Goal: Information Seeking & Learning: Learn about a topic

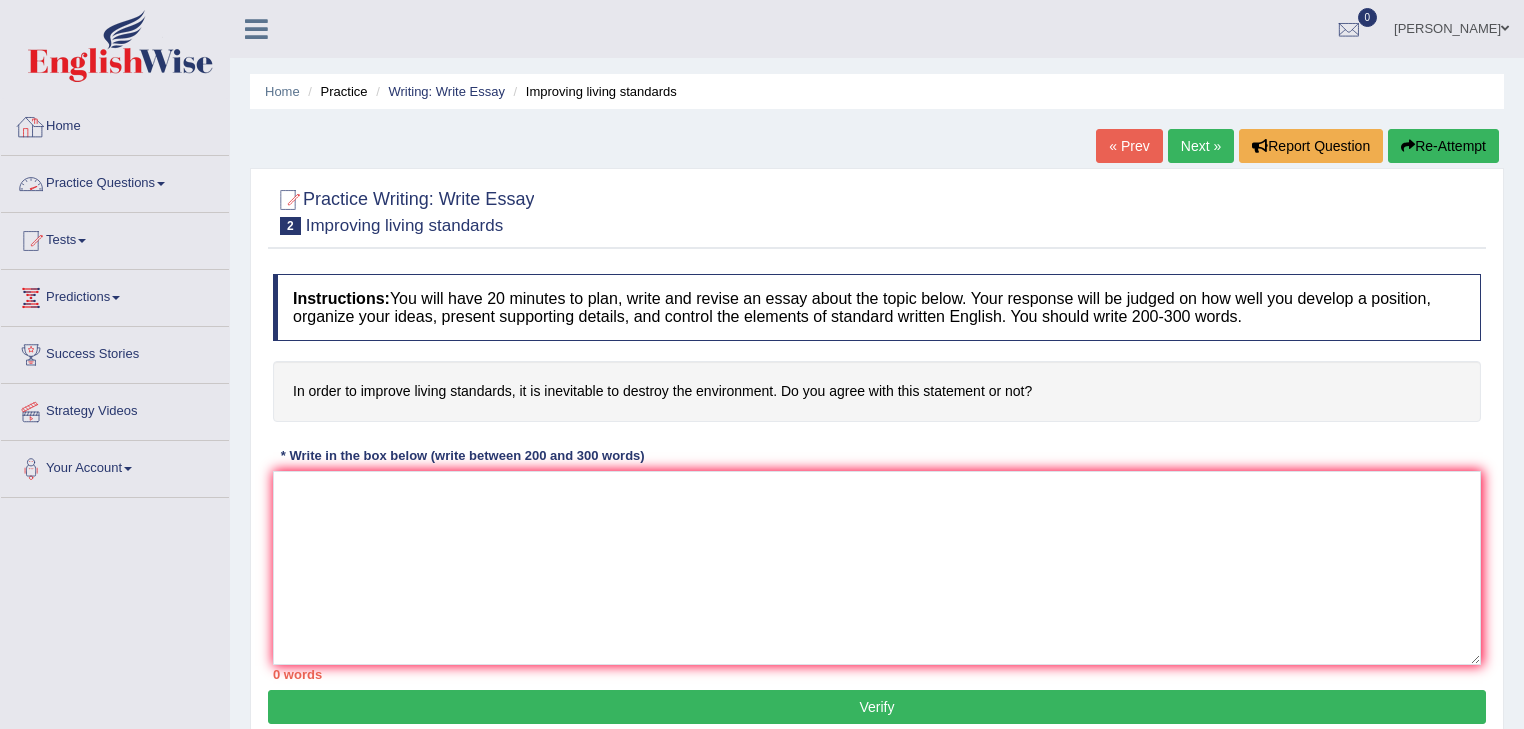
click at [161, 183] on link "Practice Questions" at bounding box center [115, 181] width 228 height 50
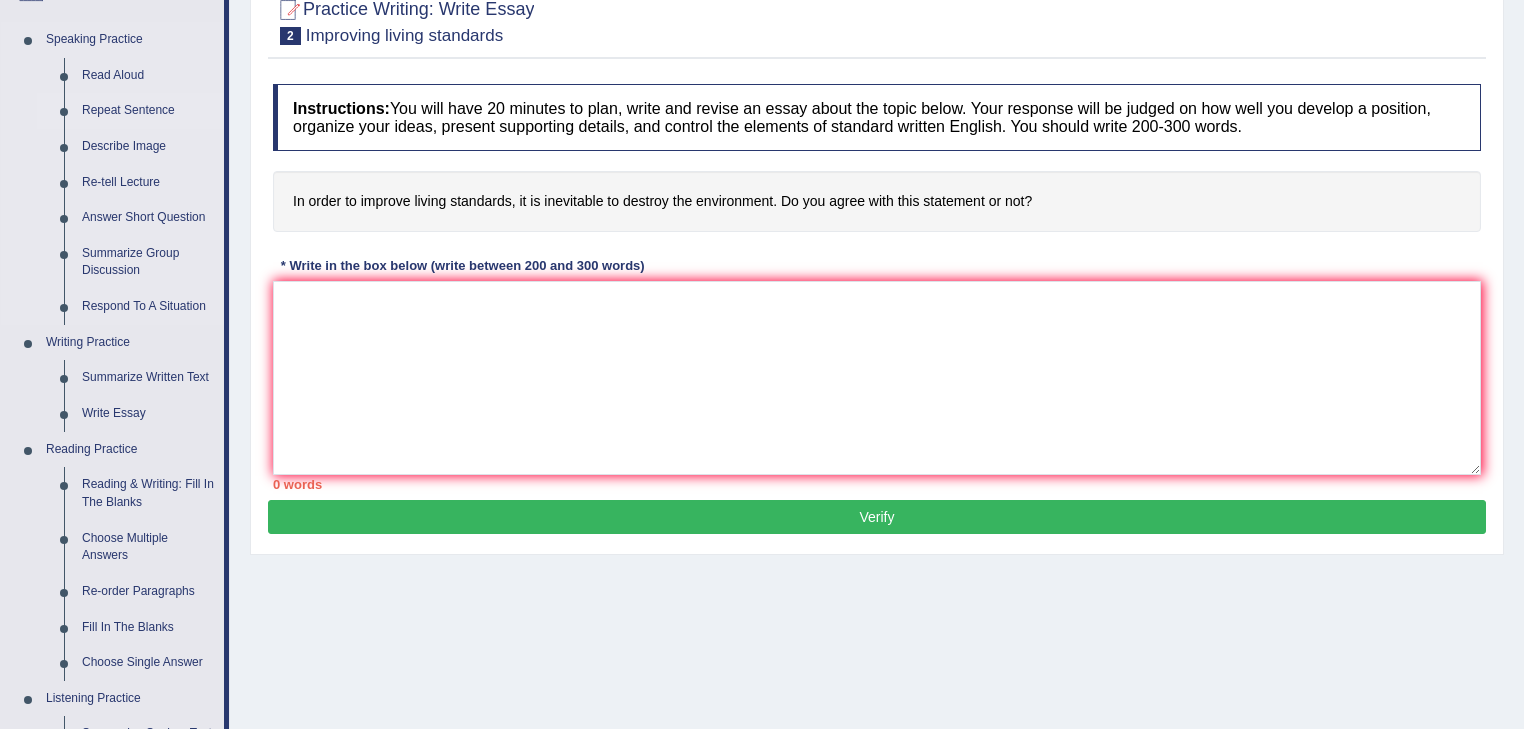
scroll to position [240, 0]
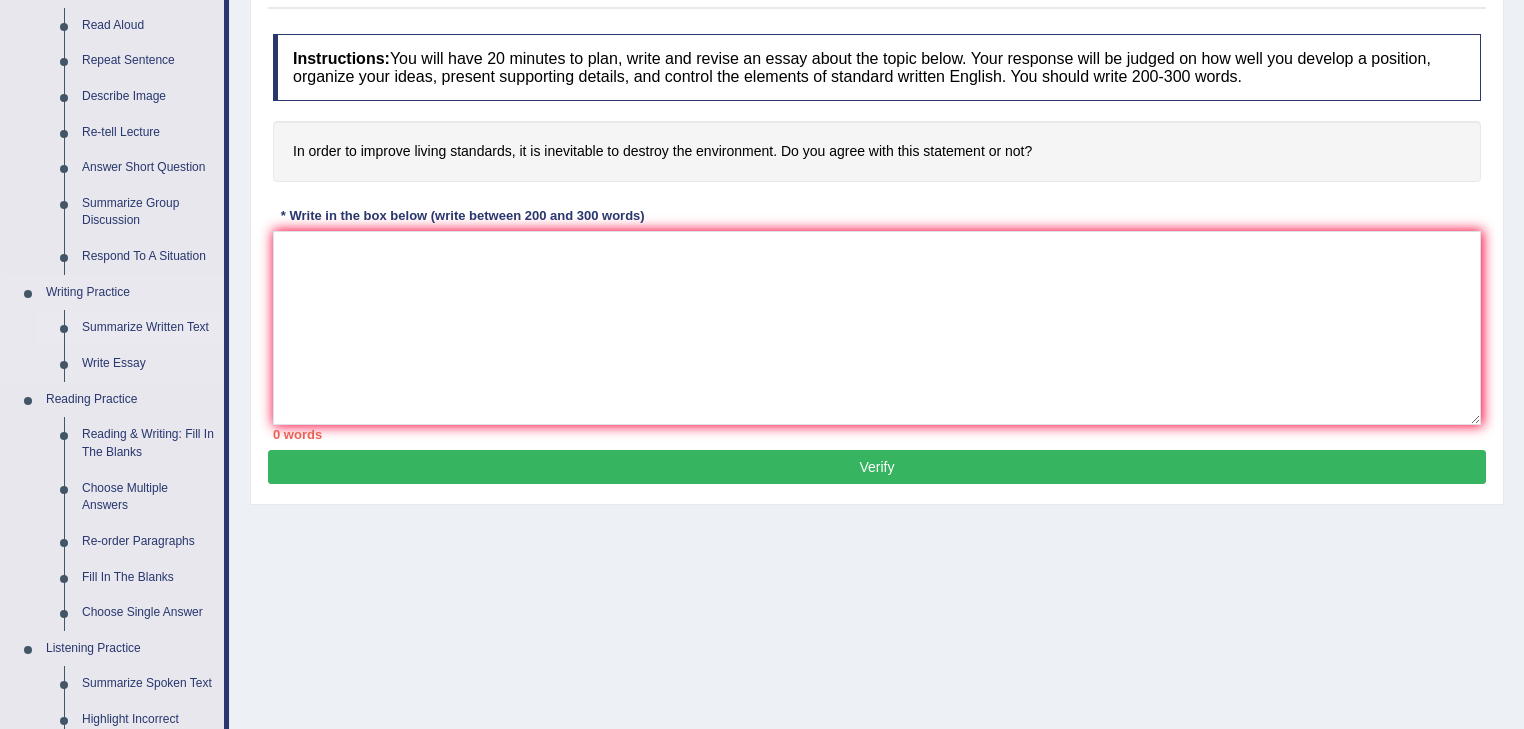
click at [162, 320] on link "Summarize Written Text" at bounding box center [148, 328] width 151 height 36
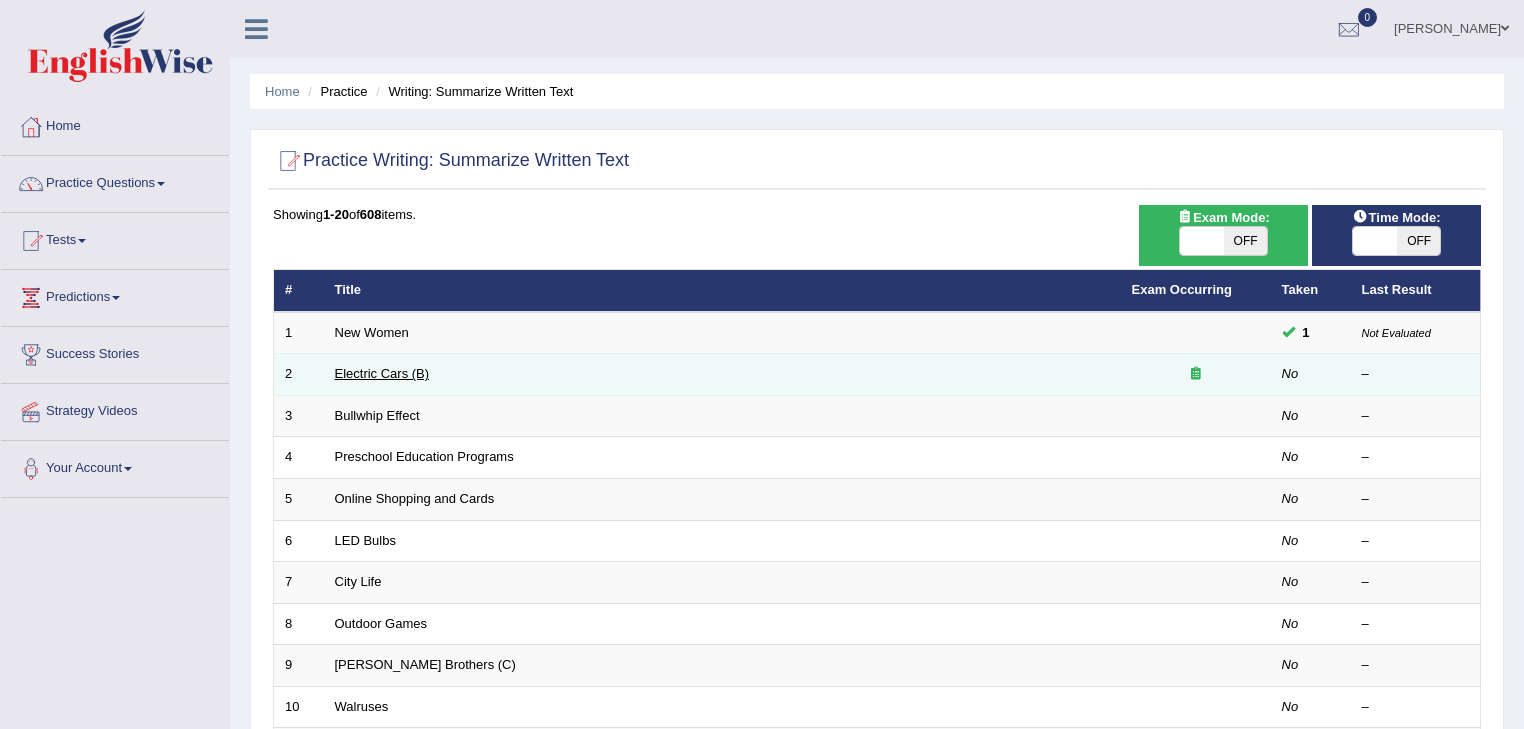
click at [387, 369] on link "Electric Cars (B)" at bounding box center [382, 373] width 95 height 15
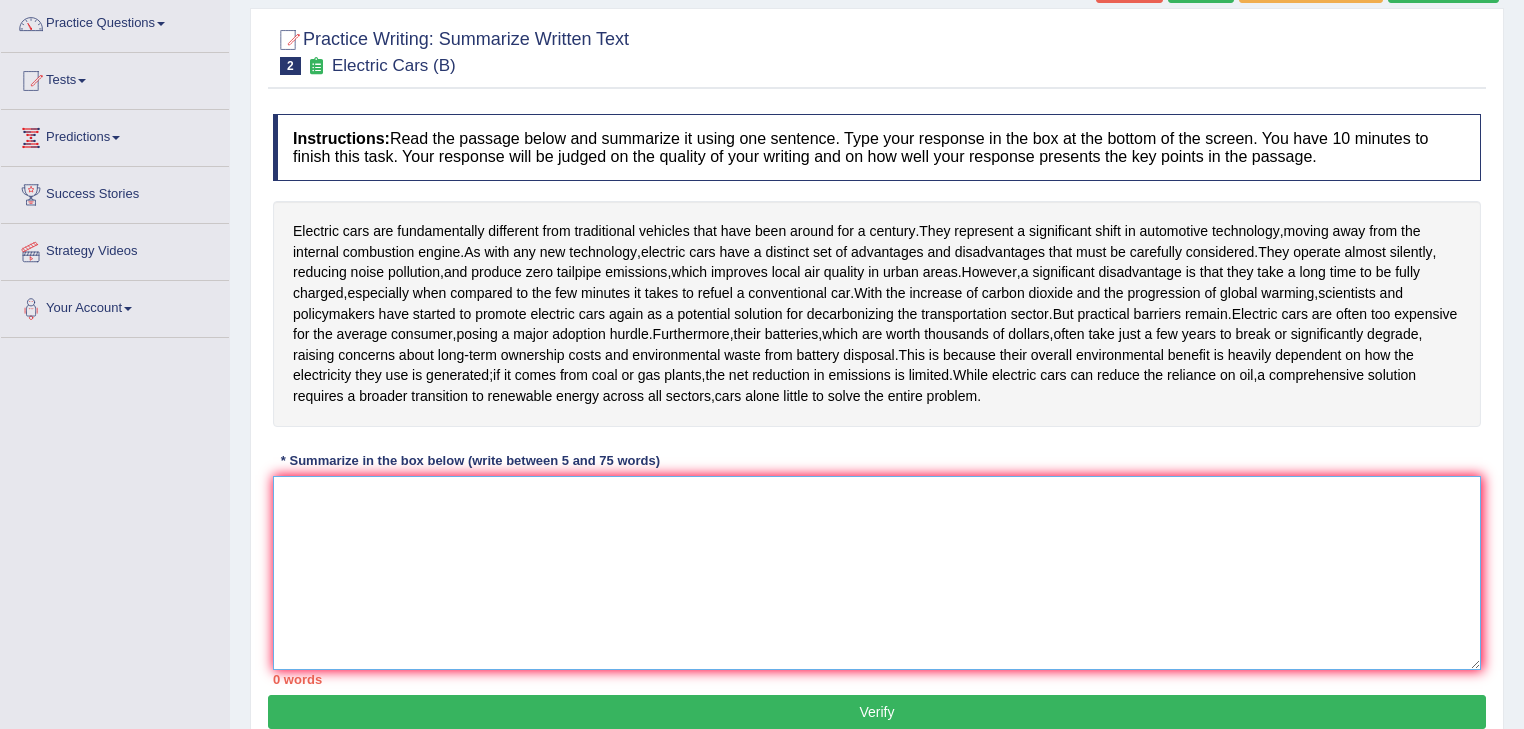
click at [330, 501] on textarea at bounding box center [877, 573] width 1208 height 194
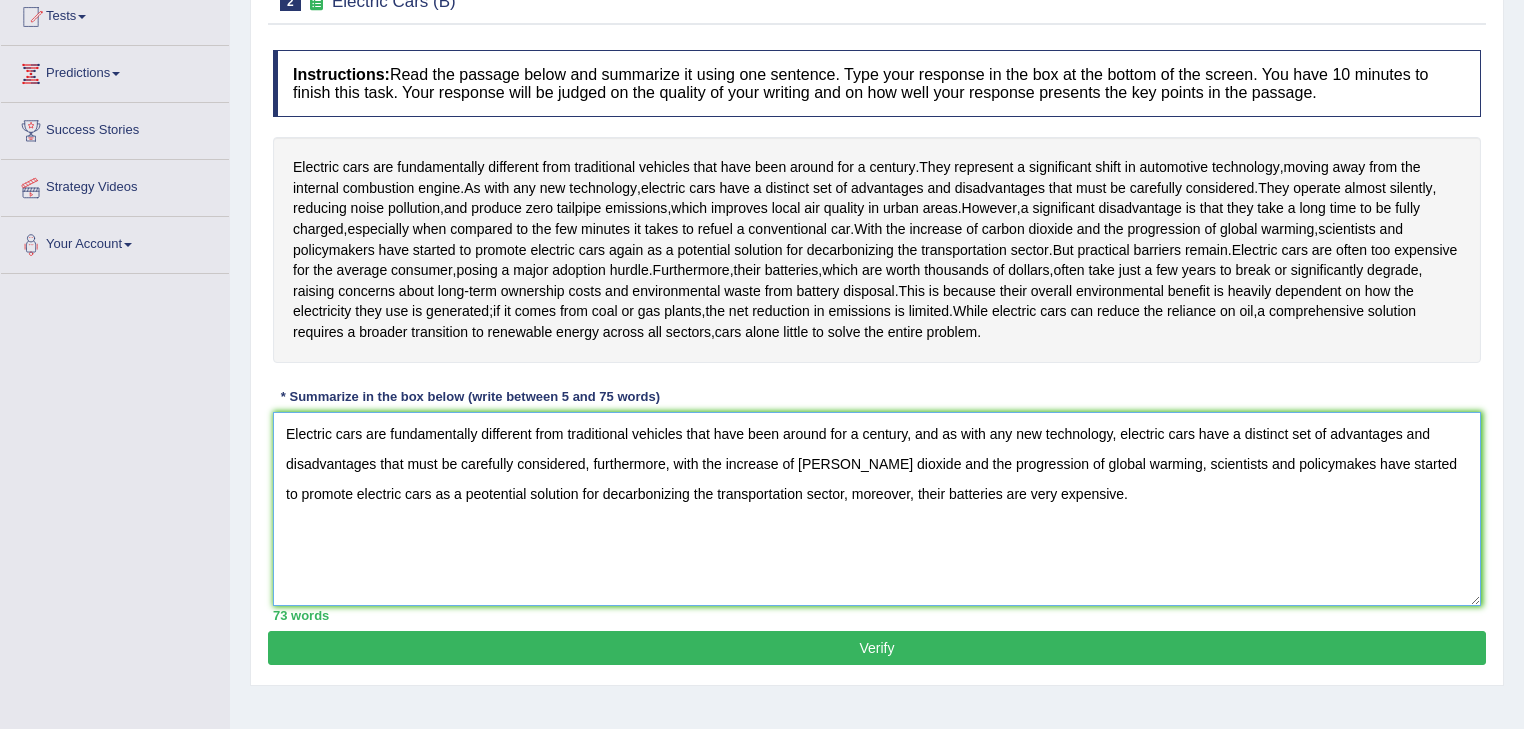
scroll to position [321, 0]
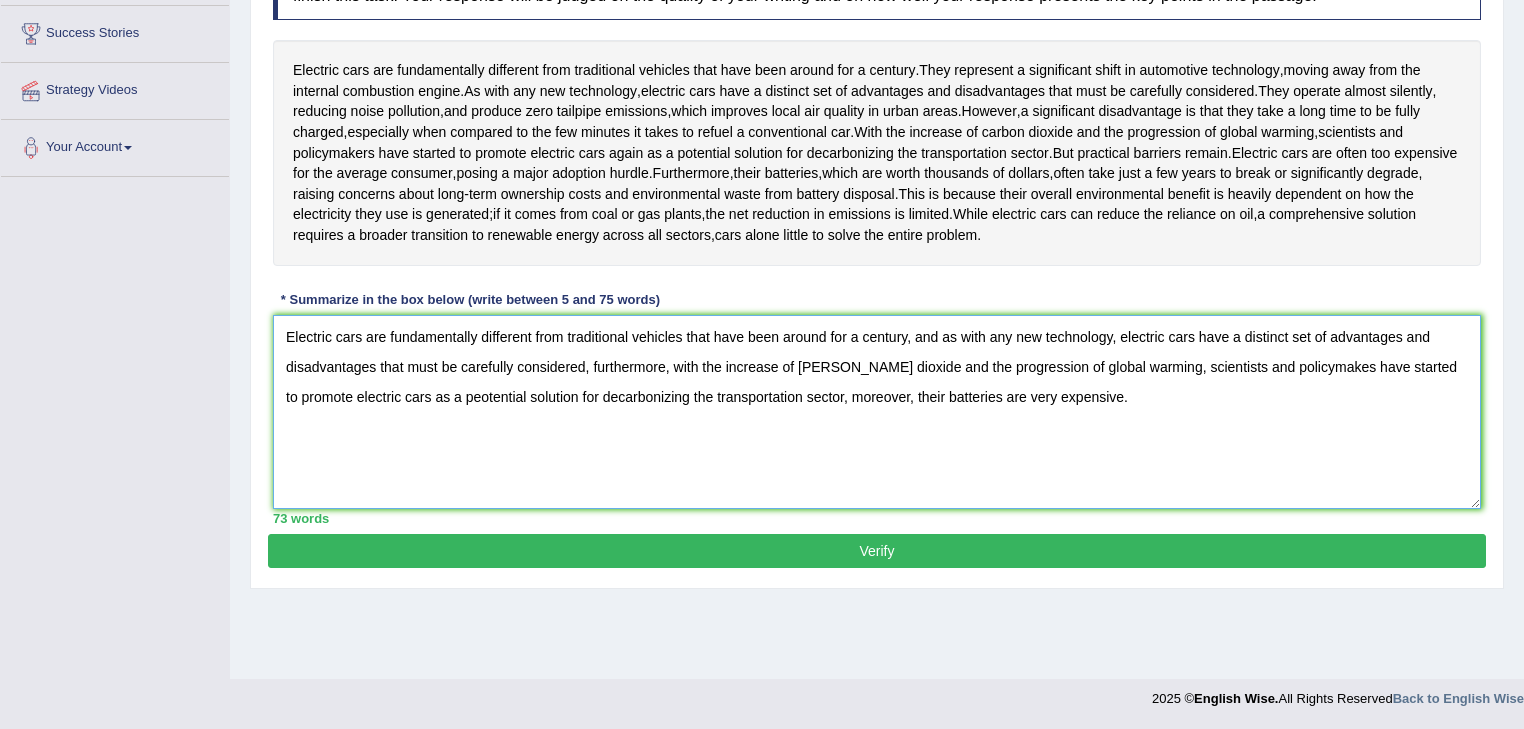
type textarea "Electric cars are fundamentally different from traditional vehicles that have b…"
click at [563, 544] on button "Verify" at bounding box center [877, 551] width 1218 height 34
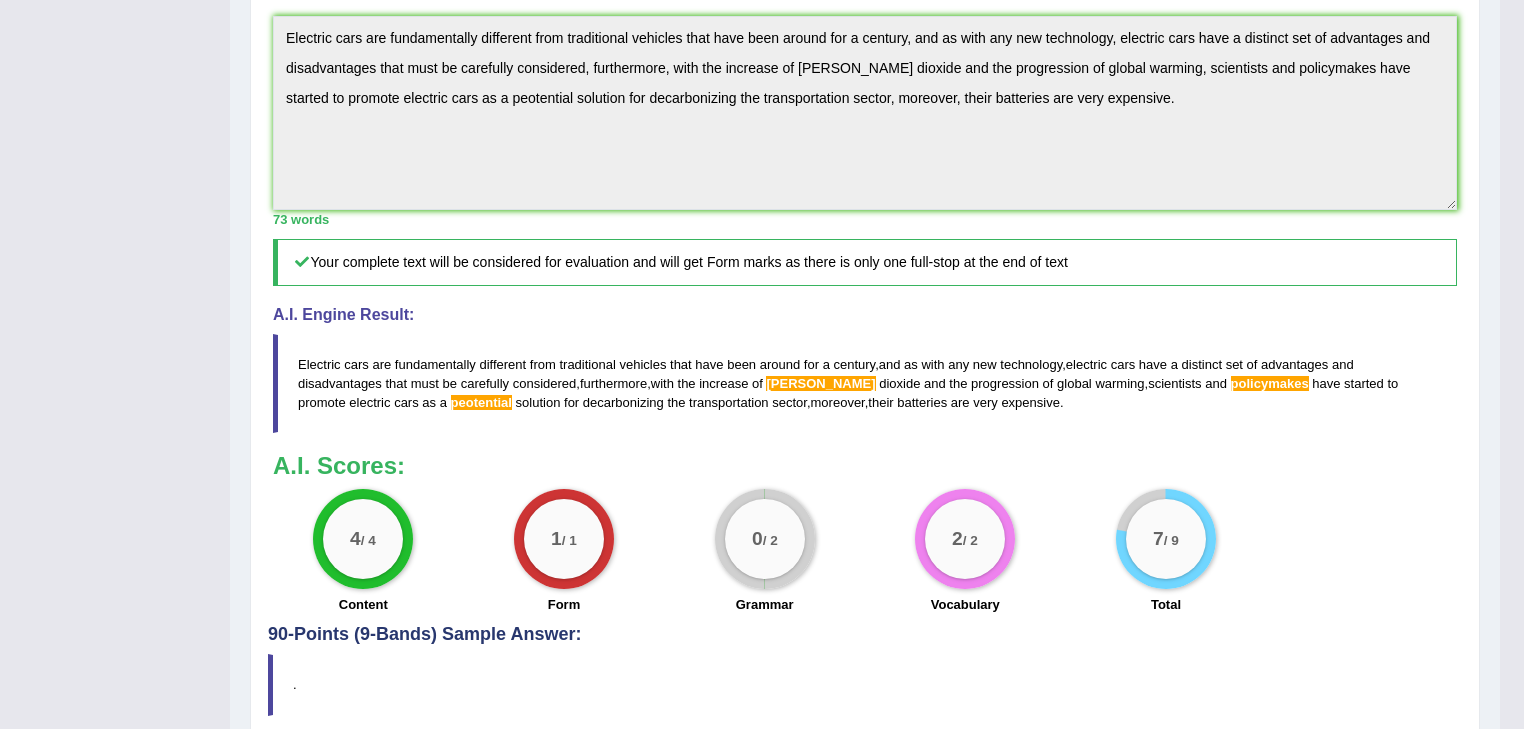
scroll to position [671, 0]
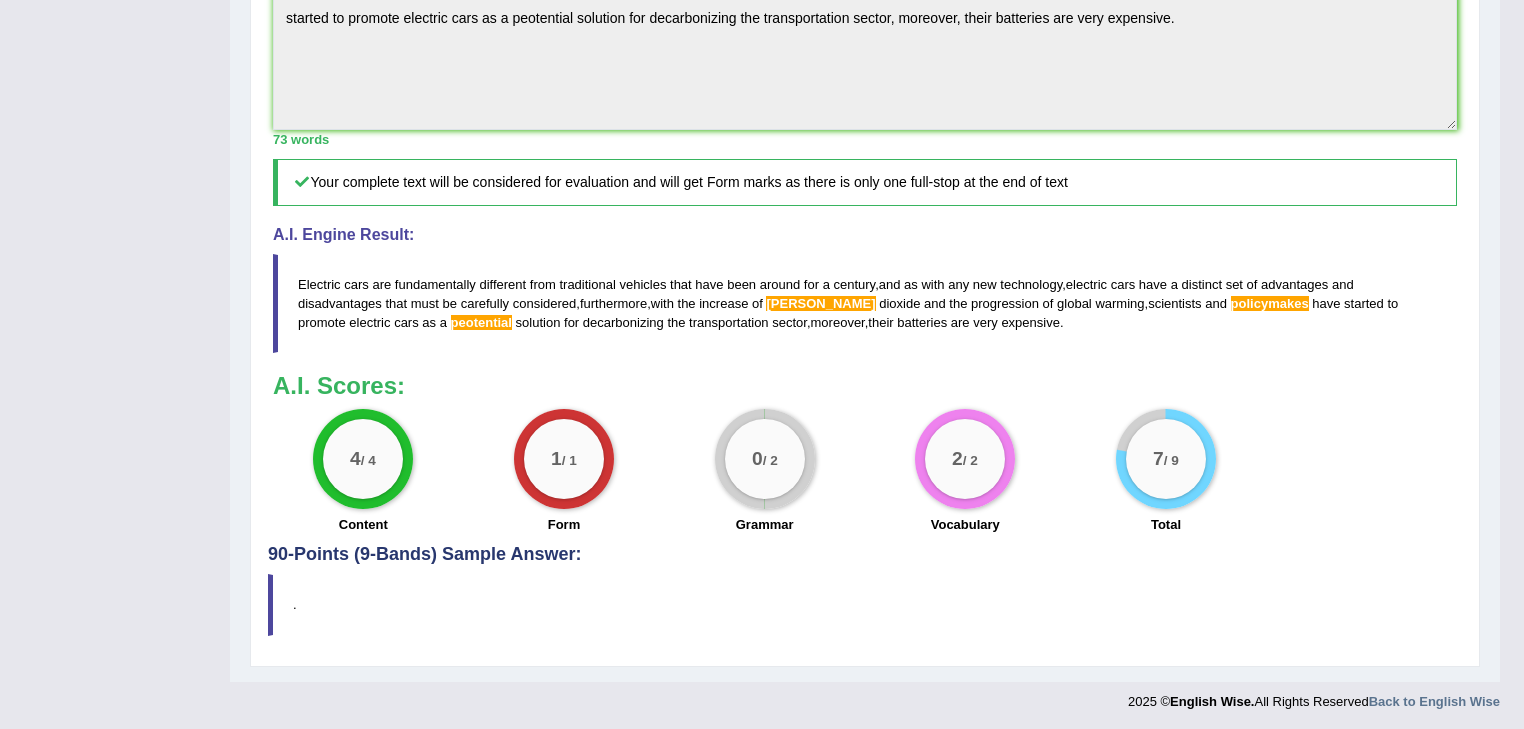
click at [450, 547] on h4 "90-Points (9-Bands) Sample Answer:" at bounding box center [865, 76] width 1194 height 976
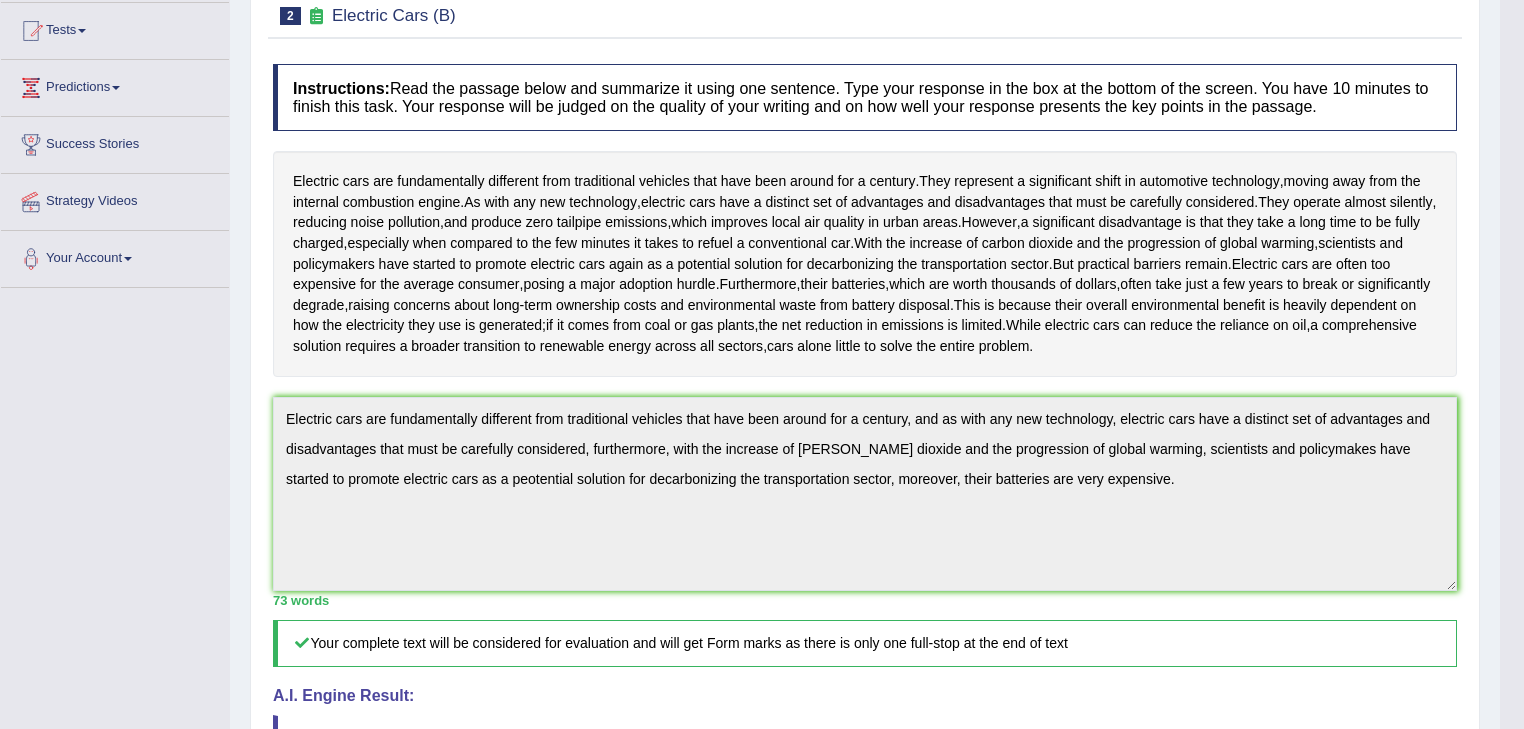
scroll to position [0, 0]
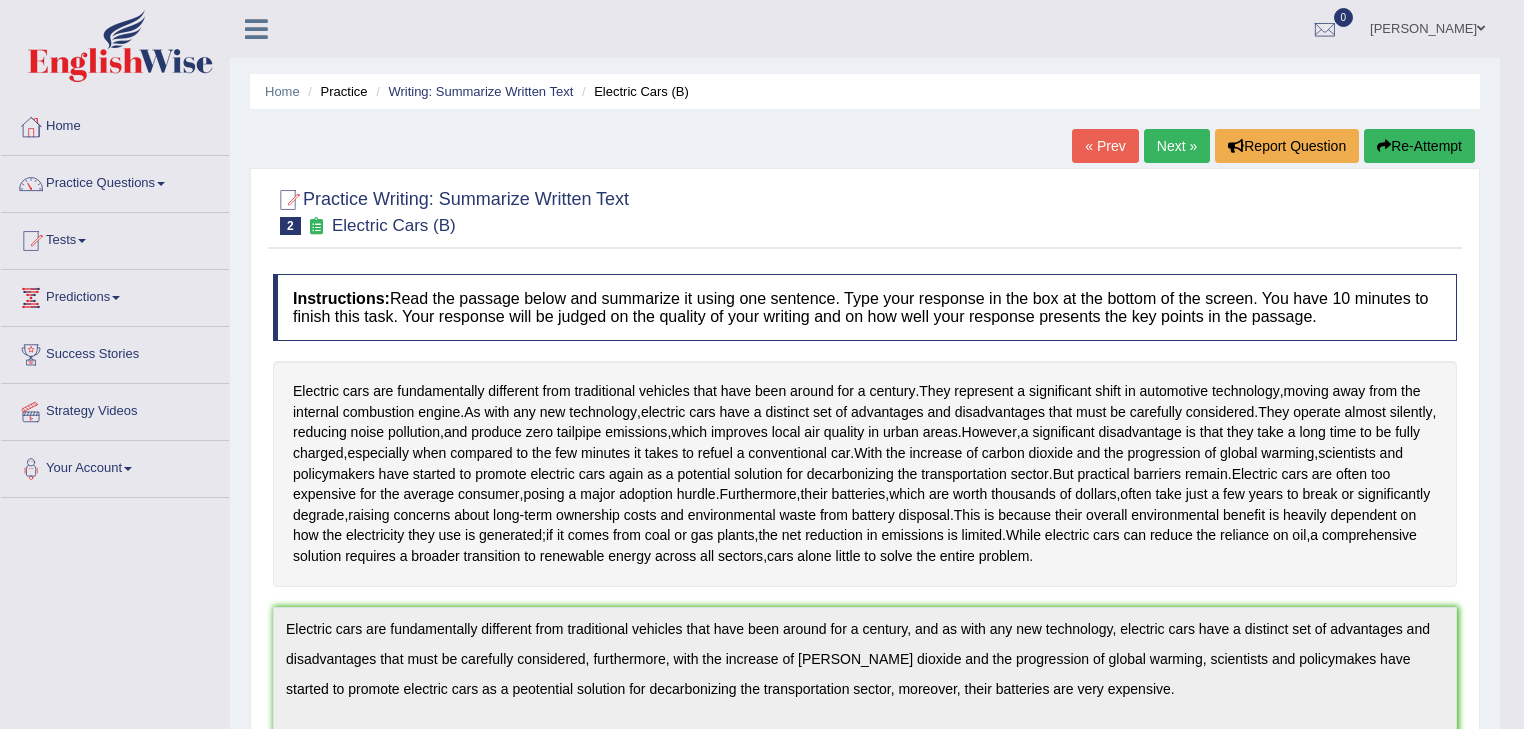
click at [1168, 140] on link "Next »" at bounding box center [1177, 146] width 66 height 34
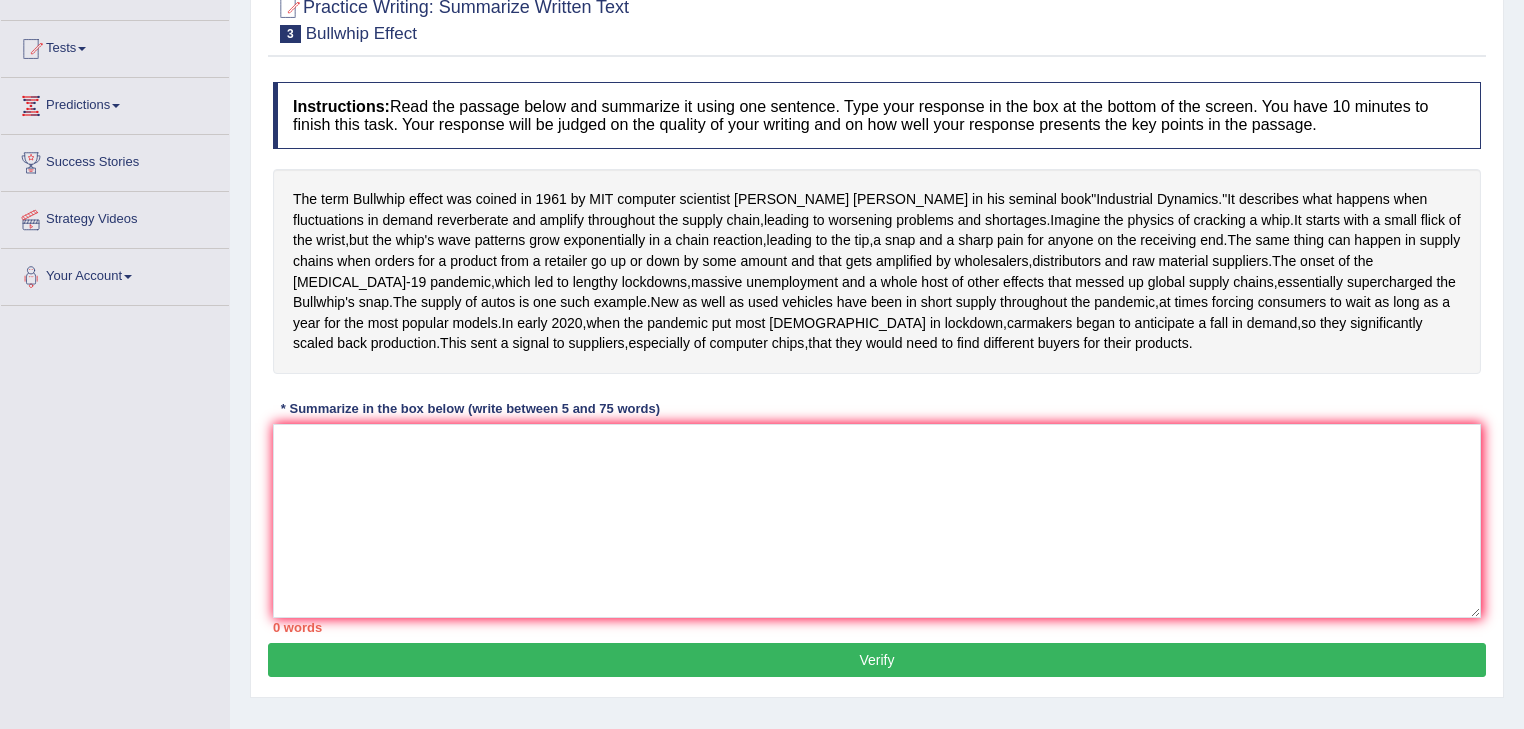
scroll to position [160, 0]
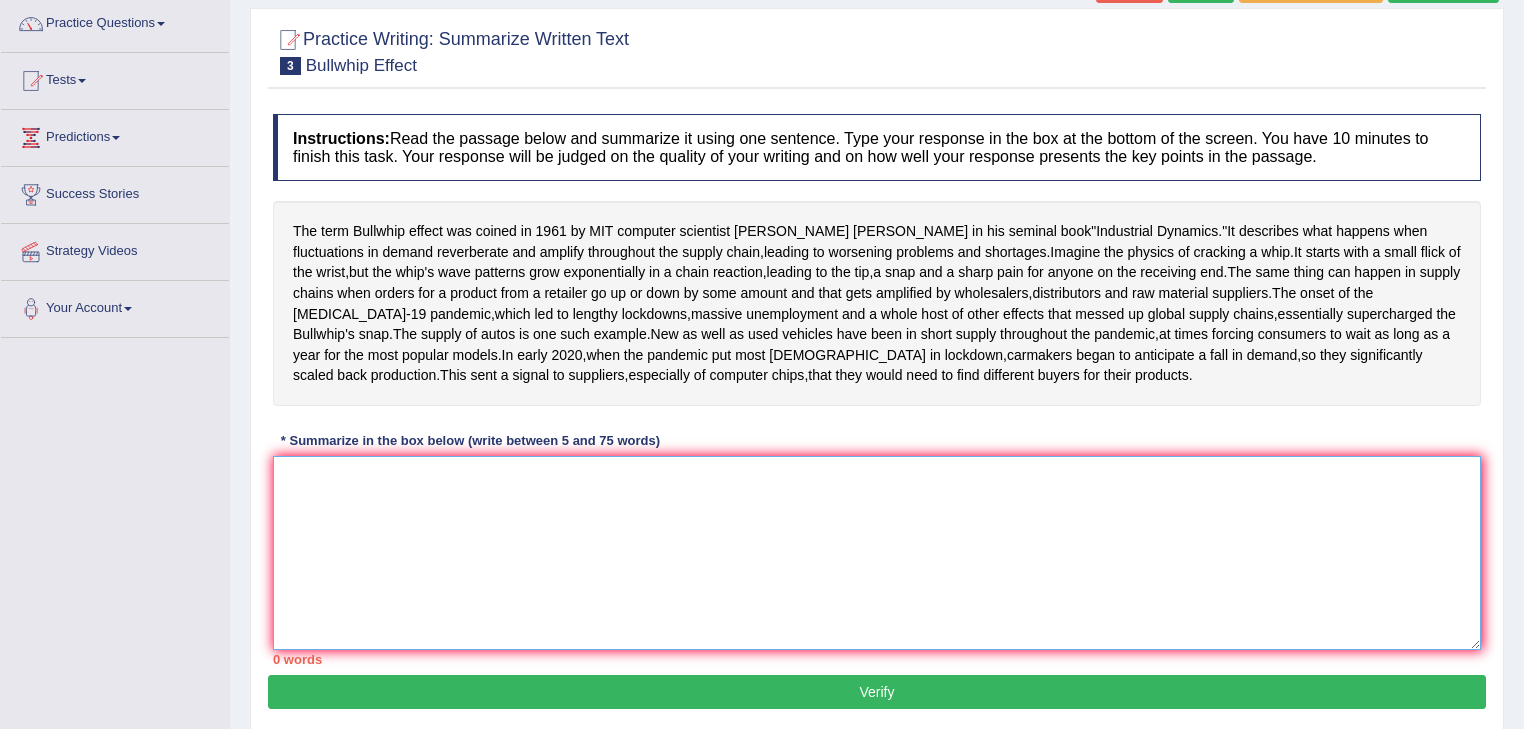
click at [296, 563] on textarea at bounding box center [877, 553] width 1208 height 194
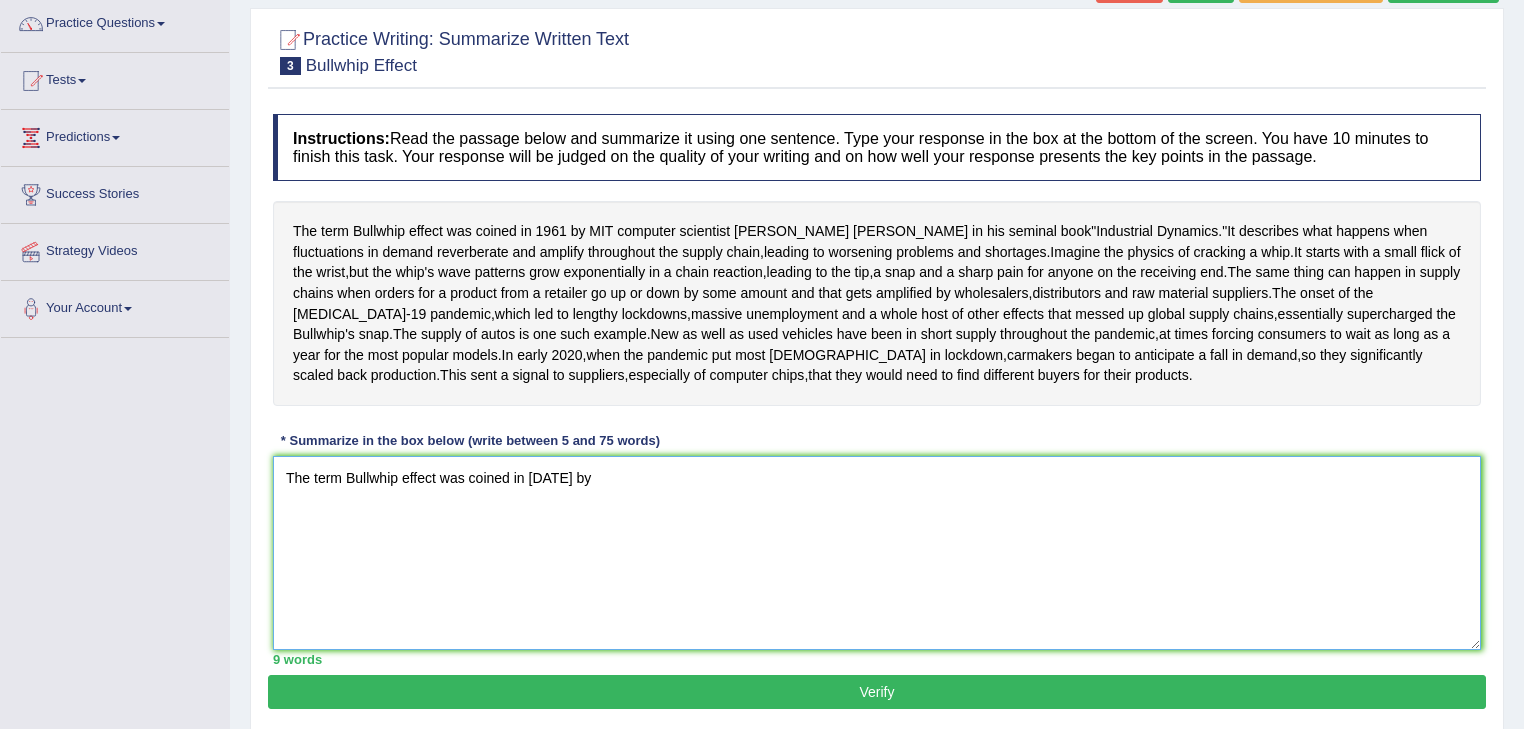
click at [602, 570] on textarea "The term Bullwhip effect was coined in 1961 by" at bounding box center [877, 553] width 1208 height 194
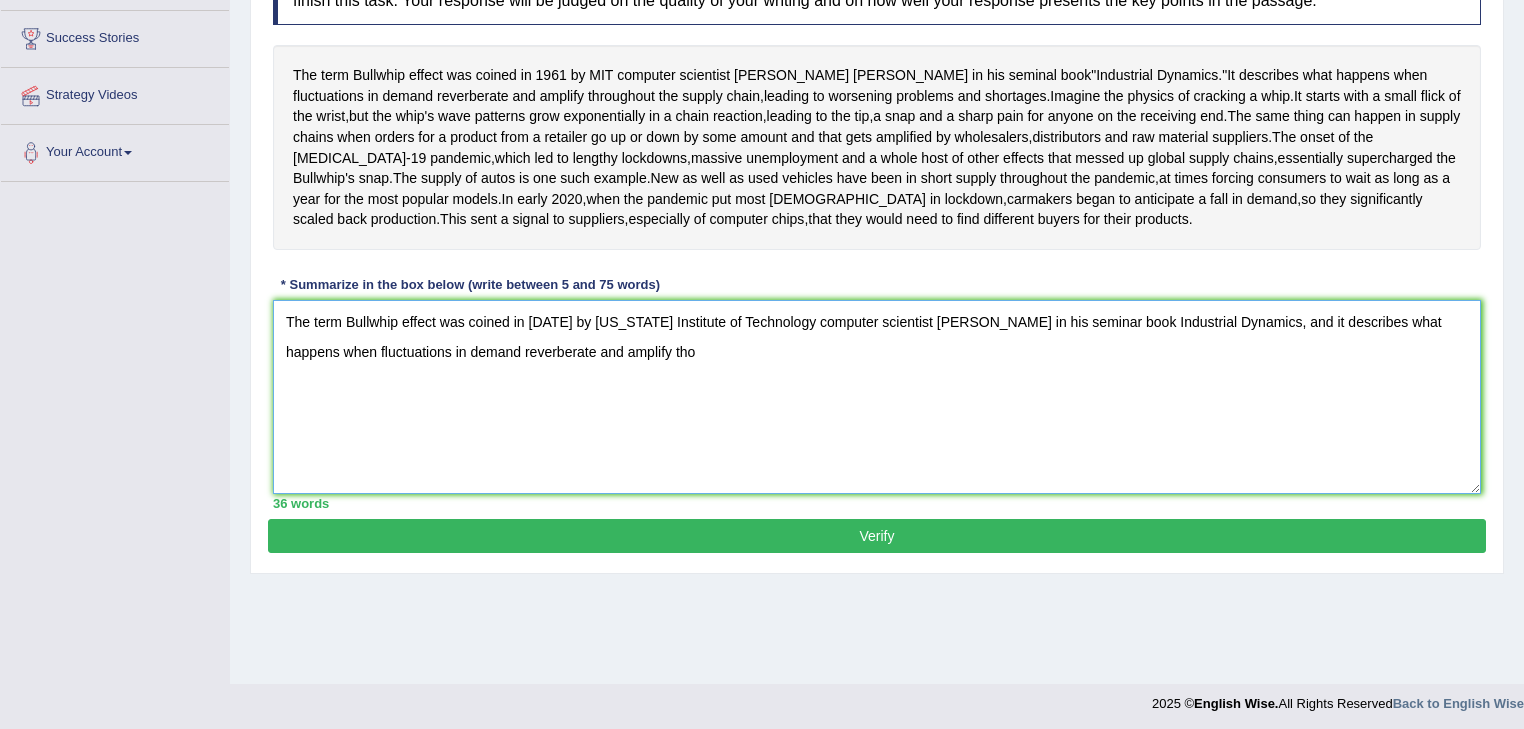
scroll to position [326, 0]
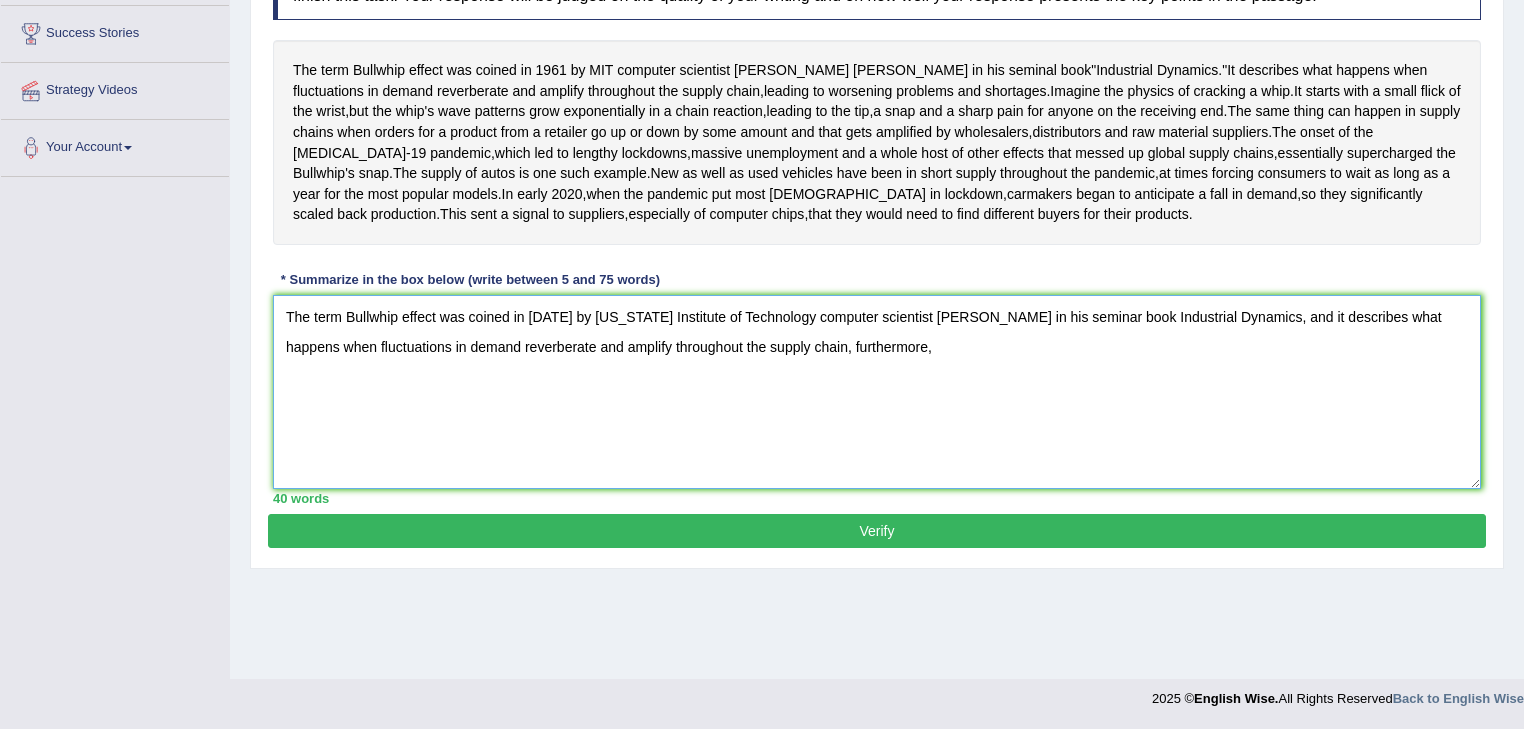
click at [846, 438] on textarea "The term Bullwhip effect was coined in 1961 by Massachusetts Institute of Techn…" at bounding box center [877, 392] width 1208 height 194
click at [1236, 440] on textarea "The term Bullwhip effect was coined in 1961 by Massachusetts Institute of Techn…" at bounding box center [877, 392] width 1208 height 194
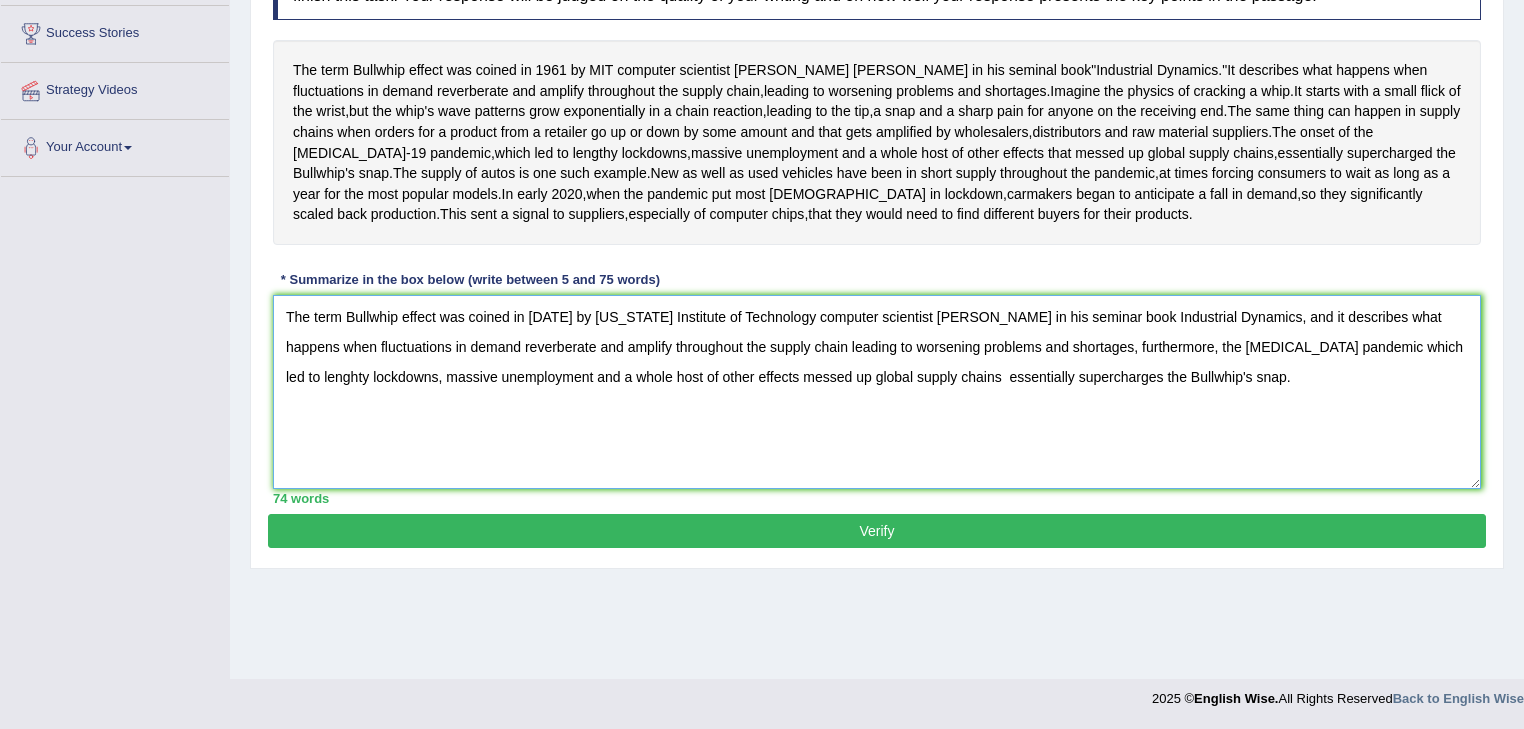
type textarea "The term Bullwhip effect was coined in 1961 by Massachusetts Institute of Techn…"
click at [735, 548] on button "Verify" at bounding box center [877, 531] width 1218 height 34
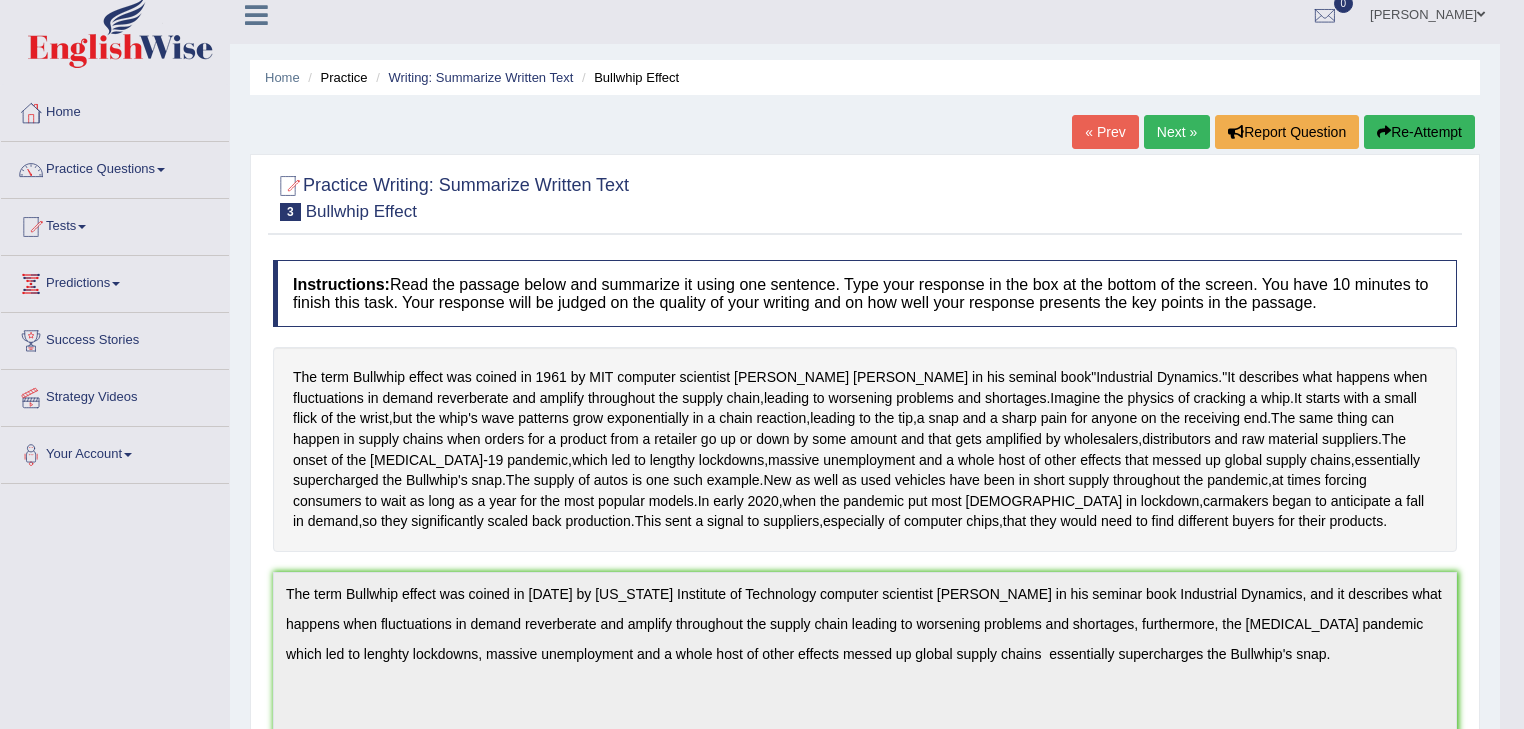
scroll to position [0, 0]
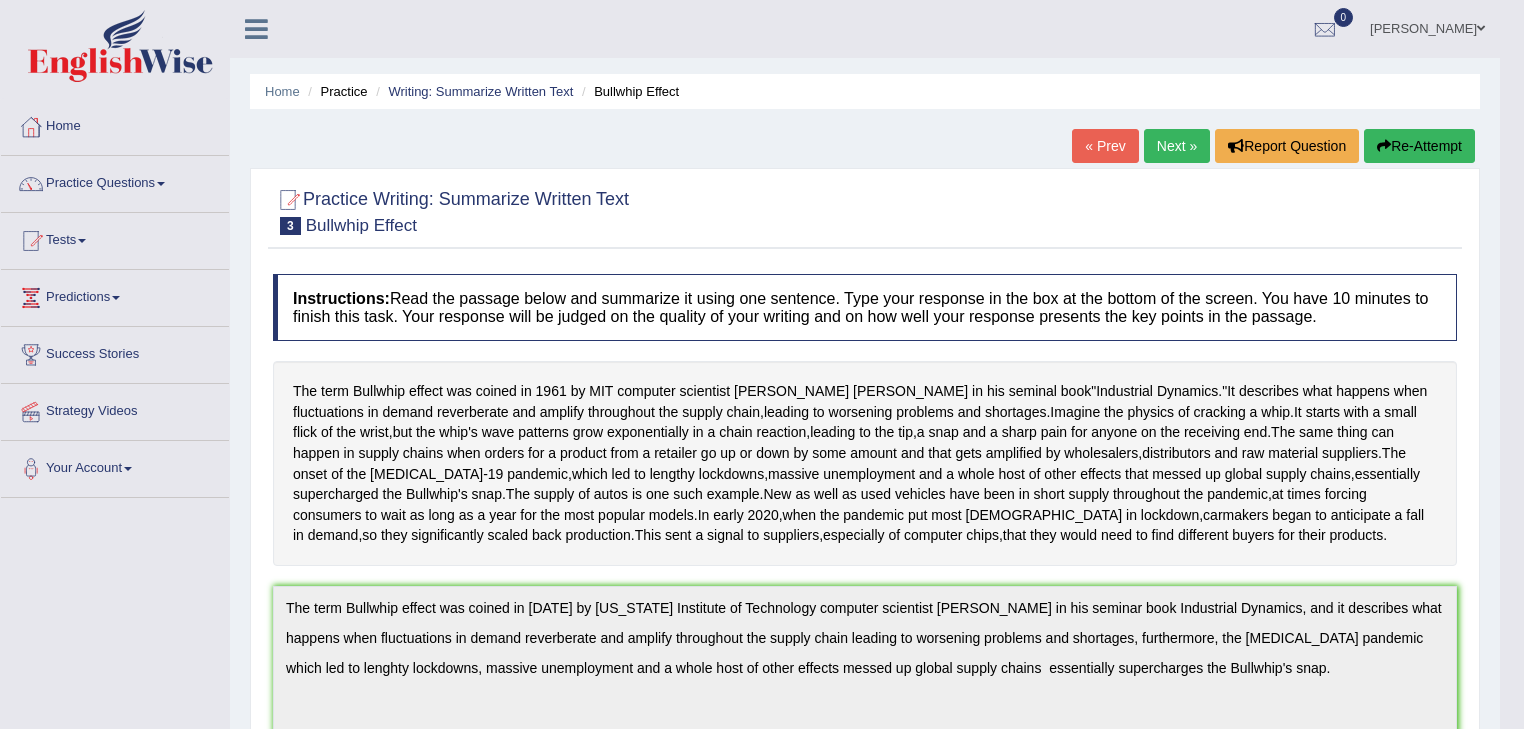
click at [1165, 144] on link "Next »" at bounding box center [1177, 146] width 66 height 34
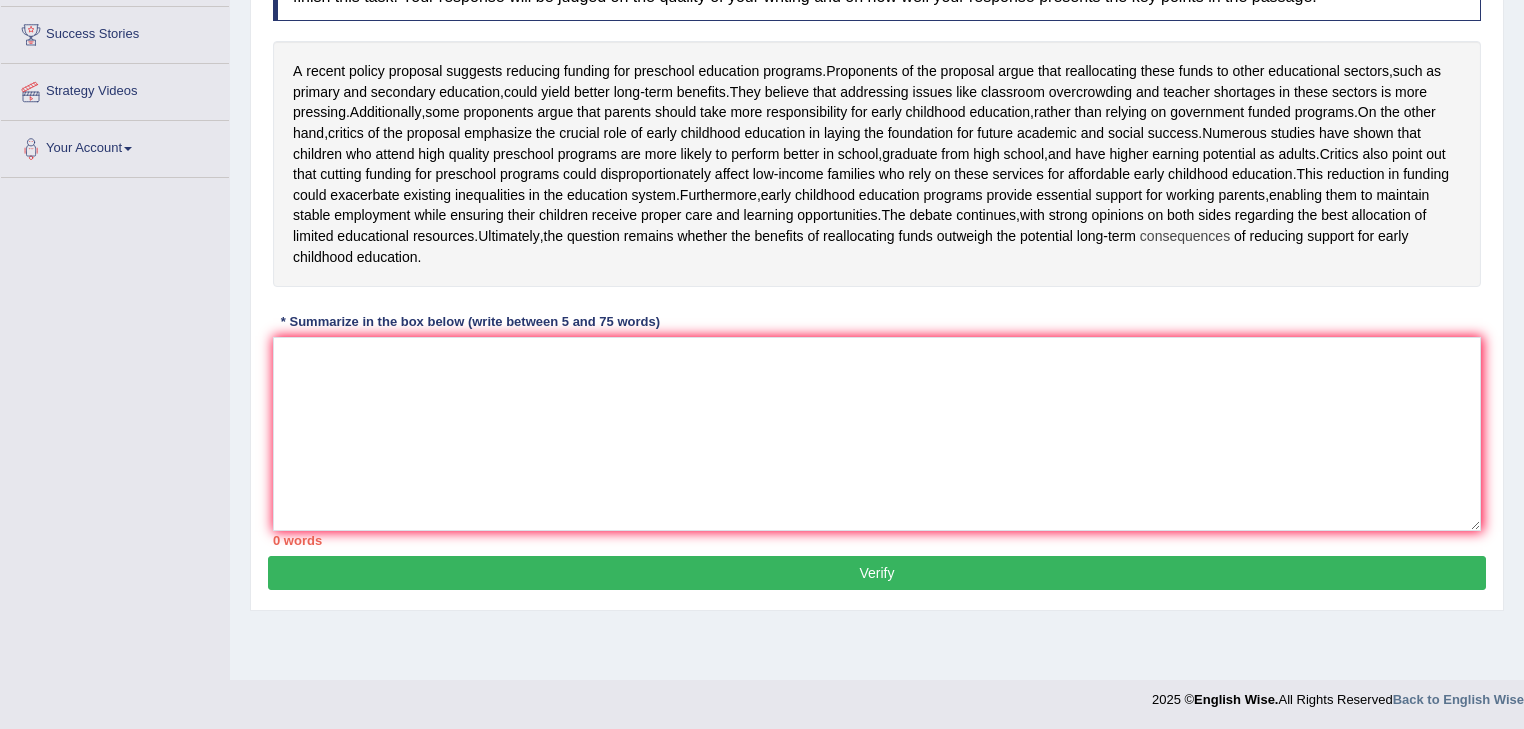
scroll to position [321, 0]
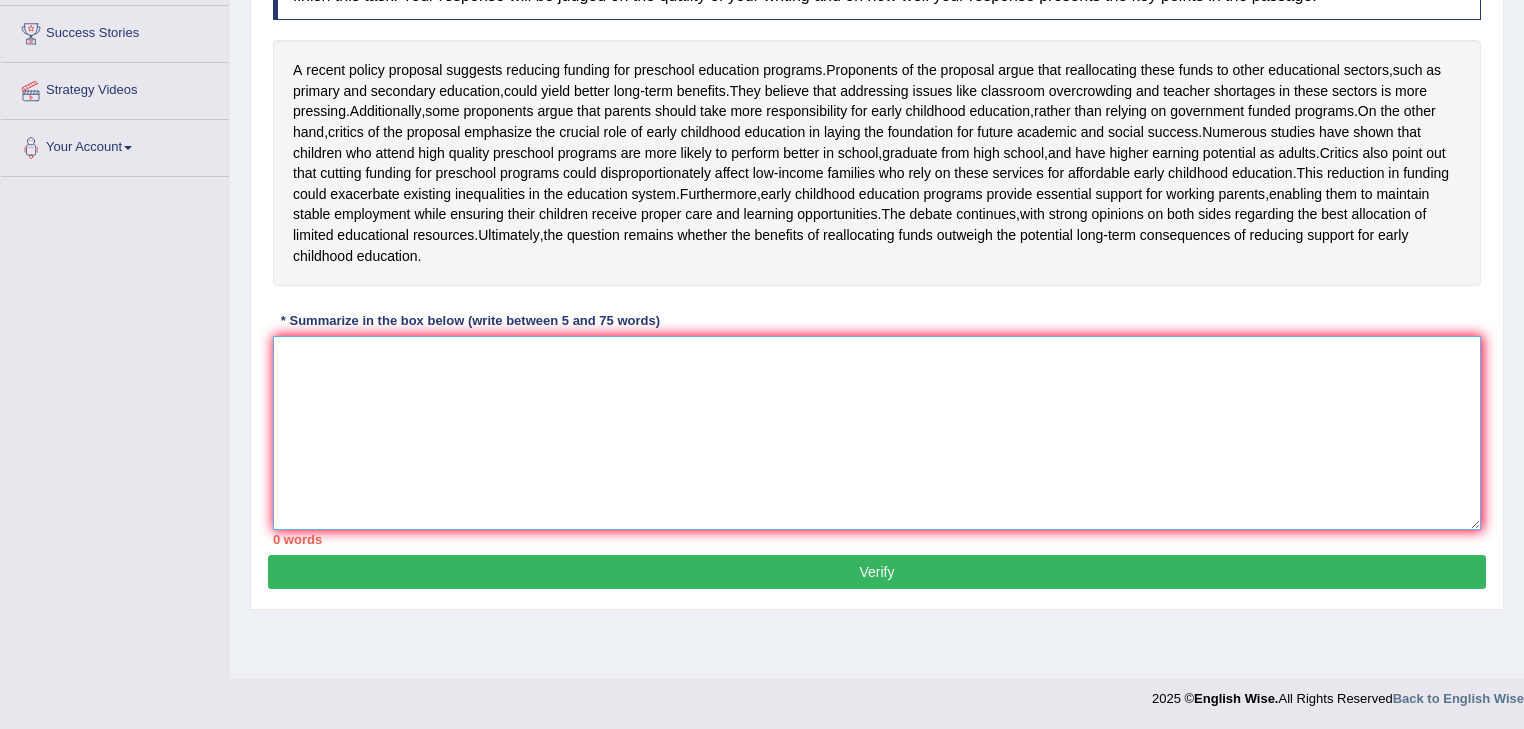
click at [322, 408] on textarea at bounding box center [877, 433] width 1208 height 194
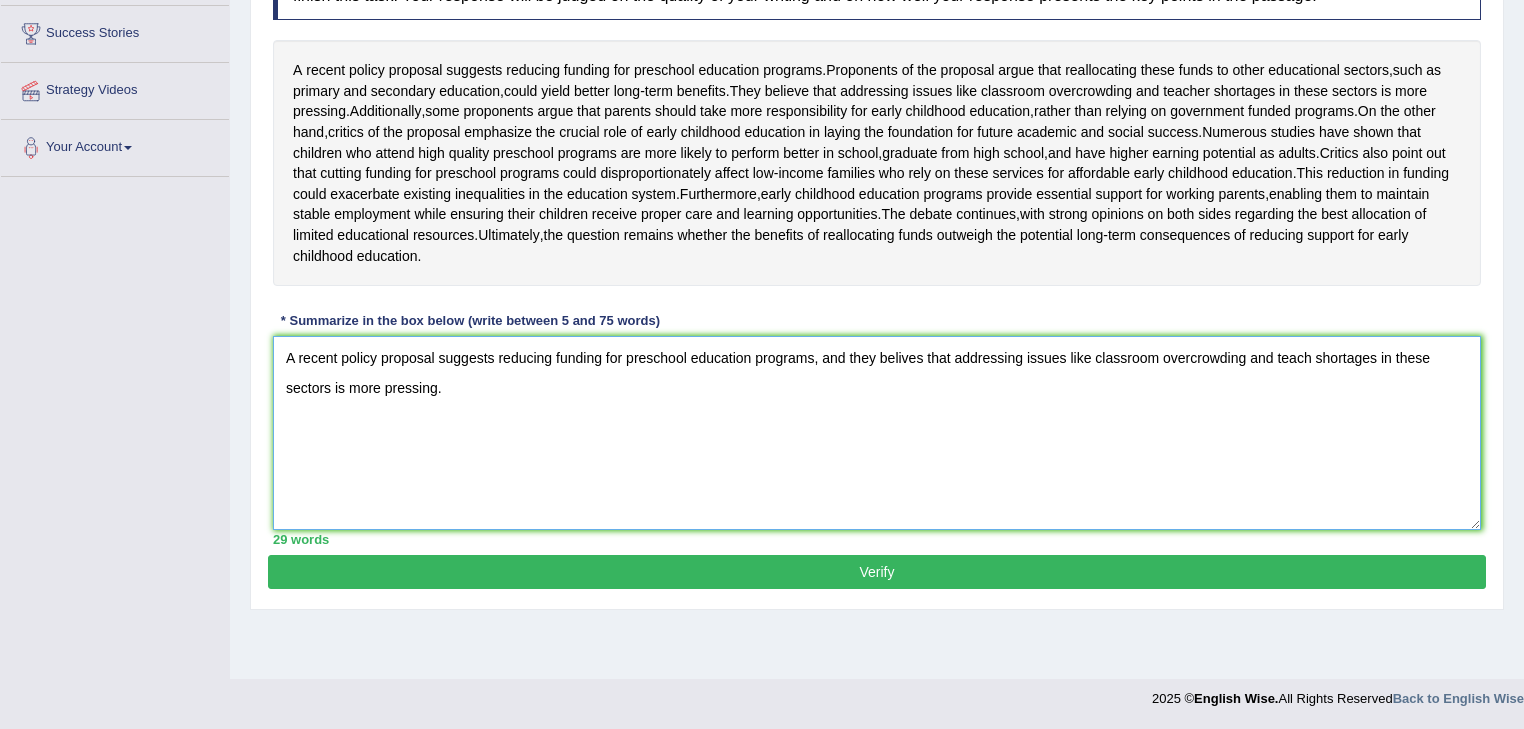
click at [849, 390] on textarea "A recent policy proposal suggests reducing funding for preschool education prog…" at bounding box center [877, 433] width 1208 height 194
click at [924, 390] on textarea "A recent policy proposal suggests reducing funding for preschool education prog…" at bounding box center [877, 433] width 1208 height 194
click at [452, 424] on textarea "A recent policy proposal suggests reducing funding for preschool education prog…" at bounding box center [877, 433] width 1208 height 194
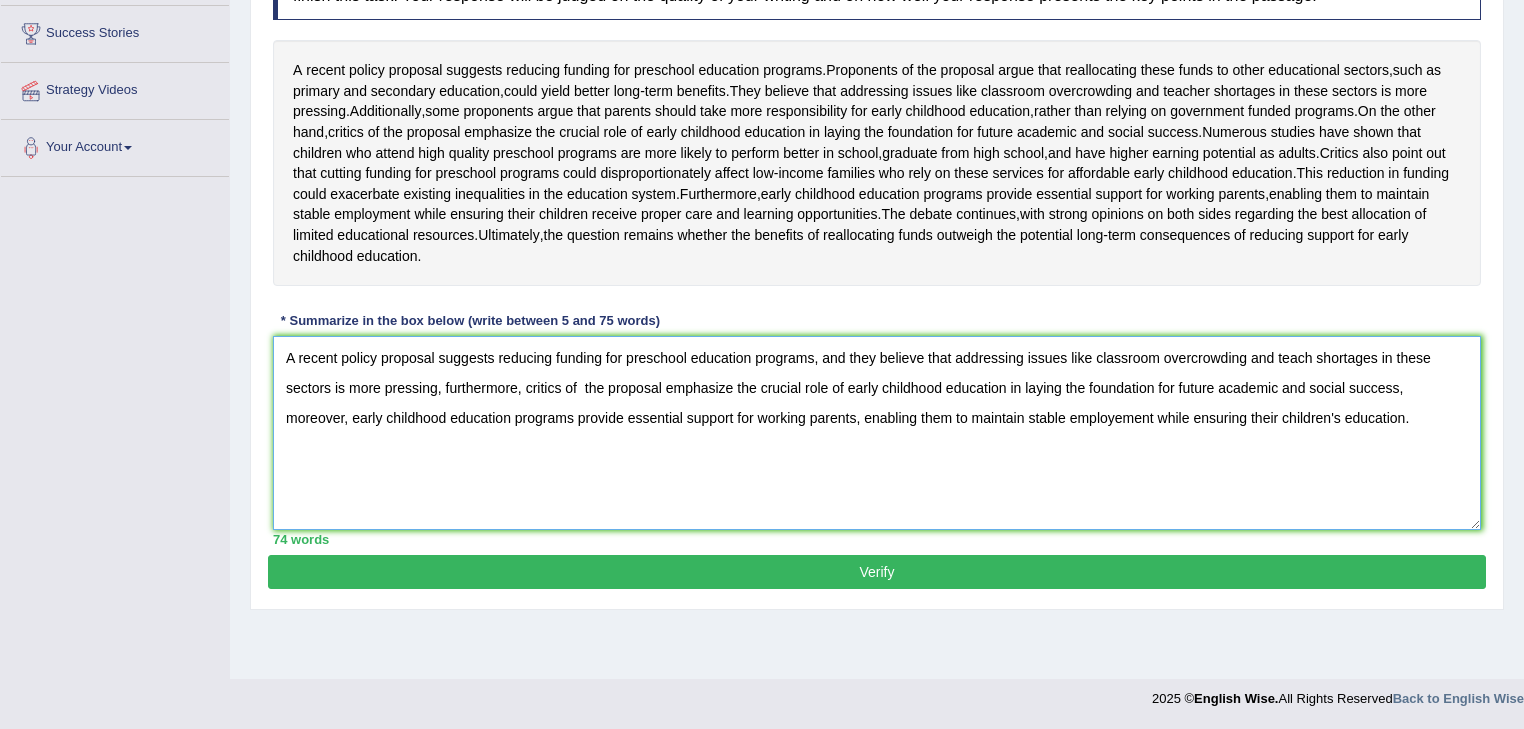
click at [1311, 394] on textarea "A recent policy proposal suggests reducing funding for preschool education prog…" at bounding box center [877, 433] width 1208 height 194
click at [1123, 454] on textarea "A recent policy proposal suggests reducing funding for preschool education prog…" at bounding box center [877, 433] width 1208 height 194
type textarea "A recent policy proposal suggests reducing funding for preschool education prog…"
click at [929, 589] on button "Verify" at bounding box center [877, 572] width 1218 height 34
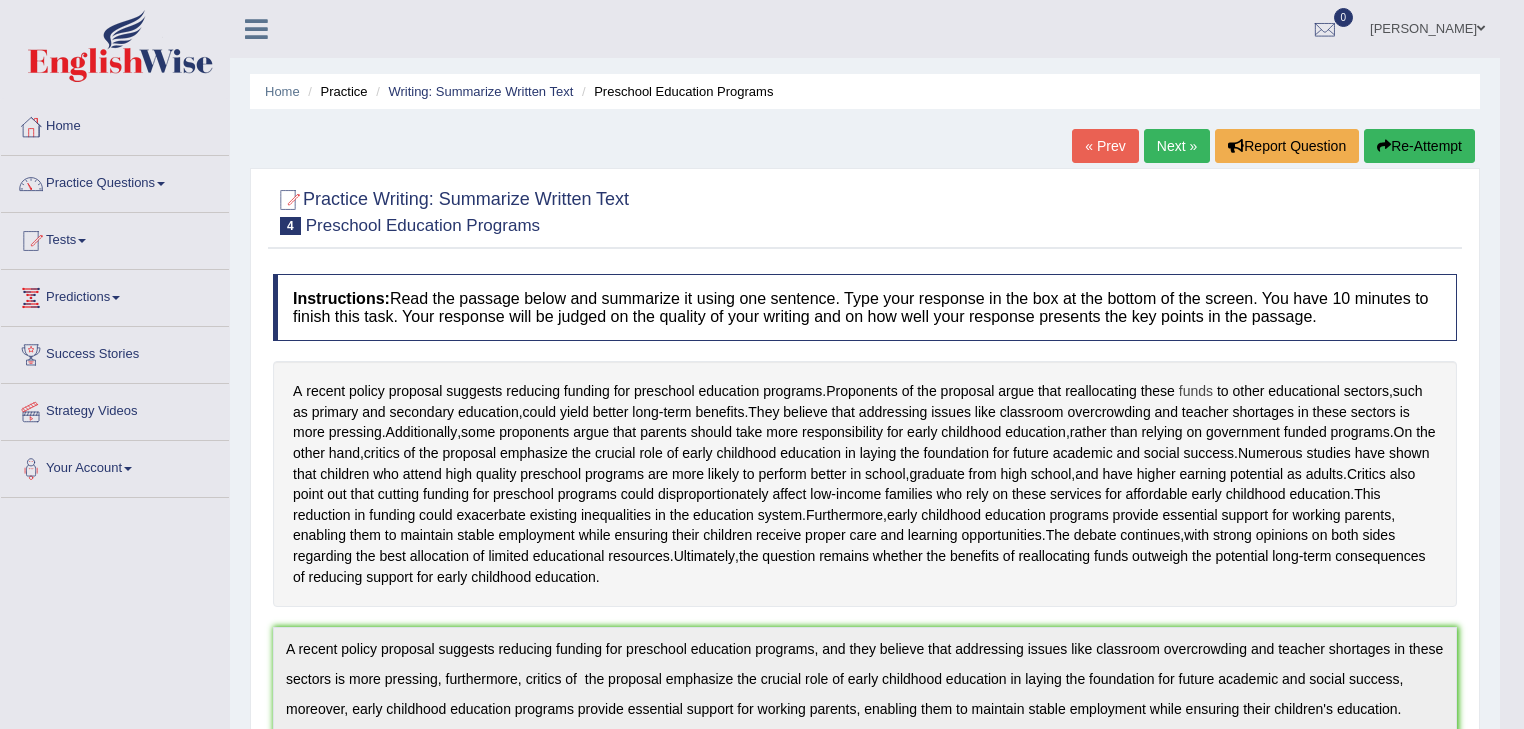
scroll to position [0, 0]
click at [1170, 150] on link "Next »" at bounding box center [1177, 146] width 66 height 34
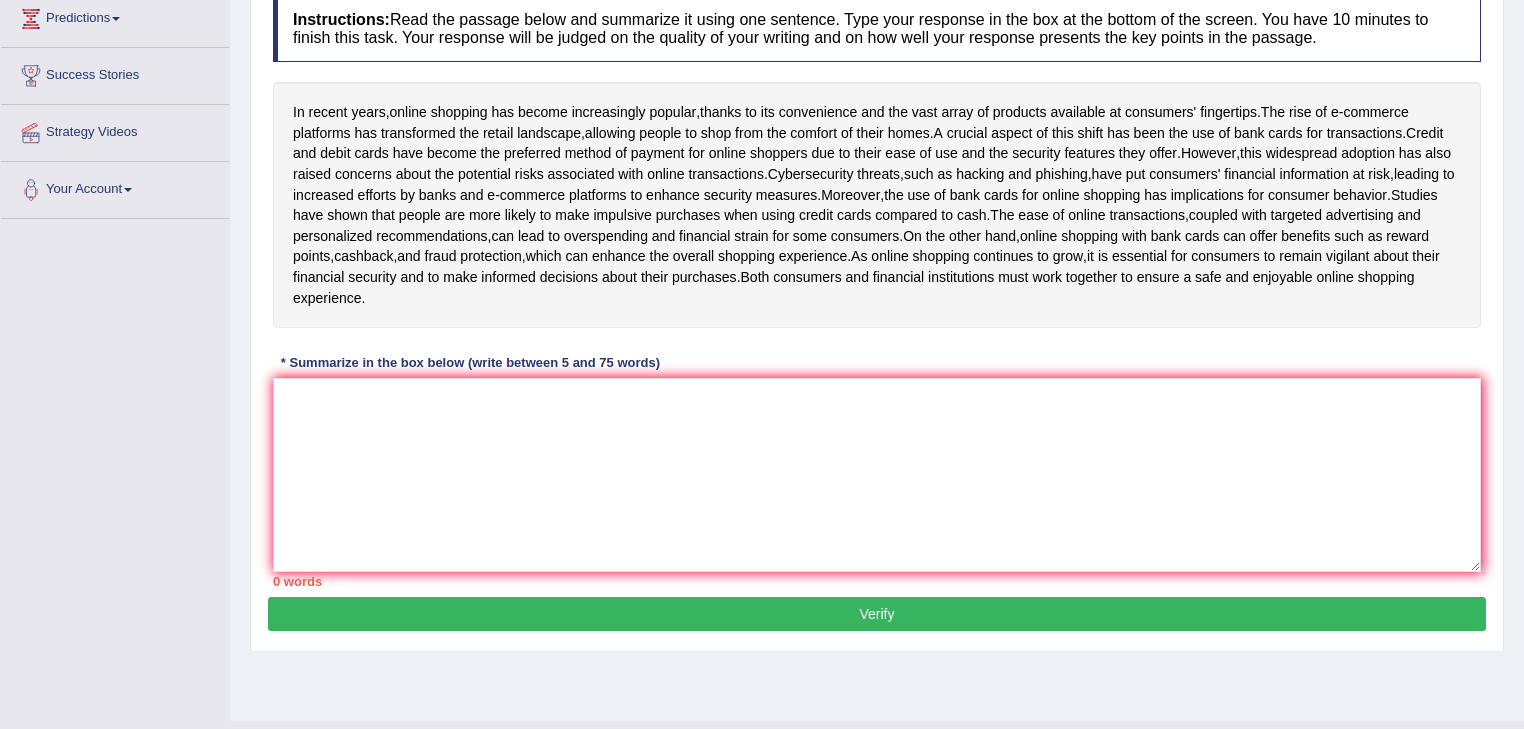
scroll to position [320, 0]
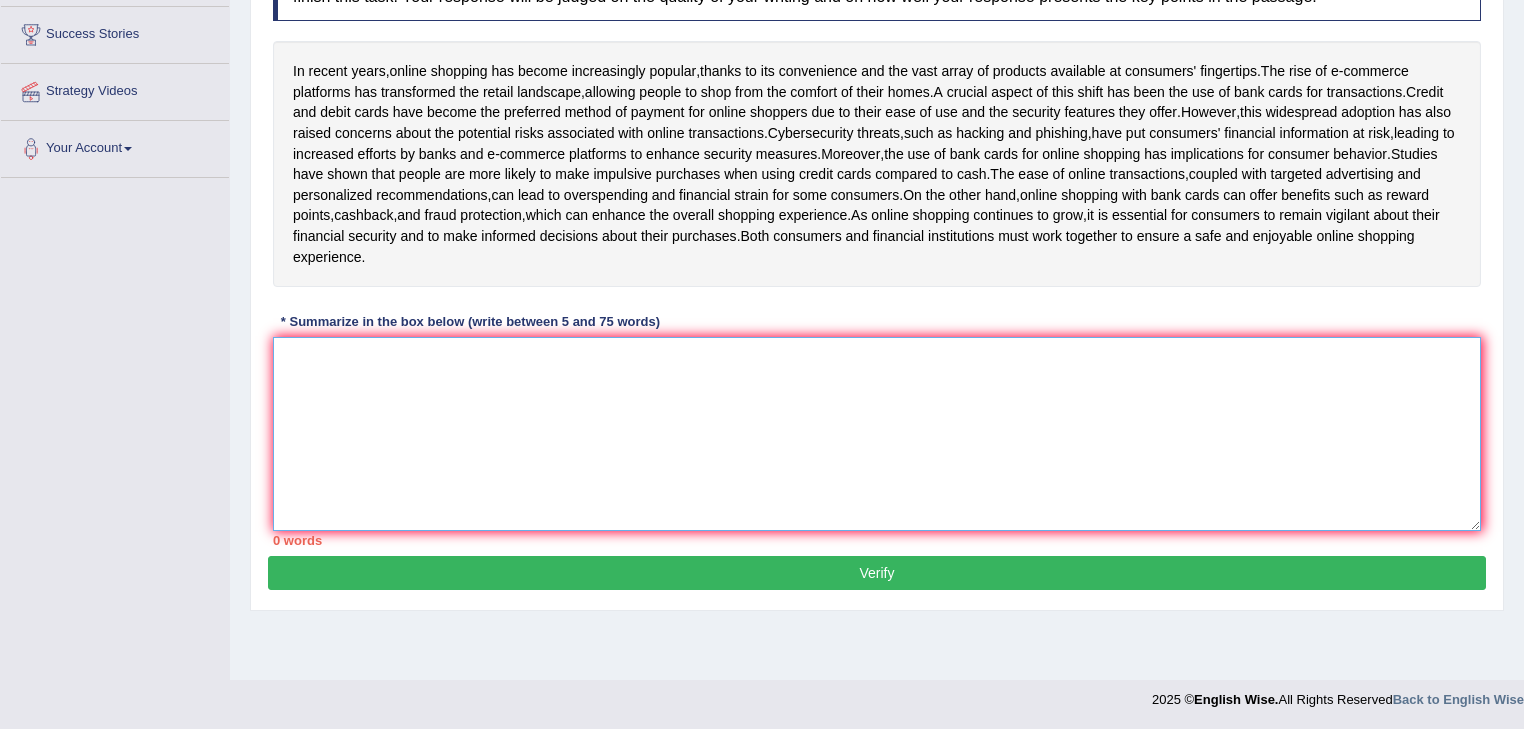
click at [305, 370] on textarea at bounding box center [877, 434] width 1208 height 194
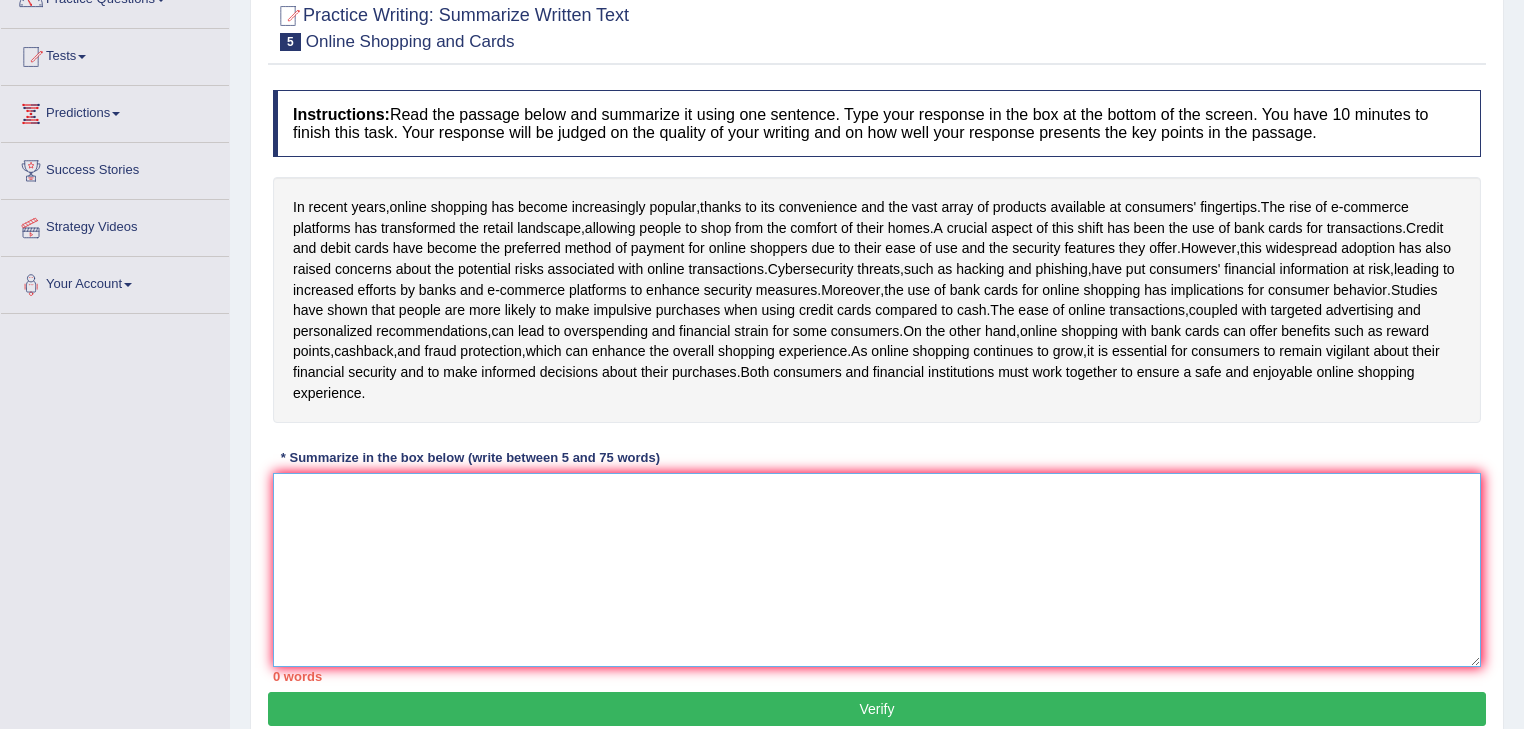
scroll to position [240, 0]
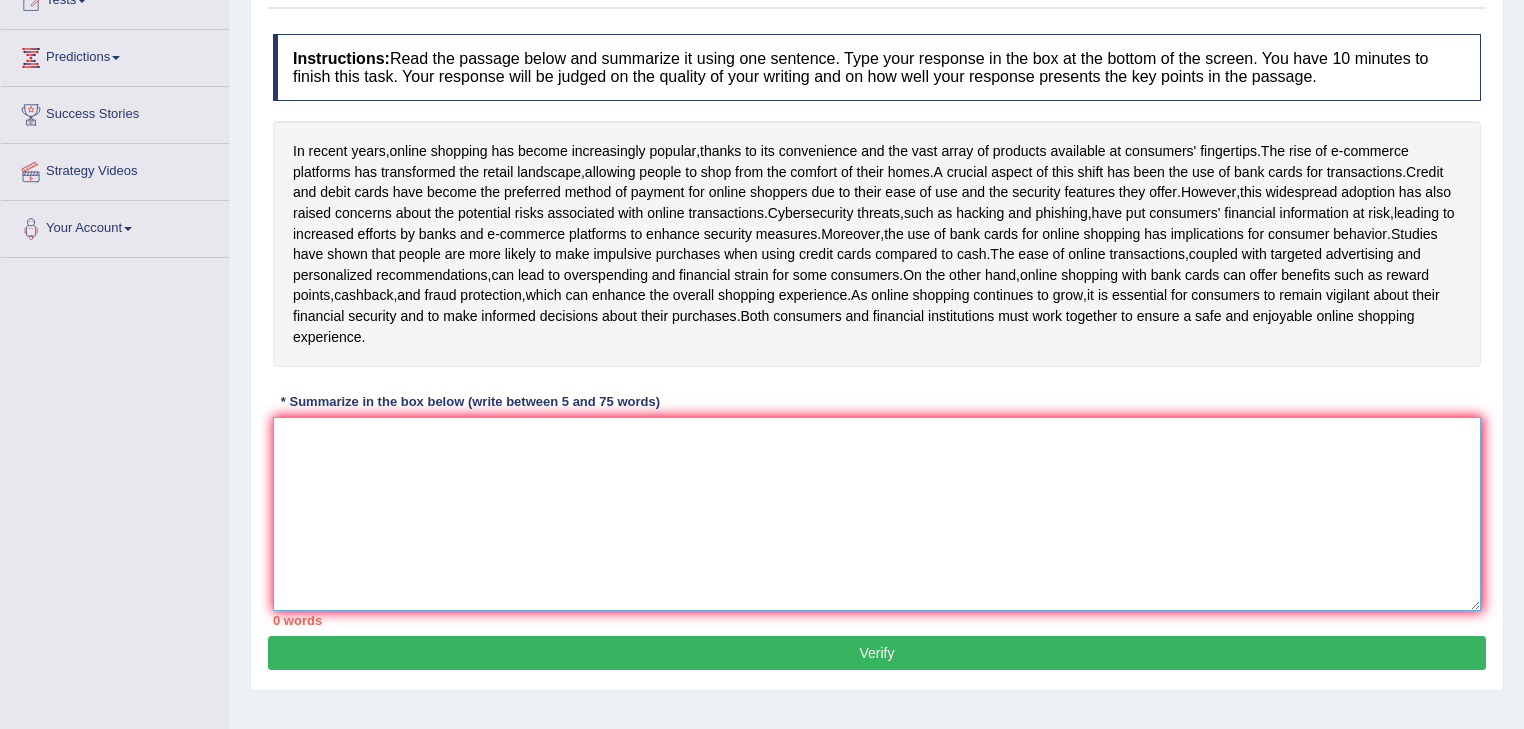
click at [321, 459] on textarea at bounding box center [877, 514] width 1208 height 194
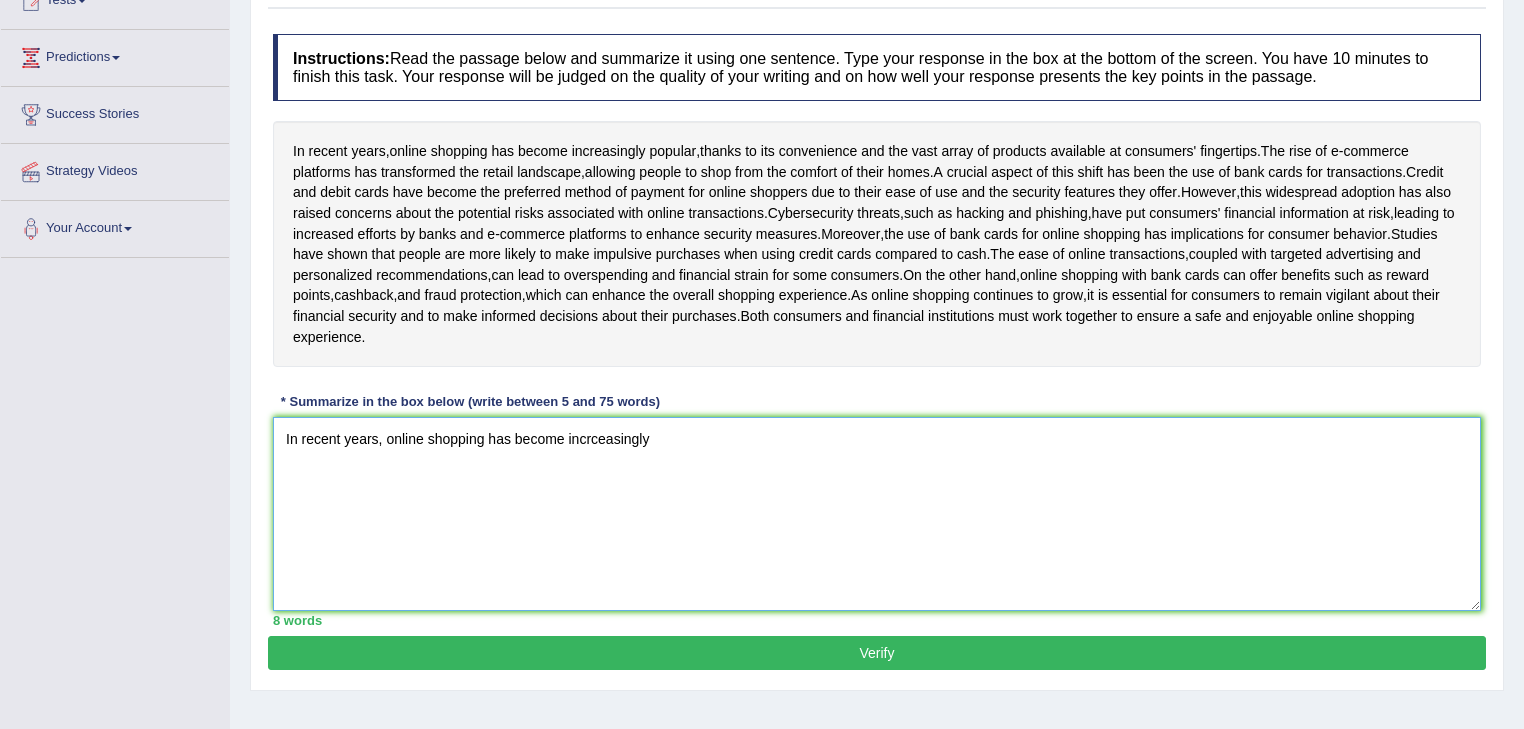
click at [596, 457] on textarea "In recent years, online shopping has become incrceasingly" at bounding box center [877, 514] width 1208 height 194
click at [680, 457] on textarea "In recent years, online shopping has become increasingly" at bounding box center [877, 514] width 1208 height 194
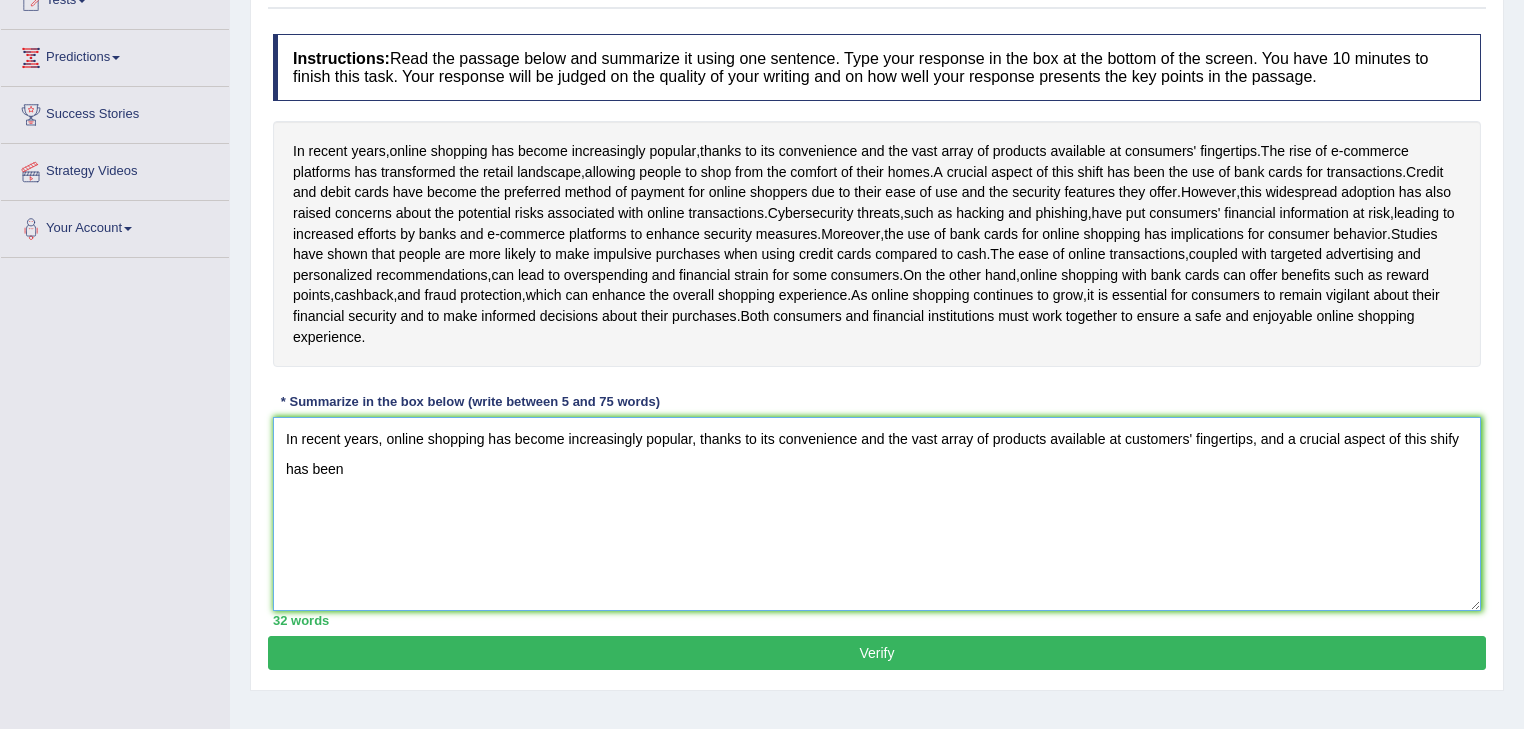
click at [1461, 460] on textarea "In recent years, online shopping has become increasingly popular, thanks to its…" at bounding box center [877, 514] width 1208 height 194
click at [348, 484] on textarea "In recent years, online shopping has become increasingly popular, thanks to its…" at bounding box center [877, 514] width 1208 height 194
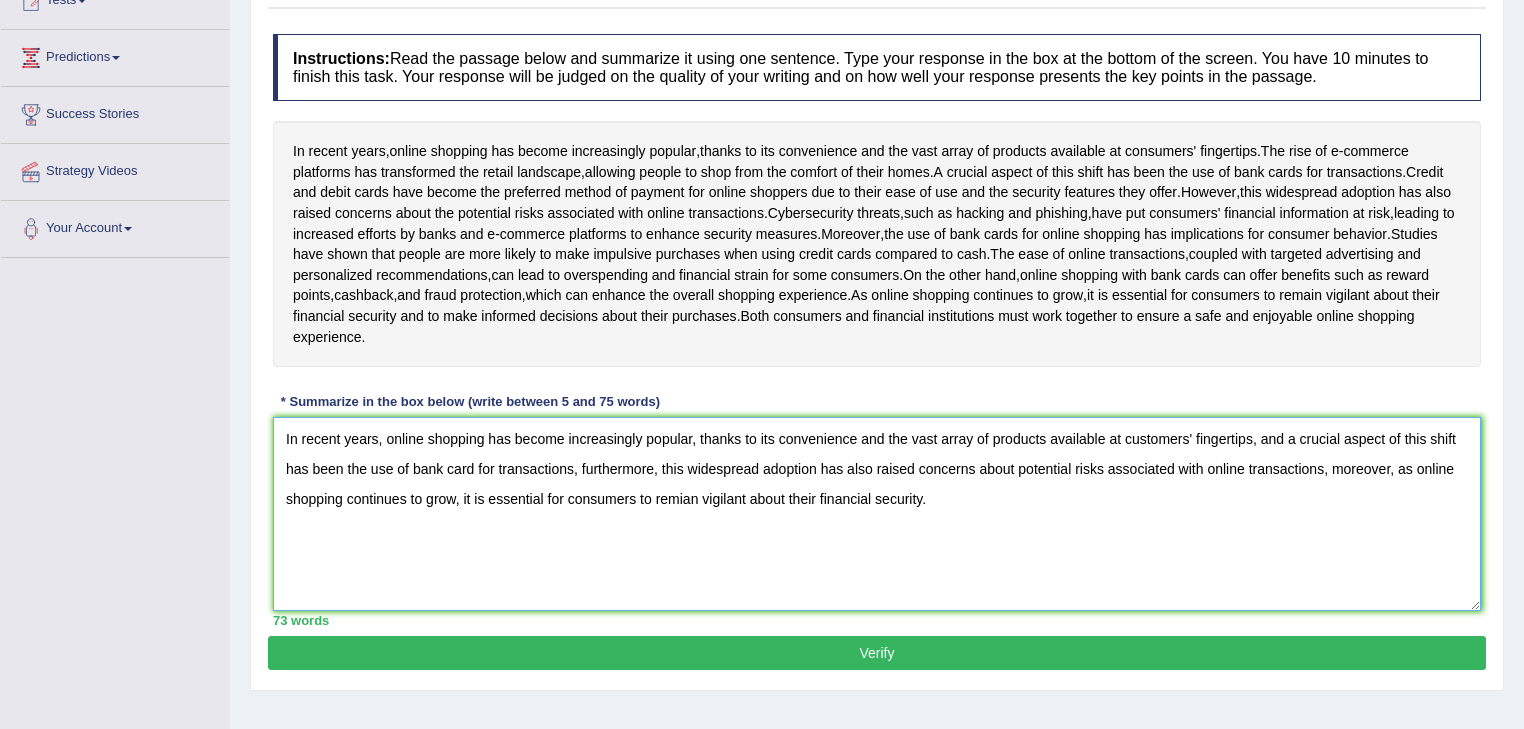
click at [474, 483] on textarea "In recent years, online shopping has become increasingly popular, thanks to its…" at bounding box center [877, 514] width 1208 height 194
type textarea "In recent years, online shopping has become increasingly popular, thanks to its…"
click at [532, 664] on button "Verify" at bounding box center [877, 653] width 1218 height 34
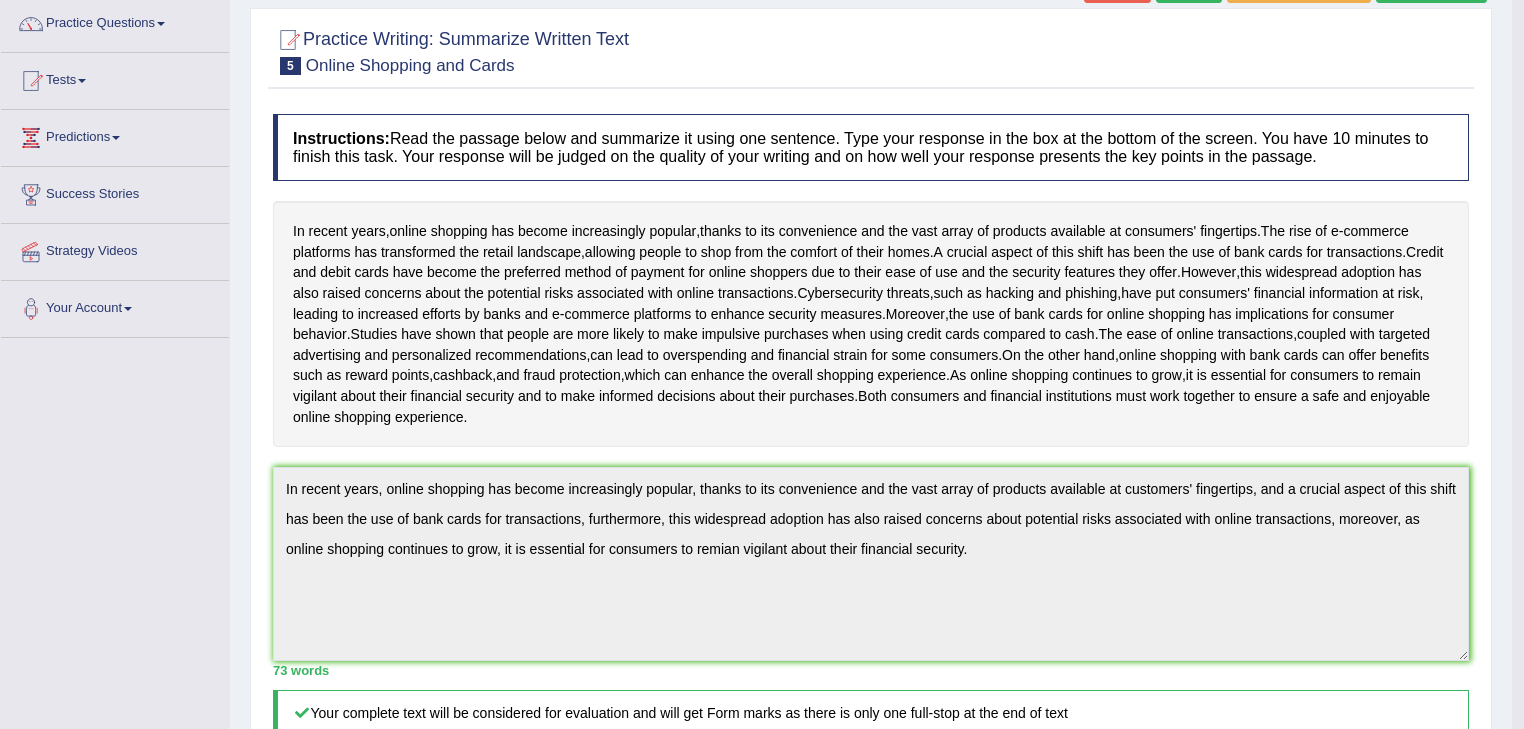
scroll to position [80, 0]
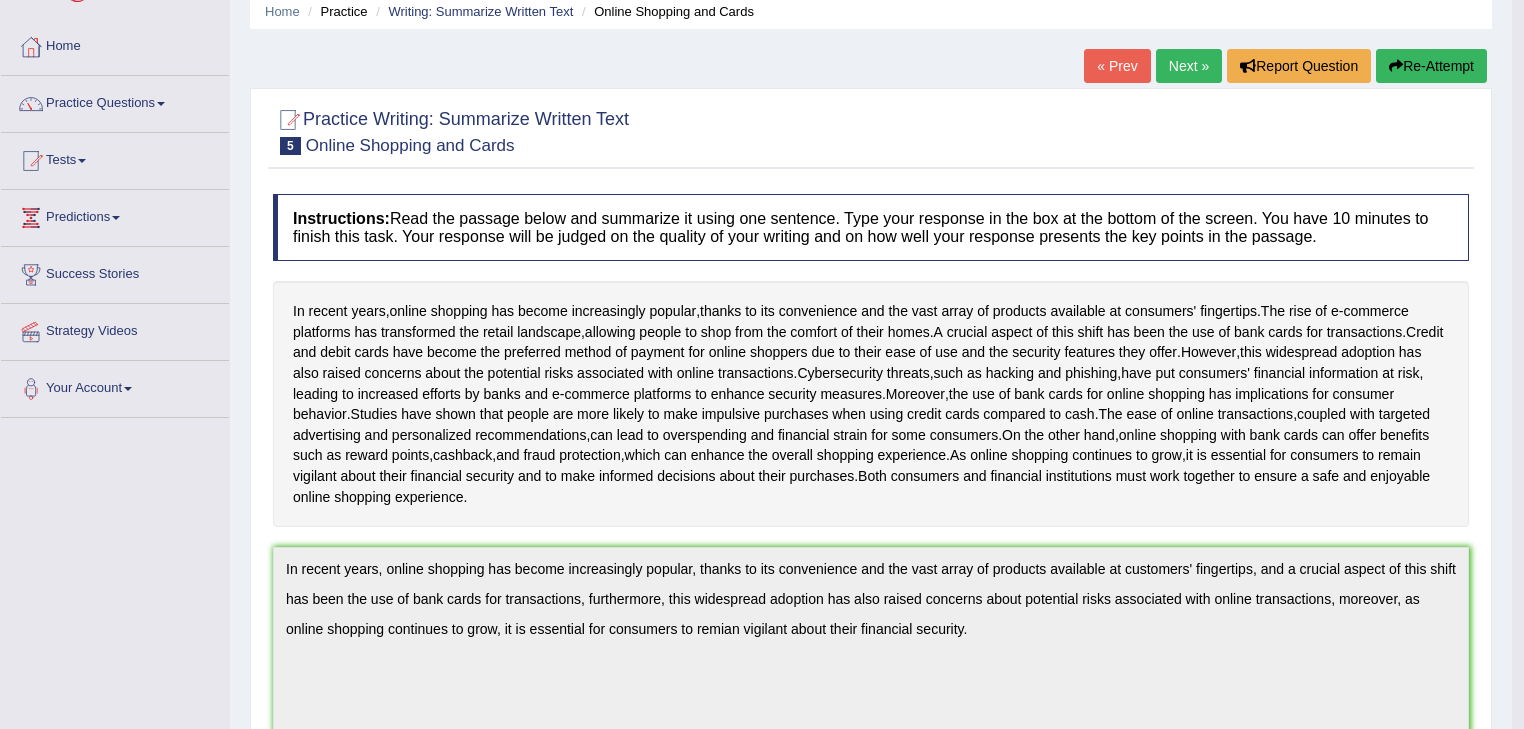
click at [1112, 54] on link "« Prev" at bounding box center [1117, 66] width 66 height 34
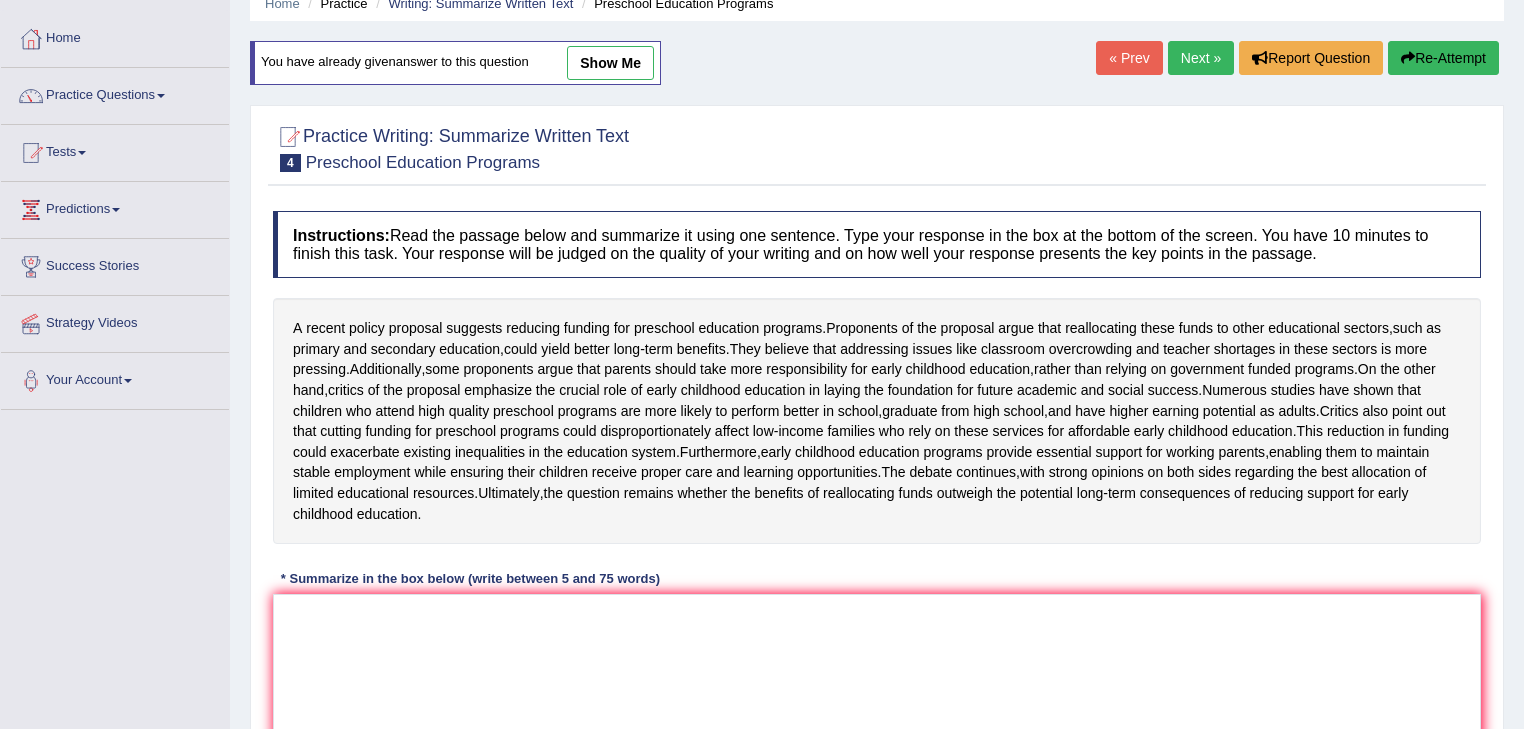
scroll to position [80, 0]
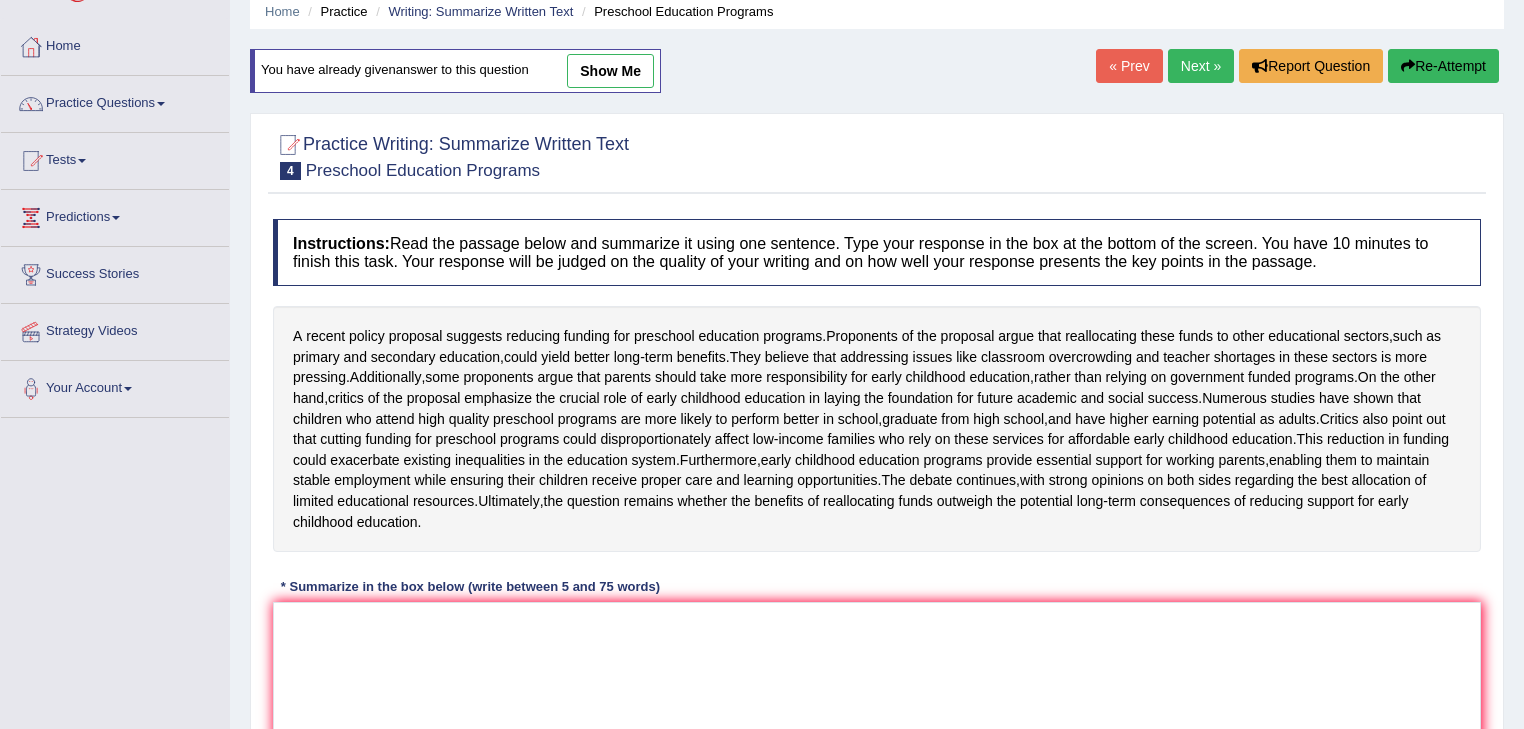
click at [606, 58] on link "show me" at bounding box center [610, 71] width 87 height 34
type textarea "A recent policy proposal suggests reducing funding for preschool education prog…"
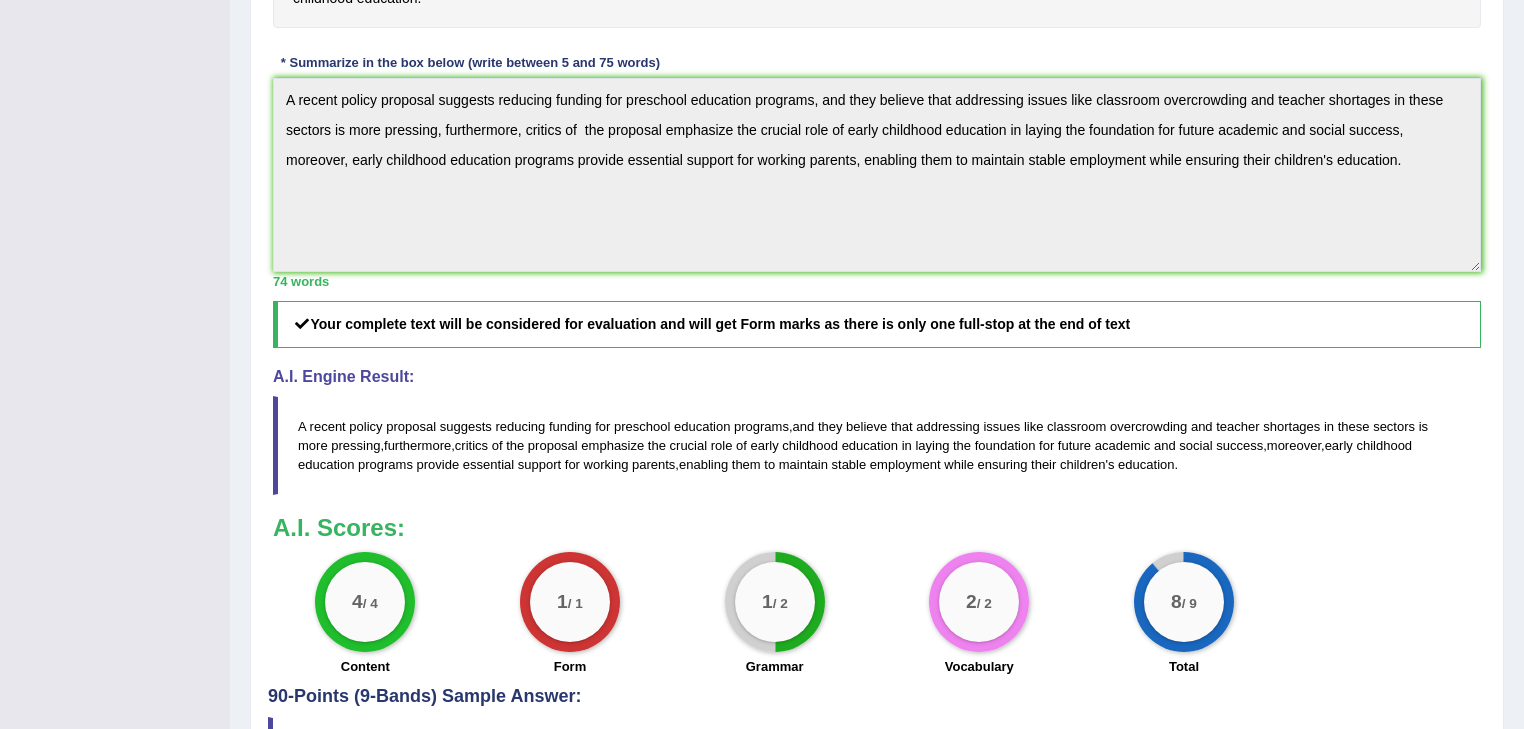
scroll to position [640, 0]
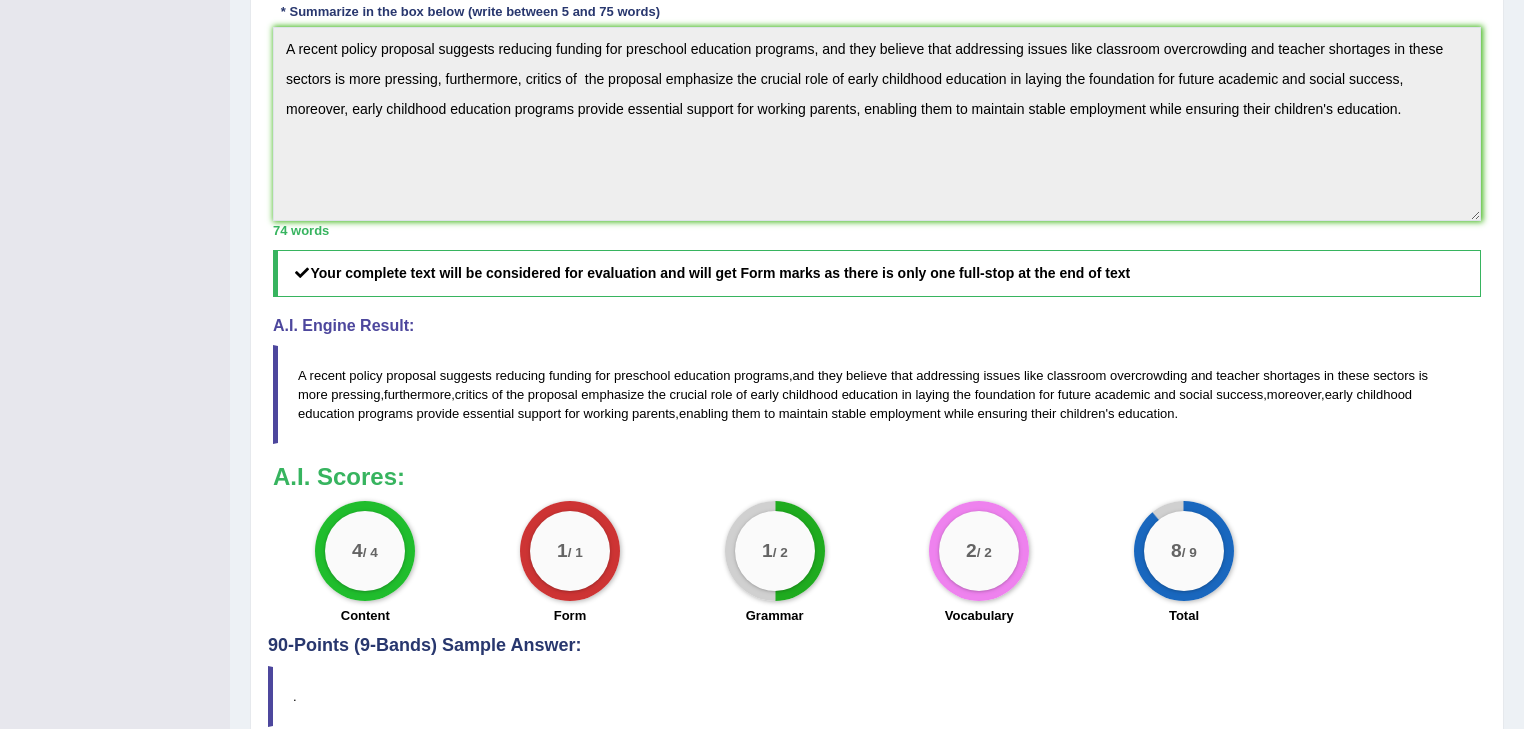
click at [1100, 396] on blockquote "A recent policy proposal suggests reducing funding for preschool education prog…" at bounding box center [877, 394] width 1208 height 99
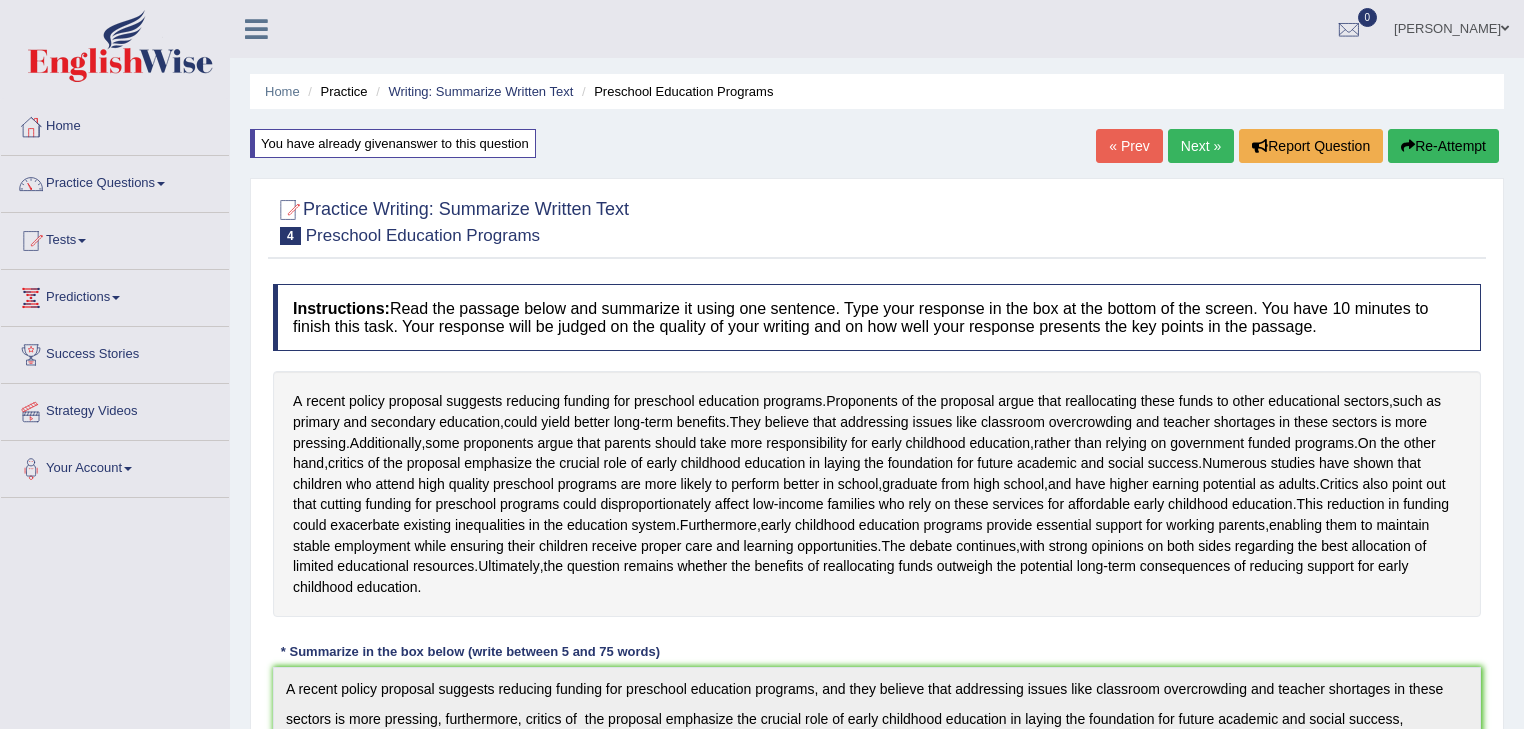
scroll to position [0, 0]
click at [1182, 150] on link "Next »" at bounding box center [1201, 146] width 66 height 34
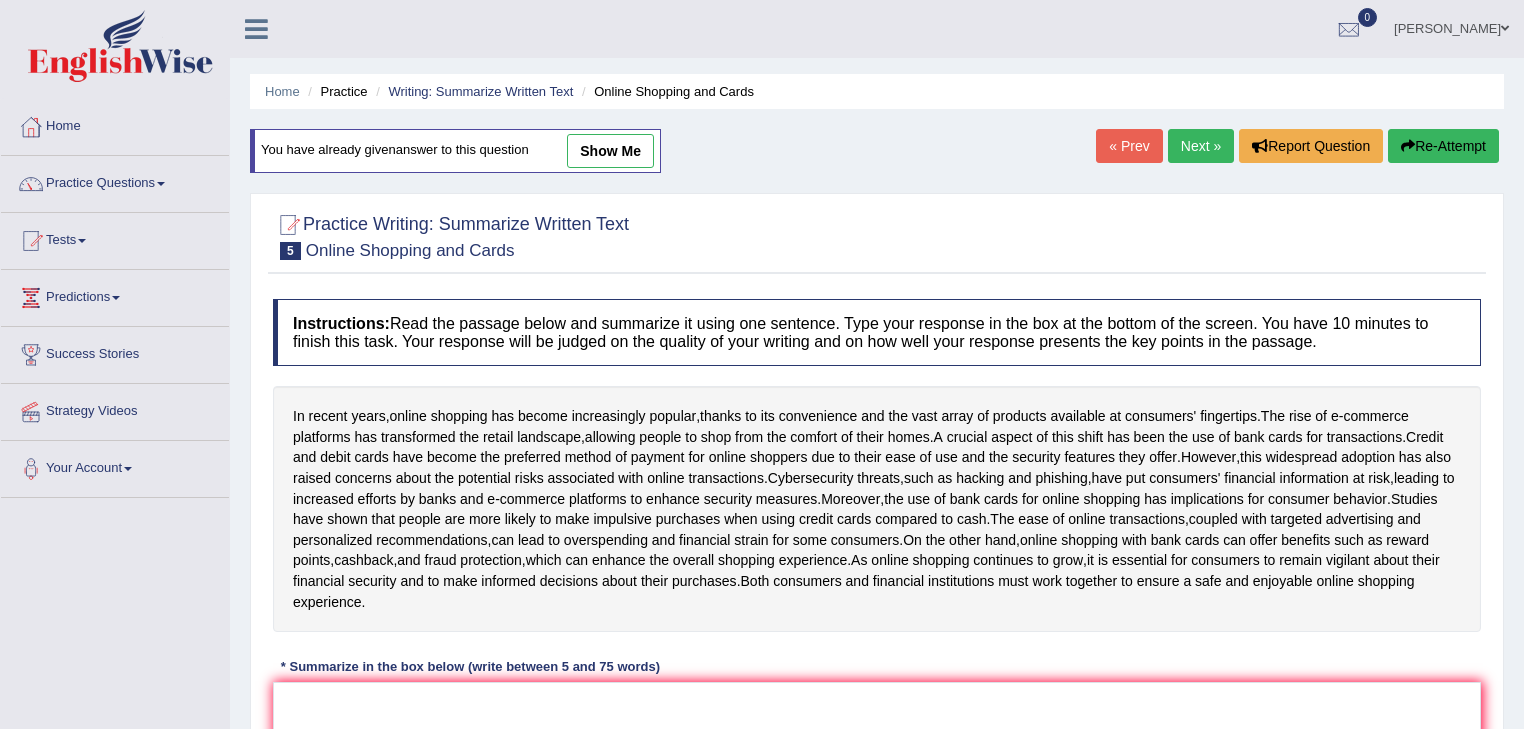
click at [620, 153] on link "show me" at bounding box center [610, 151] width 87 height 34
type textarea "In recent years, online shopping has become increasingly popular, thanks to its…"
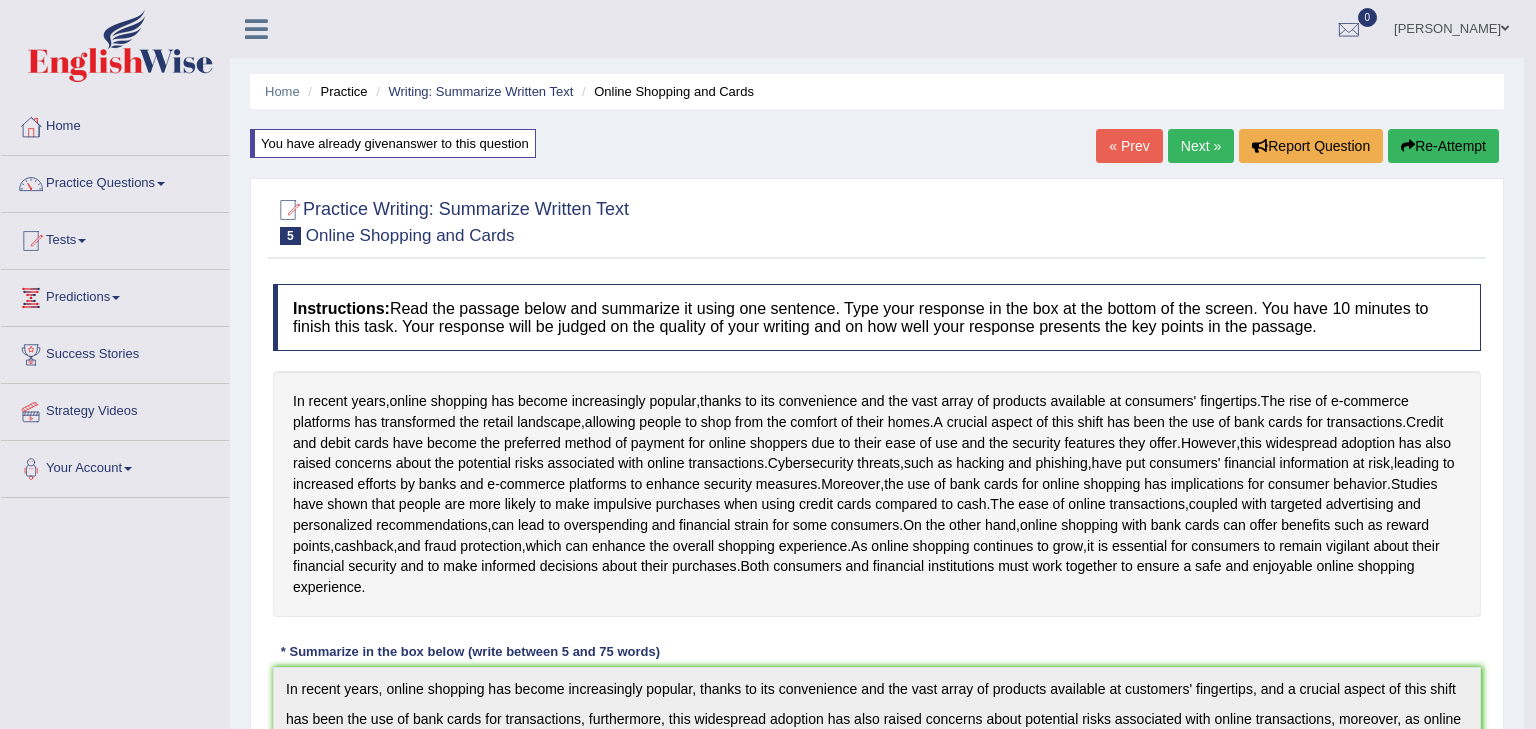
click at [620, 153] on body "Toggle navigation Home Practice Questions Speaking Practice Read Aloud Repeat S…" at bounding box center [768, 364] width 1536 height 729
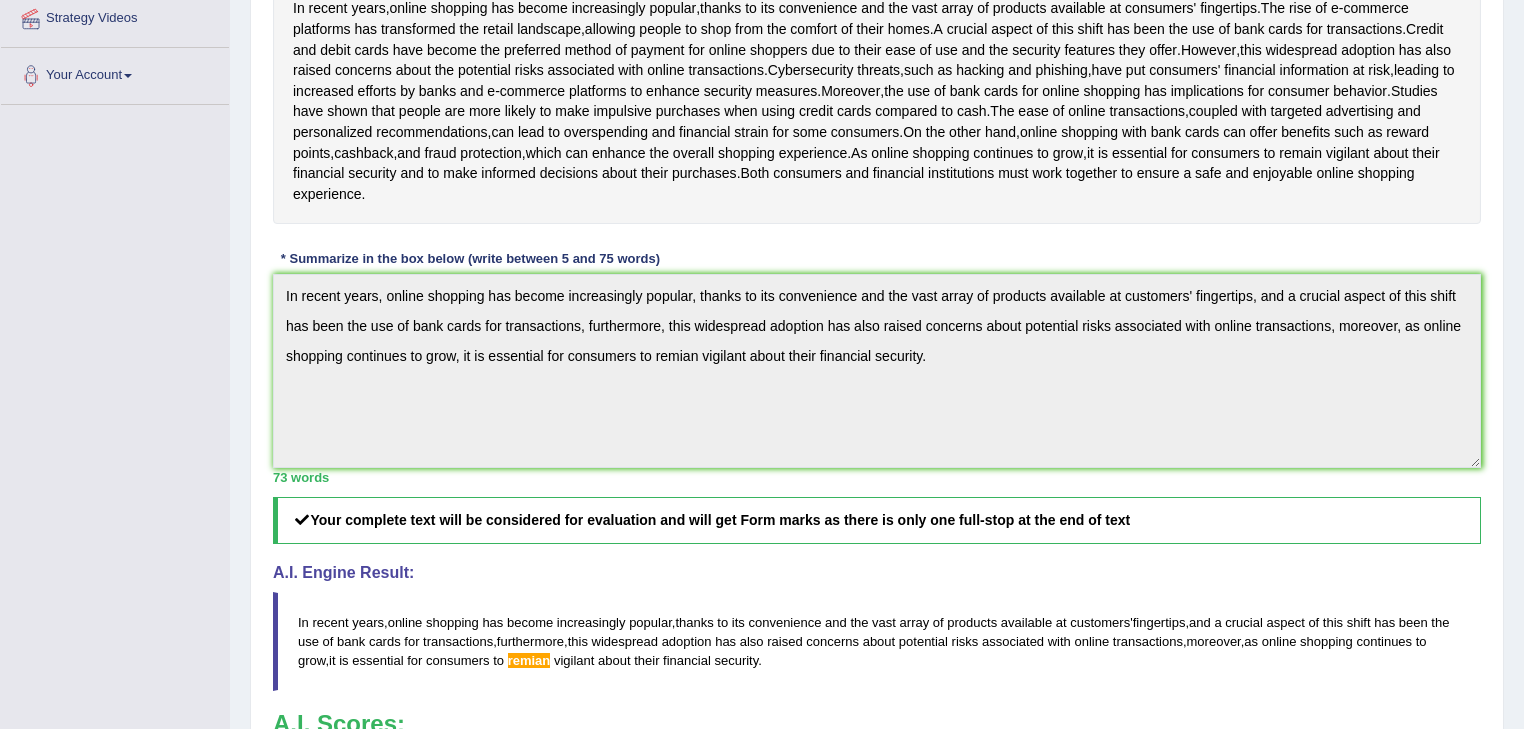
scroll to position [752, 0]
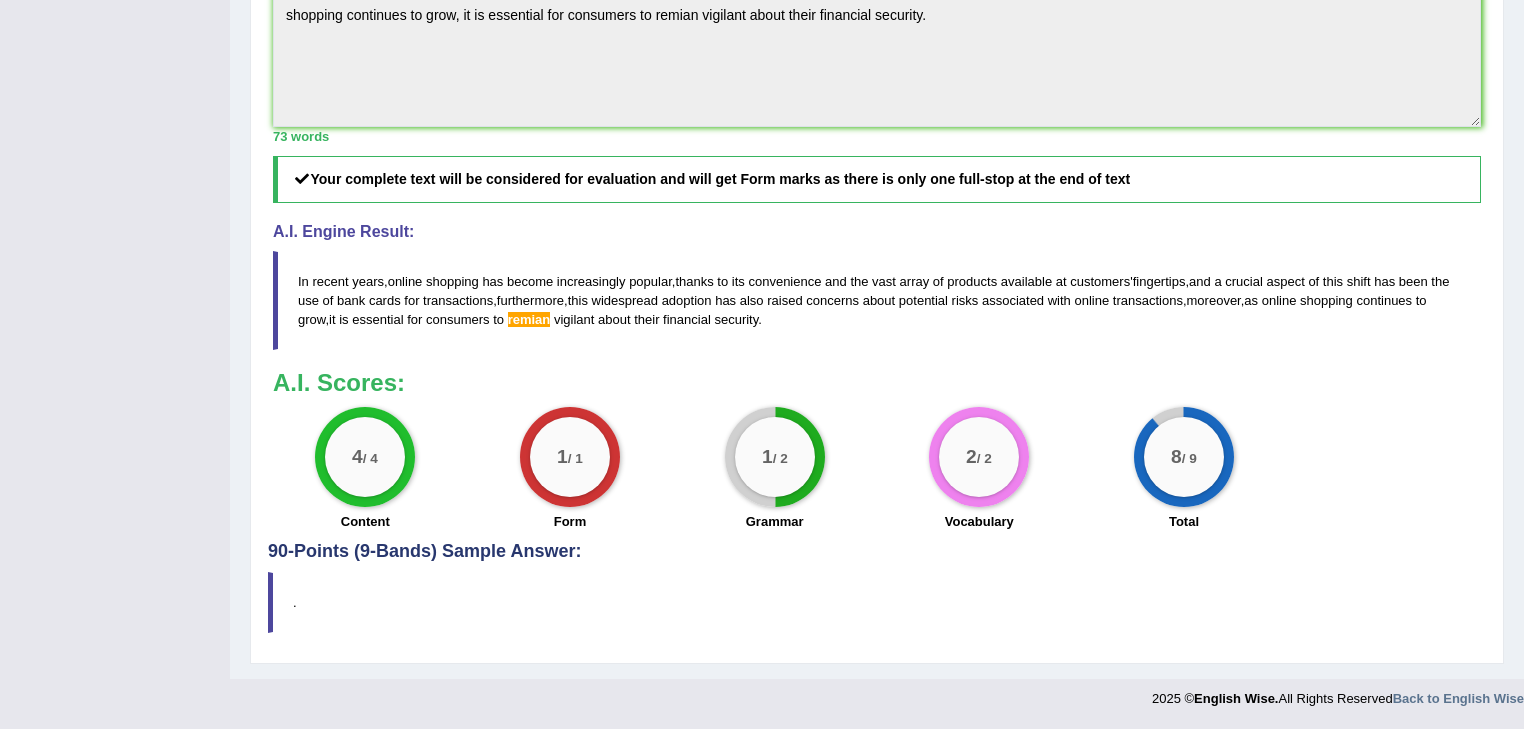
click at [1347, 204] on div "Instructions: Read the passage below and summarize it using one sentence. Type …" at bounding box center [877, 41] width 1218 height 1002
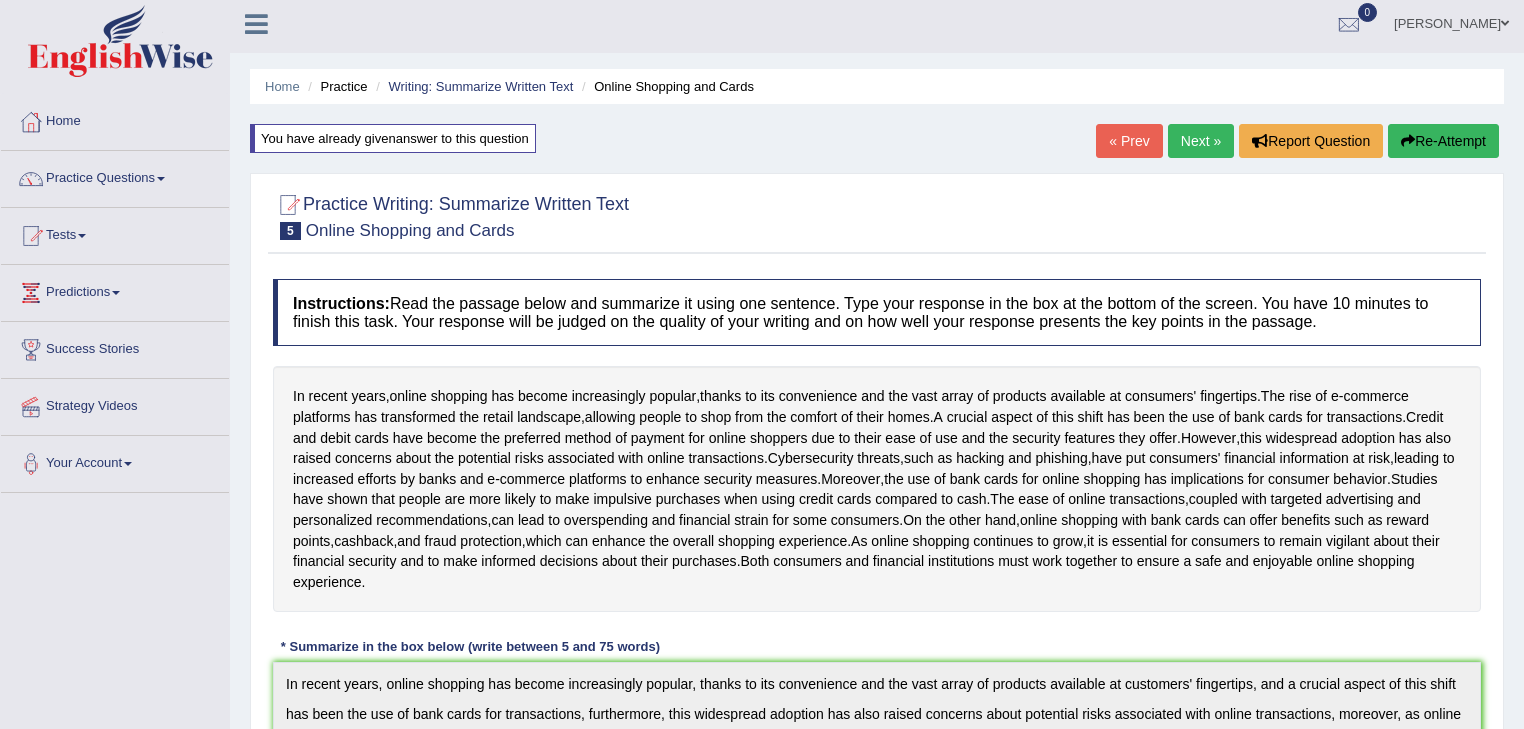
scroll to position [0, 0]
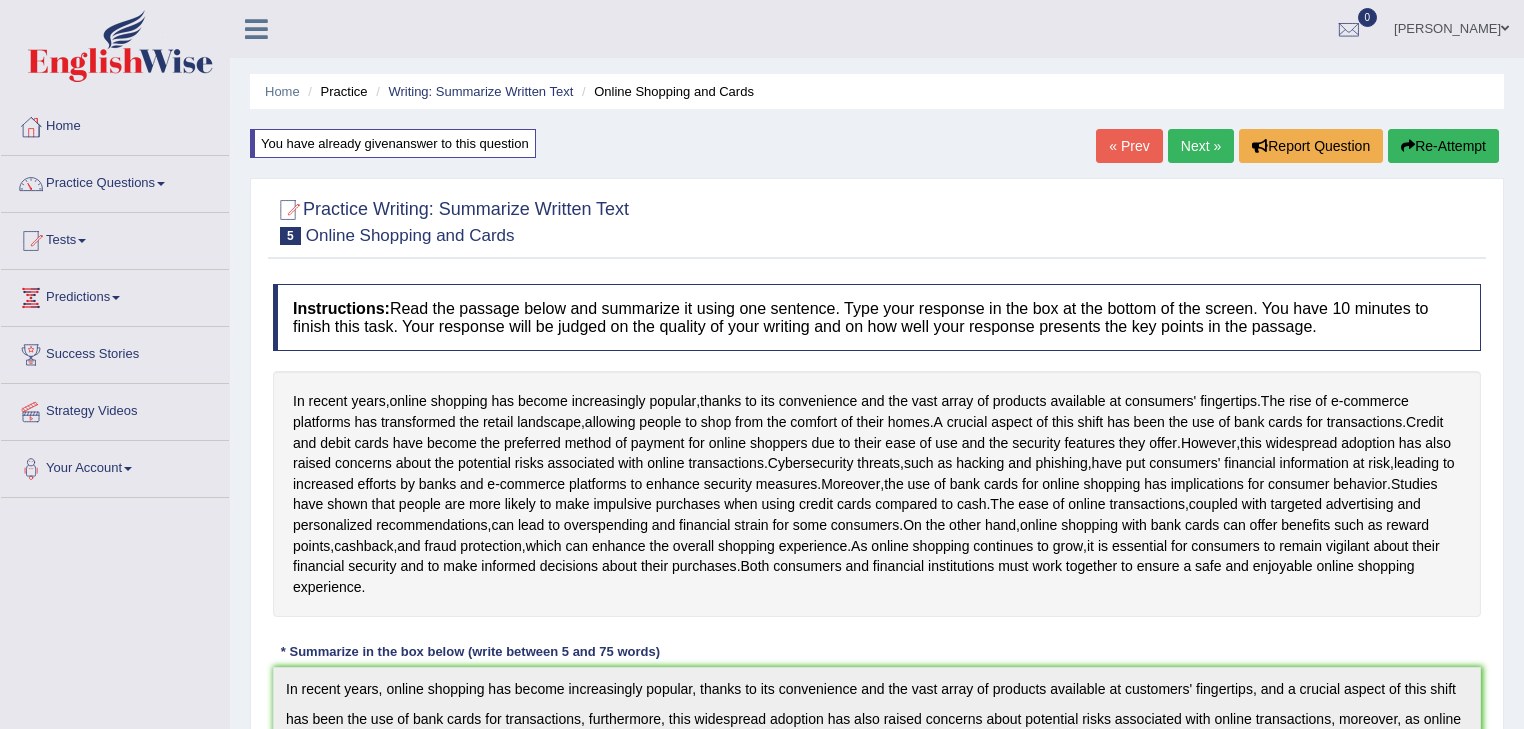
click at [1120, 138] on link "« Prev" at bounding box center [1129, 146] width 66 height 34
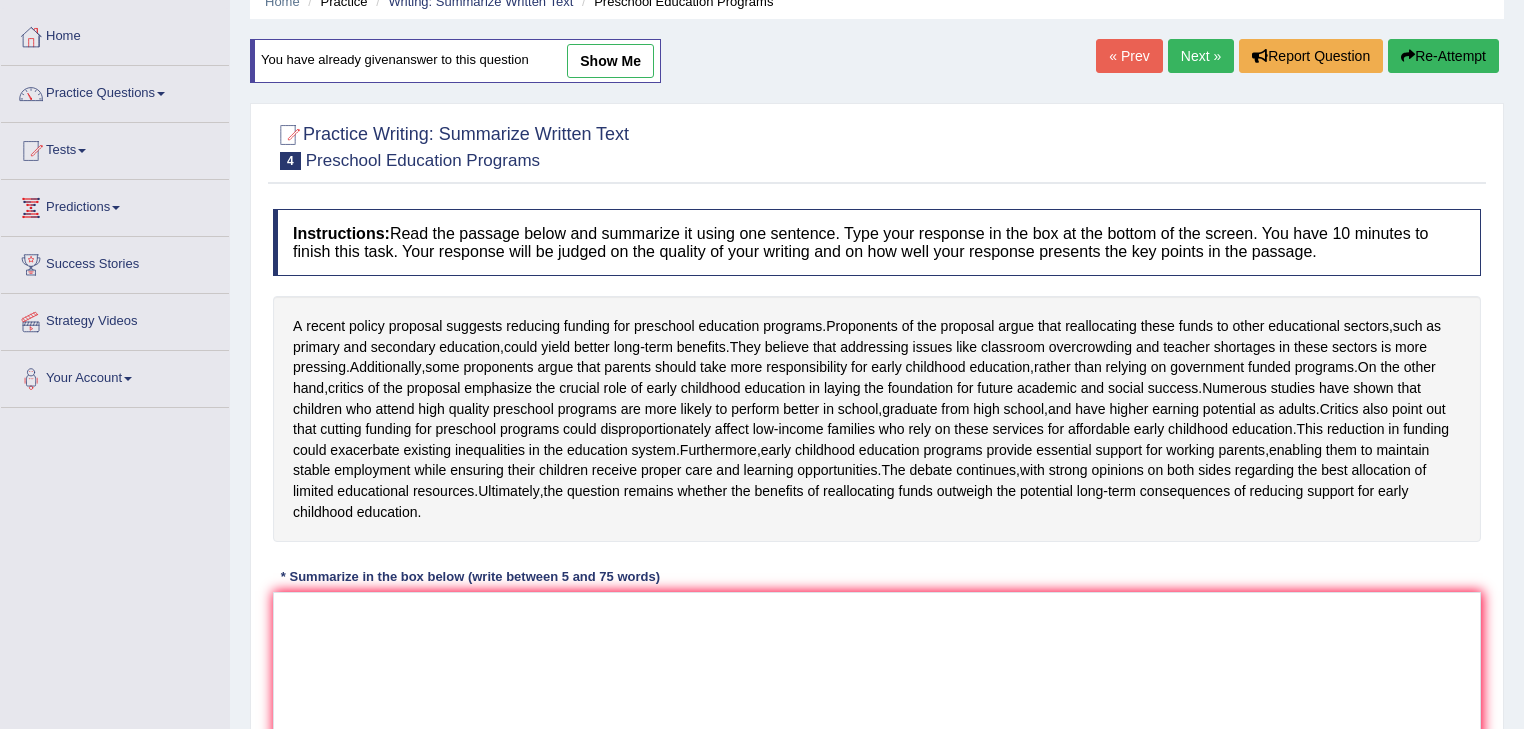
click at [1126, 58] on link "« Prev" at bounding box center [1129, 56] width 66 height 34
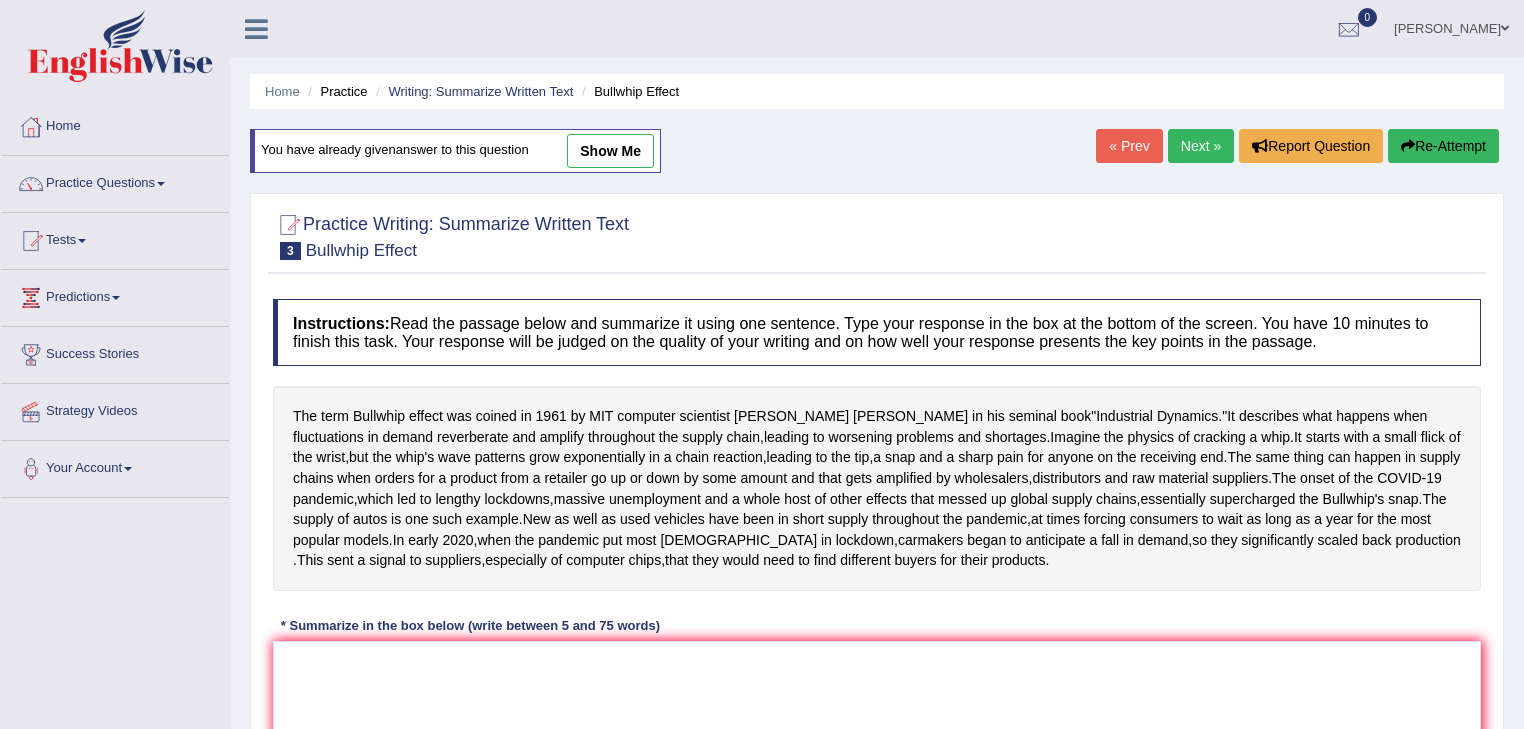
click at [612, 136] on link "show me" at bounding box center [610, 151] width 87 height 34
type textarea "The term Bullwhip effect was coined in 1961 by Massachusetts Institute of Techn…"
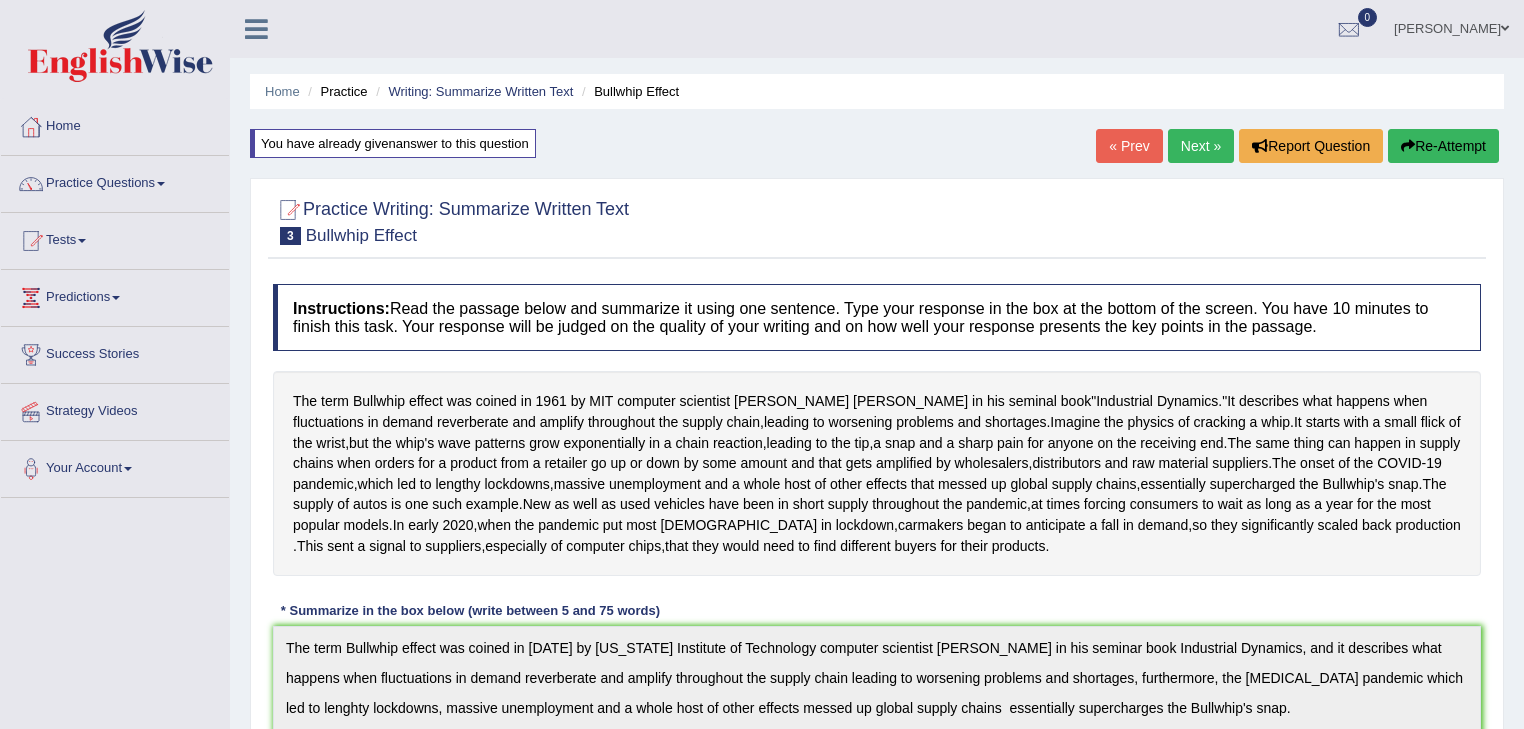
click at [1124, 146] on link "« Prev" at bounding box center [1129, 146] width 66 height 34
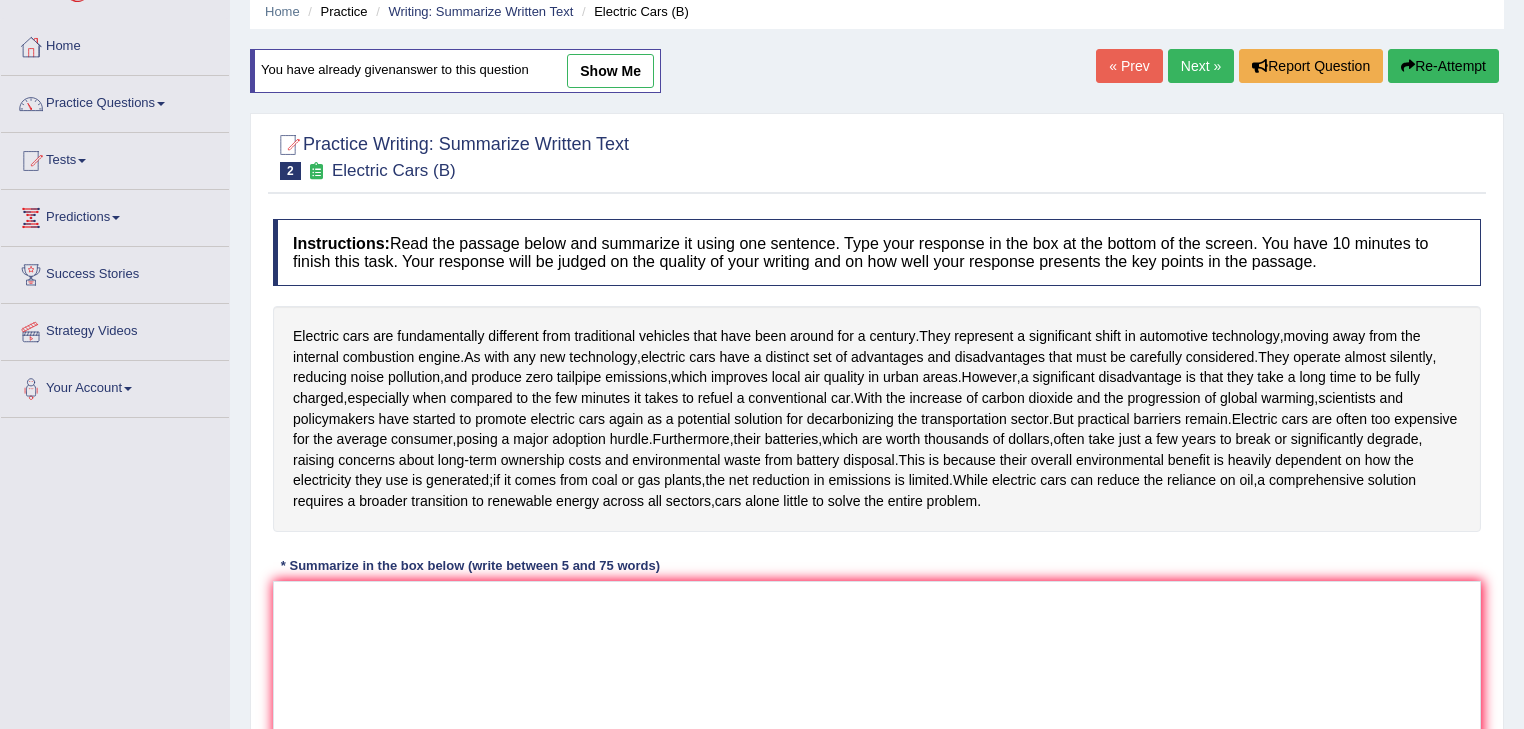
click at [612, 67] on link "show me" at bounding box center [610, 71] width 87 height 34
type textarea "Electric cars are fundamentally different from traditional vehicles that have b…"
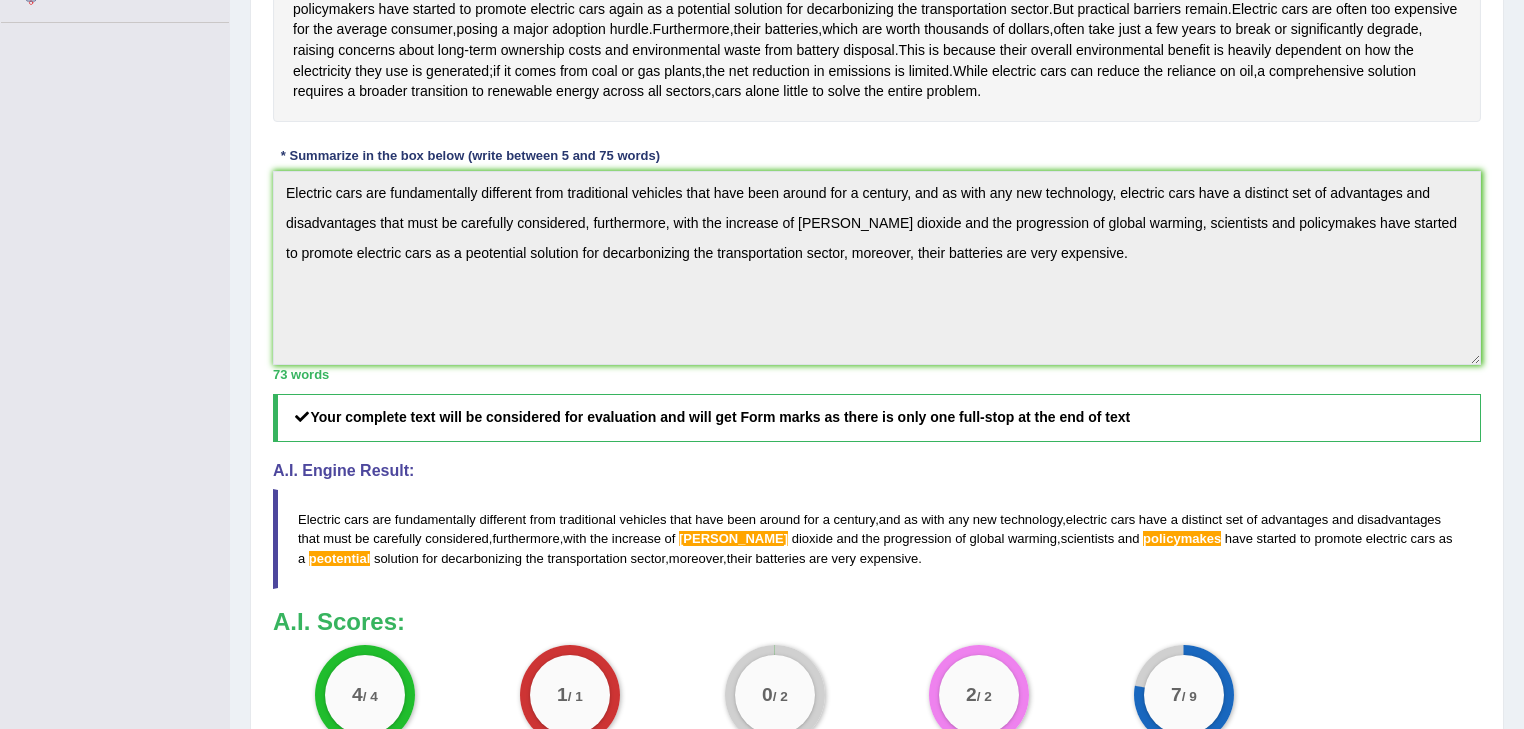
scroll to position [80, 0]
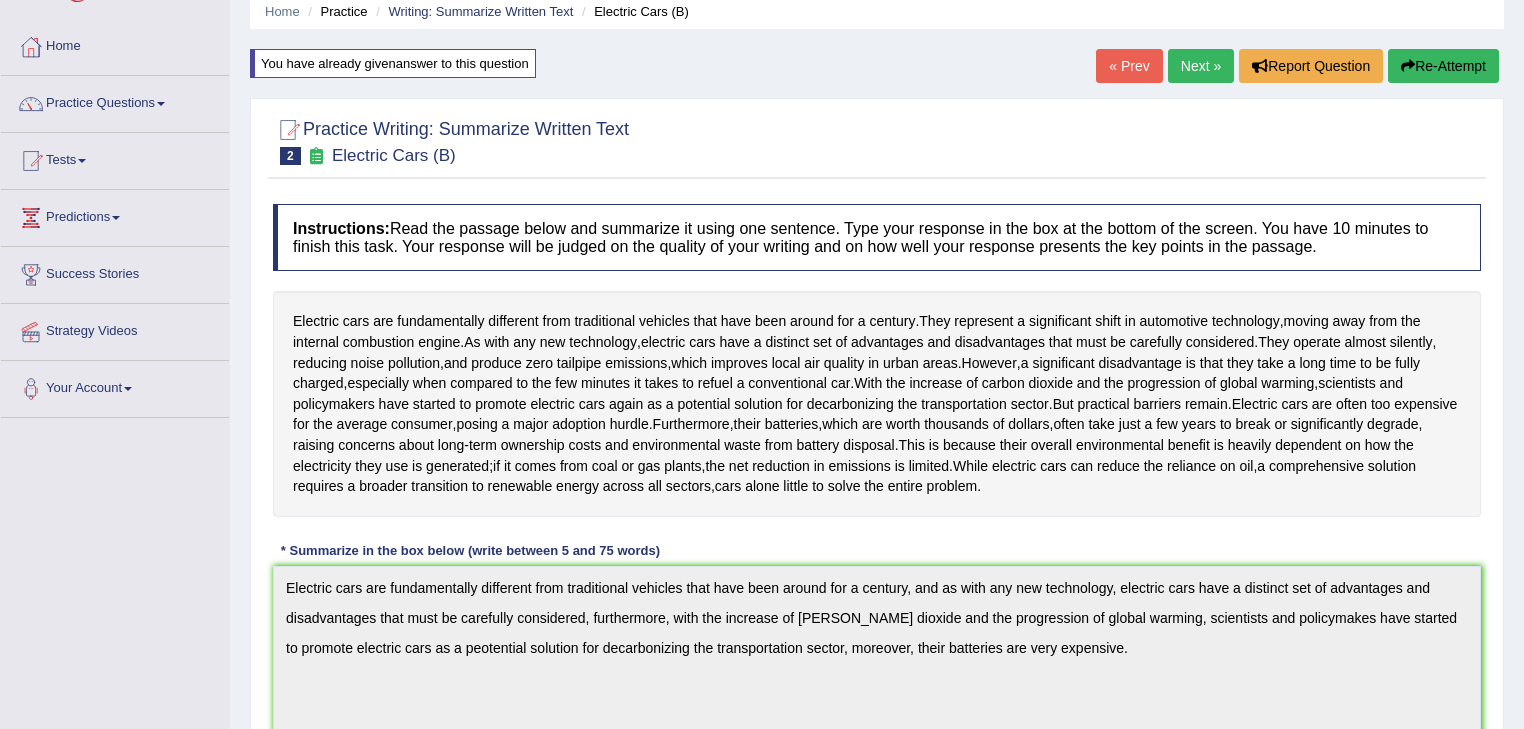
click at [1132, 55] on link "« Prev" at bounding box center [1129, 66] width 66 height 34
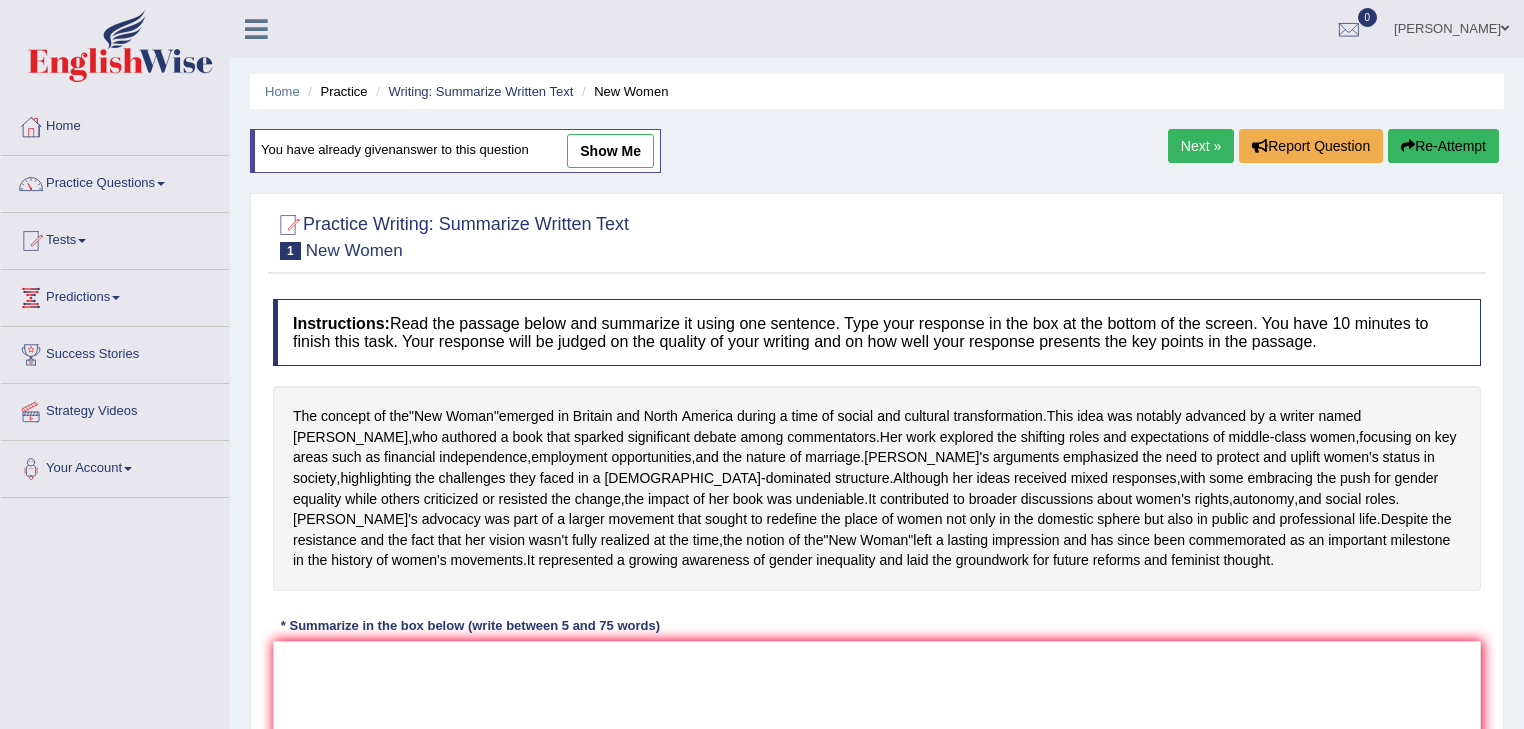
click at [605, 145] on link "show me" at bounding box center [610, 151] width 87 height 34
type textarea "The concept of the ''New Woman'' emerged in [GEOGRAPHIC_DATA] and [GEOGRAPHIC_D…"
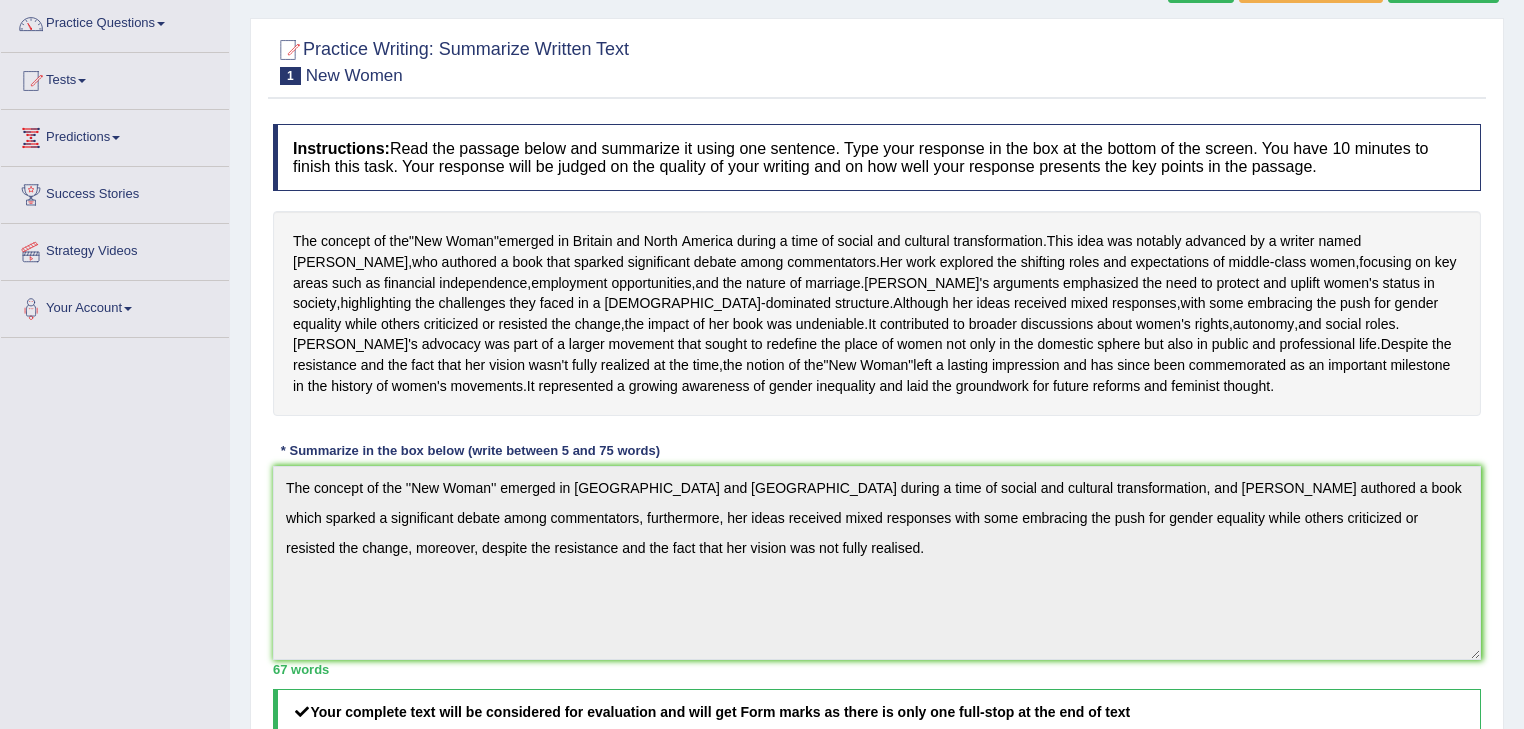
scroll to position [160, 0]
click at [156, 27] on link "Practice Questions" at bounding box center [115, 21] width 228 height 50
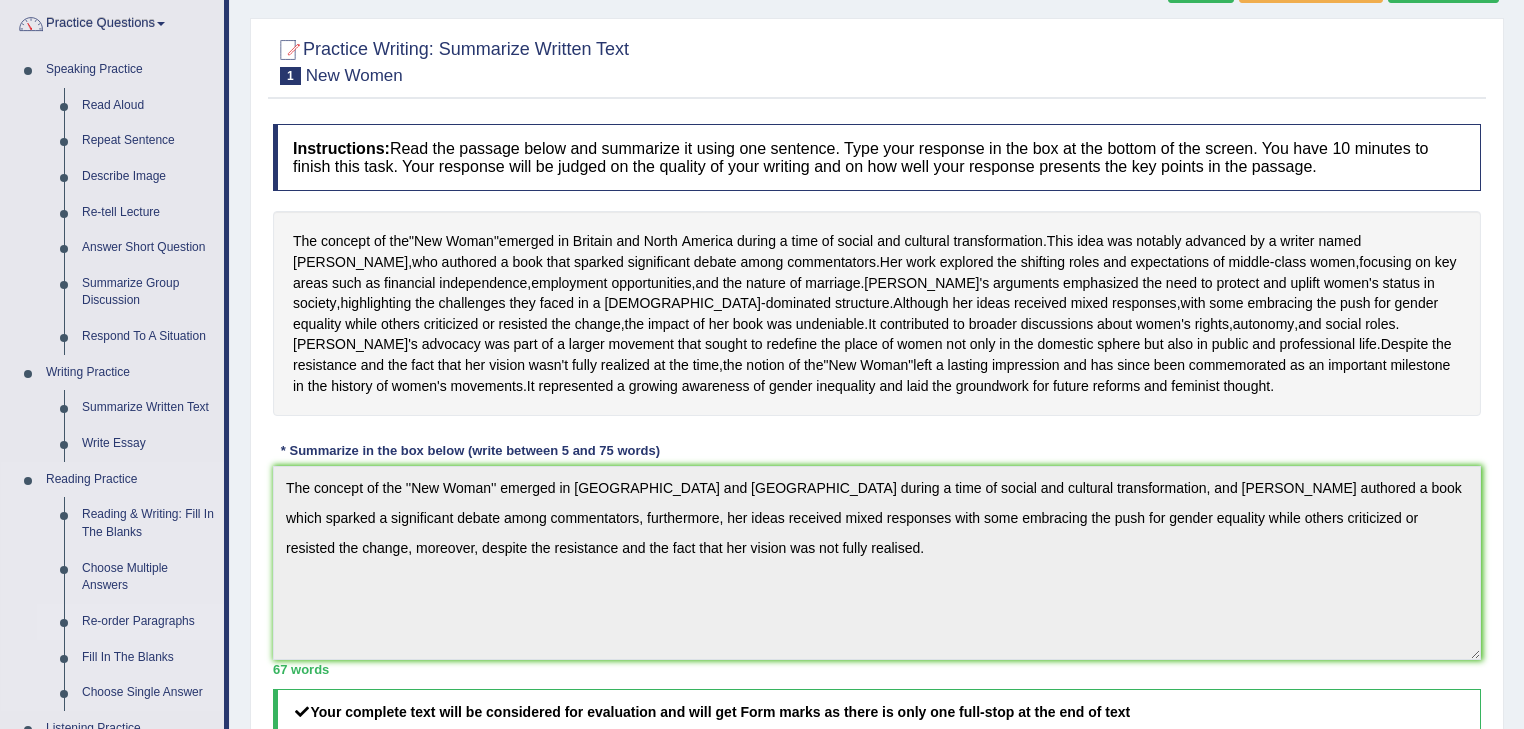
click at [159, 617] on link "Re-order Paragraphs" at bounding box center [148, 622] width 151 height 36
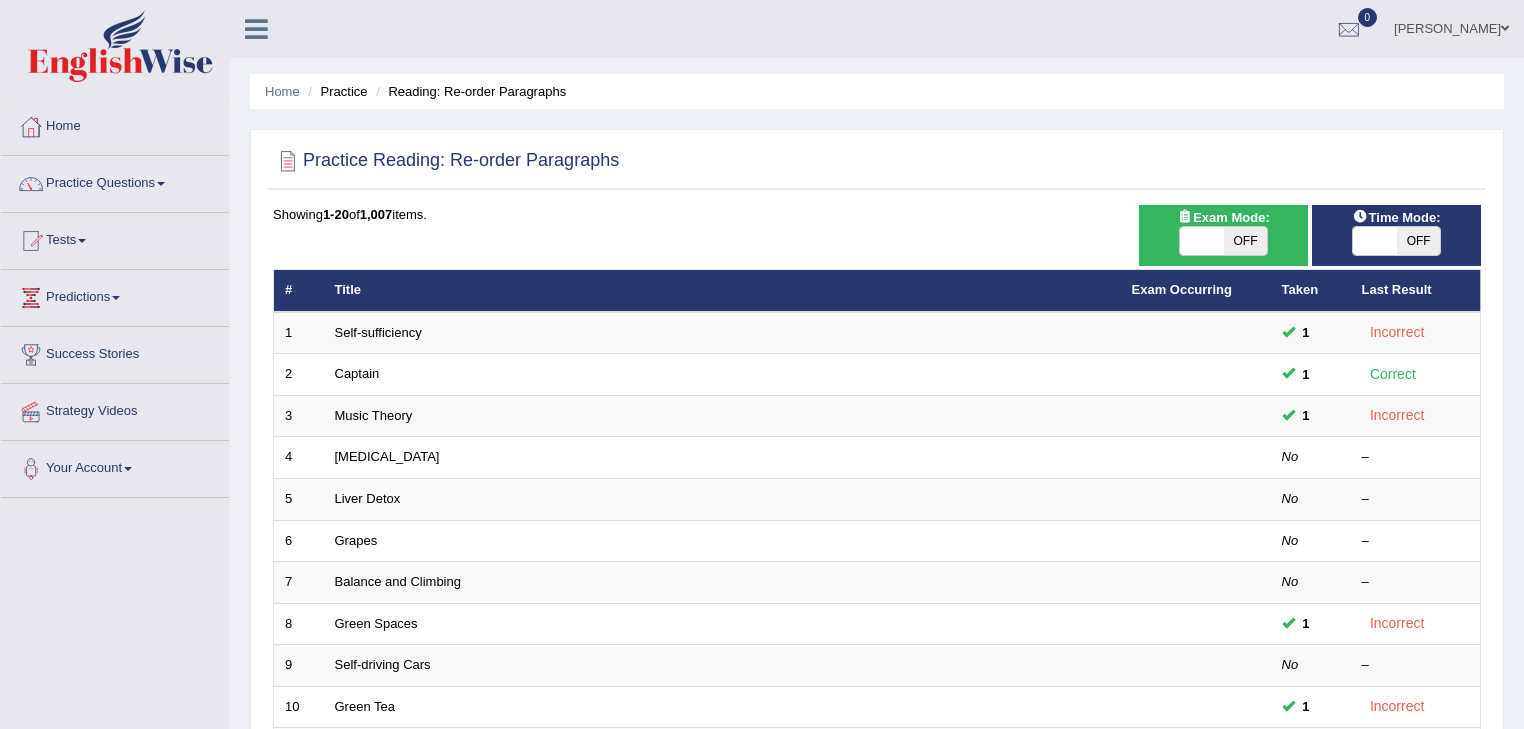
click at [1253, 242] on span "OFF" at bounding box center [1246, 241] width 44 height 28
checkbox input "true"
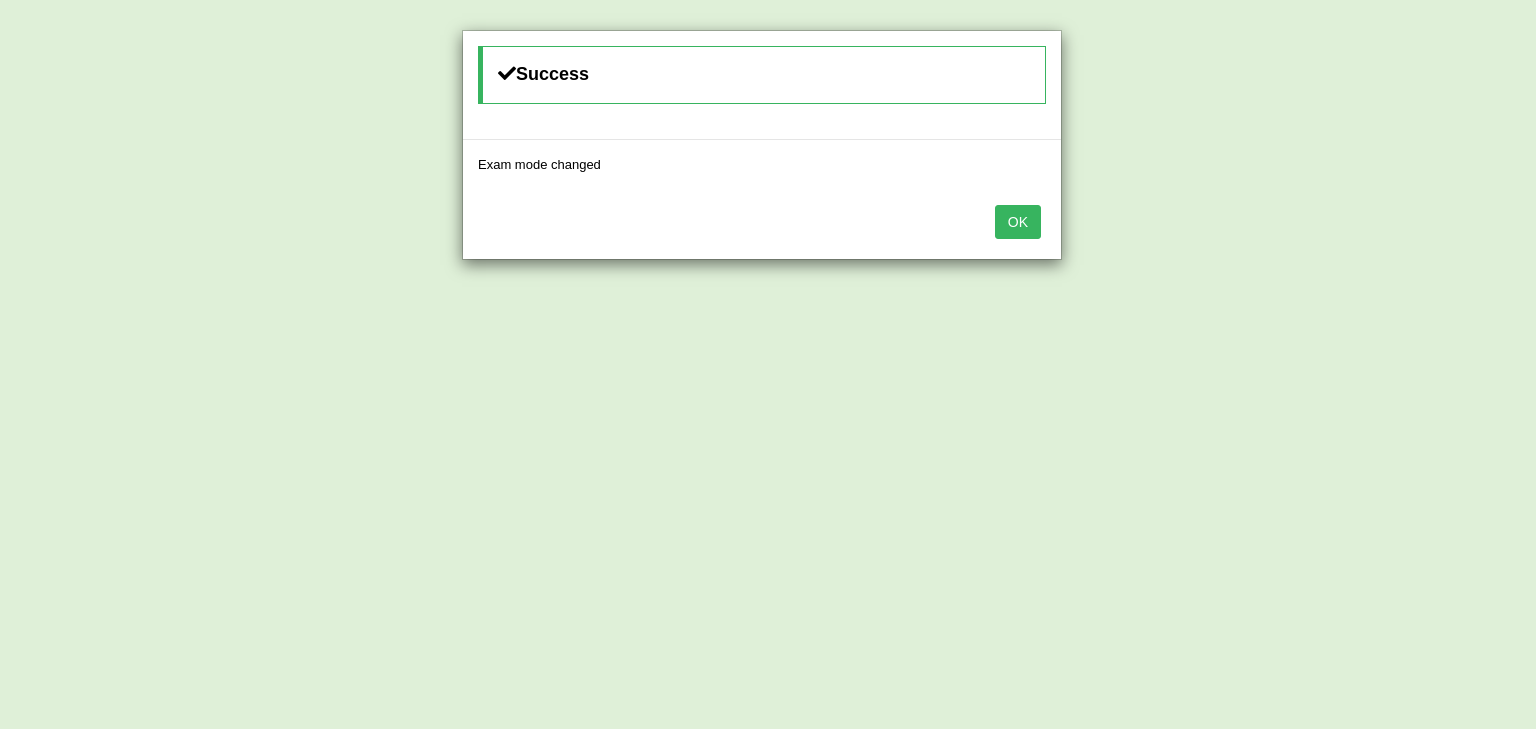
click at [1032, 217] on button "OK" at bounding box center [1018, 222] width 46 height 34
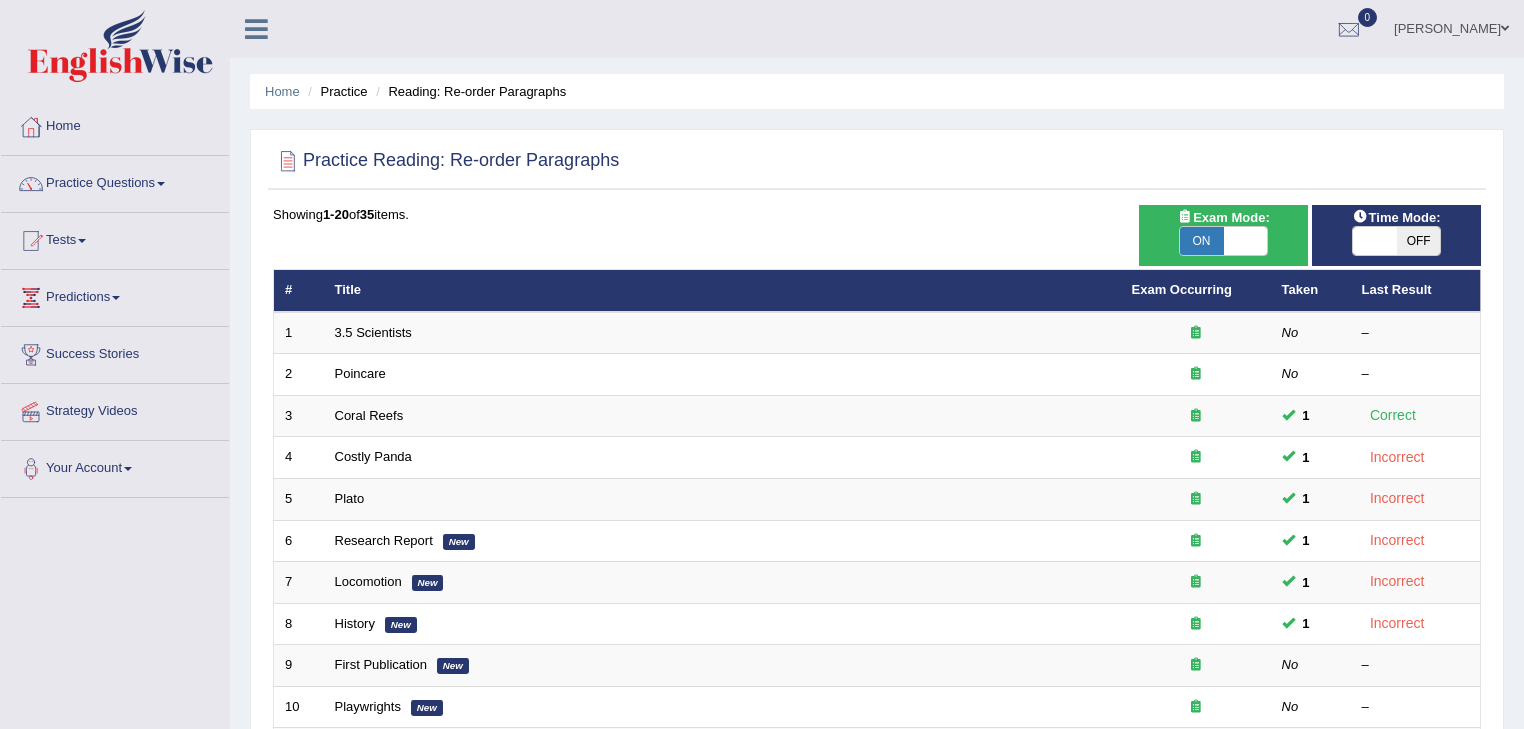
click at [1250, 236] on span at bounding box center [1246, 241] width 44 height 28
checkbox input "false"
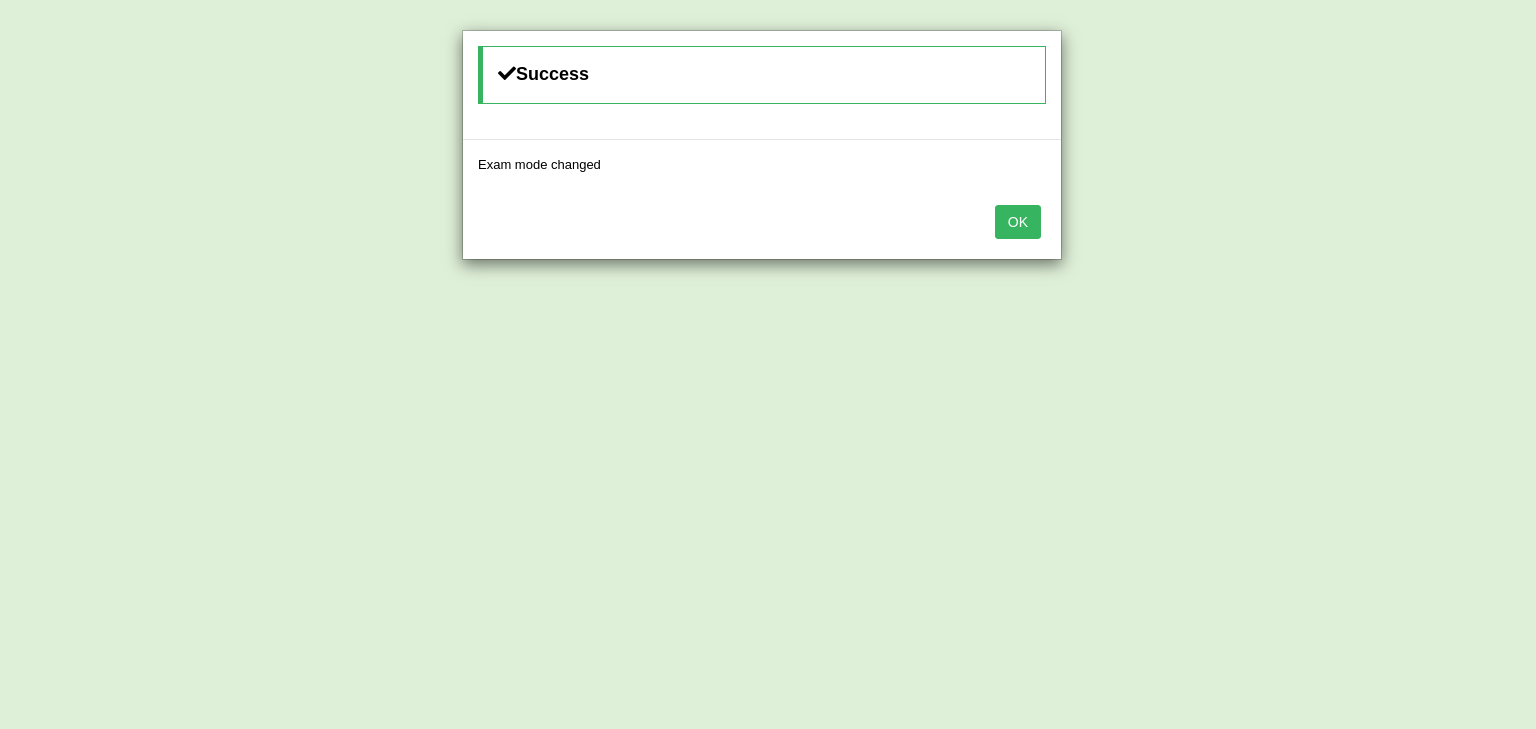
click at [1017, 216] on button "OK" at bounding box center [1018, 222] width 46 height 34
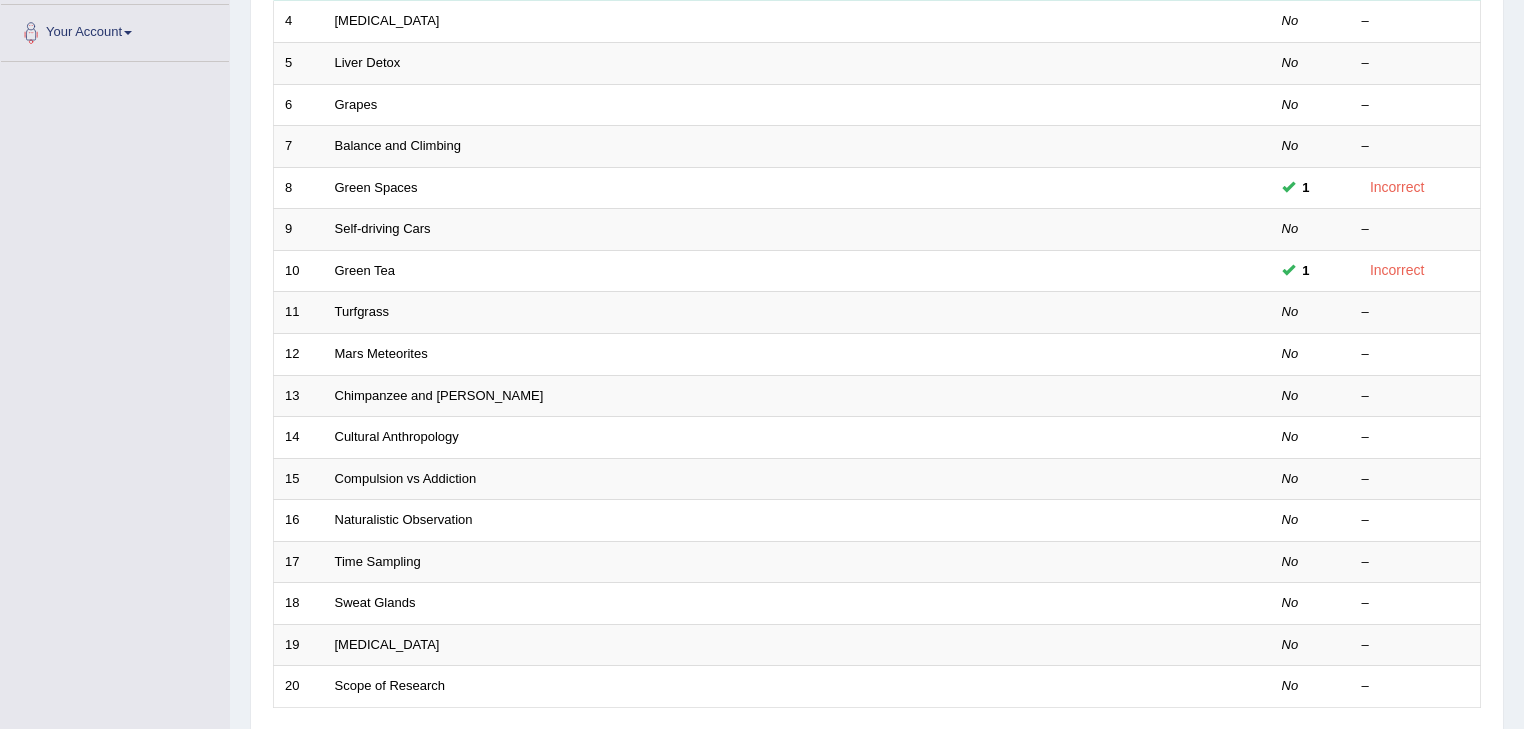
scroll to position [589, 0]
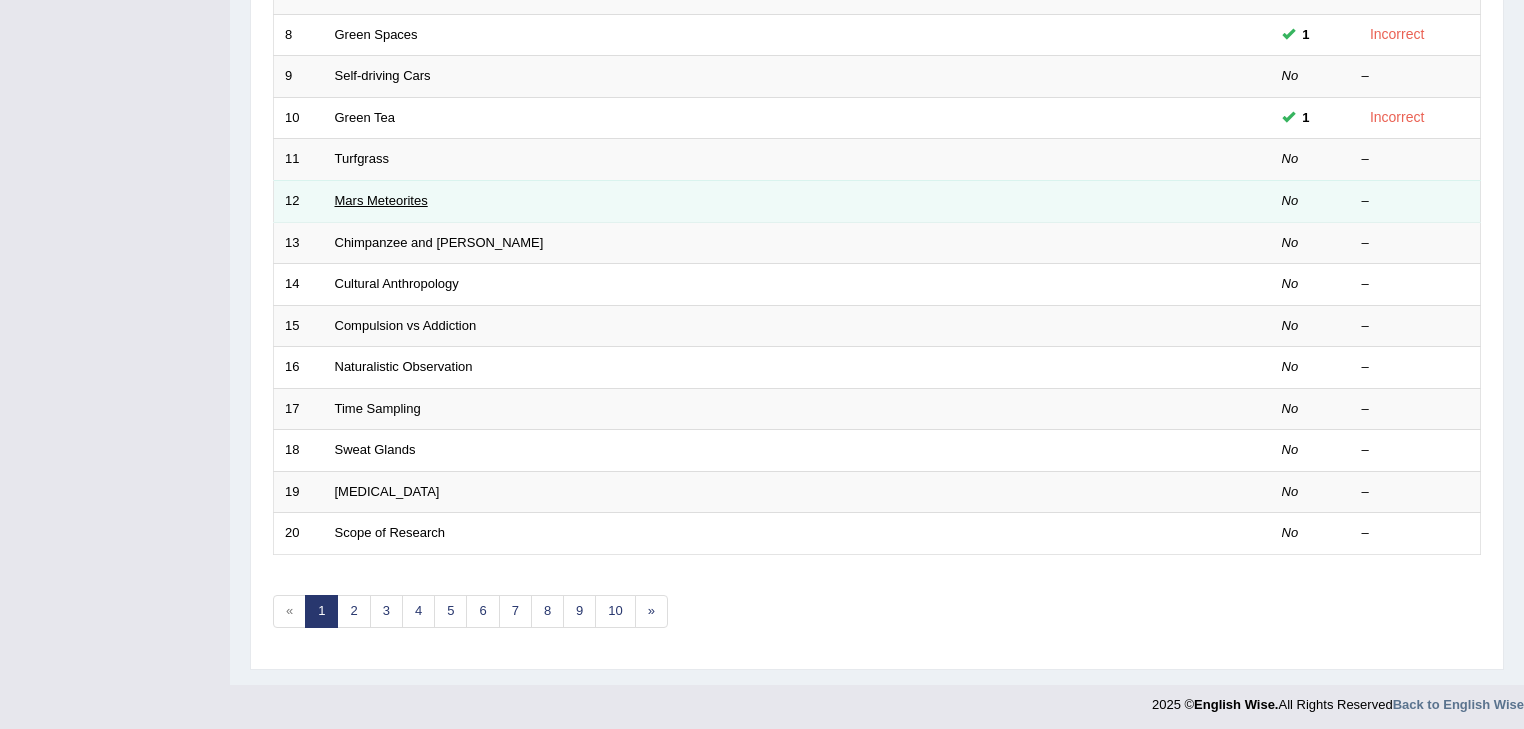
click at [375, 199] on link "Mars Meteorites" at bounding box center [381, 200] width 93 height 15
drag, startPoint x: 376, startPoint y: 196, endPoint x: 395, endPoint y: 193, distance: 19.2
click at [376, 196] on link "Mars Meteorites" at bounding box center [381, 200] width 93 height 15
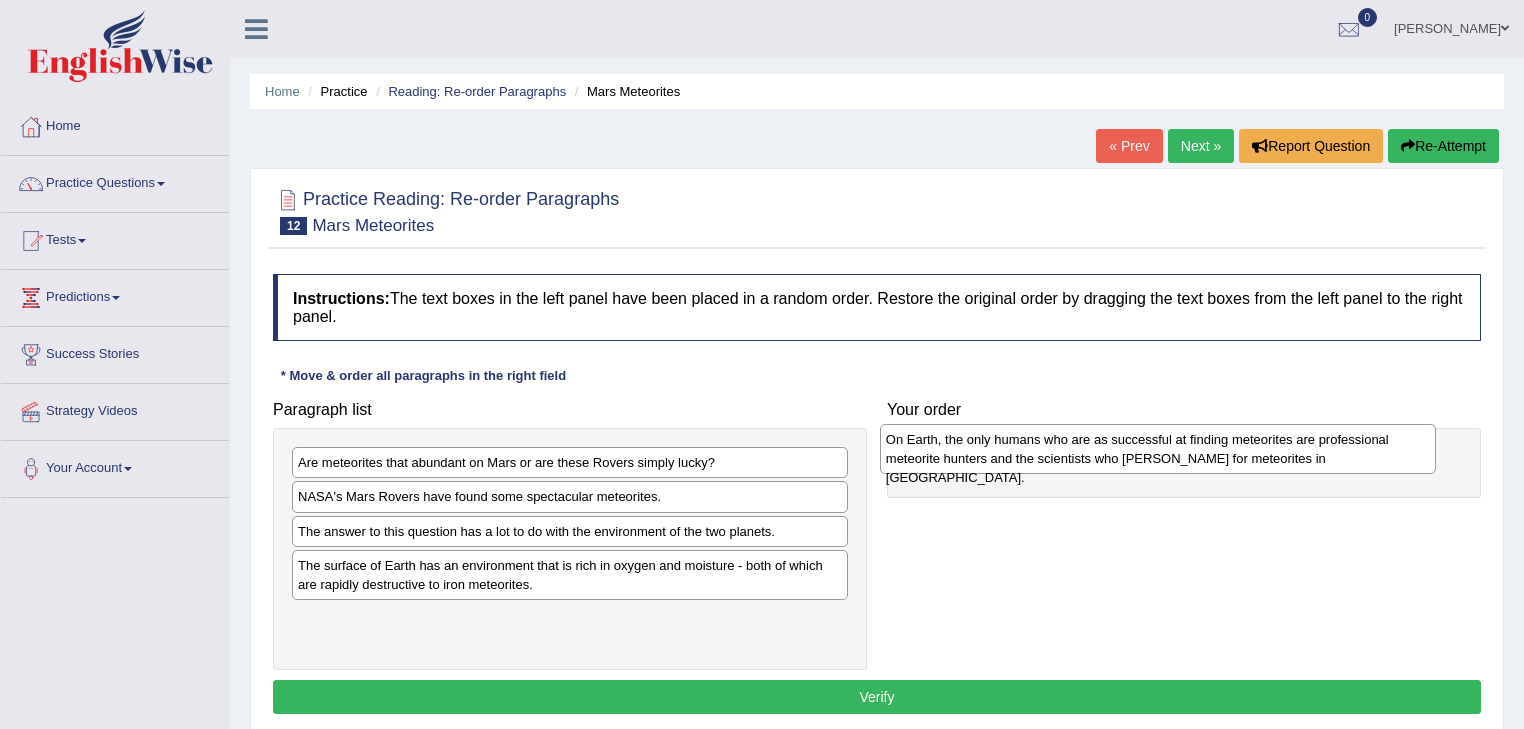
click at [880, 474] on div "On Earth, the only humans who are as successful at finding meteorites are profe…" at bounding box center [1158, 449] width 557 height 50
drag, startPoint x: 404, startPoint y: 541, endPoint x: 1016, endPoint y: 449, distance: 618.7
click at [1016, 449] on div "On Earth, the only humans who are as successful at finding meteorites are profe…" at bounding box center [1182, 448] width 557 height 50
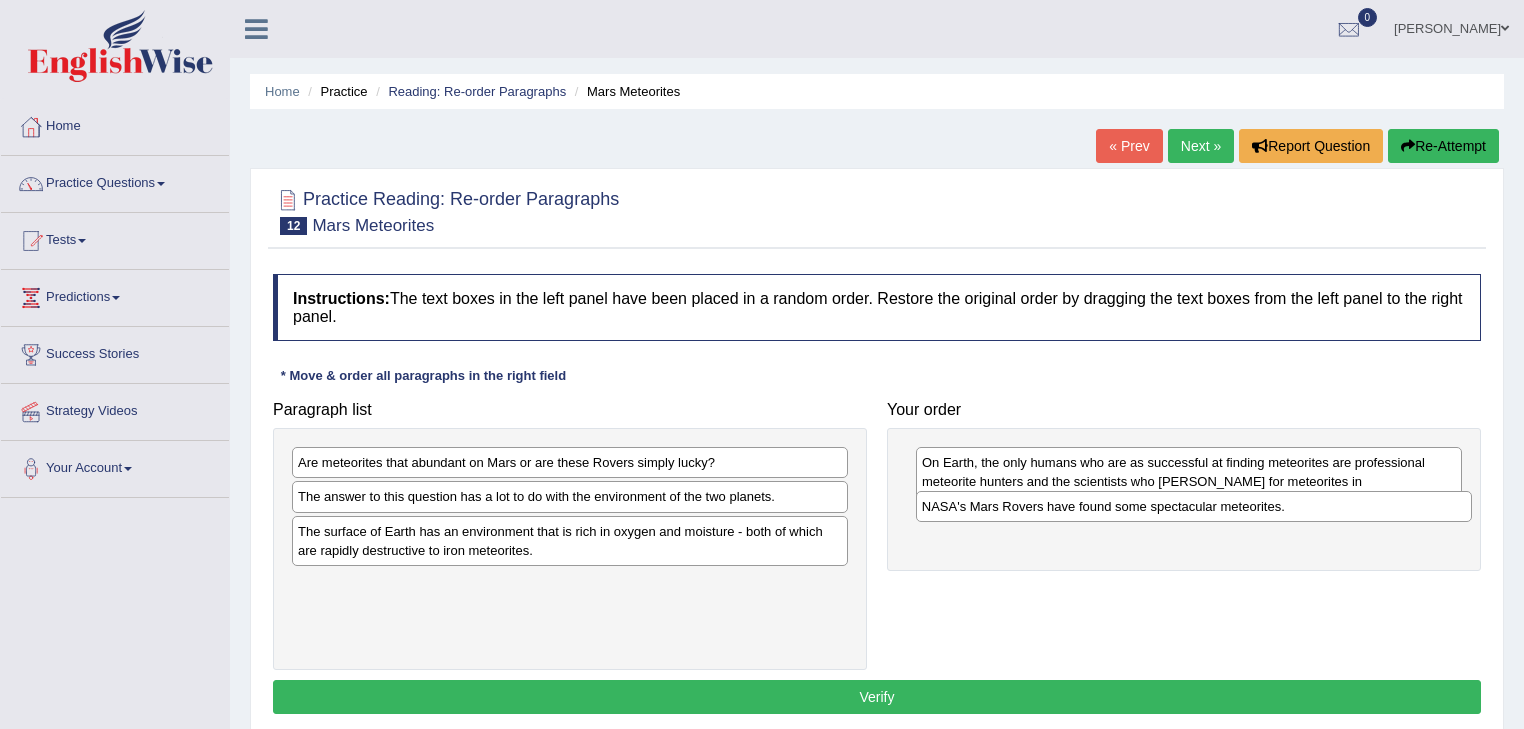
drag, startPoint x: 529, startPoint y: 498, endPoint x: 1156, endPoint y: 507, distance: 626.9
click at [1156, 507] on div "NASA's Mars Rovers have found some spectacular meteorites." at bounding box center [1194, 506] width 557 height 31
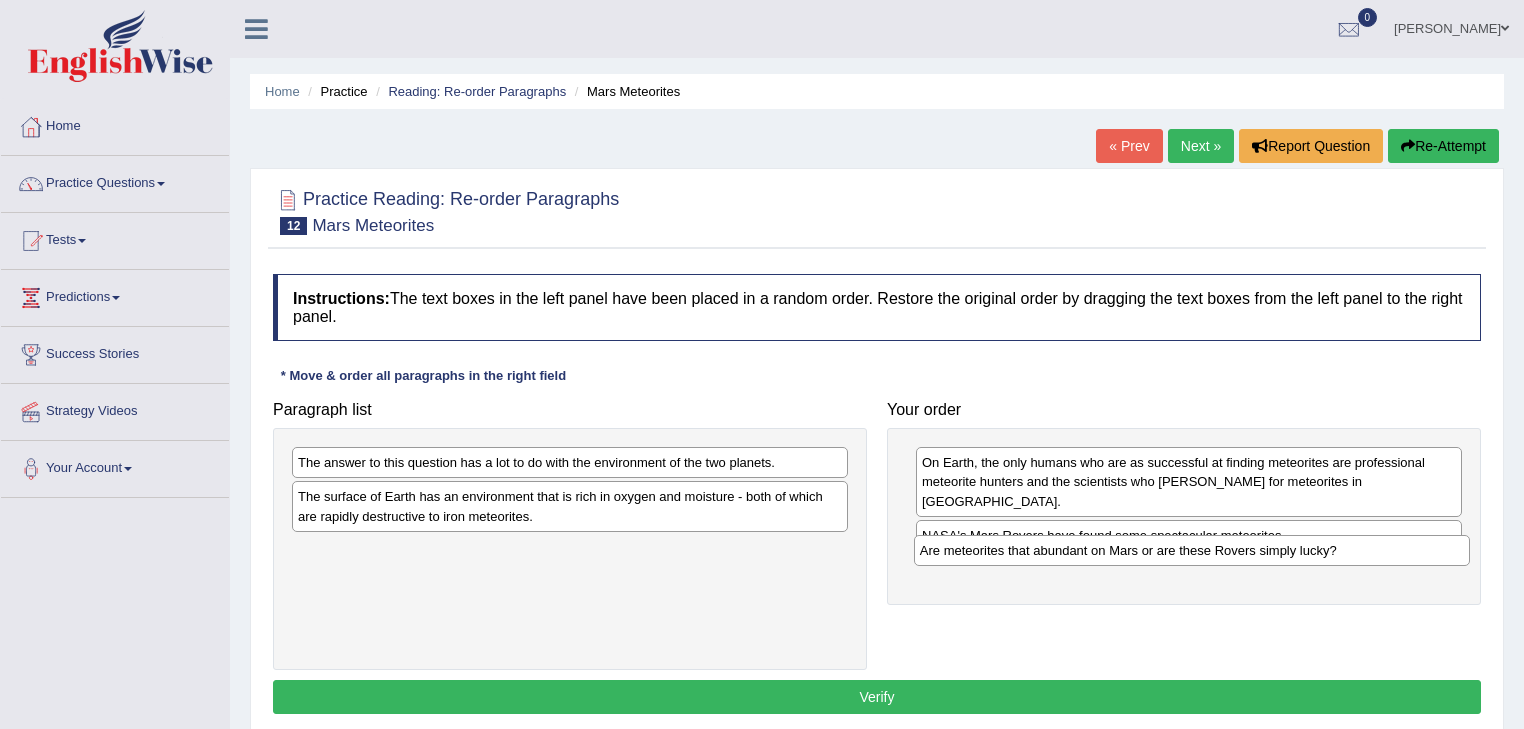
drag, startPoint x: 473, startPoint y: 456, endPoint x: 1095, endPoint y: 539, distance: 627.3
click at [1095, 542] on div "Are meteorites that abundant on Mars or are these Rovers simply lucky?" at bounding box center [1192, 550] width 557 height 31
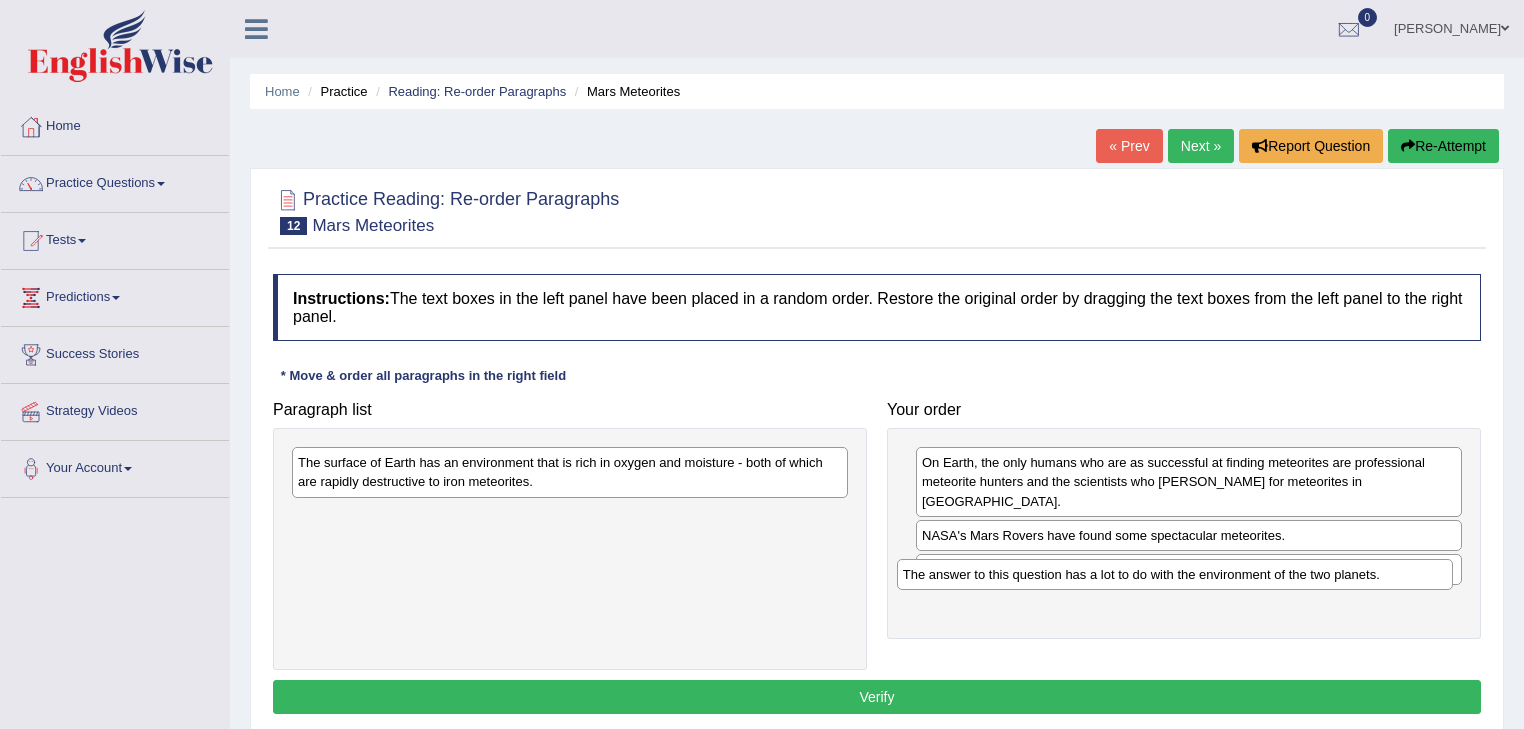
drag, startPoint x: 424, startPoint y: 463, endPoint x: 1029, endPoint y: 575, distance: 615.1
click at [1029, 575] on div "The answer to this question has a lot to do with the environment of the two pla…" at bounding box center [1175, 574] width 557 height 31
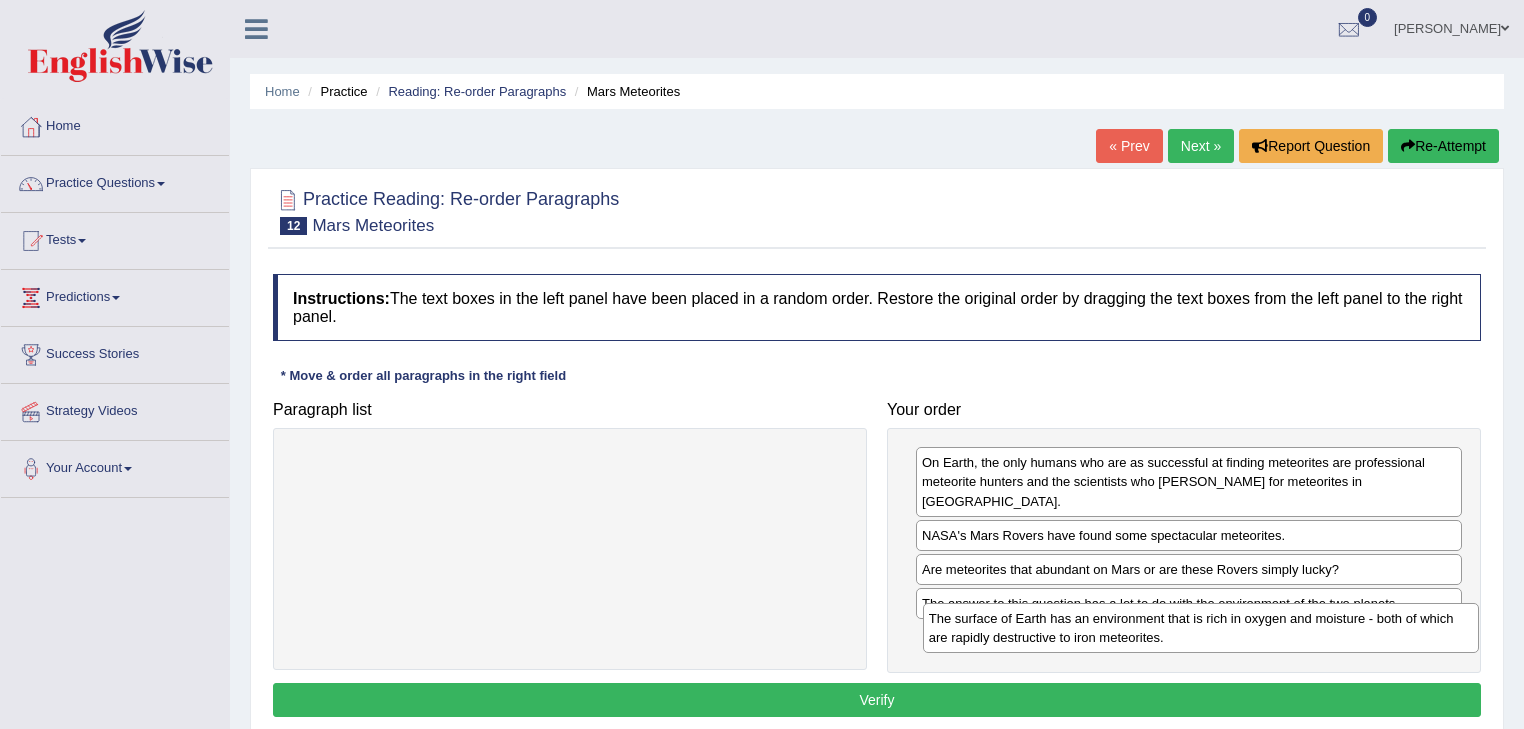
drag, startPoint x: 604, startPoint y: 470, endPoint x: 1235, endPoint y: 626, distance: 649.8
click at [1235, 626] on div "The surface of Earth has an environment that is rich in oxygen and moisture - b…" at bounding box center [1201, 628] width 557 height 50
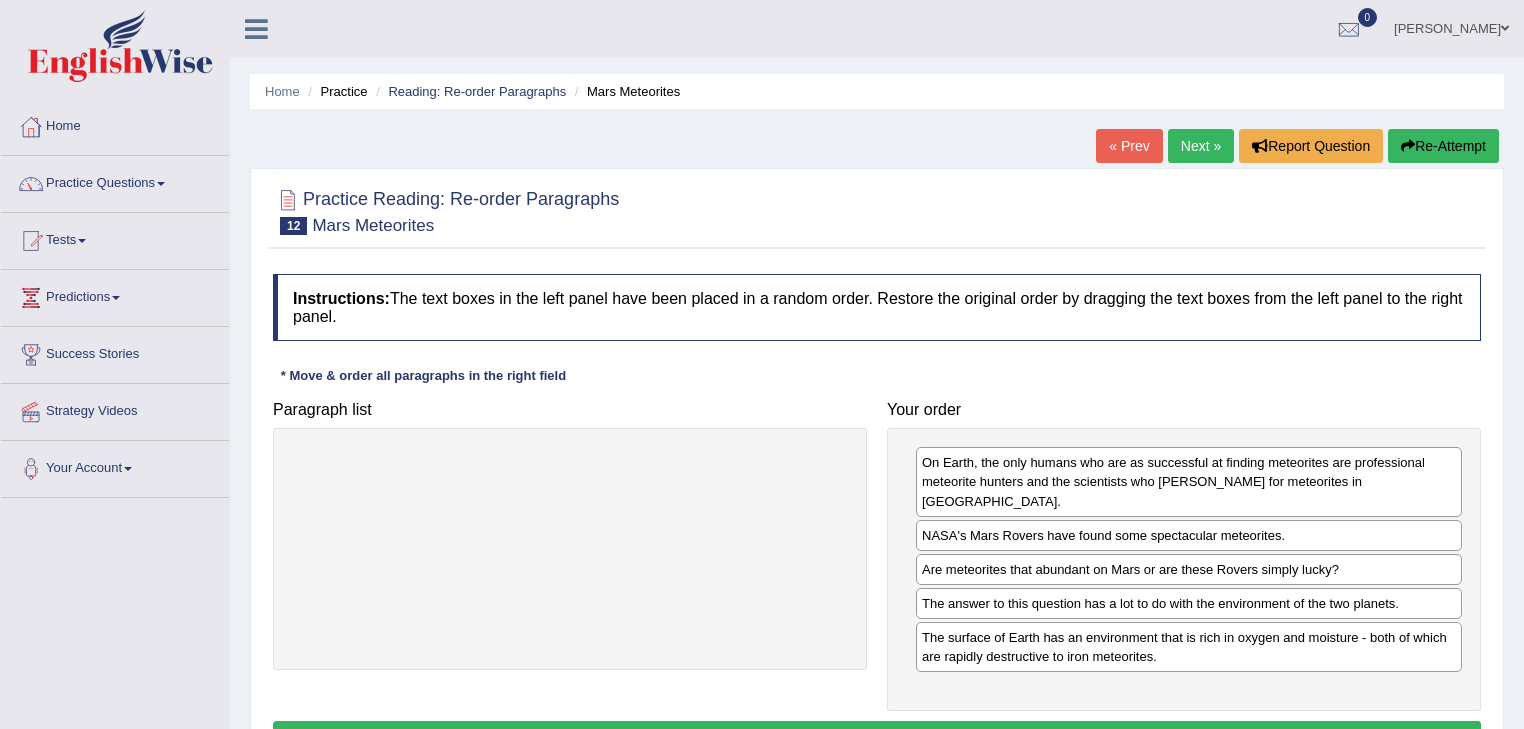
click at [1040, 721] on button "Verify" at bounding box center [877, 738] width 1208 height 34
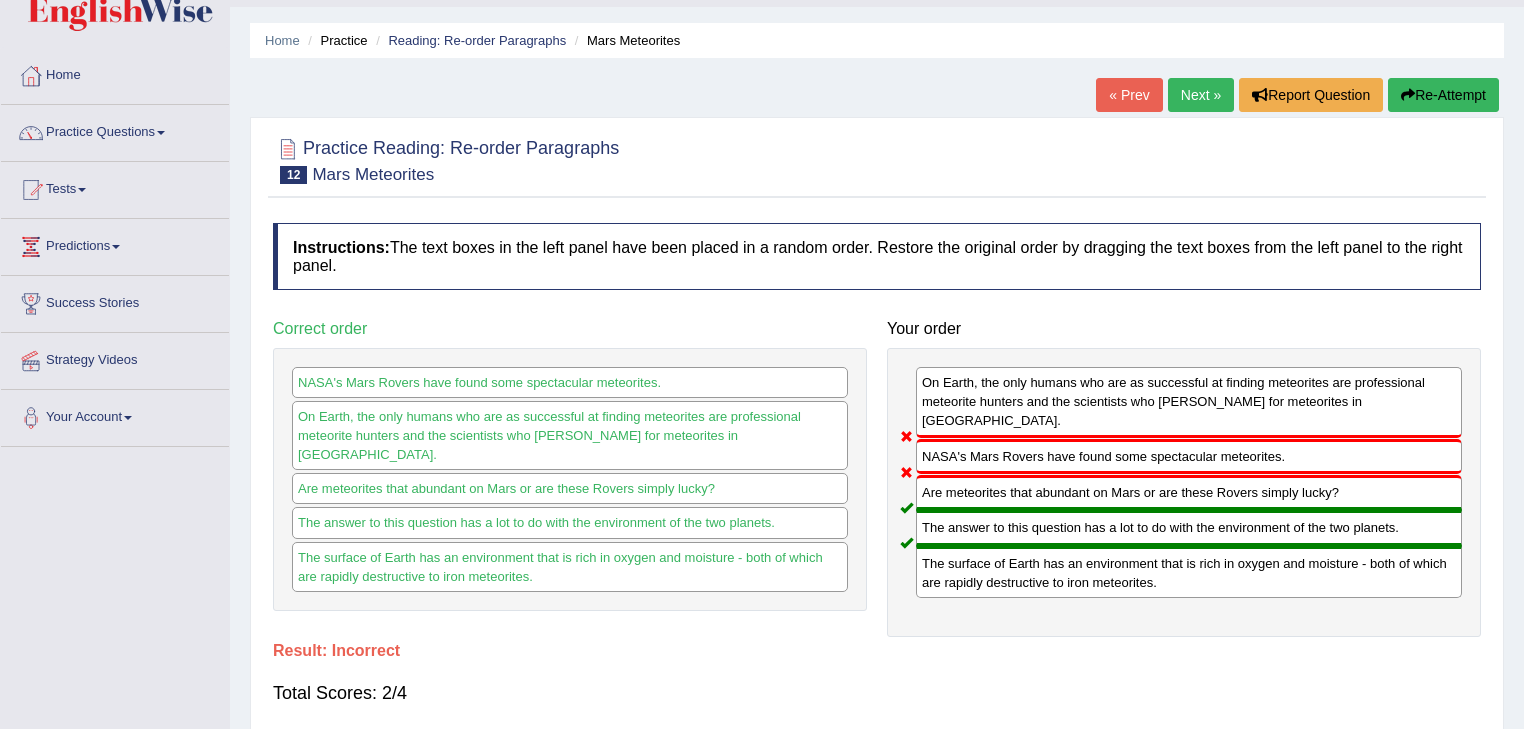
scroll to position [80, 0]
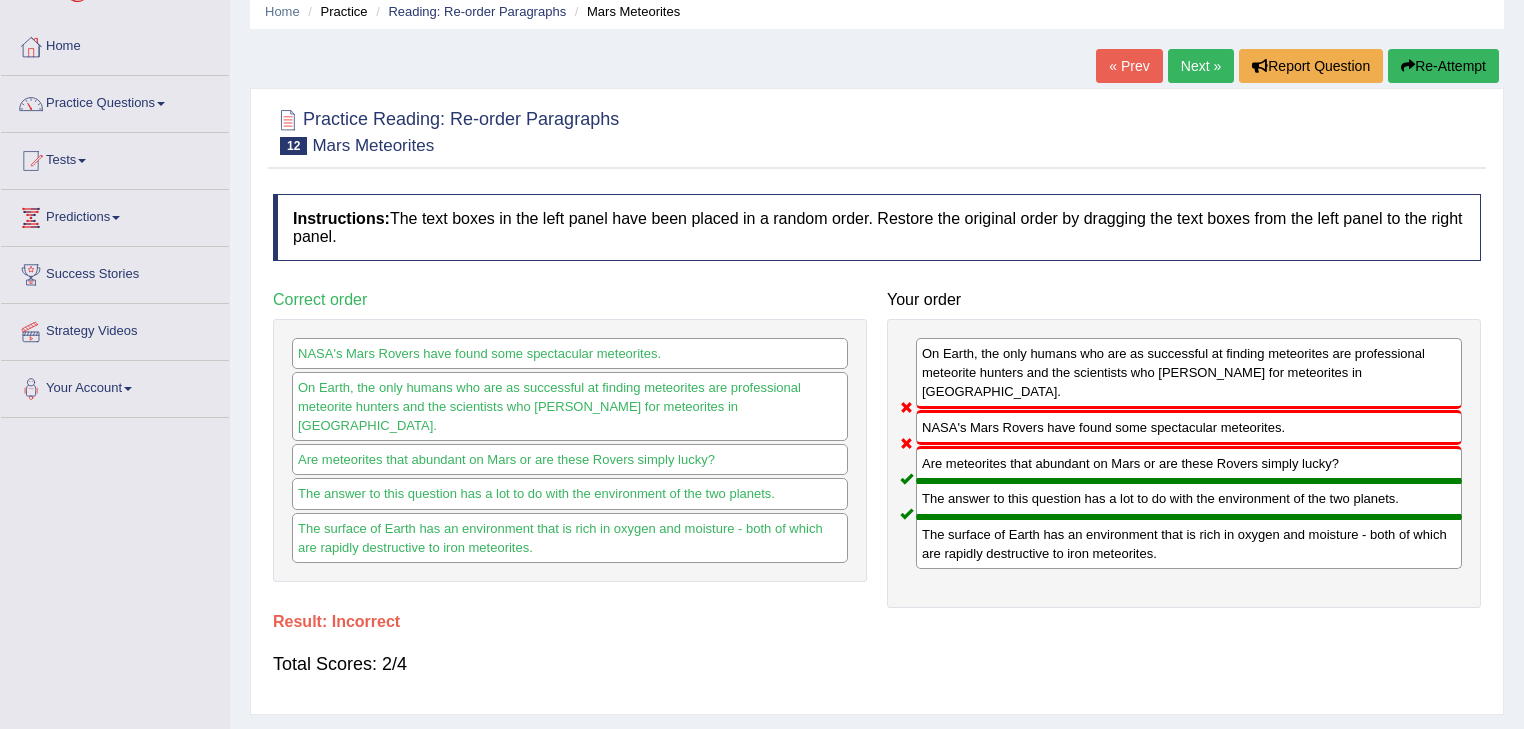
click at [1192, 59] on link "Next »" at bounding box center [1201, 66] width 66 height 34
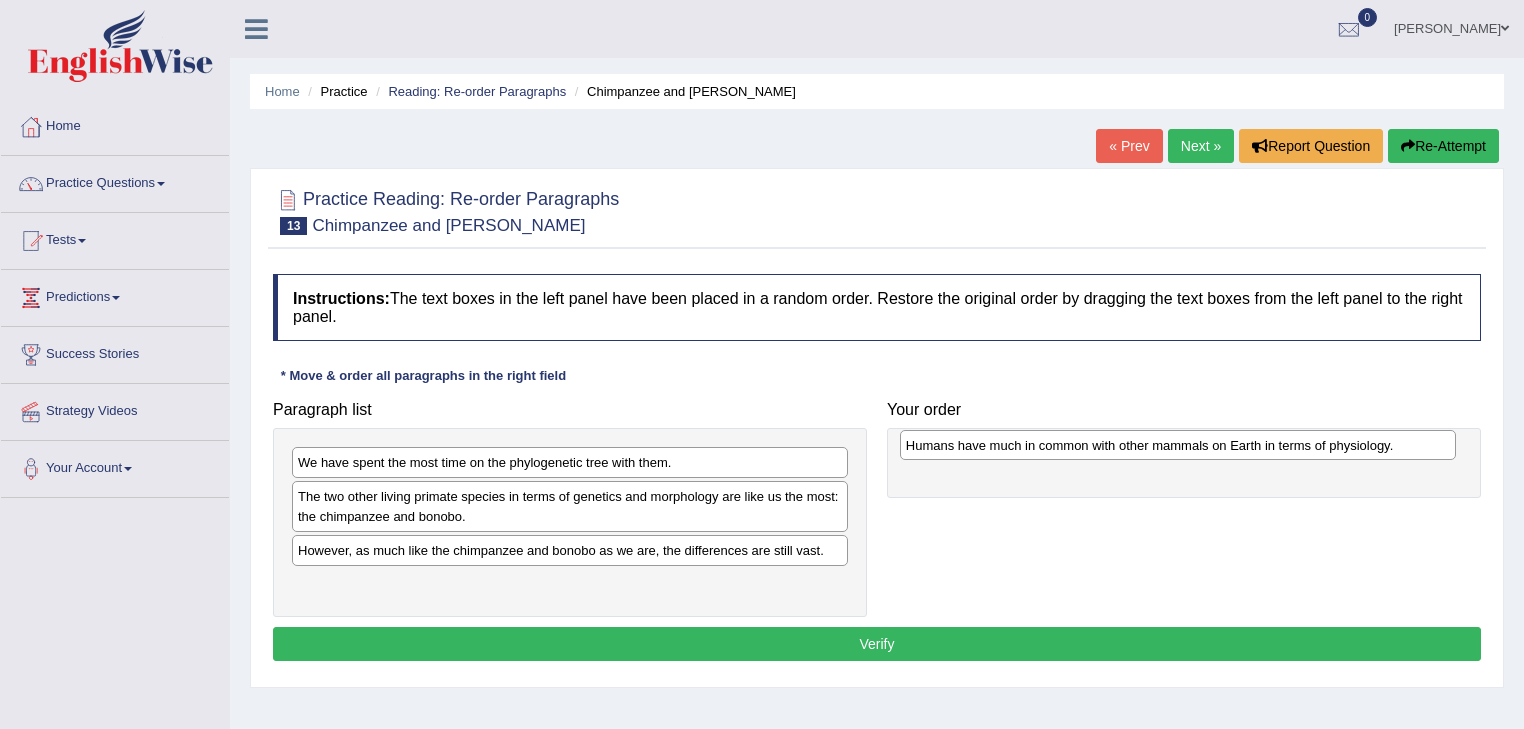
click at [900, 461] on div "Humans have much in common with other mammals on Earth in terms of physiology." at bounding box center [1178, 445] width 557 height 31
drag, startPoint x: 476, startPoint y: 549, endPoint x: 1084, endPoint y: 448, distance: 616.1
click at [1084, 448] on div "Humans have much in common with other mammals on Earth in terms of physiology." at bounding box center [1178, 448] width 557 height 31
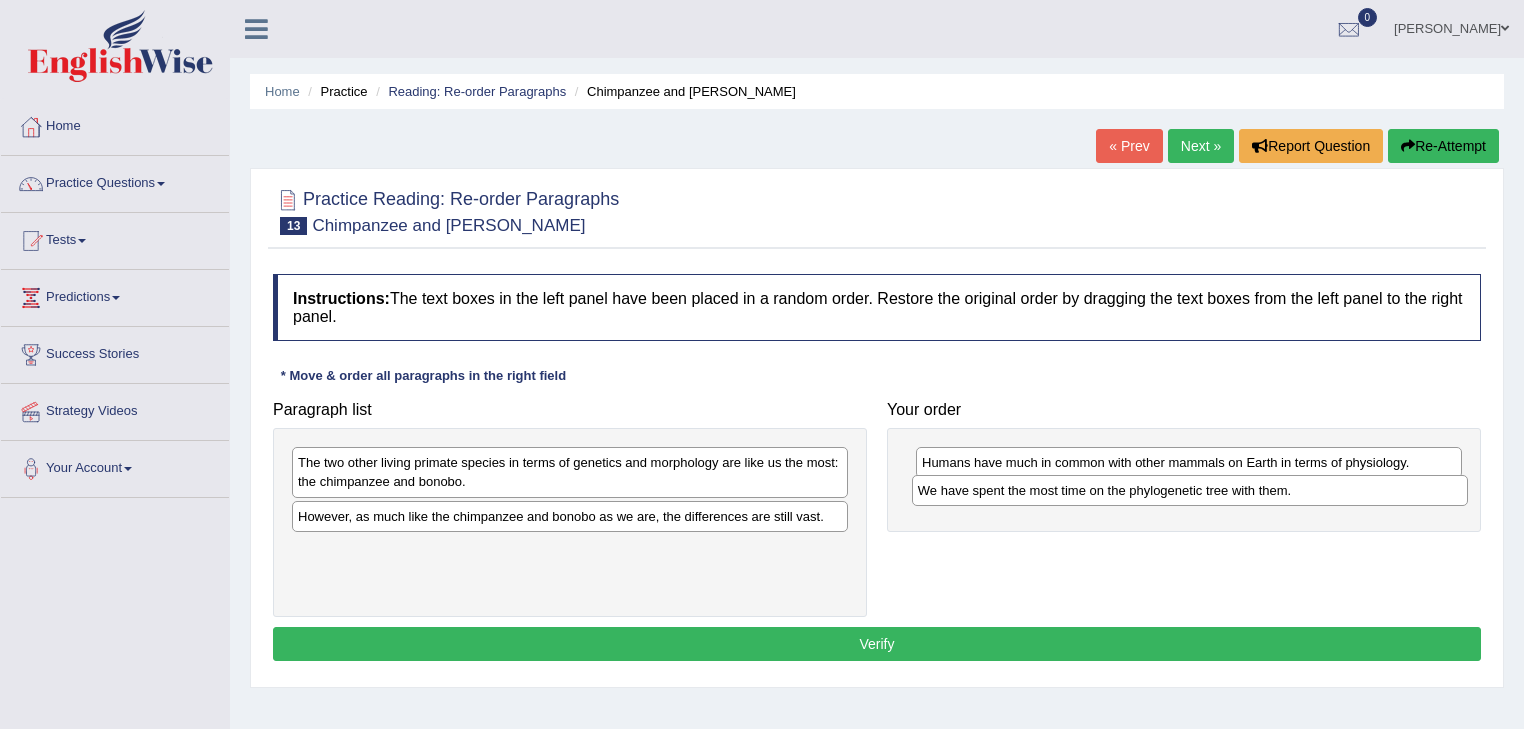
drag, startPoint x: 387, startPoint y: 462, endPoint x: 1007, endPoint y: 490, distance: 620.4
click at [1007, 490] on div "We have spent the most time on the phylogenetic tree with them." at bounding box center [1190, 490] width 557 height 31
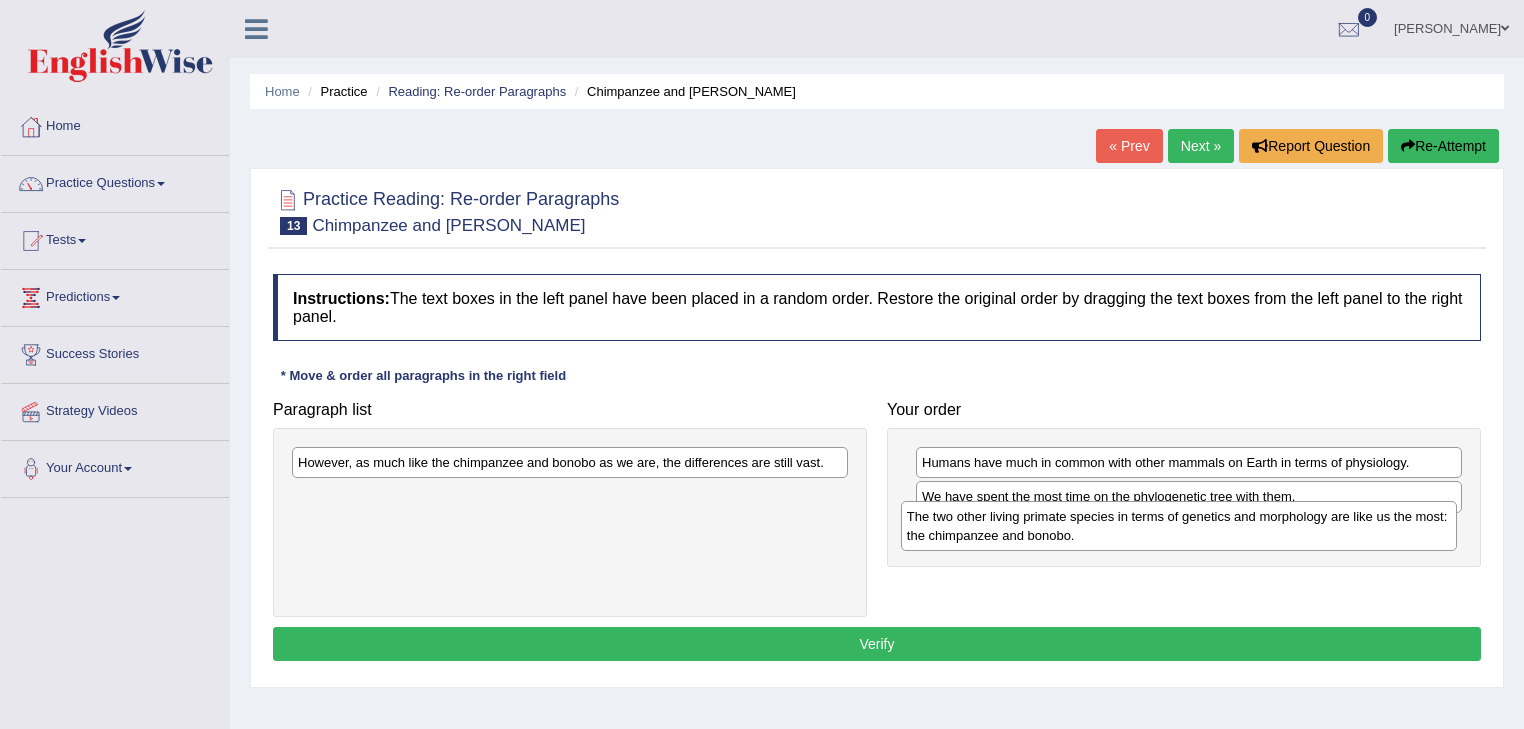
drag, startPoint x: 548, startPoint y: 472, endPoint x: 1136, endPoint y: 524, distance: 590.1
click at [1136, 524] on div "The two other living primate species in terms of genetics and morphology are li…" at bounding box center [1179, 526] width 557 height 50
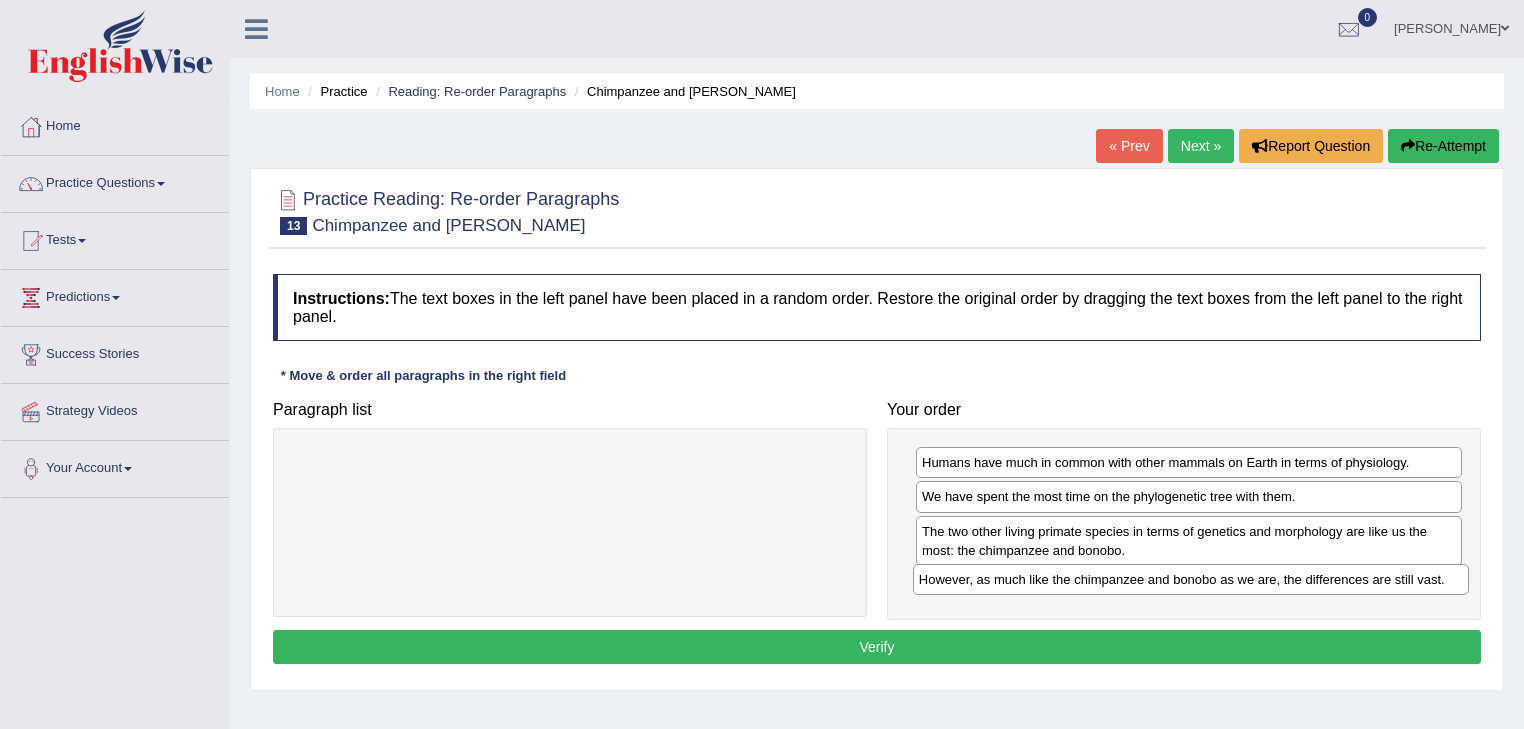
drag, startPoint x: 447, startPoint y: 460, endPoint x: 1068, endPoint y: 577, distance: 631.7
click at [1068, 577] on div "However, as much like the chimpanzee and bonobo as we are, the differences are …" at bounding box center [1191, 579] width 557 height 31
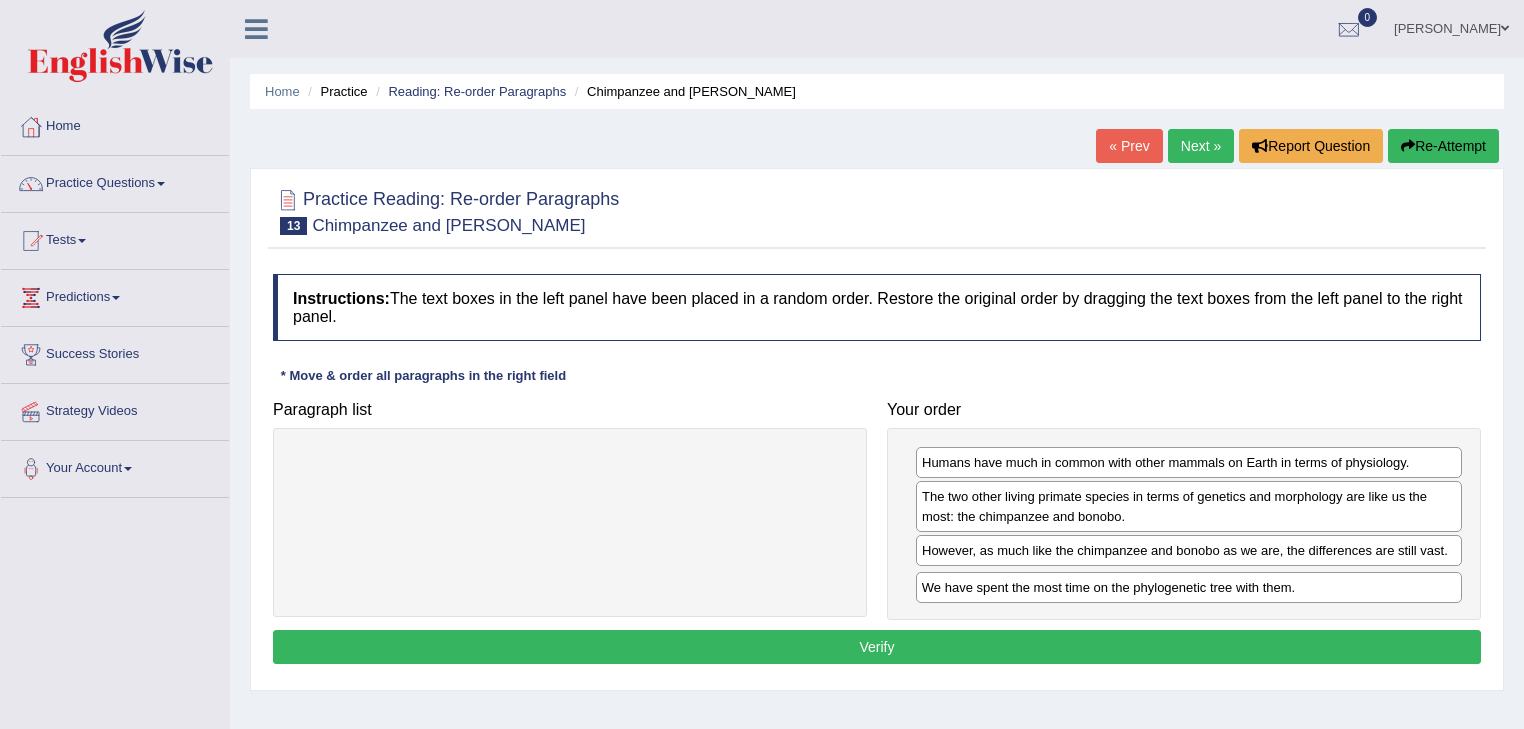
drag, startPoint x: 992, startPoint y: 493, endPoint x: 992, endPoint y: 584, distance: 91.0
click at [992, 584] on div "We have spent the most time on the phylogenetic tree with them." at bounding box center [1189, 587] width 547 height 31
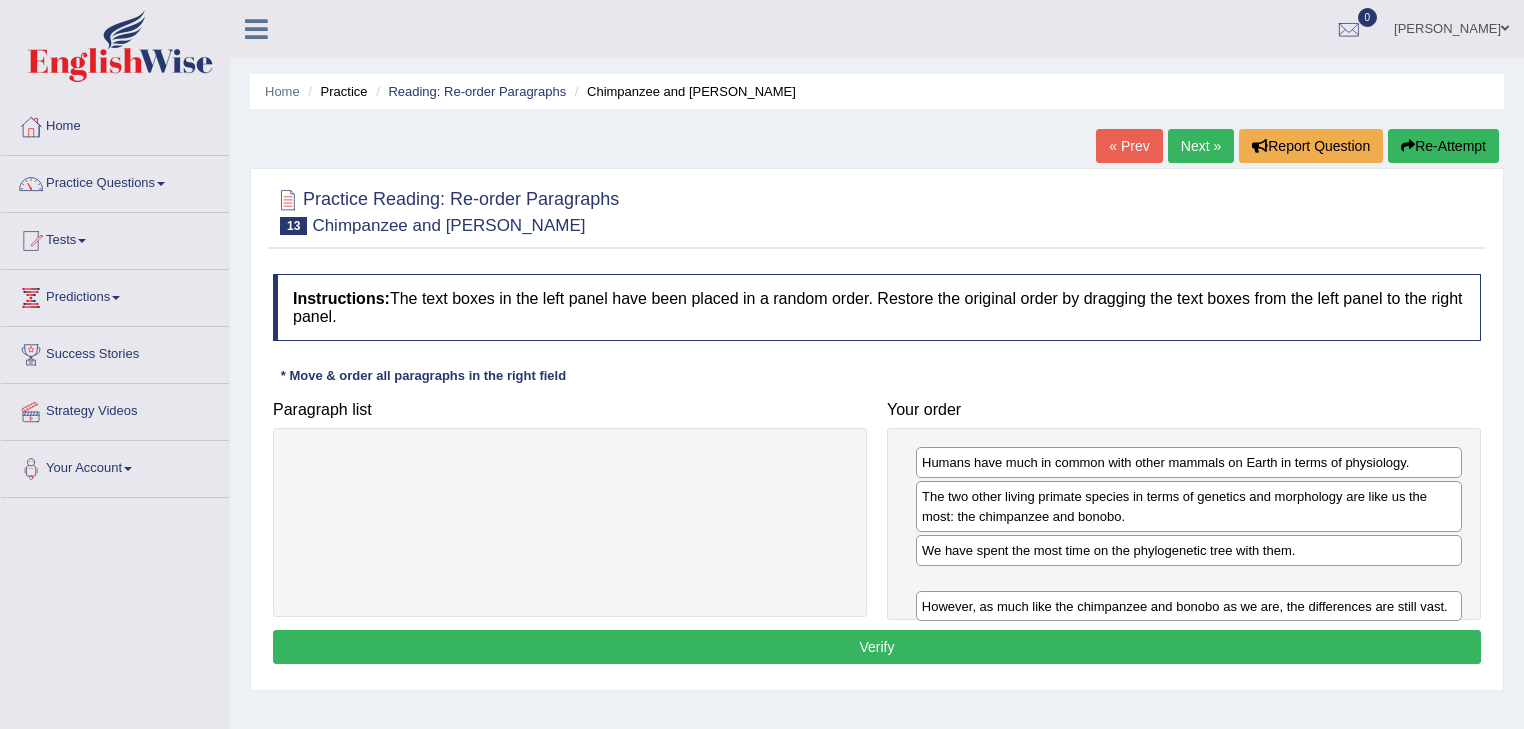
drag, startPoint x: 1088, startPoint y: 536, endPoint x: 1088, endPoint y: 593, distance: 57.0
click at [1088, 593] on div "However, as much like the chimpanzee and bonobo as we are, the differences are …" at bounding box center [1189, 606] width 547 height 31
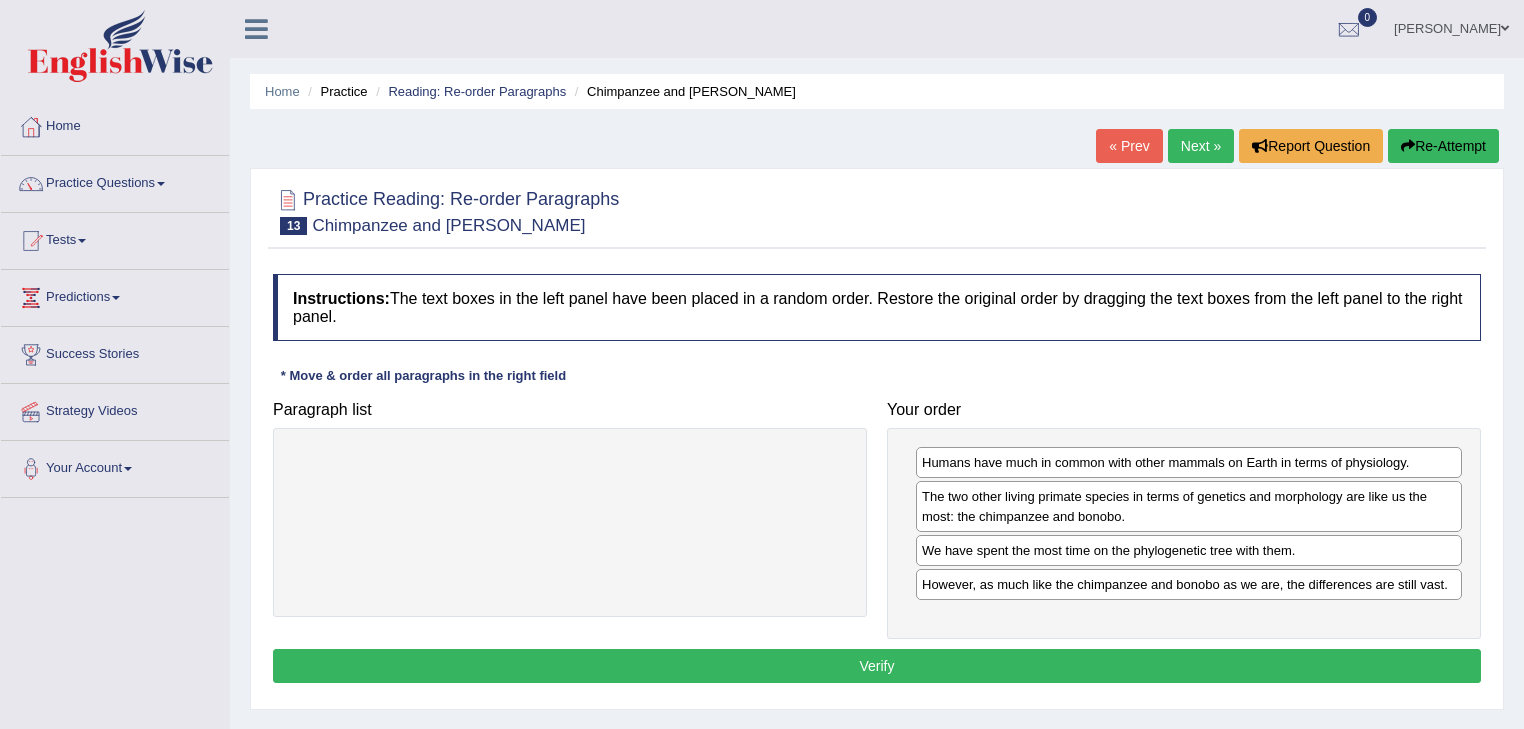
click at [916, 660] on button "Verify" at bounding box center [877, 666] width 1208 height 34
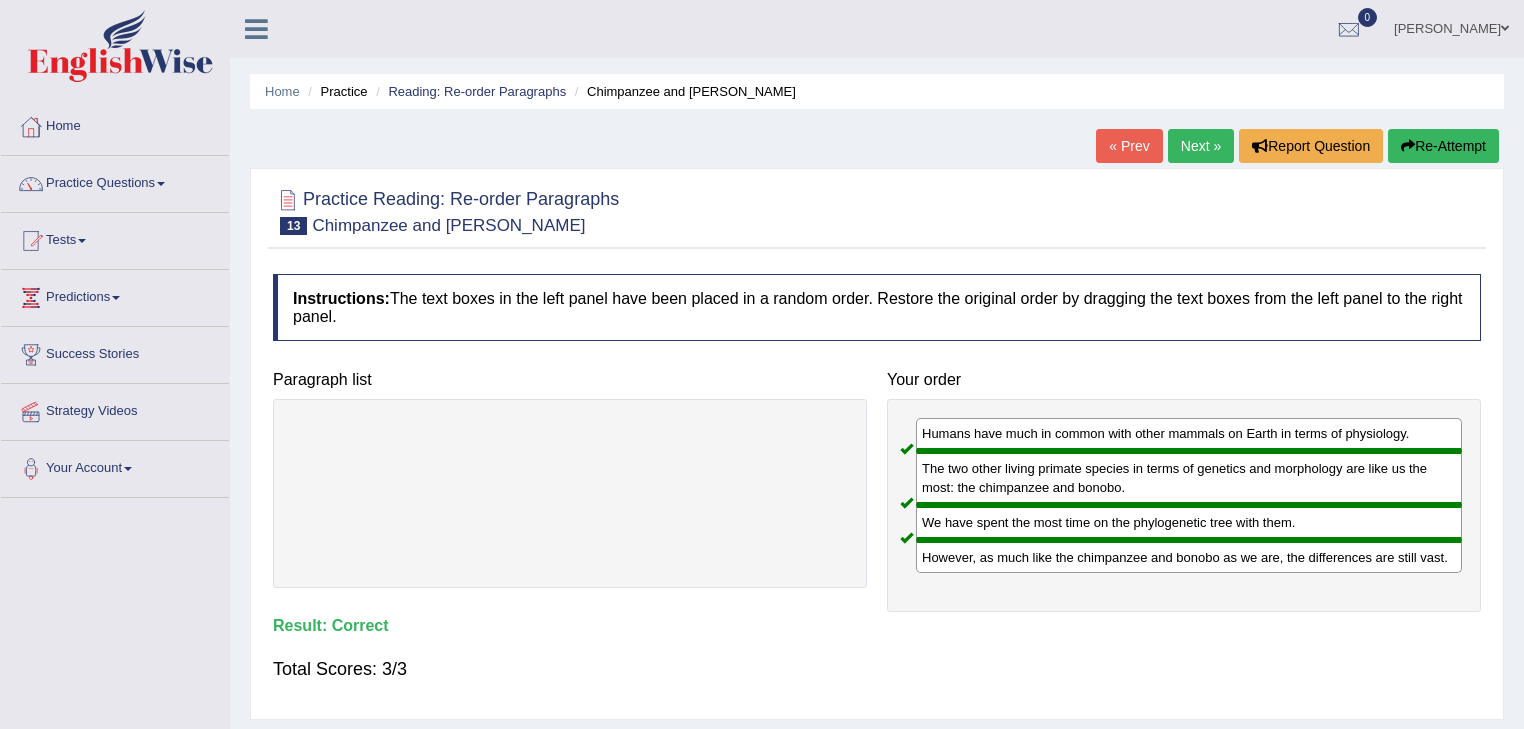
click at [1183, 139] on link "Next »" at bounding box center [1201, 146] width 66 height 34
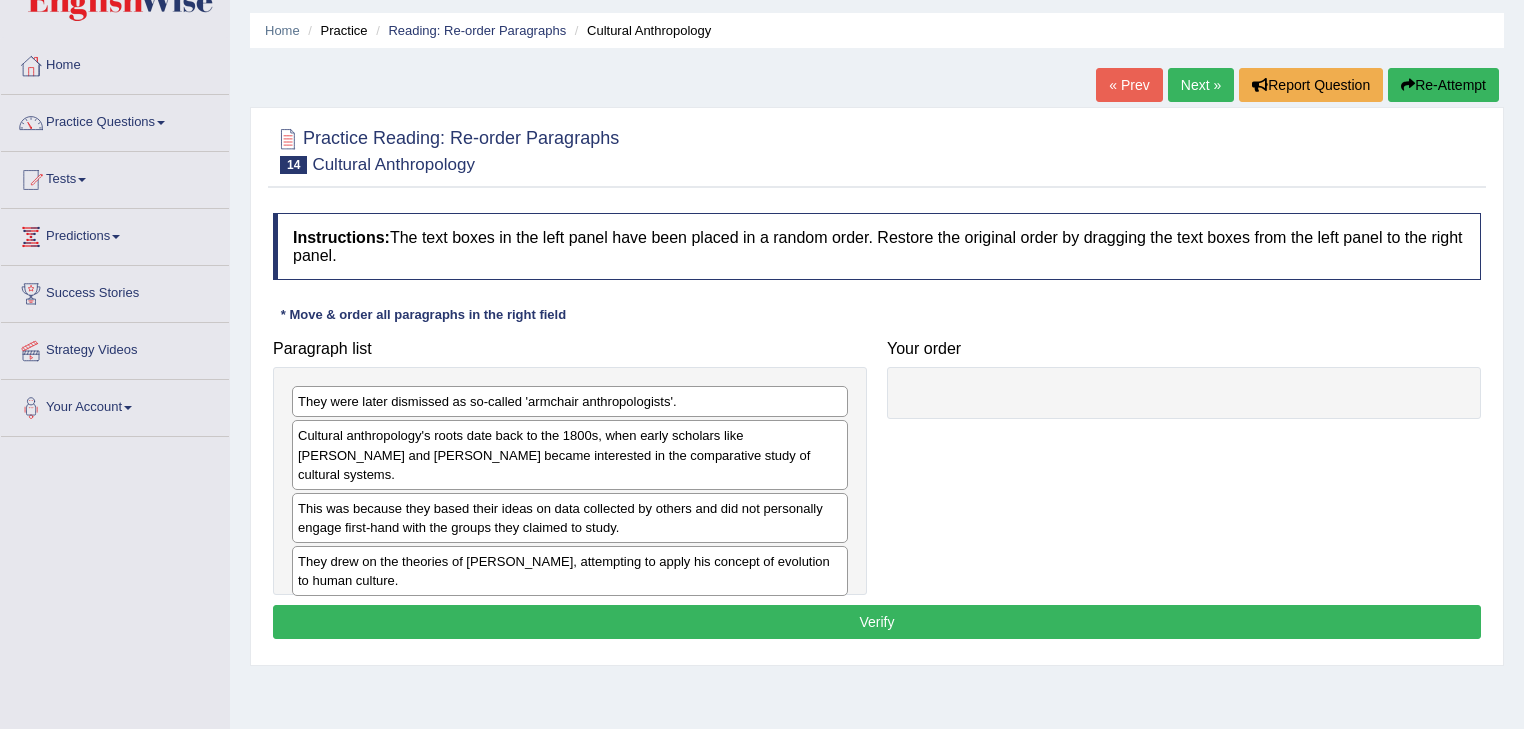
scroll to position [80, 0]
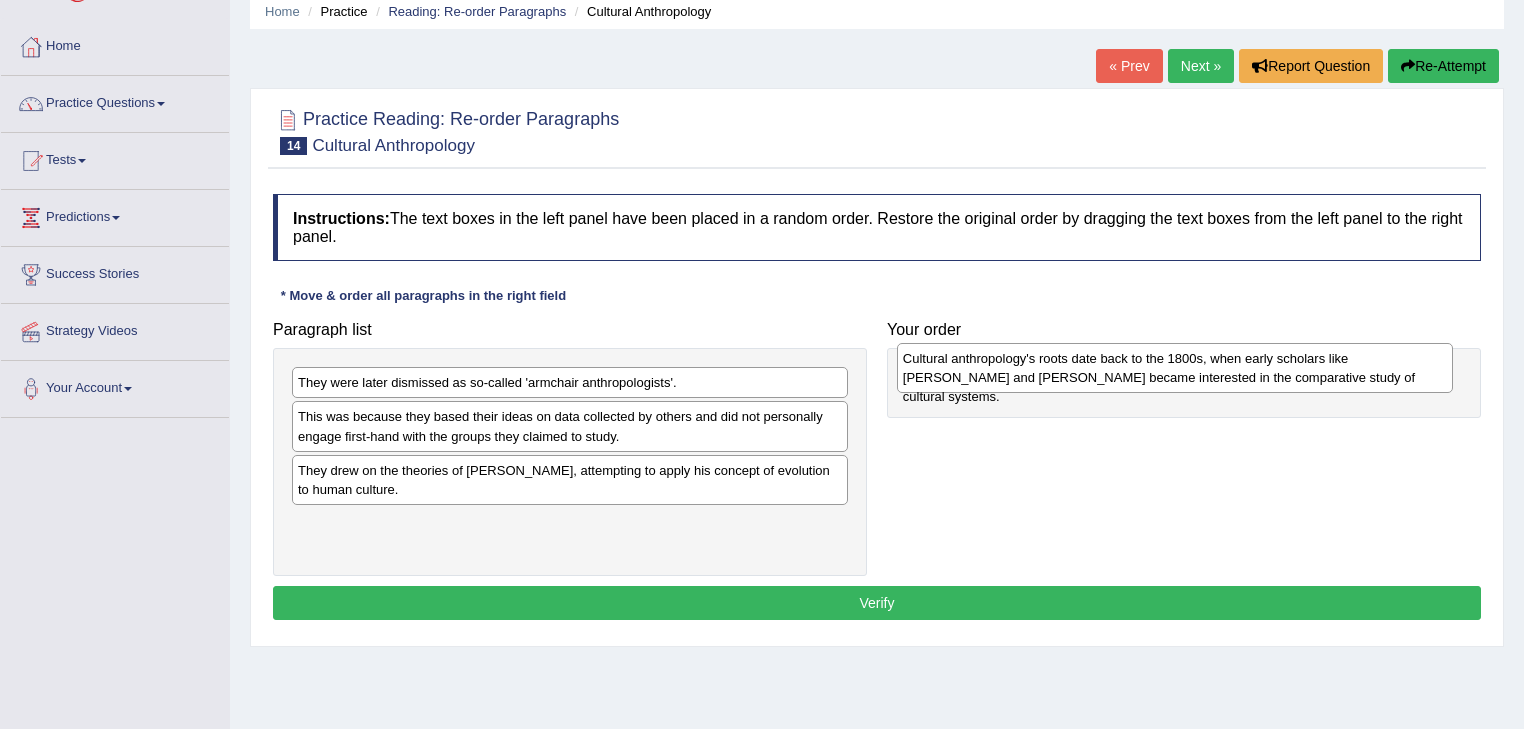
click at [897, 393] on div "Cultural anthropology's roots date back to the 1800s, when early scholars like …" at bounding box center [1175, 368] width 557 height 50
drag, startPoint x: 421, startPoint y: 420, endPoint x: 1056, endPoint y: 367, distance: 637.0
click at [1056, 367] on div "Cultural anthropology's roots date back to the 1800s, when early scholars like …" at bounding box center [1205, 373] width 557 height 50
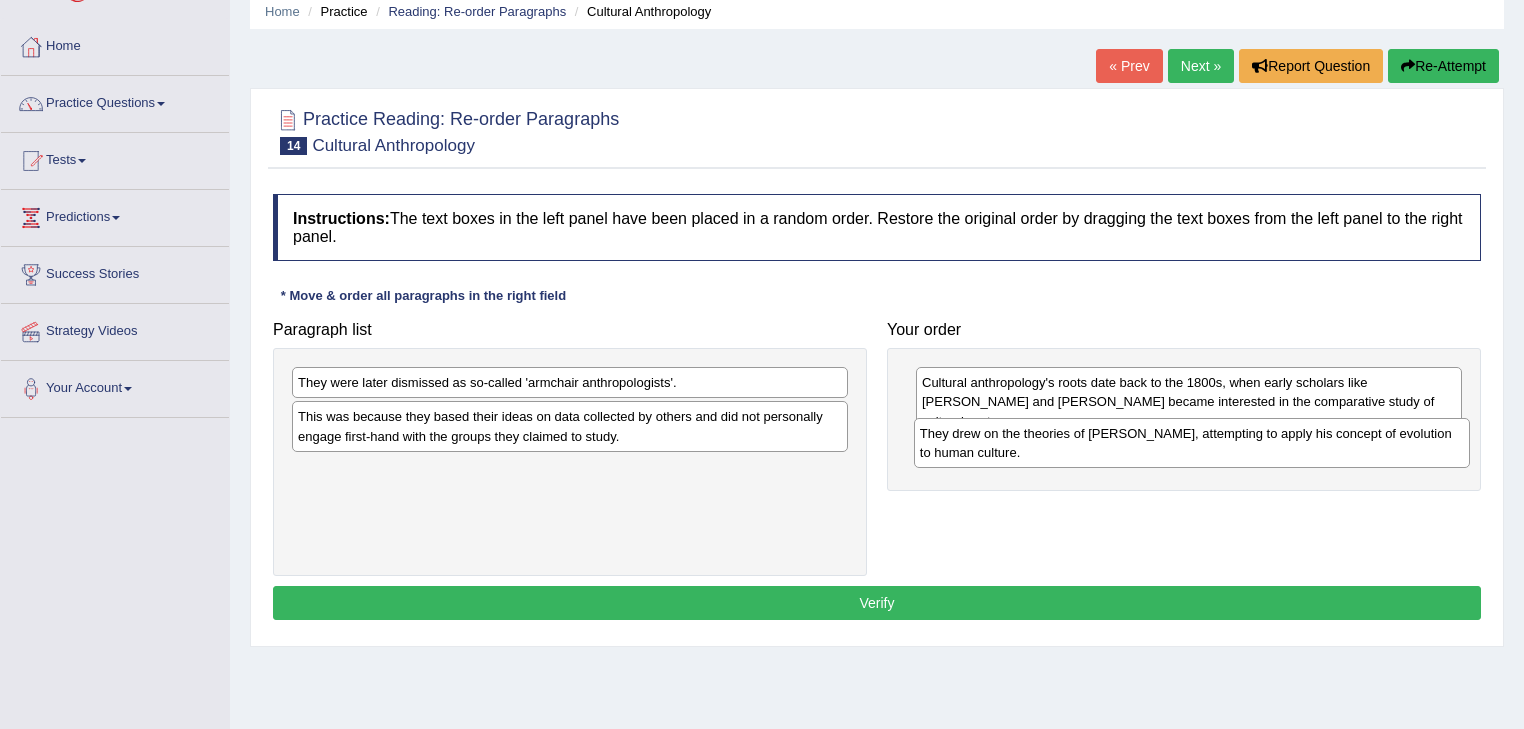
drag, startPoint x: 592, startPoint y: 480, endPoint x: 1214, endPoint y: 444, distance: 622.8
click at [1214, 444] on div "They drew on the theories of [PERSON_NAME], attempting to apply his concept of …" at bounding box center [1192, 443] width 557 height 50
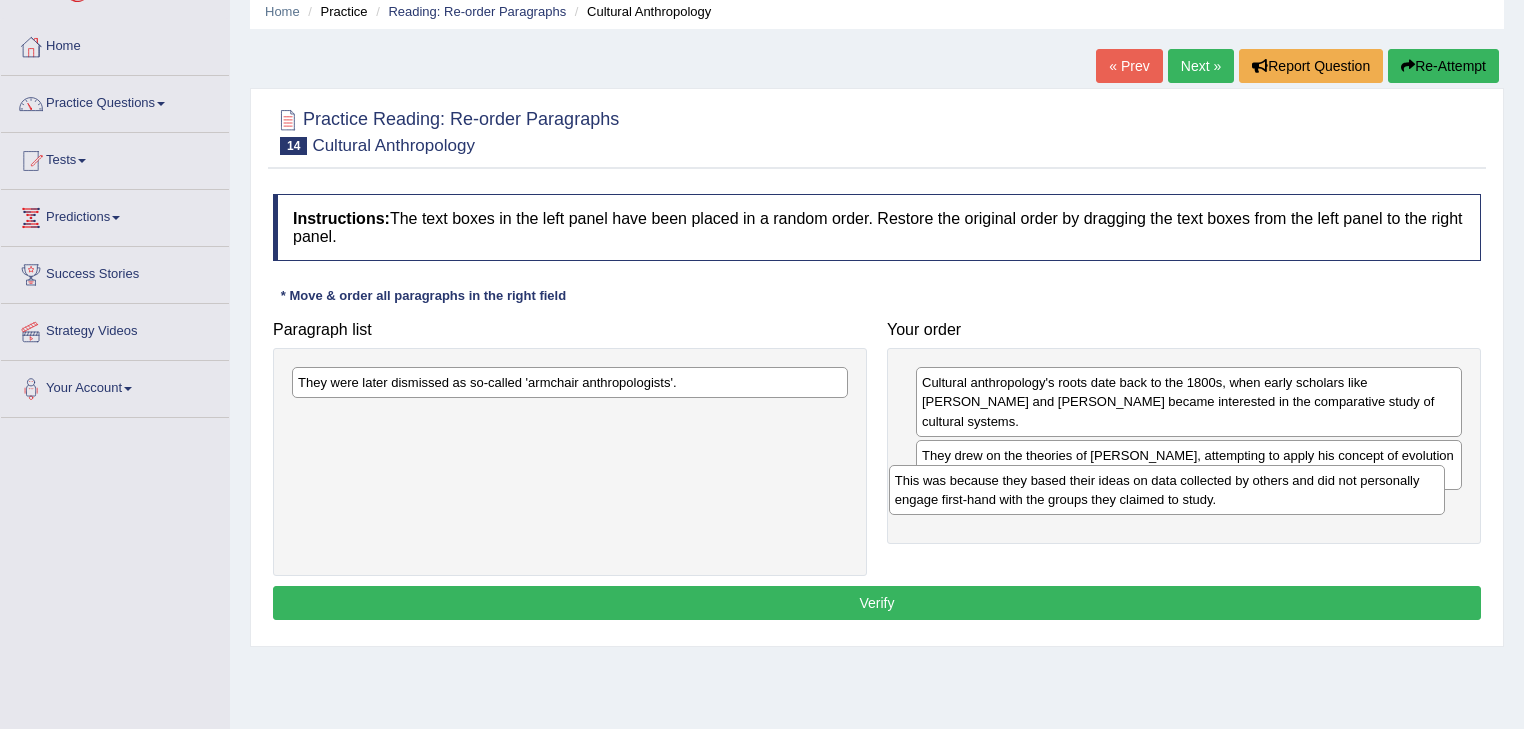
drag, startPoint x: 449, startPoint y: 420, endPoint x: 1050, endPoint y: 484, distance: 604.2
click at [1050, 484] on div "This was because they based their ideas on data collected by others and did not…" at bounding box center [1167, 490] width 557 height 50
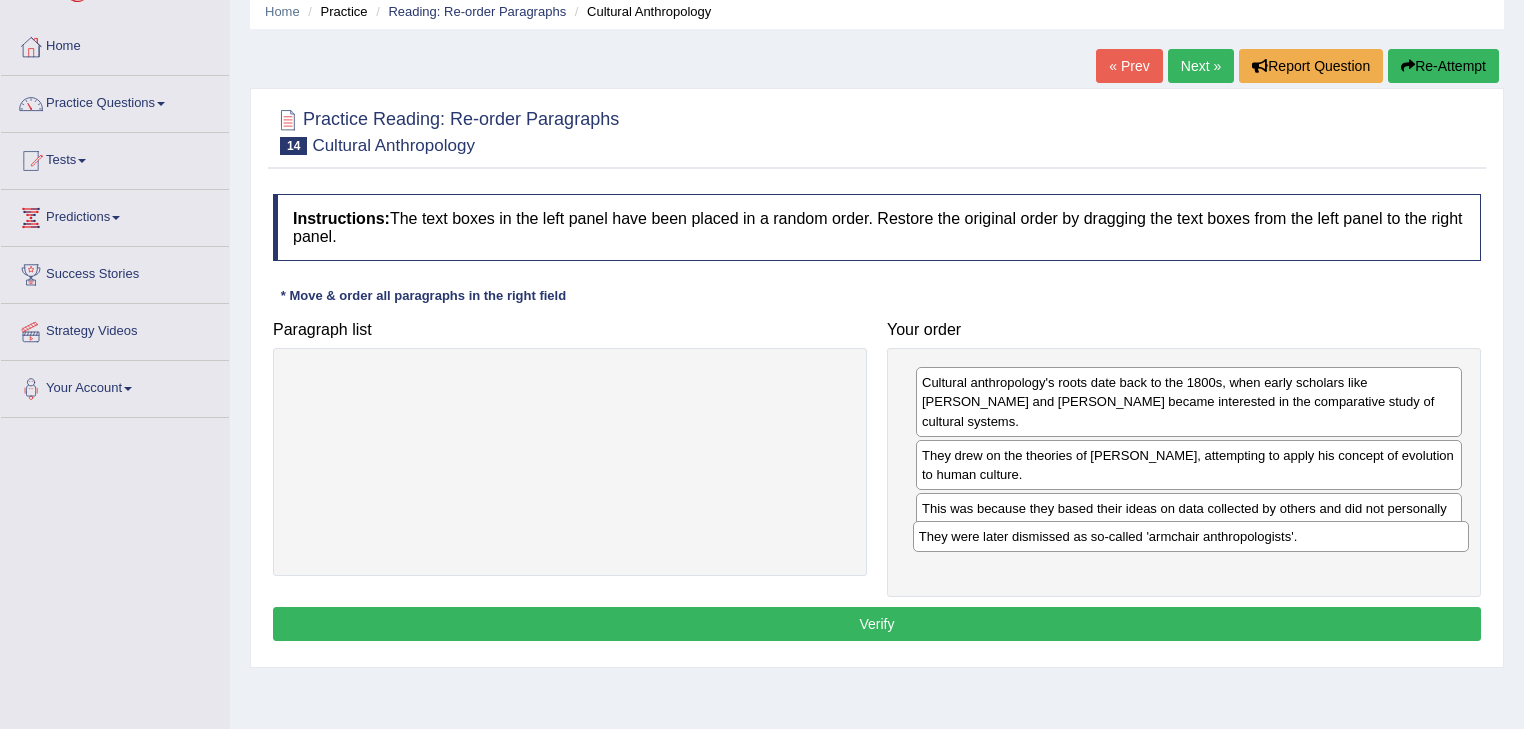
drag, startPoint x: 367, startPoint y: 380, endPoint x: 988, endPoint y: 534, distance: 639.6
click at [988, 534] on div "They were later dismissed as so-called 'armchair anthropologists'." at bounding box center [1191, 536] width 557 height 31
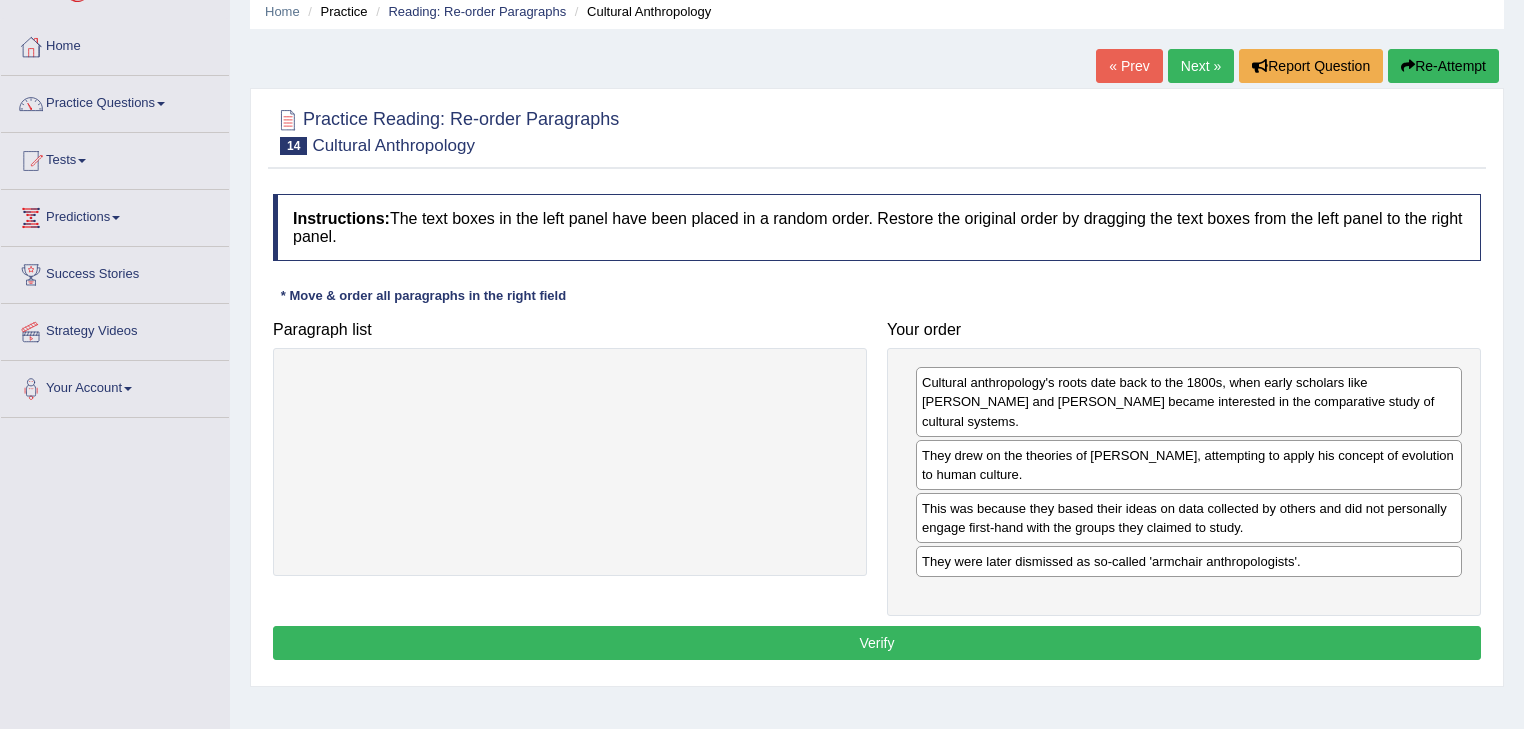
click at [927, 626] on button "Verify" at bounding box center [877, 643] width 1208 height 34
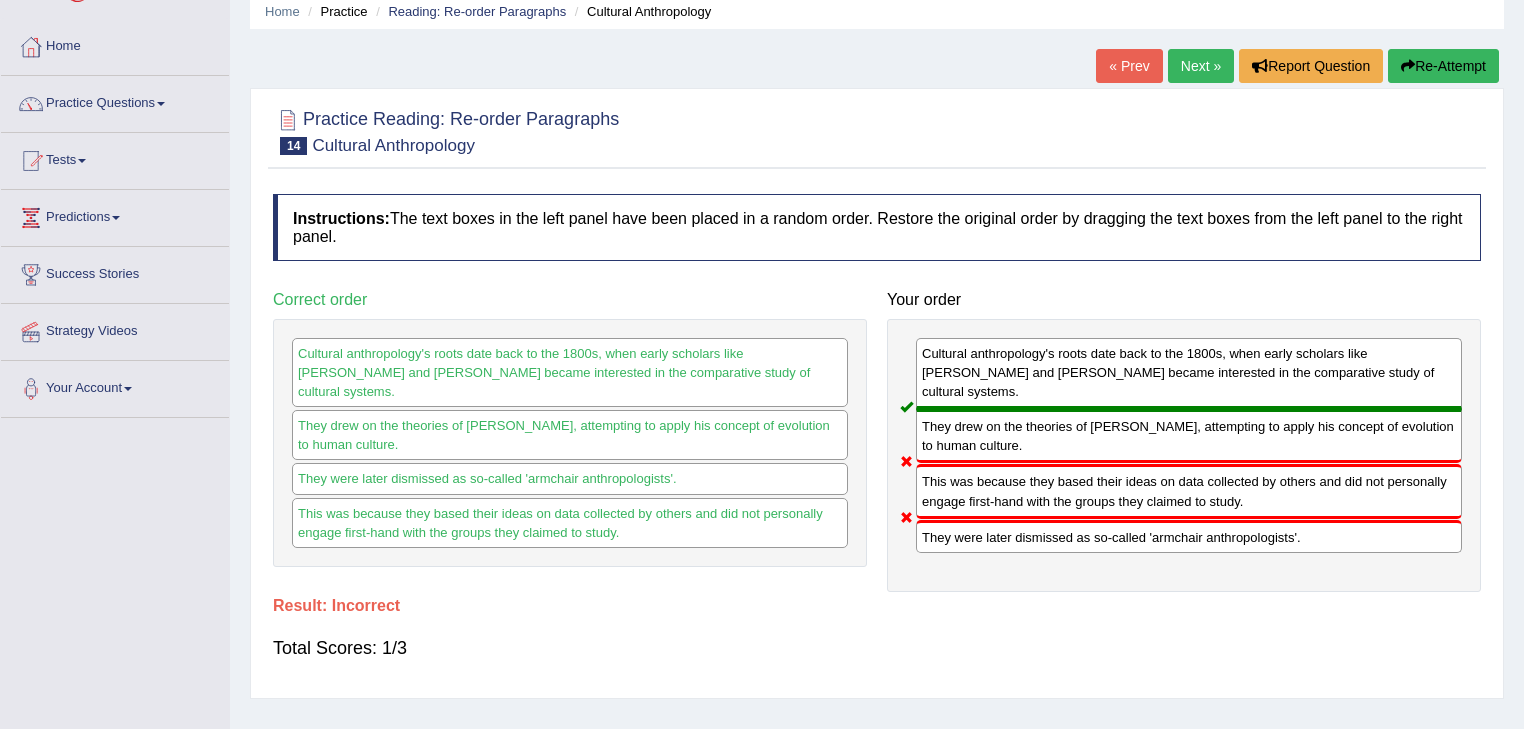
click at [1180, 61] on link "Next »" at bounding box center [1201, 66] width 66 height 34
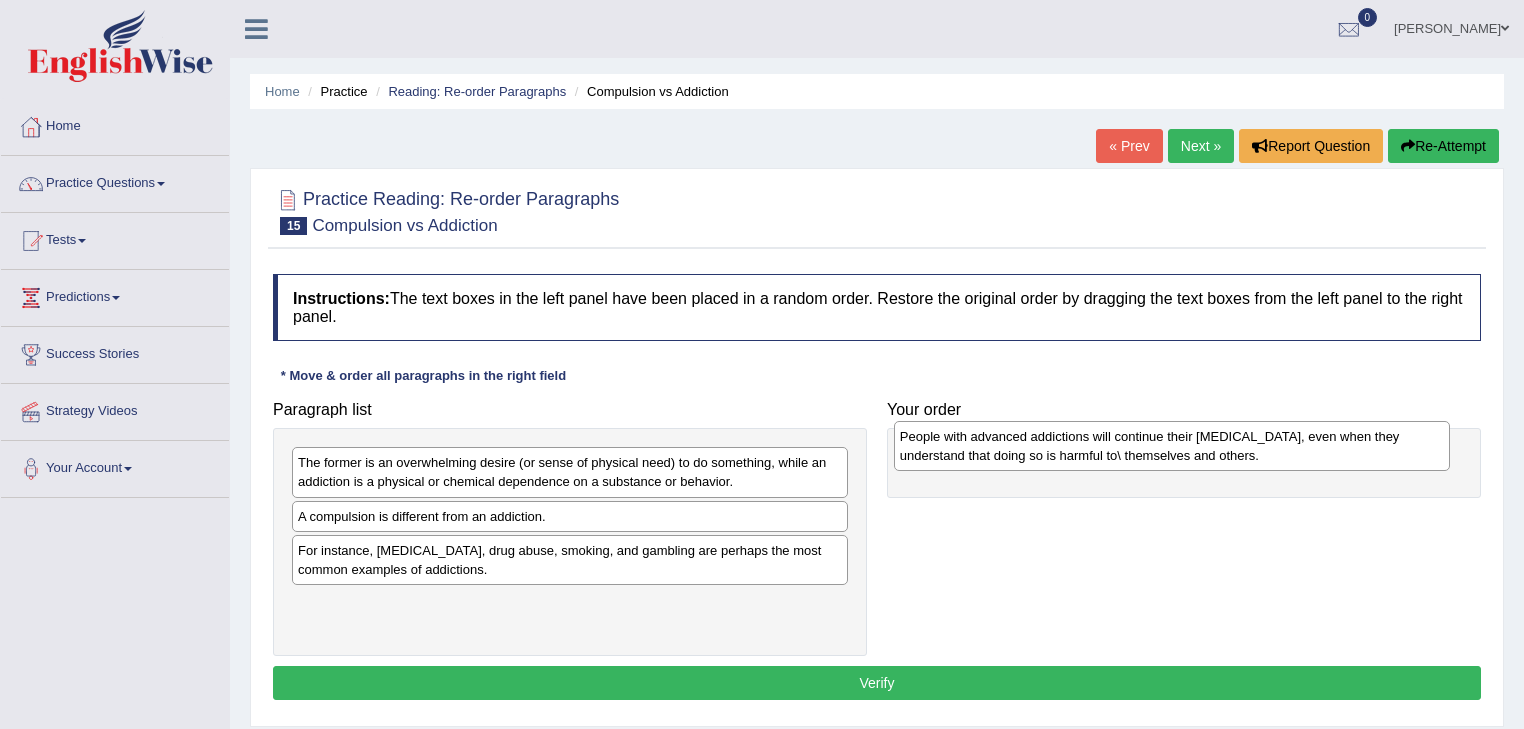
drag, startPoint x: 528, startPoint y: 523, endPoint x: 477, endPoint y: 511, distance: 52.4
click at [894, 471] on div "People with advanced addictions will continue their [MEDICAL_DATA], even when t…" at bounding box center [1172, 446] width 557 height 50
drag, startPoint x: 376, startPoint y: 528, endPoint x: 1003, endPoint y: 448, distance: 631.9
click at [1003, 448] on div "People with advanced addictions will continue their [MEDICAL_DATA], even when t…" at bounding box center [1197, 445] width 557 height 50
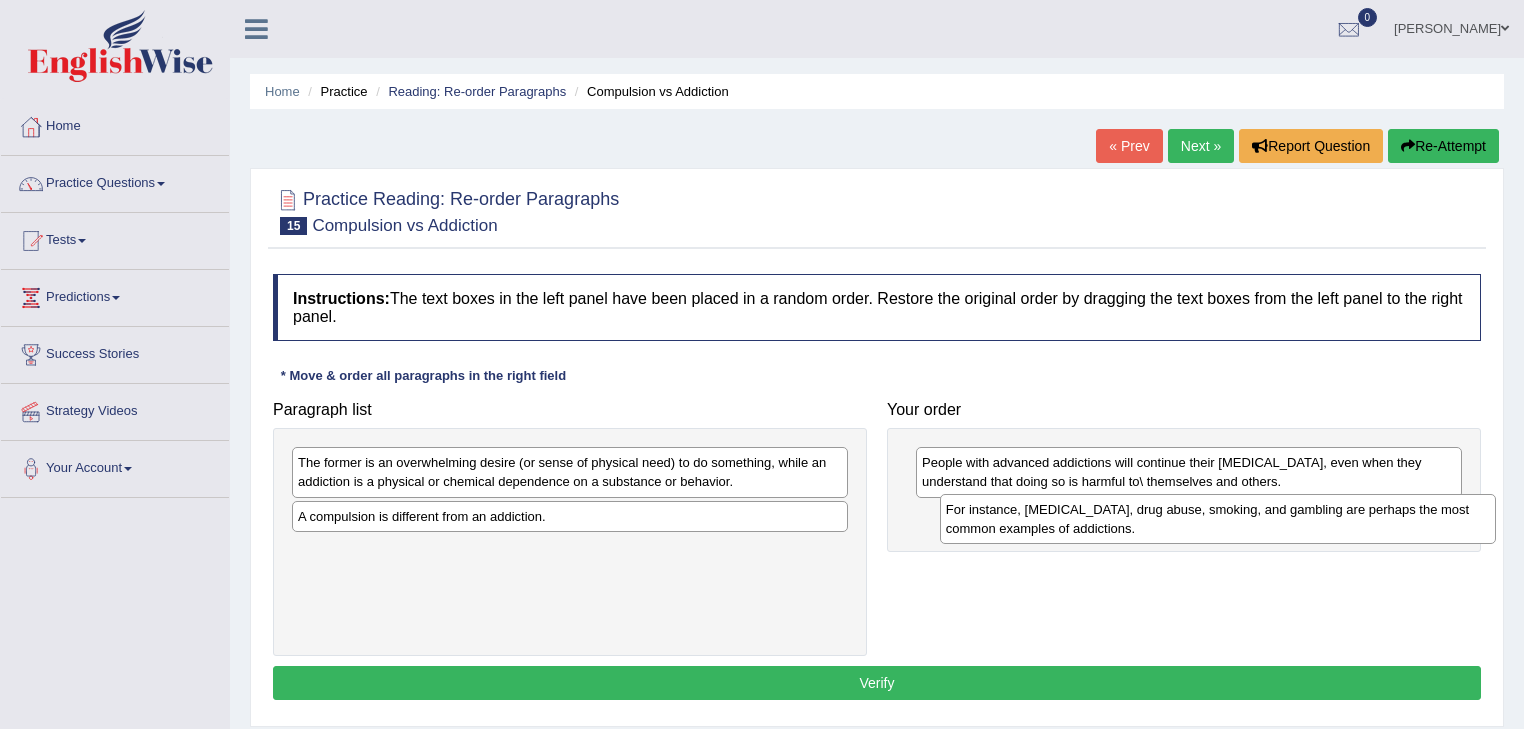
drag, startPoint x: 488, startPoint y: 564, endPoint x: 1136, endPoint y: 524, distance: 649.0
click at [1136, 524] on div "For instance, [MEDICAL_DATA], drug abuse, smoking, and gambling are perhaps the…" at bounding box center [1218, 519] width 557 height 50
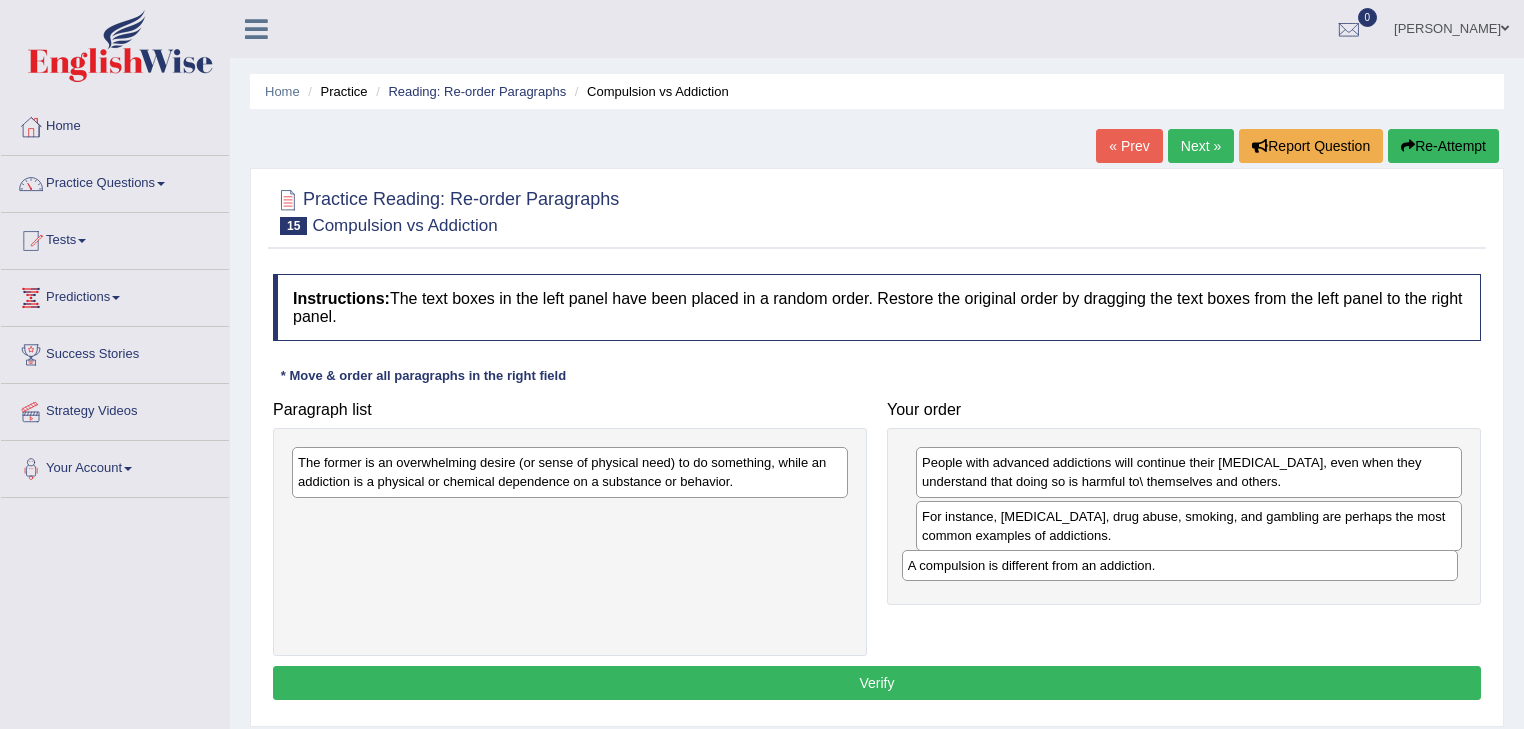
drag, startPoint x: 467, startPoint y: 513, endPoint x: 1077, endPoint y: 563, distance: 611.8
click at [1077, 563] on div "A compulsion is different from an addiction." at bounding box center [1180, 565] width 557 height 31
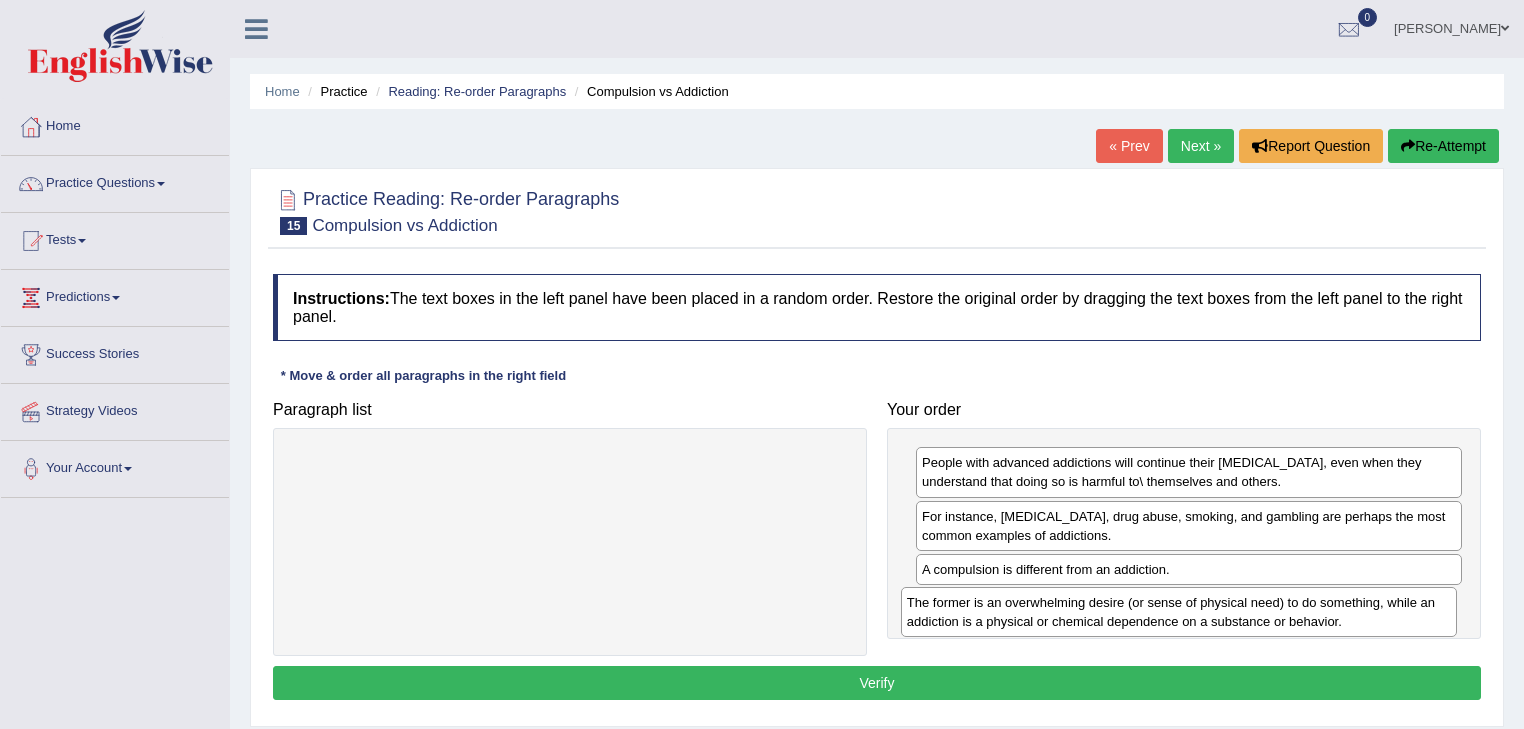
drag, startPoint x: 433, startPoint y: 460, endPoint x: 1042, endPoint y: 600, distance: 624.7
click at [1042, 600] on div "The former is an overwhelming desire (or sense of physical need) to do somethin…" at bounding box center [1179, 612] width 557 height 50
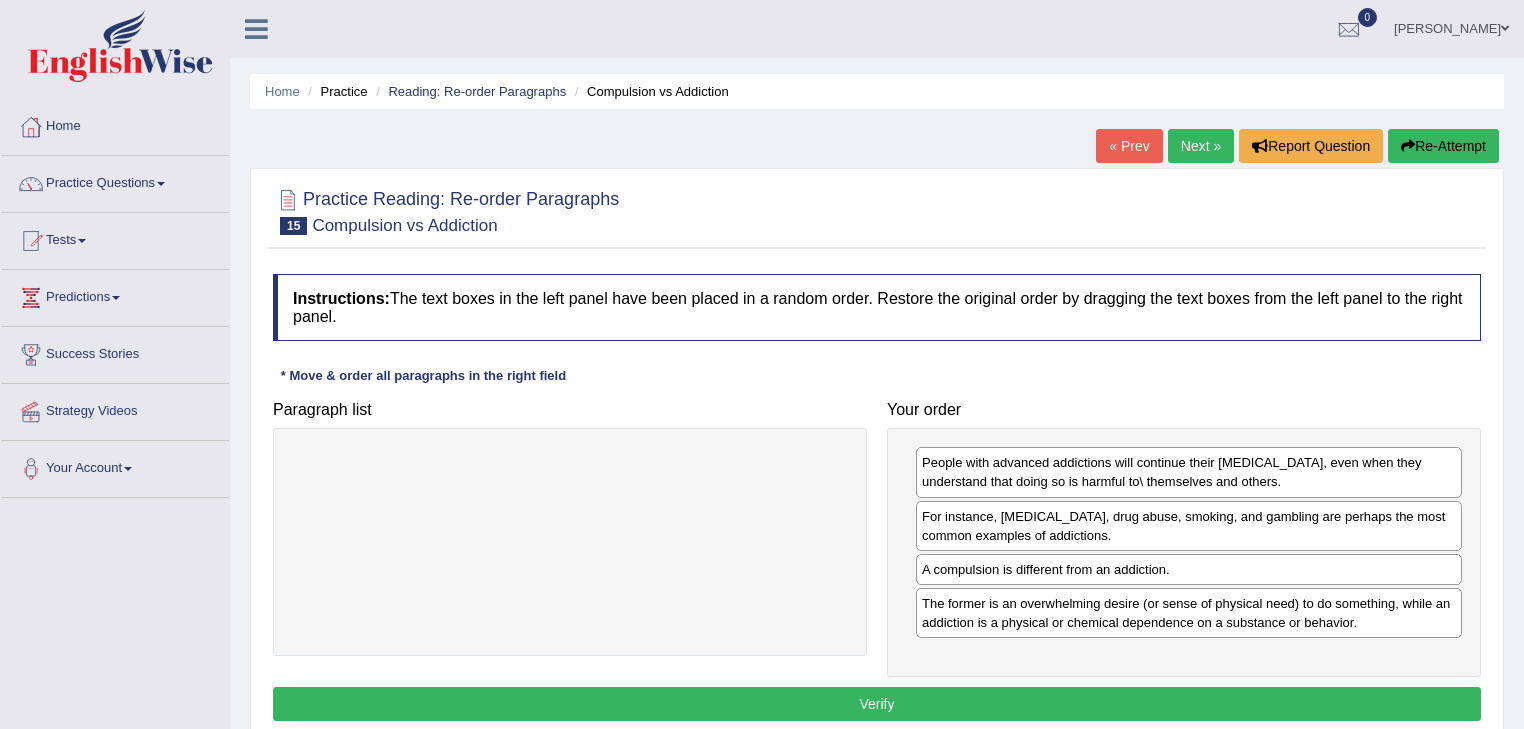
click at [911, 697] on button "Verify" at bounding box center [877, 704] width 1208 height 34
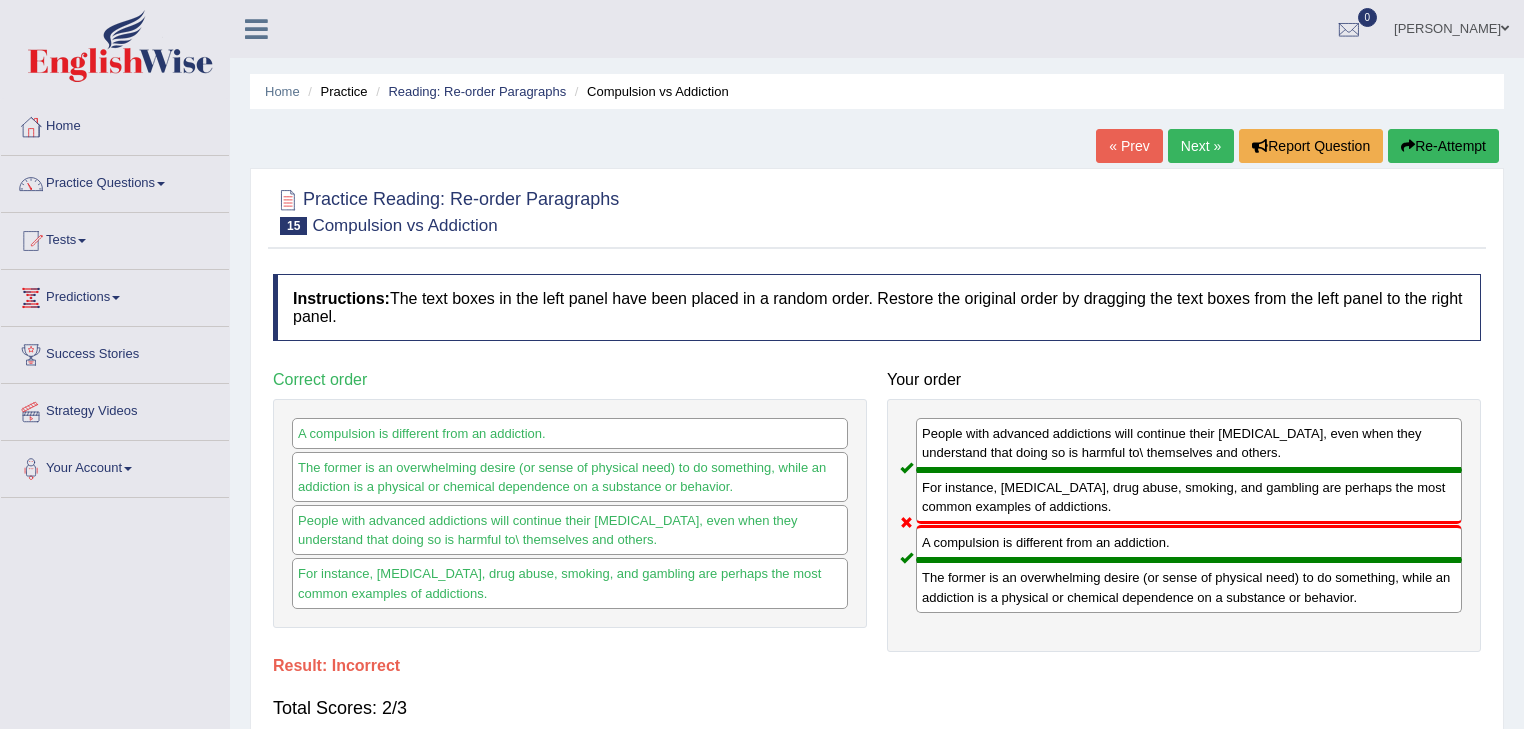
click at [1180, 144] on link "Next »" at bounding box center [1201, 146] width 66 height 34
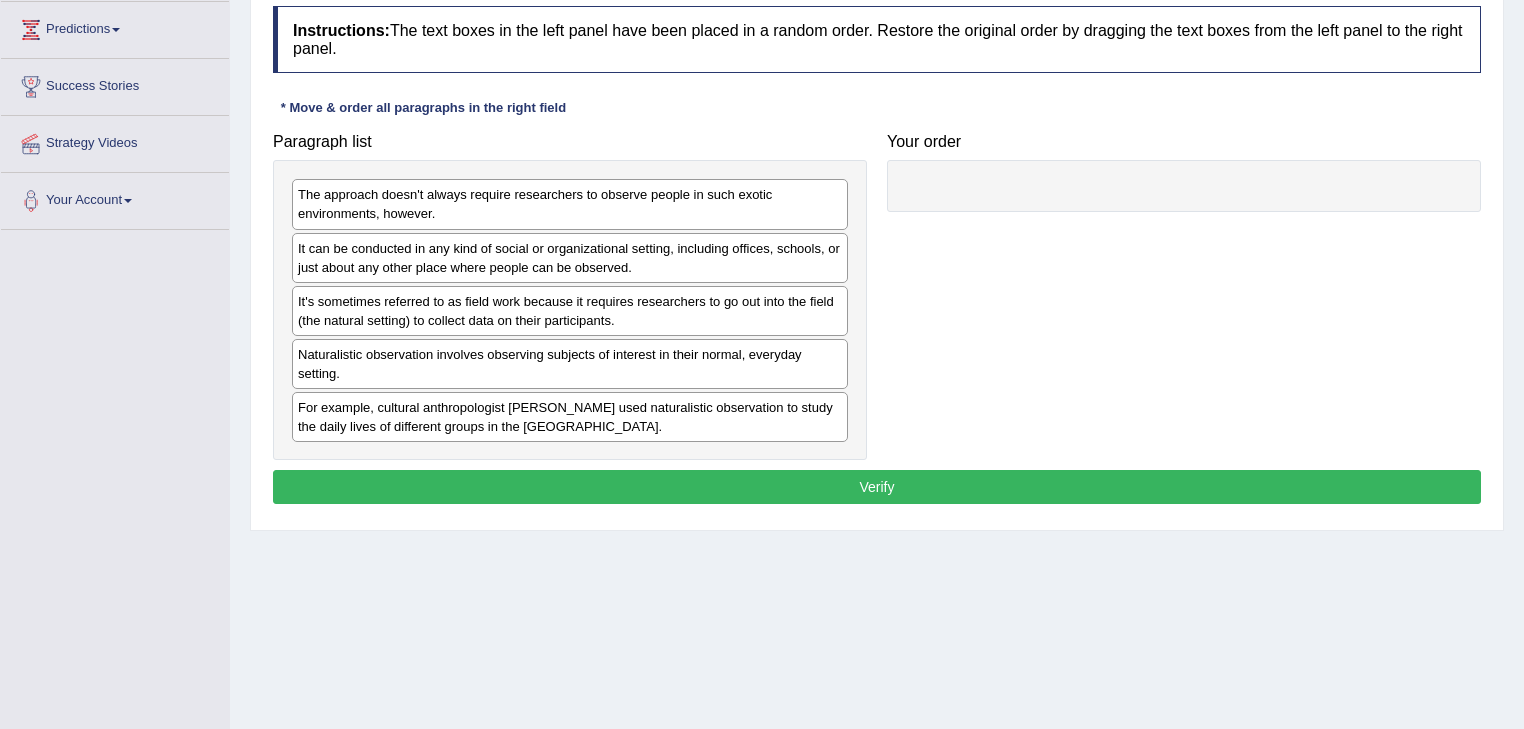
scroll to position [241, 0]
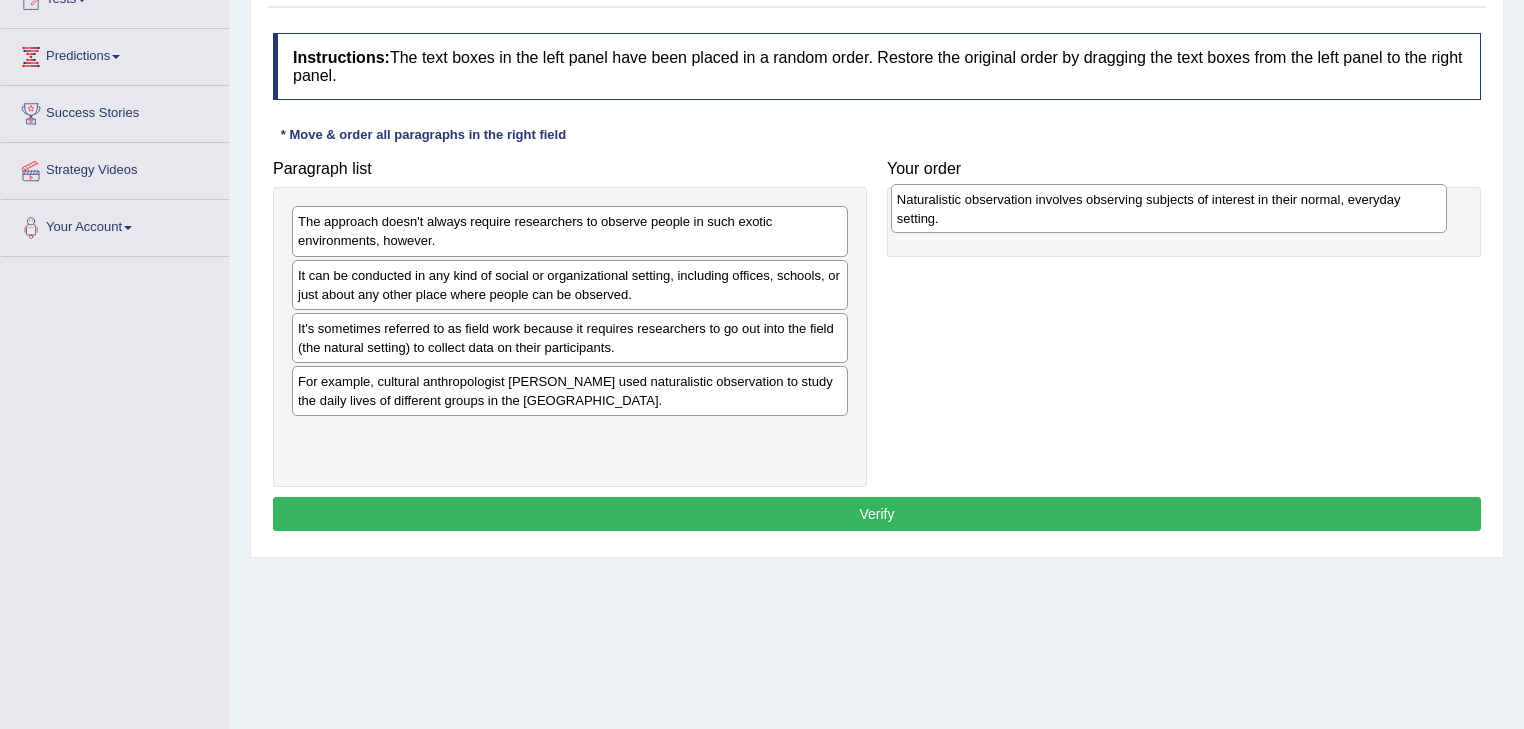
click at [891, 234] on div "Naturalistic observation involves observing subjects of interest in their norma…" at bounding box center [1169, 209] width 557 height 50
drag, startPoint x: 455, startPoint y: 388, endPoint x: 1050, endPoint y: 212, distance: 620.3
click at [1050, 212] on div "Naturalistic observation involves observing subjects of interest in their norma…" at bounding box center [1182, 215] width 557 height 50
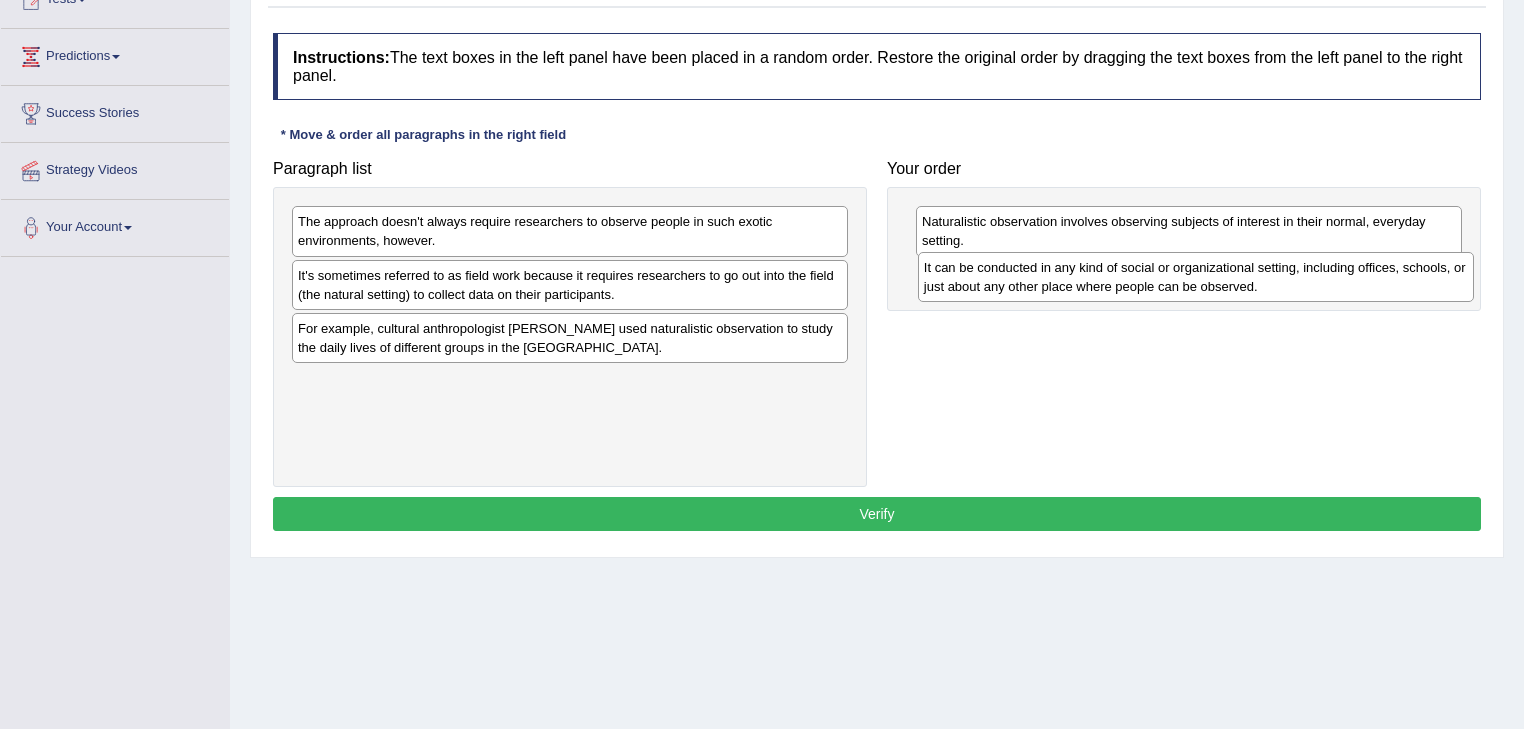
drag, startPoint x: 351, startPoint y: 269, endPoint x: 975, endPoint y: 262, distance: 623.8
click at [976, 262] on div "It can be conducted in any kind of social or organizational setting, including …" at bounding box center [1196, 277] width 557 height 50
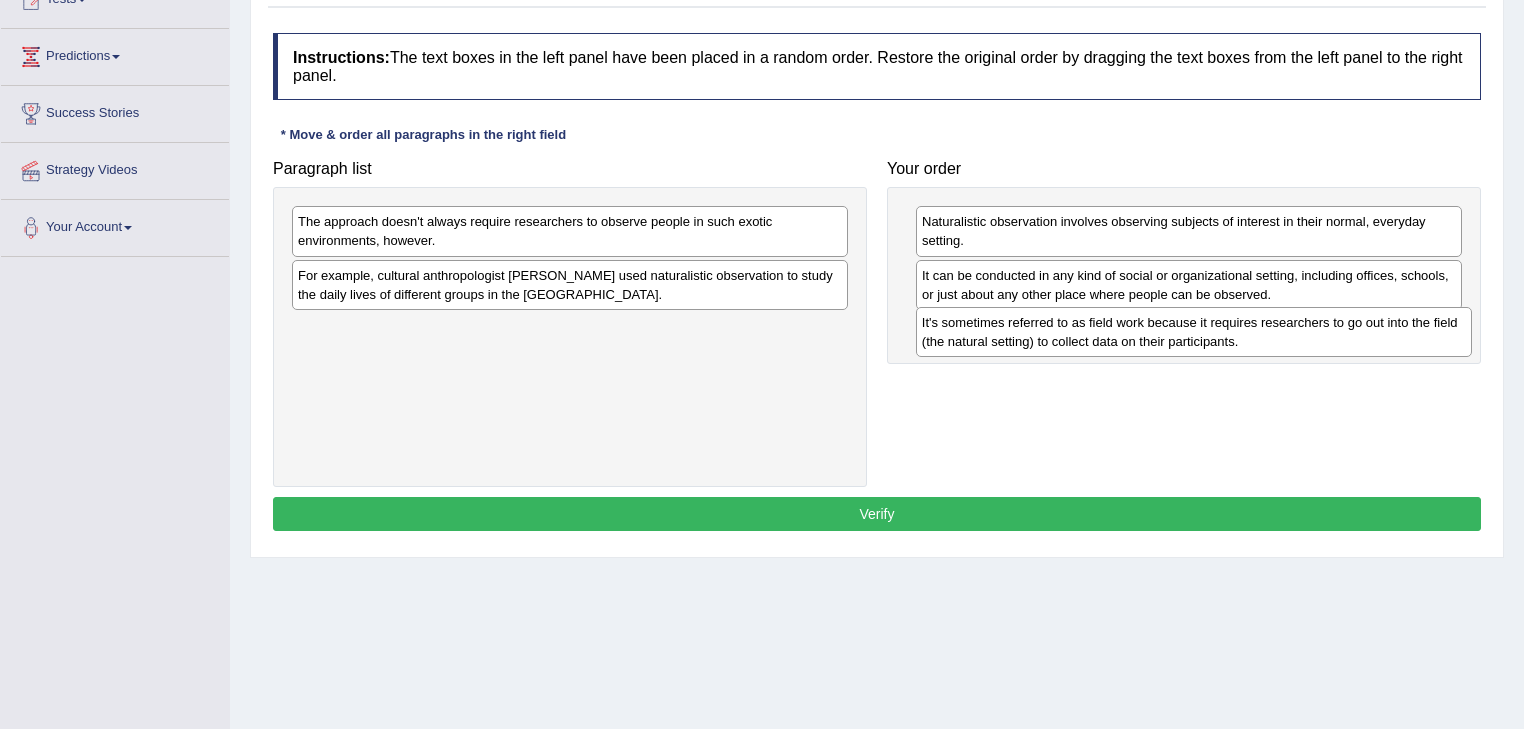
drag, startPoint x: 488, startPoint y: 272, endPoint x: 1112, endPoint y: 320, distance: 625.6
click at [1112, 320] on div "It's sometimes referred to as field work because it requires researchers to go …" at bounding box center [1194, 332] width 557 height 50
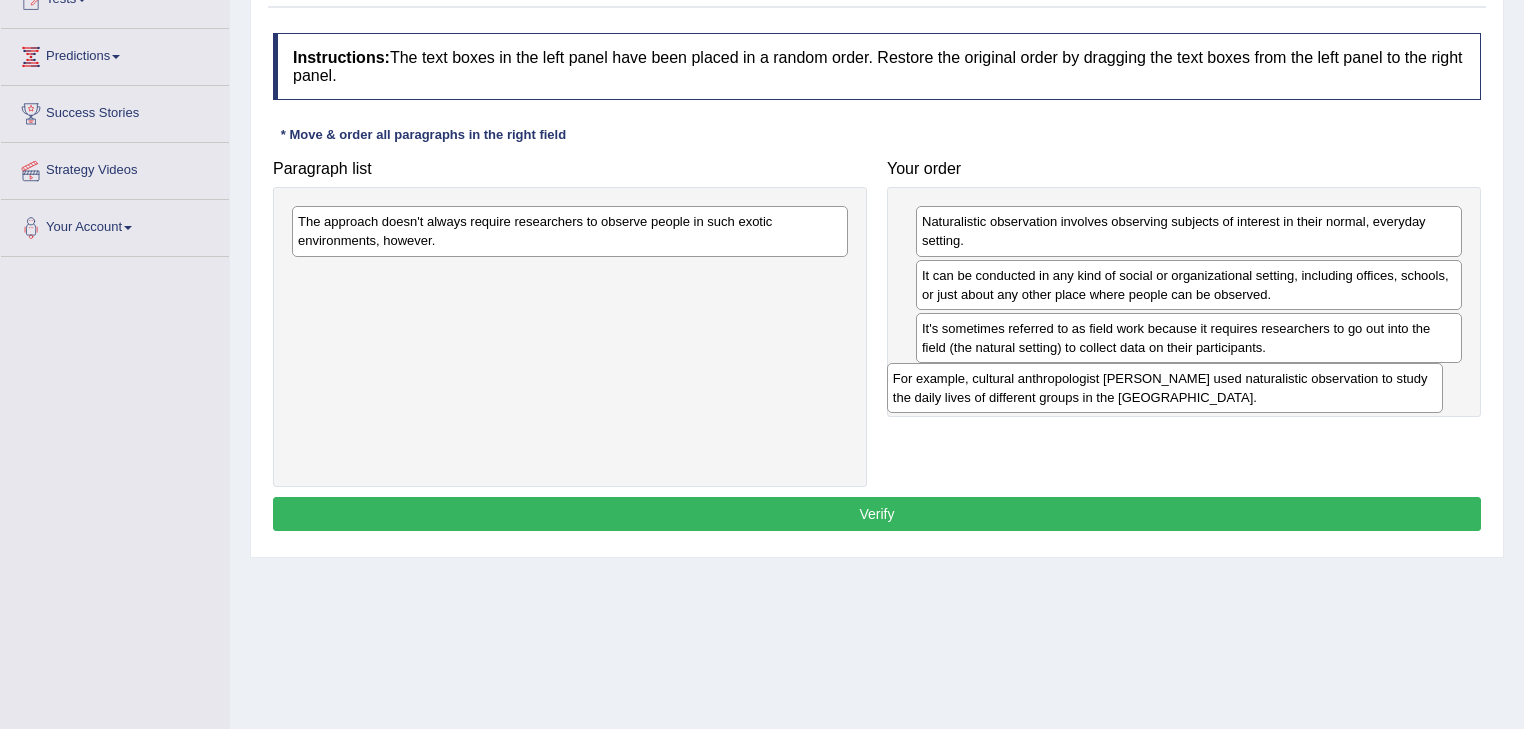
drag, startPoint x: 489, startPoint y: 279, endPoint x: 1087, endPoint y: 379, distance: 606.1
click at [1087, 379] on div "For example, cultural anthropologist Margaret Mead used naturalistic observatio…" at bounding box center [1165, 388] width 557 height 50
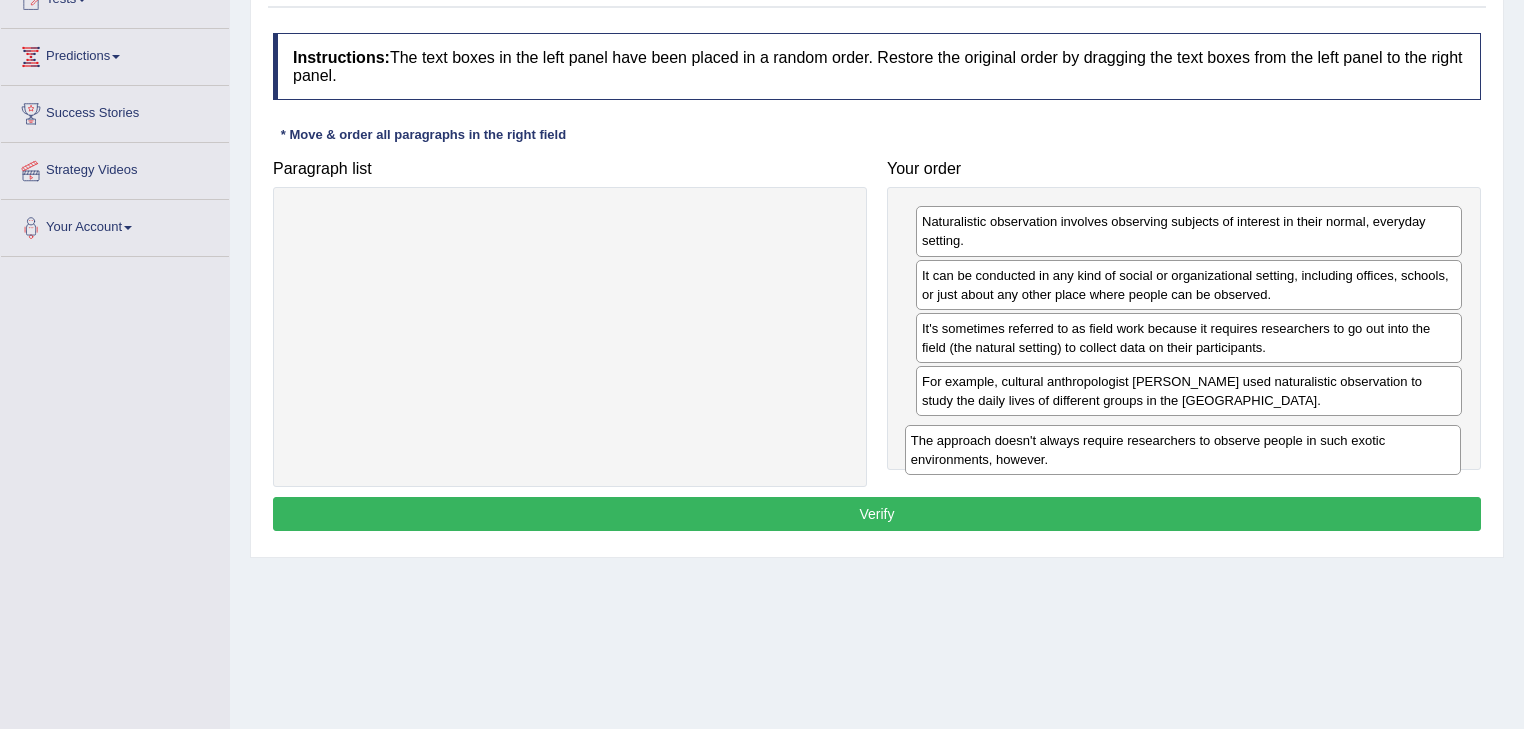
drag, startPoint x: 412, startPoint y: 215, endPoint x: 1023, endPoint y: 430, distance: 647.5
click at [1023, 430] on div "The approach doesn't always require researchers to observe people in such exoti…" at bounding box center [1183, 450] width 557 height 50
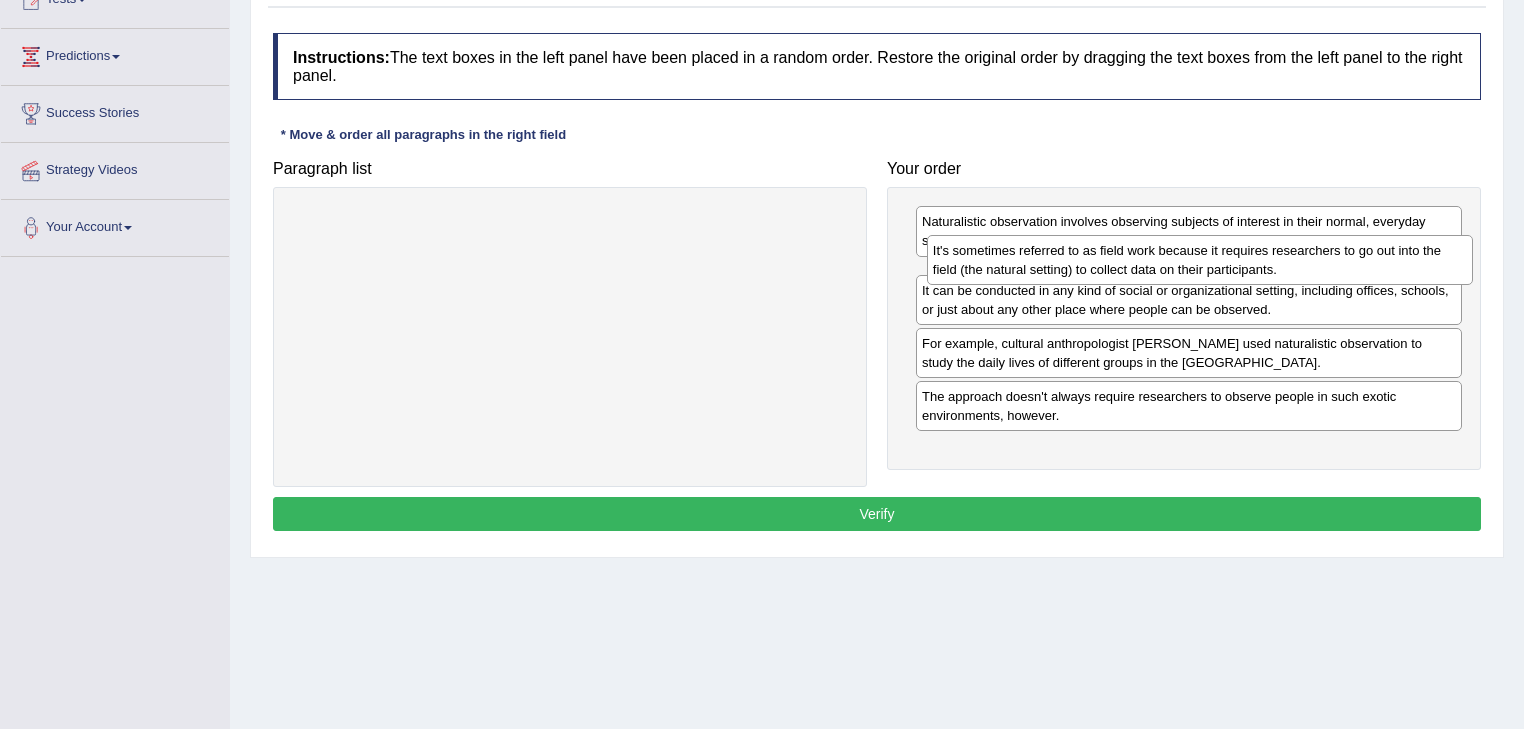
drag, startPoint x: 957, startPoint y: 340, endPoint x: 967, endPoint y: 263, distance: 77.6
click at [967, 263] on div "It's sometimes referred to as field work because it requires researchers to go …" at bounding box center [1200, 260] width 547 height 50
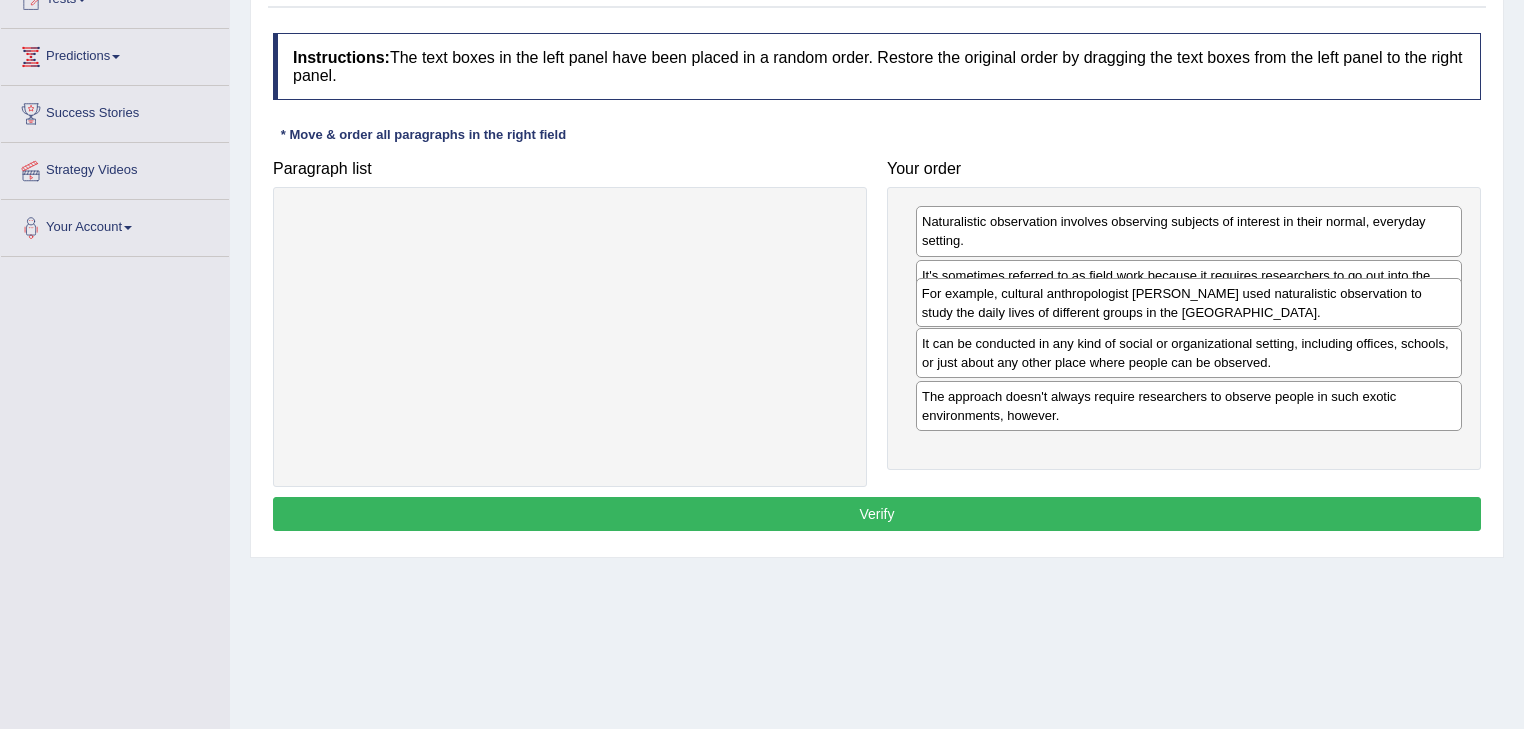
drag, startPoint x: 1024, startPoint y: 348, endPoint x: 1023, endPoint y: 304, distance: 44.0
click at [1023, 304] on div "For example, cultural anthropologist Margaret Mead used naturalistic observatio…" at bounding box center [1189, 303] width 547 height 50
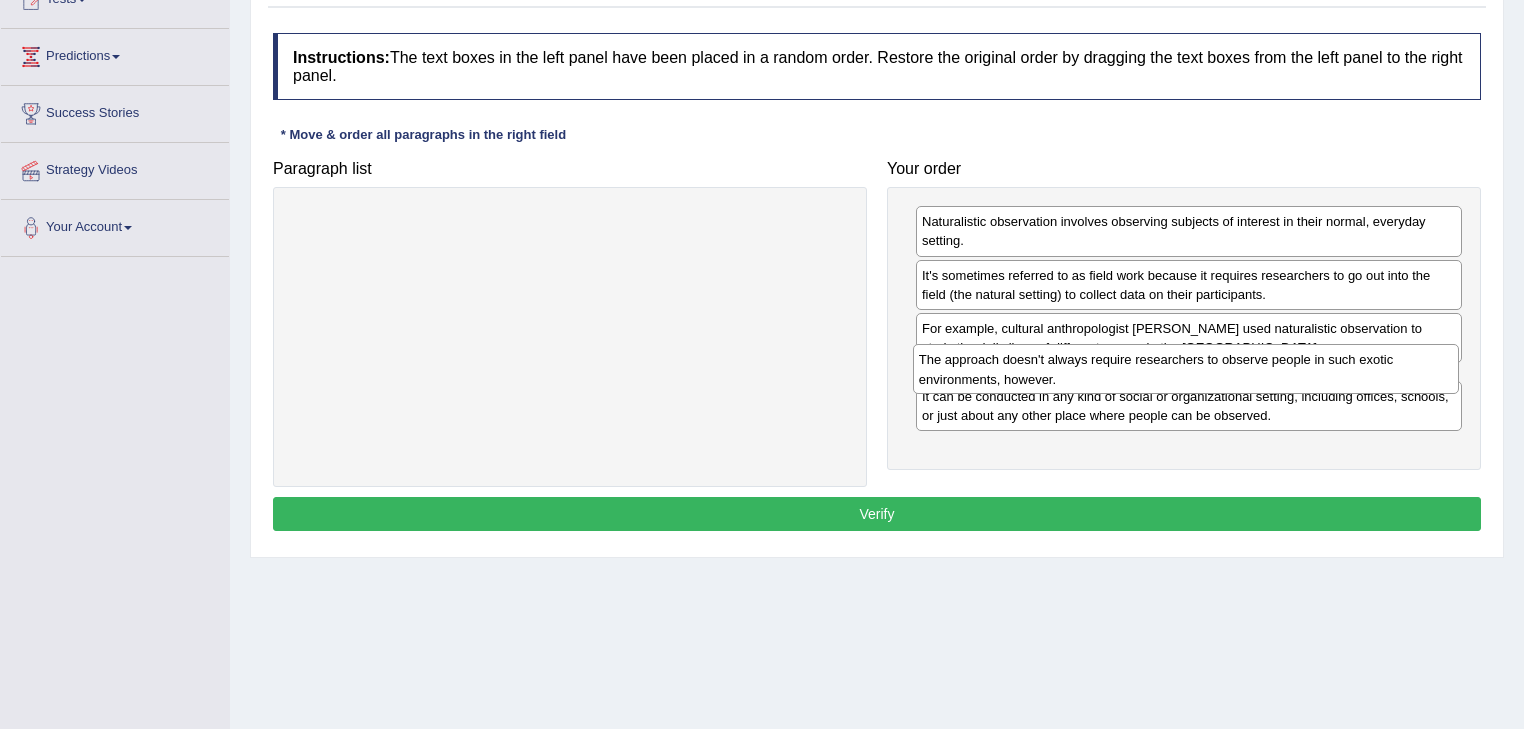
drag, startPoint x: 1029, startPoint y: 424, endPoint x: 1026, endPoint y: 351, distance: 73.0
click at [1026, 351] on div "The approach doesn't always require researchers to observe people in such exoti…" at bounding box center [1186, 369] width 547 height 50
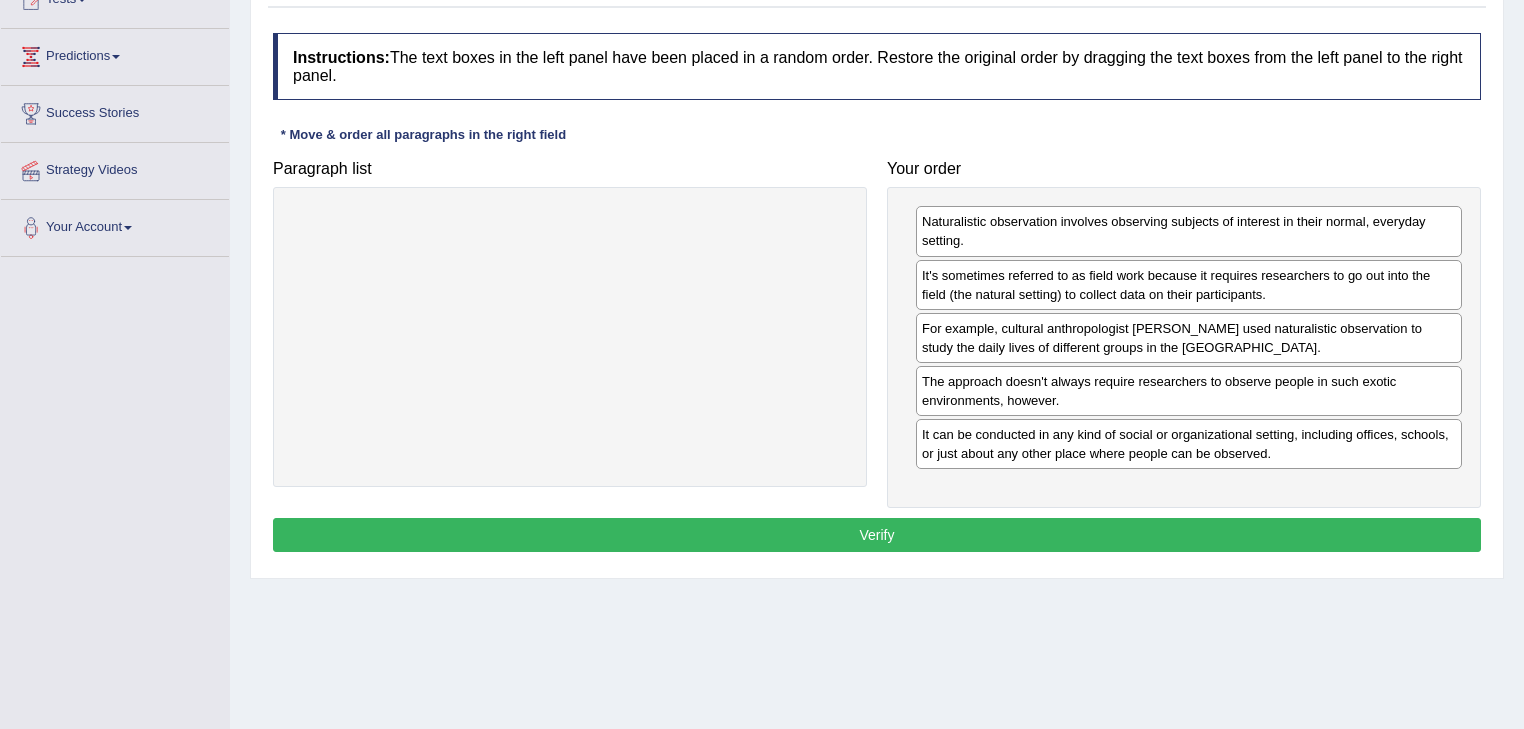
click at [864, 525] on button "Verify" at bounding box center [877, 535] width 1208 height 34
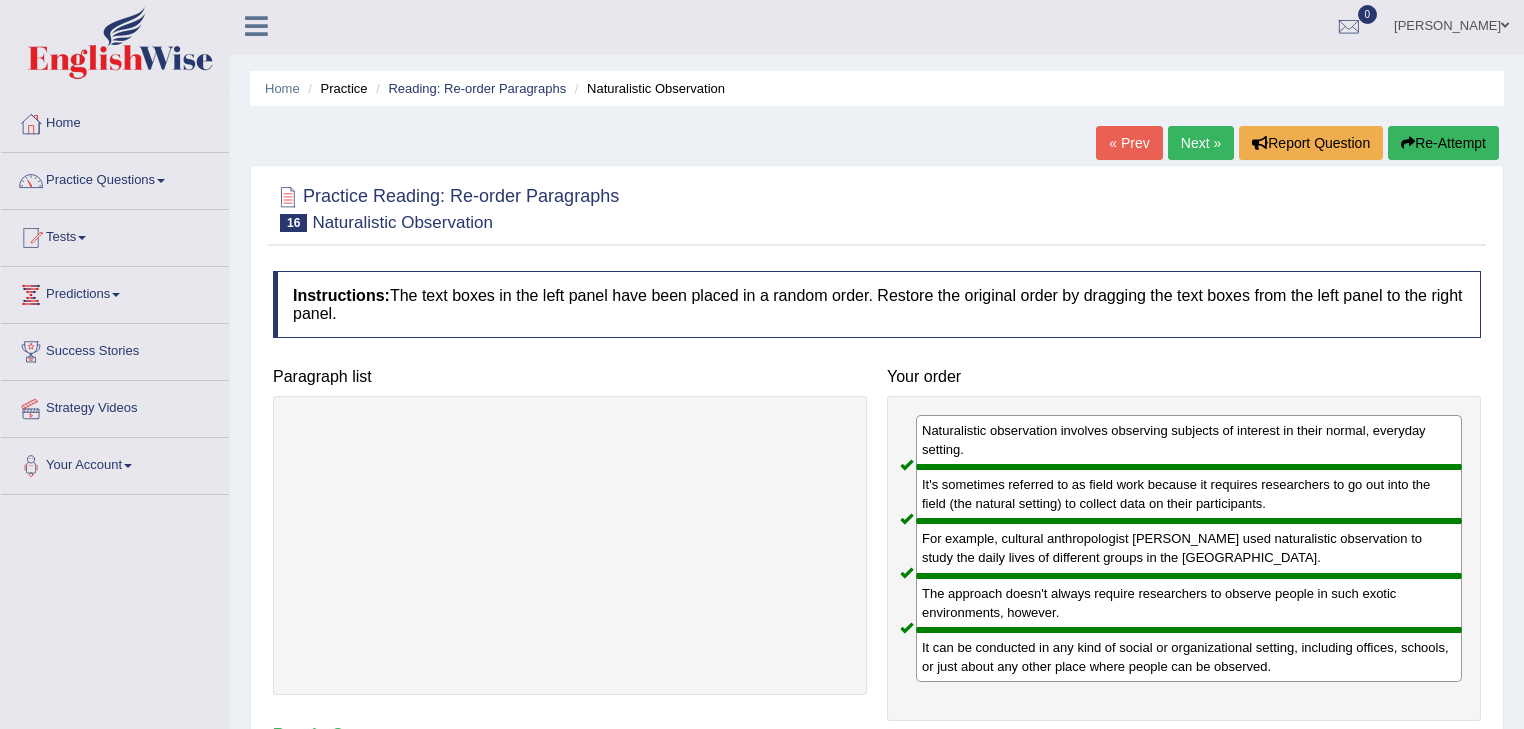
scroll to position [0, 0]
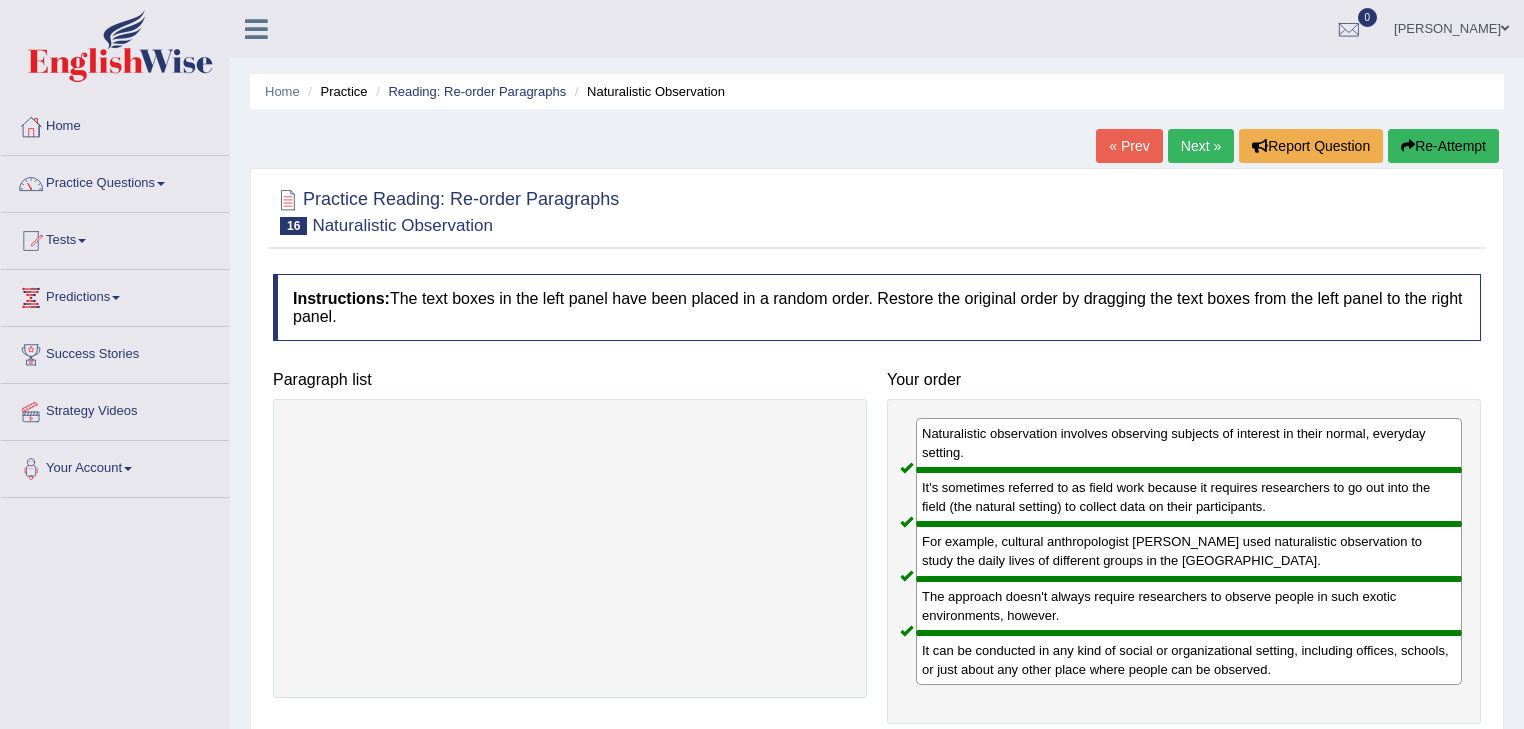
click at [1192, 147] on link "Next »" at bounding box center [1201, 146] width 66 height 34
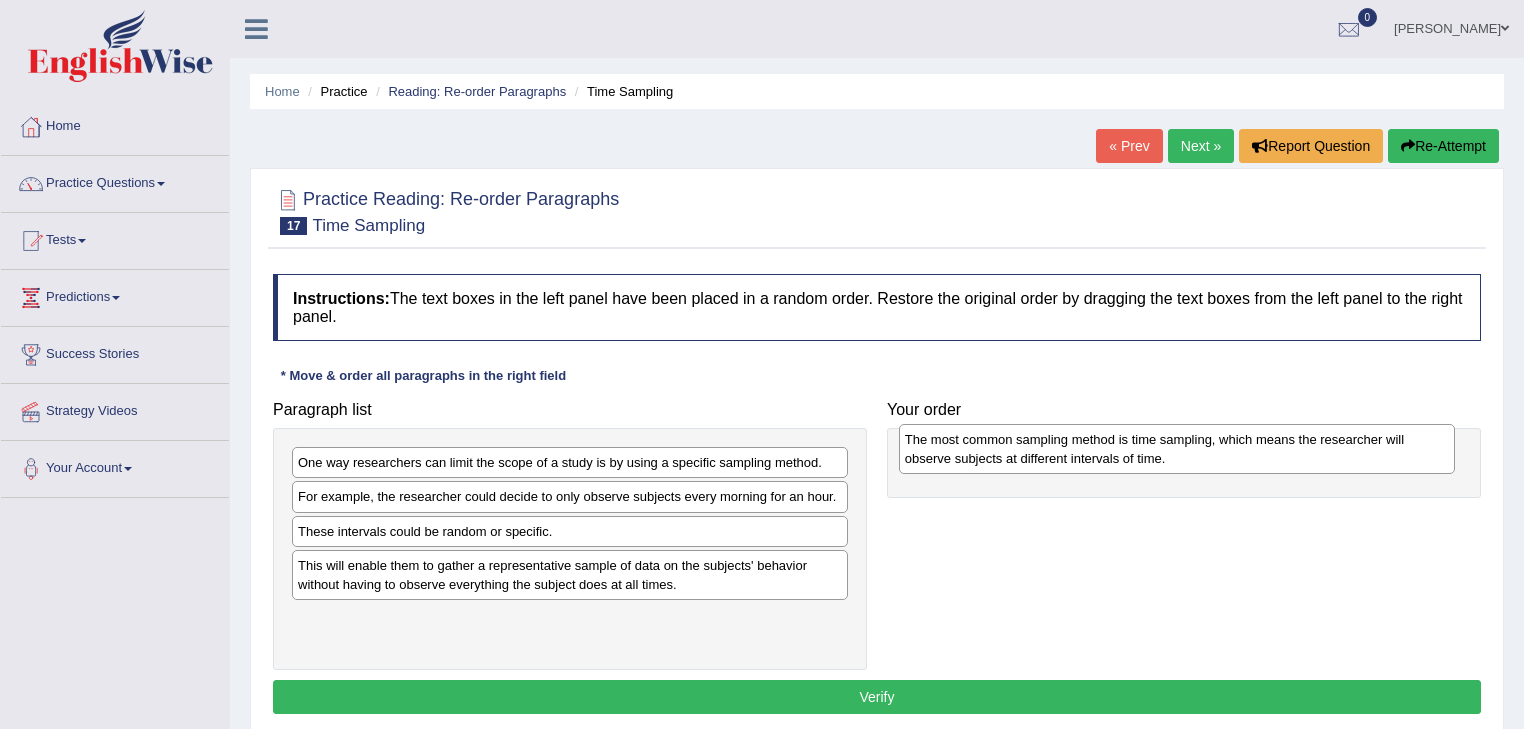
click at [899, 474] on div "The most common sampling method is time sampling, which means the researcher wi…" at bounding box center [1177, 449] width 557 height 50
drag, startPoint x: 409, startPoint y: 572, endPoint x: 1014, endPoint y: 448, distance: 617.4
click at [1014, 448] on div "This will enable them to gather a representative sample of data on the subjects…" at bounding box center [1175, 449] width 557 height 50
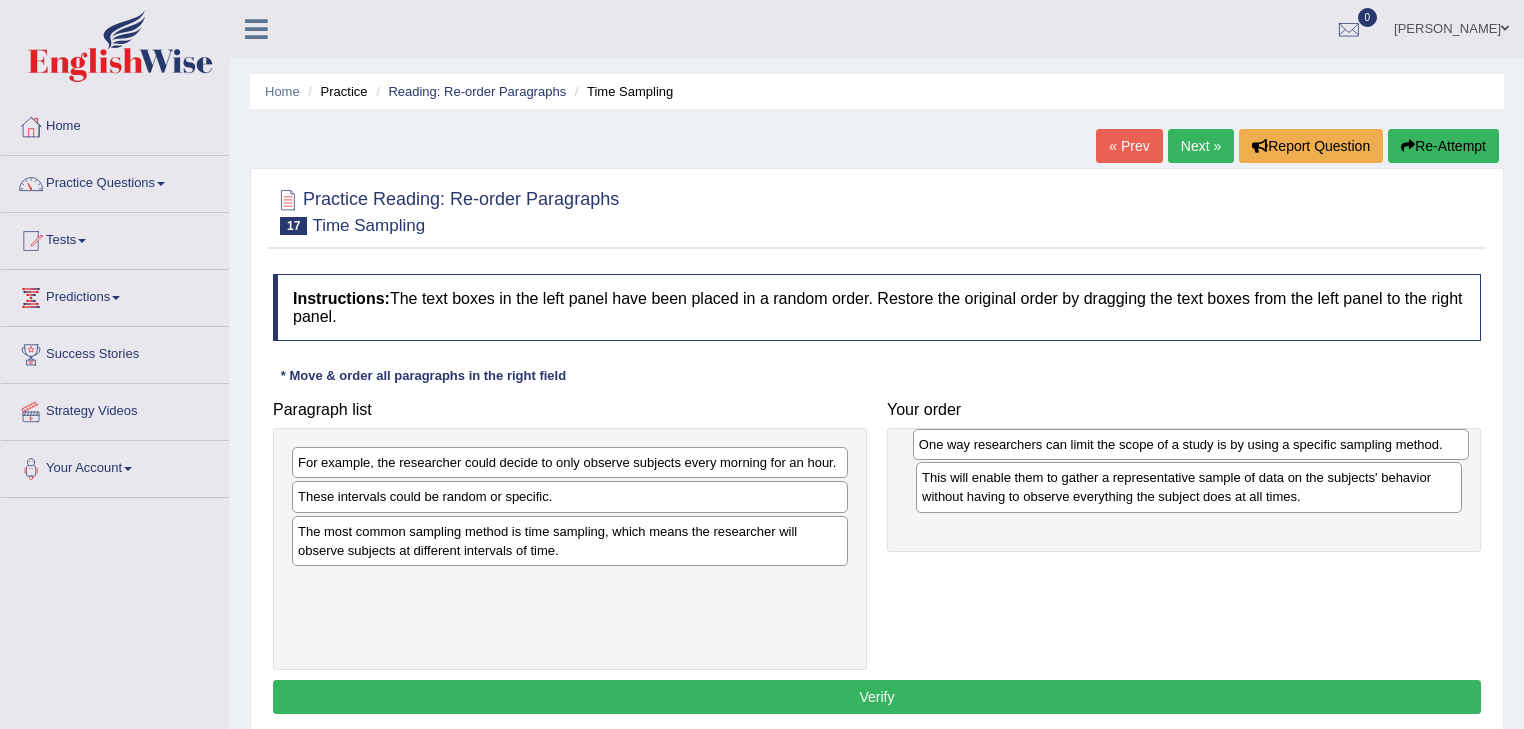
drag, startPoint x: 417, startPoint y: 459, endPoint x: 1038, endPoint y: 441, distance: 621.1
click at [1038, 441] on div "One way researchers can limit the scope of a study is by using a specific sampl…" at bounding box center [1191, 444] width 557 height 31
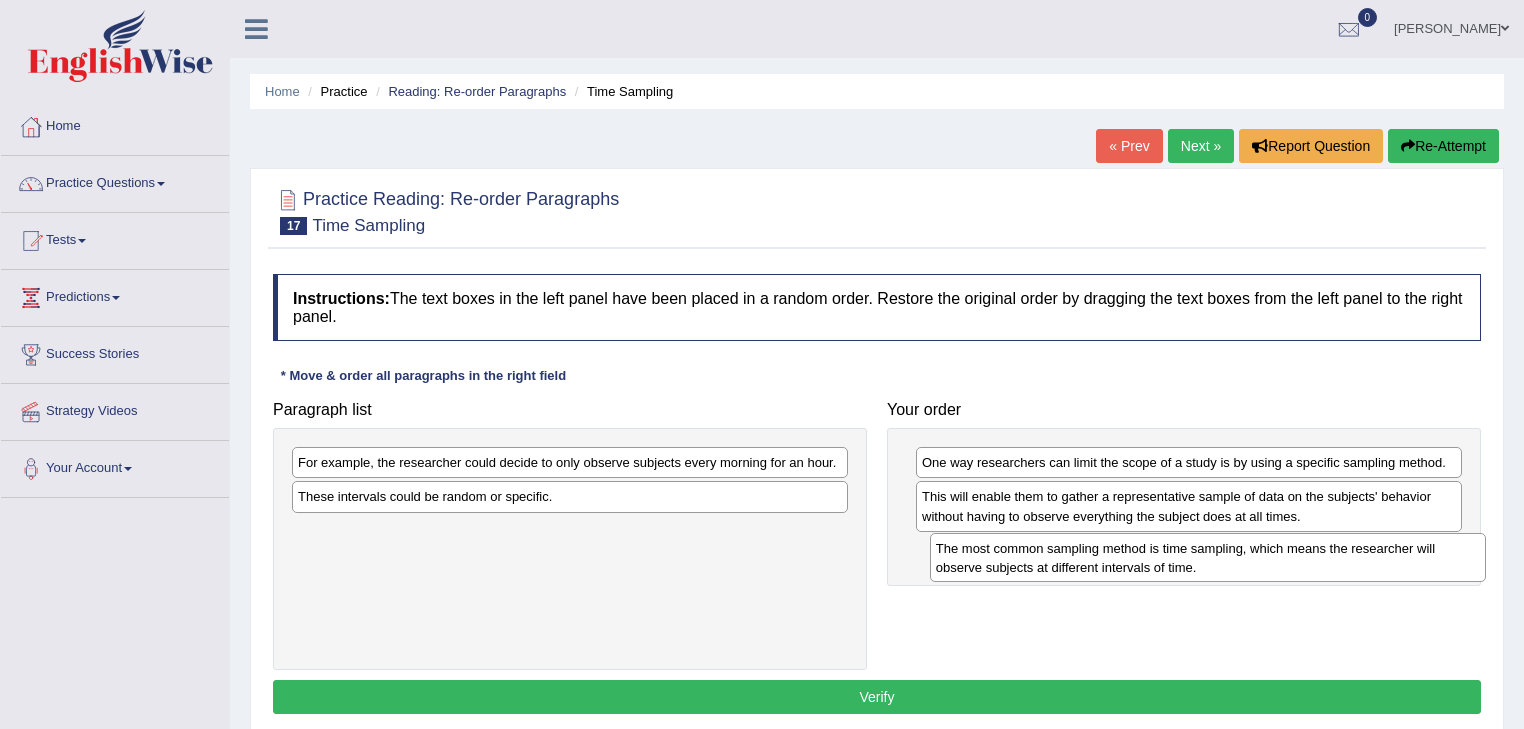
drag, startPoint x: 476, startPoint y: 538, endPoint x: 1108, endPoint y: 556, distance: 632.1
click at [1113, 556] on div "The most common sampling method is time sampling, which means the researcher wi…" at bounding box center [1208, 558] width 557 height 50
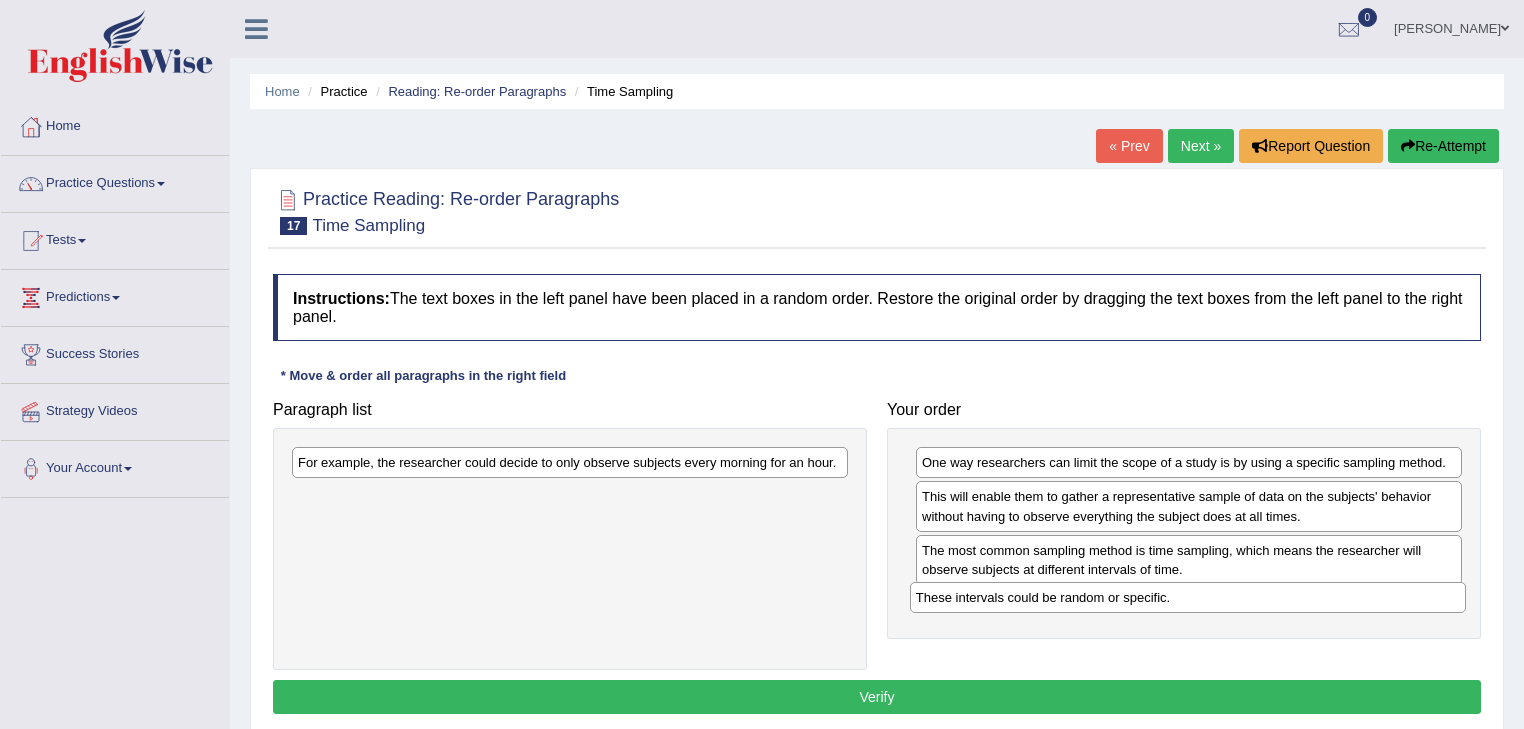
drag, startPoint x: 418, startPoint y: 499, endPoint x: 1036, endPoint y: 600, distance: 626.0
click at [1036, 600] on div "These intervals could be random or specific." at bounding box center [1188, 597] width 557 height 31
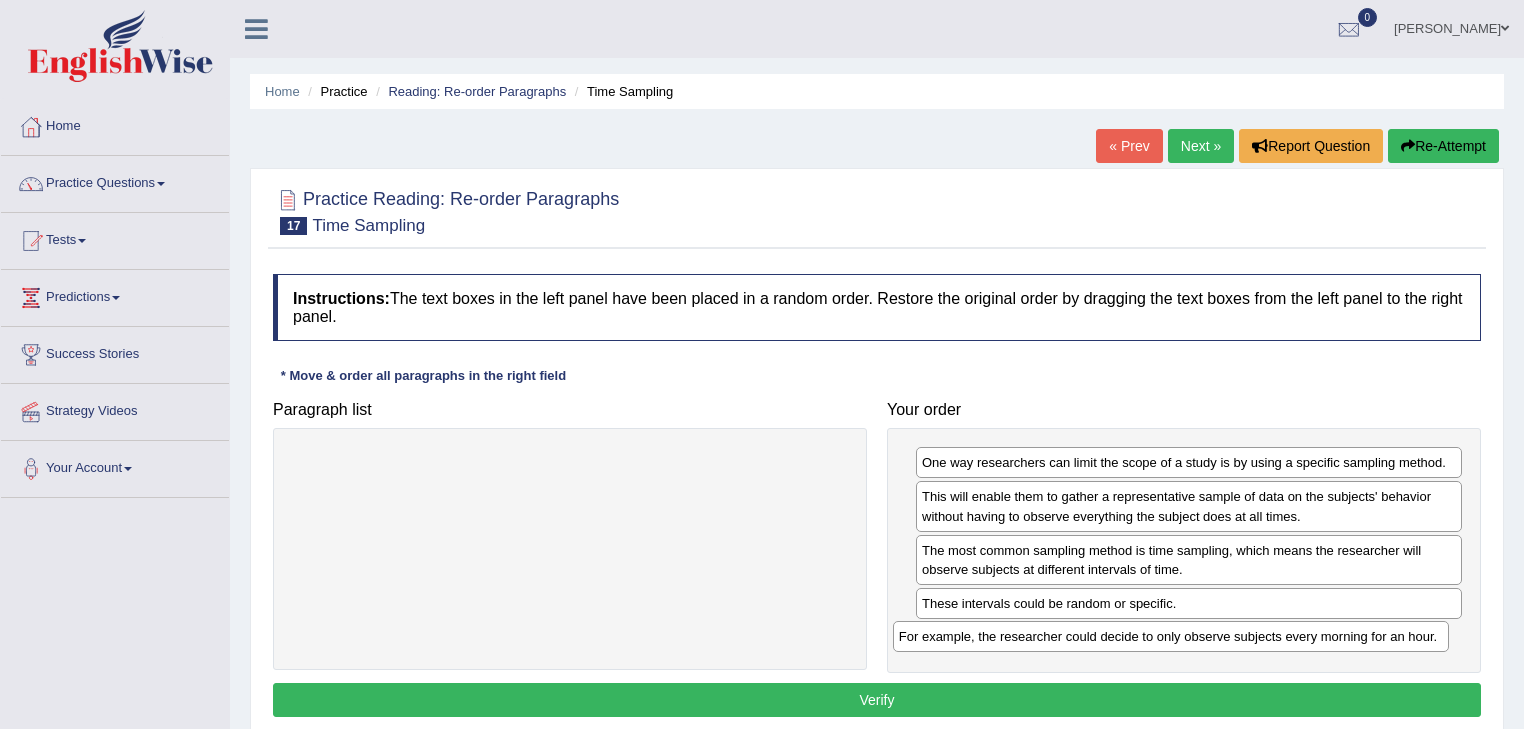
drag, startPoint x: 493, startPoint y: 463, endPoint x: 1094, endPoint y: 637, distance: 625.5
click at [1094, 637] on div "For example, the researcher could decide to only observe subjects every morning…" at bounding box center [1171, 636] width 557 height 31
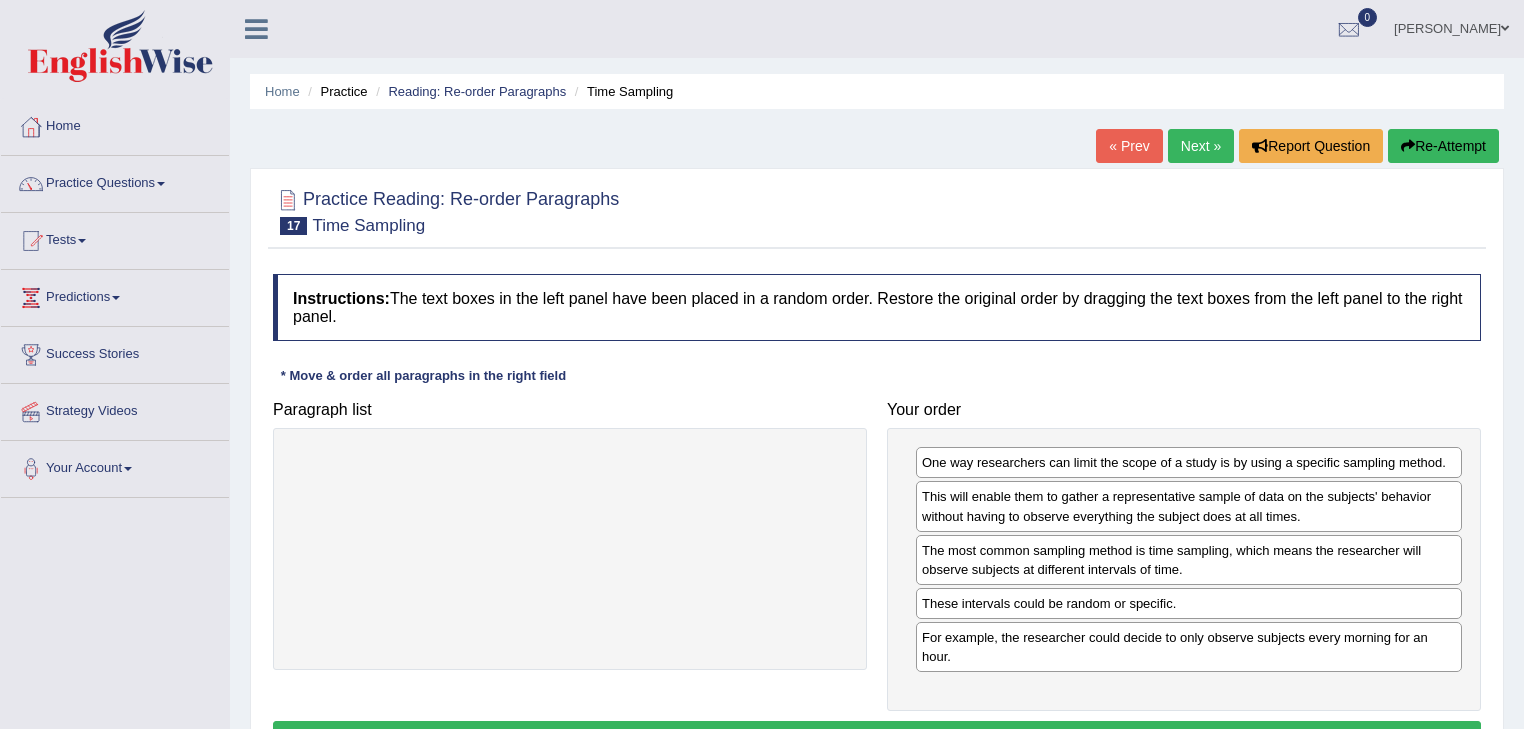
scroll to position [80, 0]
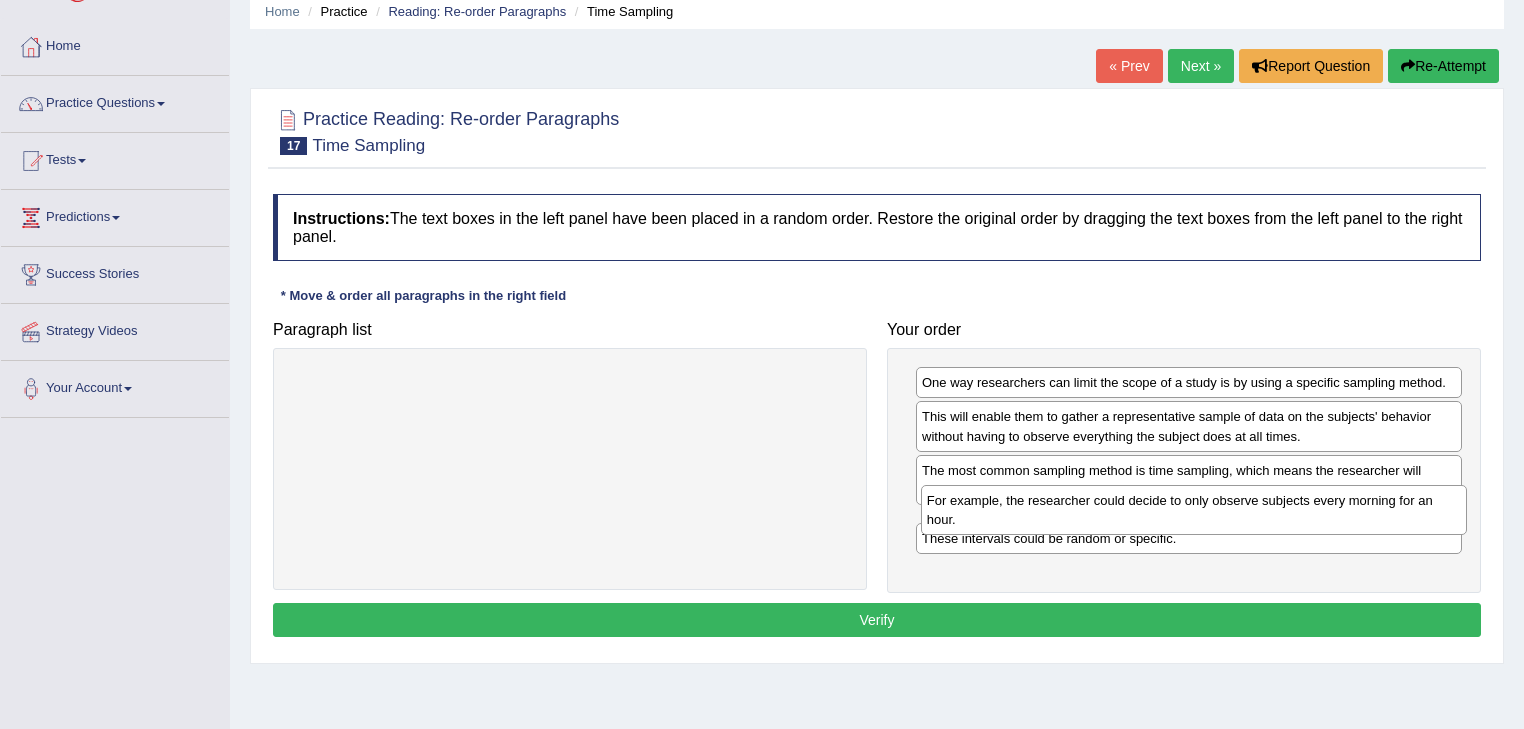
drag, startPoint x: 1015, startPoint y: 580, endPoint x: 1020, endPoint y: 525, distance: 55.2
click at [1020, 525] on div "For example, the researcher could decide to only observe subjects every morning…" at bounding box center [1194, 510] width 547 height 50
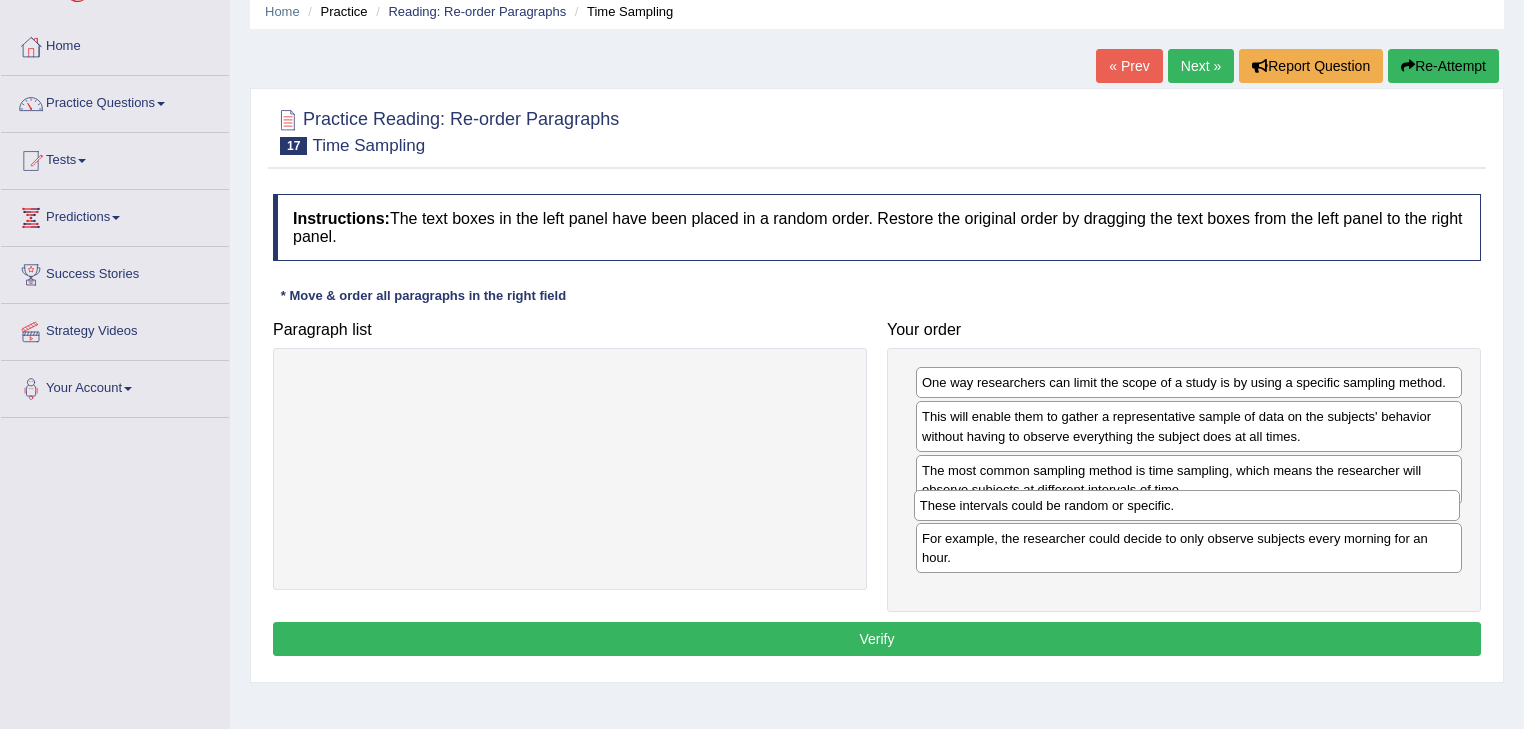
drag, startPoint x: 1072, startPoint y: 573, endPoint x: 1070, endPoint y: 504, distance: 69.0
click at [1070, 504] on div "These intervals could be random or specific." at bounding box center [1187, 505] width 547 height 31
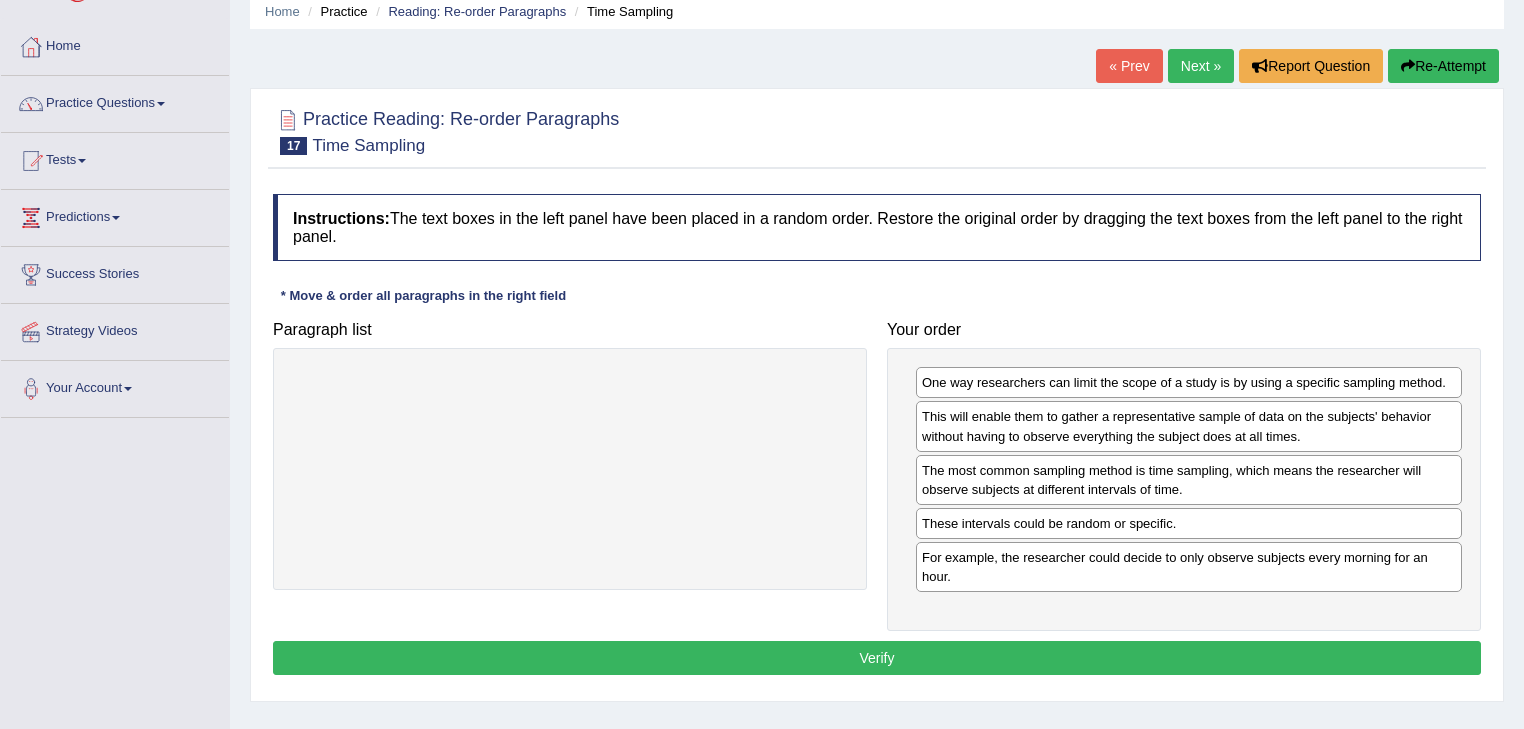
click at [873, 641] on button "Verify" at bounding box center [877, 658] width 1208 height 34
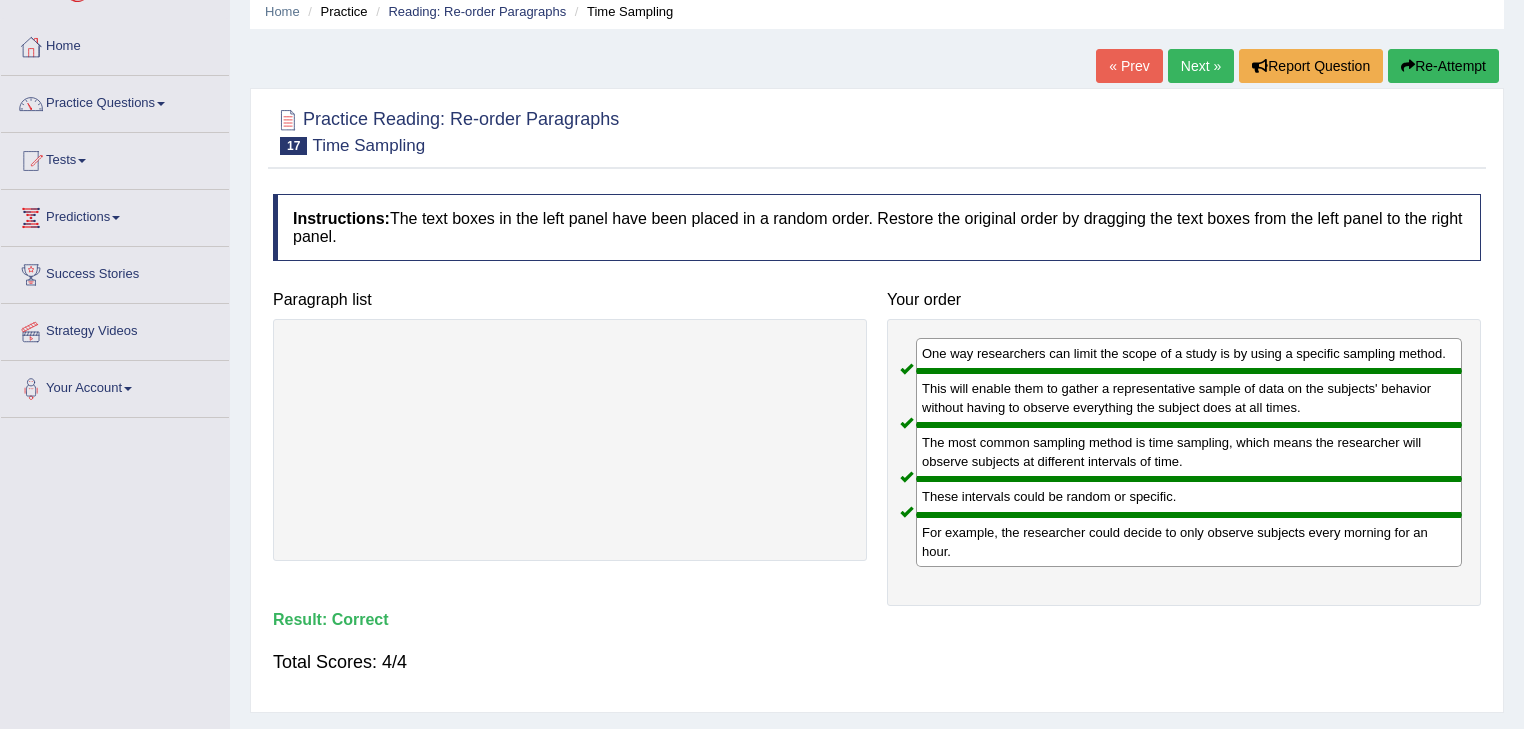
drag, startPoint x: 1191, startPoint y: 63, endPoint x: 1196, endPoint y: 72, distance: 10.3
click at [1191, 63] on link "Next »" at bounding box center [1201, 66] width 66 height 34
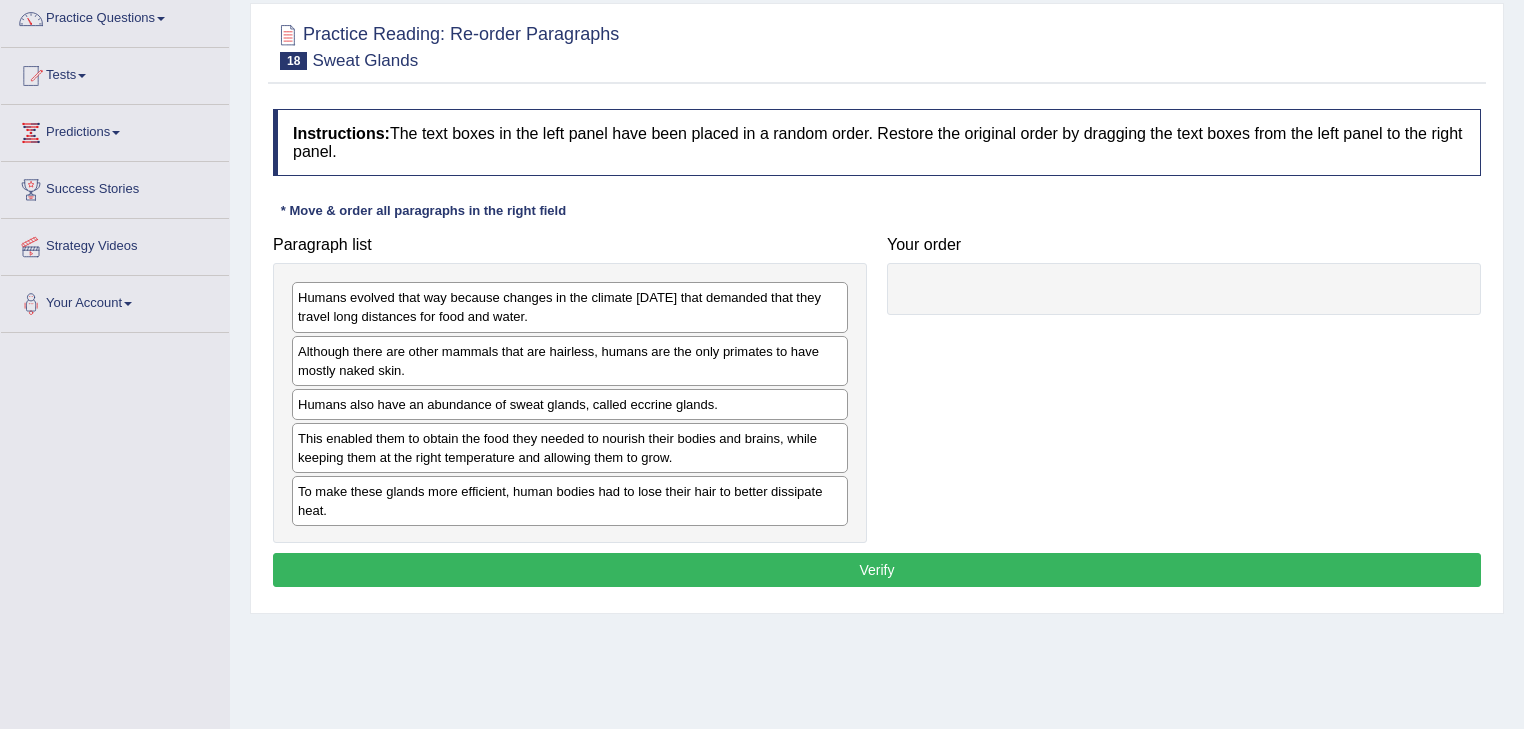
scroll to position [161, 0]
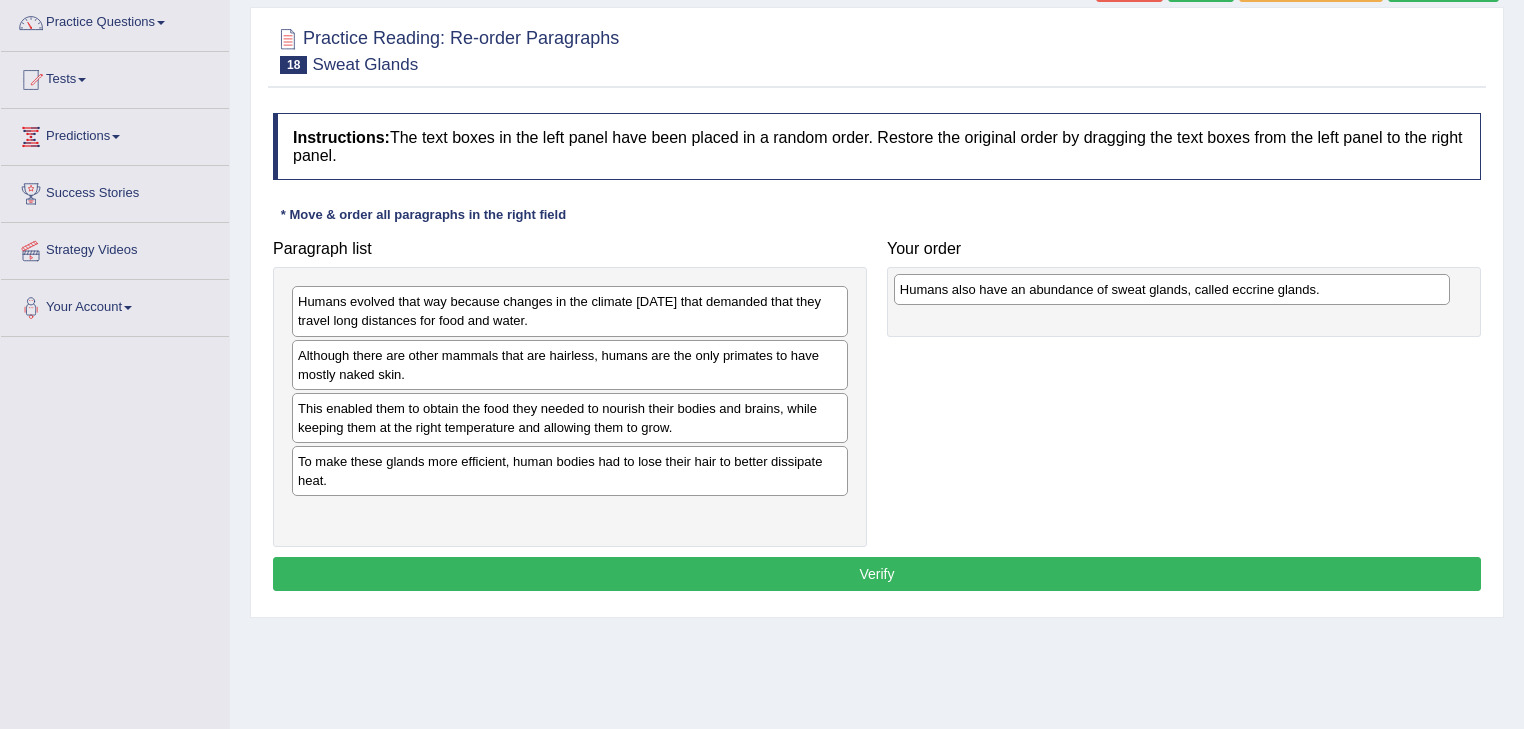
drag, startPoint x: 456, startPoint y: 405, endPoint x: 432, endPoint y: 400, distance: 24.5
click at [894, 305] on div "Humans also have an abundance of sweat glands, called eccrine glands." at bounding box center [1172, 289] width 557 height 31
drag, startPoint x: 405, startPoint y: 407, endPoint x: 1001, endPoint y: 277, distance: 609.8
click at [1001, 277] on div "Humans also have an abundance of sweat glands, called eccrine glands." at bounding box center [1166, 278] width 557 height 31
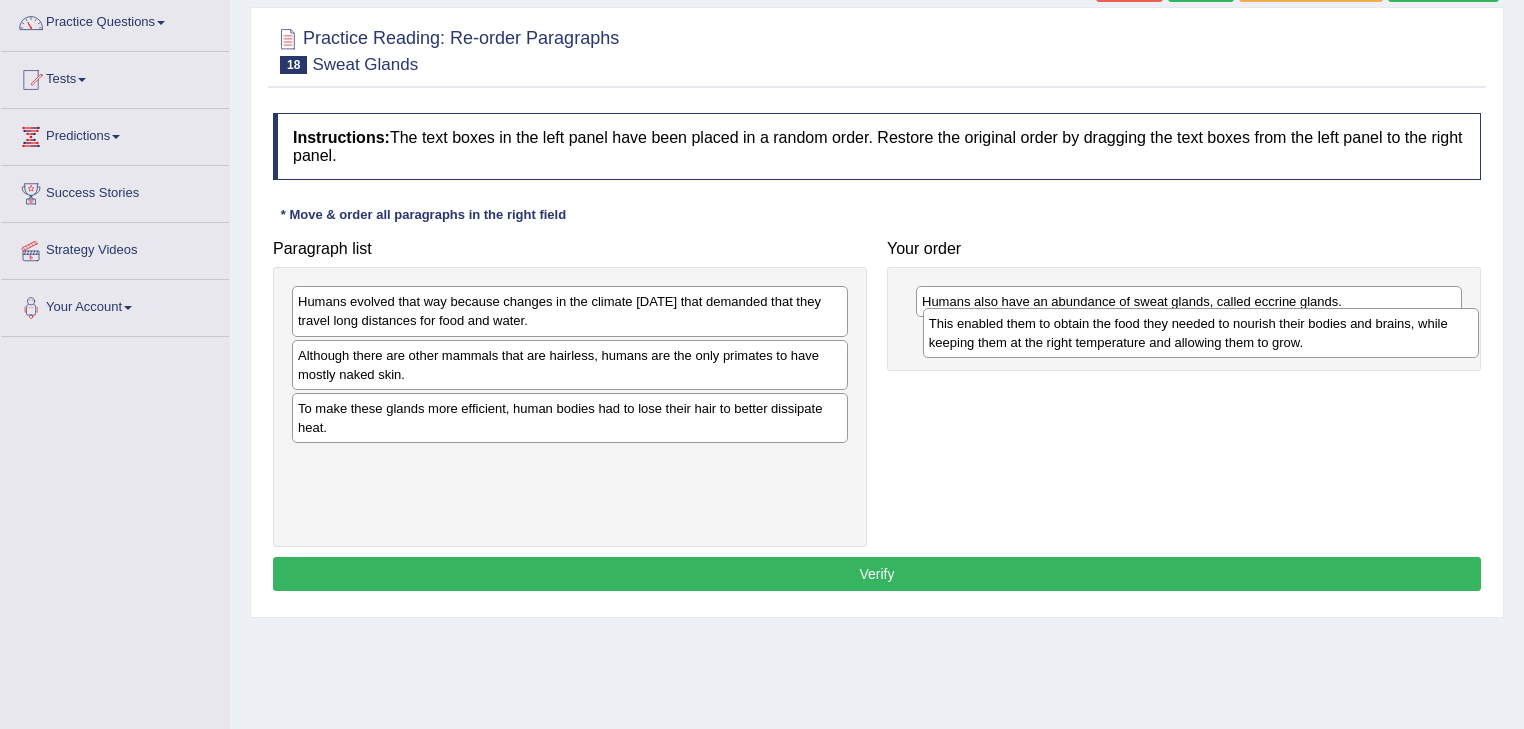
drag, startPoint x: 440, startPoint y: 415, endPoint x: 1071, endPoint y: 331, distance: 636.4
click at [1071, 331] on div "This enabled them to obtain the food they needed to nourish their bodies and br…" at bounding box center [1201, 333] width 557 height 50
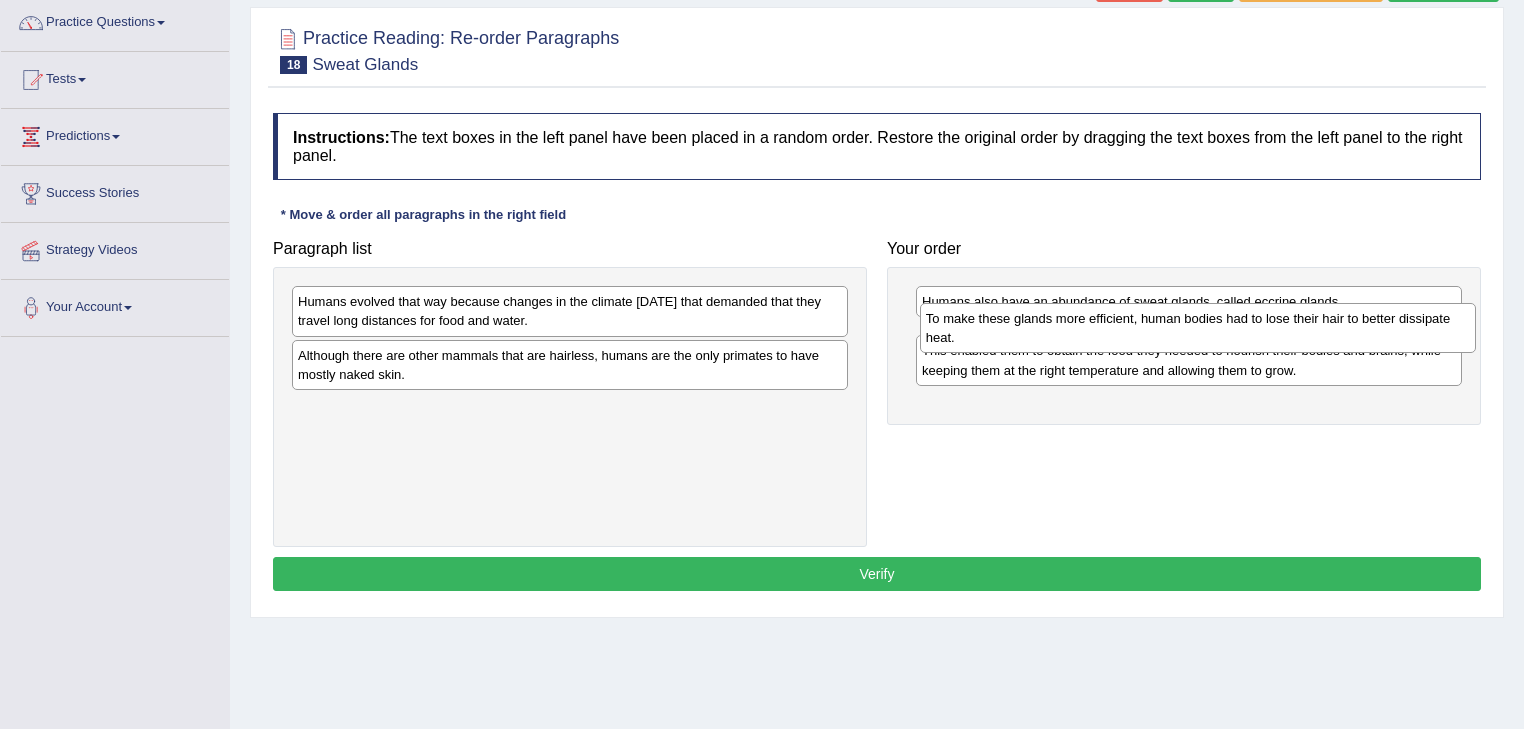
drag, startPoint x: 545, startPoint y: 420, endPoint x: 1173, endPoint y: 330, distance: 634.2
click at [1173, 330] on div "To make these glands more efficient, human bodies had to lose their hair to bet…" at bounding box center [1198, 328] width 557 height 50
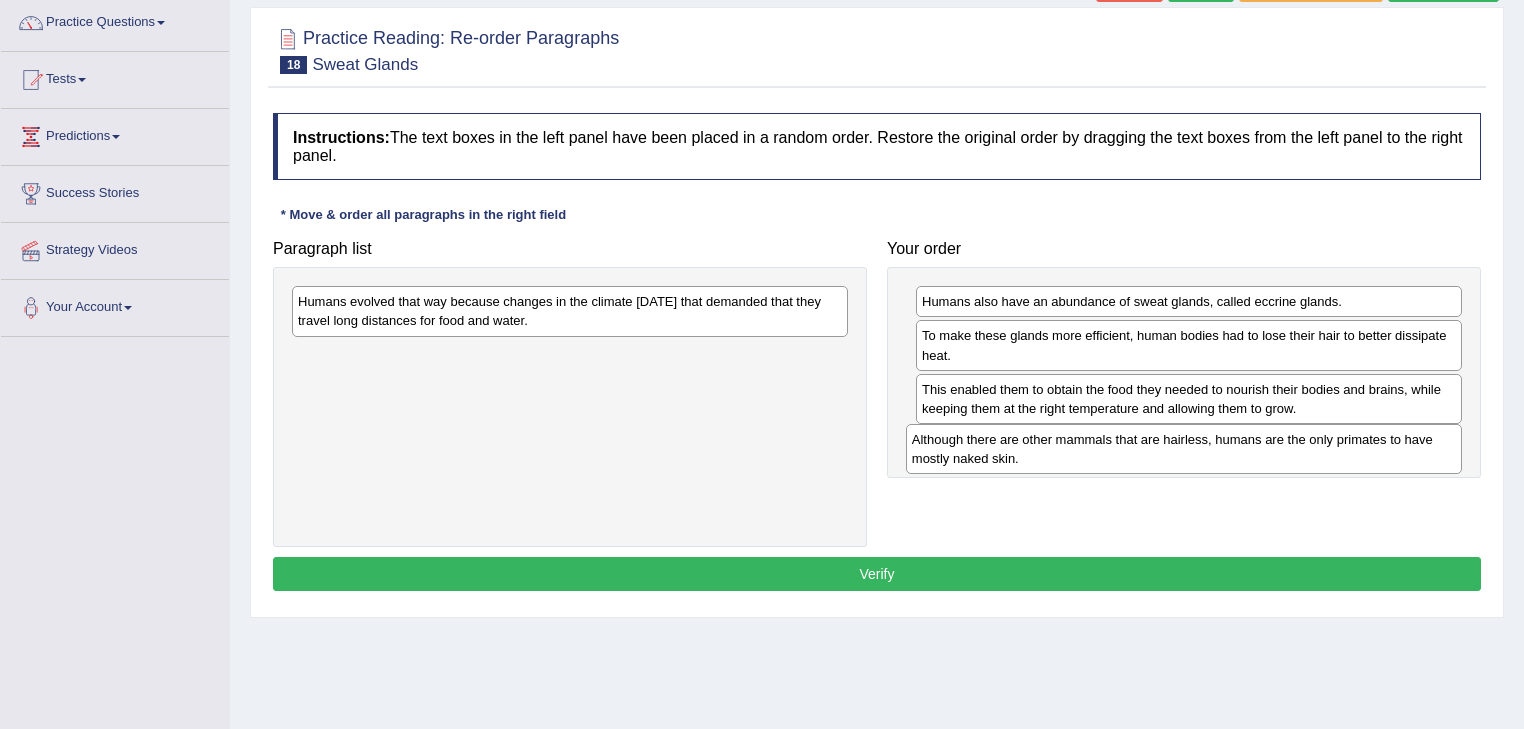
drag, startPoint x: 554, startPoint y: 366, endPoint x: 1168, endPoint y: 452, distance: 619.8
click at [1168, 452] on div "Although there are other mammals that are hairless, humans are the only primate…" at bounding box center [1184, 449] width 557 height 50
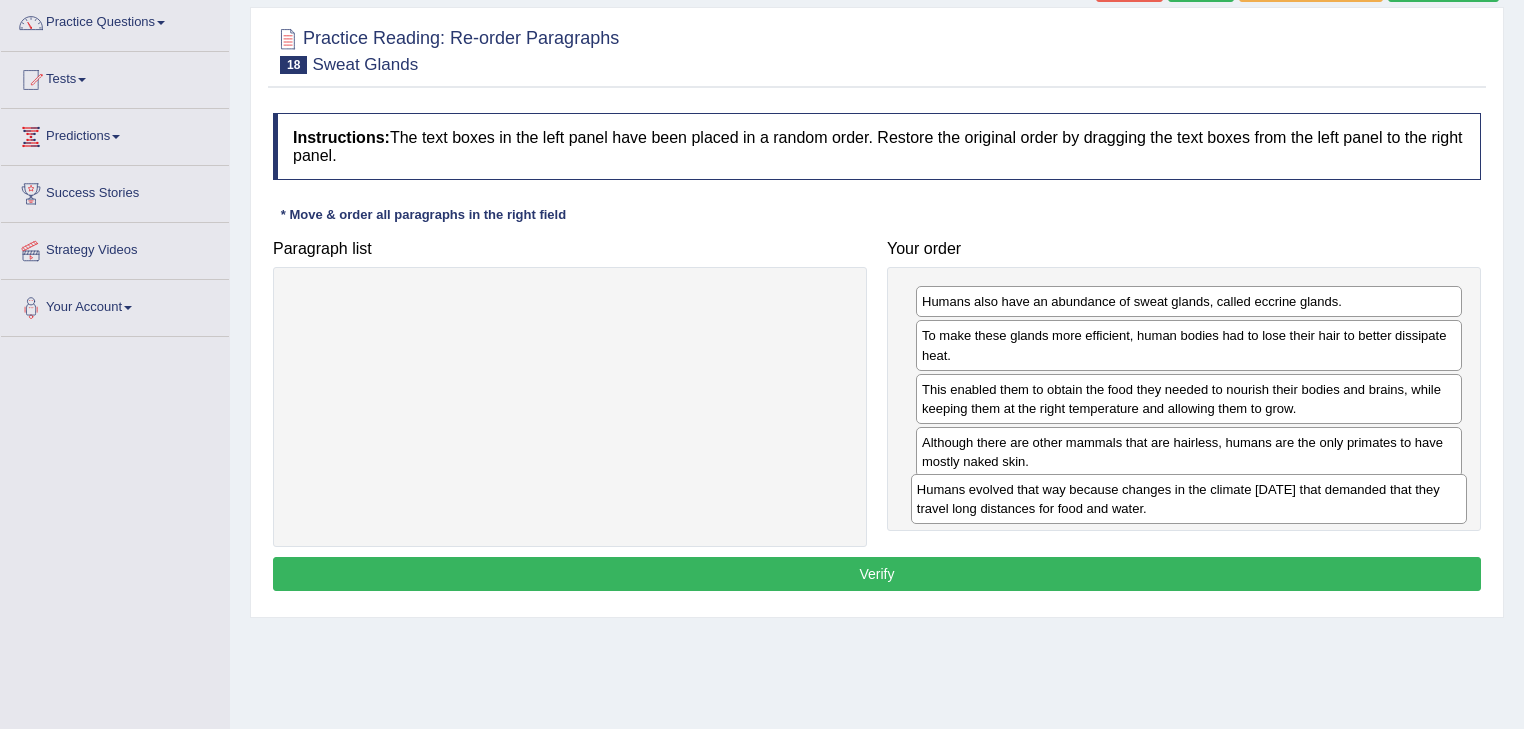
drag, startPoint x: 520, startPoint y: 311, endPoint x: 1139, endPoint y: 498, distance: 646.4
click at [1139, 498] on div "Humans evolved that way because changes in the climate 200,000 years ago that d…" at bounding box center [1189, 499] width 557 height 50
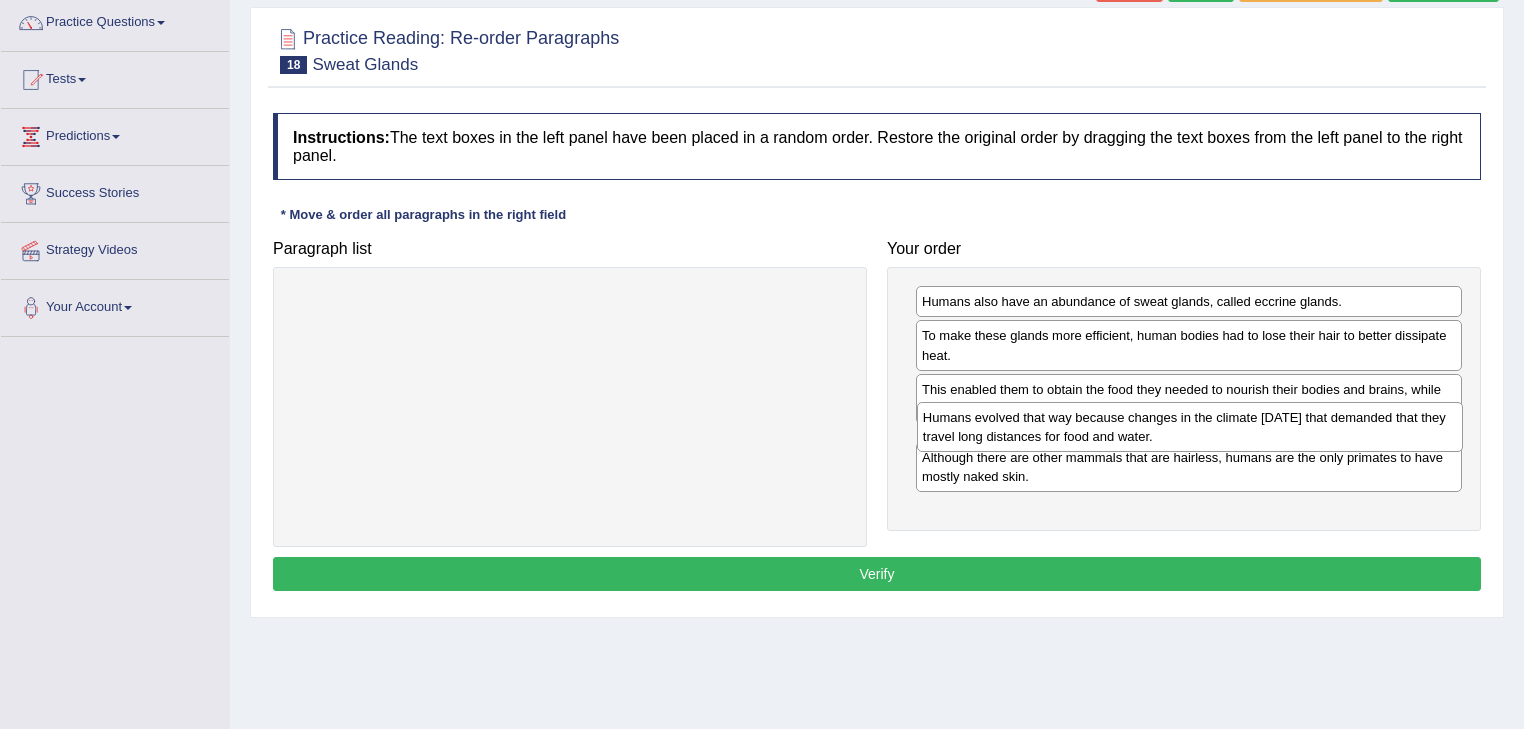
drag, startPoint x: 1072, startPoint y: 502, endPoint x: 1072, endPoint y: 426, distance: 76.0
click at [1072, 426] on div "Humans evolved that way because changes in the climate 200,000 years ago that d…" at bounding box center [1190, 427] width 547 height 50
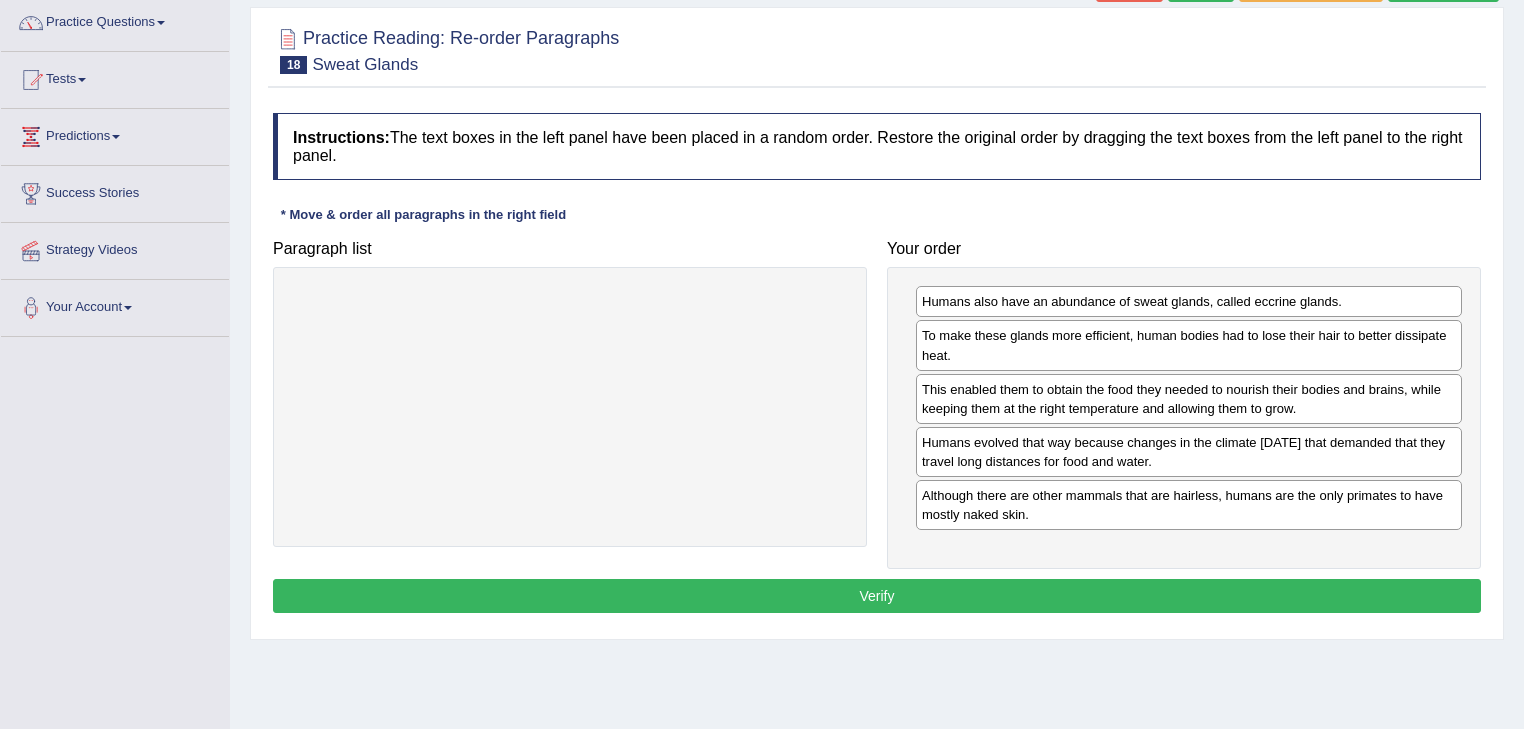
click at [954, 591] on button "Verify" at bounding box center [877, 596] width 1208 height 34
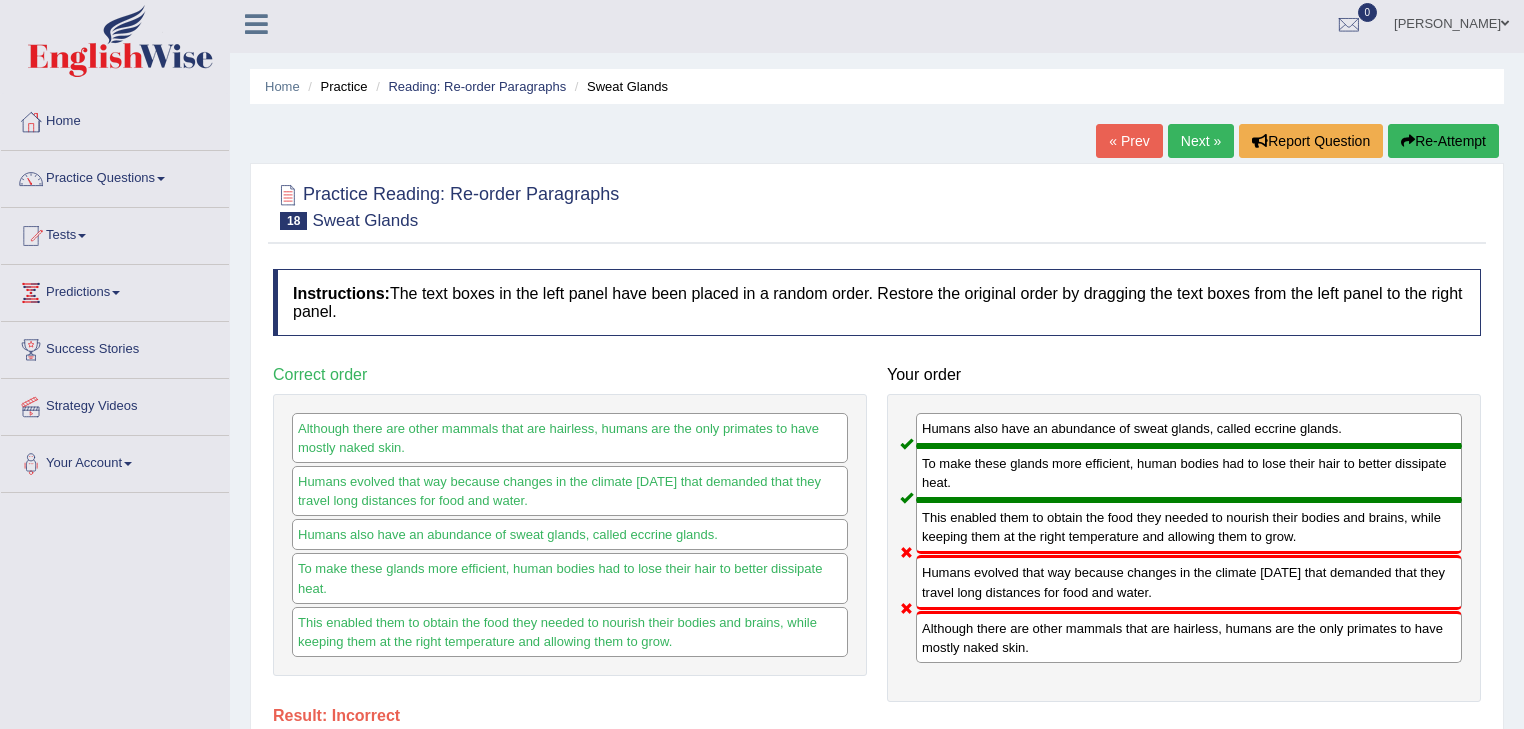
scroll to position [0, 0]
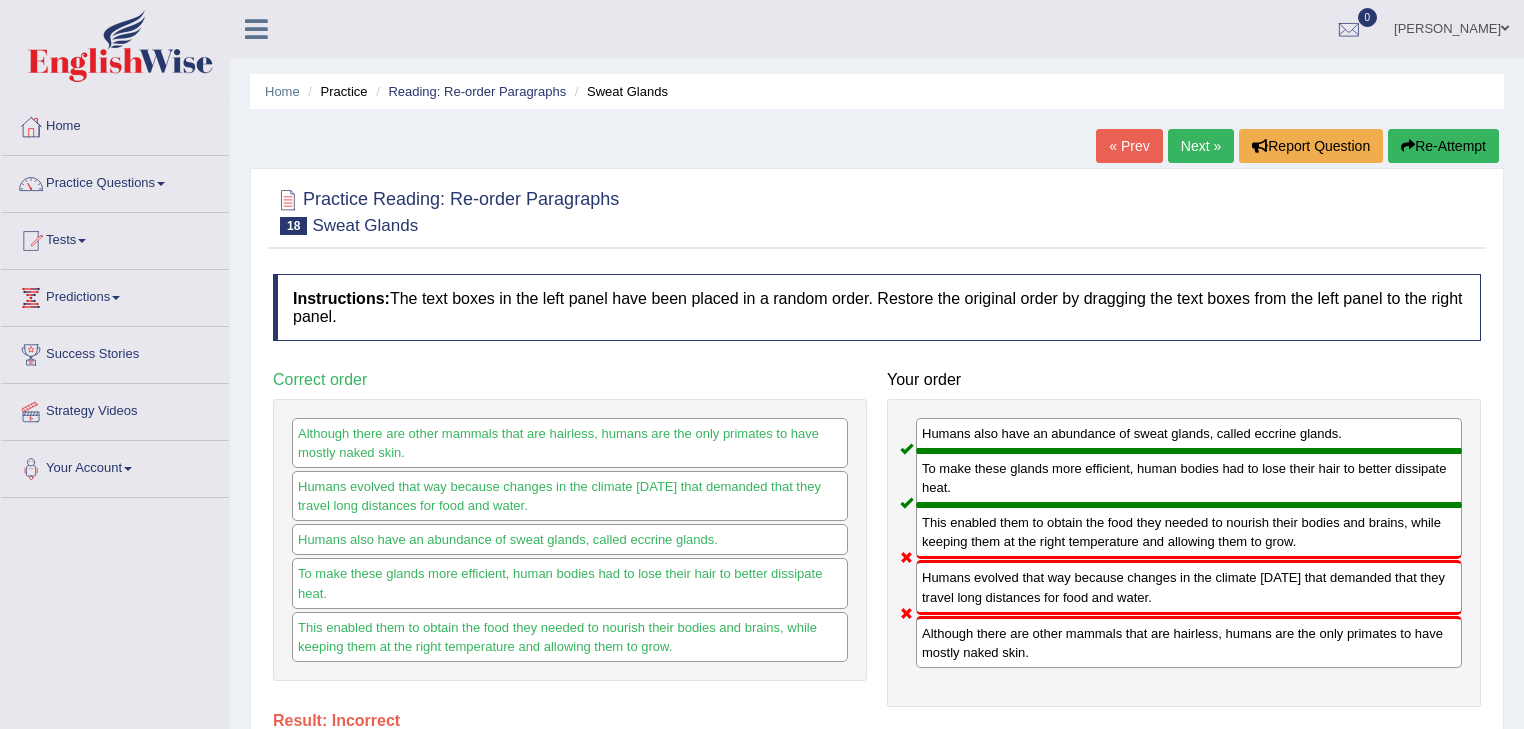
click at [1196, 150] on link "Next »" at bounding box center [1201, 146] width 66 height 34
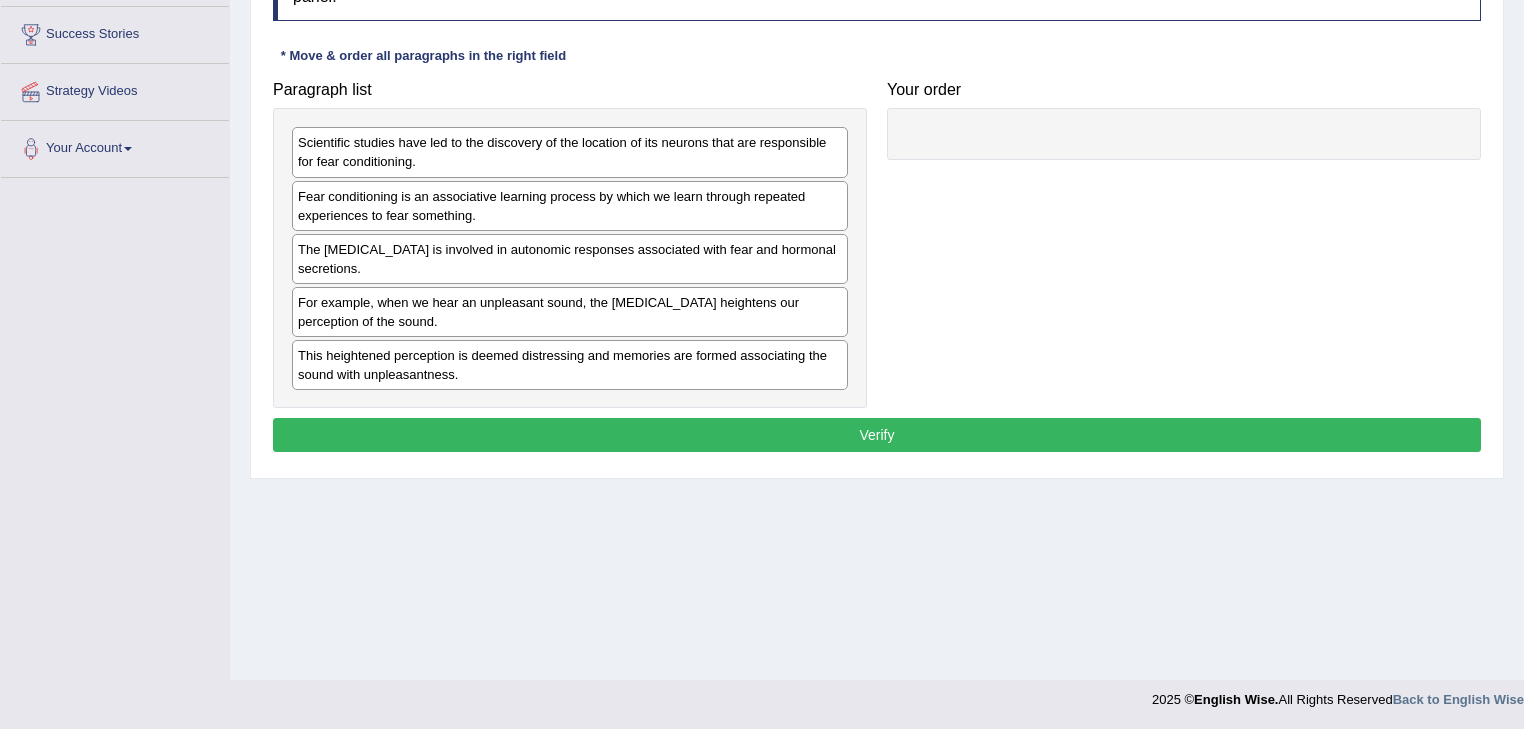
scroll to position [321, 0]
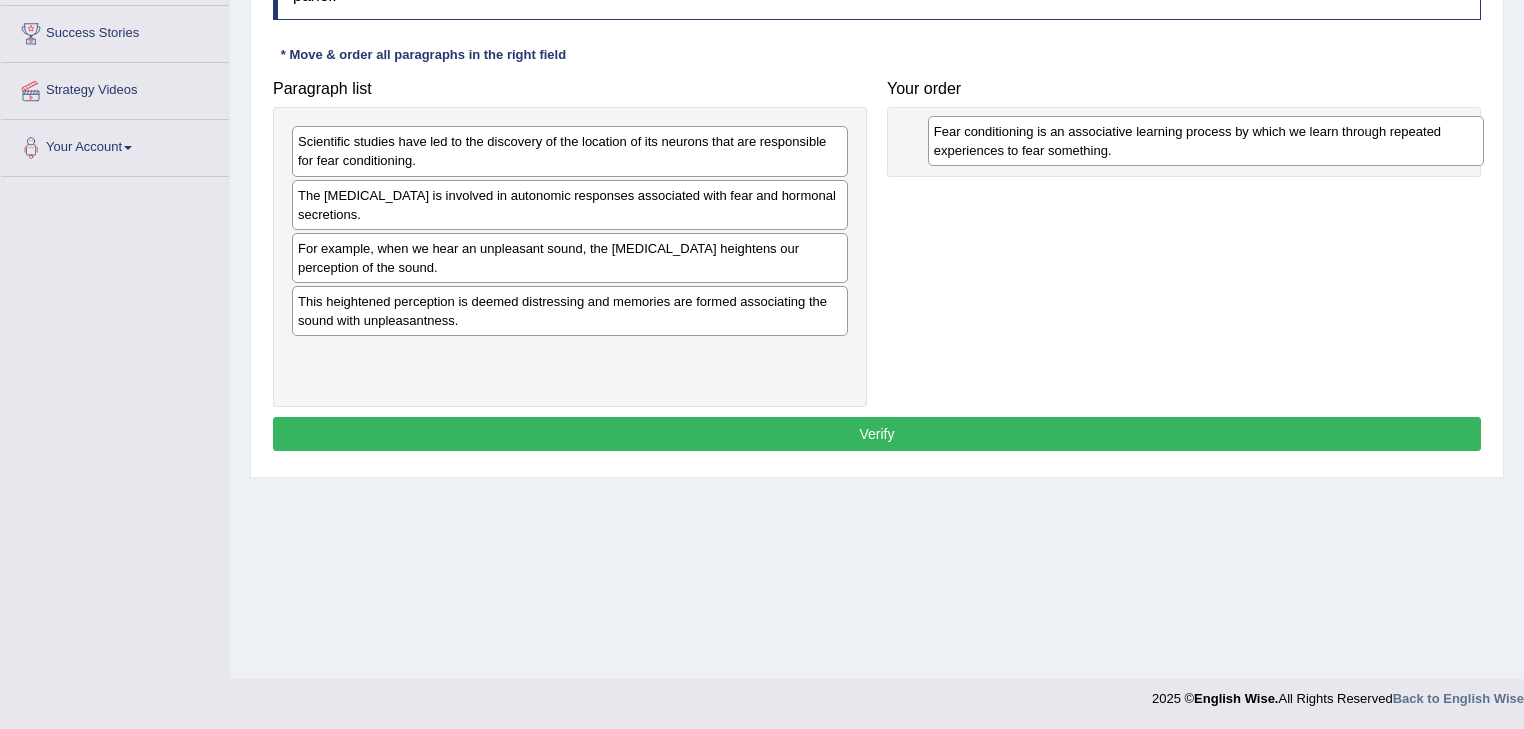
click at [928, 166] on div "Fear conditioning is an associative learning process by which we learn through …" at bounding box center [1206, 141] width 557 height 50
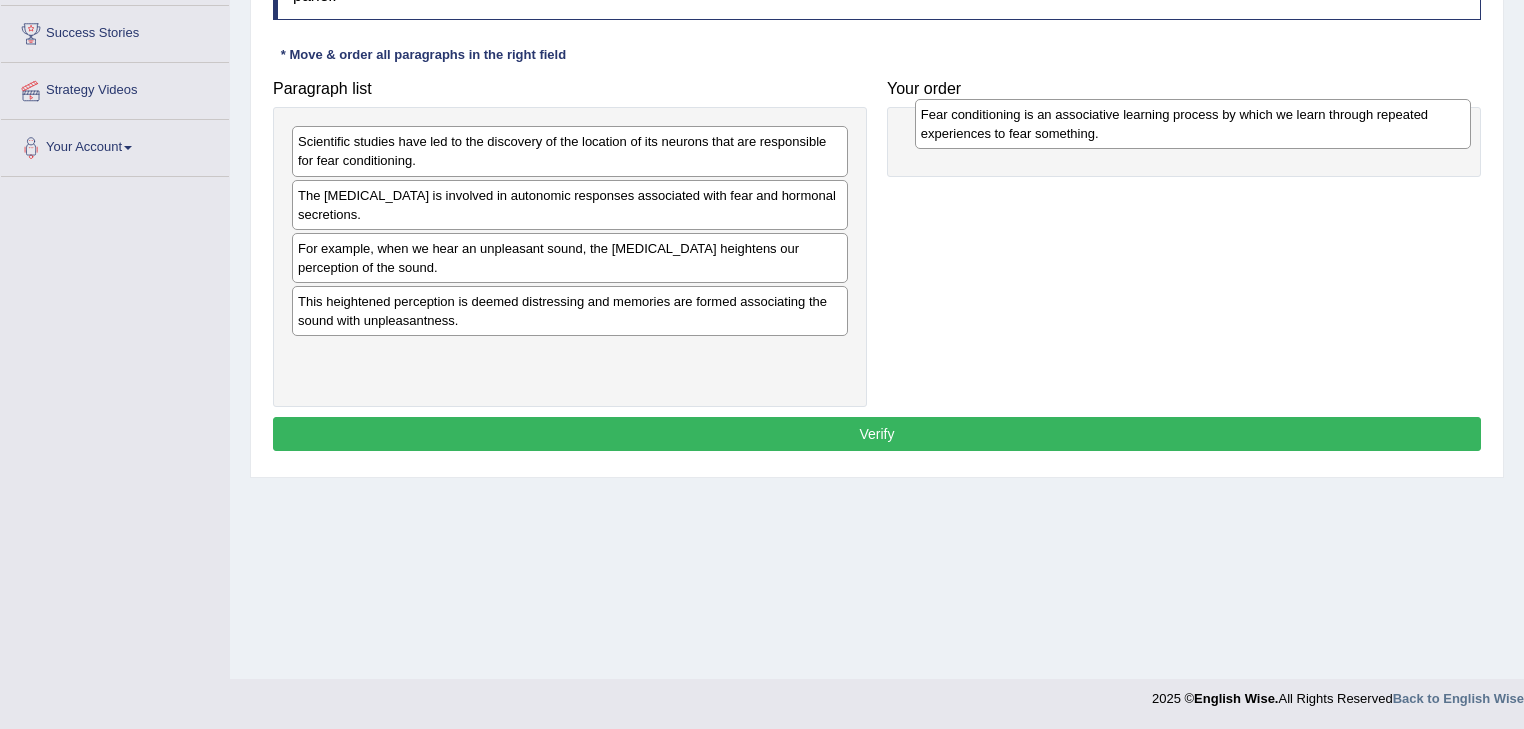
drag, startPoint x: 428, startPoint y: 206, endPoint x: 1051, endPoint y: 126, distance: 627.9
click at [1051, 126] on div "Fear conditioning is an associative learning process by which we learn through …" at bounding box center [1193, 124] width 557 height 50
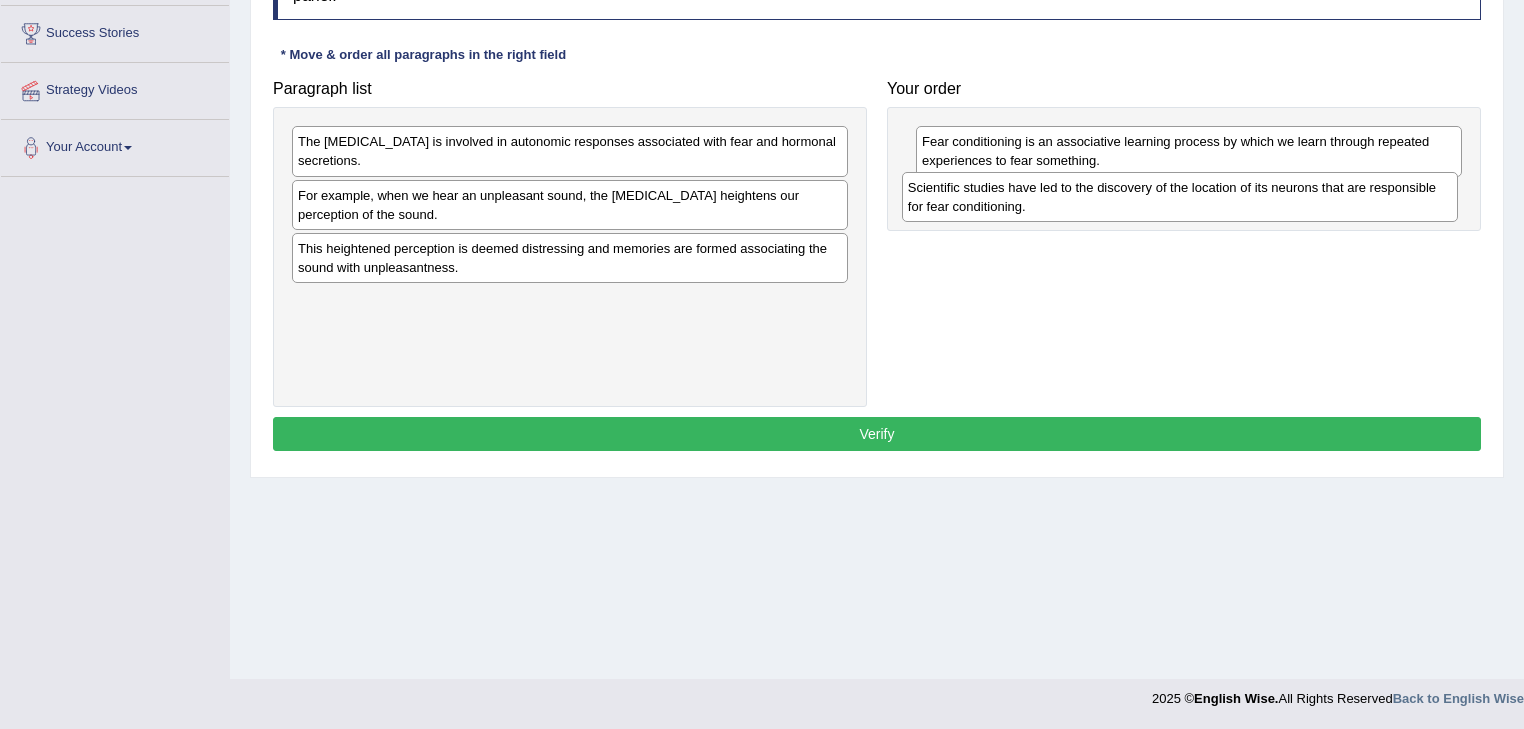
drag, startPoint x: 464, startPoint y: 152, endPoint x: 1074, endPoint y: 199, distance: 611.6
click at [1074, 199] on div "Scientific studies have led to the discovery of the location of its neurons tha…" at bounding box center [1180, 197] width 557 height 50
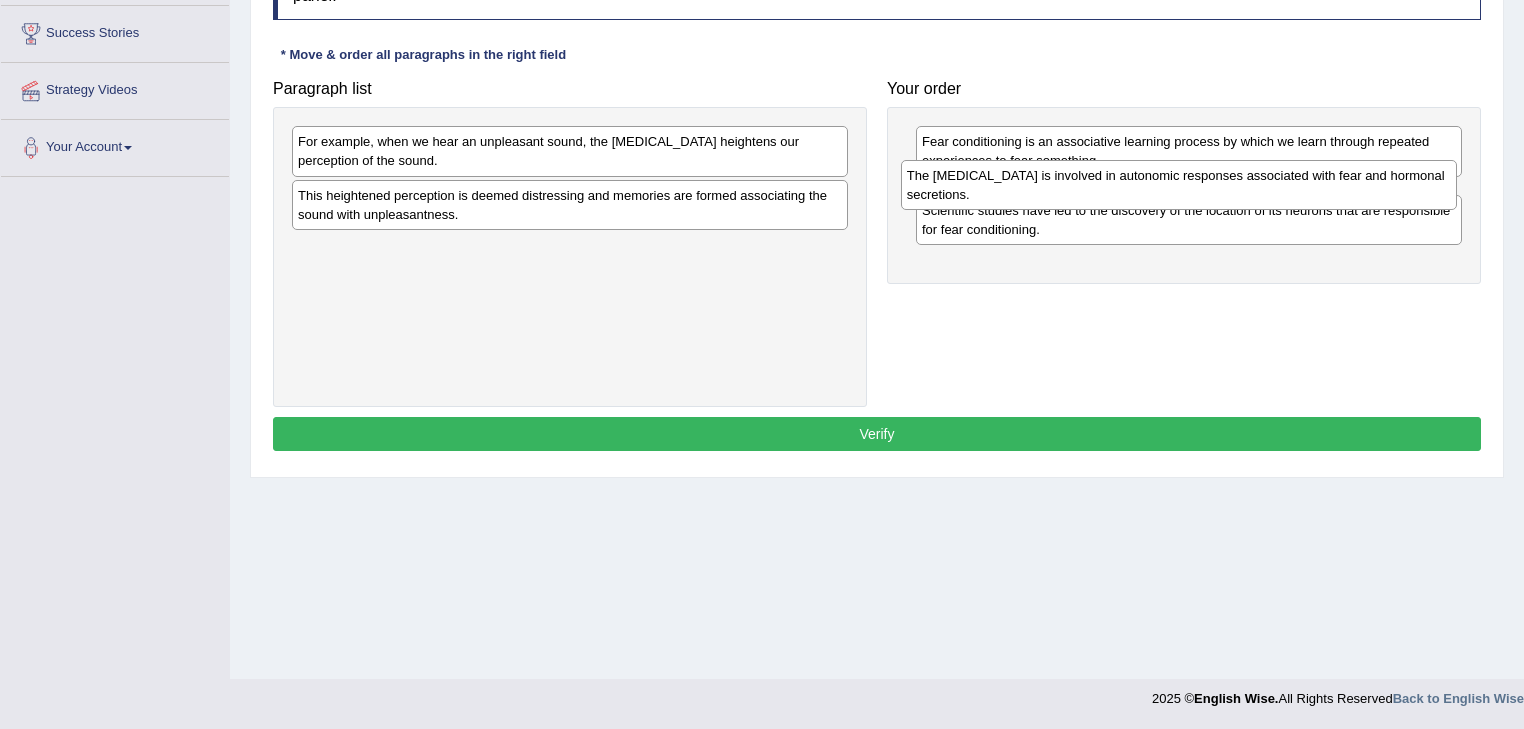
drag, startPoint x: 508, startPoint y: 148, endPoint x: 1117, endPoint y: 182, distance: 609.8
click at [1117, 182] on div "The amygdala is involved in autonomic responses associated with fear and hormon…" at bounding box center [1179, 185] width 557 height 50
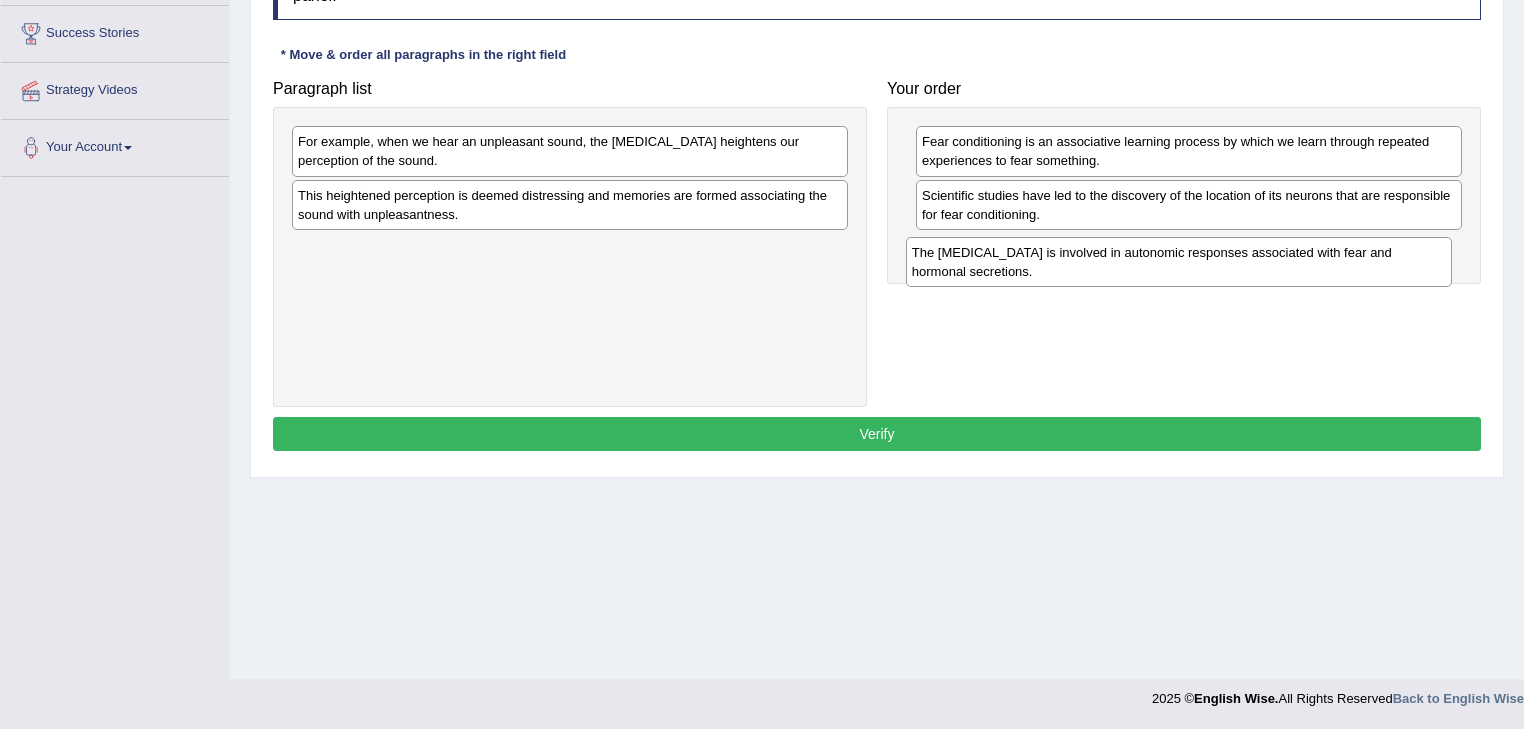
drag, startPoint x: 1150, startPoint y: 192, endPoint x: 1140, endPoint y: 251, distance: 59.8
click at [1140, 251] on div "The amygdala is involved in autonomic responses associated with fear and hormon…" at bounding box center [1179, 262] width 547 height 50
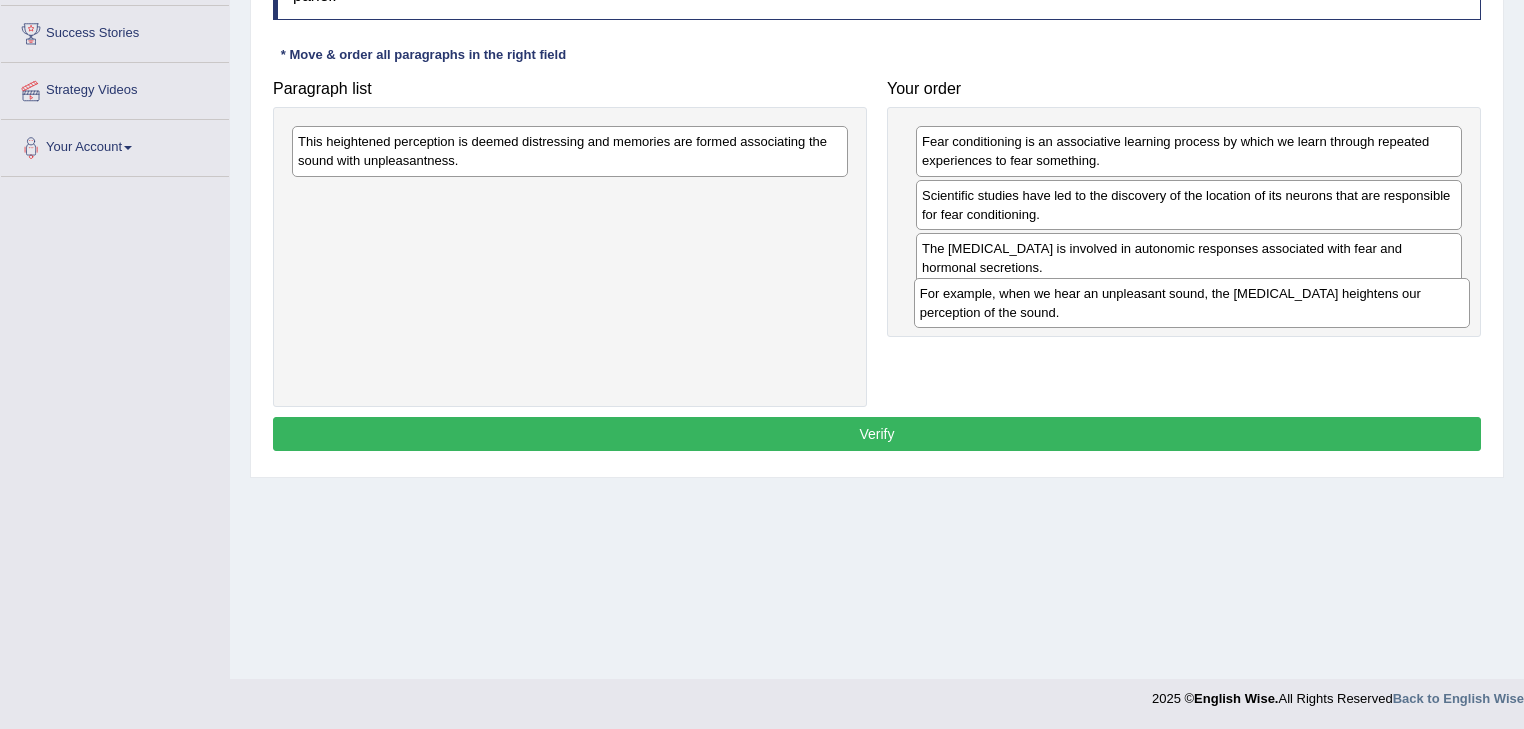
drag, startPoint x: 540, startPoint y: 148, endPoint x: 1162, endPoint y: 300, distance: 640.1
click at [1162, 300] on div "For example, when we hear an unpleasant sound, the amygdala heightens our perce…" at bounding box center [1192, 303] width 557 height 50
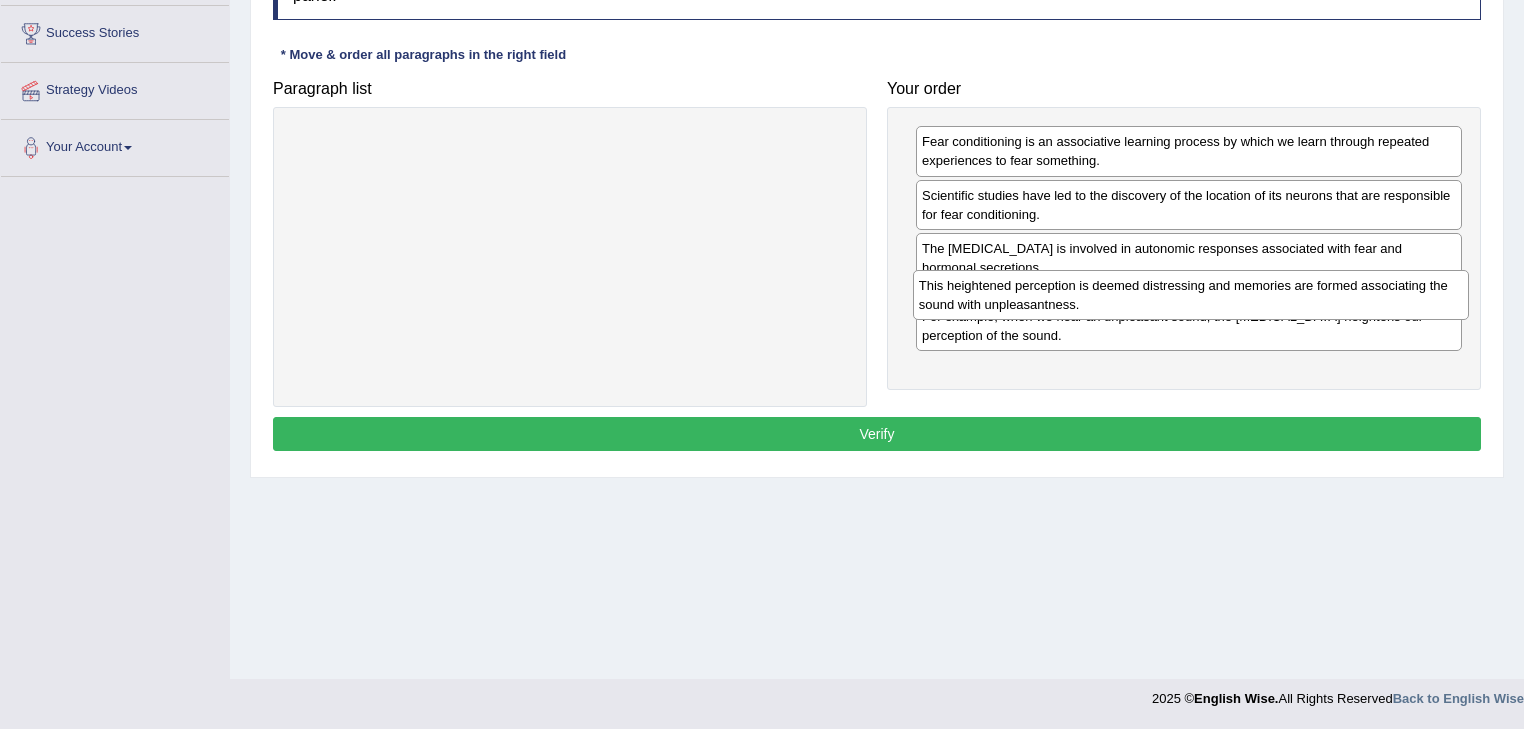
drag, startPoint x: 473, startPoint y: 139, endPoint x: 1094, endPoint y: 282, distance: 637.0
click at [1094, 282] on div "This heightened perception is deemed distressing and memories are formed associ…" at bounding box center [1191, 295] width 557 height 50
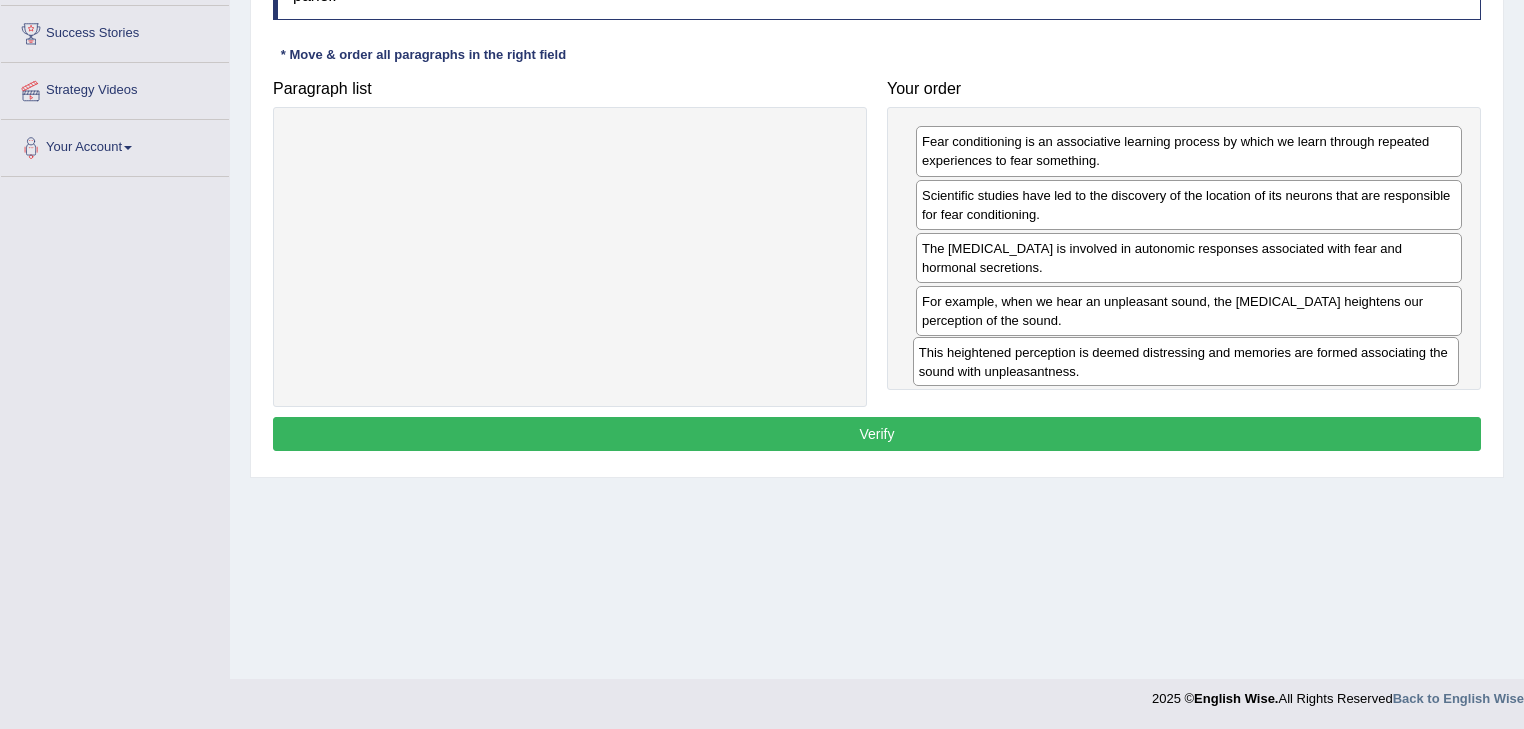
drag, startPoint x: 1107, startPoint y: 308, endPoint x: 1104, endPoint y: 360, distance: 52.1
click at [1104, 360] on div "This heightened perception is deemed distressing and memories are formed associ…" at bounding box center [1186, 362] width 547 height 50
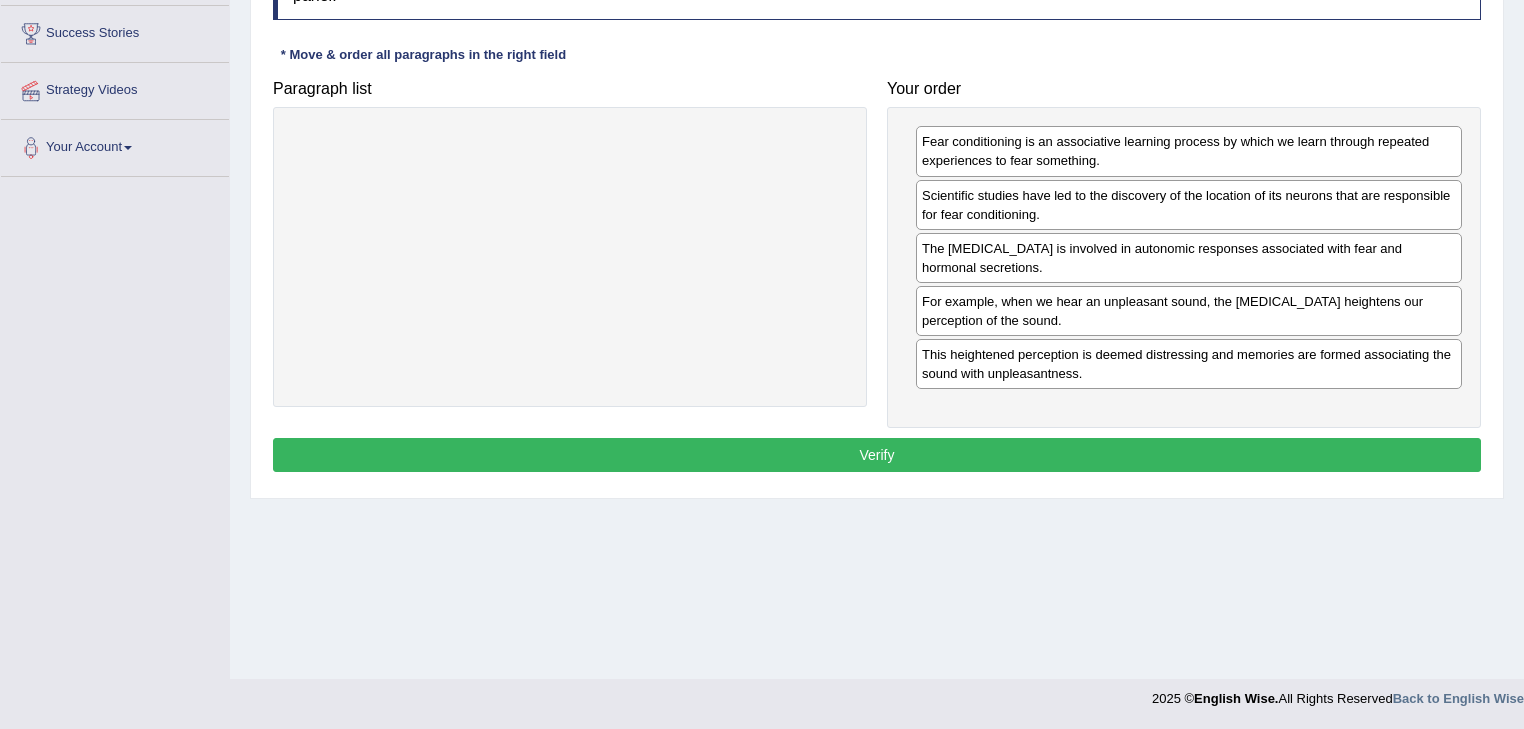
click at [804, 450] on button "Verify" at bounding box center [877, 455] width 1208 height 34
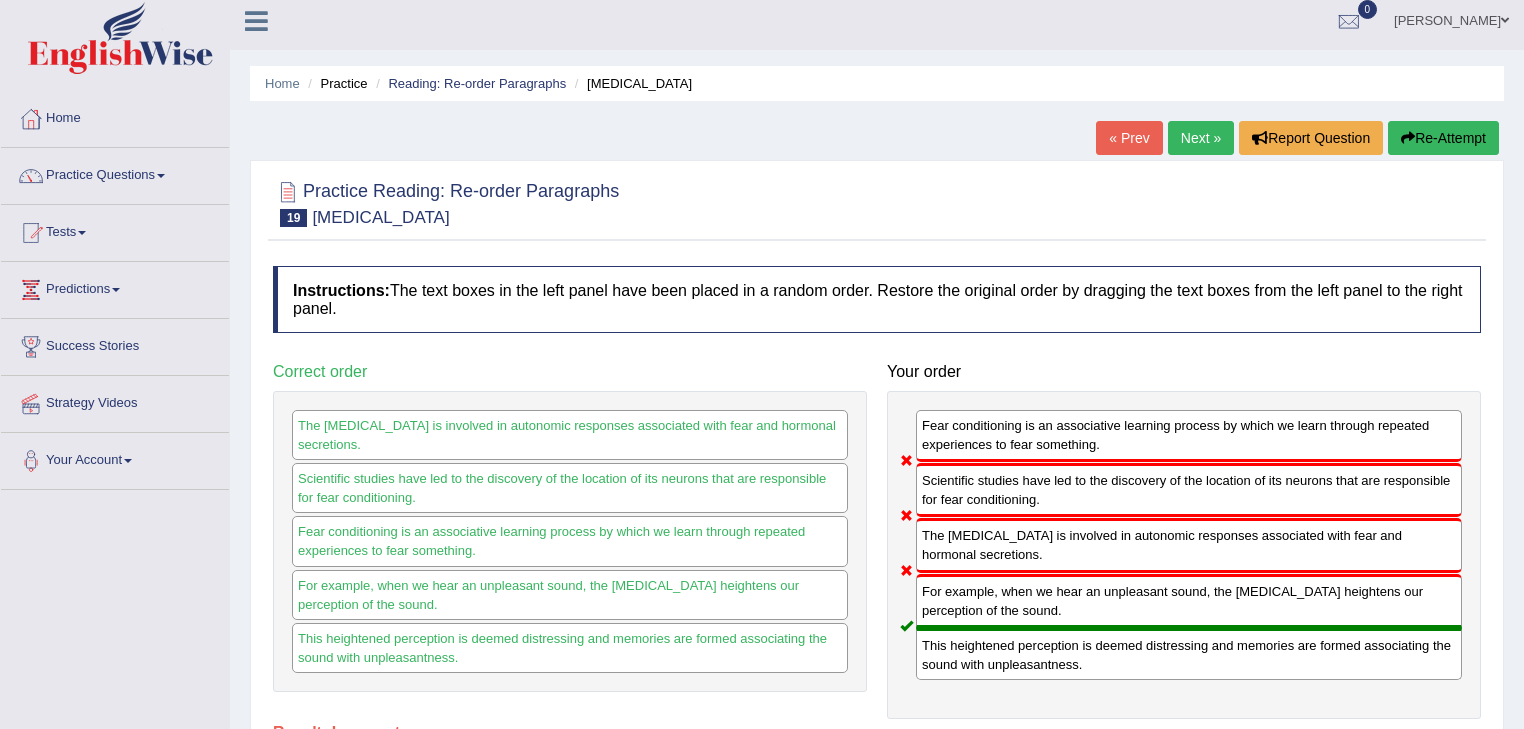
scroll to position [0, 0]
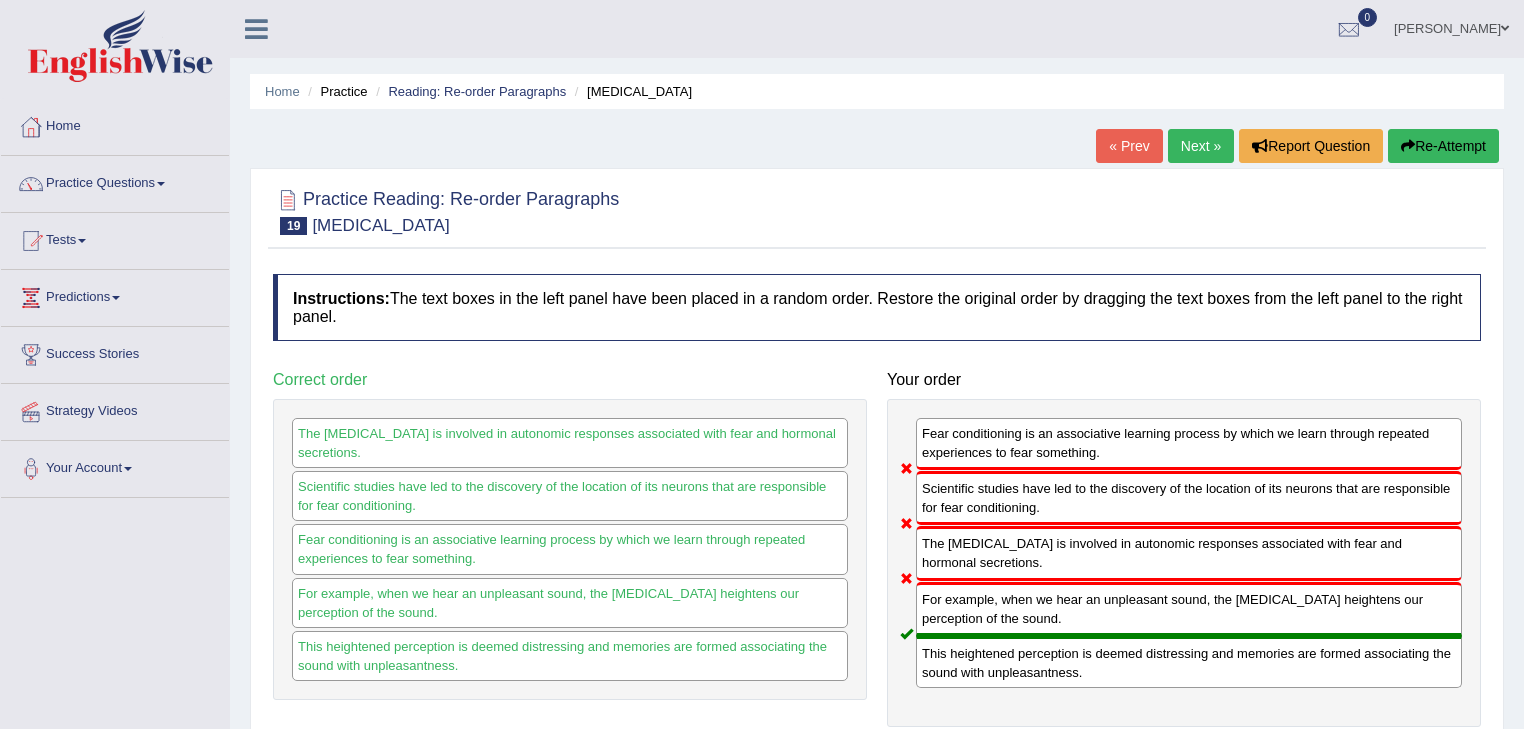
click at [1196, 144] on link "Next »" at bounding box center [1201, 146] width 66 height 34
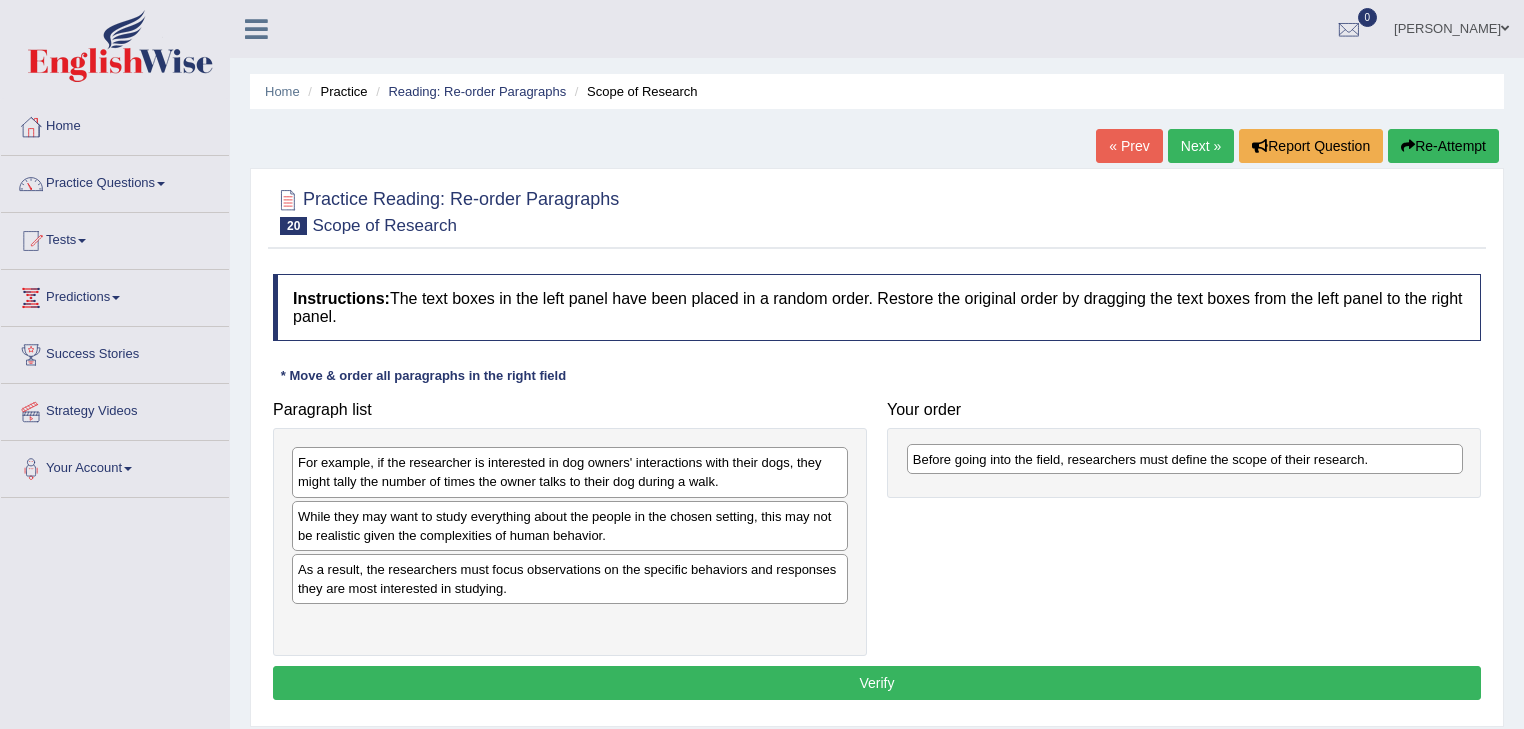
click at [907, 475] on div "Before going into the field, researchers must define the scope of their researc…" at bounding box center [1185, 459] width 557 height 31
drag, startPoint x: 368, startPoint y: 623, endPoint x: 986, endPoint y: 440, distance: 644.3
click at [986, 440] on div "Before going into the field, researchers must define the scope of their researc…" at bounding box center [1188, 438] width 557 height 31
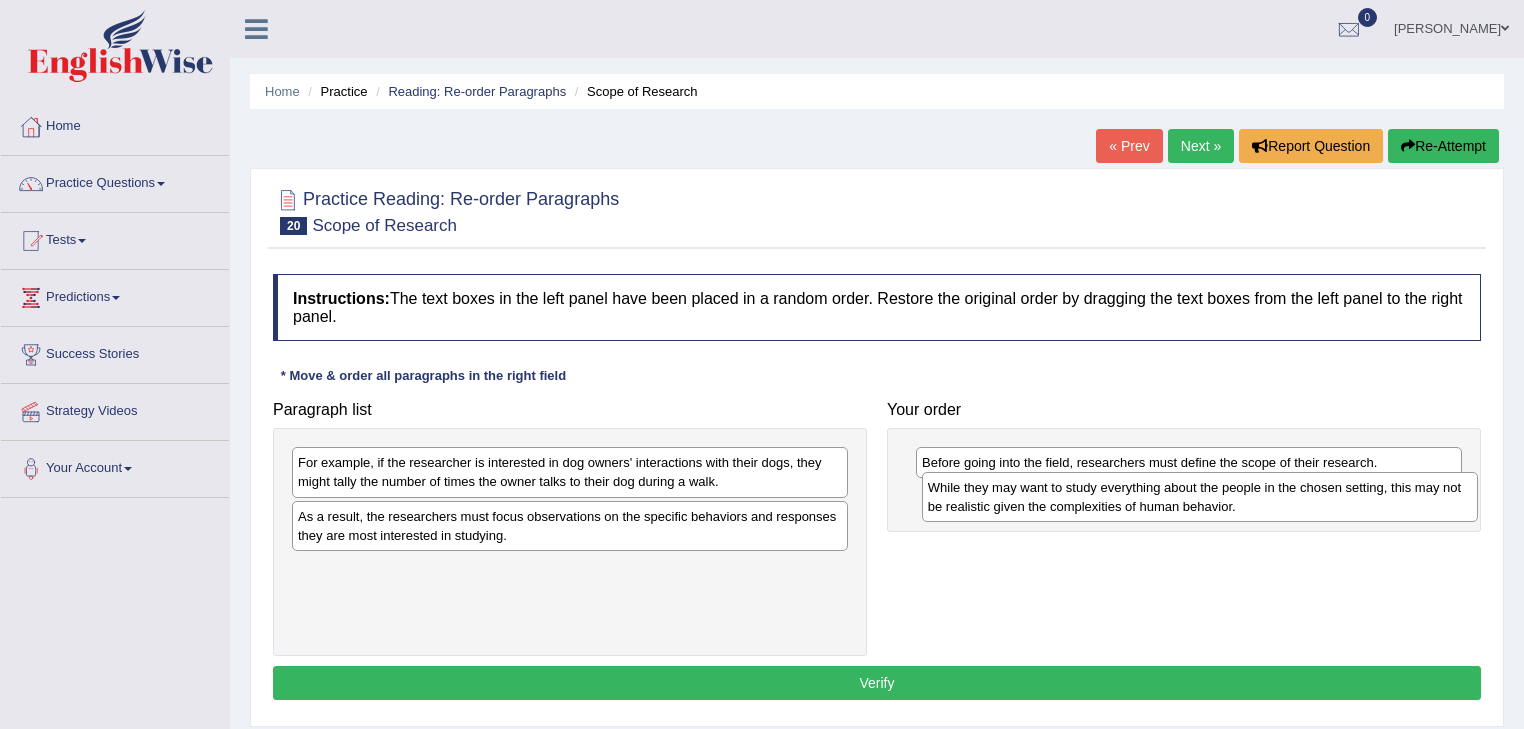
drag, startPoint x: 444, startPoint y: 529, endPoint x: 1074, endPoint y: 501, distance: 630.4
click at [1074, 501] on div "While they may want to study everything about the people in the chosen setting,…" at bounding box center [1200, 497] width 557 height 50
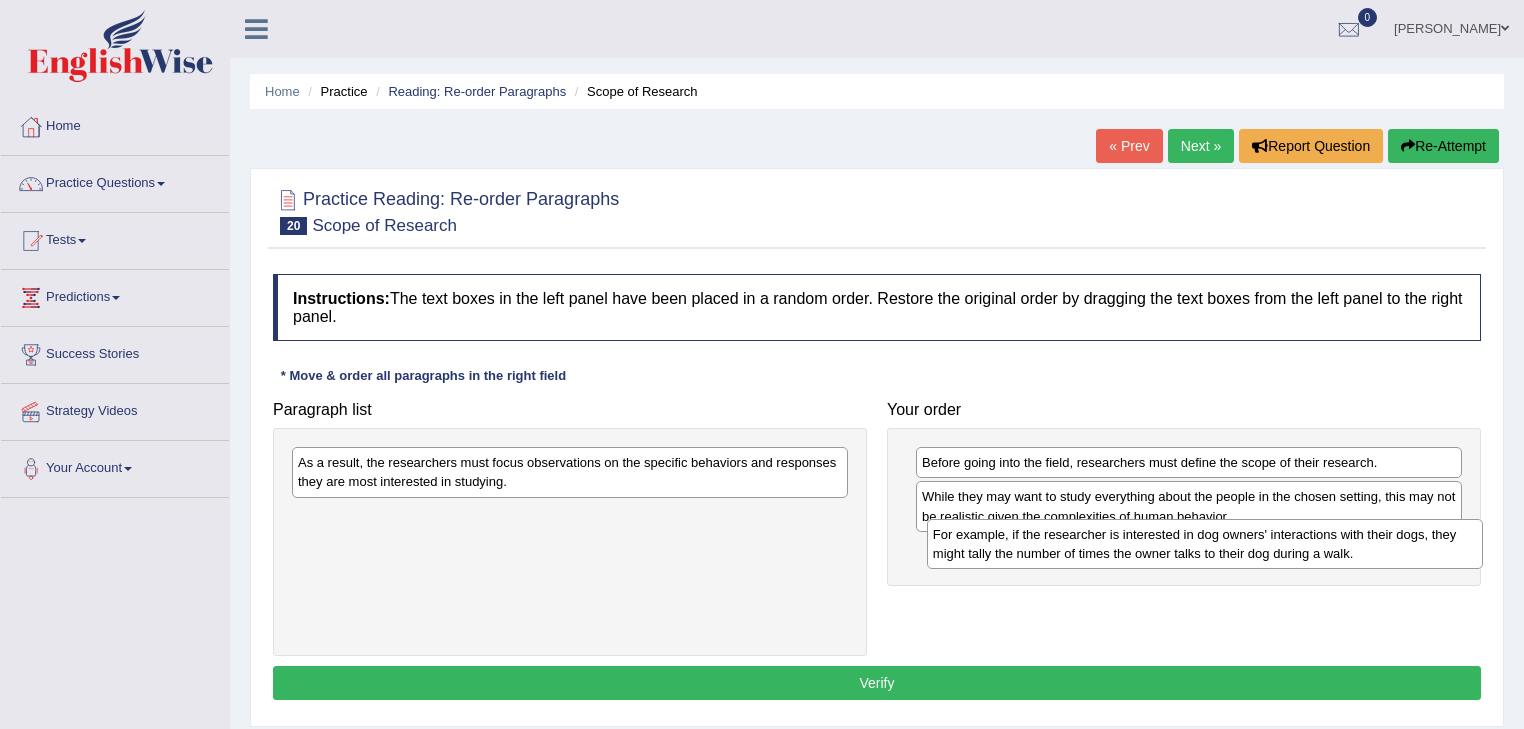
drag, startPoint x: 674, startPoint y: 469, endPoint x: 1300, endPoint y: 544, distance: 630.3
click at [1300, 544] on div "For example, if the researcher is interested in dog owners' interactions with t…" at bounding box center [1205, 544] width 557 height 50
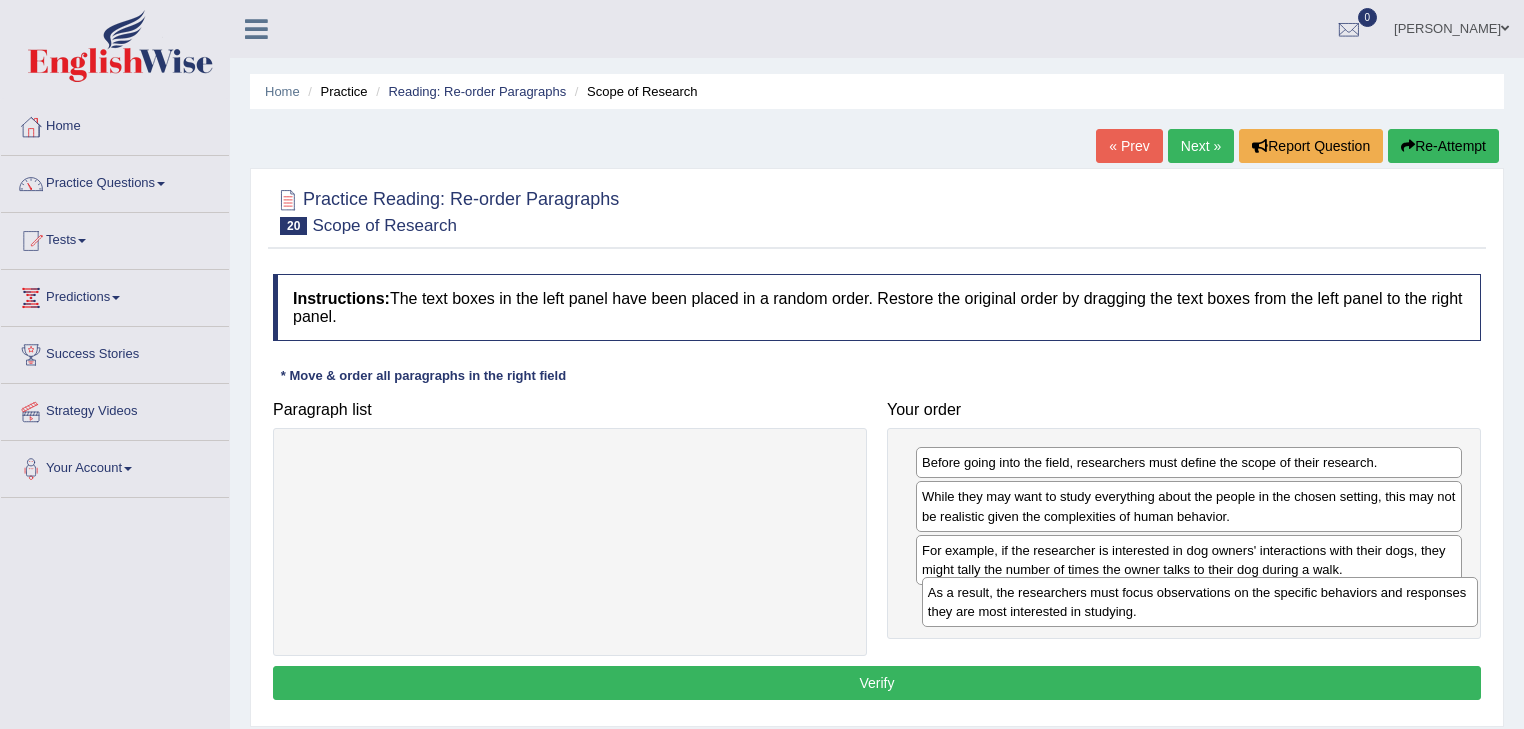
drag, startPoint x: 504, startPoint y: 458, endPoint x: 1134, endPoint y: 588, distance: 643.1
click at [1134, 588] on div "As a result, the researchers must focus observations on the specific behaviors …" at bounding box center [1200, 602] width 557 height 50
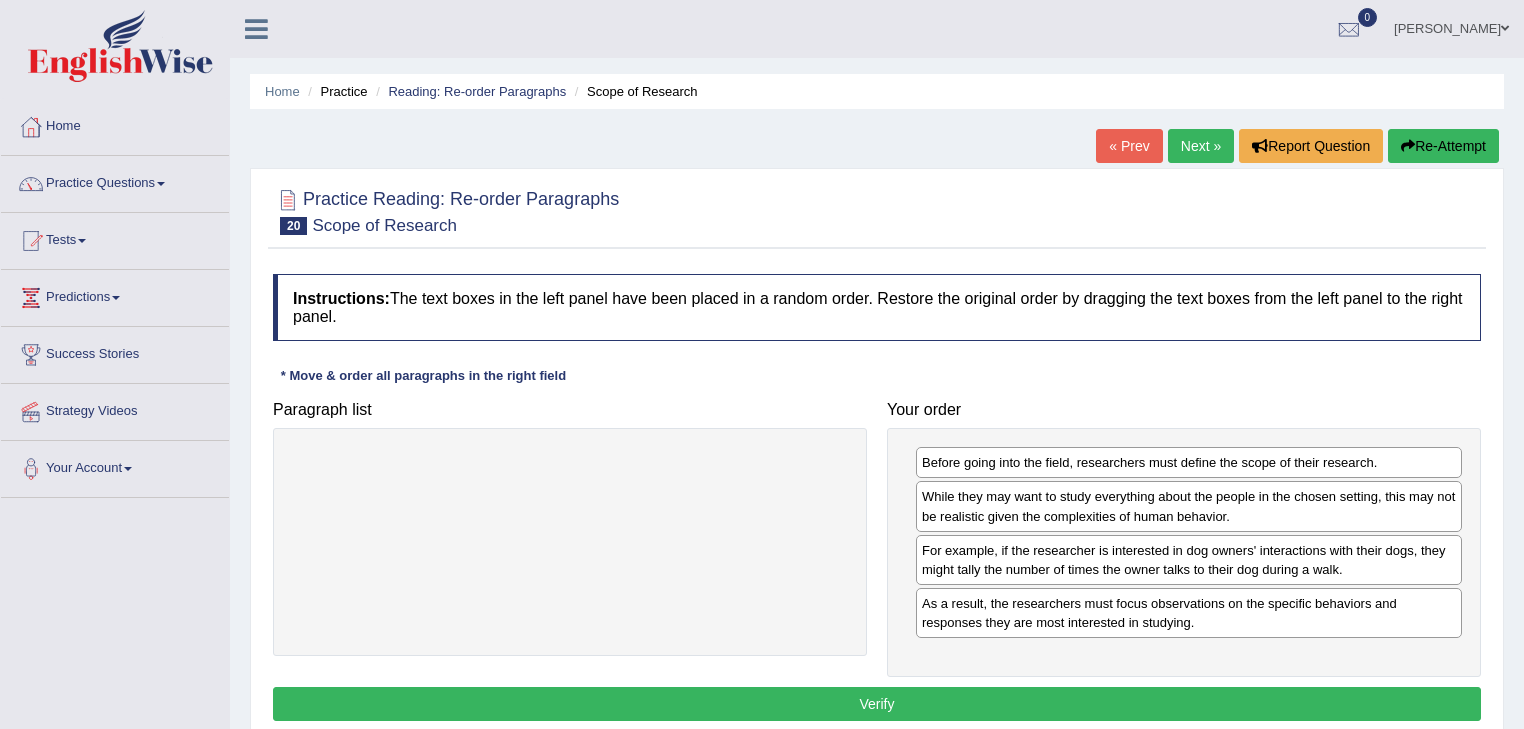
click at [948, 698] on button "Verify" at bounding box center [877, 704] width 1208 height 34
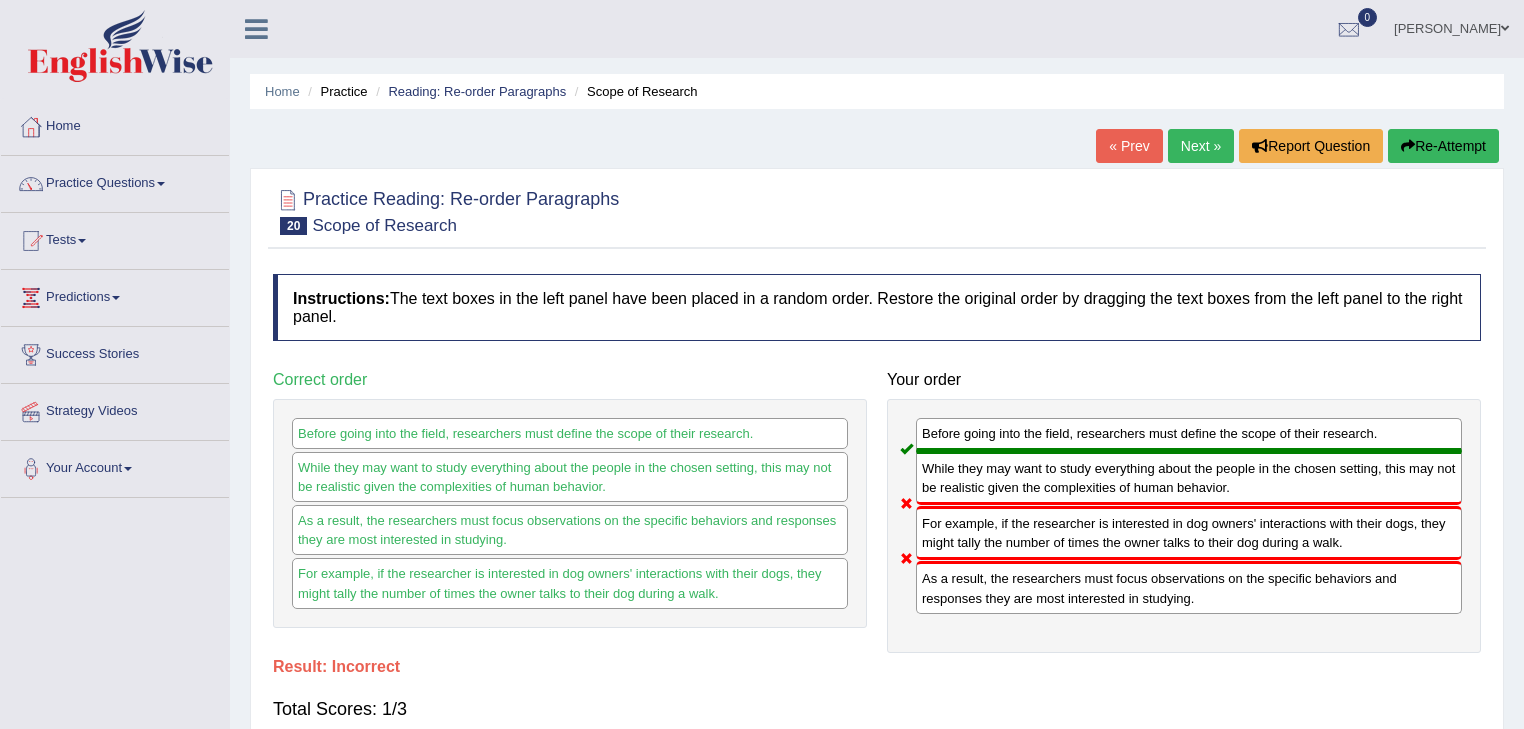
click at [1199, 148] on link "Next »" at bounding box center [1201, 146] width 66 height 34
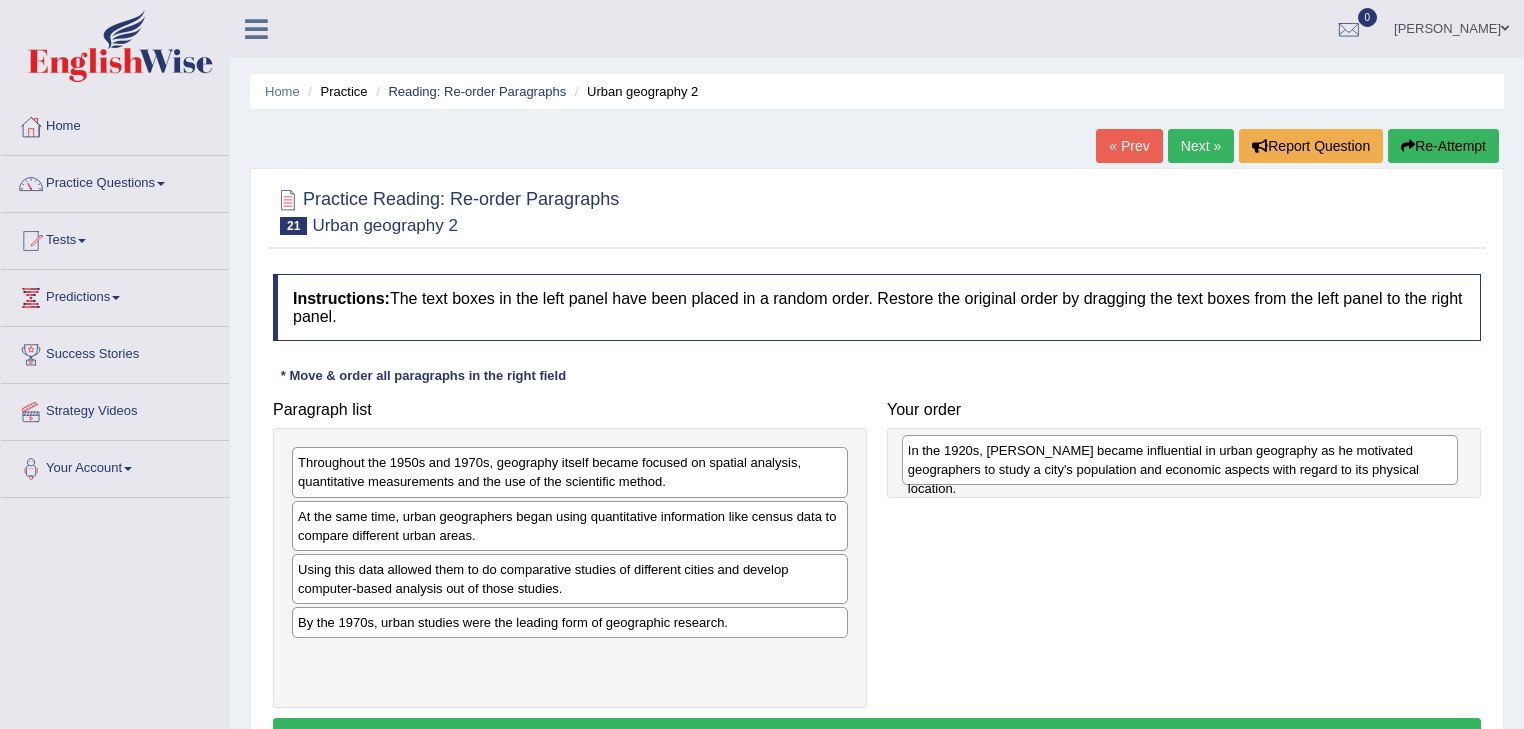
click at [902, 465] on div "In the 1920s, Carl Sauer became influential in urban geography as he motivated …" at bounding box center [1180, 460] width 557 height 50
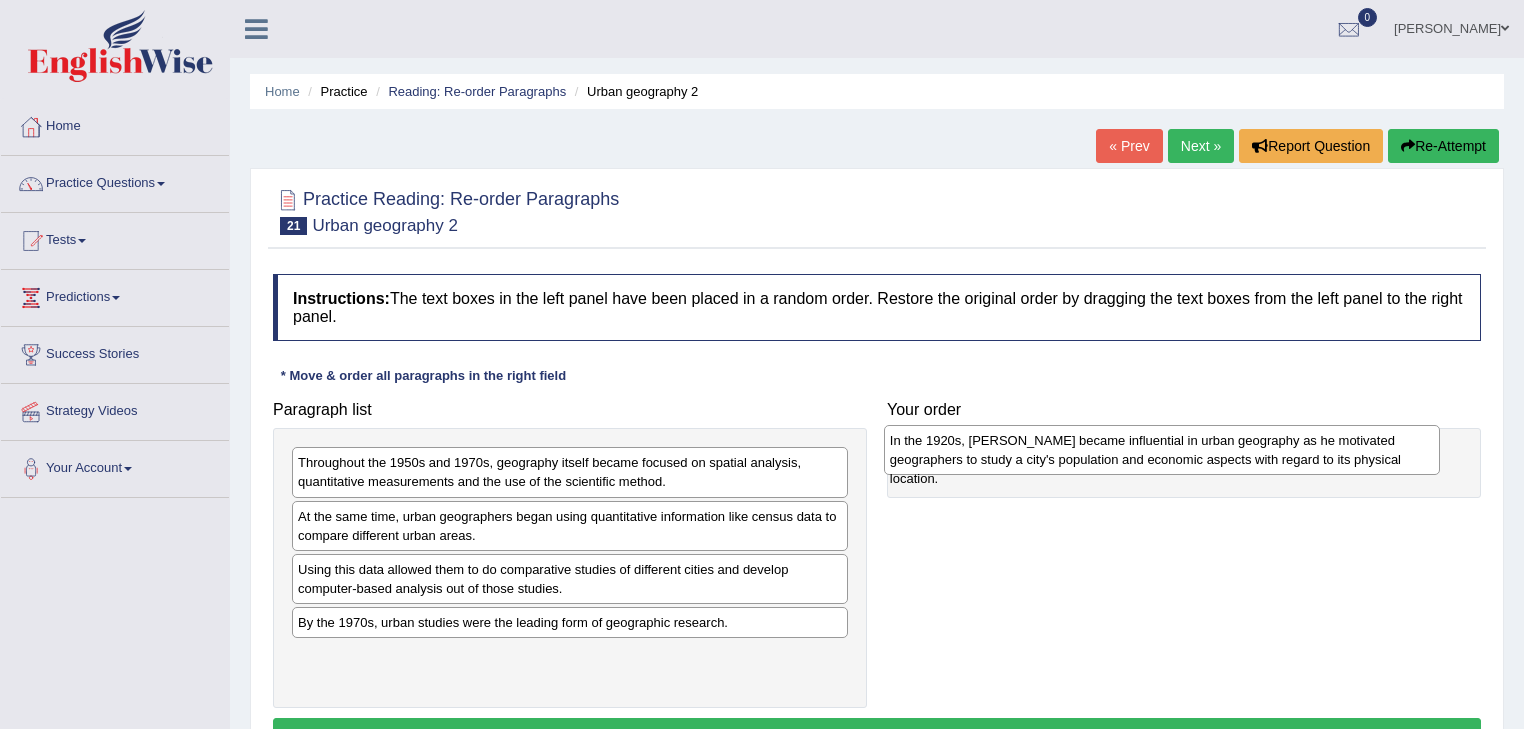
drag, startPoint x: 388, startPoint y: 471, endPoint x: 980, endPoint y: 449, distance: 592.2
click at [980, 449] on div "In the 1920s, Carl Sauer became influential in urban geography as he motivated …" at bounding box center [1162, 450] width 557 height 50
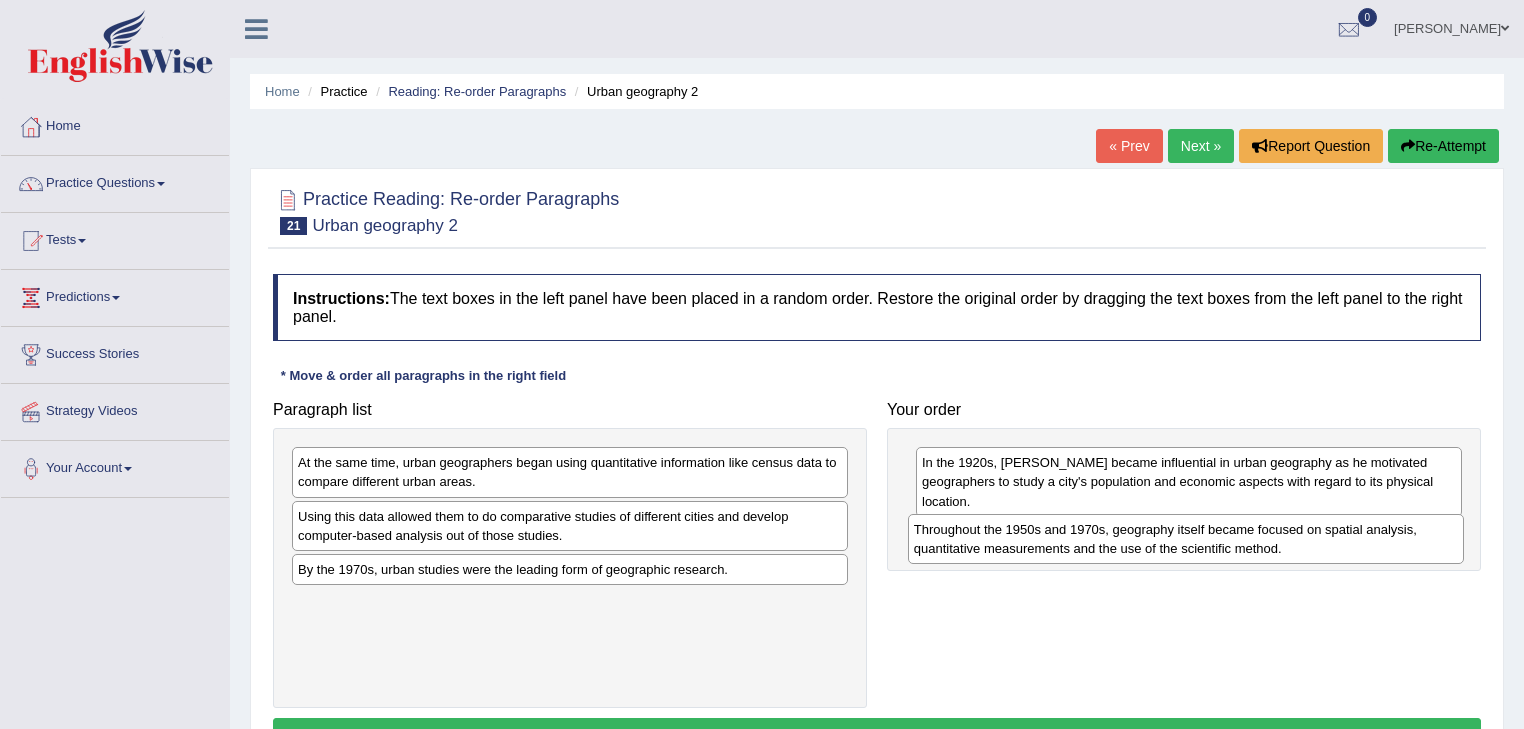
drag, startPoint x: 536, startPoint y: 465, endPoint x: 1152, endPoint y: 532, distance: 619.4
click at [1152, 532] on div "Throughout the 1950s and 1970s, geography itself became focused on spatial anal…" at bounding box center [1186, 539] width 557 height 50
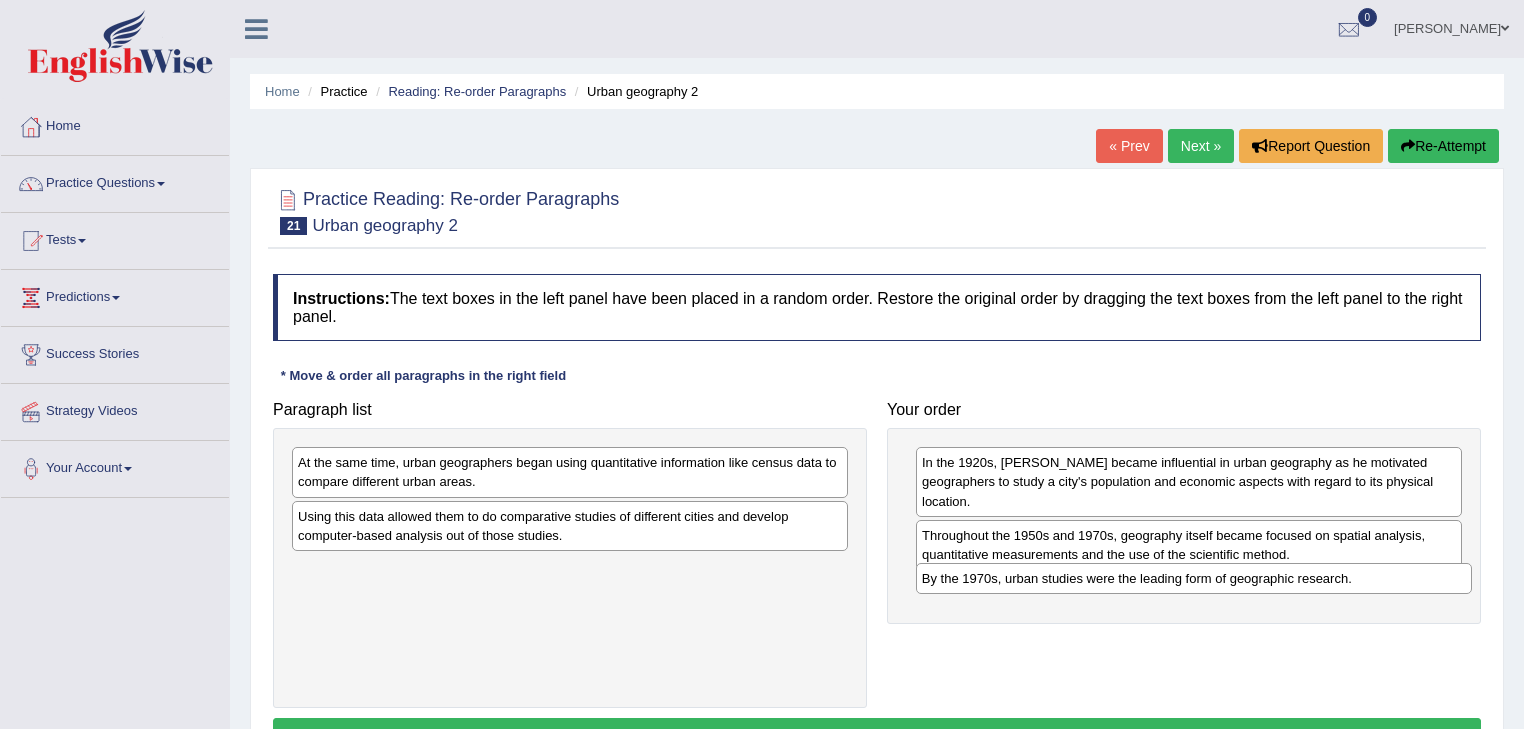
drag, startPoint x: 464, startPoint y: 568, endPoint x: 1088, endPoint y: 578, distance: 623.9
click at [1088, 578] on div "By the 1970s, urban studies were the leading form of geographic research." at bounding box center [1194, 578] width 557 height 31
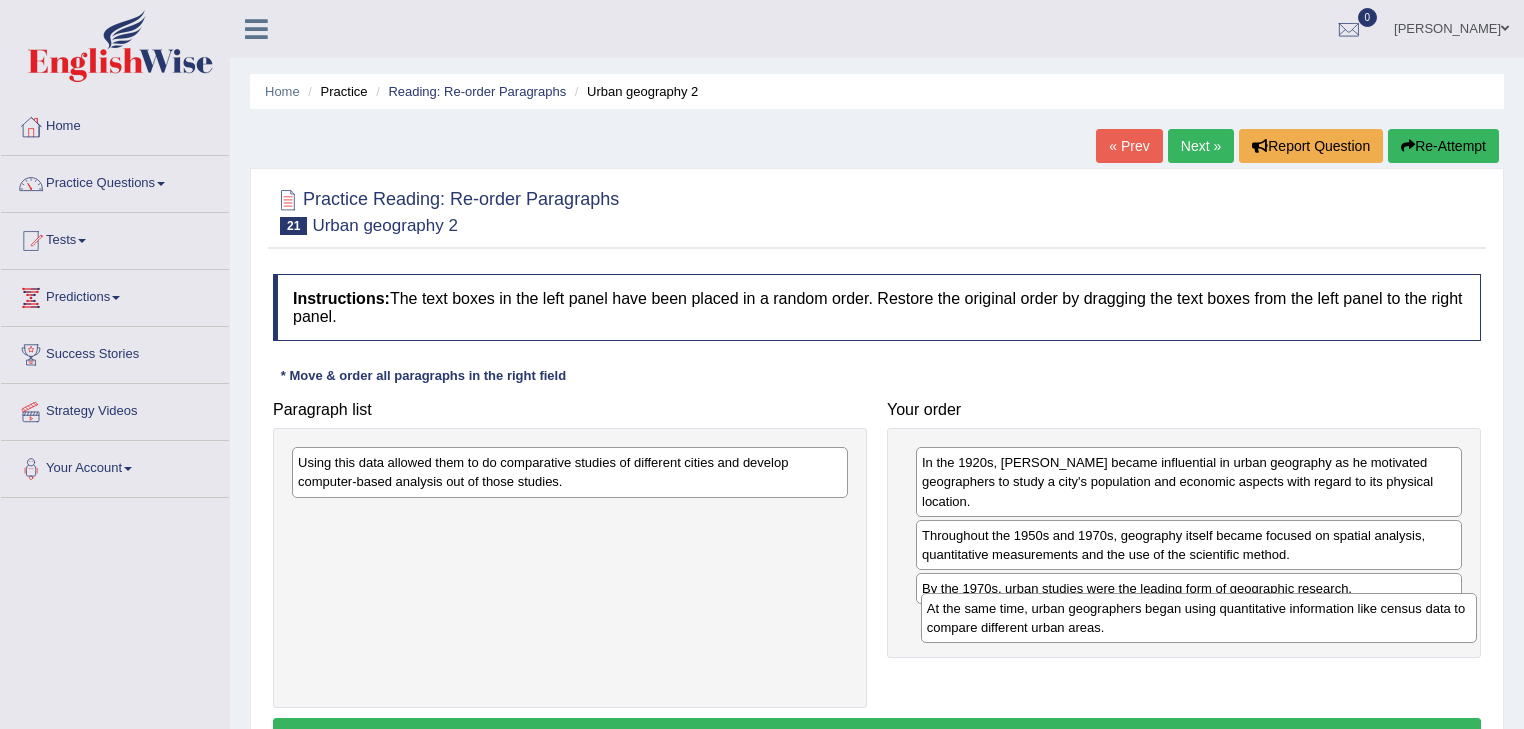
drag, startPoint x: 516, startPoint y: 466, endPoint x: 1144, endPoint y: 612, distance: 644.5
click at [1144, 612] on div "At the same time, urban geographers began using quantitative information like c…" at bounding box center [1199, 618] width 557 height 50
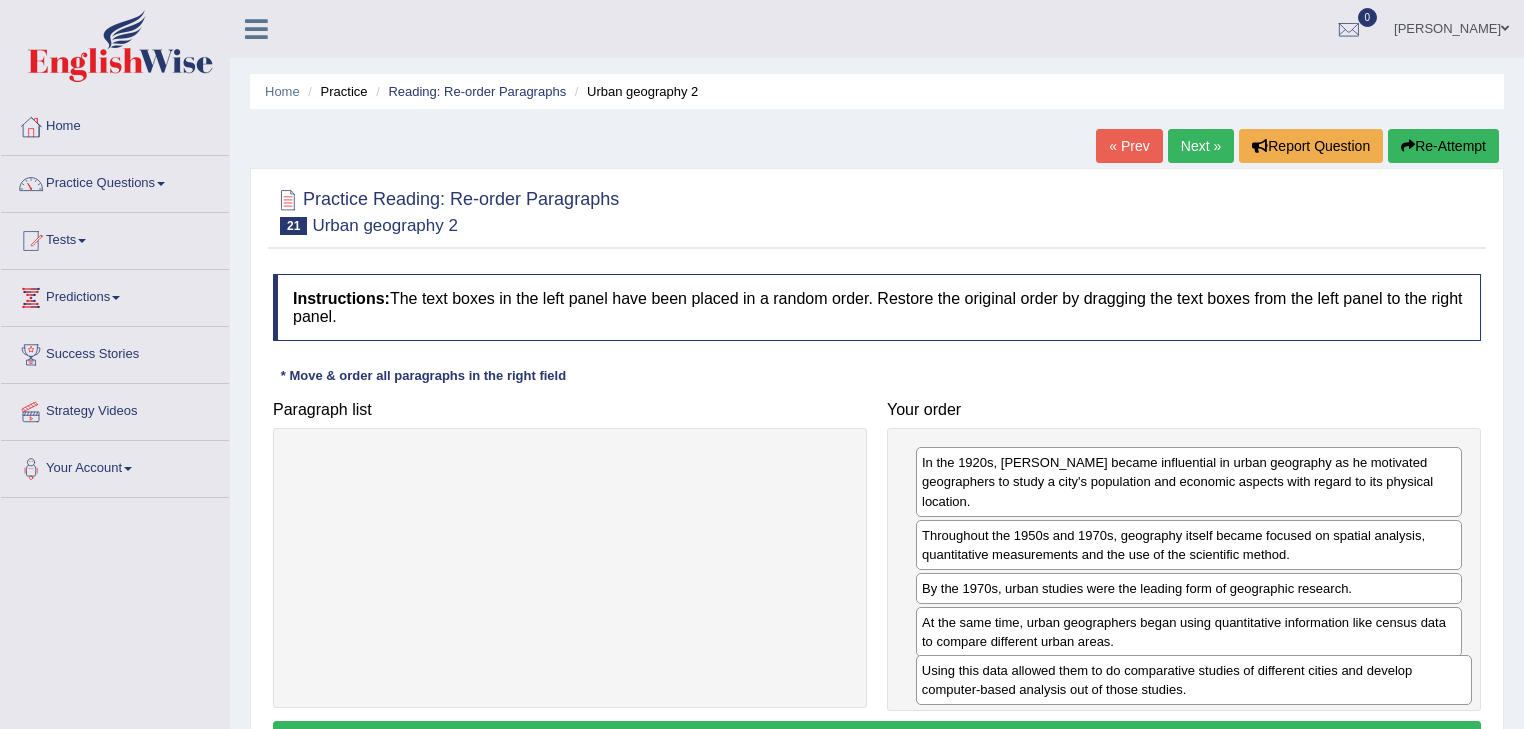
drag, startPoint x: 490, startPoint y: 469, endPoint x: 1114, endPoint y: 677, distance: 657.5
click at [1114, 677] on div "Using this data allowed them to do comparative studies of different cities and …" at bounding box center [1194, 680] width 557 height 50
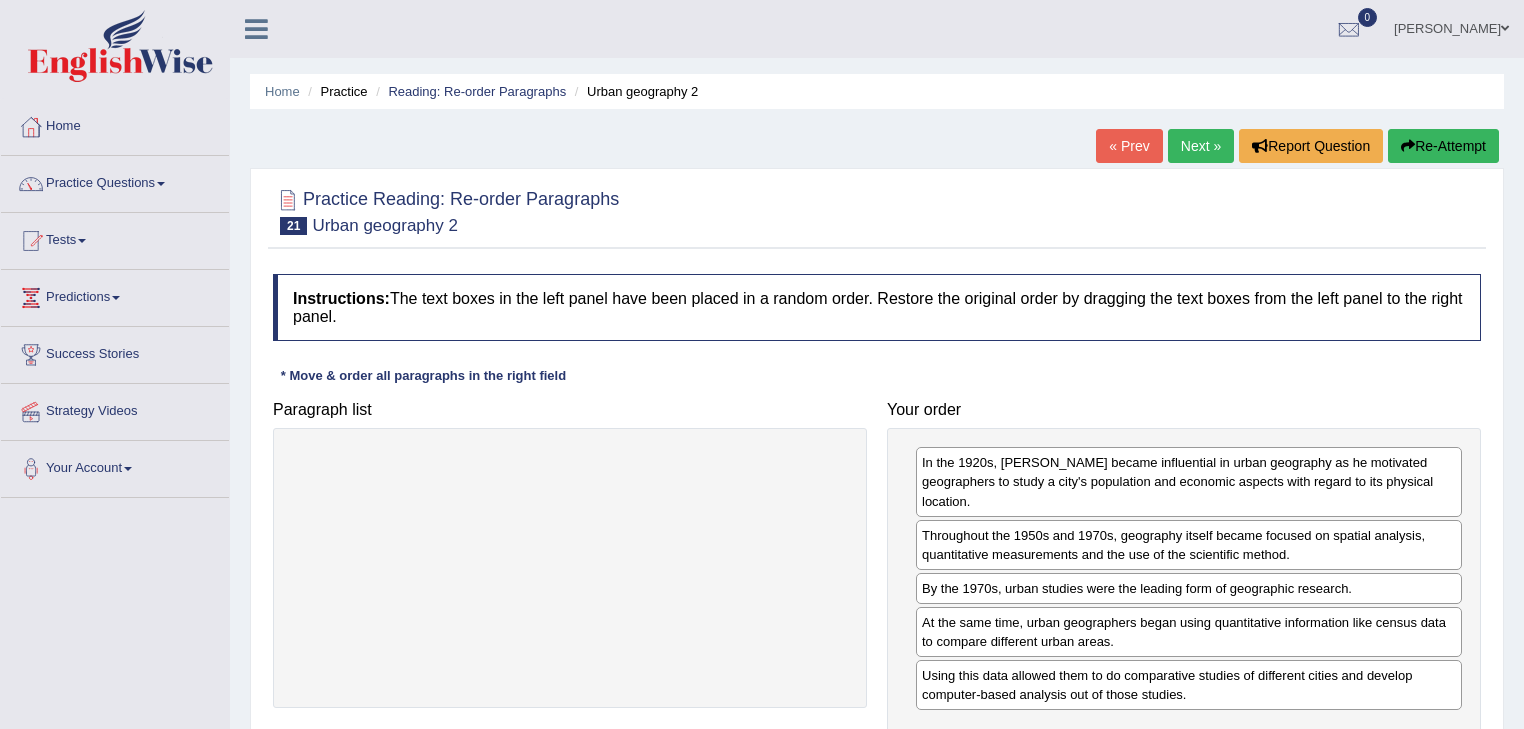
scroll to position [80, 0]
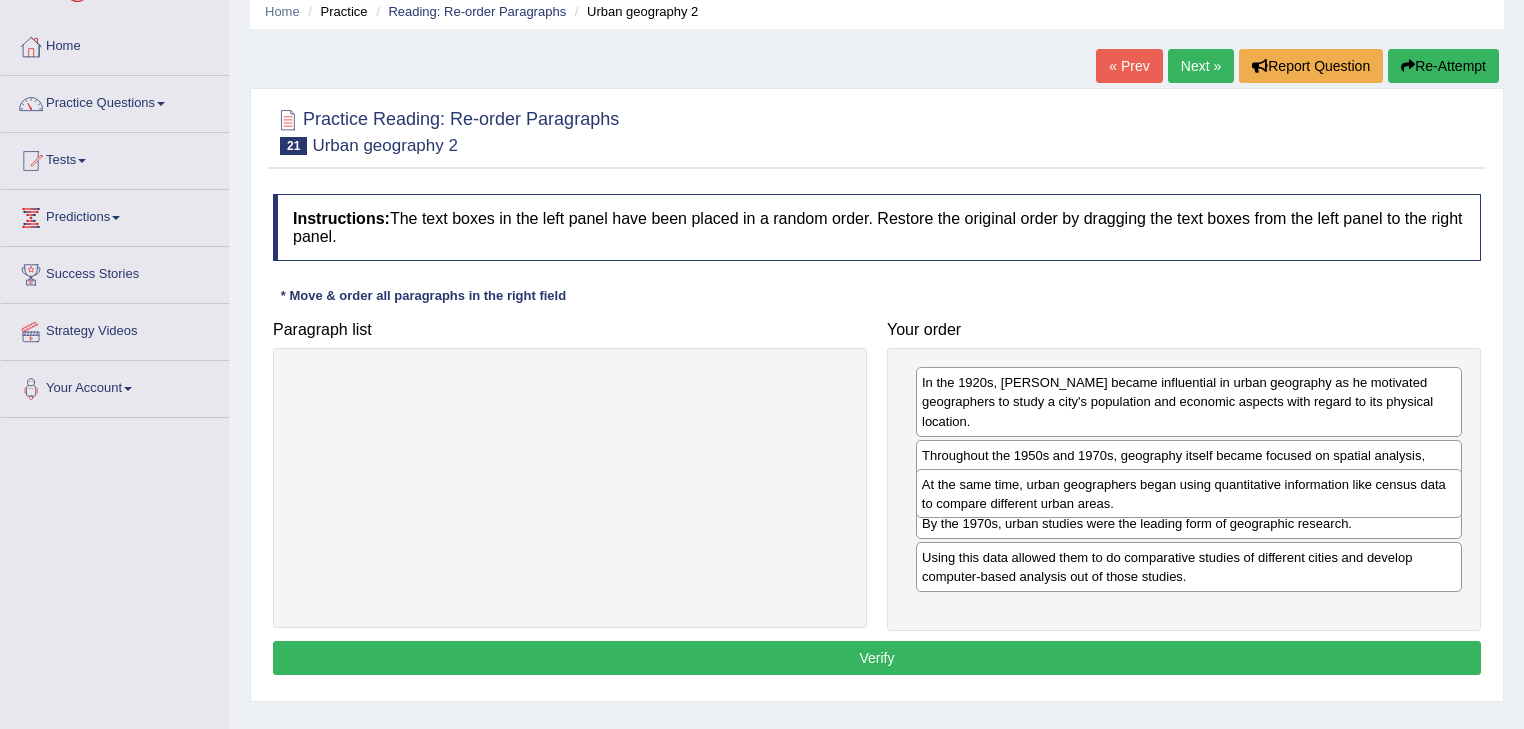
drag, startPoint x: 1007, startPoint y: 495, endPoint x: 1007, endPoint y: 483, distance: 12.0
click at [1007, 483] on div "At the same time, urban geographers began using quantitative information like c…" at bounding box center [1189, 494] width 547 height 50
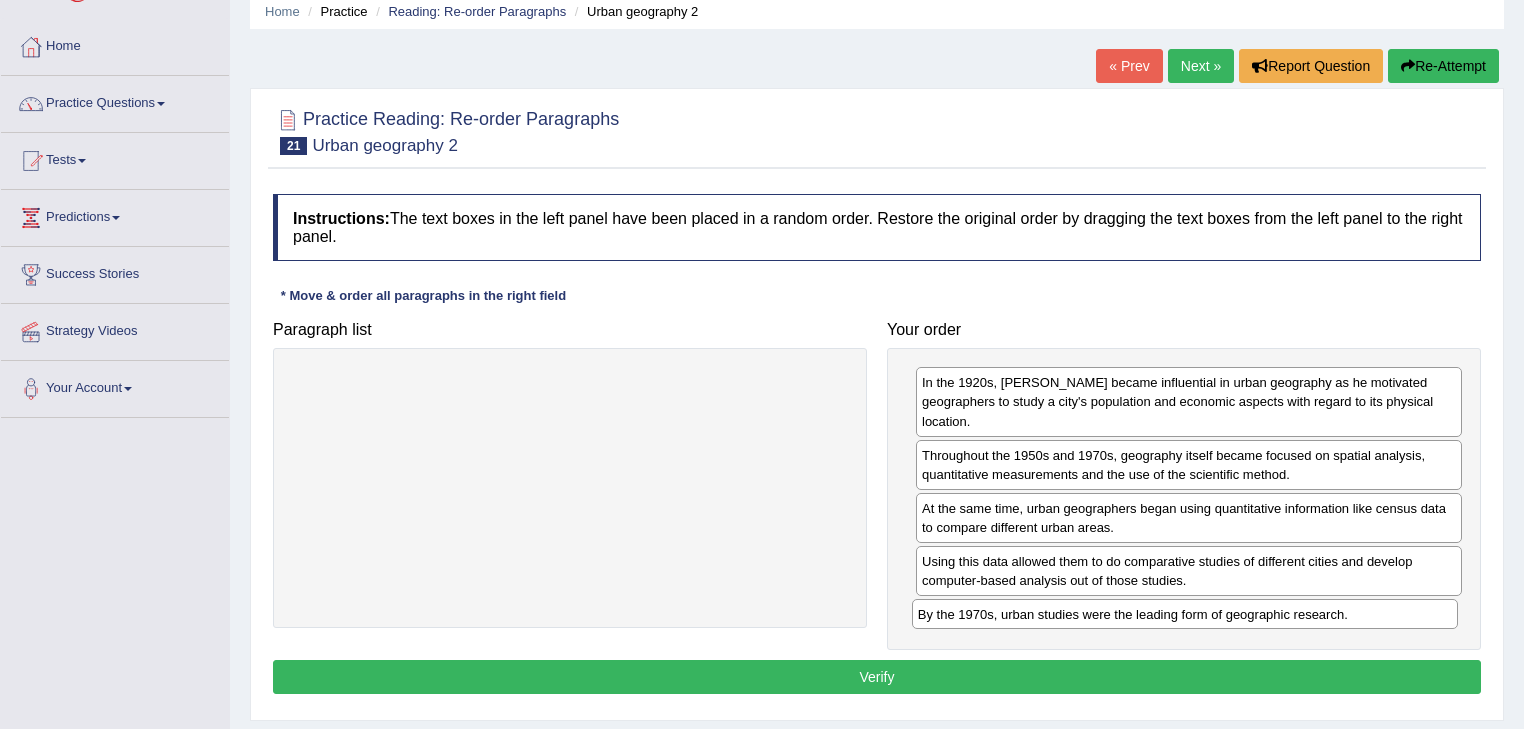
drag, startPoint x: 942, startPoint y: 560, endPoint x: 940, endPoint y: 608, distance: 48.0
click at [940, 608] on div "By the 1970s, urban studies were the leading form of geographic research." at bounding box center [1185, 614] width 547 height 31
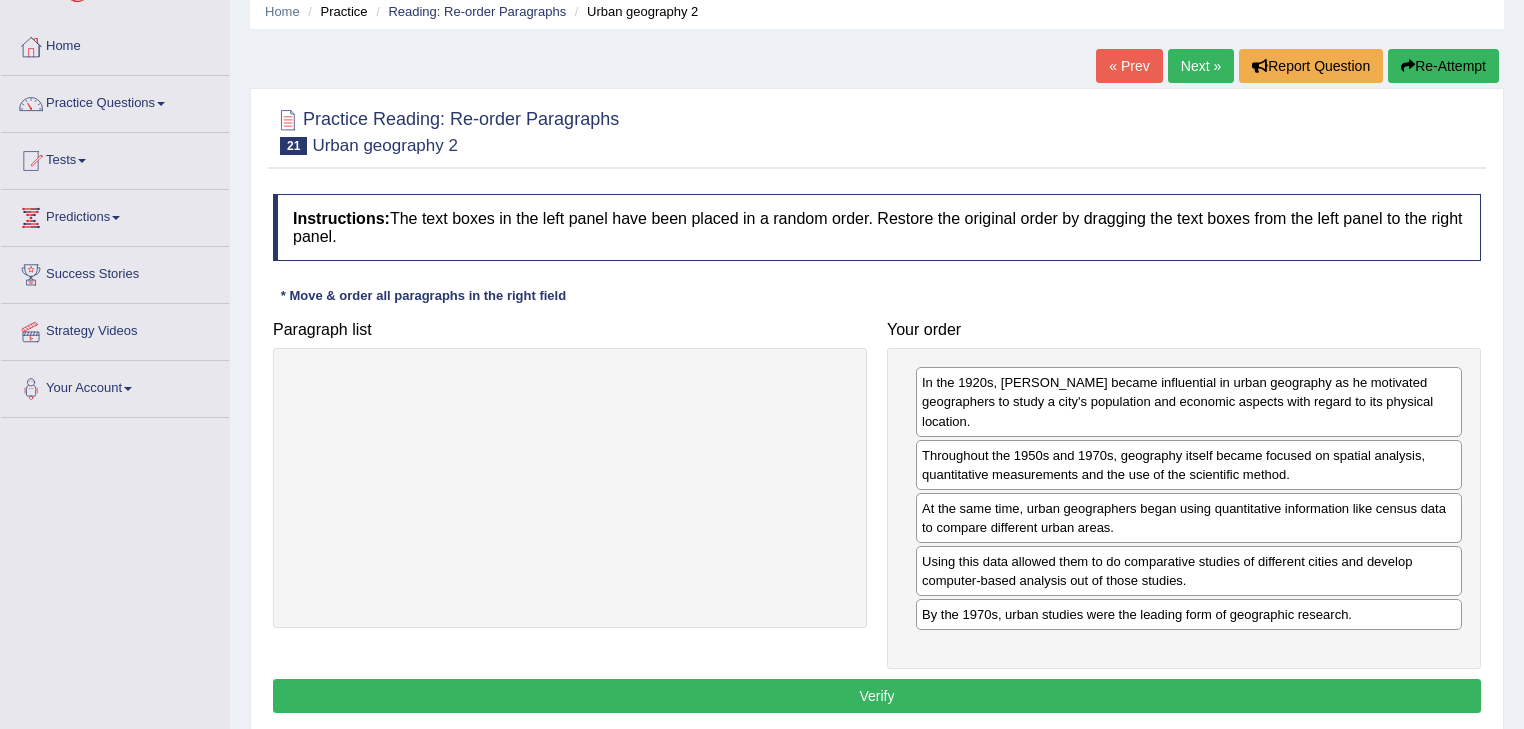
click at [910, 697] on button "Verify" at bounding box center [877, 696] width 1208 height 34
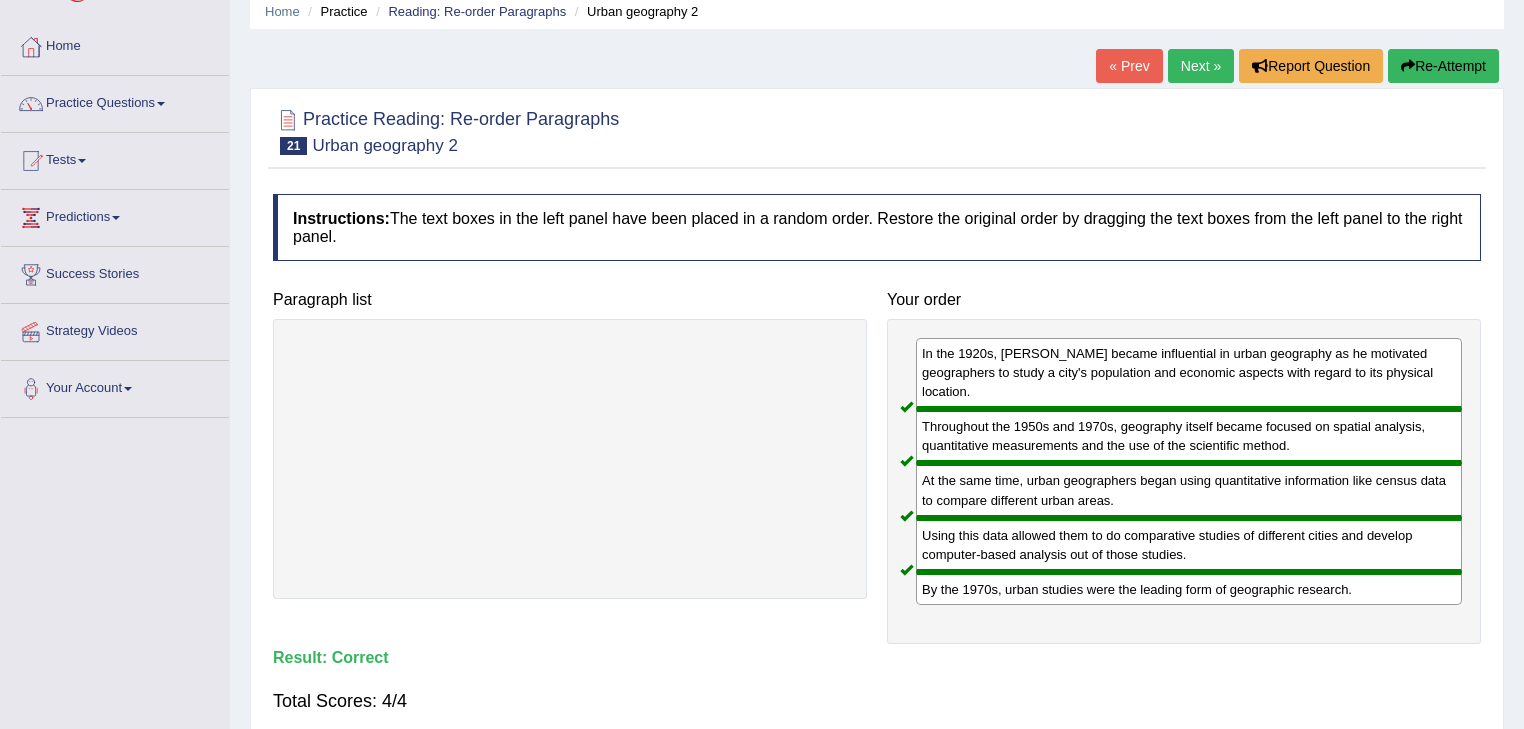
click at [1190, 70] on link "Next »" at bounding box center [1201, 66] width 66 height 34
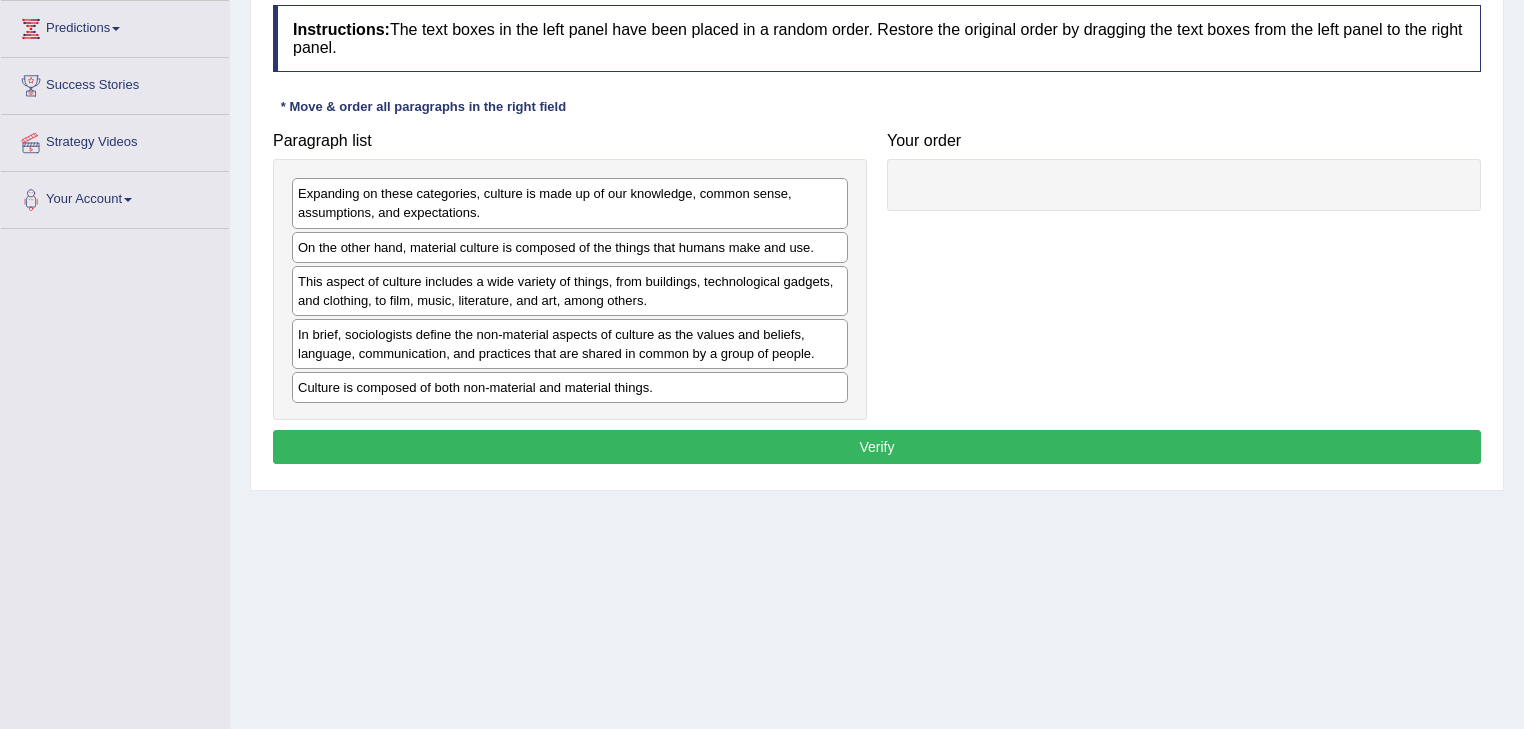
scroll to position [241, 0]
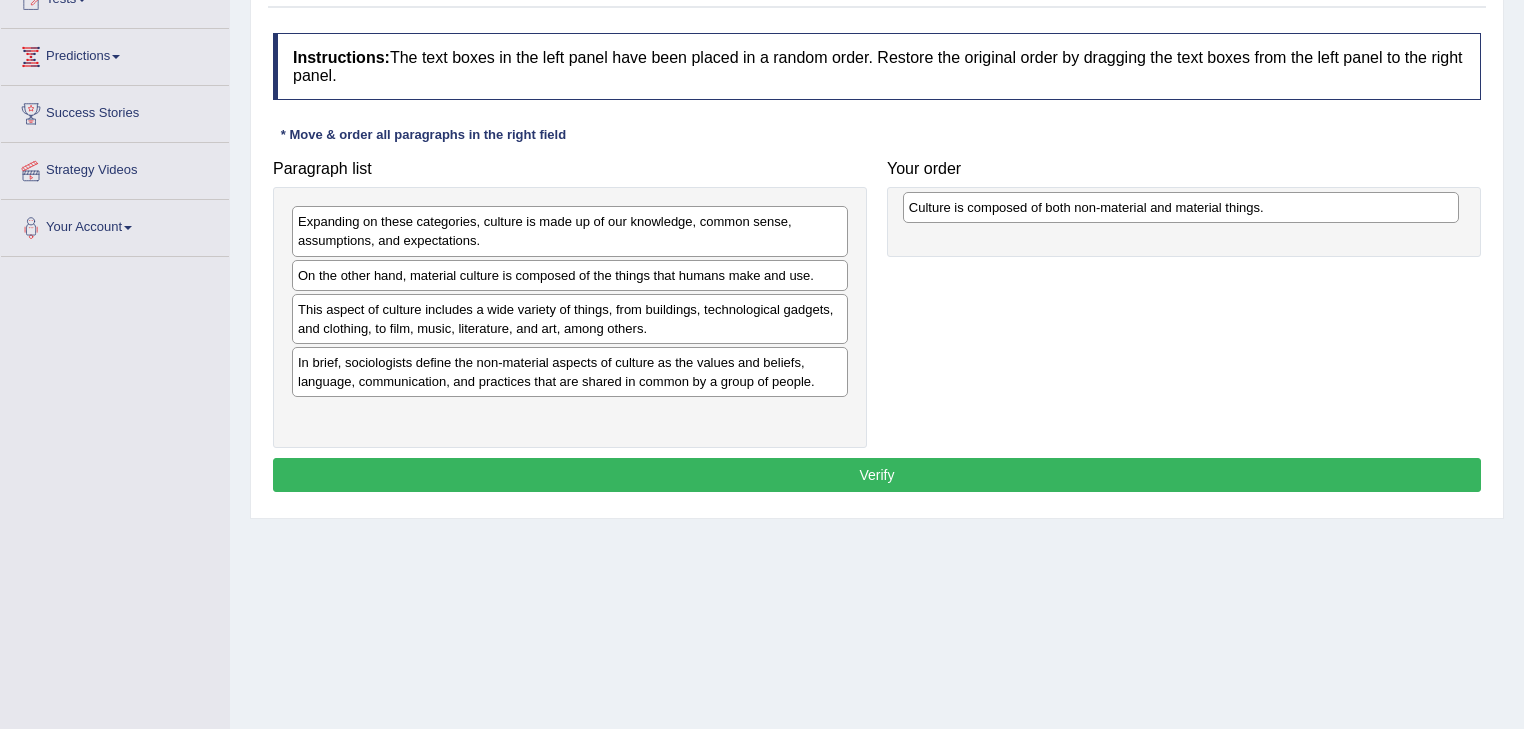
drag, startPoint x: 455, startPoint y: 414, endPoint x: 421, endPoint y: 408, distance: 34.5
click at [903, 223] on div "Culture is composed of both non-material and material things." at bounding box center [1181, 207] width 557 height 31
drag, startPoint x: 463, startPoint y: 416, endPoint x: 1040, endPoint y: 220, distance: 609.2
click at [1040, 220] on div "Culture is composed of both non-material and material things." at bounding box center [1147, 217] width 557 height 31
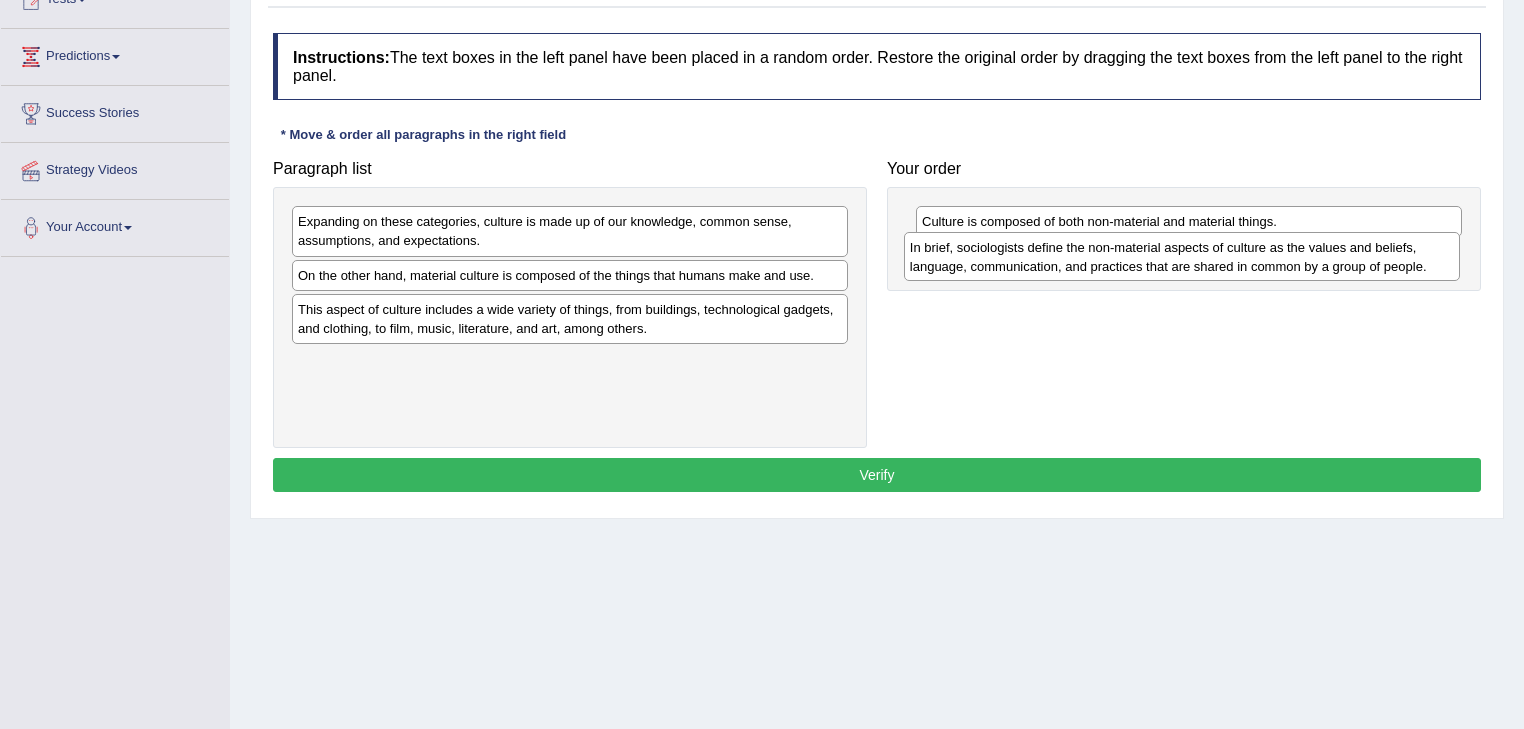
drag, startPoint x: 547, startPoint y: 375, endPoint x: 1159, endPoint y: 260, distance: 622.5
click at [1159, 260] on div "In brief, sociologists define the non-material aspects of culture as the values…" at bounding box center [1182, 257] width 557 height 50
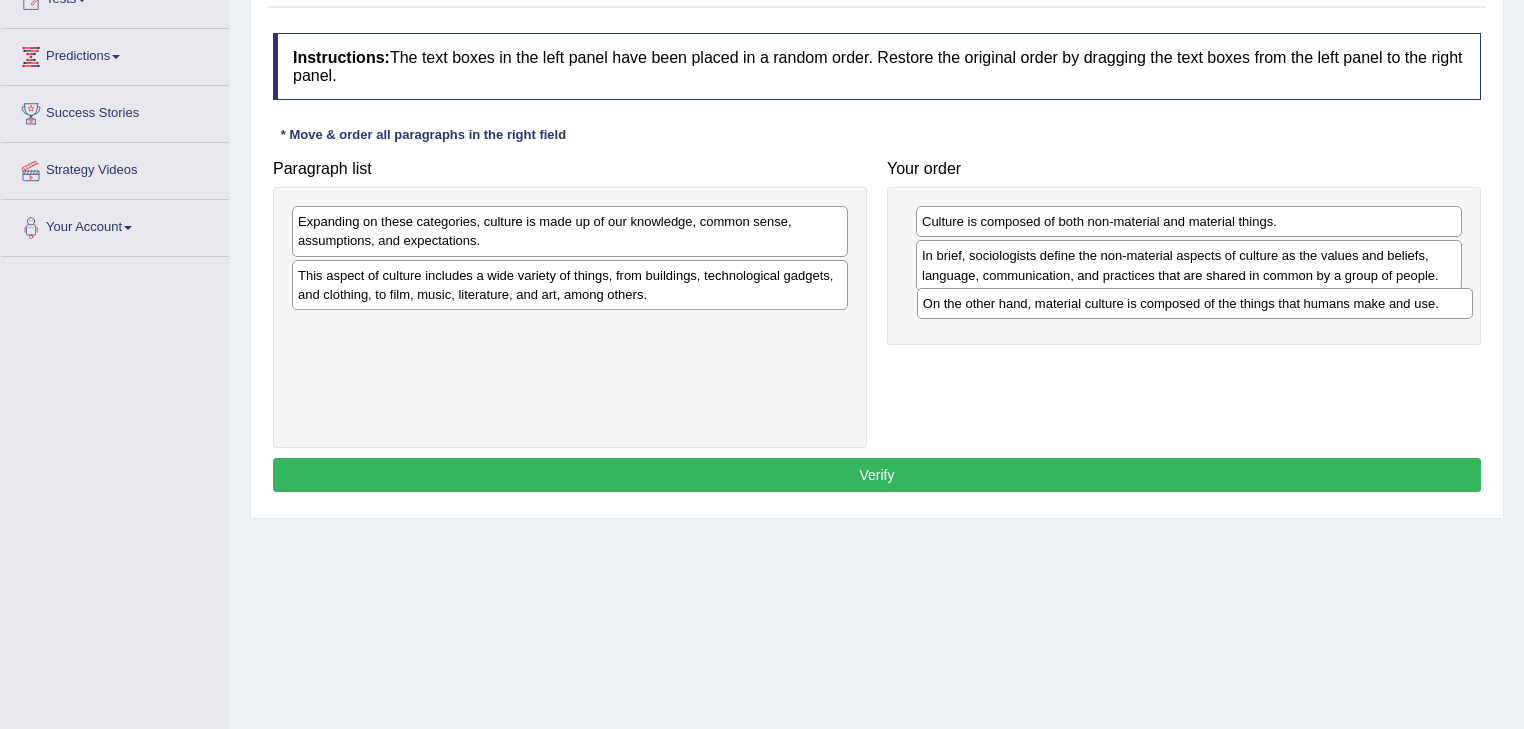
drag, startPoint x: 464, startPoint y: 270, endPoint x: 1089, endPoint y: 300, distance: 625.5
click at [1089, 300] on div "On the other hand, material culture is composed of the things that humans make …" at bounding box center [1195, 303] width 557 height 31
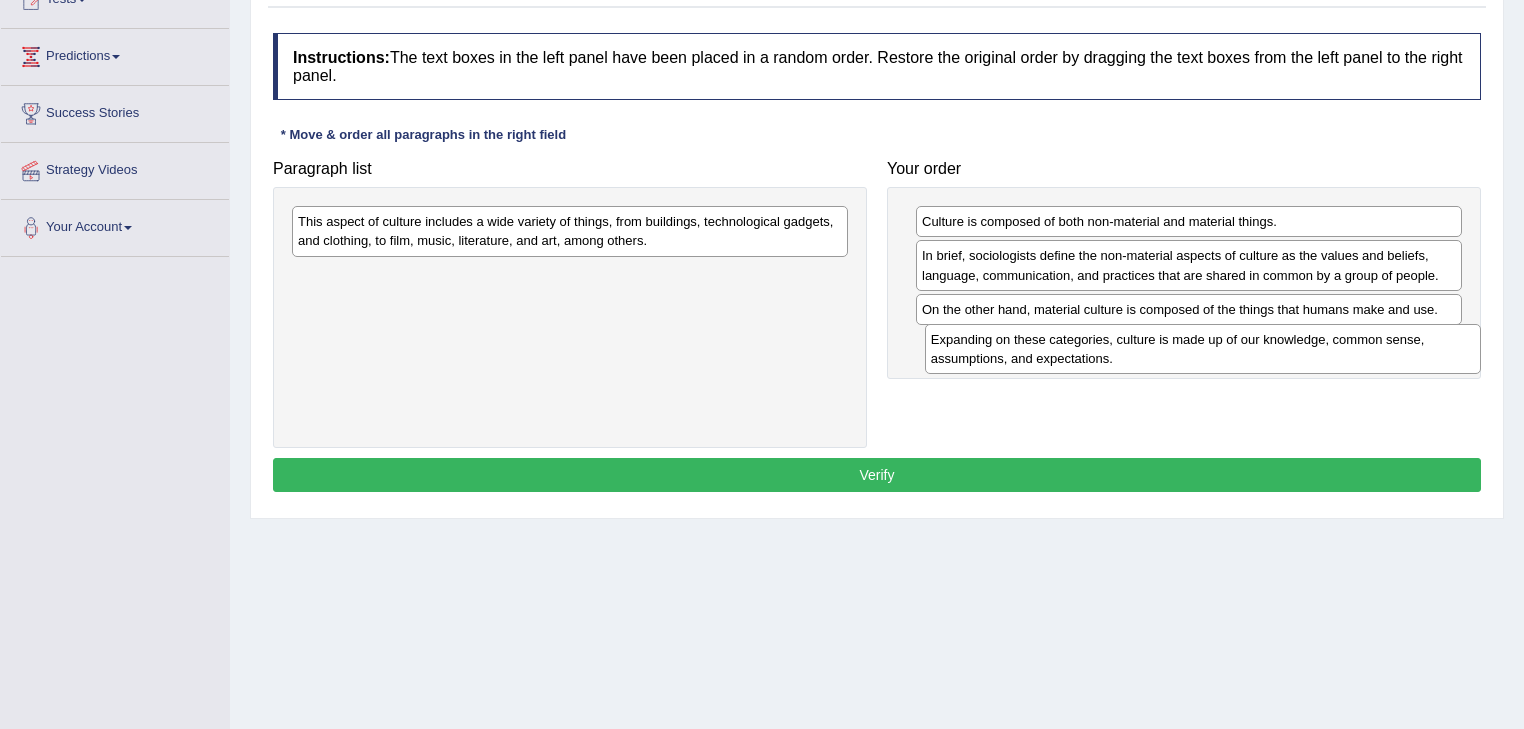
drag, startPoint x: 571, startPoint y: 213, endPoint x: 1201, endPoint y: 330, distance: 640.6
click at [1202, 330] on div "Expanding on these categories, culture is made up of our knowledge, common sens…" at bounding box center [1203, 349] width 557 height 50
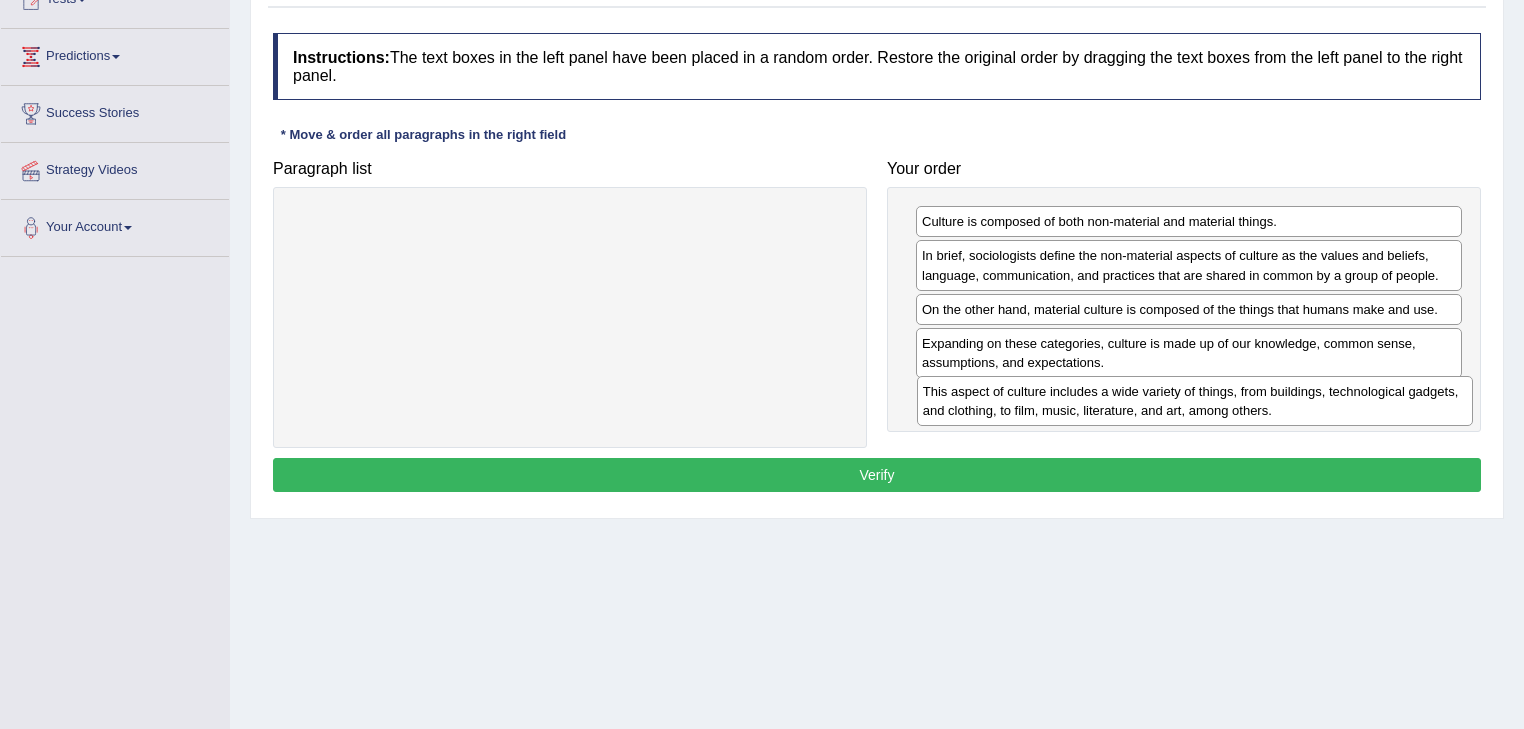
drag, startPoint x: 518, startPoint y: 219, endPoint x: 1143, endPoint y: 388, distance: 647.2
click at [1143, 388] on div "This aspect of culture includes a wide variety of things, from buildings, techn…" at bounding box center [1195, 401] width 557 height 50
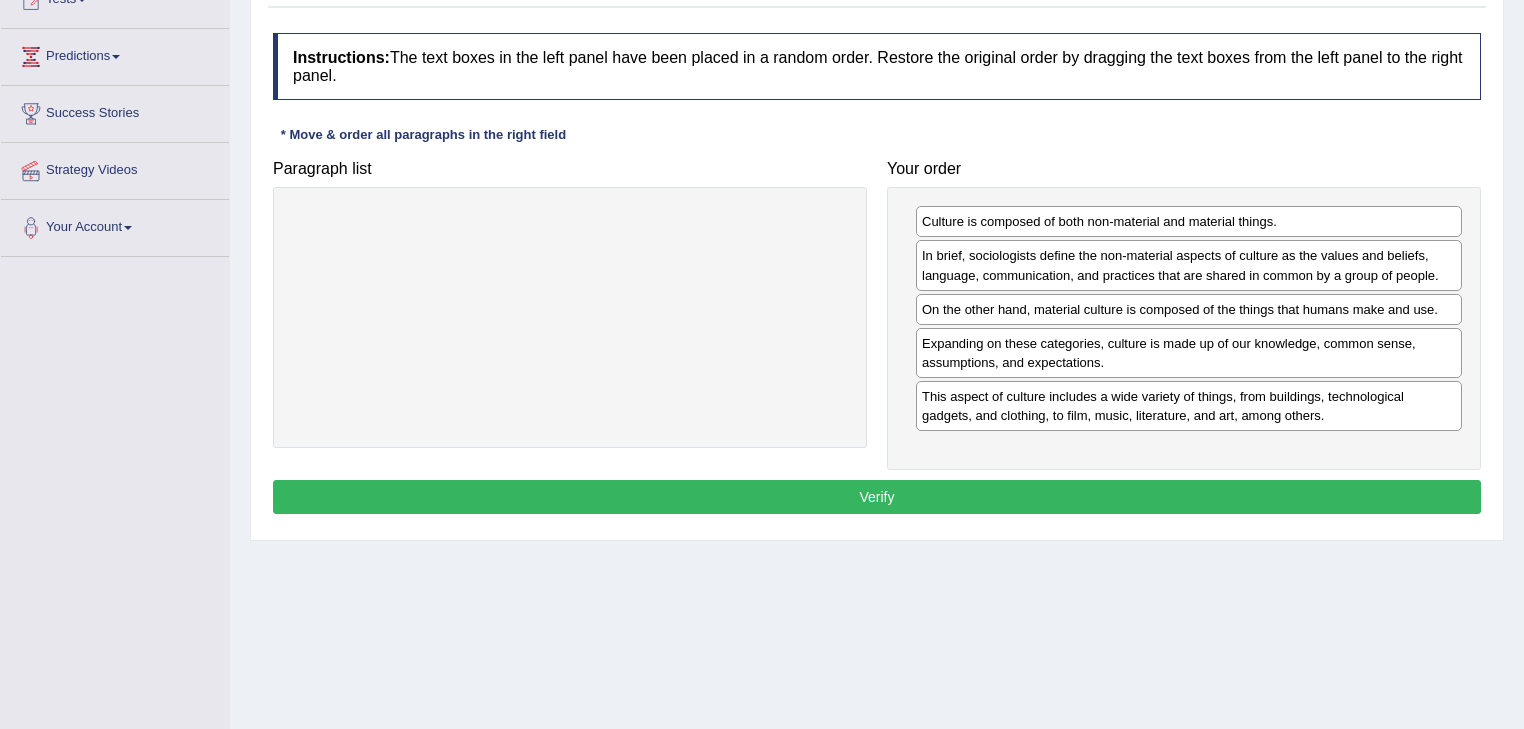
click at [905, 493] on button "Verify" at bounding box center [877, 497] width 1208 height 34
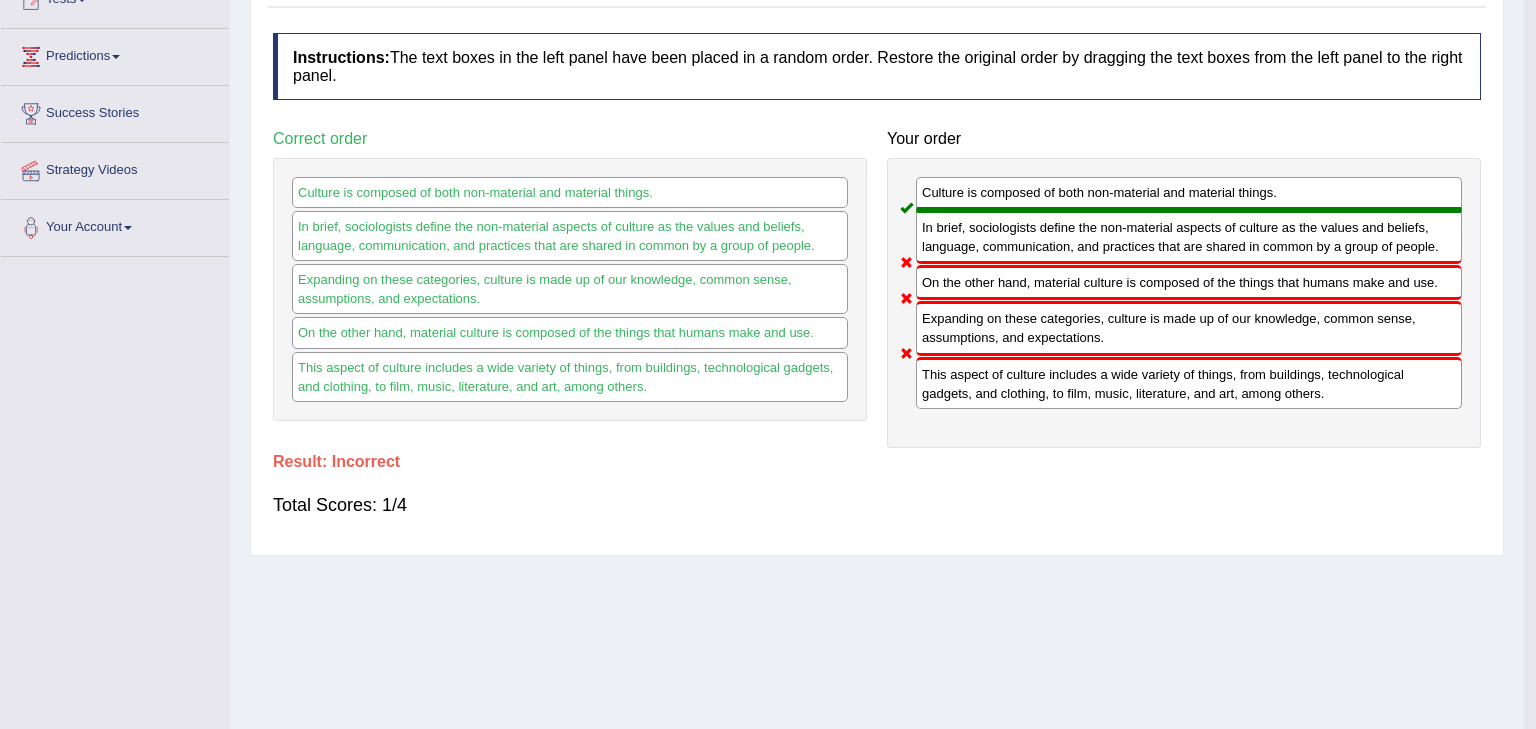
click at [905, 488] on body "Toggle navigation Home Practice Questions Speaking Practice Read Aloud Repeat S…" at bounding box center [768, 123] width 1536 height 729
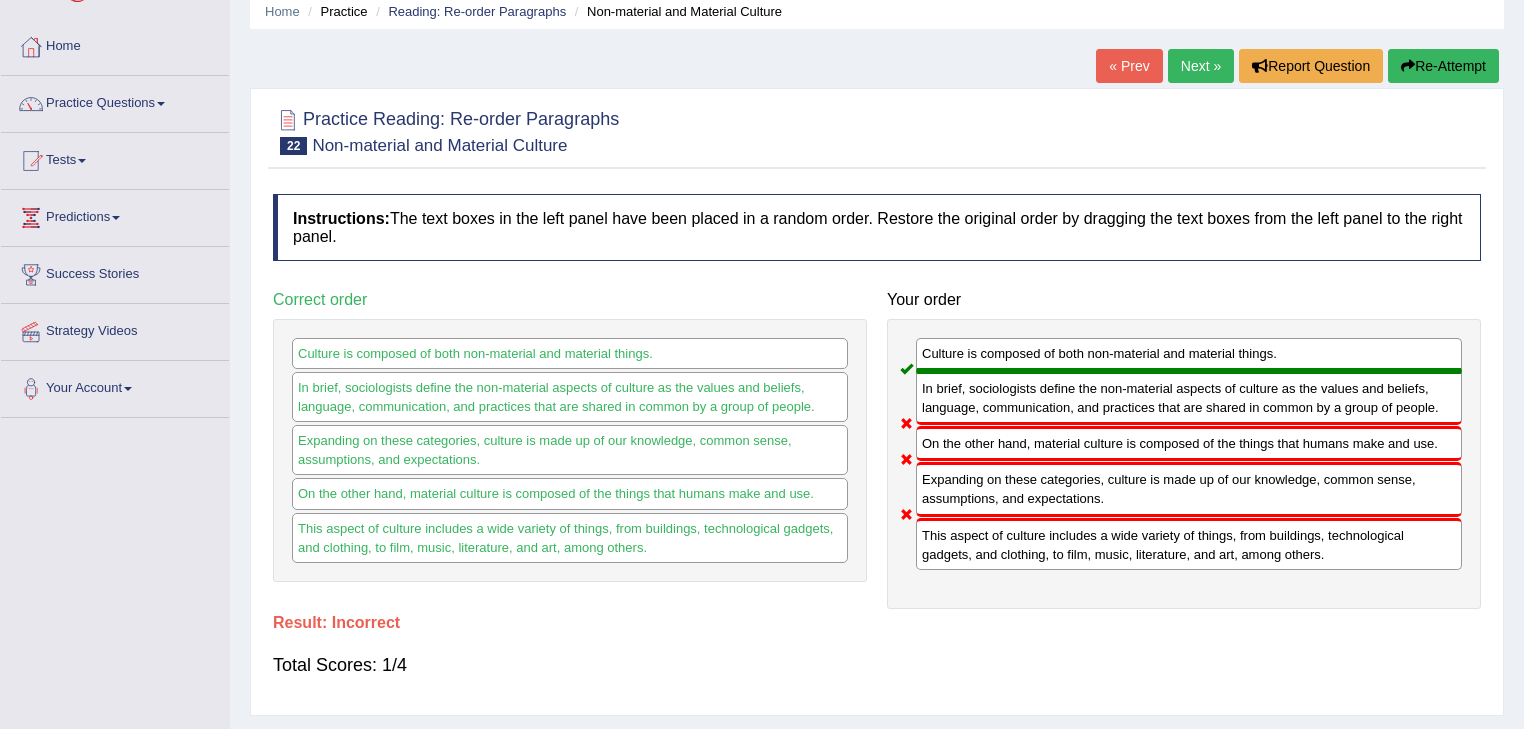
scroll to position [0, 0]
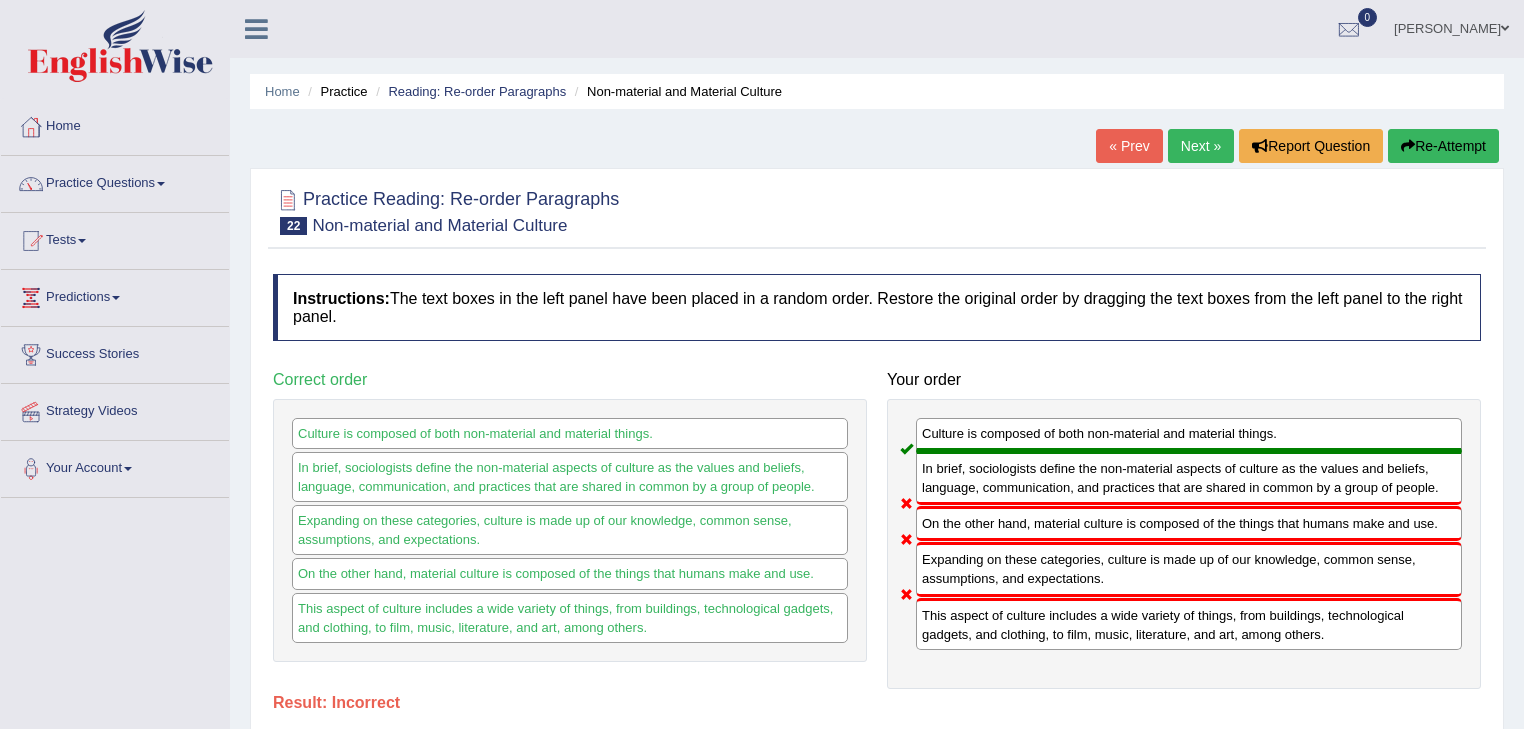
click at [142, 185] on link "Practice Questions" at bounding box center [115, 181] width 228 height 50
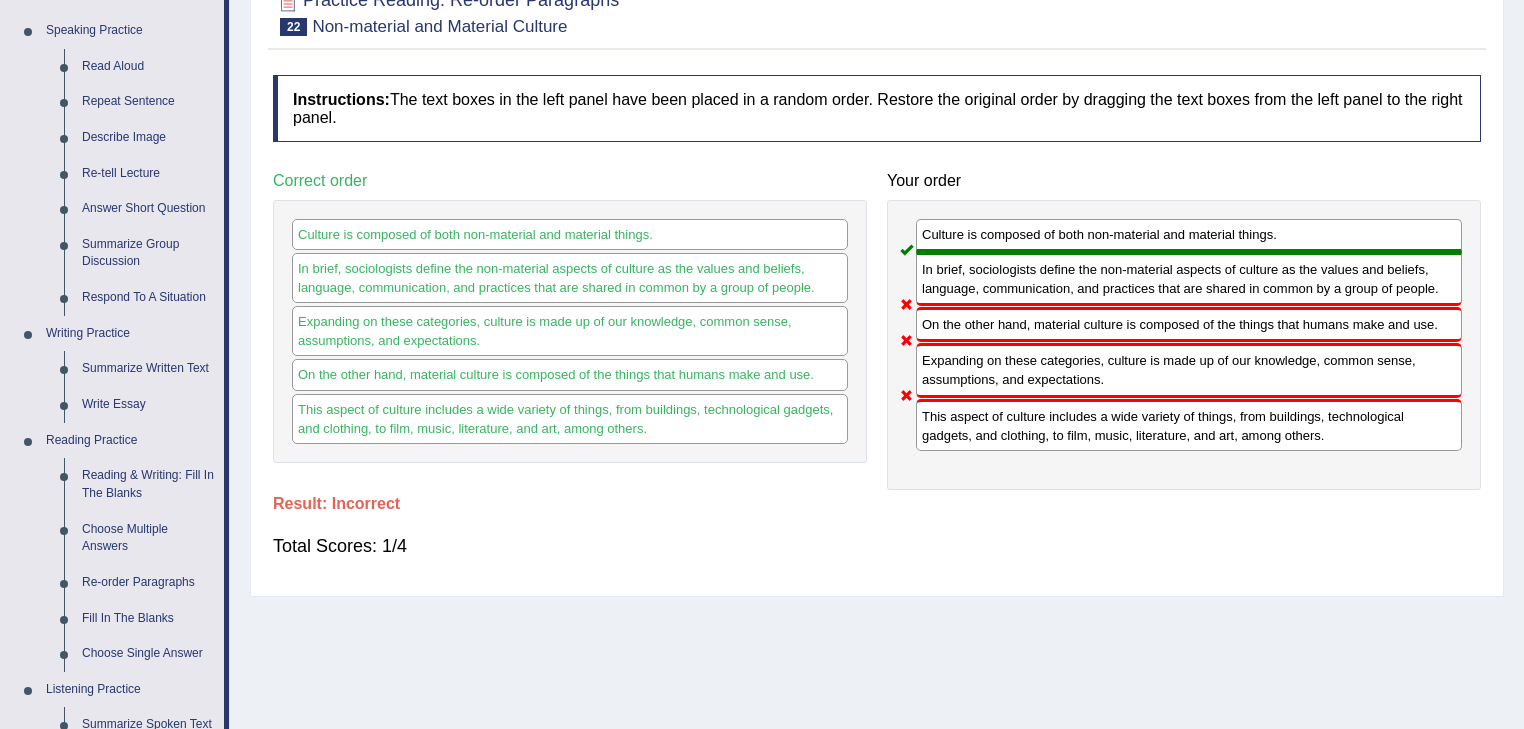
scroll to position [224, 0]
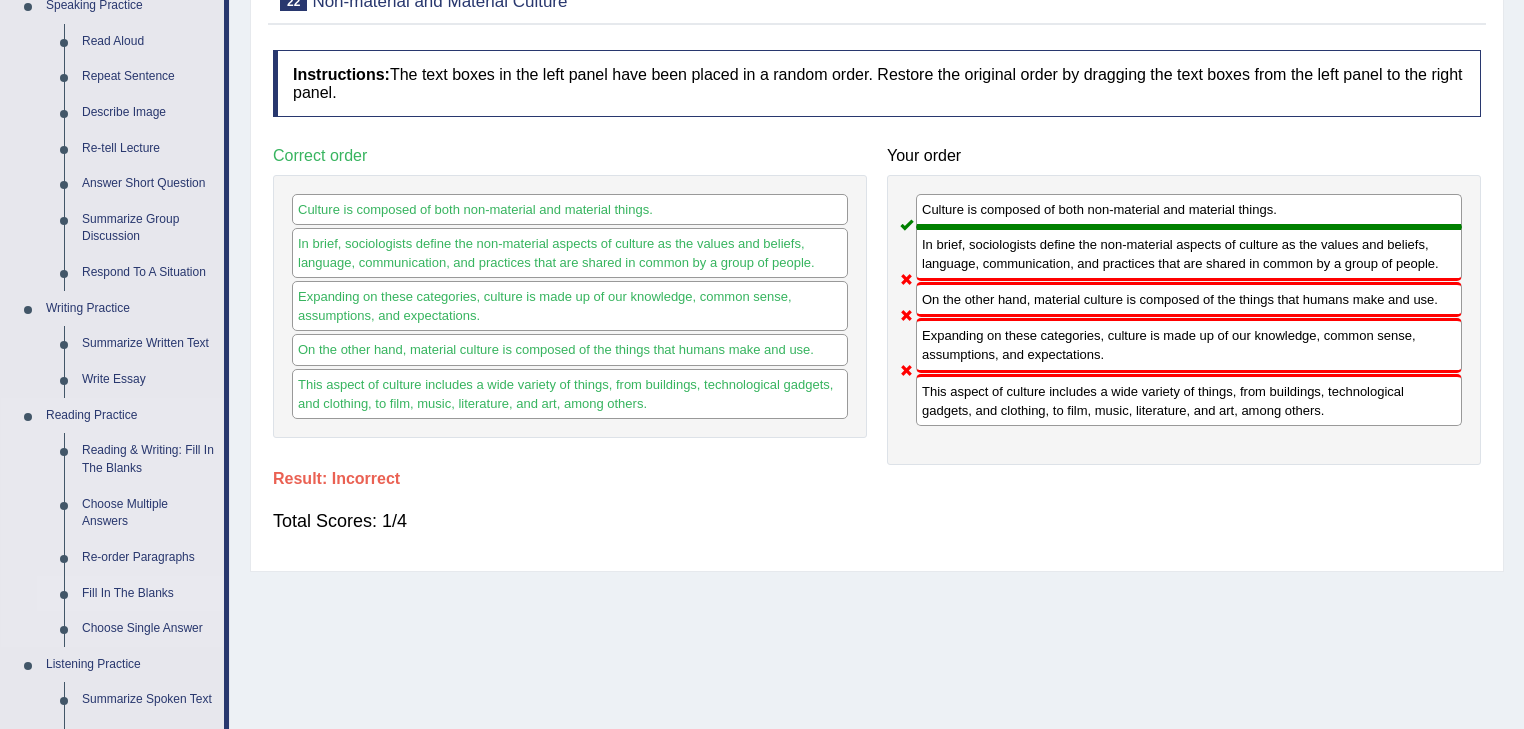
click at [132, 588] on link "Fill In The Blanks" at bounding box center [148, 594] width 151 height 36
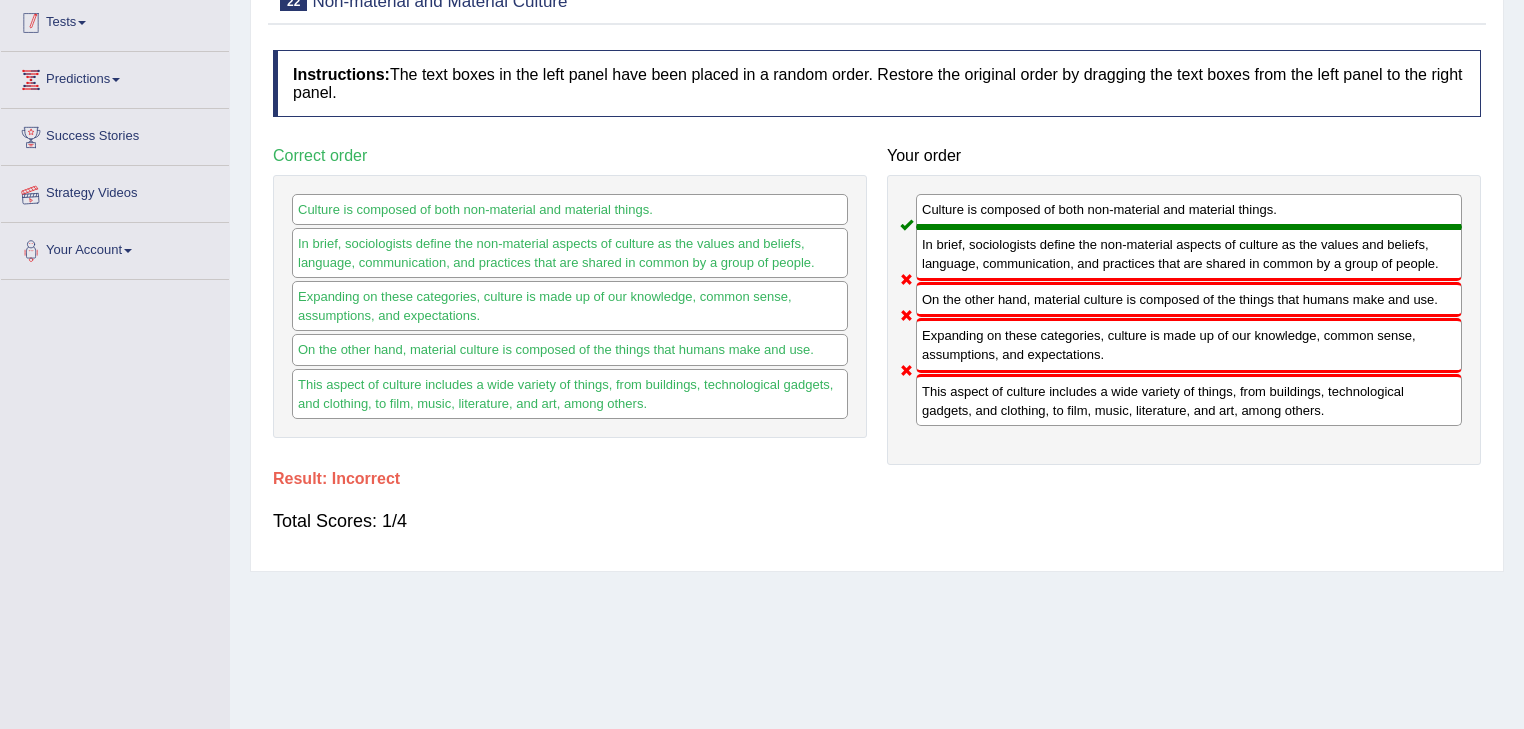
click at [132, 588] on div "Toggle navigation Home Practice Questions Speaking Practice Read Aloud Repeat S…" at bounding box center [762, 296] width 1524 height 1040
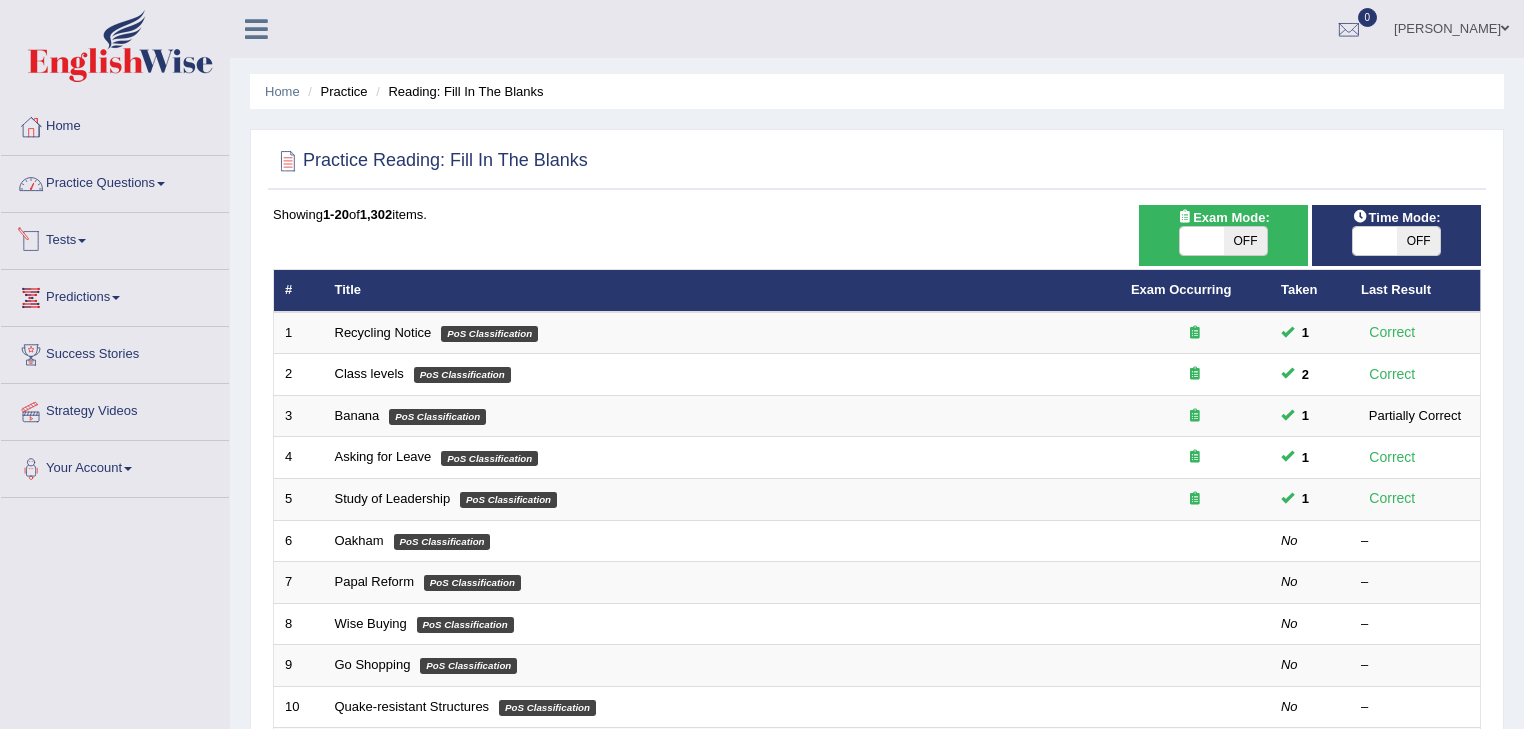
click at [143, 177] on link "Practice Questions" at bounding box center [115, 181] width 228 height 50
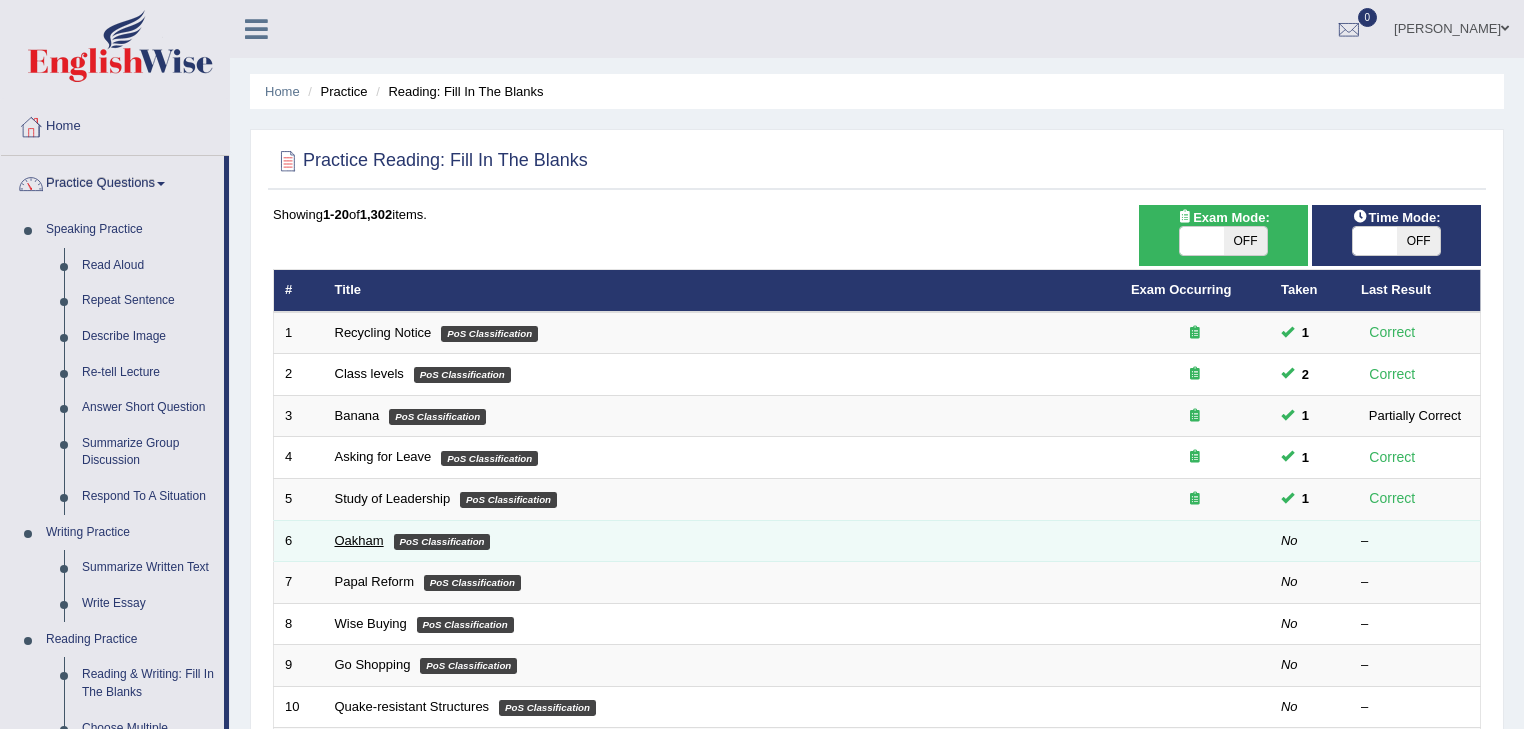
click at [359, 535] on link "Oakham" at bounding box center [359, 540] width 49 height 15
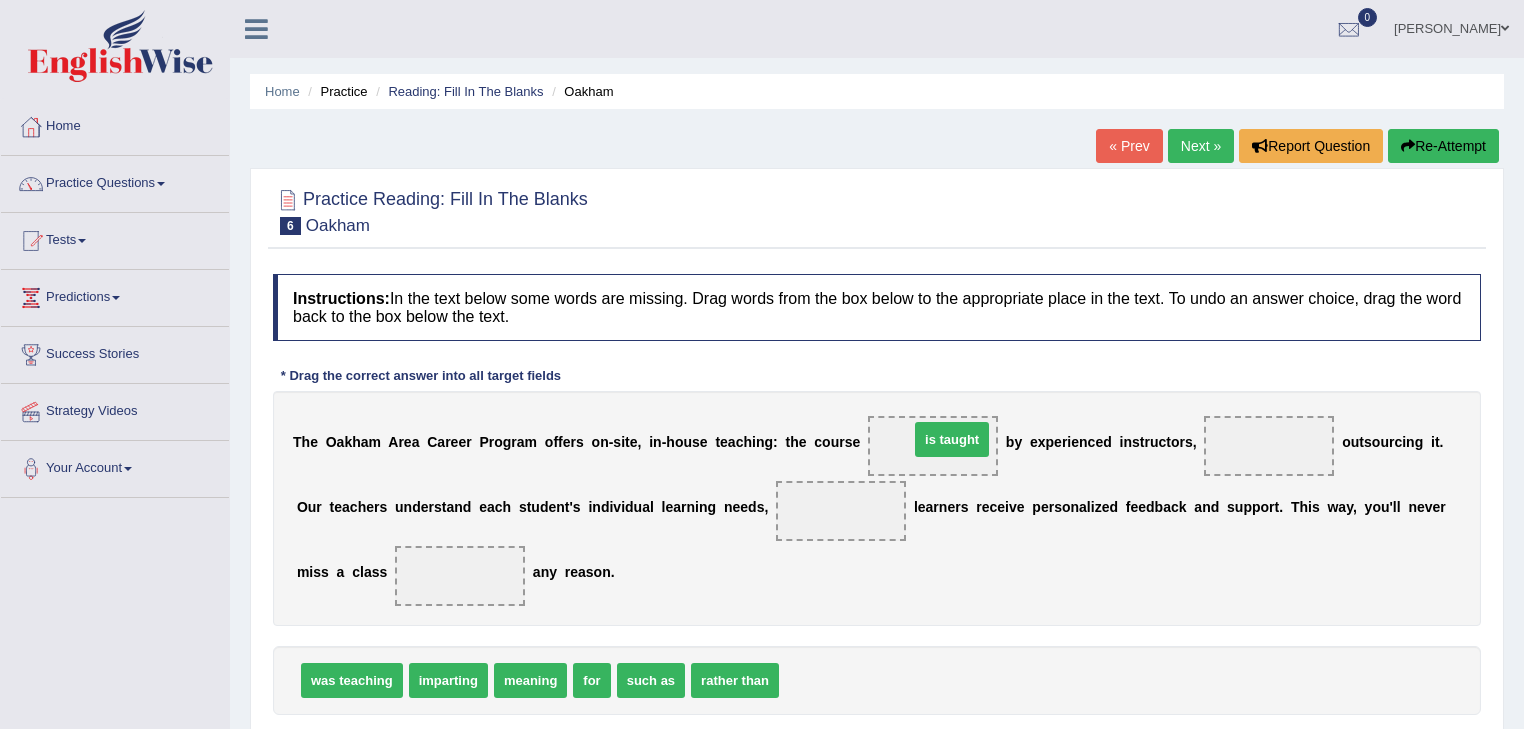
drag, startPoint x: 816, startPoint y: 672, endPoint x: 938, endPoint y: 432, distance: 269.1
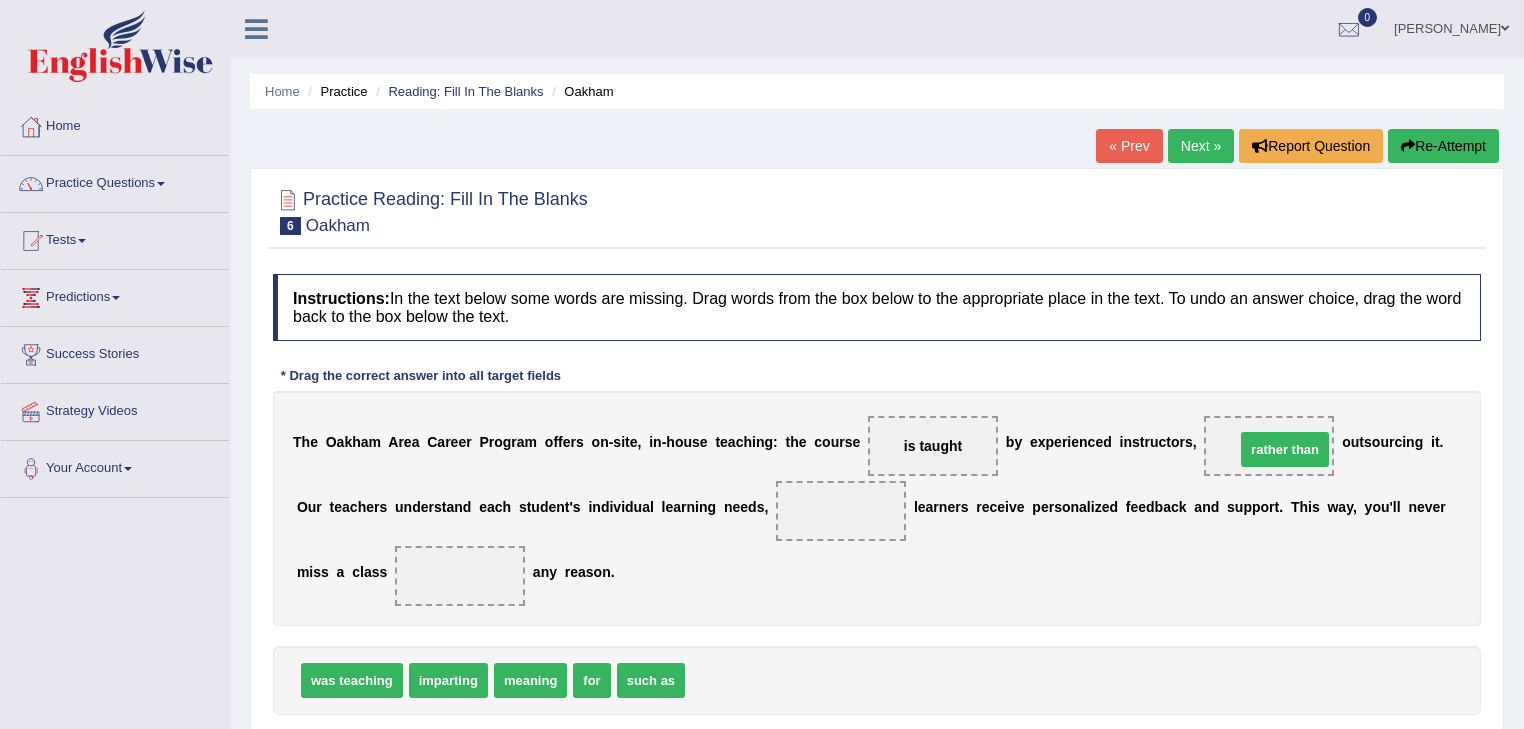
drag, startPoint x: 732, startPoint y: 682, endPoint x: 1275, endPoint y: 455, distance: 588.3
drag, startPoint x: 532, startPoint y: 676, endPoint x: 845, endPoint y: 504, distance: 357.0
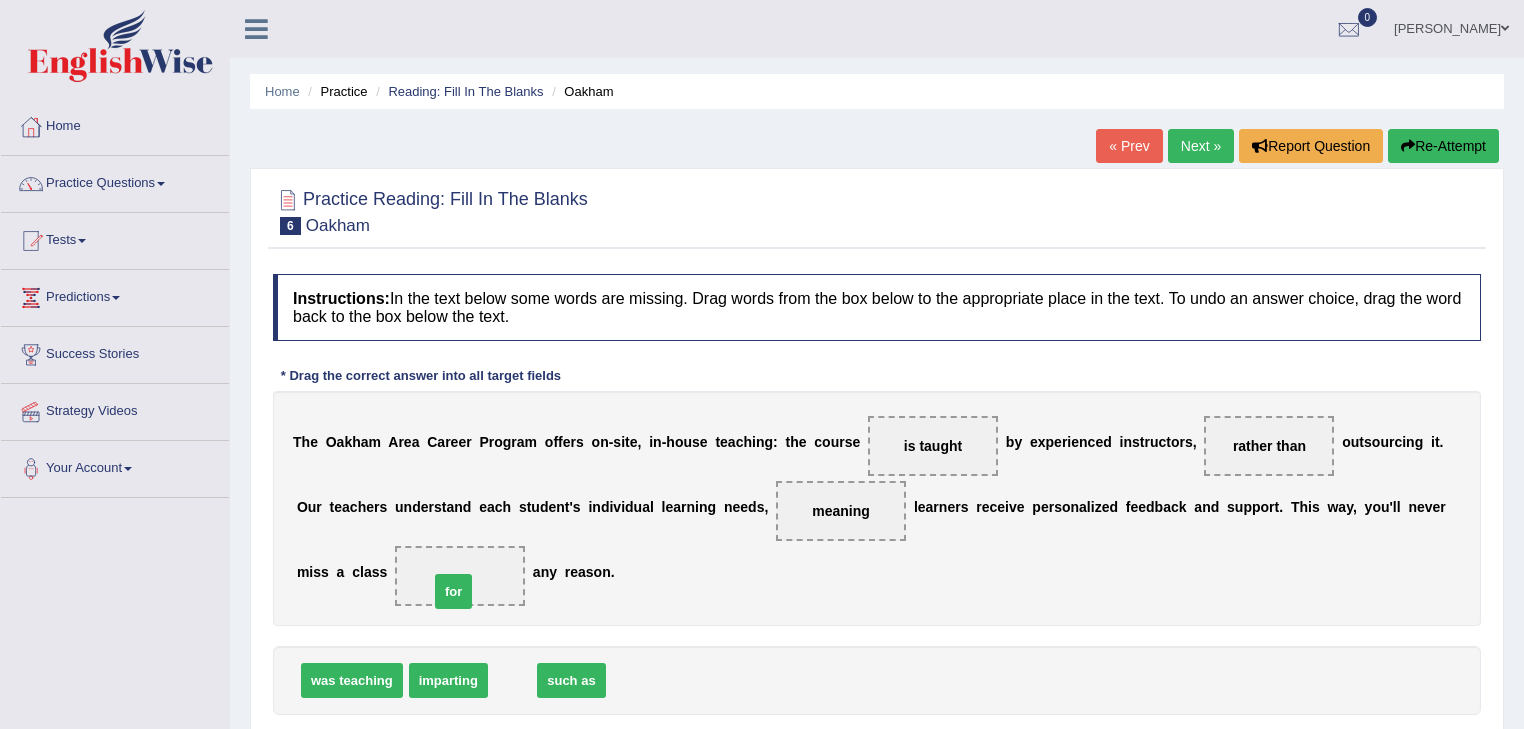
drag, startPoint x: 507, startPoint y: 678, endPoint x: 448, endPoint y: 588, distance: 107.6
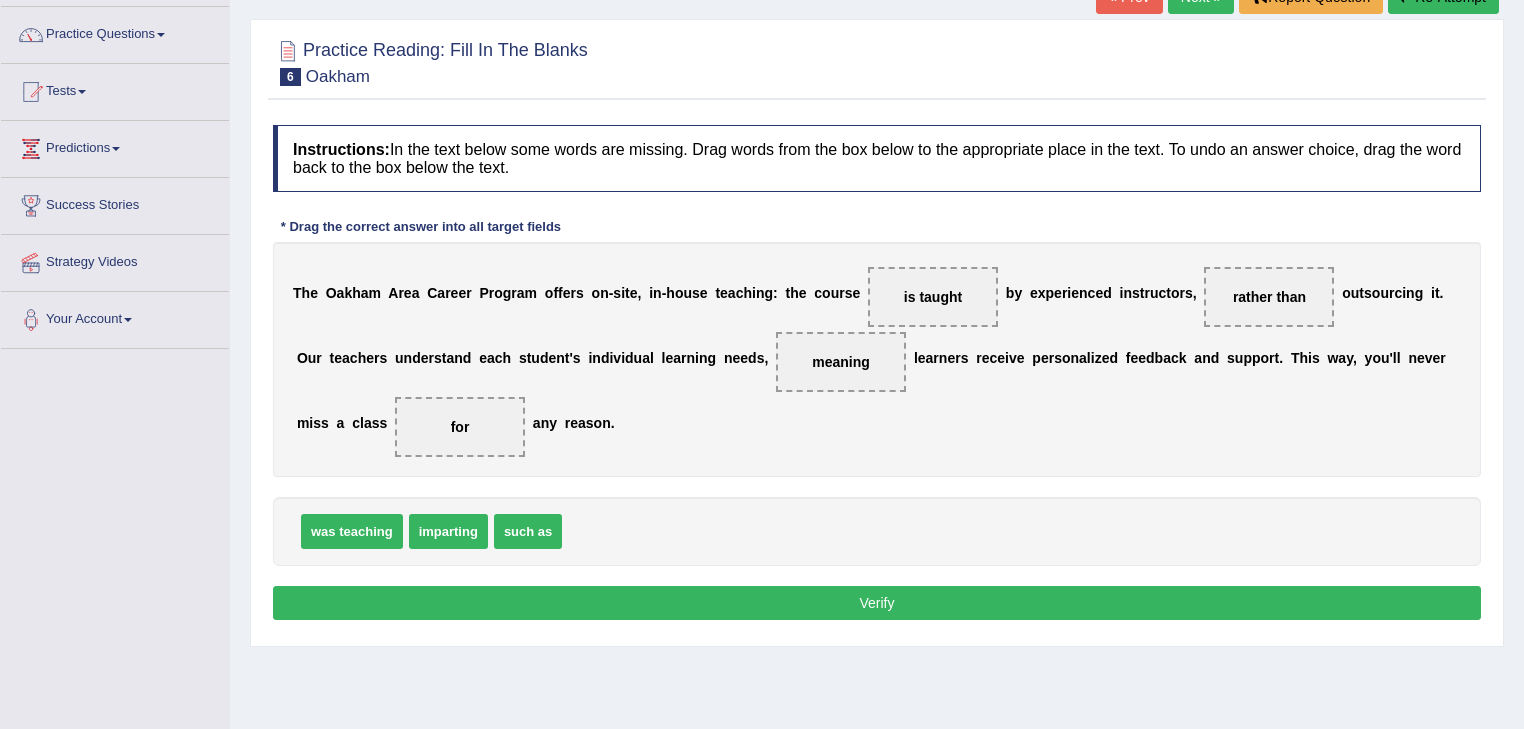
scroll to position [160, 0]
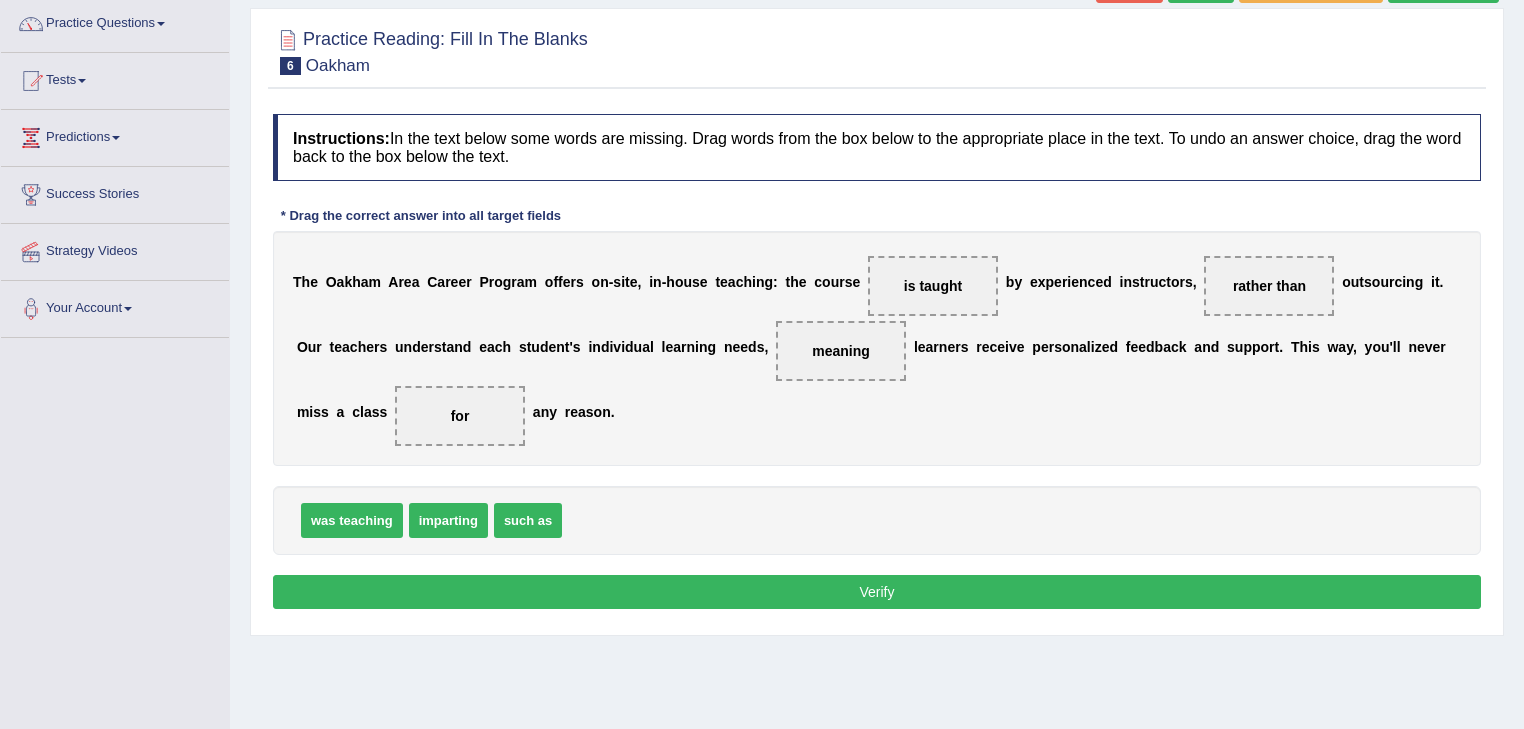
click at [773, 581] on button "Verify" at bounding box center [877, 592] width 1208 height 34
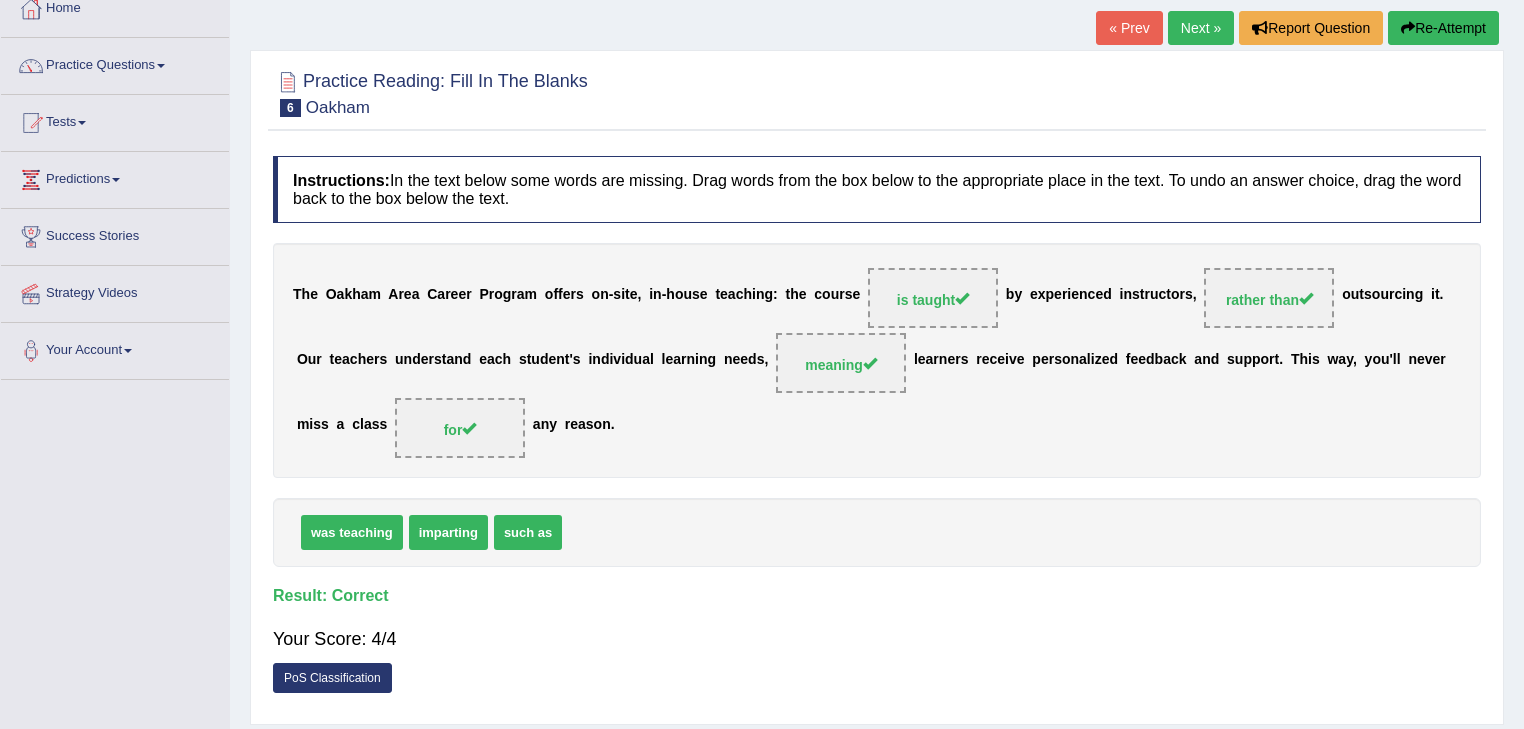
scroll to position [80, 0]
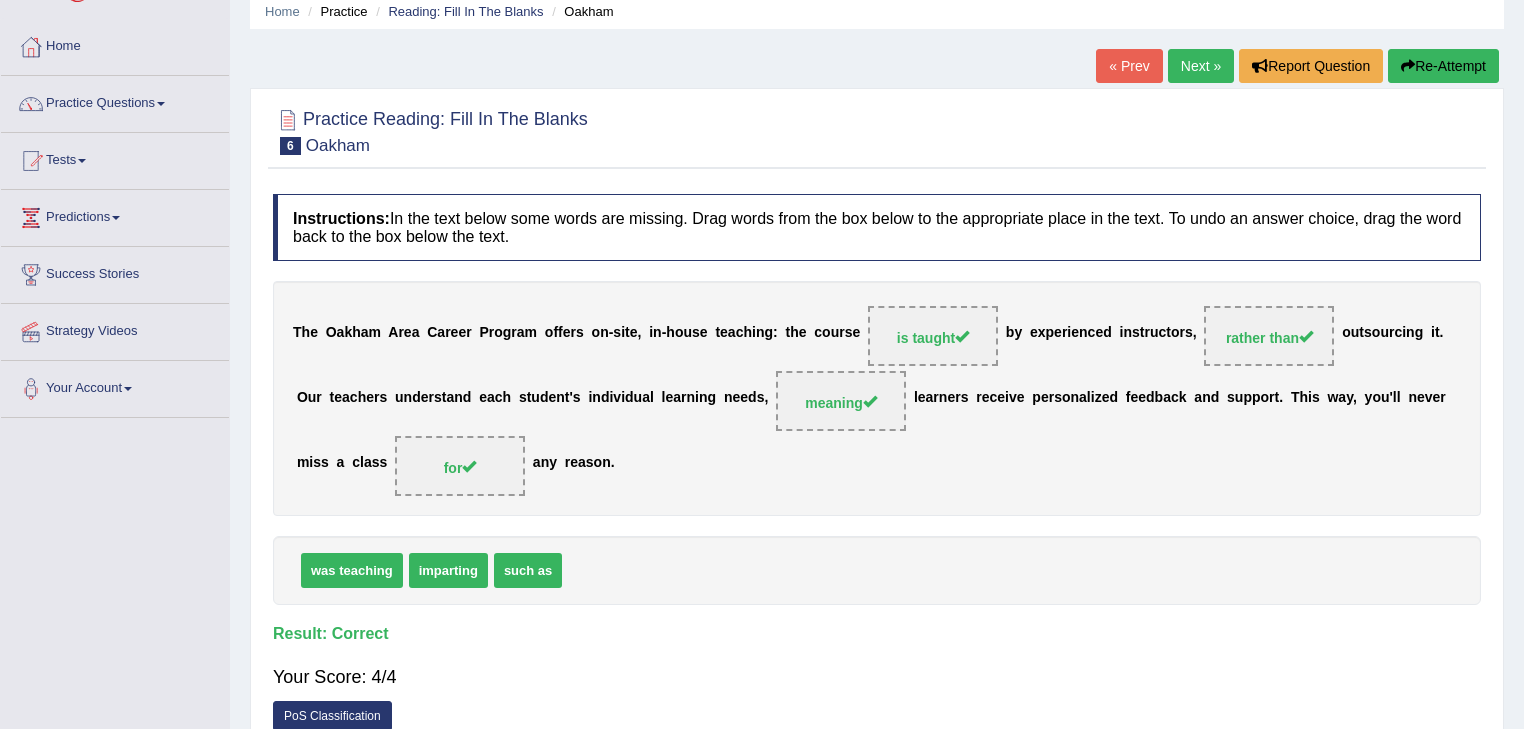
click at [1186, 70] on link "Next »" at bounding box center [1201, 66] width 66 height 34
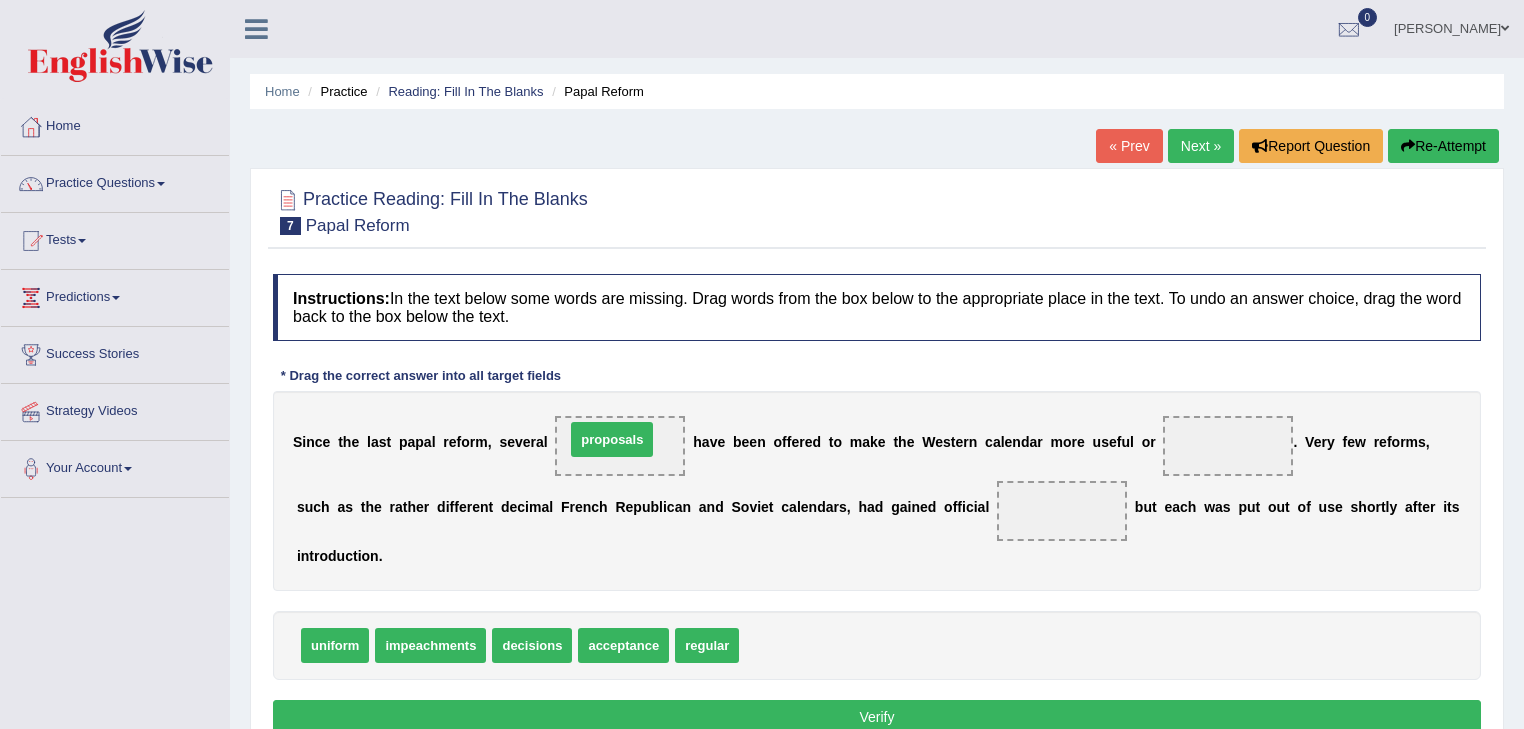
drag, startPoint x: 788, startPoint y: 644, endPoint x: 614, endPoint y: 440, distance: 268.0
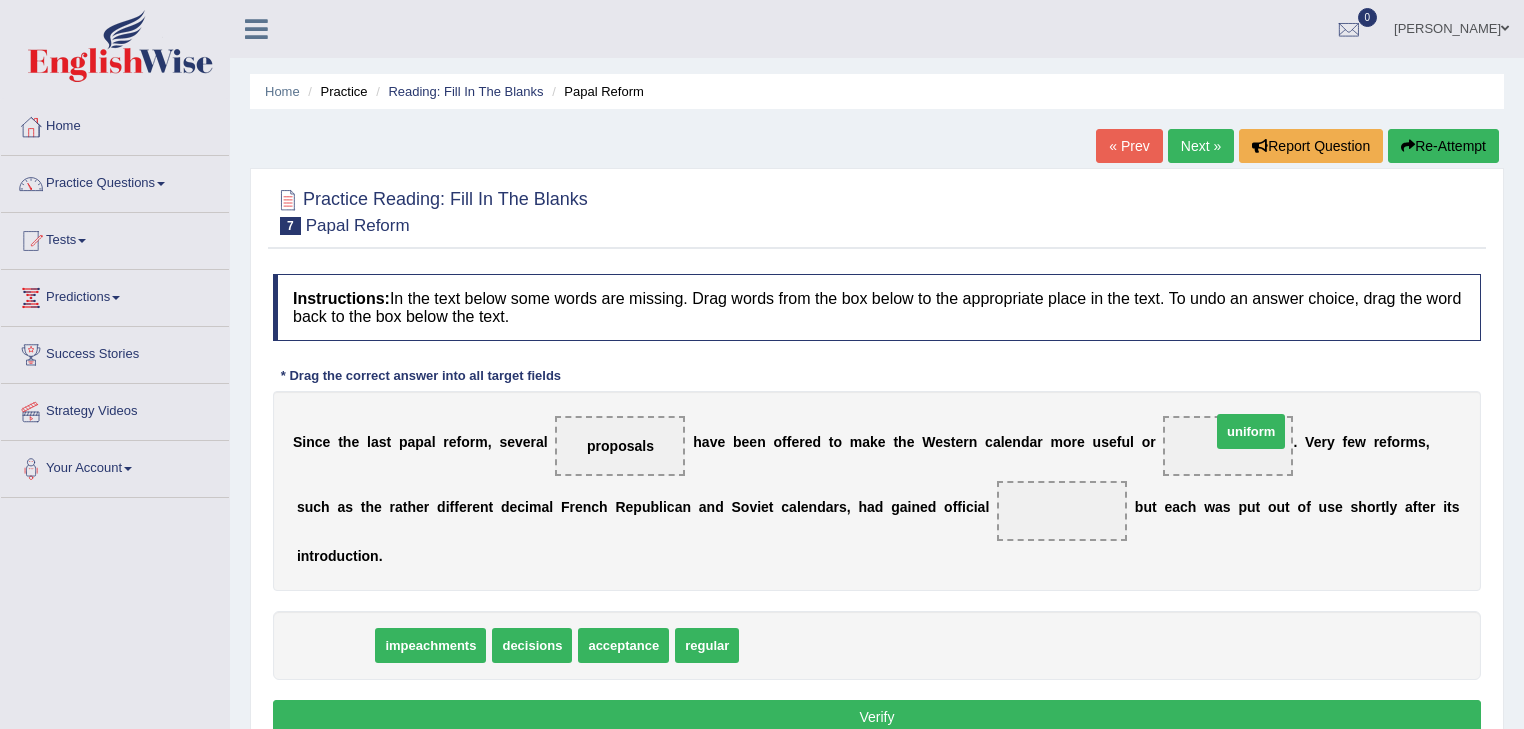
drag, startPoint x: 319, startPoint y: 643, endPoint x: 1232, endPoint y: 431, distance: 937.0
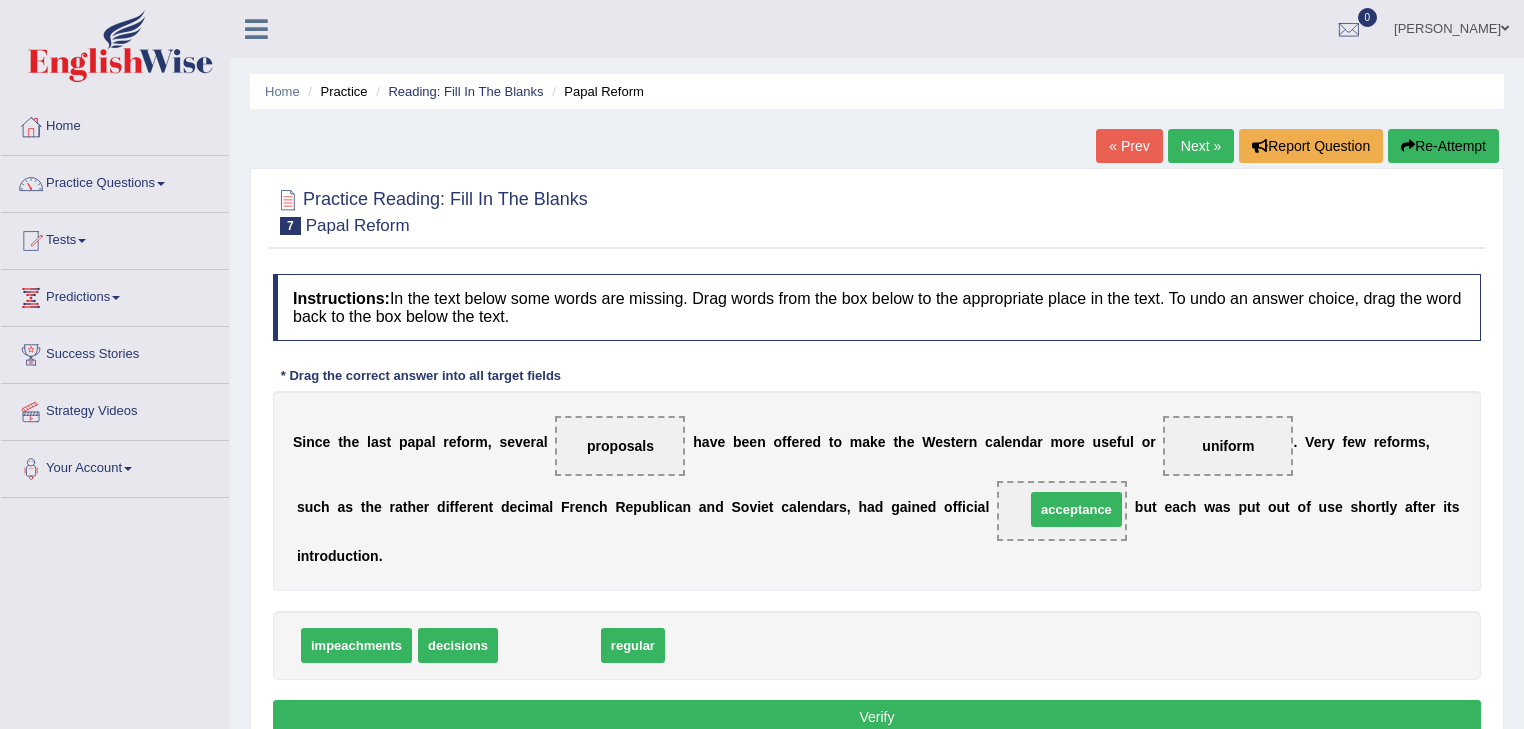
drag, startPoint x: 539, startPoint y: 644, endPoint x: 1066, endPoint y: 508, distance: 544.1
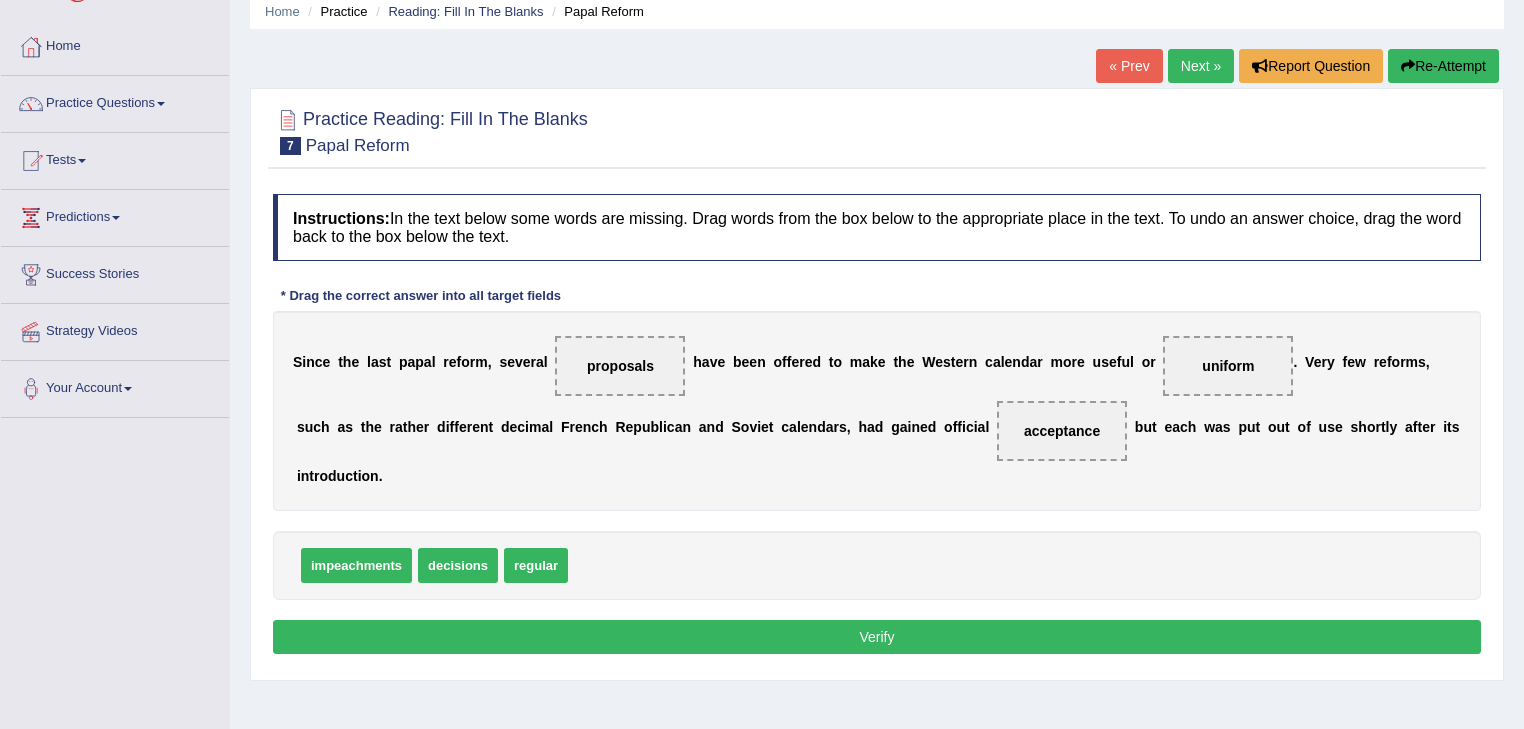
click at [962, 628] on button "Verify" at bounding box center [877, 637] width 1208 height 34
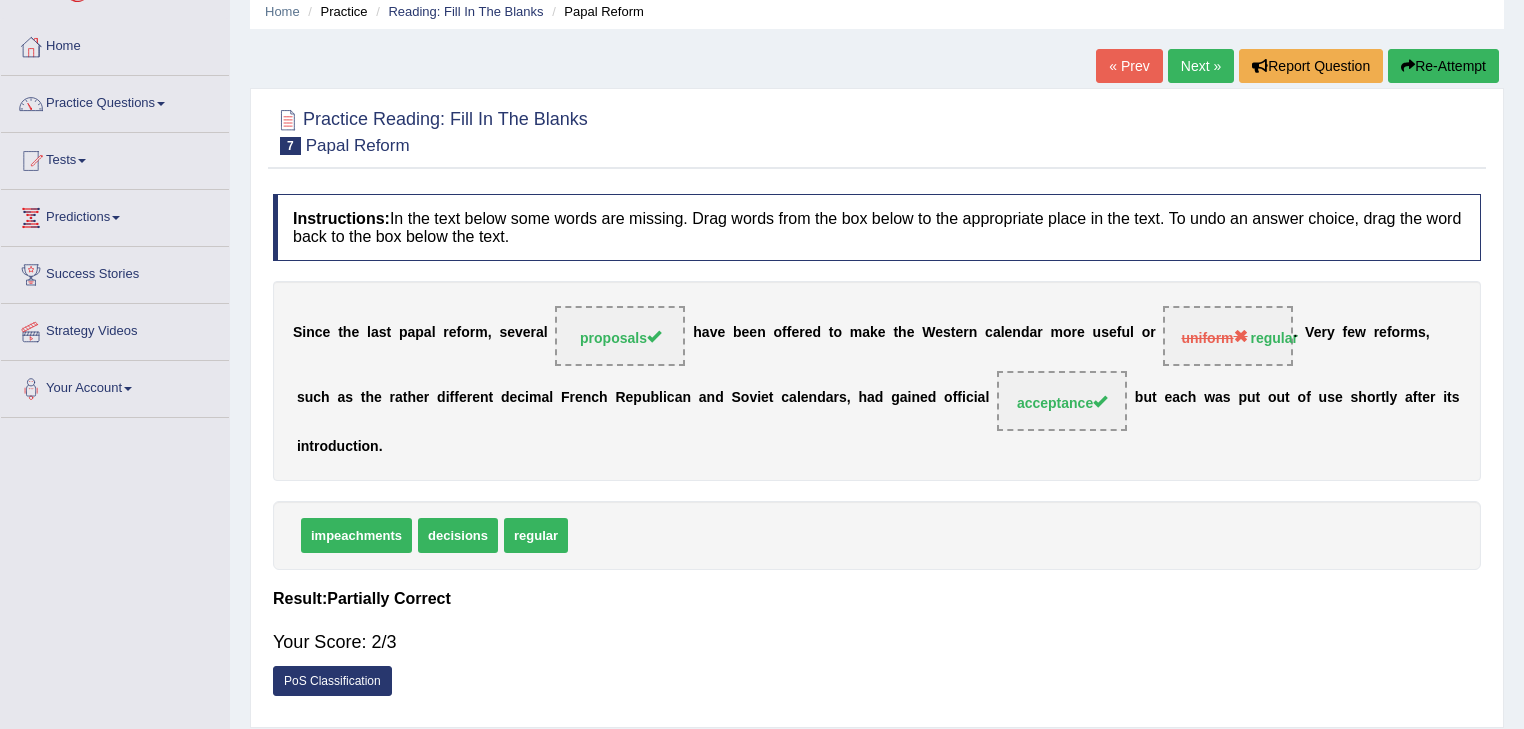
click at [1194, 66] on link "Next »" at bounding box center [1201, 66] width 66 height 34
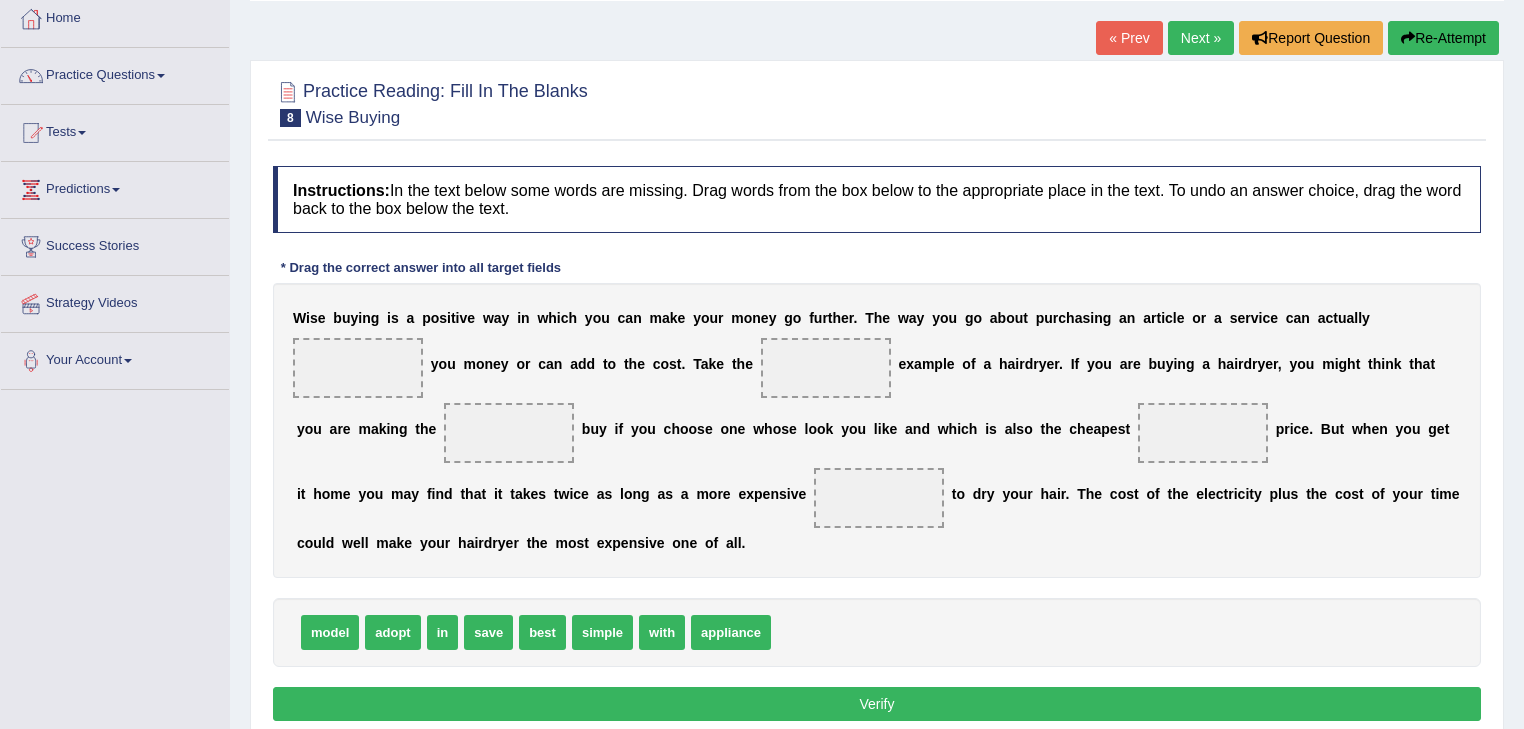
scroll to position [80, 0]
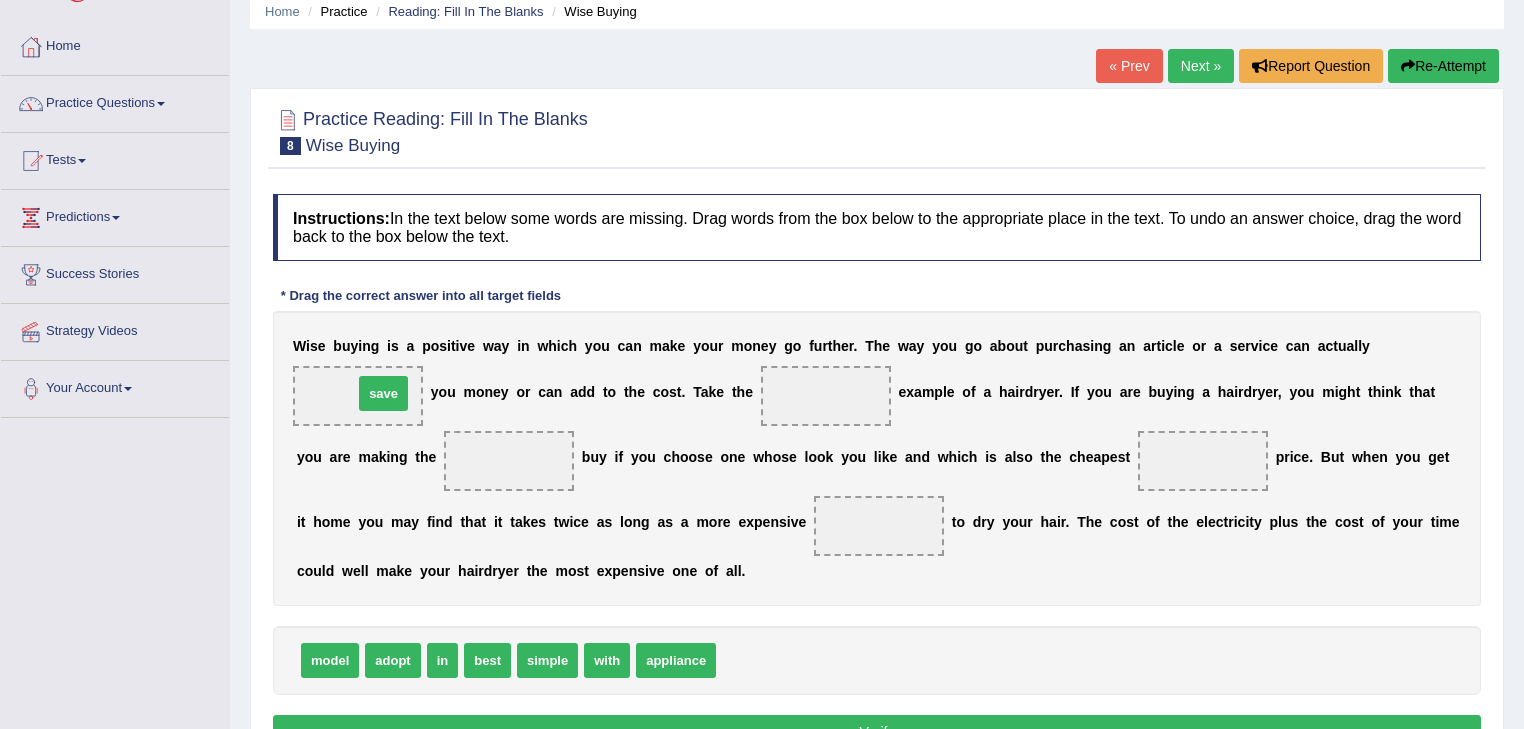
drag, startPoint x: 752, startPoint y: 669, endPoint x: 389, endPoint y: 402, distance: 450.5
drag, startPoint x: 543, startPoint y: 656, endPoint x: 823, endPoint y: 391, distance: 385.4
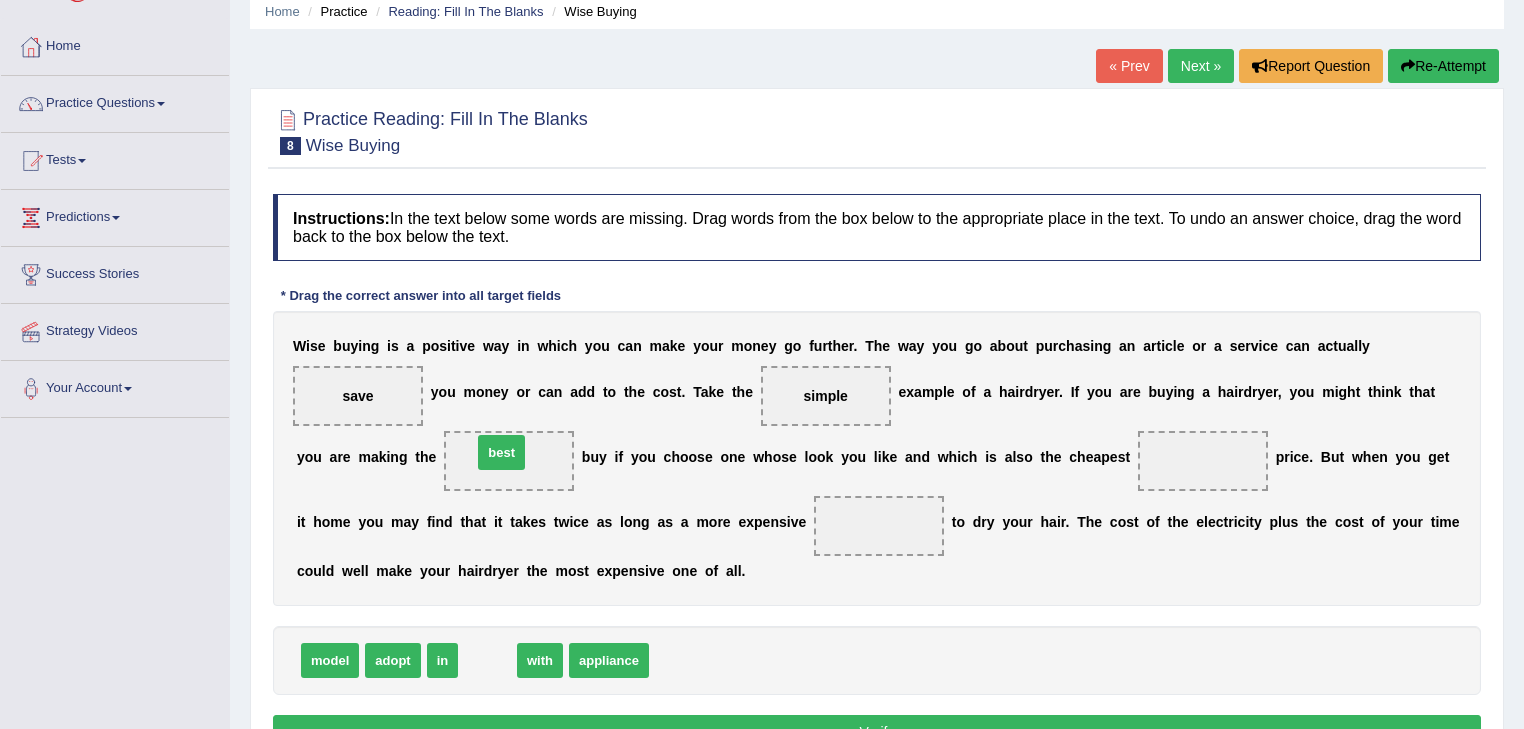
drag, startPoint x: 488, startPoint y: 663, endPoint x: 502, endPoint y: 455, distance: 208.4
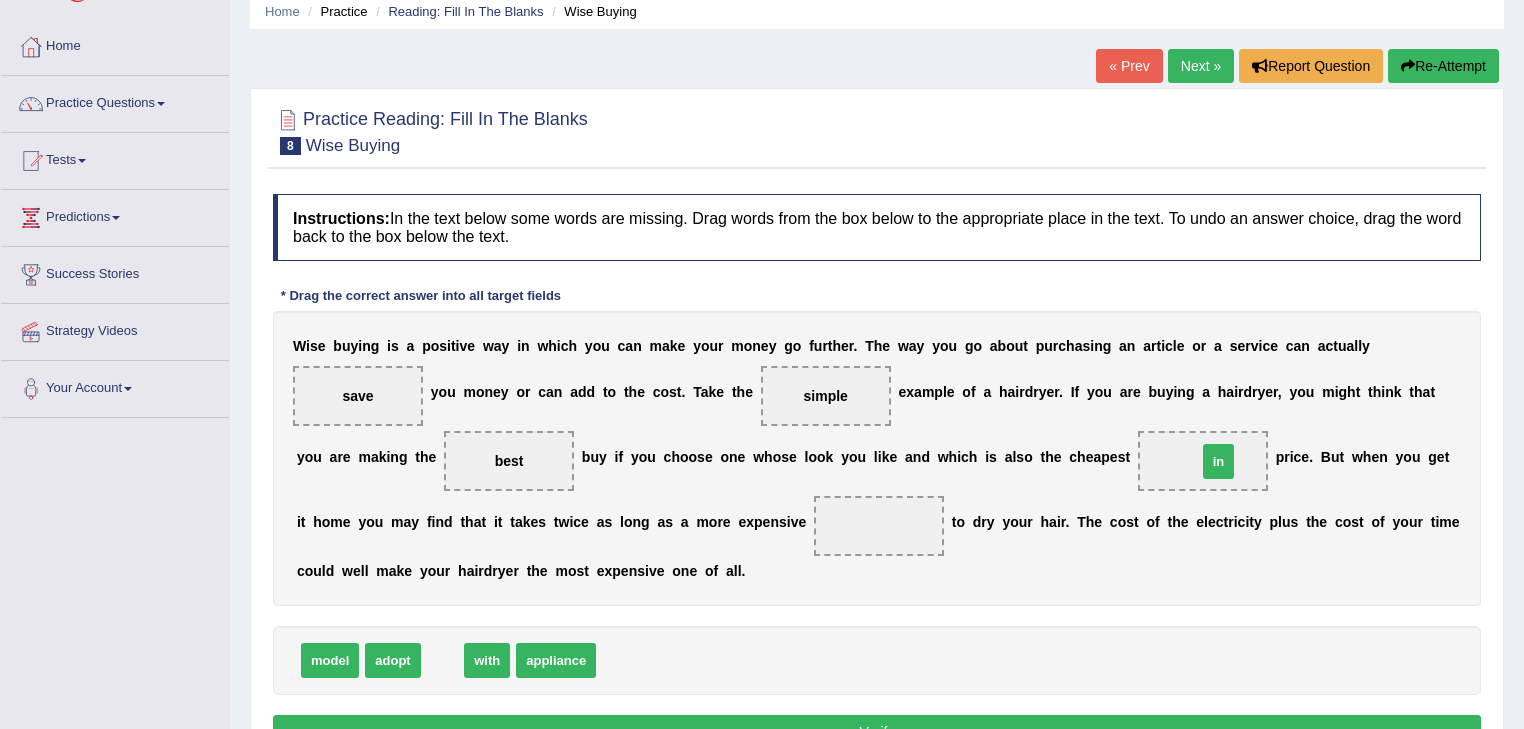
drag, startPoint x: 448, startPoint y: 657, endPoint x: 1224, endPoint y: 458, distance: 800.8
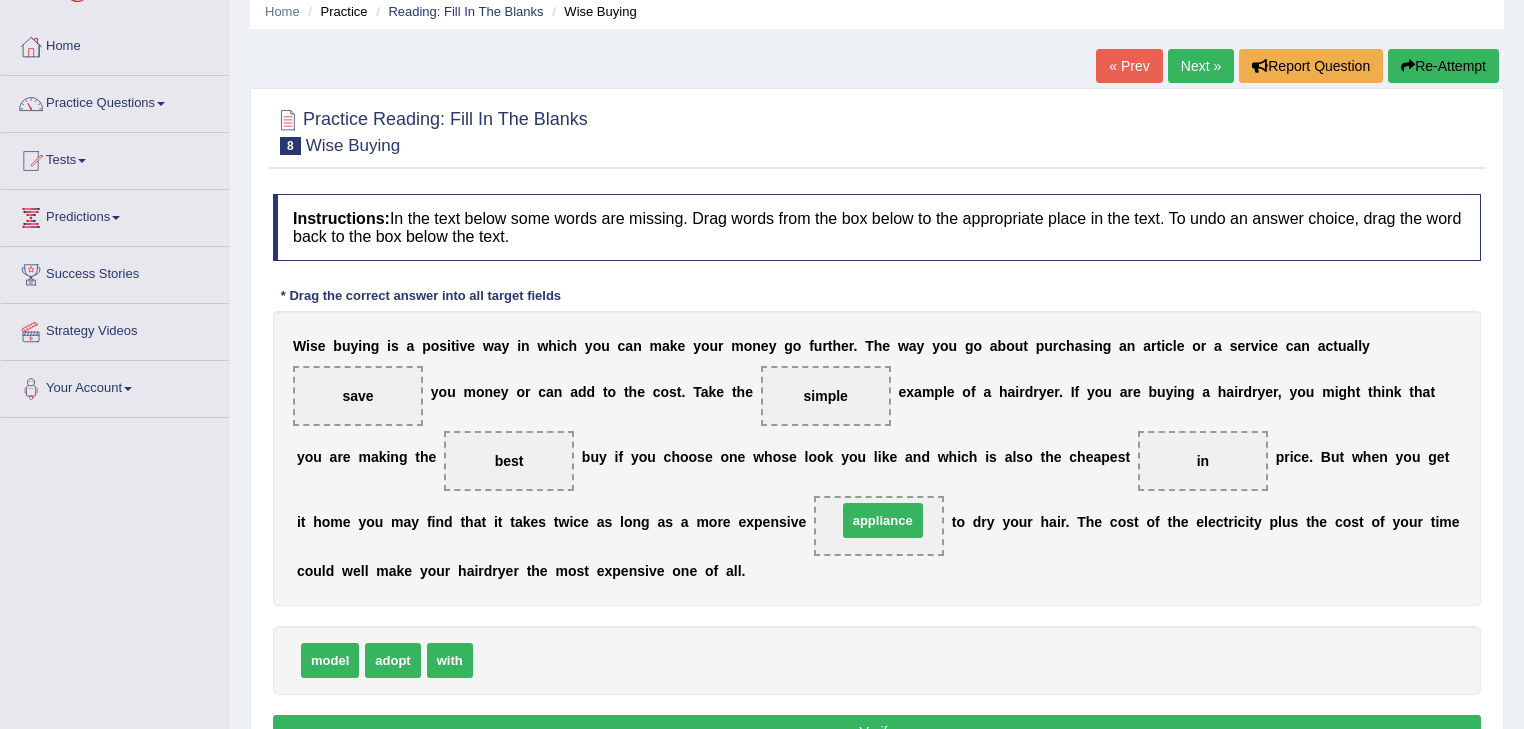
drag, startPoint x: 520, startPoint y: 660, endPoint x: 884, endPoint y: 520, distance: 389.9
drag, startPoint x: 880, startPoint y: 517, endPoint x: 549, endPoint y: 662, distance: 361.2
drag, startPoint x: 326, startPoint y: 650, endPoint x: 857, endPoint y: 520, distance: 546.5
click at [951, 723] on button "Verify" at bounding box center [877, 732] width 1208 height 34
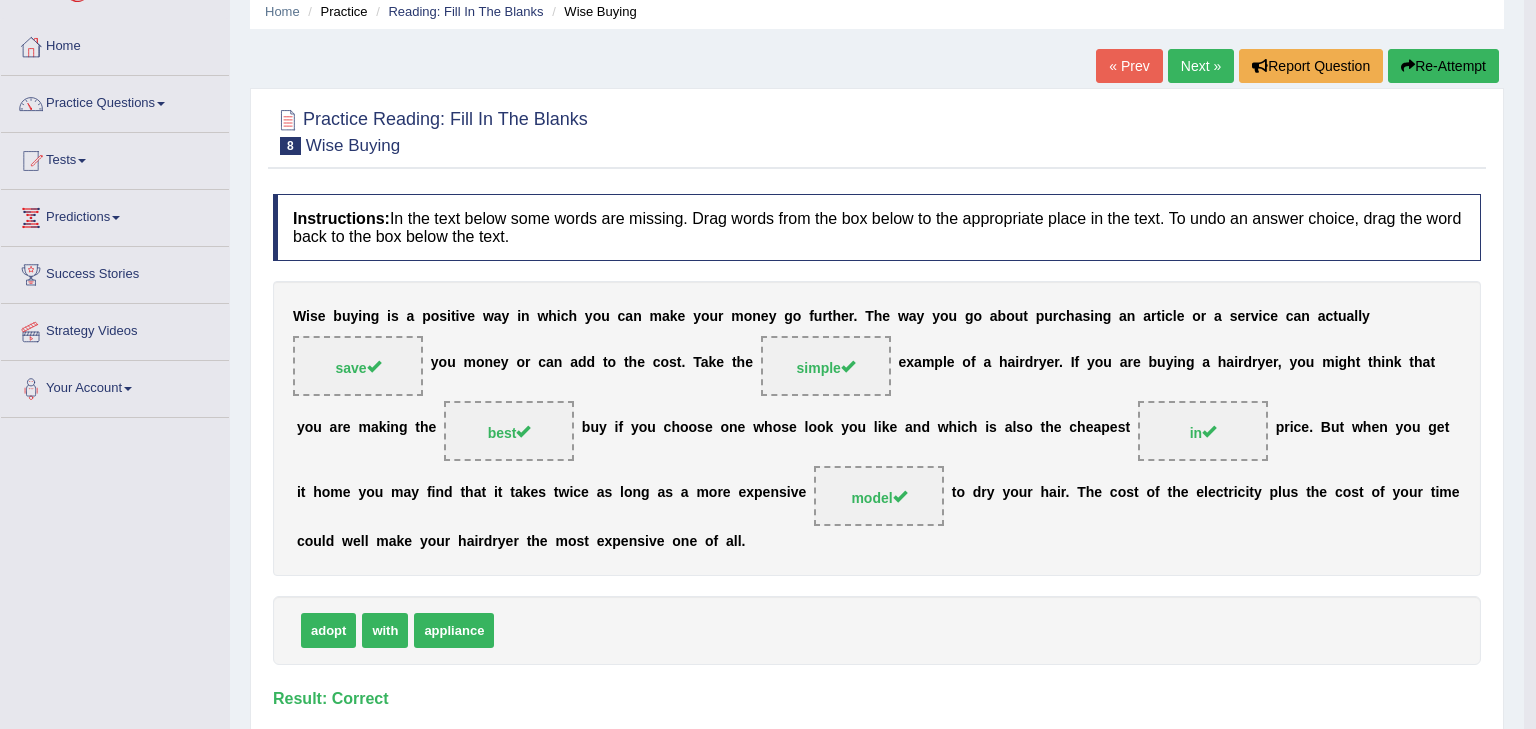
click at [951, 649] on body "Toggle navigation Home Practice Questions Speaking Practice Read Aloud Repeat S…" at bounding box center [768, 284] width 1536 height 729
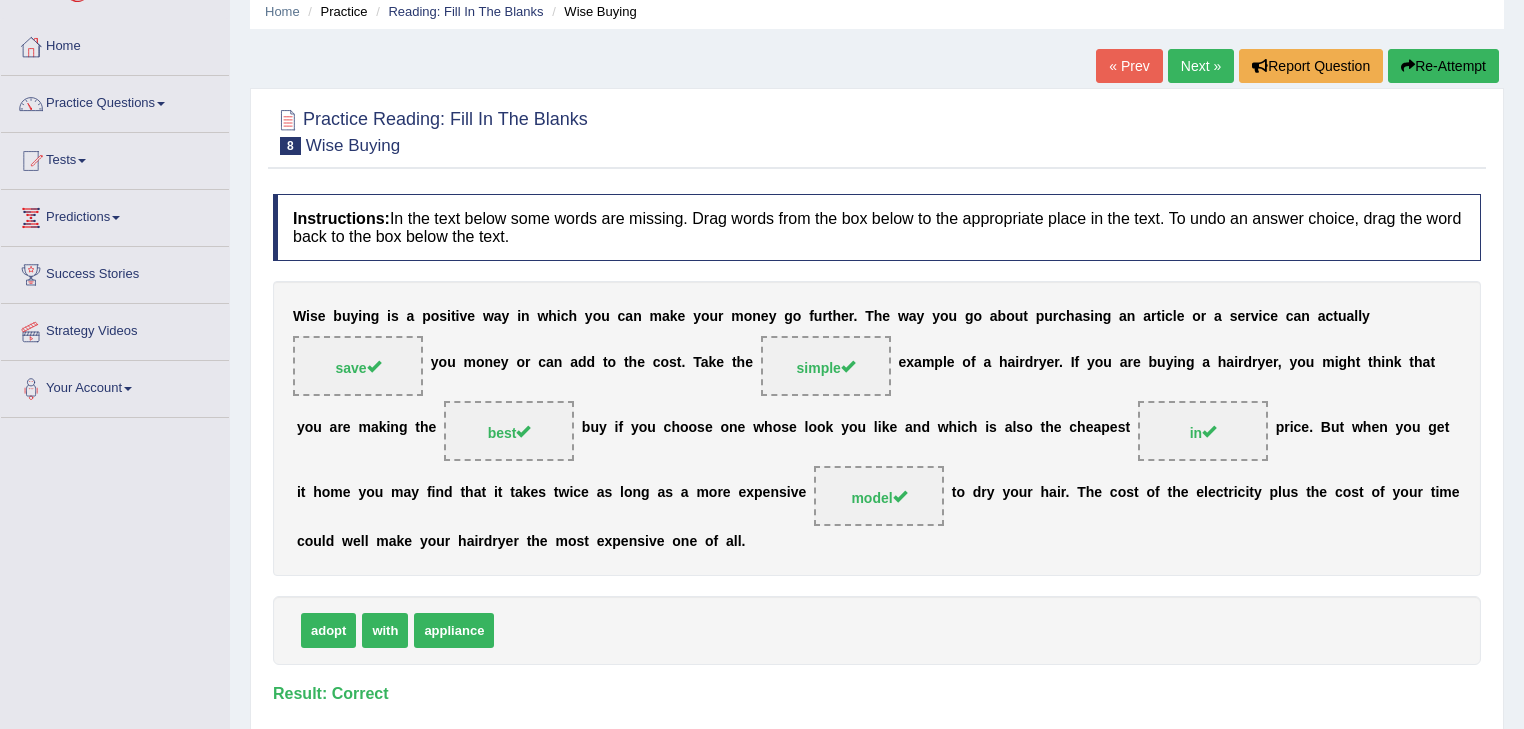
click at [1196, 62] on link "Next »" at bounding box center [1201, 66] width 66 height 34
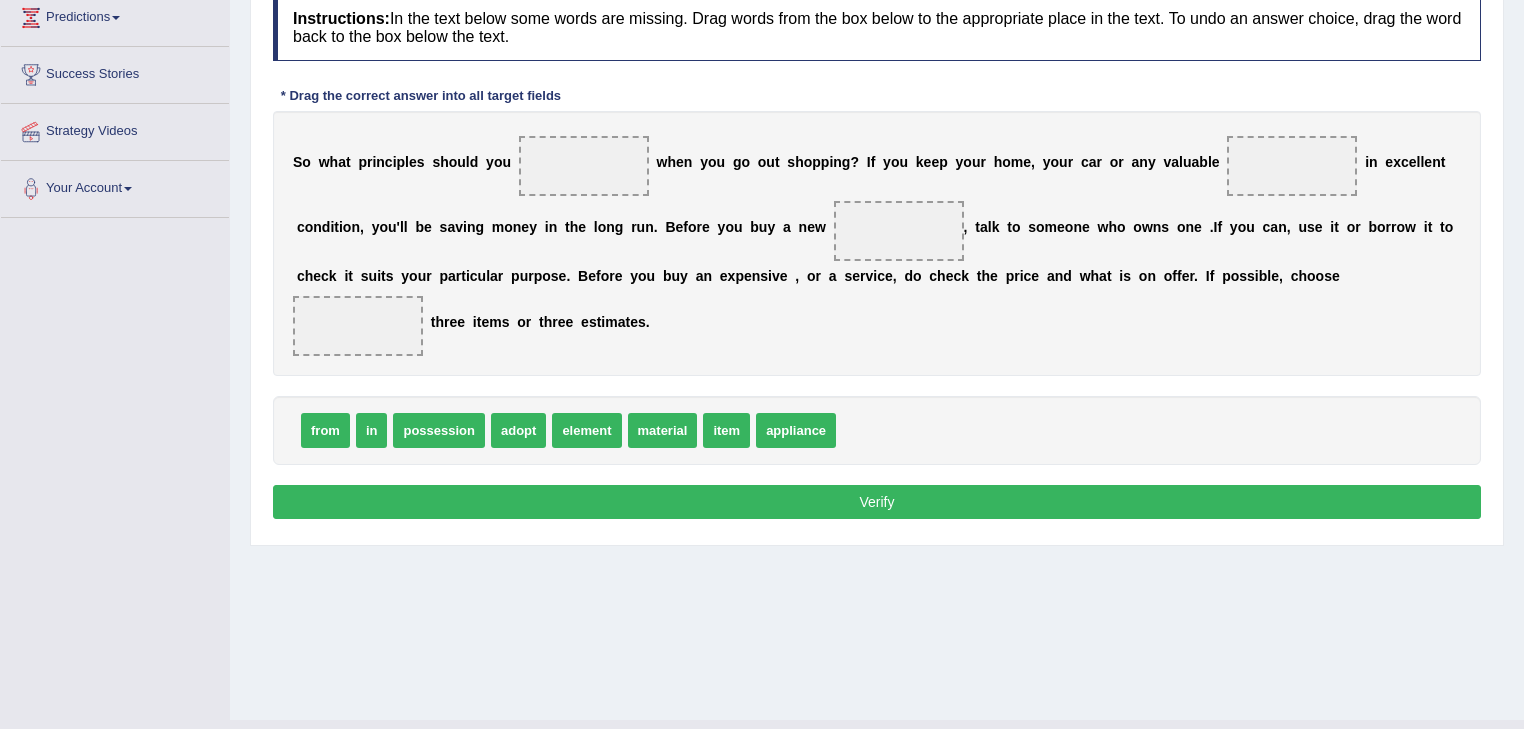
scroll to position [321, 0]
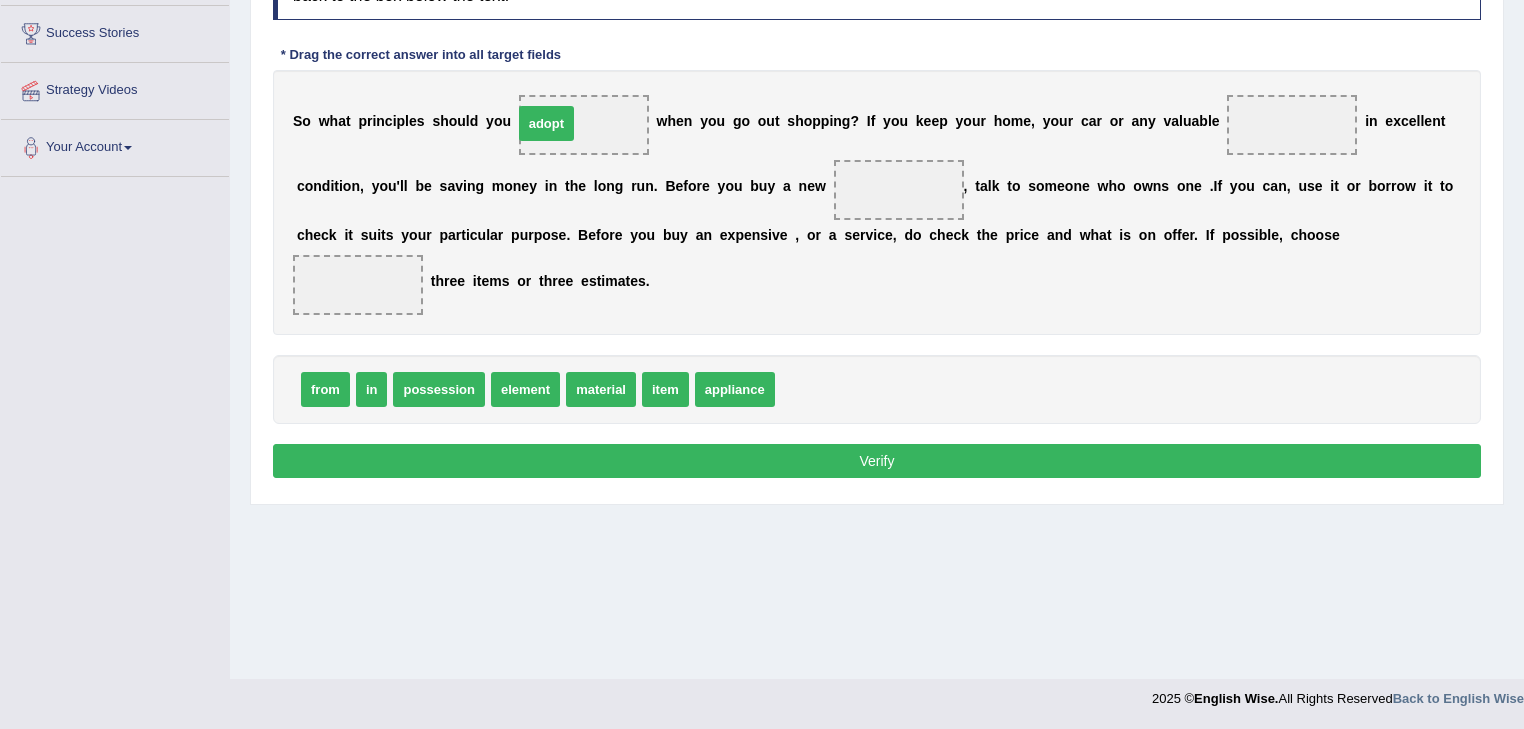
drag, startPoint x: 787, startPoint y: 384, endPoint x: 525, endPoint y: 118, distance: 373.2
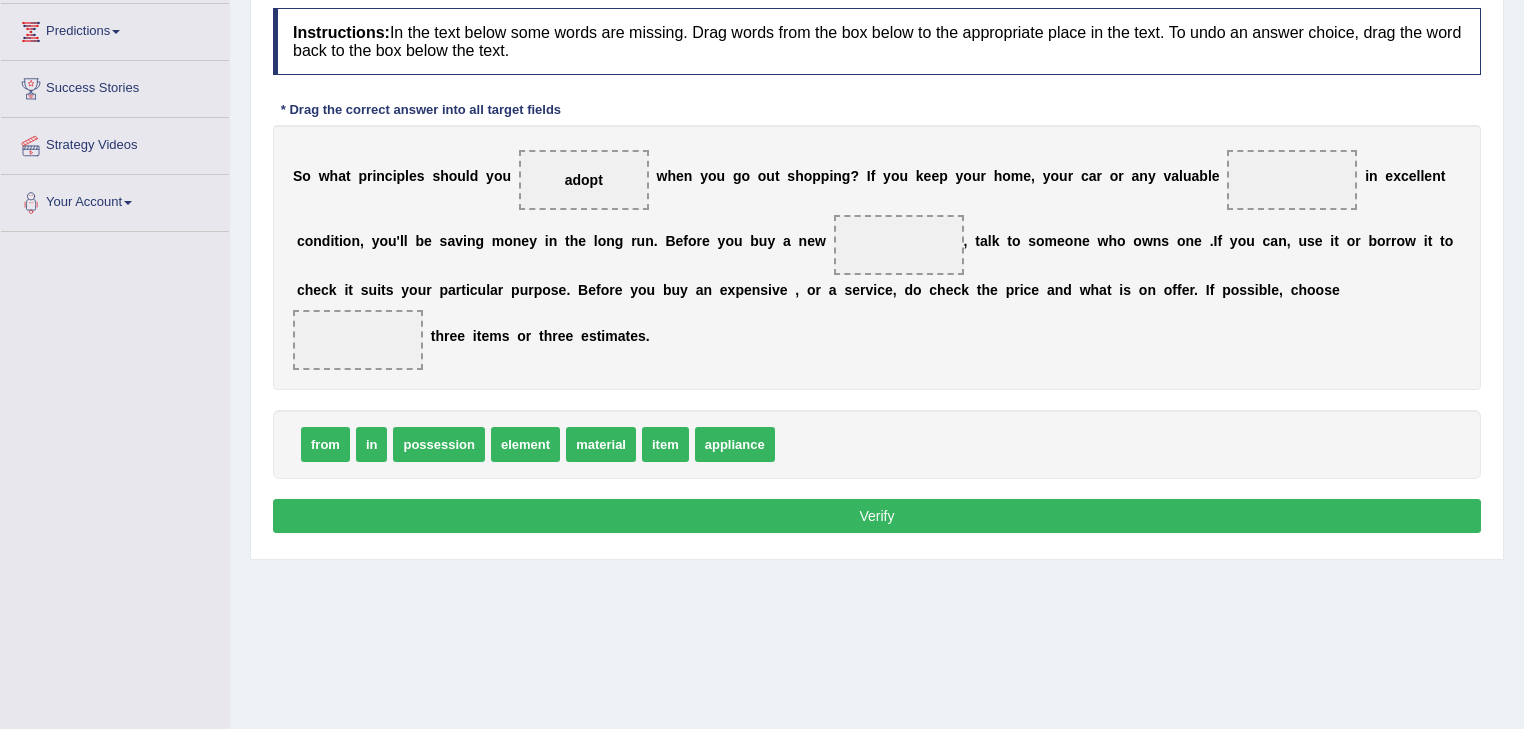
scroll to position [241, 0]
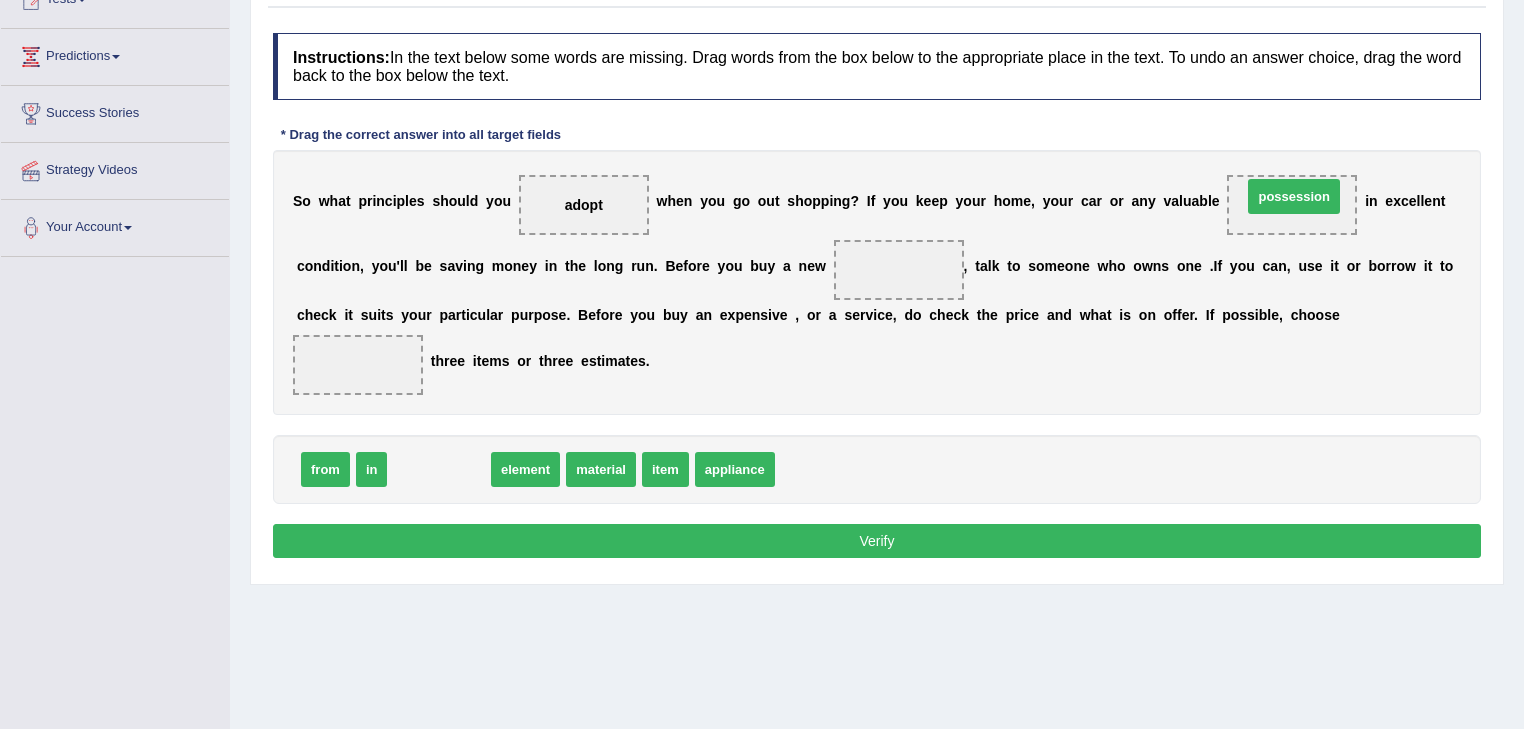
drag, startPoint x: 435, startPoint y: 464, endPoint x: 1290, endPoint y: 191, distance: 897.2
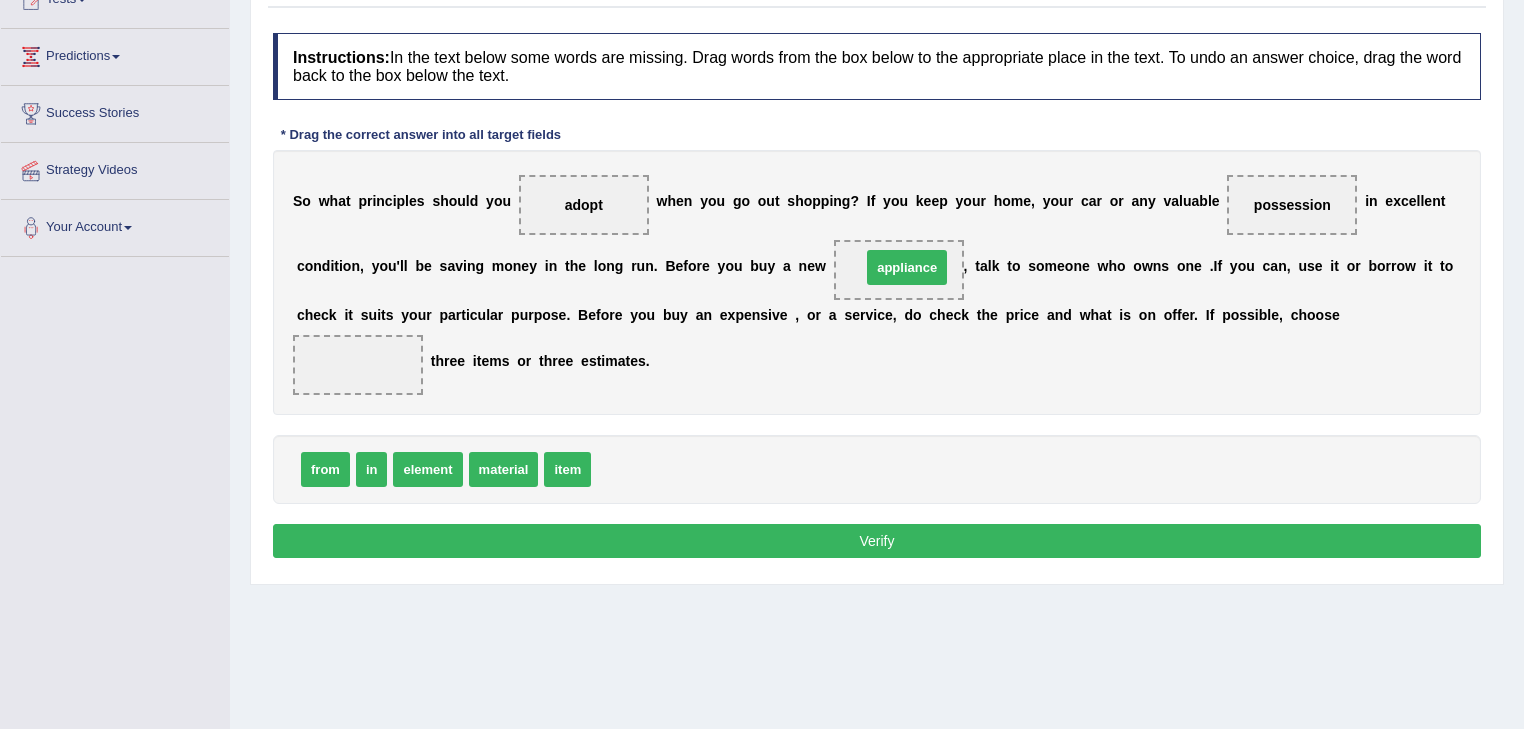
drag, startPoint x: 642, startPoint y: 461, endPoint x: 912, endPoint y: 260, distance: 336.5
drag, startPoint x: 322, startPoint y: 466, endPoint x: 342, endPoint y: 364, distance: 103.9
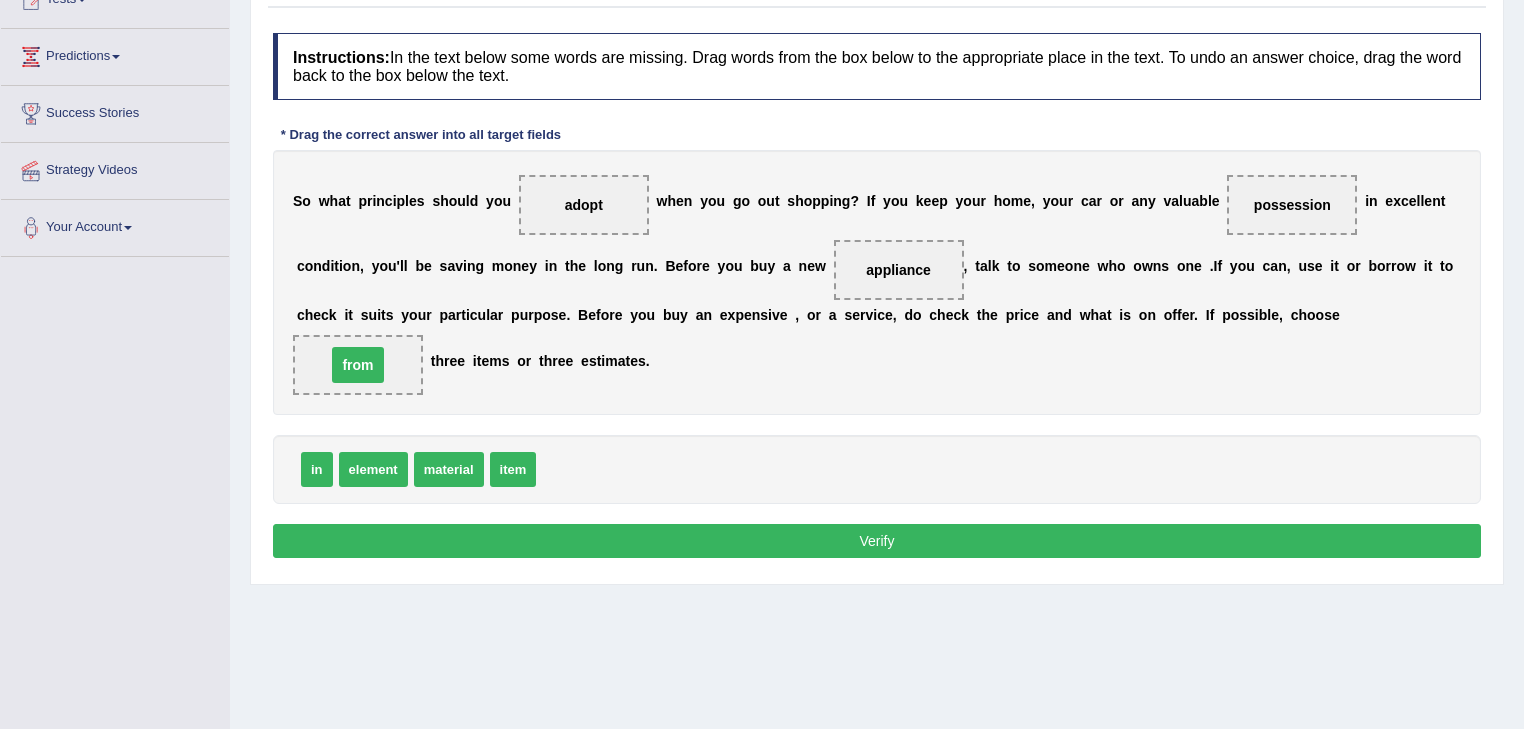
click at [902, 536] on button "Verify" at bounding box center [877, 541] width 1208 height 34
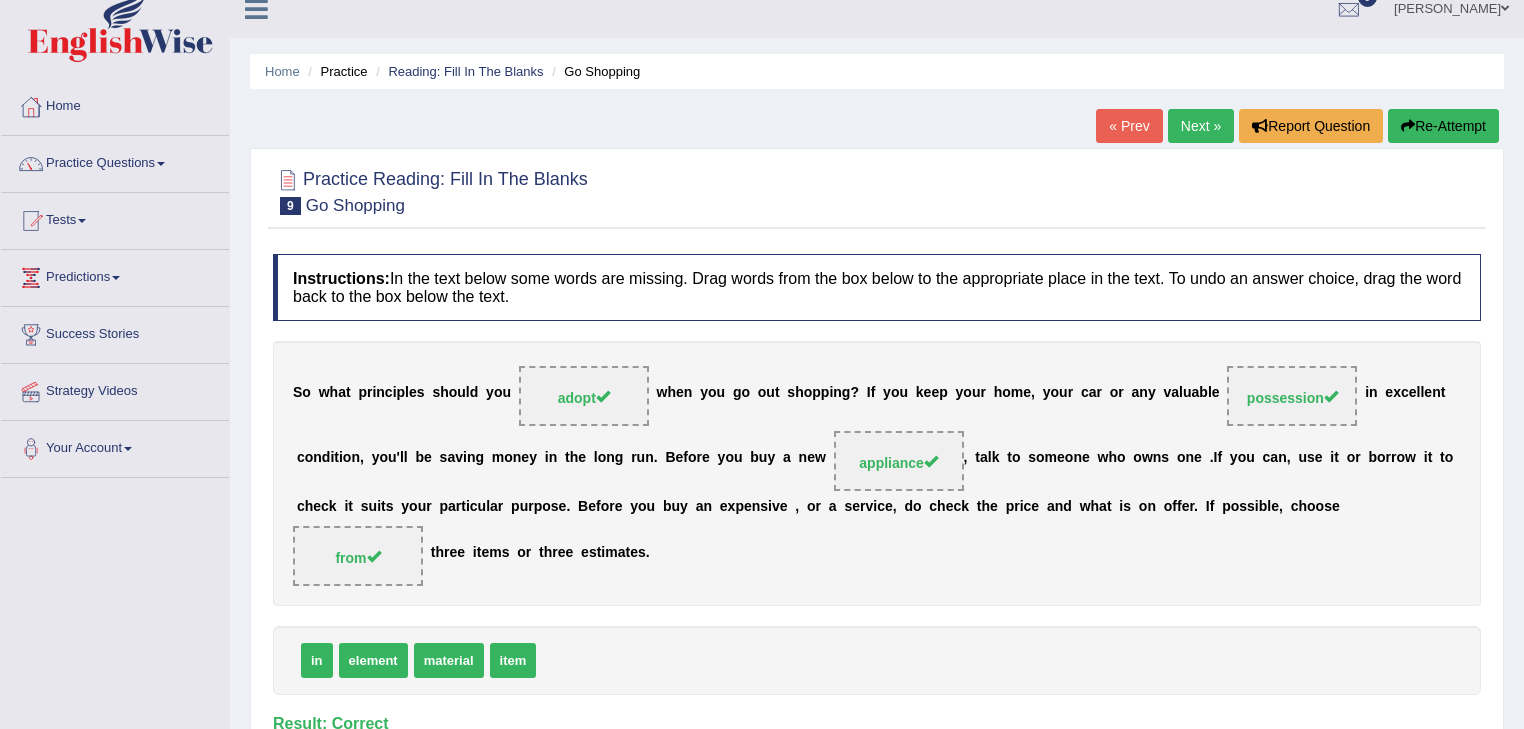
scroll to position [0, 0]
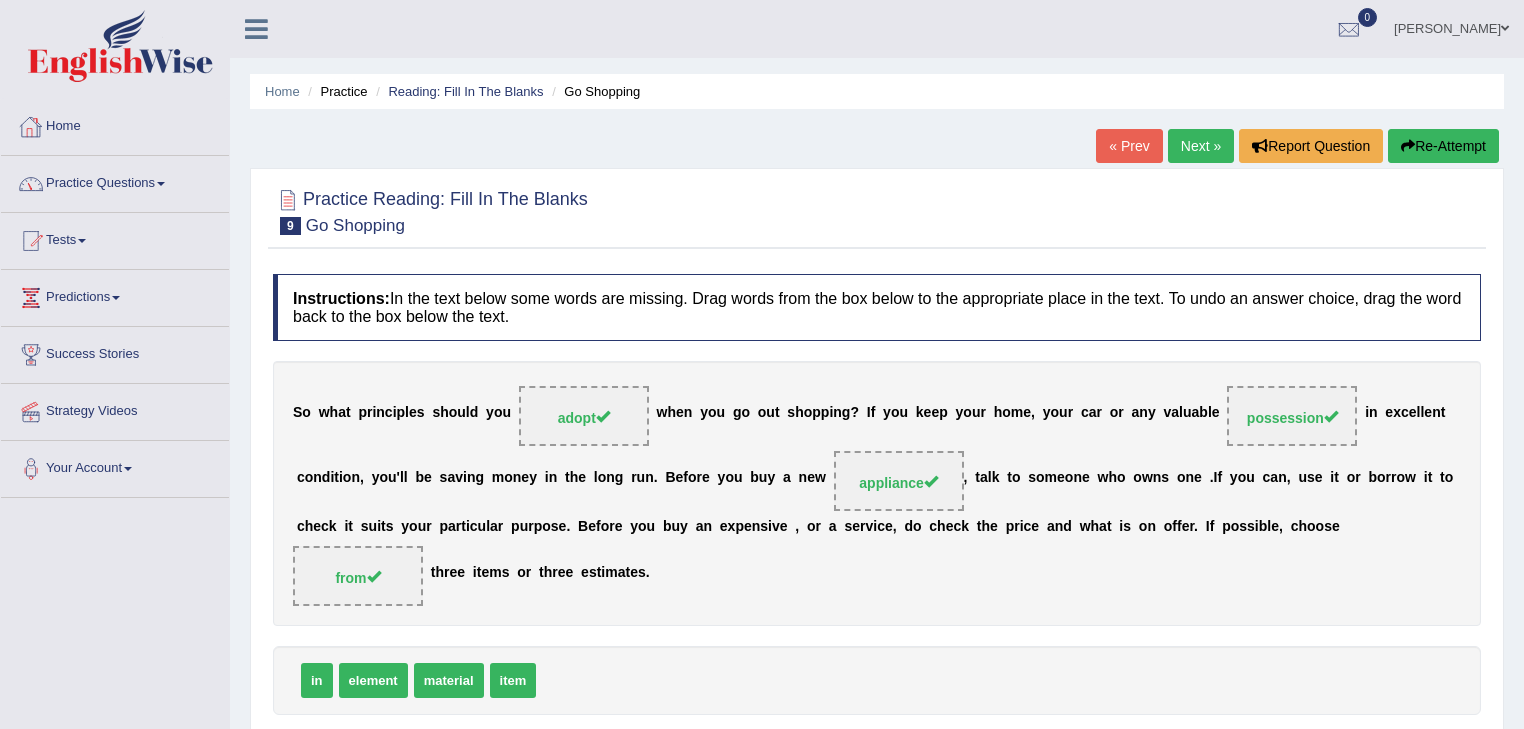
click at [152, 184] on link "Practice Questions" at bounding box center [115, 181] width 228 height 50
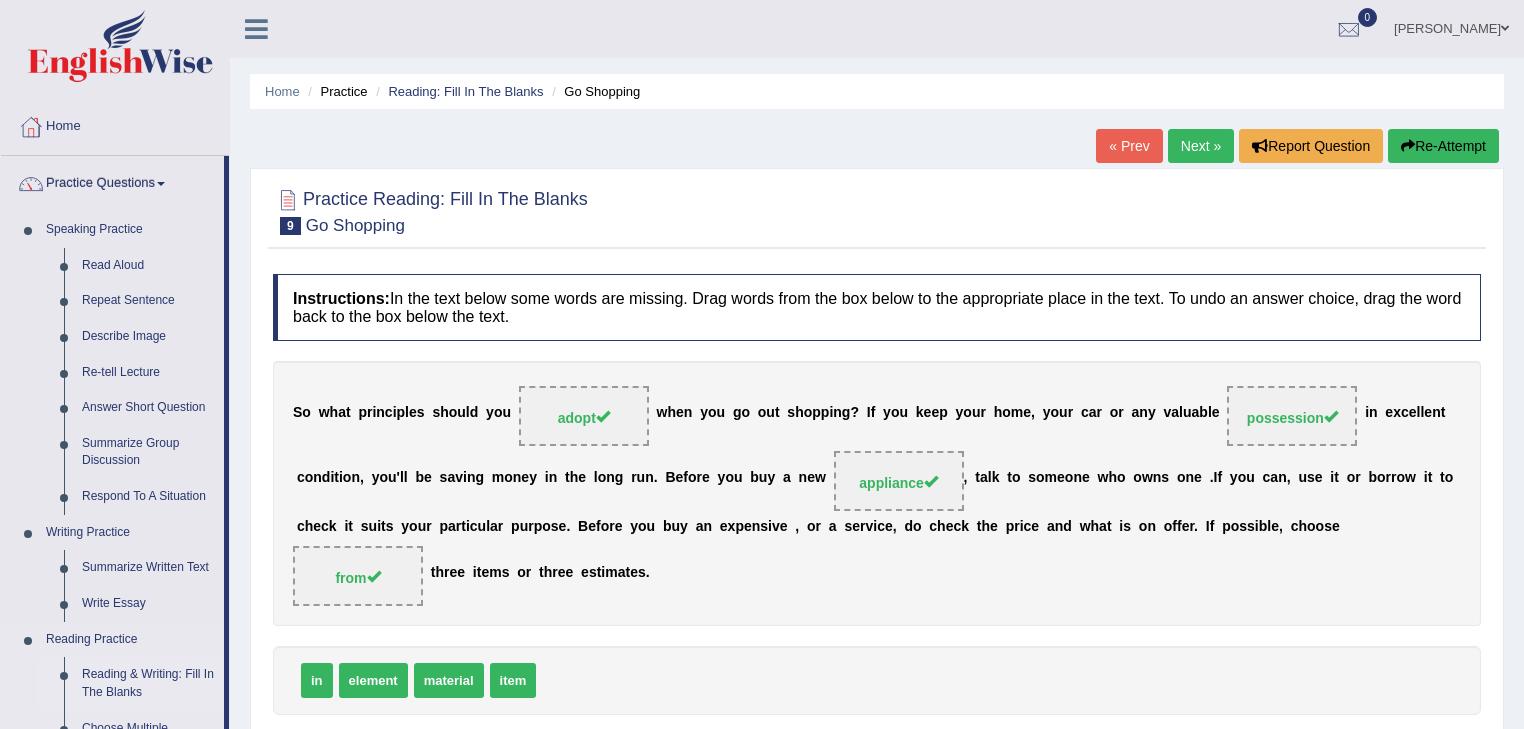
click at [126, 677] on link "Reading & Writing: Fill In The Blanks" at bounding box center [148, 683] width 151 height 53
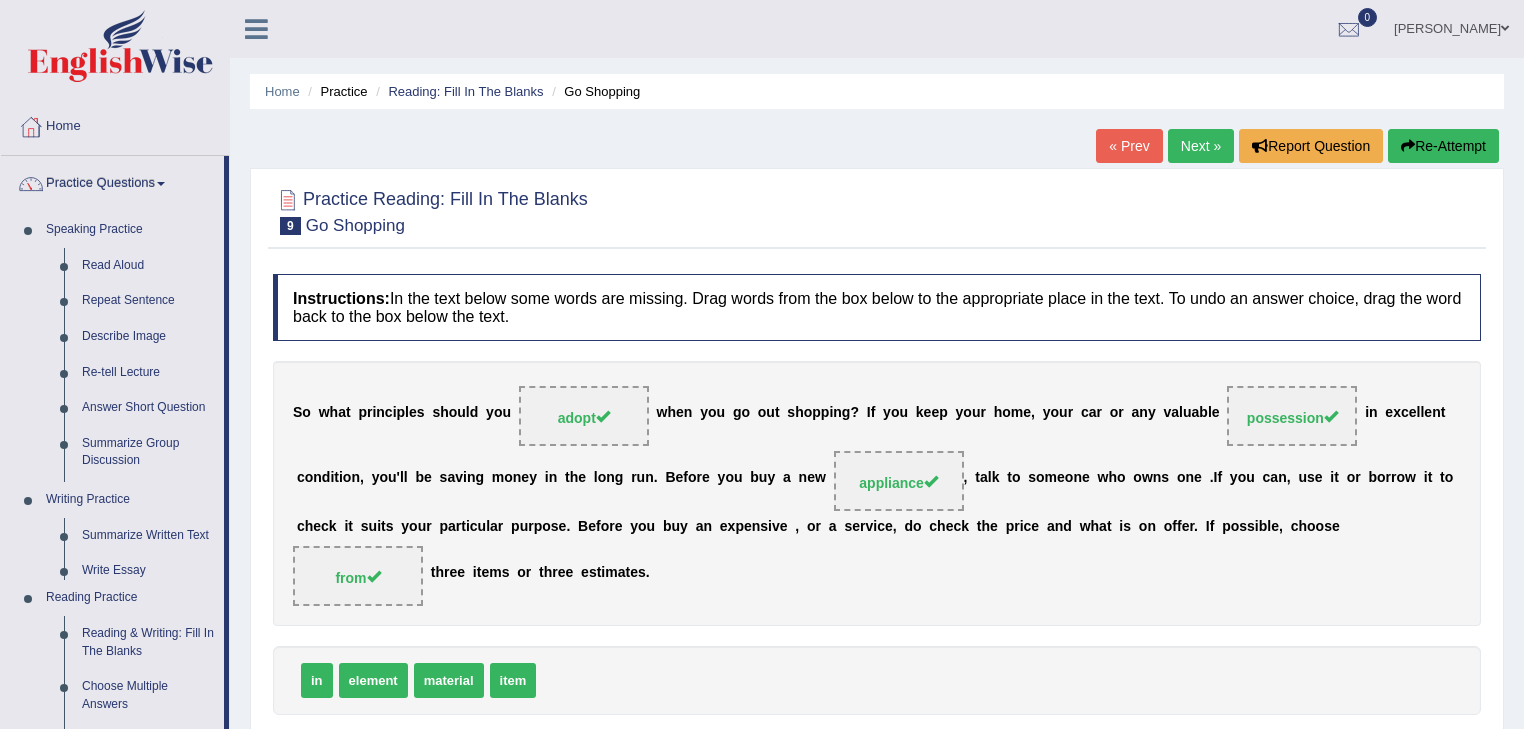
click at [126, 677] on div "Toggle navigation Home Practice Questions Speaking Practice Read Aloud Repeat S…" at bounding box center [762, 520] width 1524 height 1040
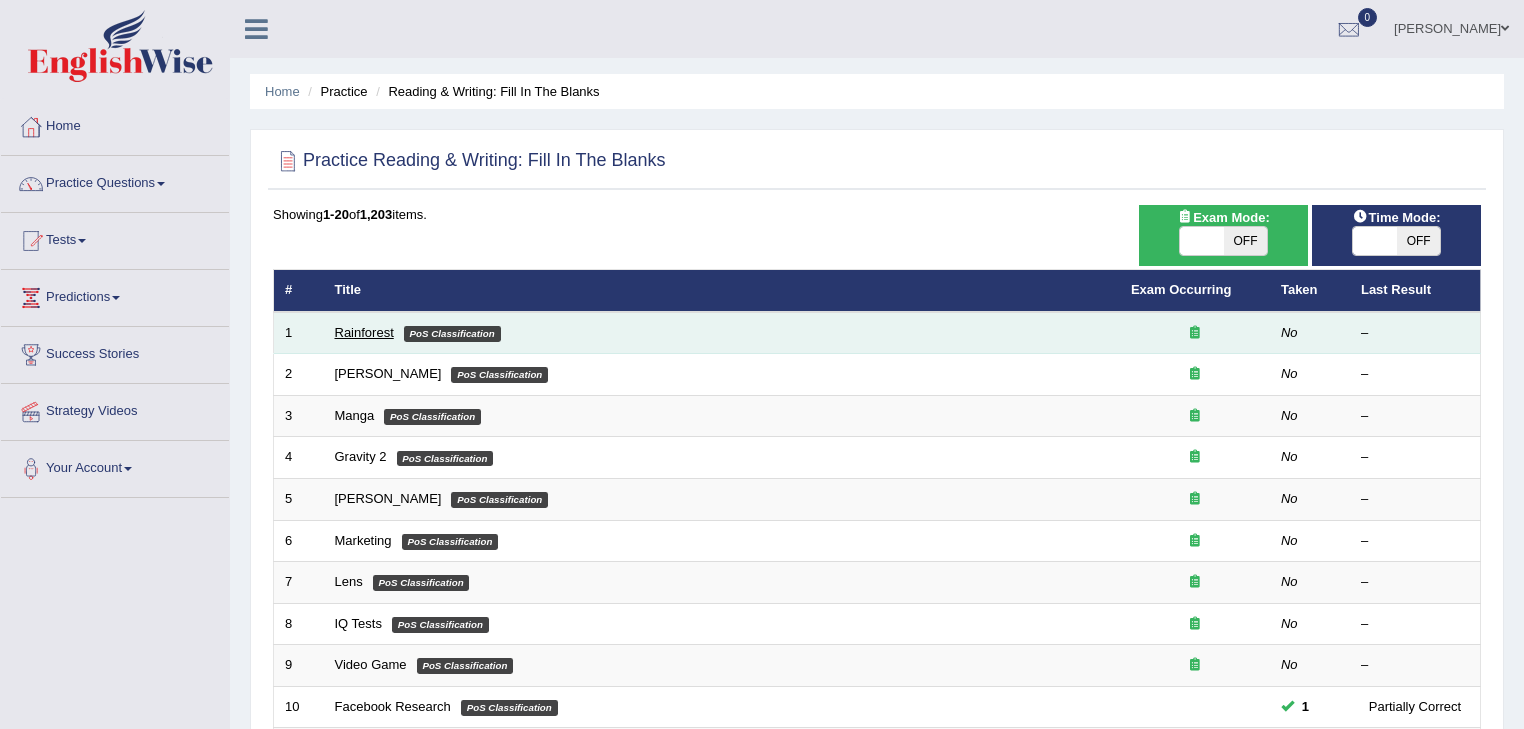
click at [366, 332] on link "Rainforest" at bounding box center [364, 332] width 59 height 15
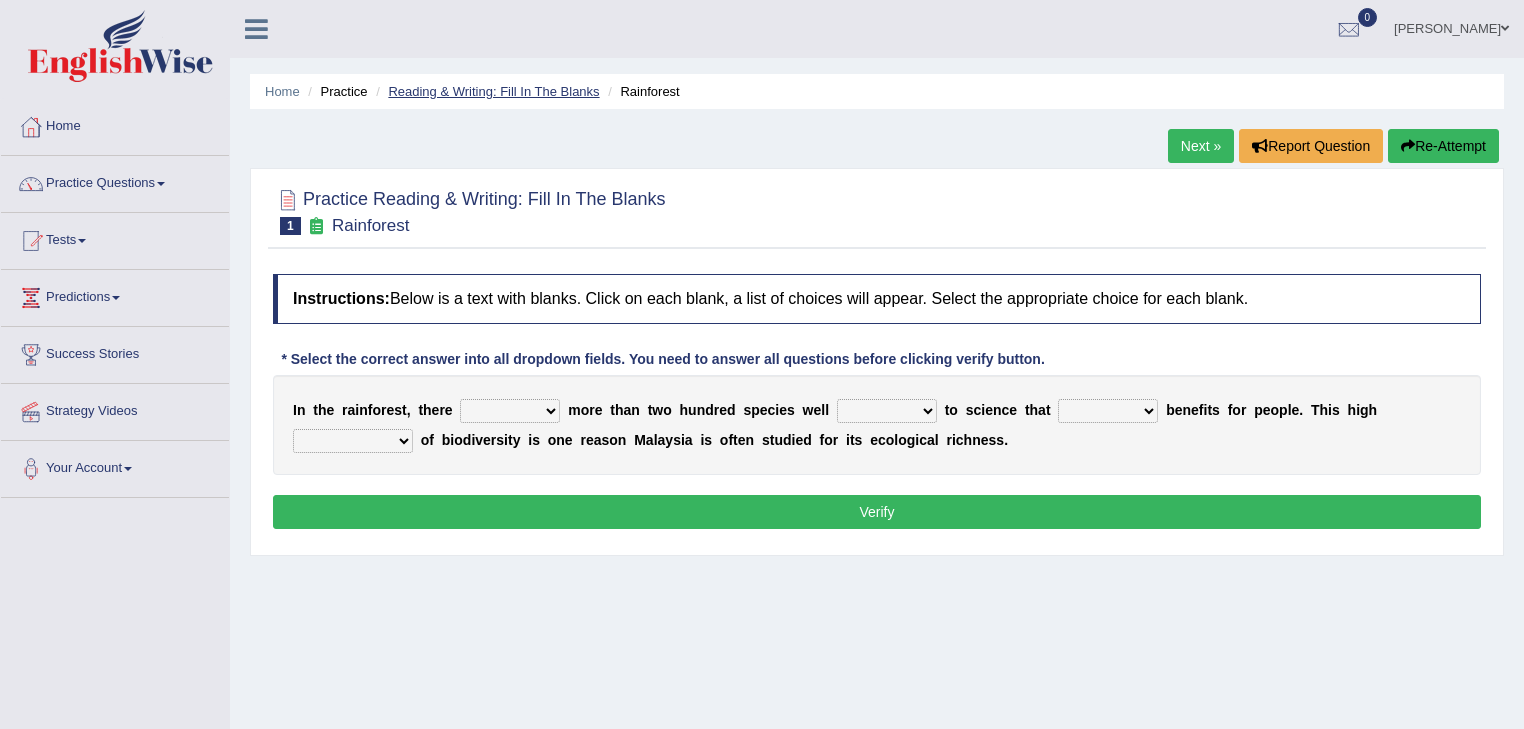
click at [493, 89] on link "Reading & Writing: Fill In The Blanks" at bounding box center [493, 91] width 211 height 15
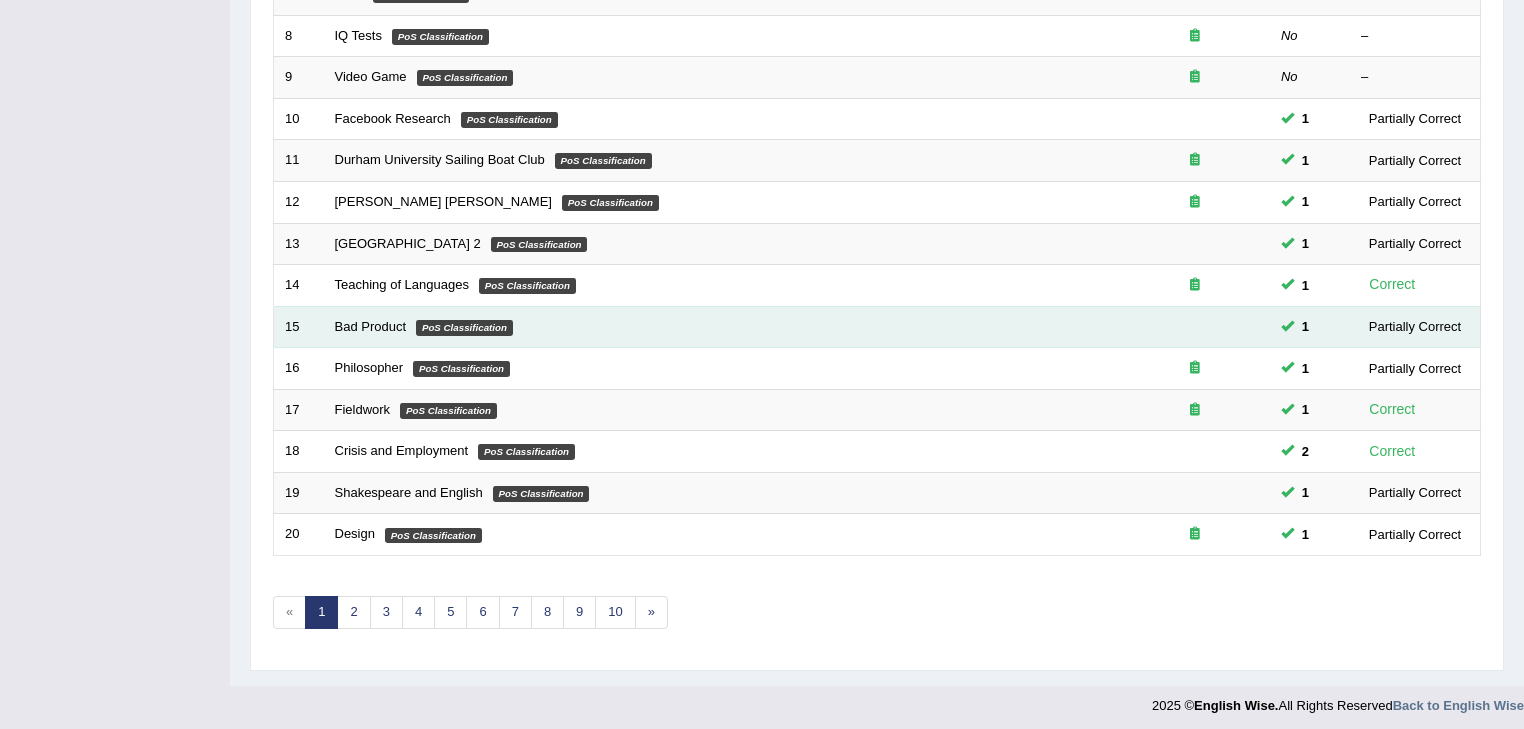
scroll to position [589, 0]
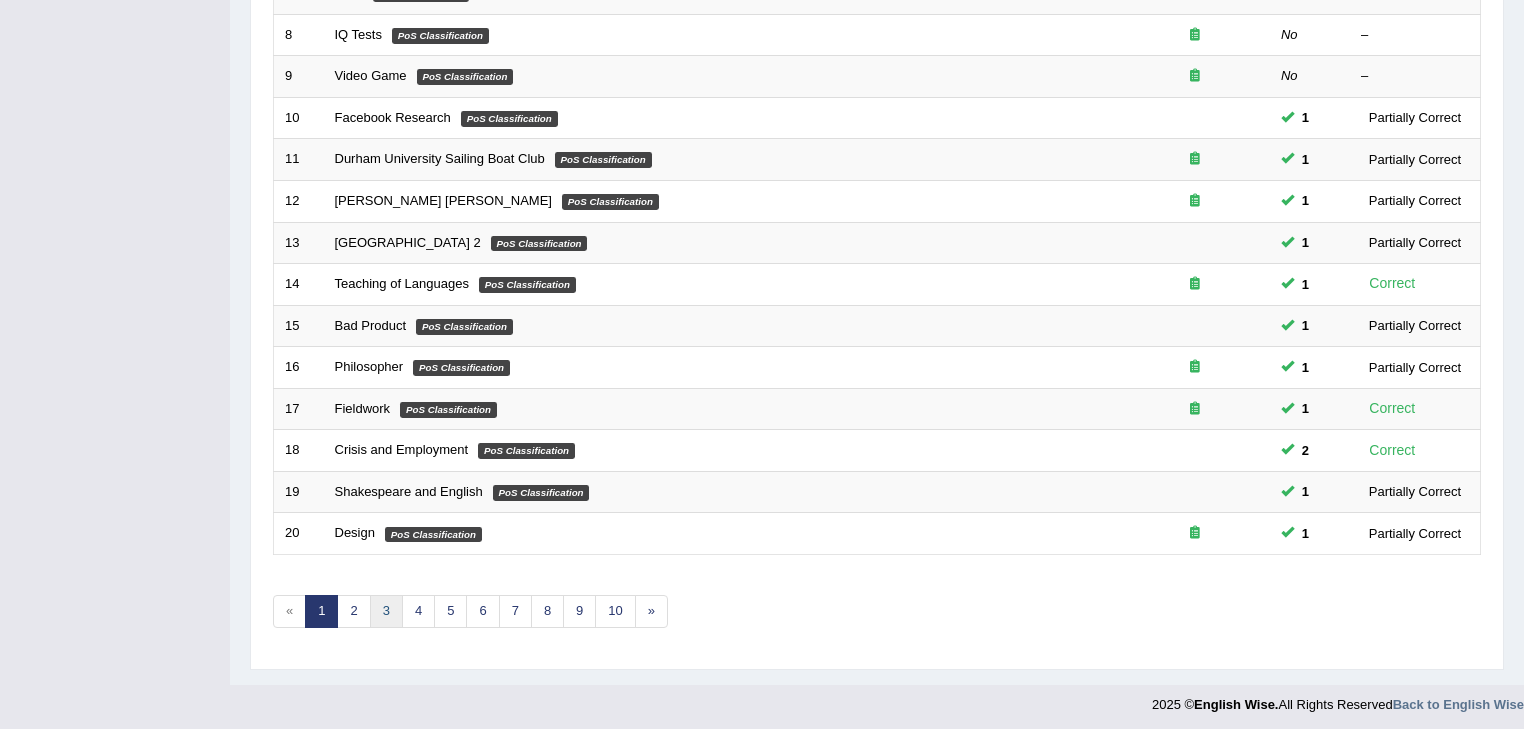
click at [387, 609] on link "3" at bounding box center [386, 611] width 33 height 33
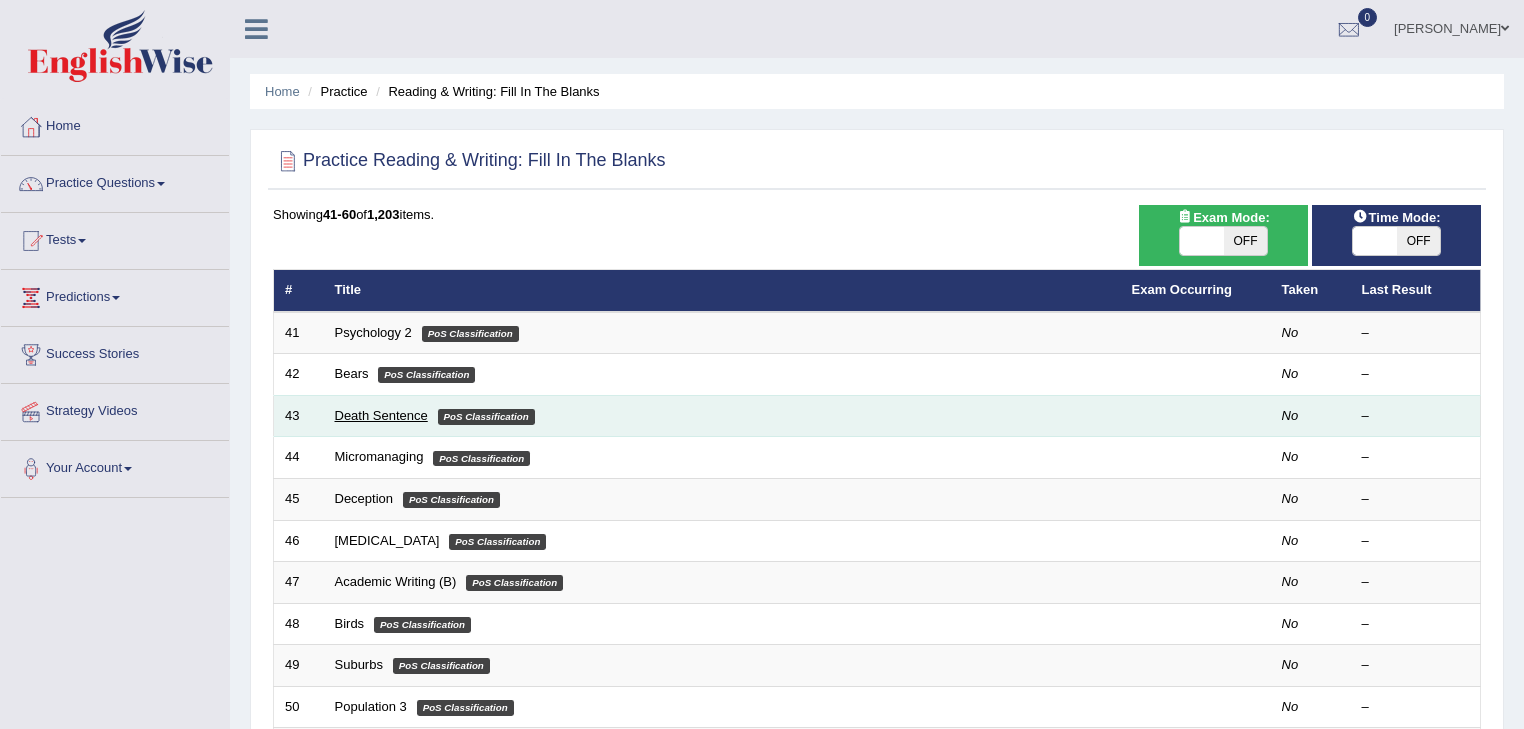
click at [376, 412] on link "Death Sentence" at bounding box center [381, 415] width 93 height 15
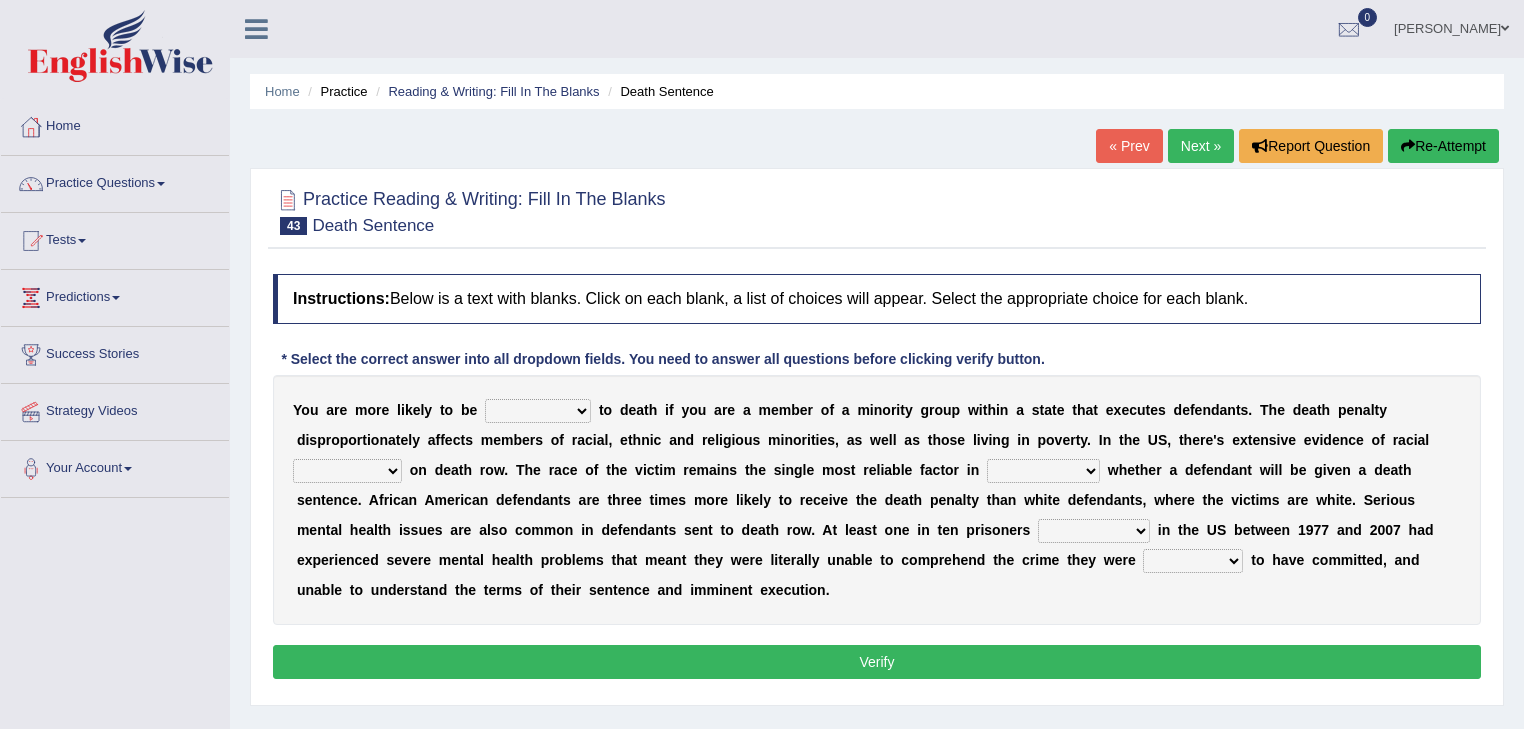
click at [574, 403] on select "penalized blamed complained sentenced" at bounding box center [538, 411] width 106 height 24
select select "sentenced"
click at [485, 399] on select "penalized blamed complained sentenced" at bounding box center [538, 411] width 106 height 24
click at [383, 461] on select "bias equality appearance background" at bounding box center [347, 471] width 109 height 24
select select "bias"
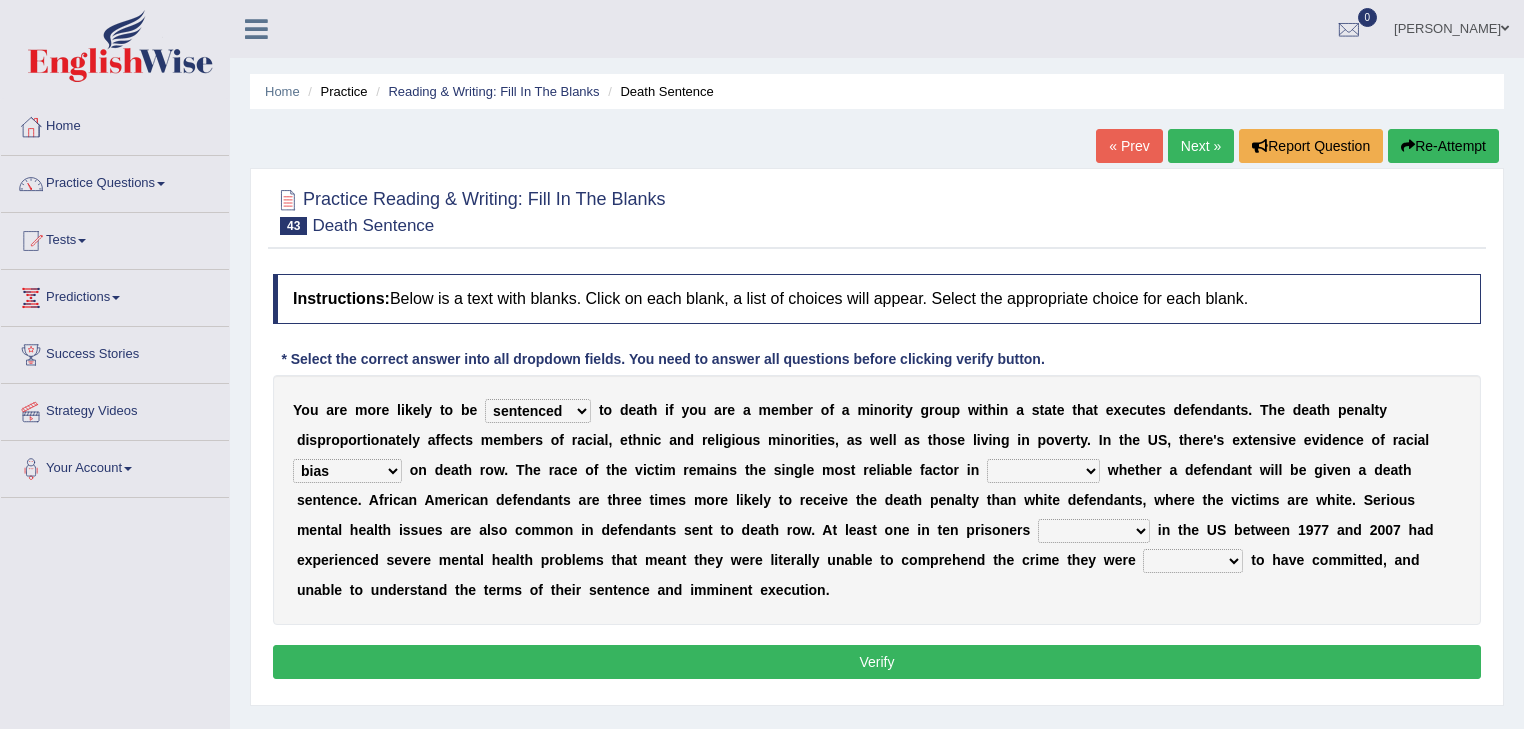
click at [293, 459] on select "bias equality appearance background" at bounding box center [347, 471] width 109 height 24
click at [1026, 468] on select "determining adjoining undermining examining" at bounding box center [1043, 471] width 113 height 24
select select "determining"
click at [987, 459] on select "determining adjoining undermining examining" at bounding box center [1043, 471] width 113 height 24
click at [1084, 472] on select "determining adjoining undermining examining" at bounding box center [1043, 471] width 113 height 24
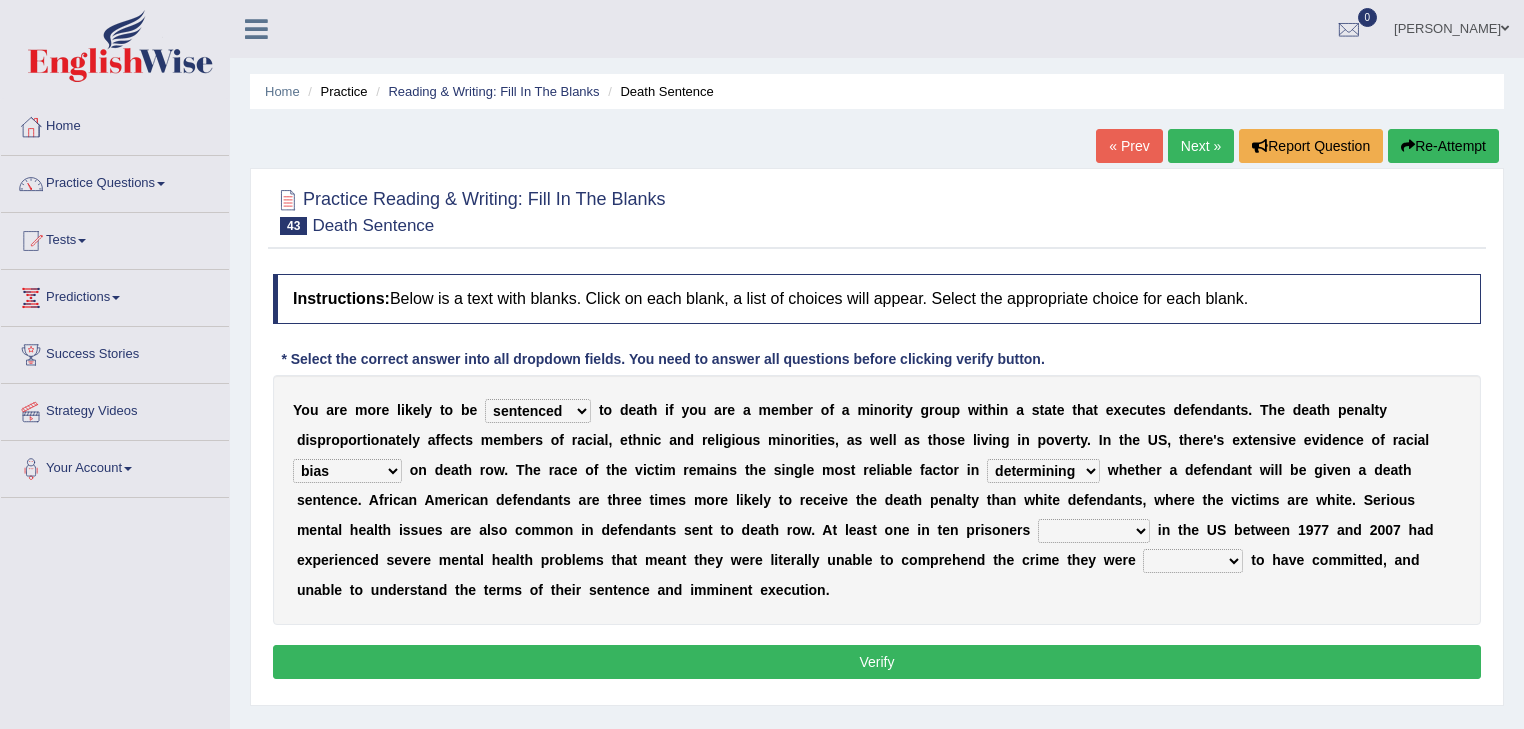
click at [1143, 436] on b at bounding box center [1144, 440] width 8 height 16
click at [1070, 525] on select "electrocuted persecuted executed captured" at bounding box center [1094, 531] width 112 height 24
select select "persecuted"
click at [1038, 519] on select "electrocuted persecuted executed captured" at bounding box center [1094, 531] width 112 height 24
click at [1201, 555] on select "alleged acclaimed persuaded claimed" at bounding box center [1193, 561] width 100 height 24
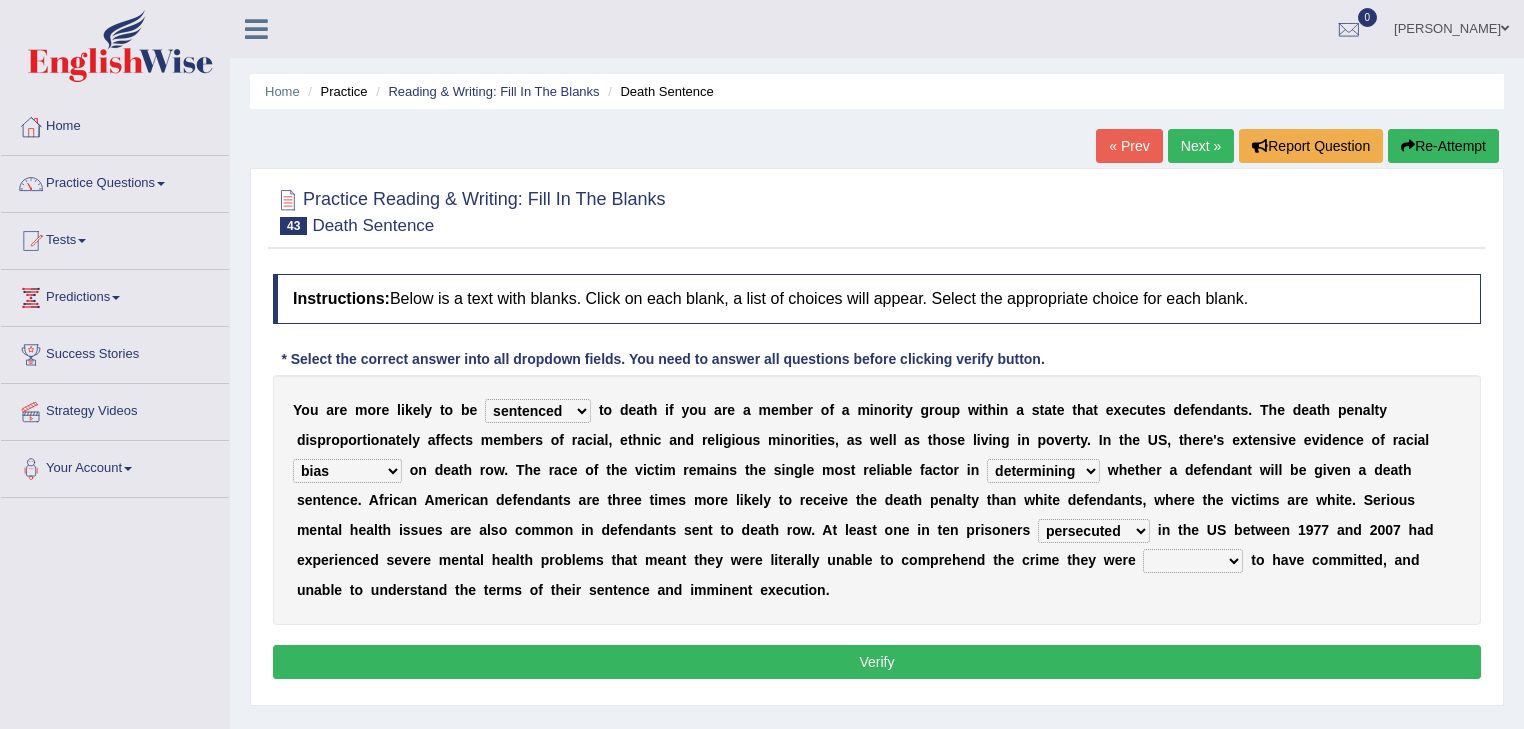
select select "alleged"
click at [1143, 549] on select "alleged acclaimed persuaded claimed" at bounding box center [1193, 561] width 100 height 24
click at [1082, 470] on select "determining adjoining undermining examining" at bounding box center [1043, 471] width 113 height 24
select select "examining"
click at [987, 459] on select "determining adjoining undermining examining" at bounding box center [1043, 471] width 113 height 24
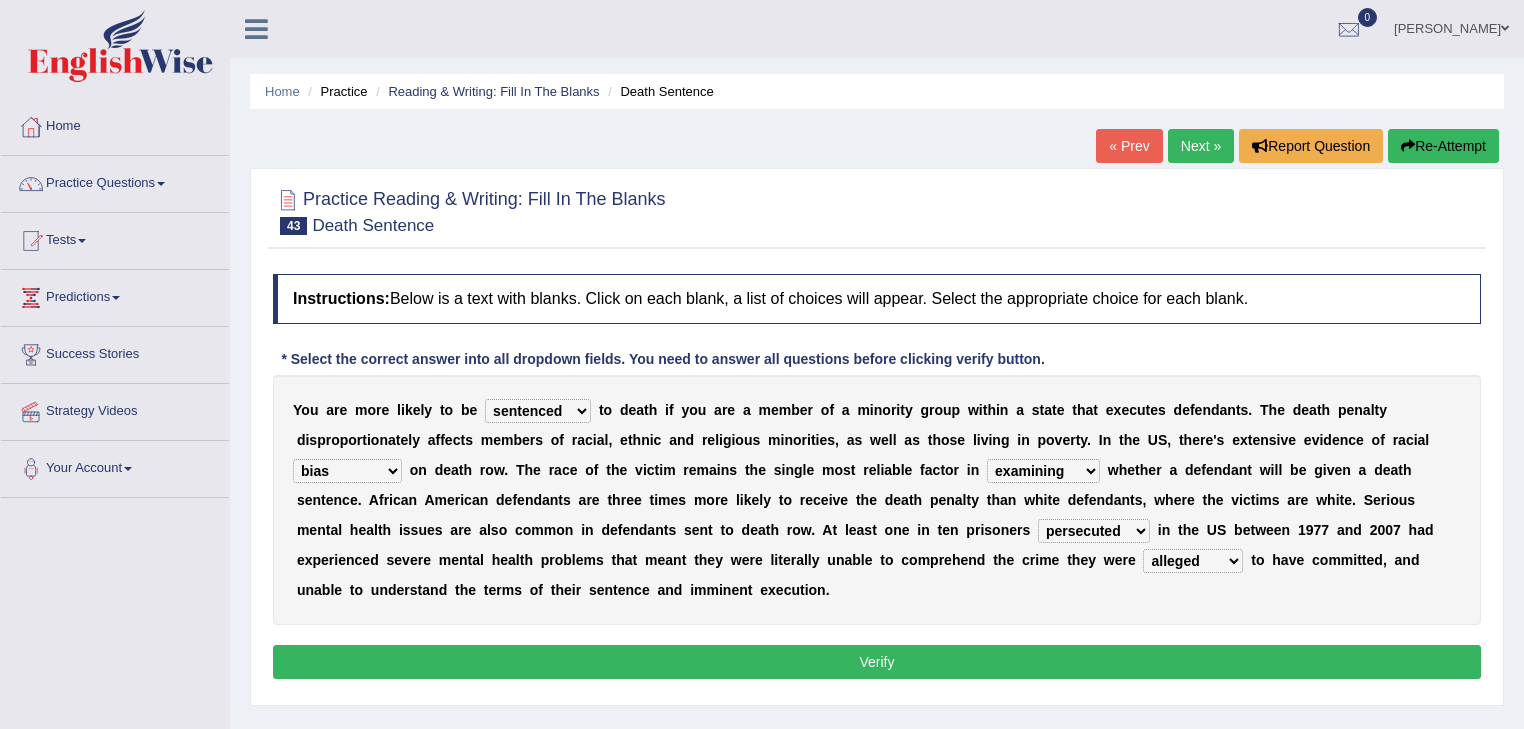
drag, startPoint x: 753, startPoint y: 655, endPoint x: 768, endPoint y: 639, distance: 21.9
click at [757, 646] on button "Verify" at bounding box center [877, 662] width 1208 height 34
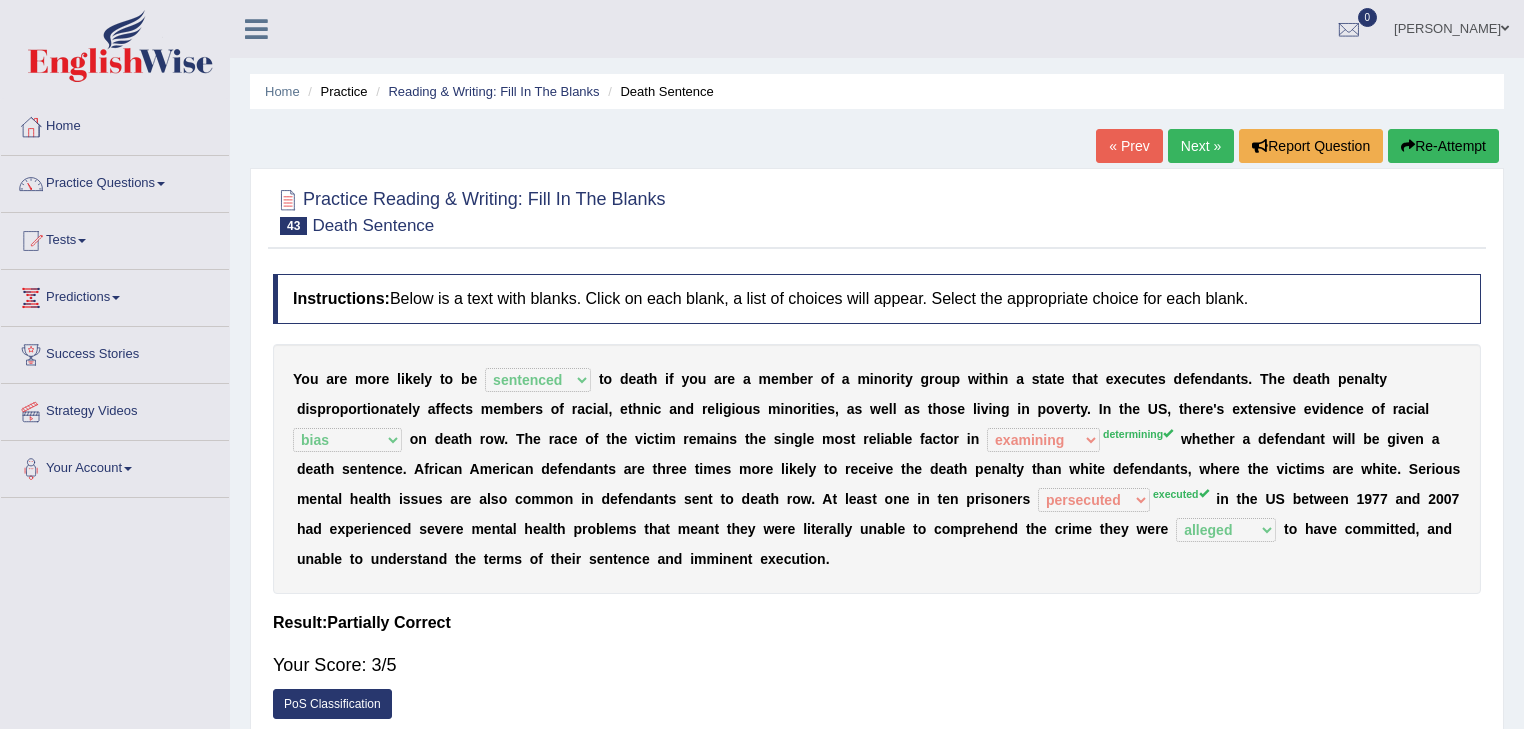
click at [1185, 140] on link "Next »" at bounding box center [1201, 146] width 66 height 34
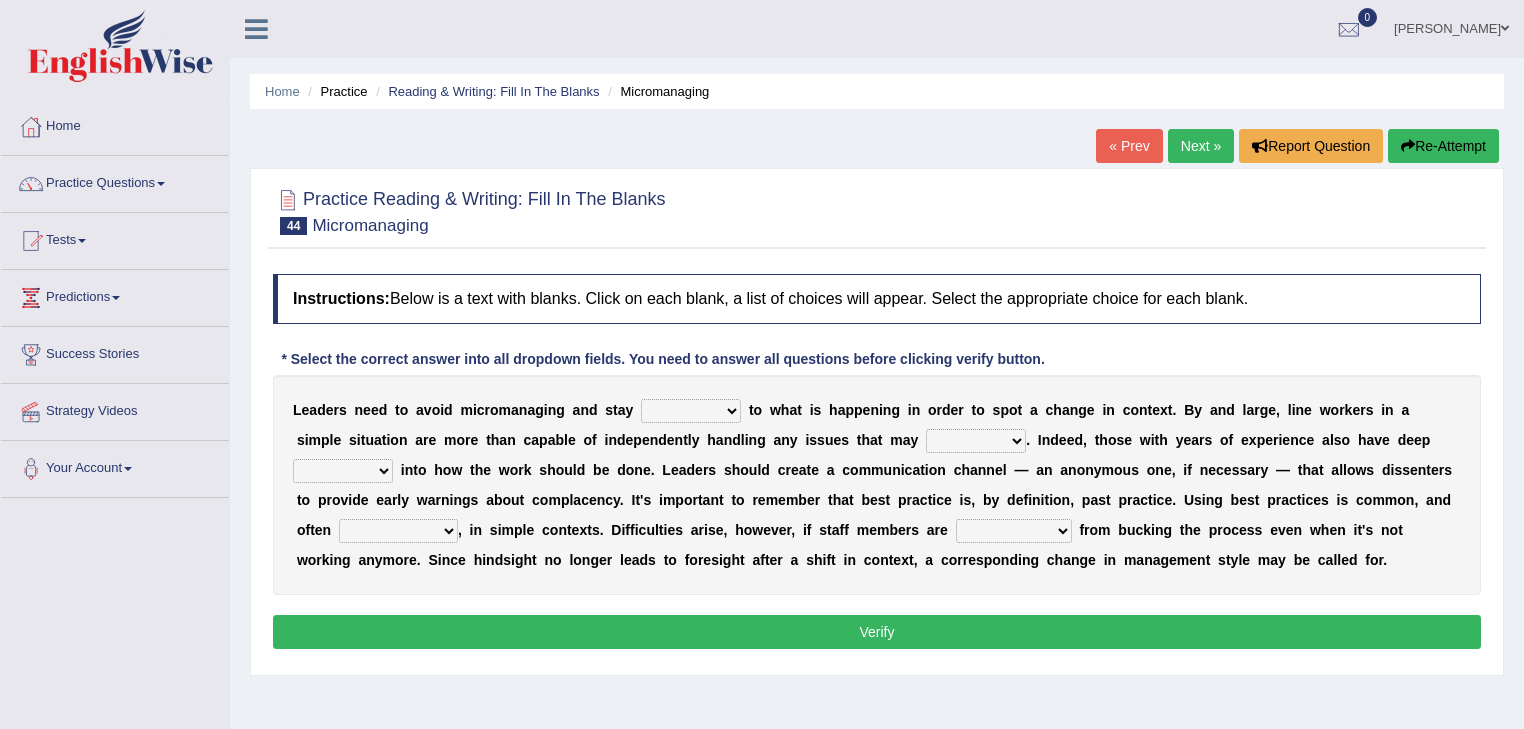
click at [730, 404] on select "complied connected precise concise" at bounding box center [691, 411] width 100 height 24
select select "connected"
click at [641, 399] on select "complied connected precise concise" at bounding box center [691, 411] width 100 height 24
click at [931, 430] on select "apprise rise encounter arise" at bounding box center [976, 441] width 100 height 24
select select "arise"
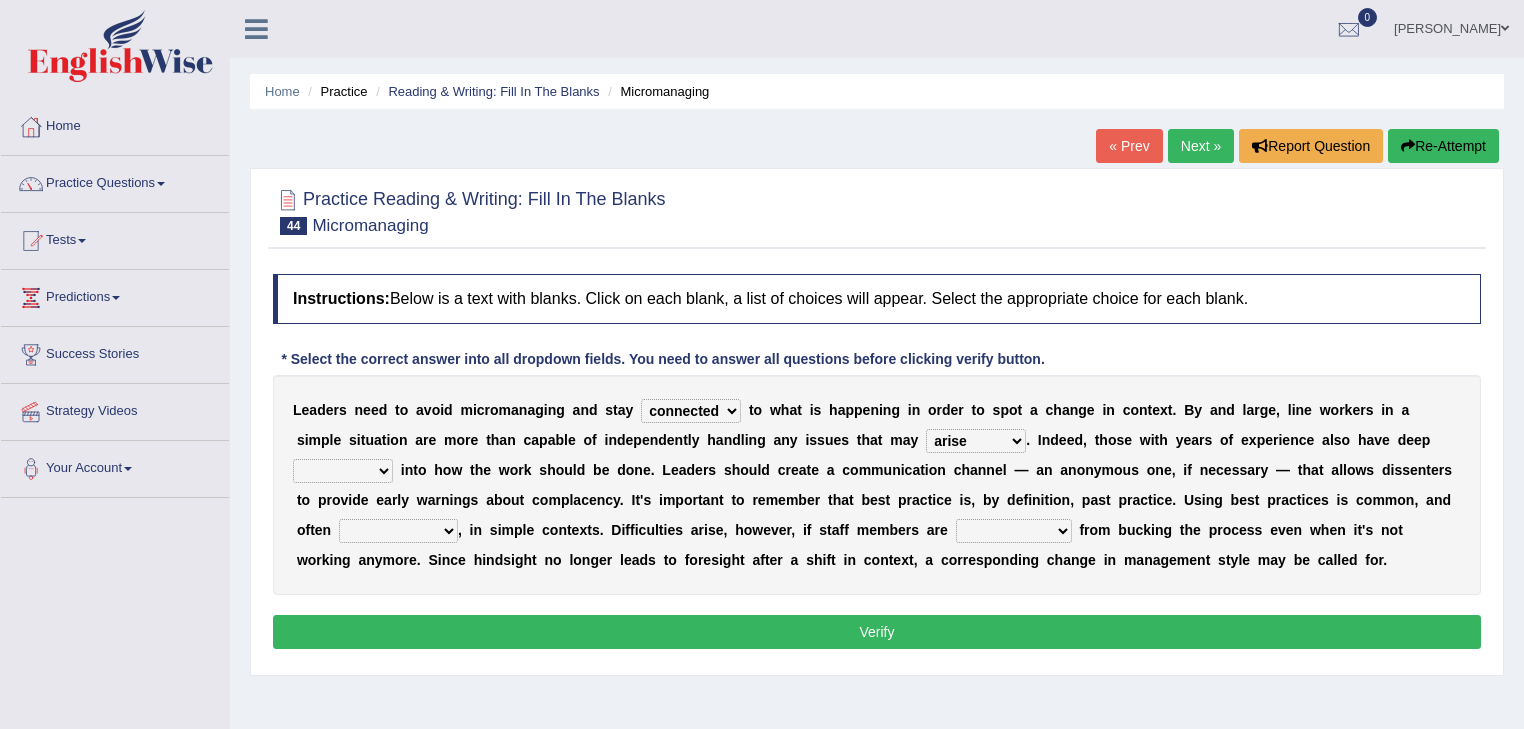
click at [926, 429] on select "apprise rise encounter arise" at bounding box center [976, 441] width 100 height 24
click at [383, 462] on select "incursion insight indignity indication" at bounding box center [343, 471] width 100 height 24
select select "insight"
click at [293, 459] on select "incursion insight indignity indication" at bounding box center [343, 471] width 100 height 24
click at [428, 519] on select "inappropriate apprehensive appropriate forbidden" at bounding box center [398, 531] width 119 height 24
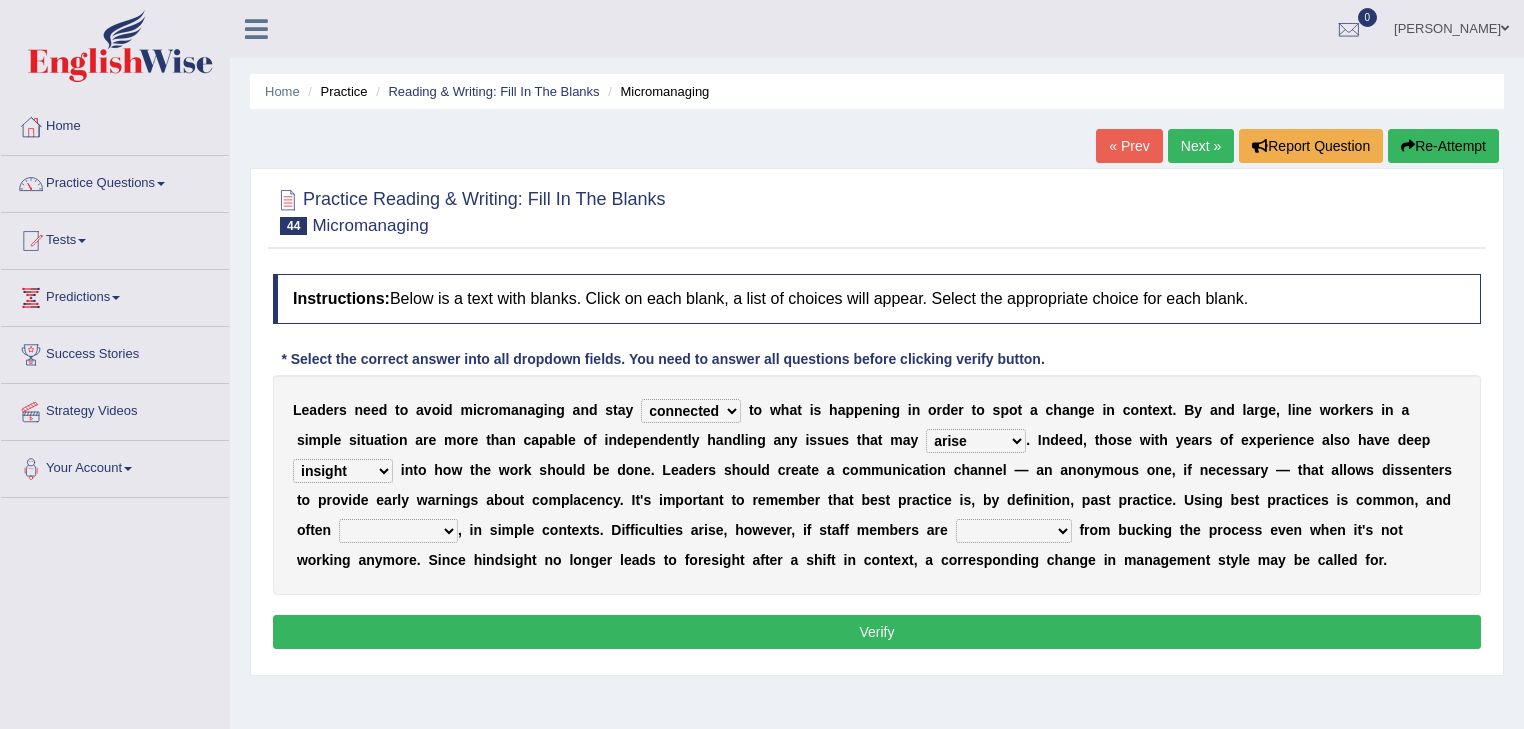
select select "appropriate"
click at [339, 519] on select "inappropriate apprehensive appropriate forbidden" at bounding box center [398, 531] width 119 height 24
click at [1028, 522] on select "disarranged disinclined discouraged disintegrated" at bounding box center [1014, 531] width 116 height 24
select select "discouraged"
click at [956, 519] on select "disarranged disinclined discouraged disintegrated" at bounding box center [1014, 531] width 116 height 24
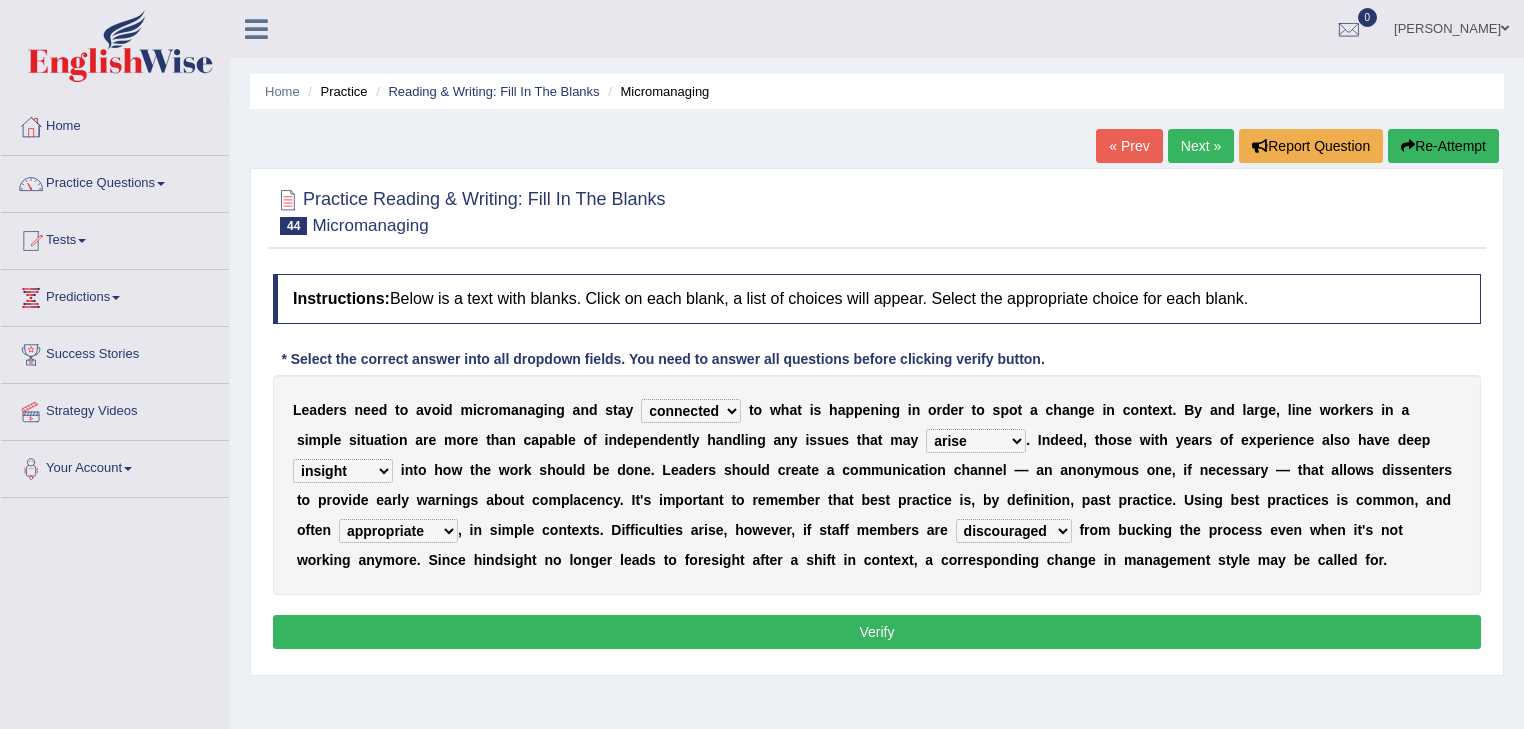
click at [720, 637] on button "Verify" at bounding box center [877, 632] width 1208 height 34
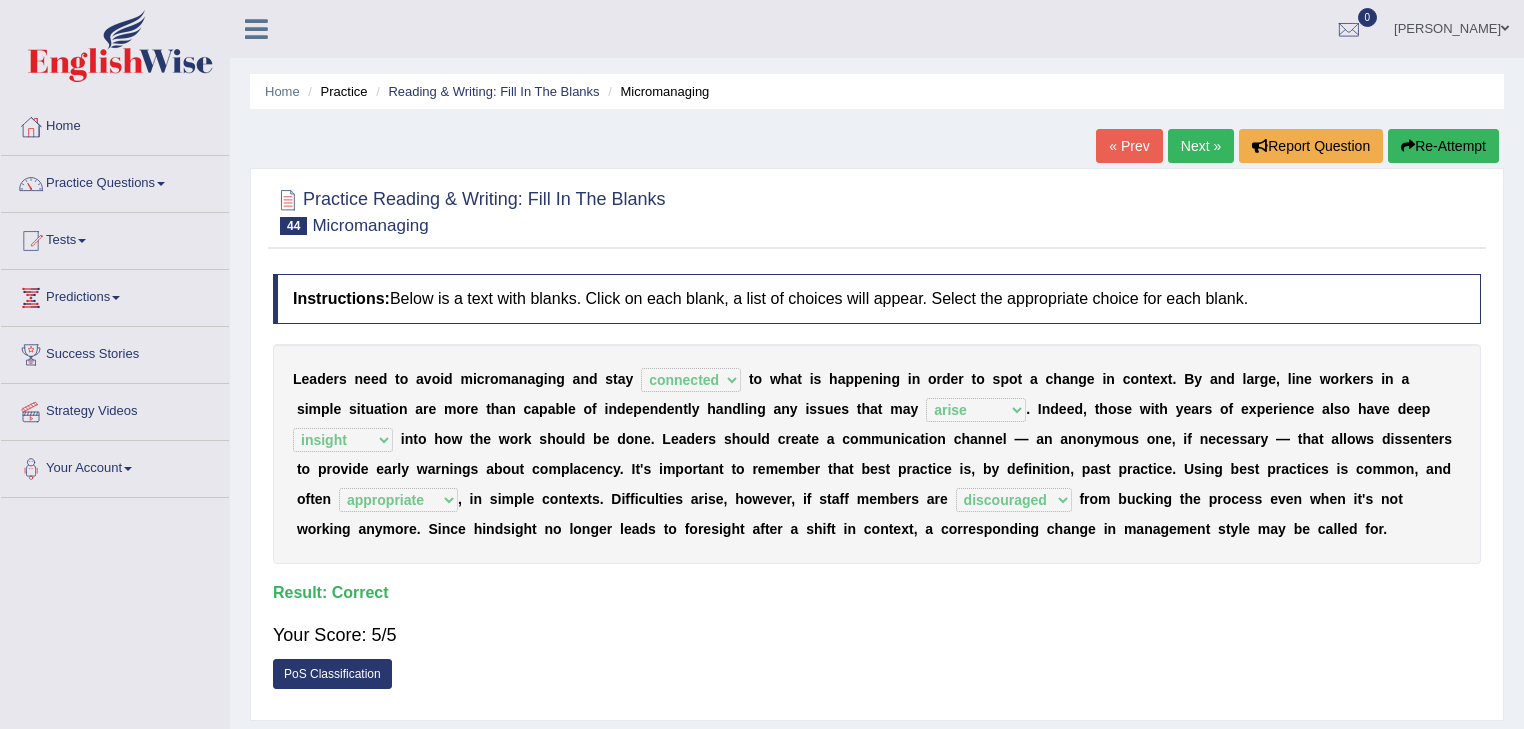
click at [1206, 144] on link "Next »" at bounding box center [1201, 146] width 66 height 34
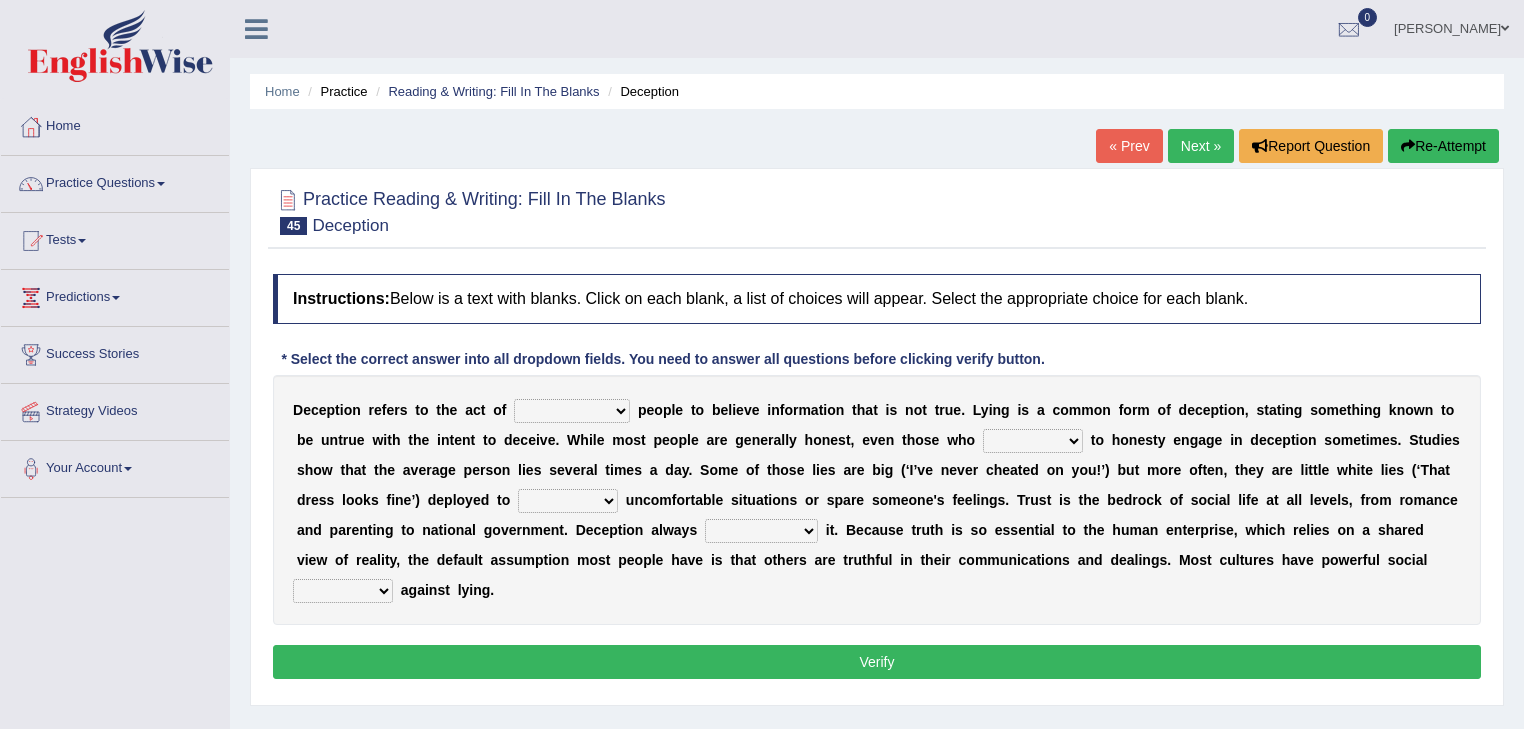
click at [618, 400] on select "discouraging forbidding detecting encouraging" at bounding box center [572, 411] width 116 height 24
select select "encouraging"
click at [514, 399] on select "discouraging forbidding detecting encouraging" at bounding box center [572, 411] width 116 height 24
click at [1051, 437] on select "describe prescribe inscribe subscribe" at bounding box center [1033, 441] width 100 height 24
select select "inscribe"
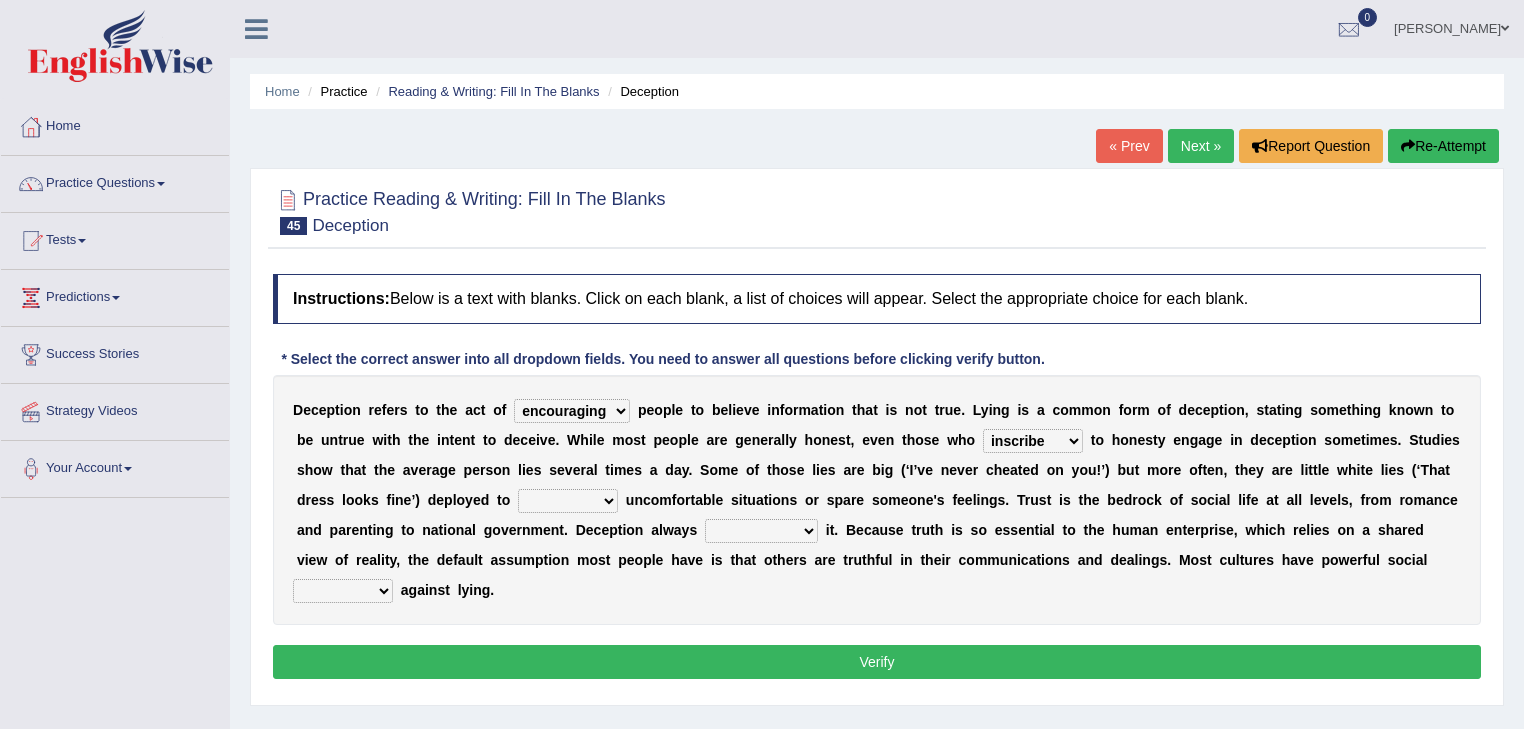
click at [983, 429] on select "describe prescribe inscribe subscribe" at bounding box center [1033, 441] width 100 height 24
click at [606, 500] on select "contest illuminate disguise avoid" at bounding box center [568, 501] width 100 height 24
click at [518, 489] on select "contest illuminate disguise avoid" at bounding box center [568, 501] width 100 height 24
click at [601, 491] on select "contest illuminate disguise avoid" at bounding box center [568, 501] width 100 height 24
select select "avoid"
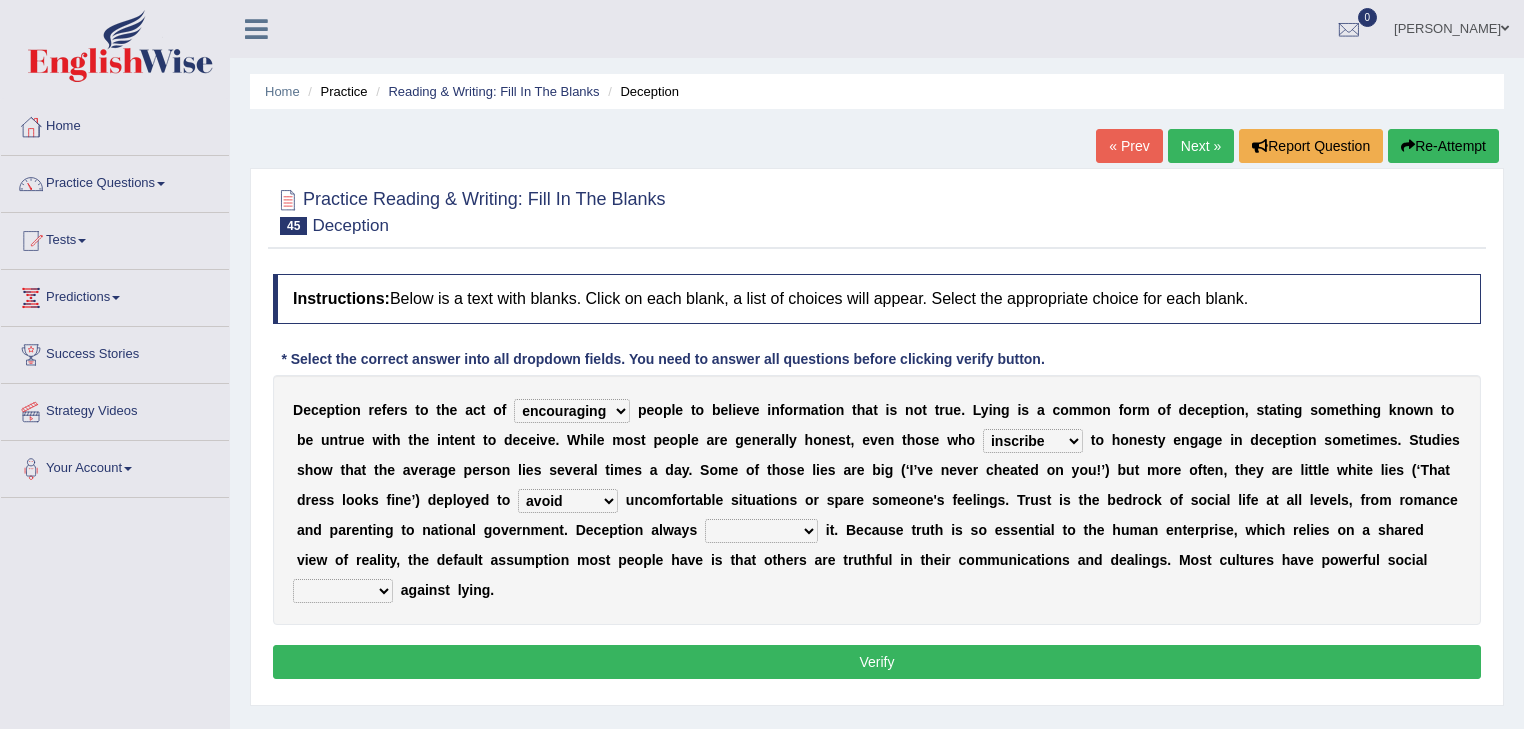
click at [518, 489] on select "contest illuminate disguise avoid" at bounding box center [568, 501] width 100 height 24
click at [761, 524] on select "undermines underscores undertakes underwrites" at bounding box center [761, 531] width 113 height 24
select select "undermines"
click at [705, 519] on select "undermines underscores undertakes underwrites" at bounding box center [761, 531] width 113 height 24
click at [374, 584] on select "ejections sanctions fractions inductions" at bounding box center [343, 591] width 100 height 24
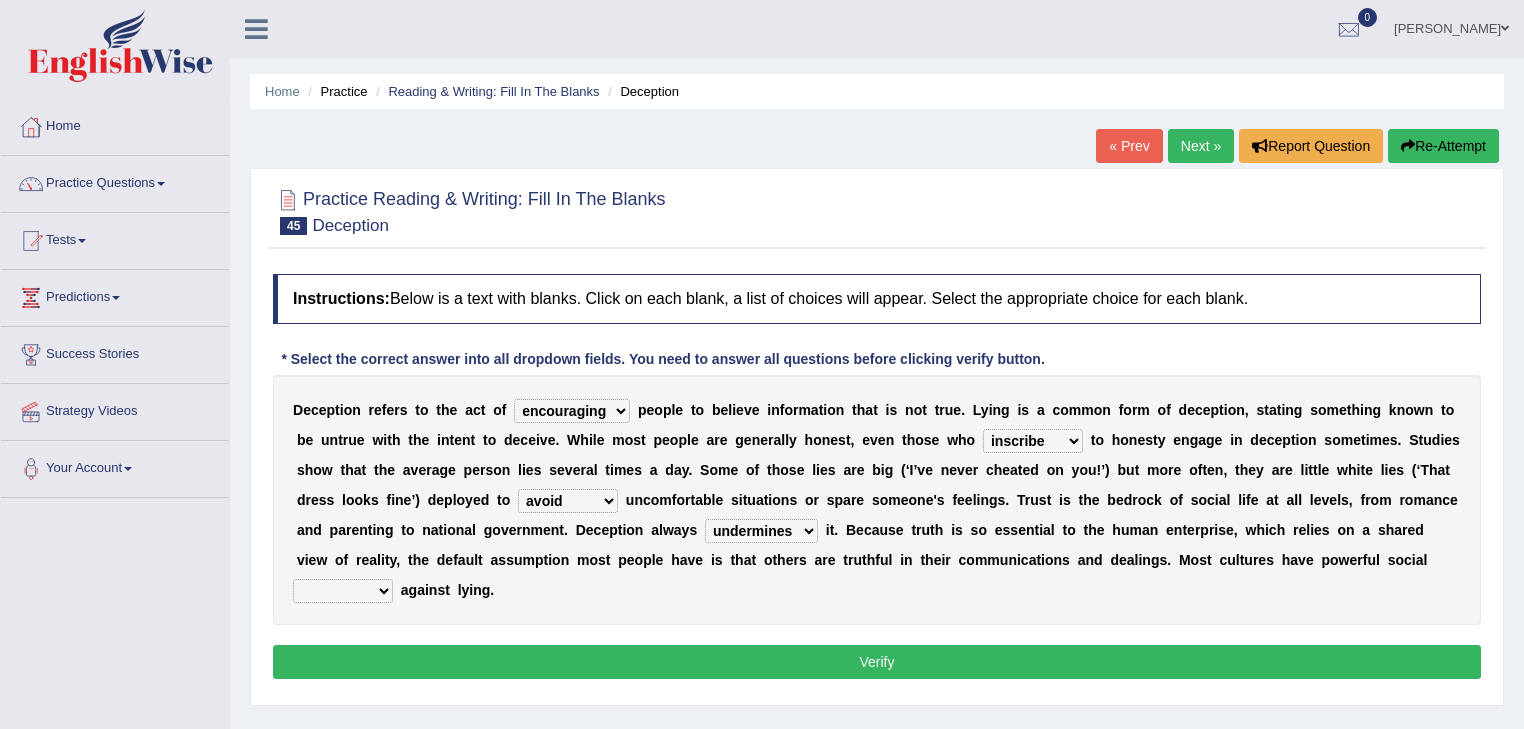
select select "sanctions"
click at [293, 579] on select "ejections sanctions fractions inductions" at bounding box center [343, 591] width 100 height 24
drag, startPoint x: 932, startPoint y: 636, endPoint x: 924, endPoint y: 656, distance: 21.5
click at [924, 656] on div "Instructions: Below is a text with blanks. Click on each blank, a list of choic…" at bounding box center [877, 479] width 1218 height 431
click at [924, 656] on button "Verify" at bounding box center [877, 662] width 1208 height 34
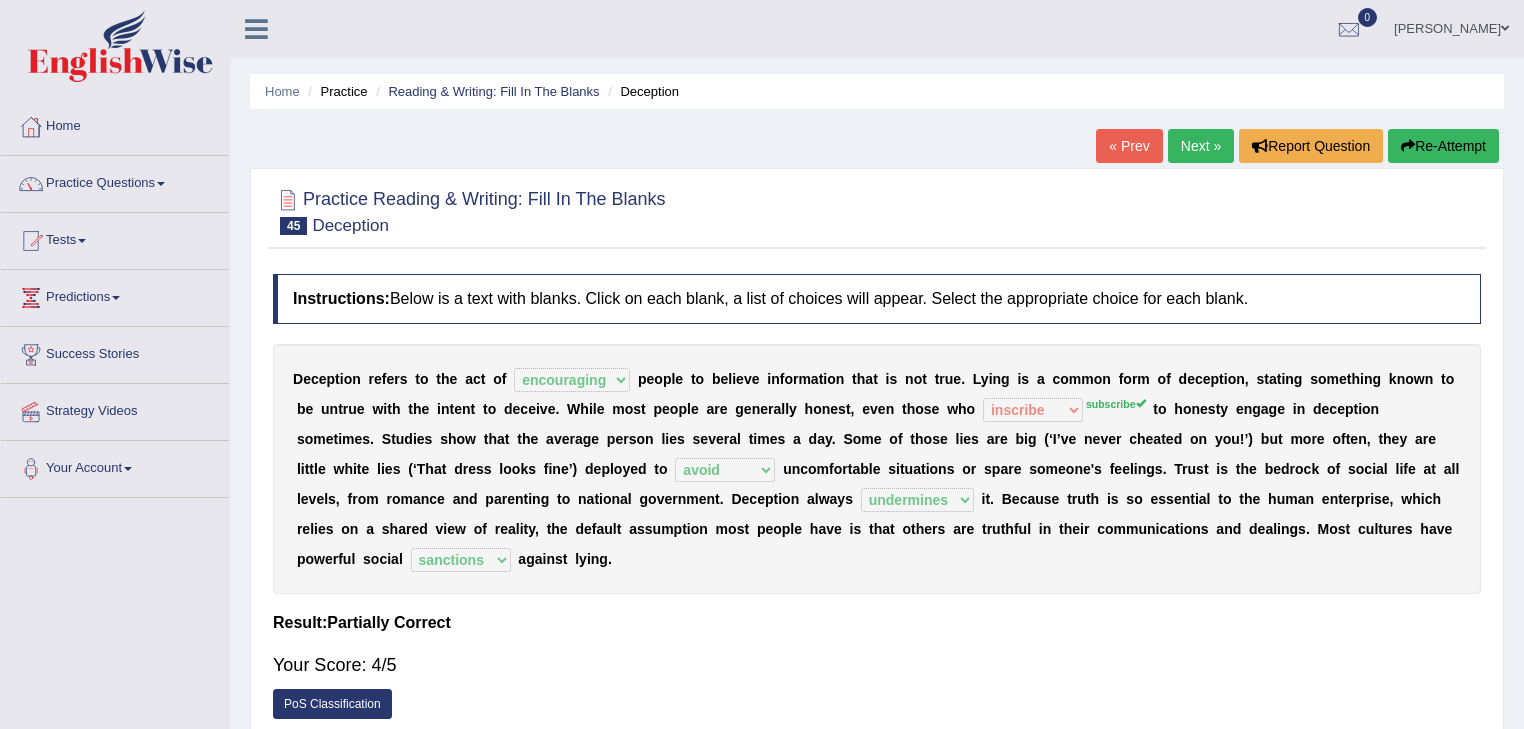
click at [1188, 143] on link "Next »" at bounding box center [1201, 146] width 66 height 34
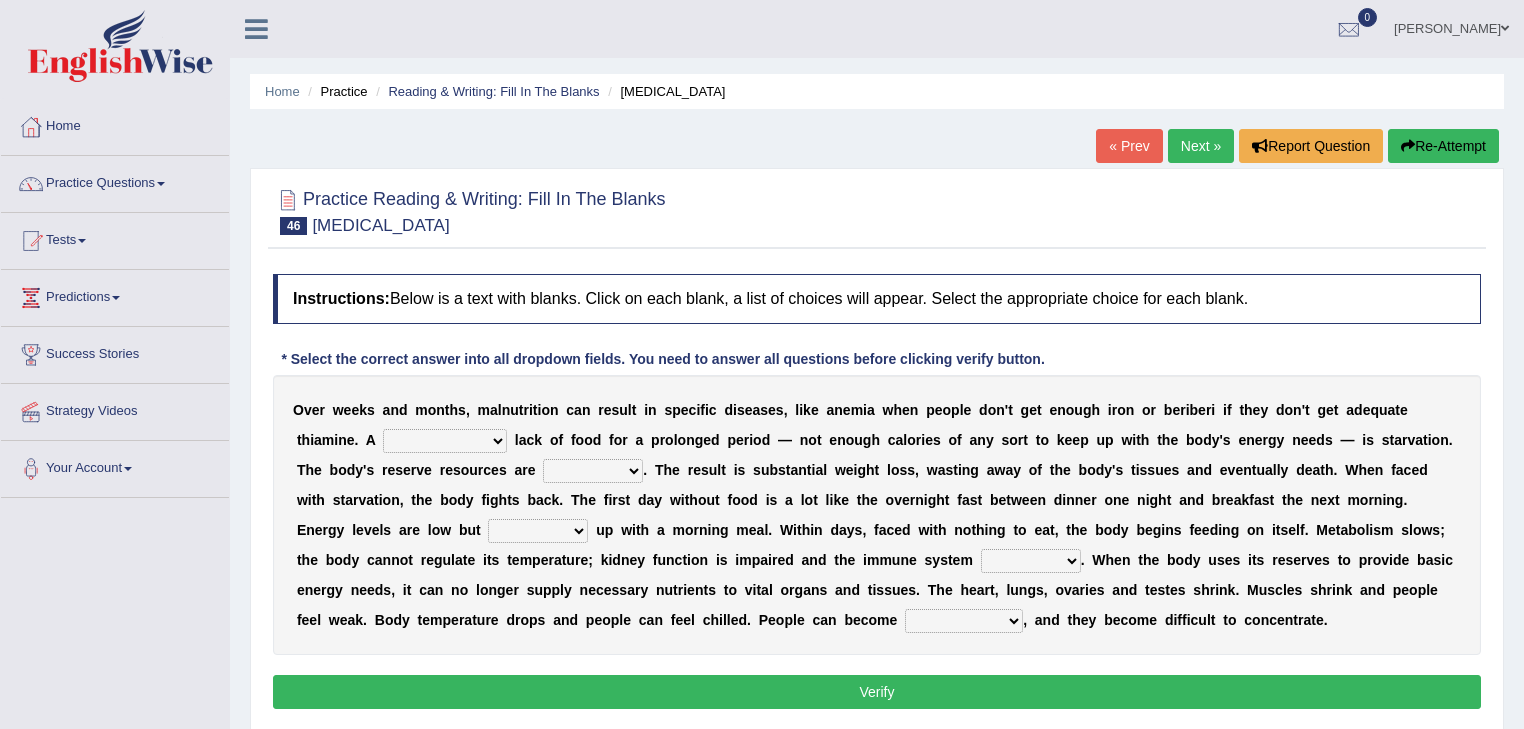
click at [1123, 144] on link "« Prev" at bounding box center [1129, 146] width 66 height 34
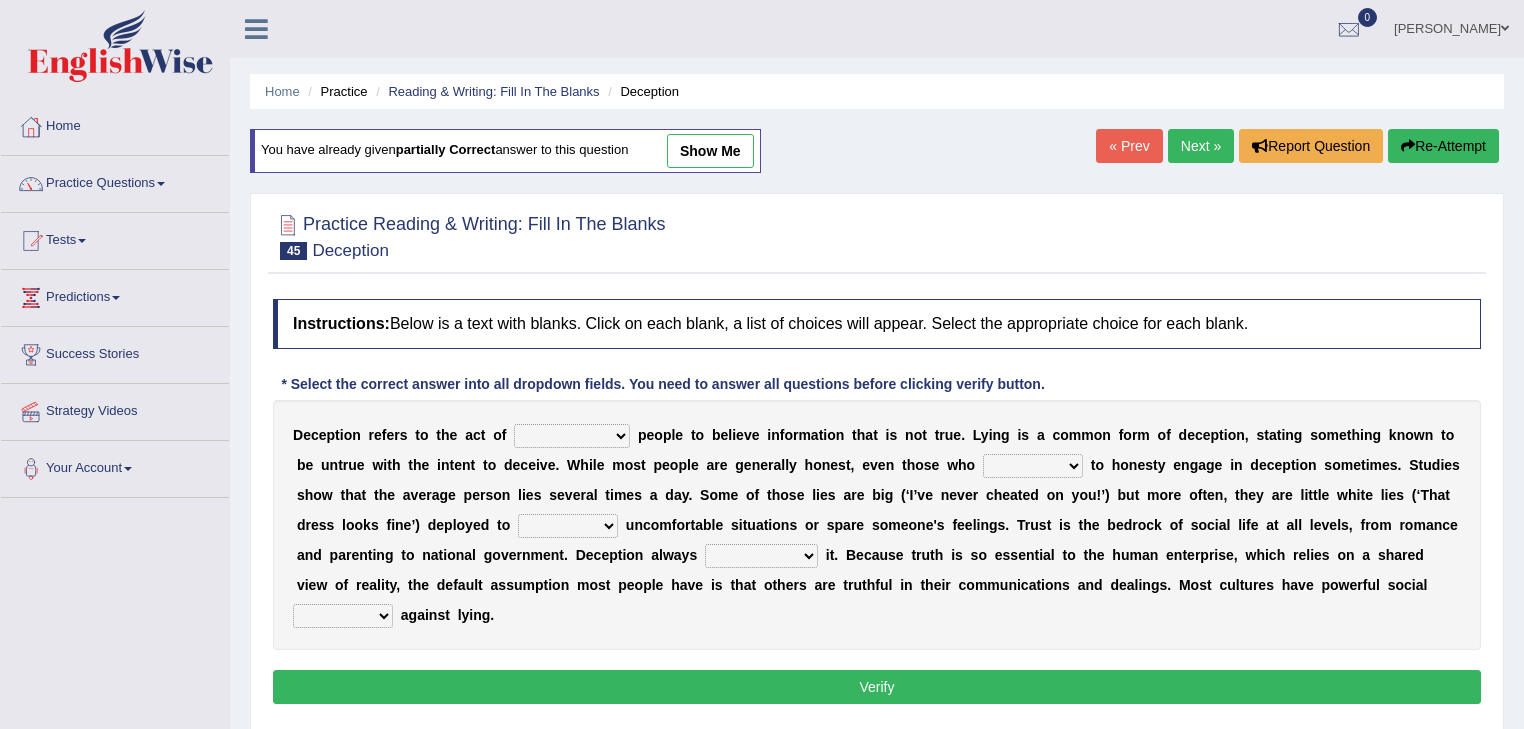
drag, startPoint x: 693, startPoint y: 147, endPoint x: 708, endPoint y: 156, distance: 17.5
click at [693, 147] on link "show me" at bounding box center [710, 151] width 87 height 34
select select "encouraging"
select select "inscribe"
select select "avoid"
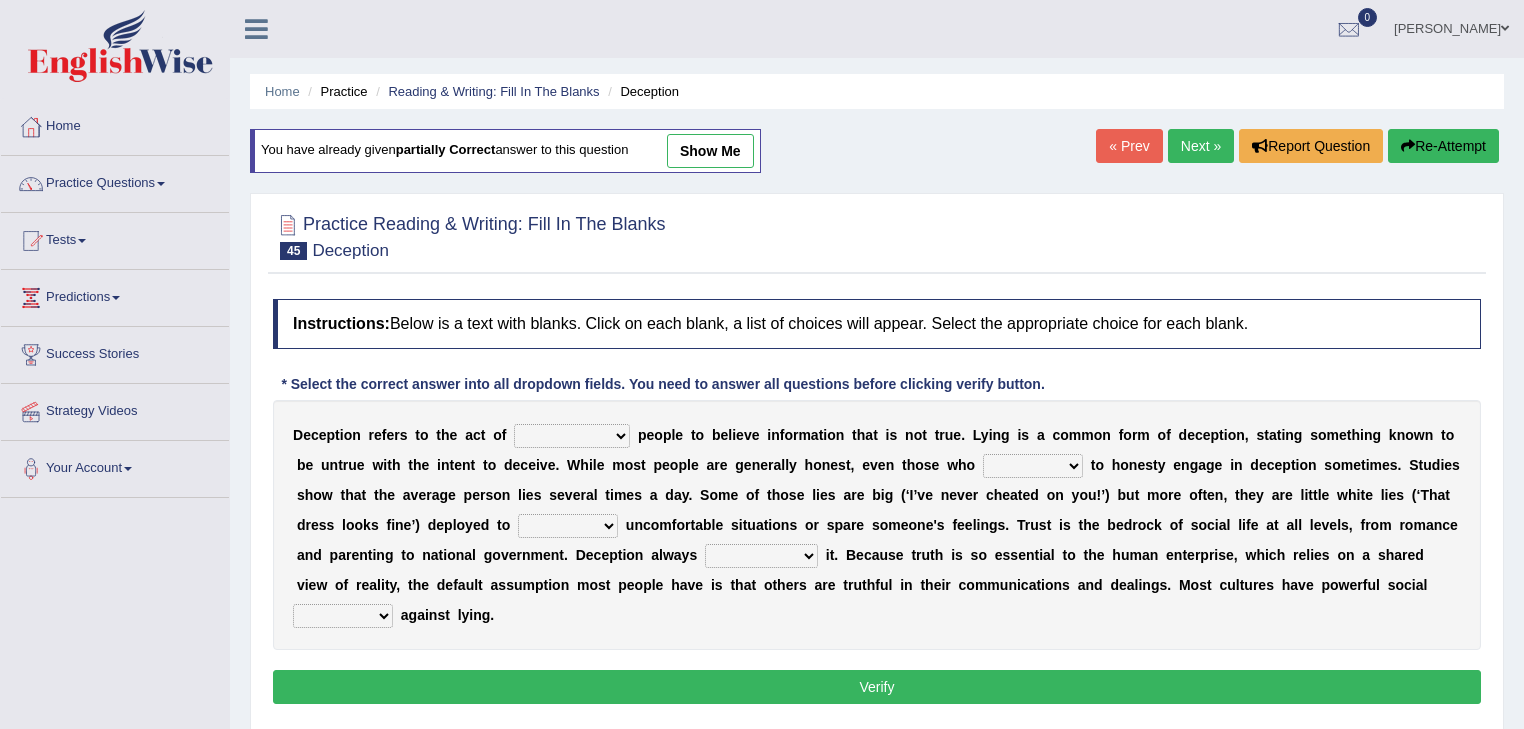
select select "undermines"
select select "sanctions"
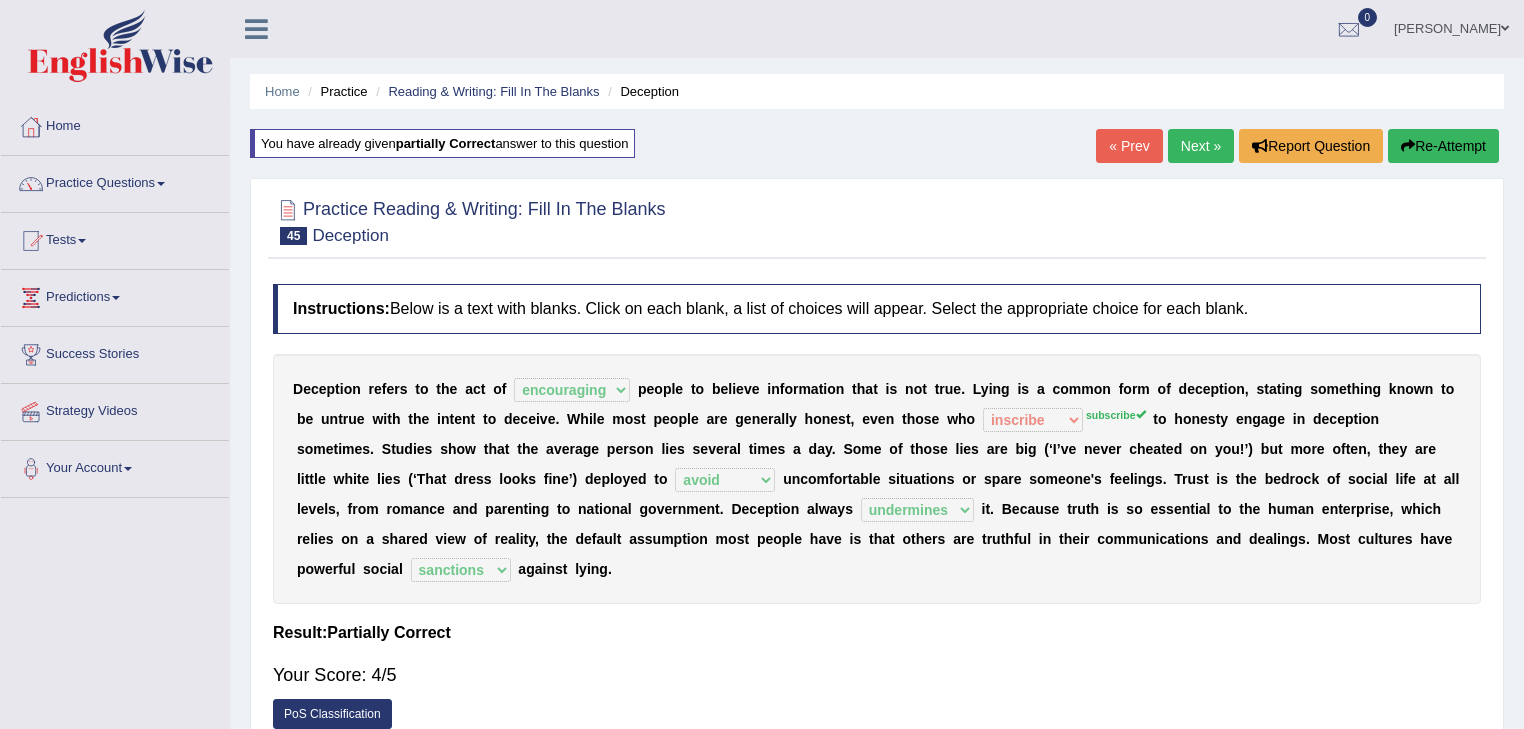
click at [1182, 151] on link "Next »" at bounding box center [1201, 146] width 66 height 34
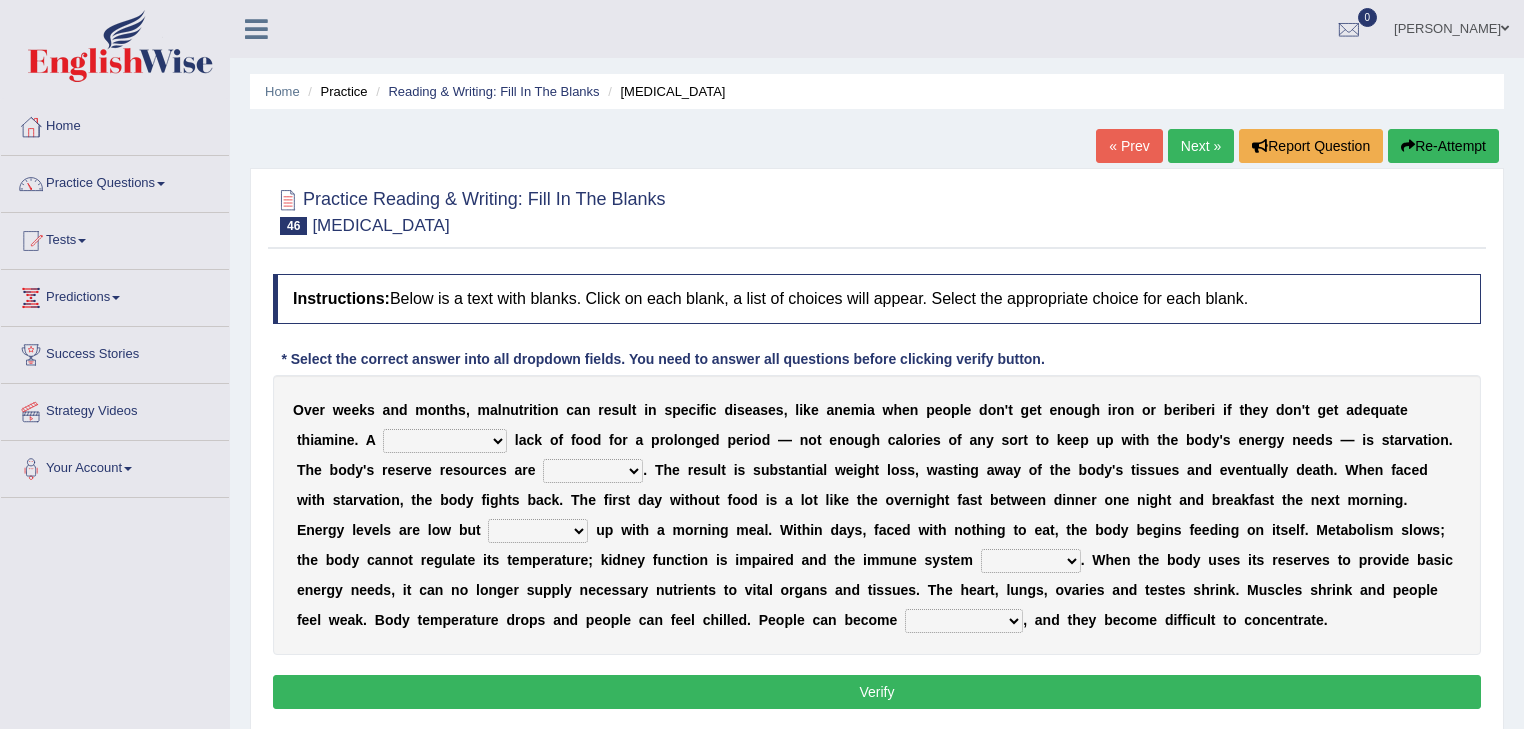
click at [487, 429] on select "severe distinguishing proper distinctive" at bounding box center [445, 441] width 124 height 24
select select "severe"
click at [383, 429] on select "severe distinguishing proper distinctive" at bounding box center [445, 441] width 124 height 24
click at [606, 470] on select "obsoleted depleted pelleted deleted" at bounding box center [593, 471] width 100 height 24
select select "depleted"
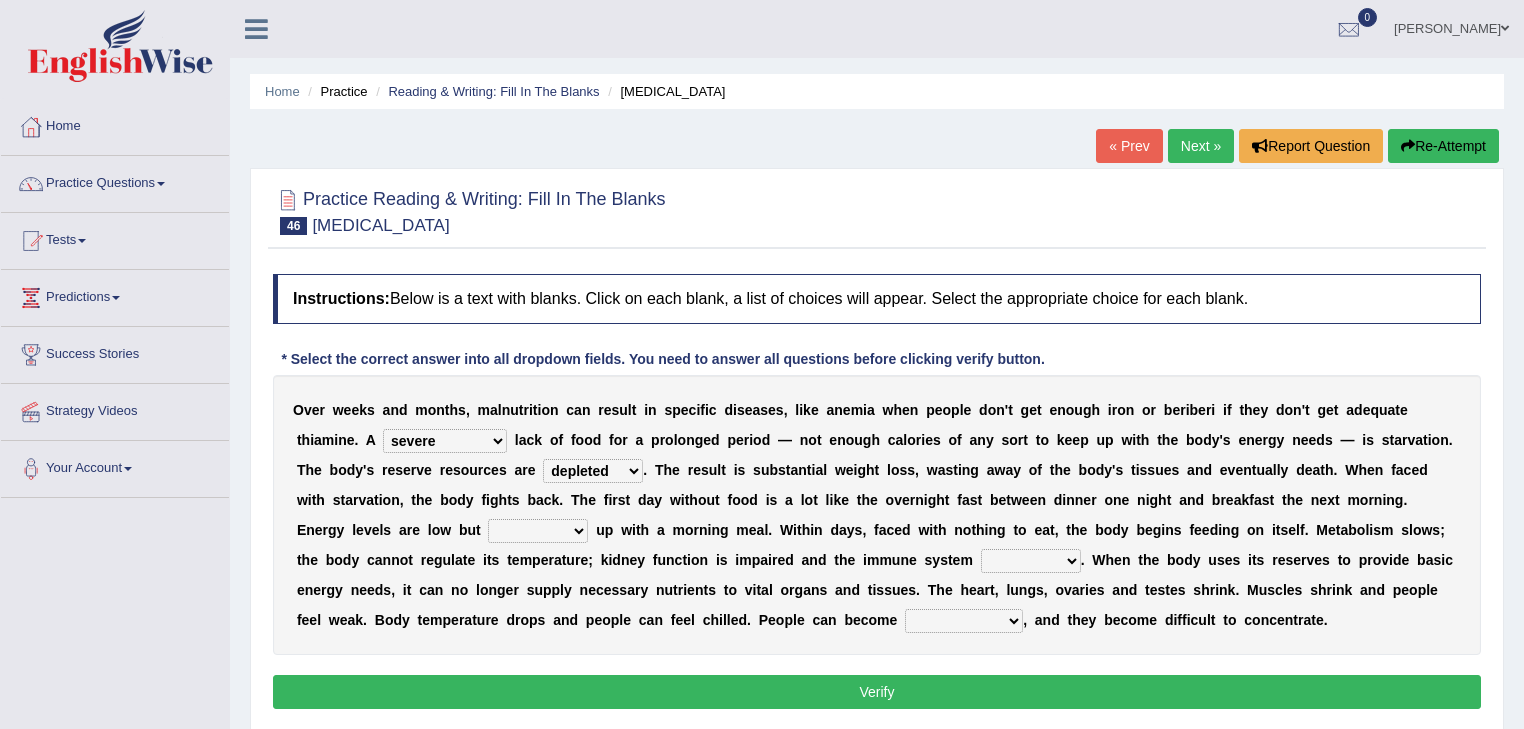
click at [543, 459] on select "obsoleted depleted pelleted deleted" at bounding box center [593, 471] width 100 height 24
click at [520, 527] on select "feed come chill pick" at bounding box center [538, 531] width 100 height 24
select select "pick"
click at [488, 519] on select "feed come chill pick" at bounding box center [538, 531] width 100 height 24
click at [518, 531] on select "feed come chill pick" at bounding box center [538, 531] width 100 height 24
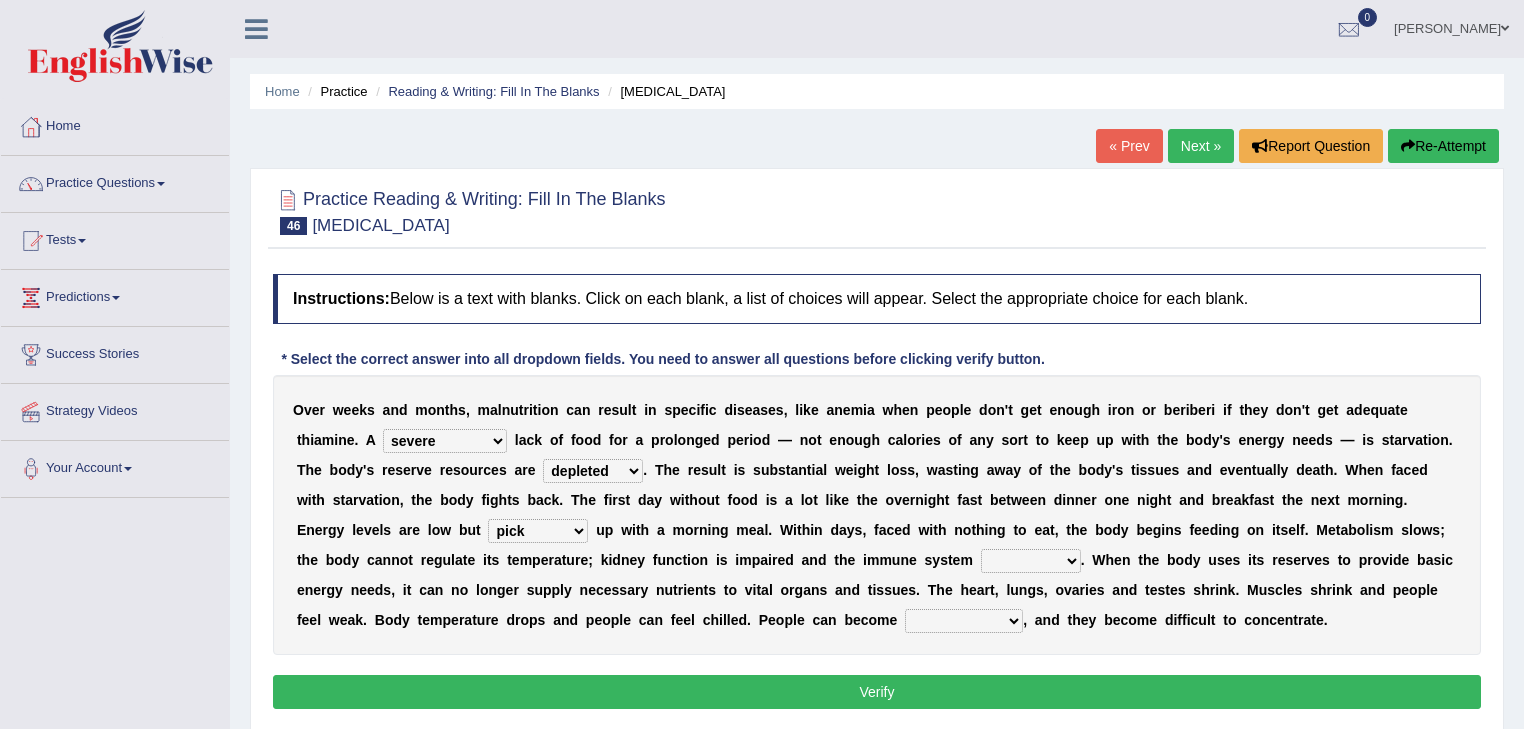
click at [891, 655] on div "Instructions: Below is a text with blanks. Click on each blank, a list of choic…" at bounding box center [877, 494] width 1218 height 461
click at [1037, 555] on select "deepens deafens weakens surpasses" at bounding box center [1031, 561] width 100 height 24
select select "weakens"
click at [981, 549] on select "deepens deafens weakens surpasses" at bounding box center [1031, 561] width 100 height 24
click at [951, 620] on select "irritable commutable indisputable transportable" at bounding box center [964, 621] width 118 height 24
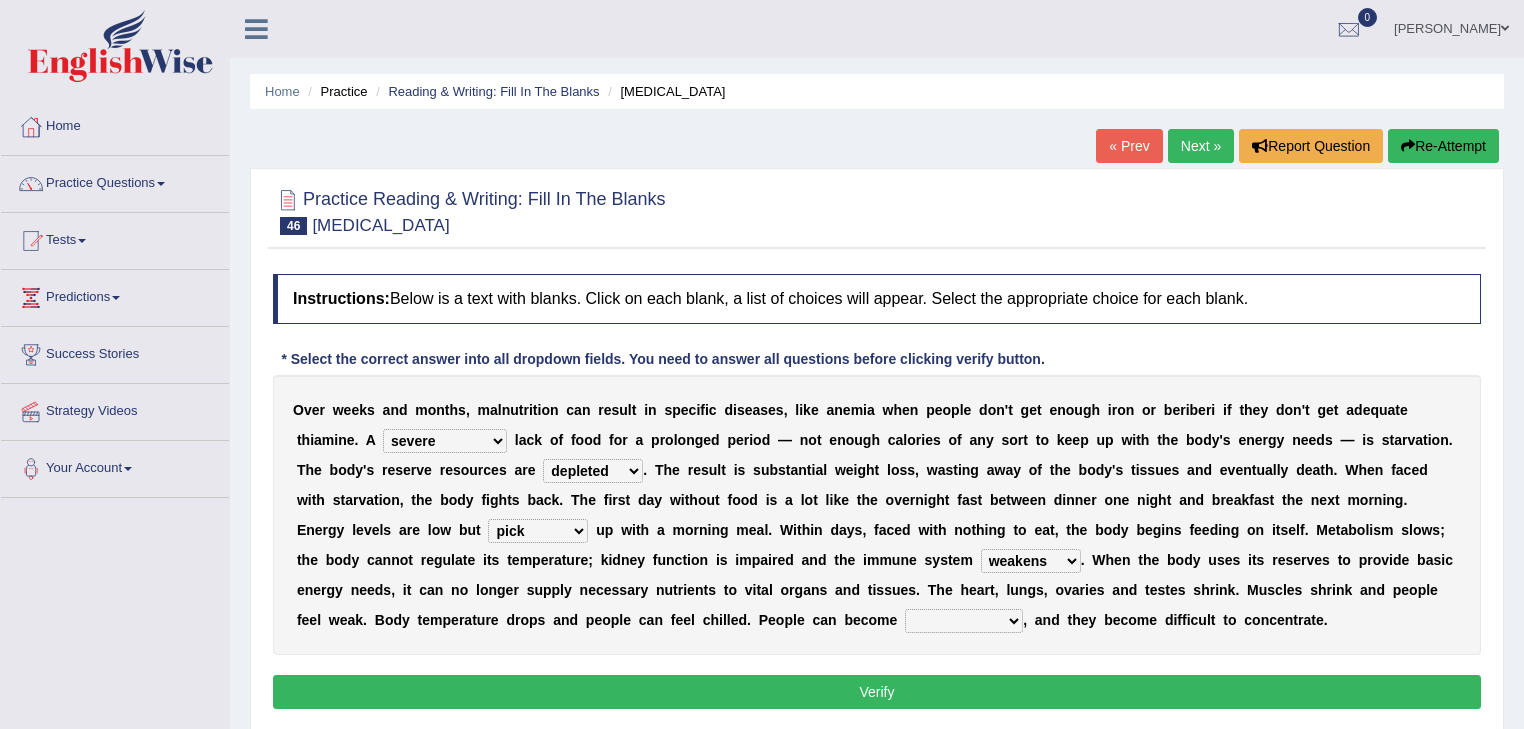
select select "irritable"
click at [905, 609] on select "irritable commutable indisputable transportable" at bounding box center [964, 621] width 118 height 24
click at [952, 692] on button "Verify" at bounding box center [877, 692] width 1208 height 34
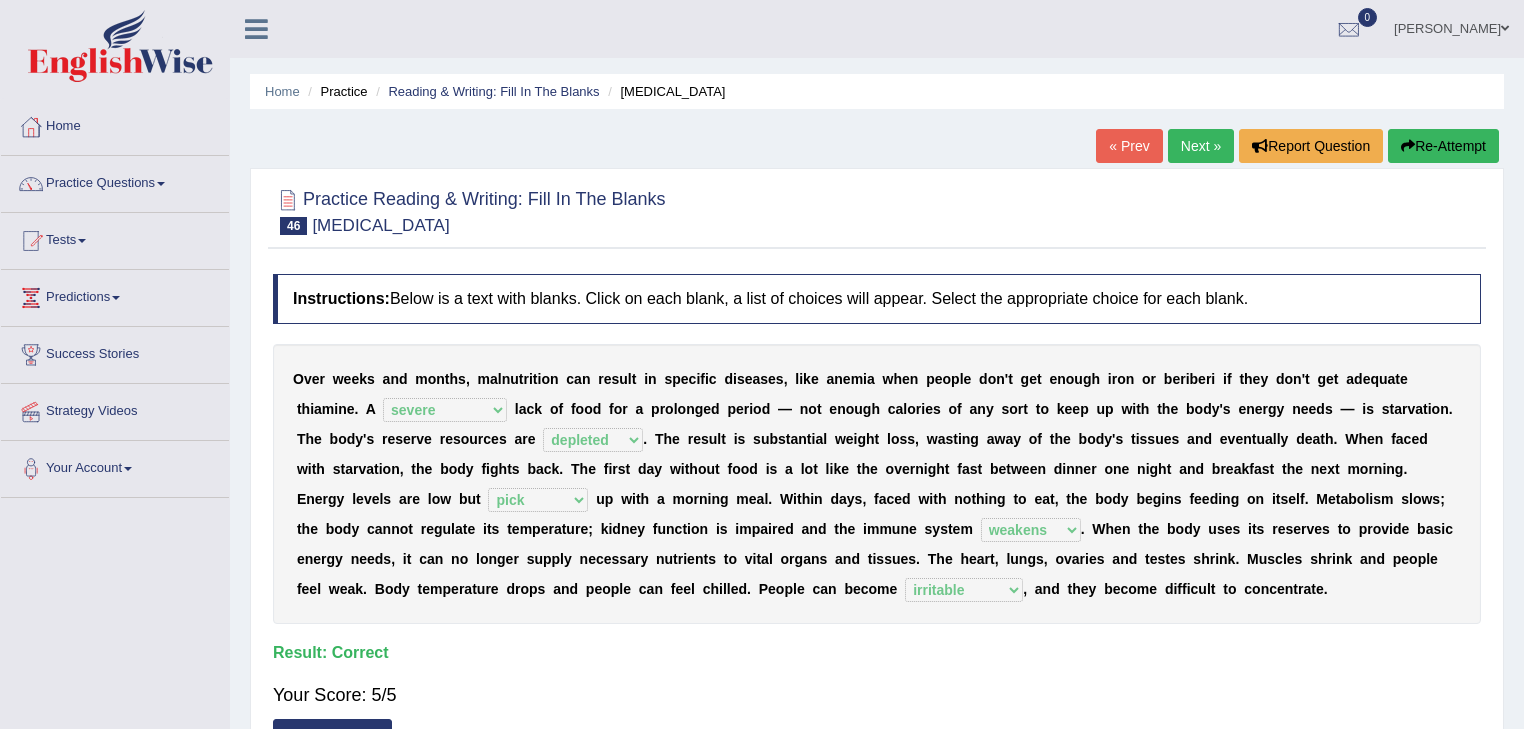
click at [1200, 142] on link "Next »" at bounding box center [1201, 146] width 66 height 34
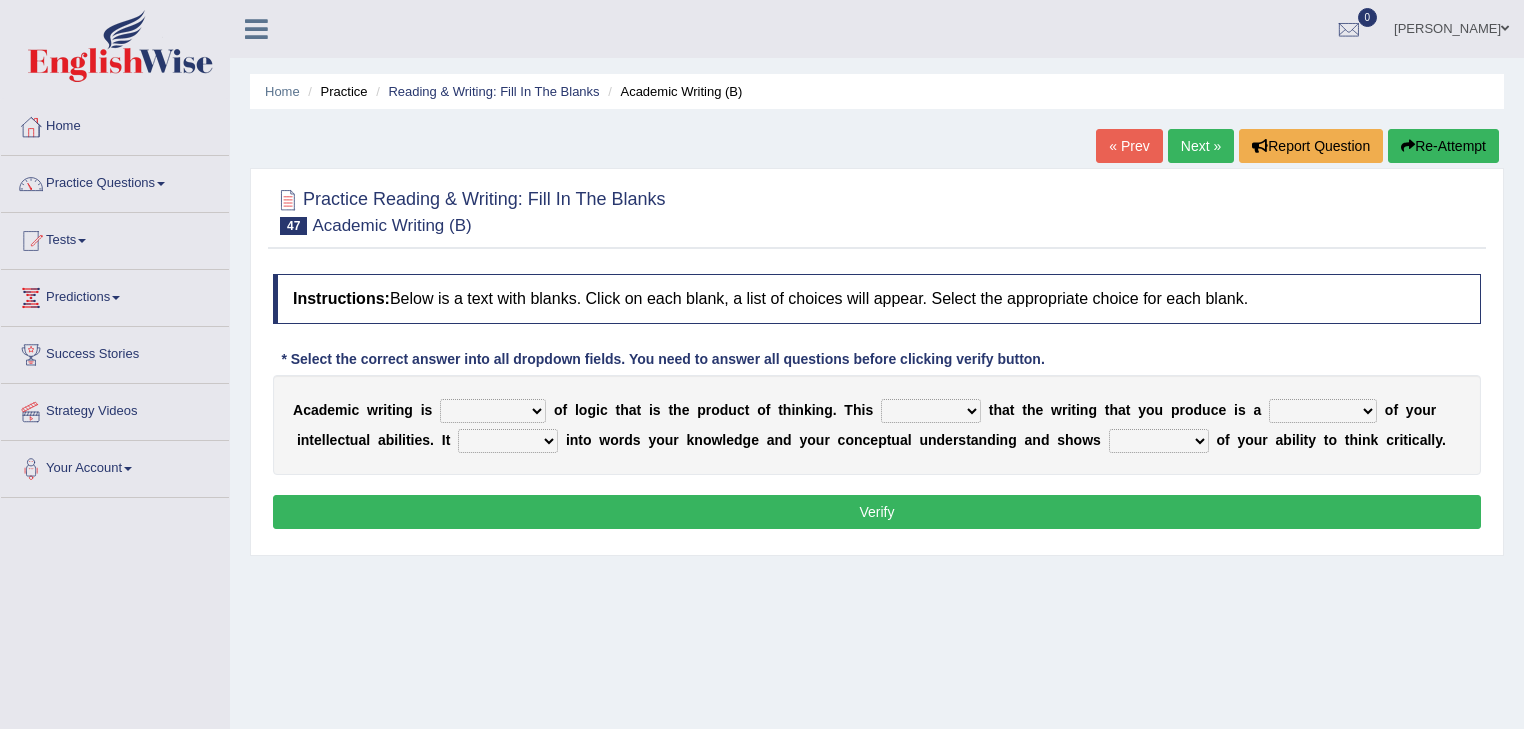
click at [1190, 148] on link "Next »" at bounding box center [1201, 146] width 66 height 34
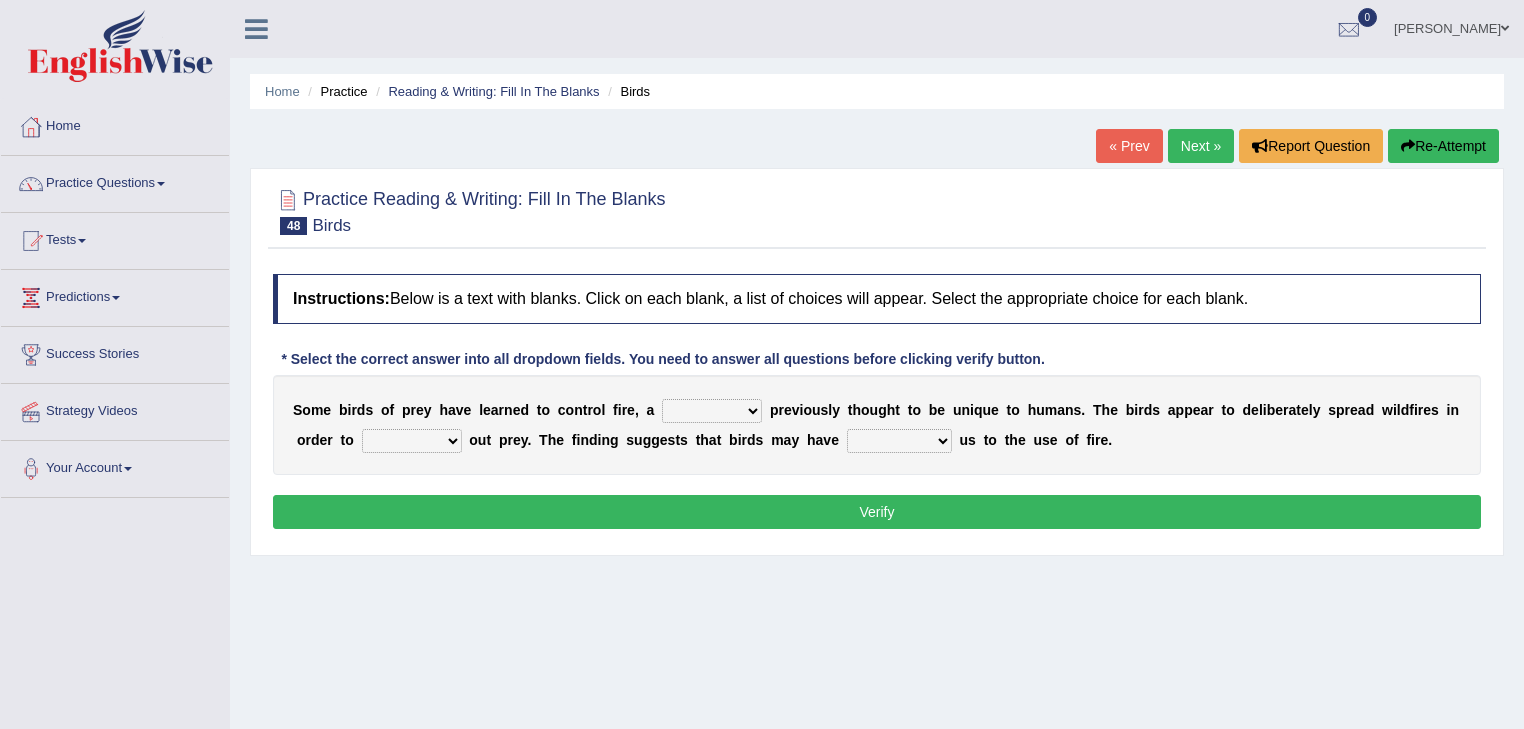
click at [1185, 147] on link "Next »" at bounding box center [1201, 146] width 66 height 34
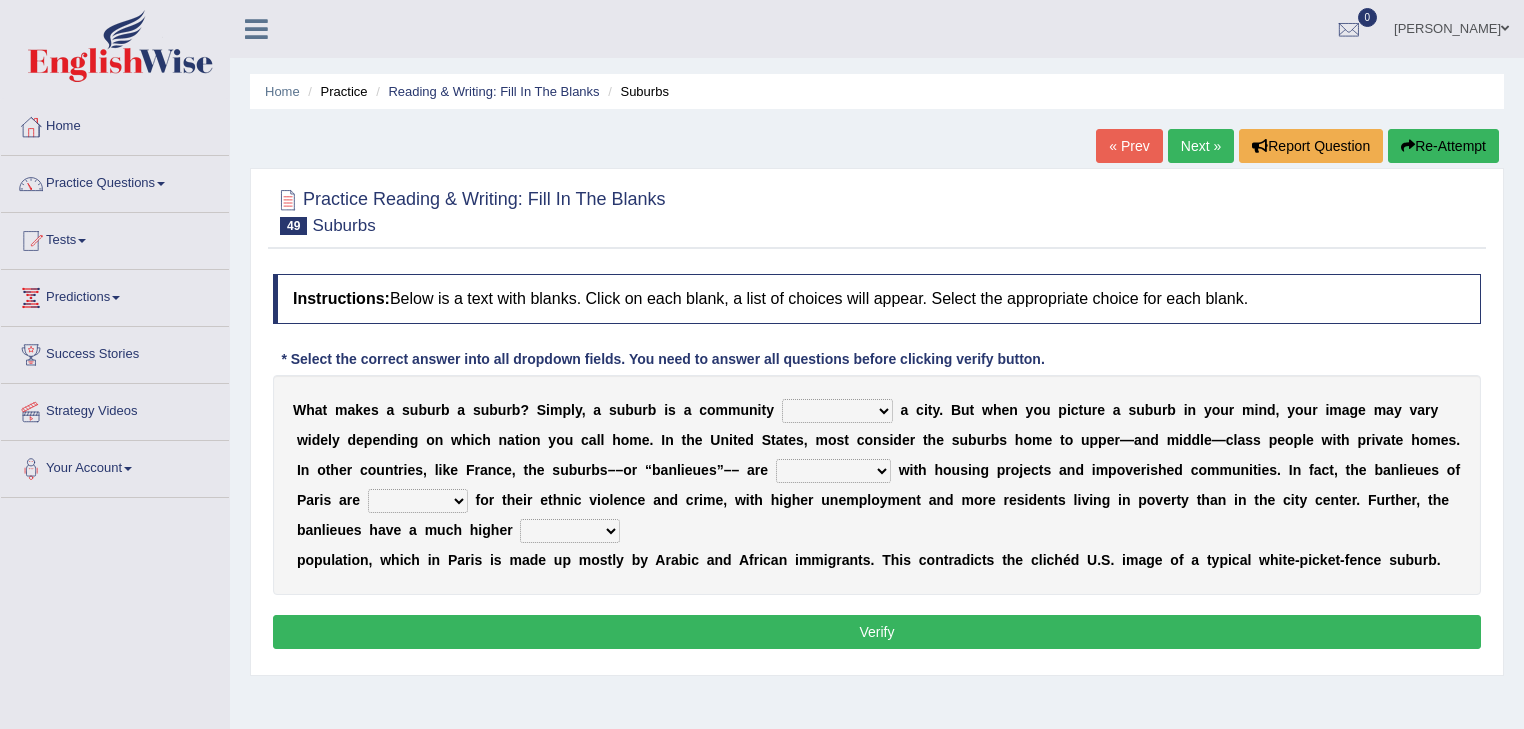
click at [872, 404] on select "lying locating situating surrounding" at bounding box center [837, 411] width 111 height 24
select select "surrounding"
click at [782, 399] on select "lying locating situating surrounding" at bounding box center [837, 411] width 111 height 24
click at [832, 471] on select "antonymous antibiotic synonymous synthetic" at bounding box center [833, 471] width 115 height 24
select select "synonymous"
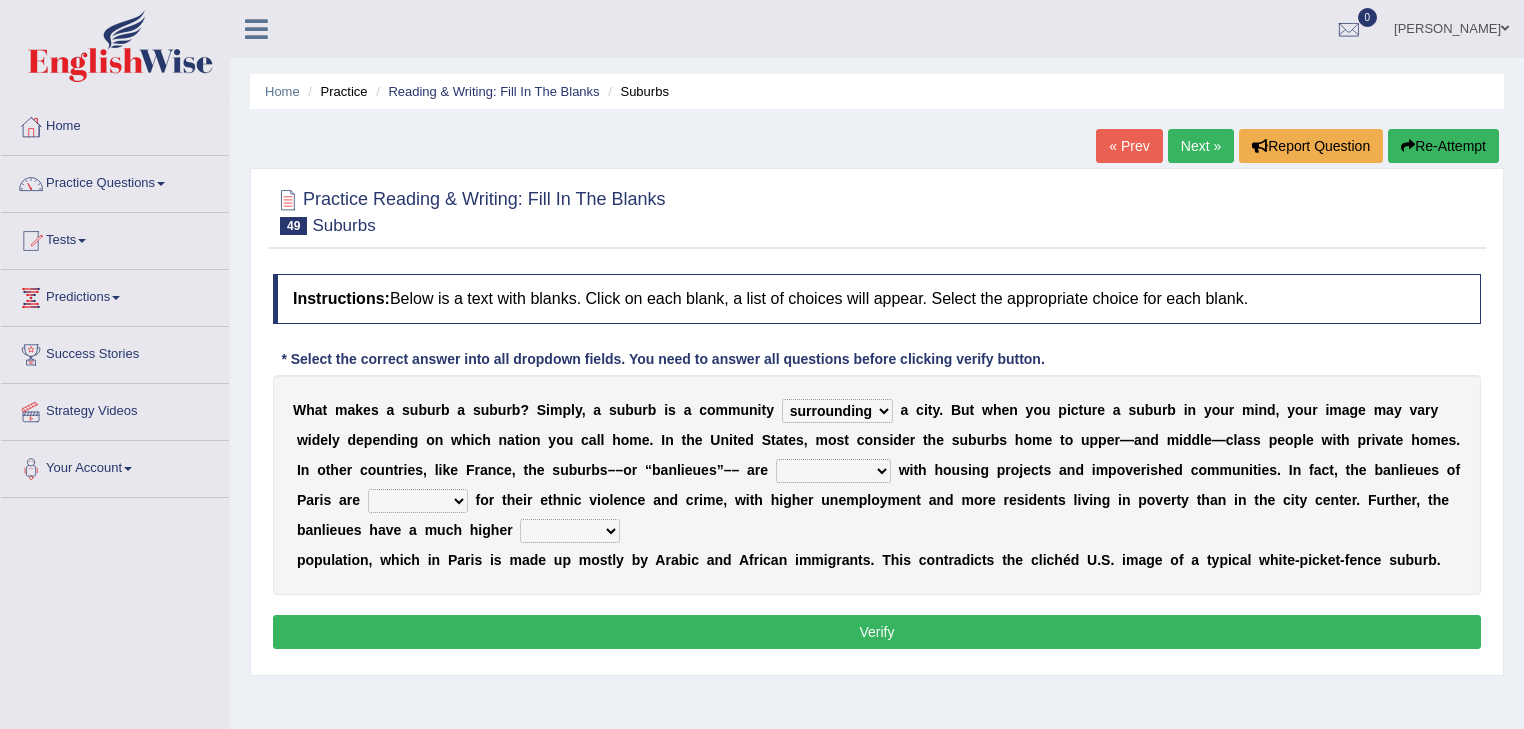
click at [776, 459] on select "antonymous antibiotic synonymous synthetic" at bounding box center [833, 471] width 115 height 24
click at [424, 502] on select "clamorous sensitive famous notorious" at bounding box center [418, 501] width 100 height 24
select select "famous"
click at [368, 489] on select "clamorous sensitive famous notorious" at bounding box center [418, 501] width 100 height 24
click at [588, 521] on select "local young immigrant senior" at bounding box center [570, 531] width 100 height 24
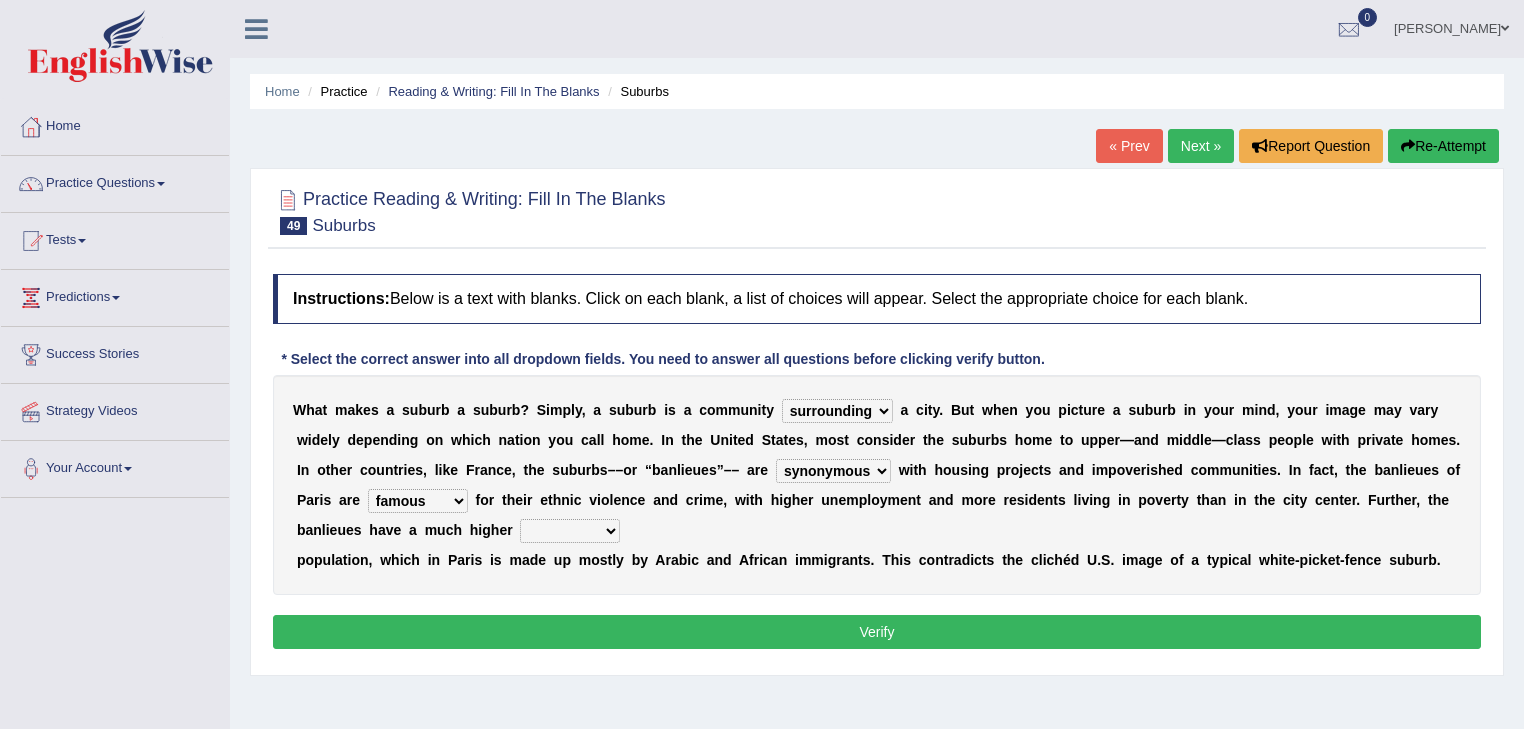
select select "immigrant"
click at [520, 519] on select "local young immigrant senior" at bounding box center [570, 531] width 100 height 24
click at [948, 631] on button "Verify" at bounding box center [877, 632] width 1208 height 34
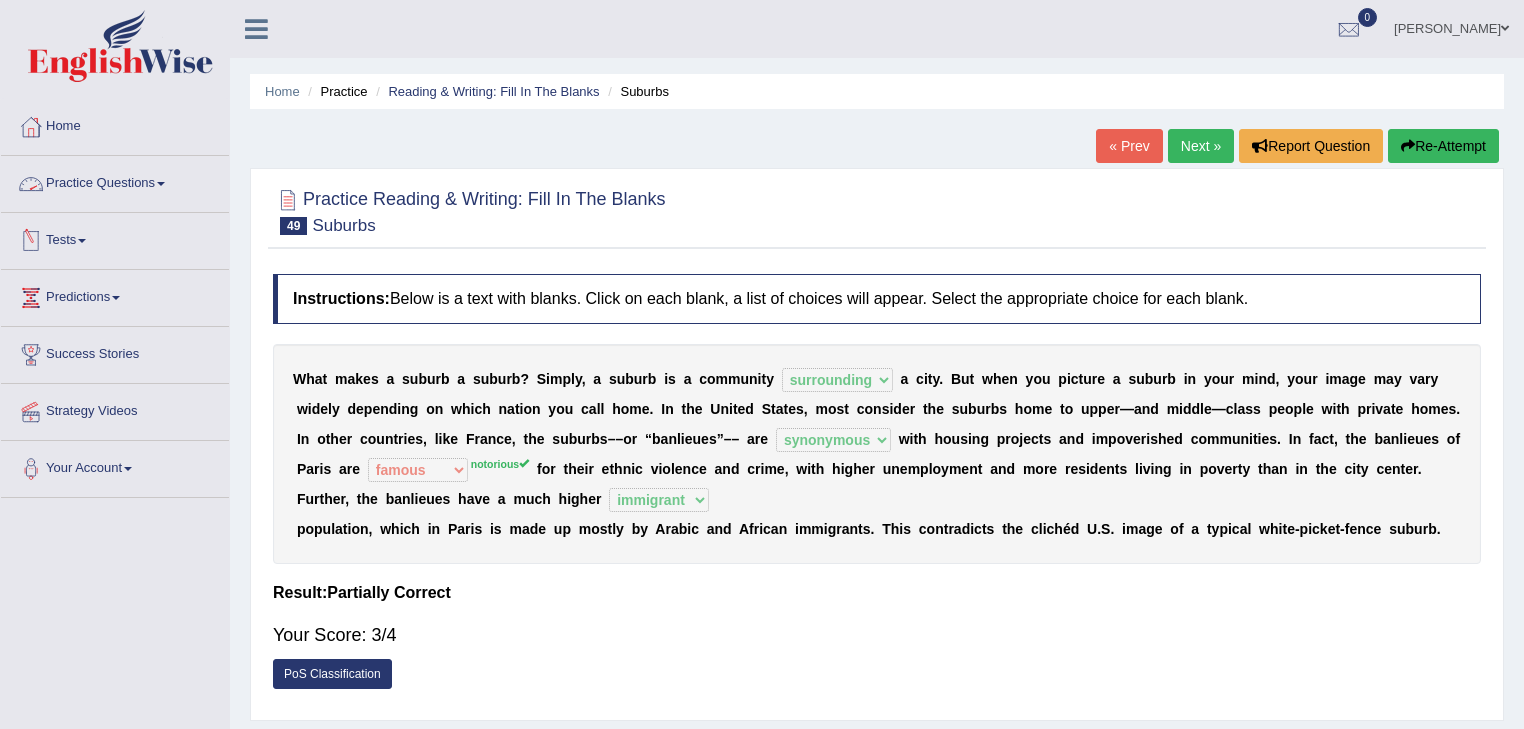
click at [115, 183] on link "Practice Questions" at bounding box center [115, 181] width 228 height 50
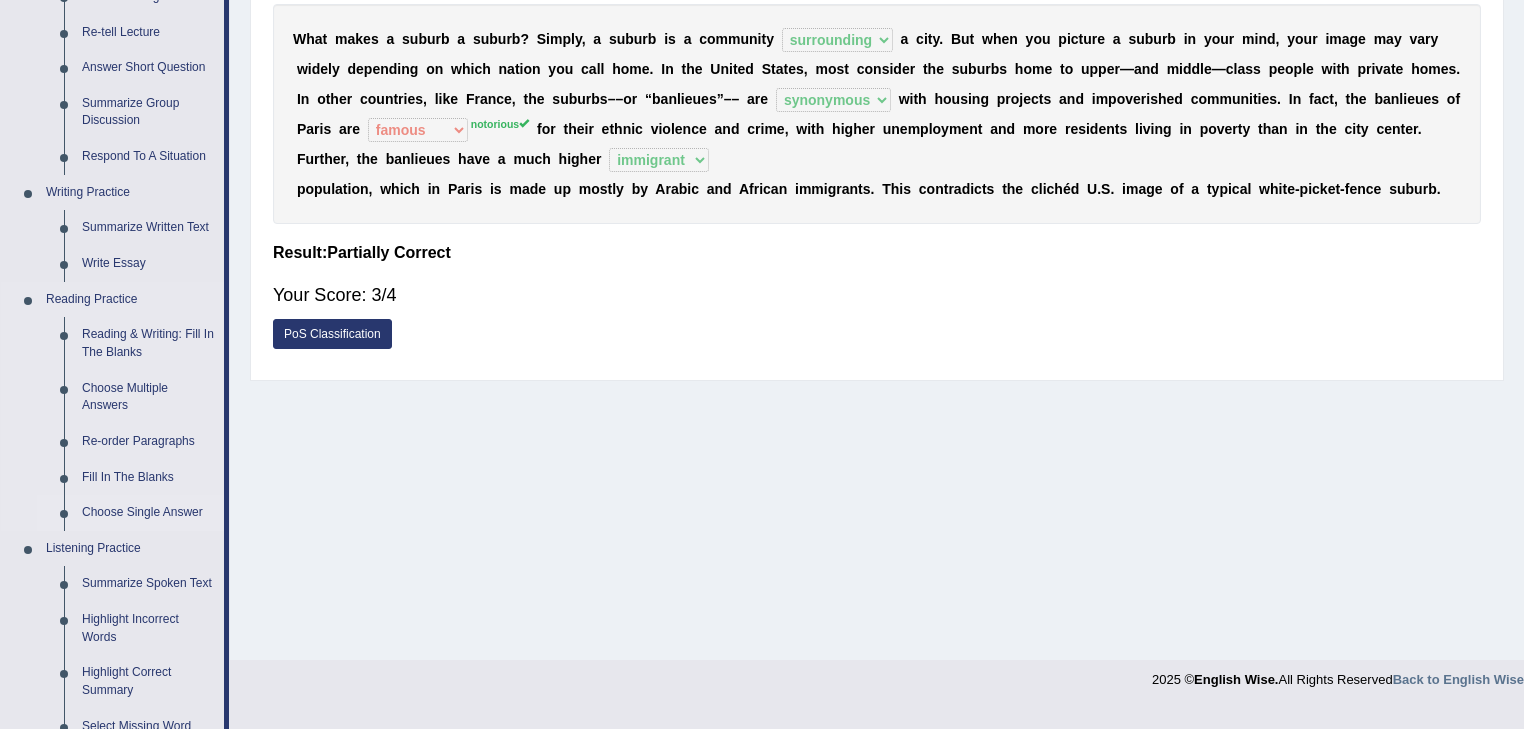
scroll to position [240, 0]
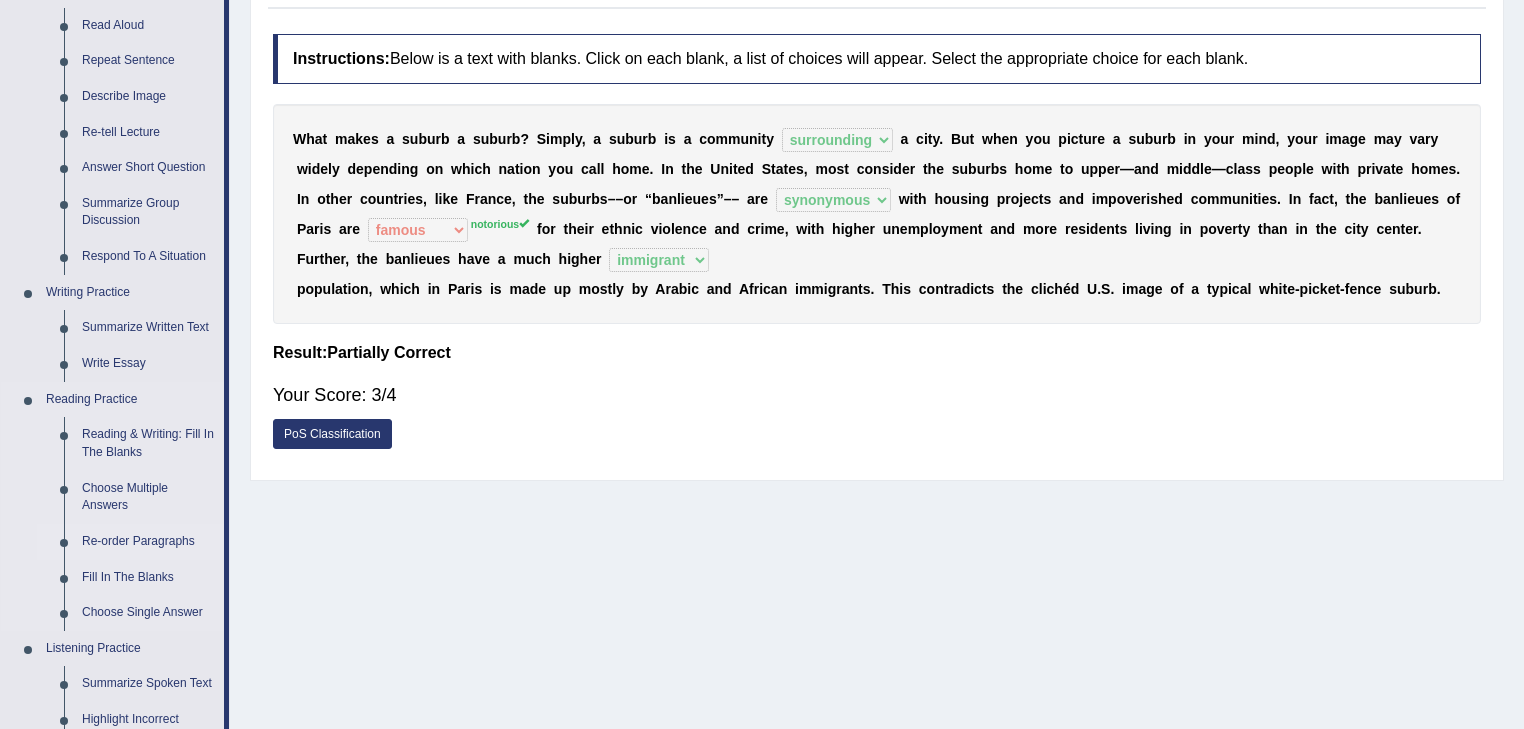
click at [93, 538] on link "Re-order Paragraphs" at bounding box center [148, 542] width 151 height 36
click at [93, 538] on ul "Home Practice Questions Speaking Practice Read Aloud Repeat Sentence Describe I…" at bounding box center [115, 592] width 228 height 1467
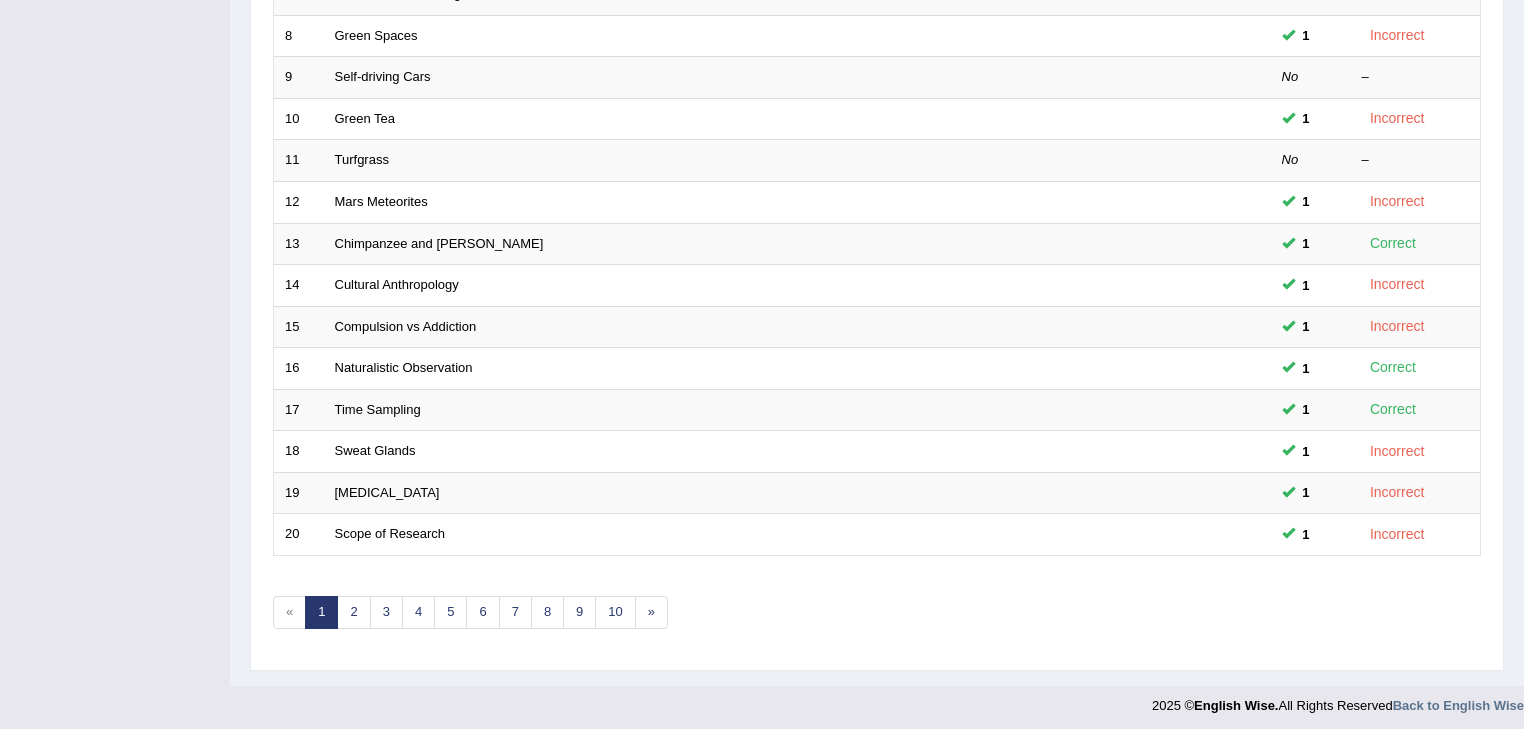
scroll to position [589, 0]
click at [419, 608] on link "4" at bounding box center [418, 611] width 33 height 33
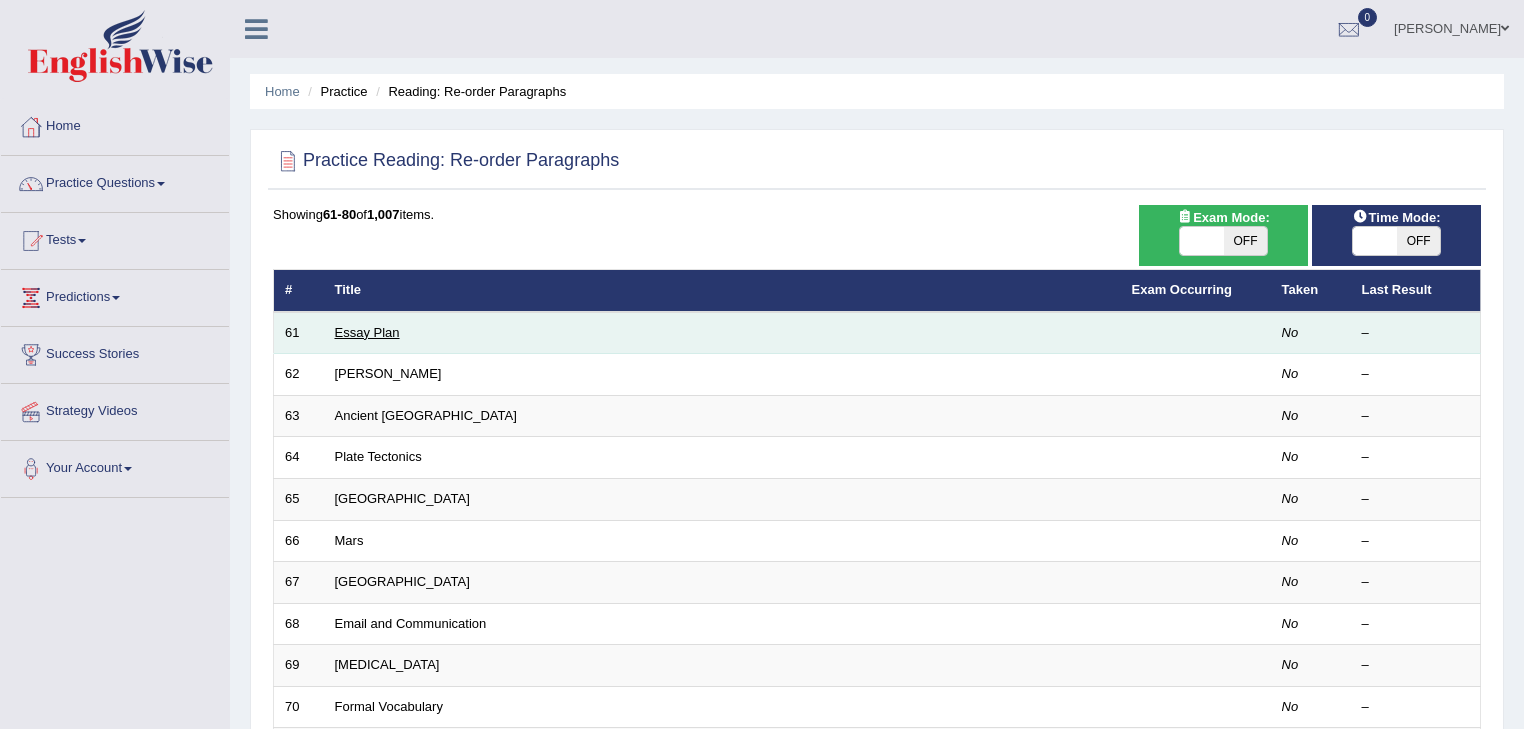
click at [375, 334] on link "Essay Plan" at bounding box center [367, 332] width 65 height 15
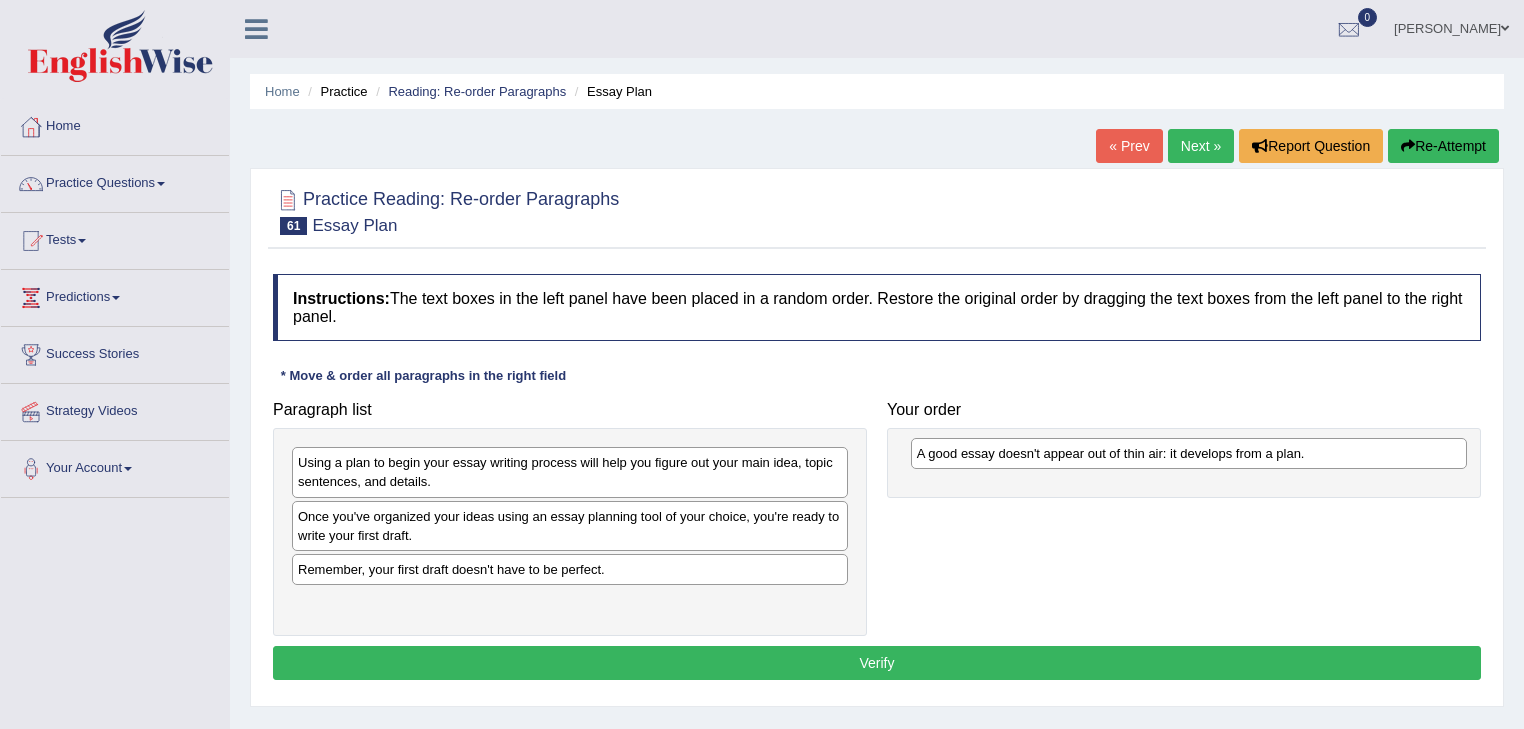
click at [911, 469] on div "A good essay doesn't appear out of thin air: it develops from a plan." at bounding box center [1189, 453] width 557 height 31
drag, startPoint x: 383, startPoint y: 523, endPoint x: 989, endPoint y: 460, distance: 609.1
click at [989, 460] on div "A good essay doesn't appear out of thin air: it develops from a plan." at bounding box center [1176, 452] width 557 height 31
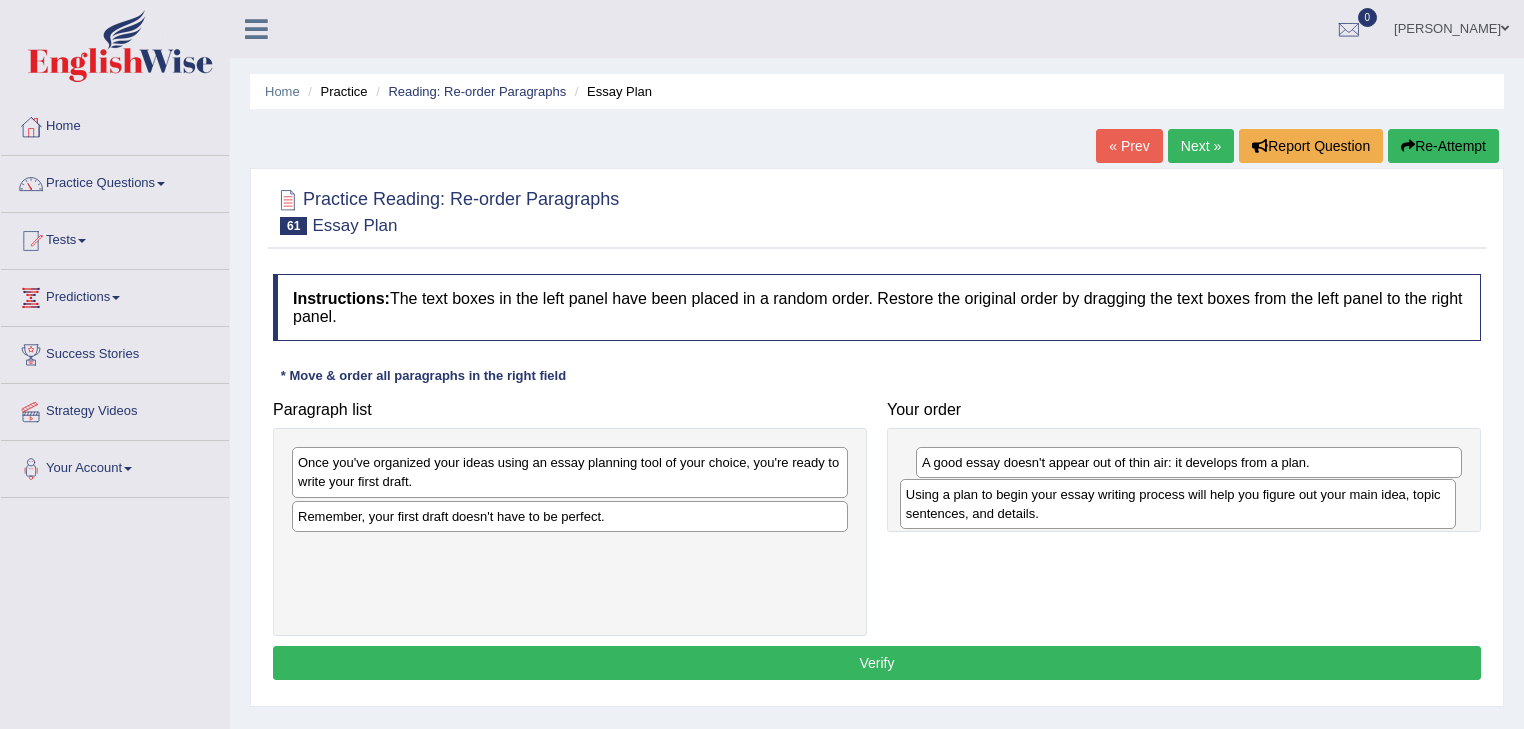
drag, startPoint x: 436, startPoint y: 475, endPoint x: 1044, endPoint y: 507, distance: 608.6
click at [1044, 507] on div "Using a plan to begin your essay writing process will help you figure out your …" at bounding box center [1178, 504] width 557 height 50
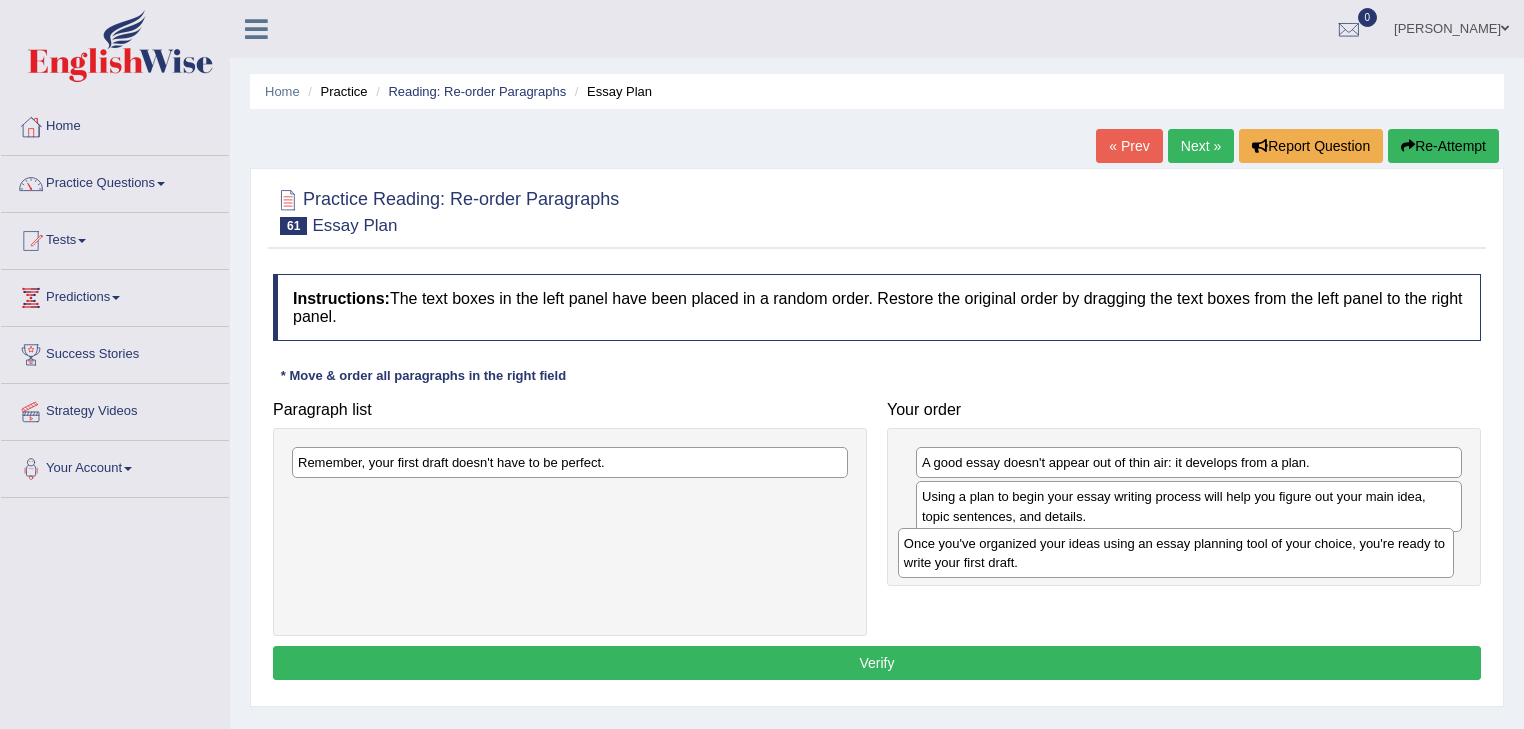
drag, startPoint x: 580, startPoint y: 463, endPoint x: 1176, endPoint y: 544, distance: 601.3
click at [1186, 544] on div "Once you've organized your ideas using an essay planning tool of your choice, y…" at bounding box center [1176, 553] width 557 height 50
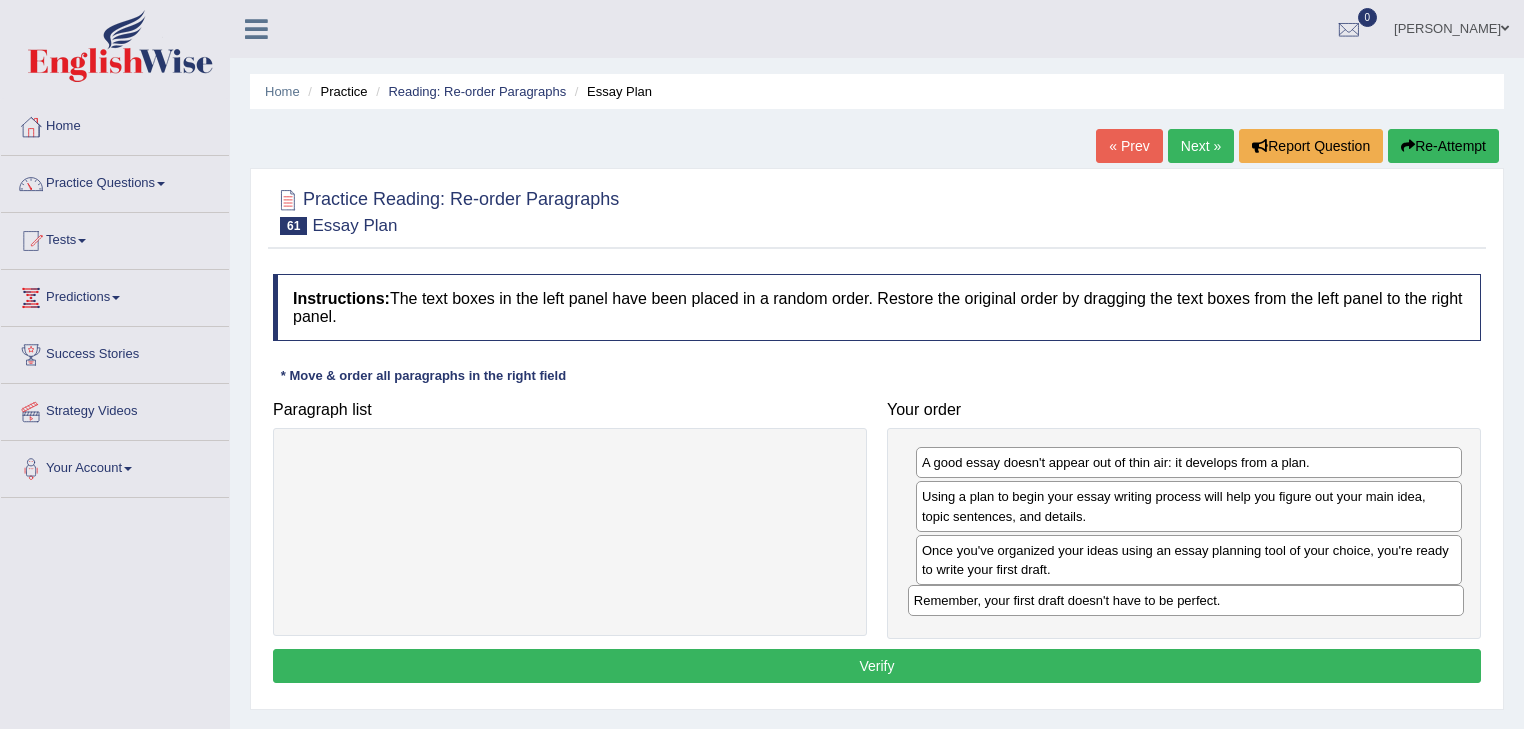
drag, startPoint x: 526, startPoint y: 452, endPoint x: 1147, endPoint y: 589, distance: 635.7
click at [1147, 590] on div "Remember, your first draft doesn't have to be perfect." at bounding box center [1186, 600] width 557 height 31
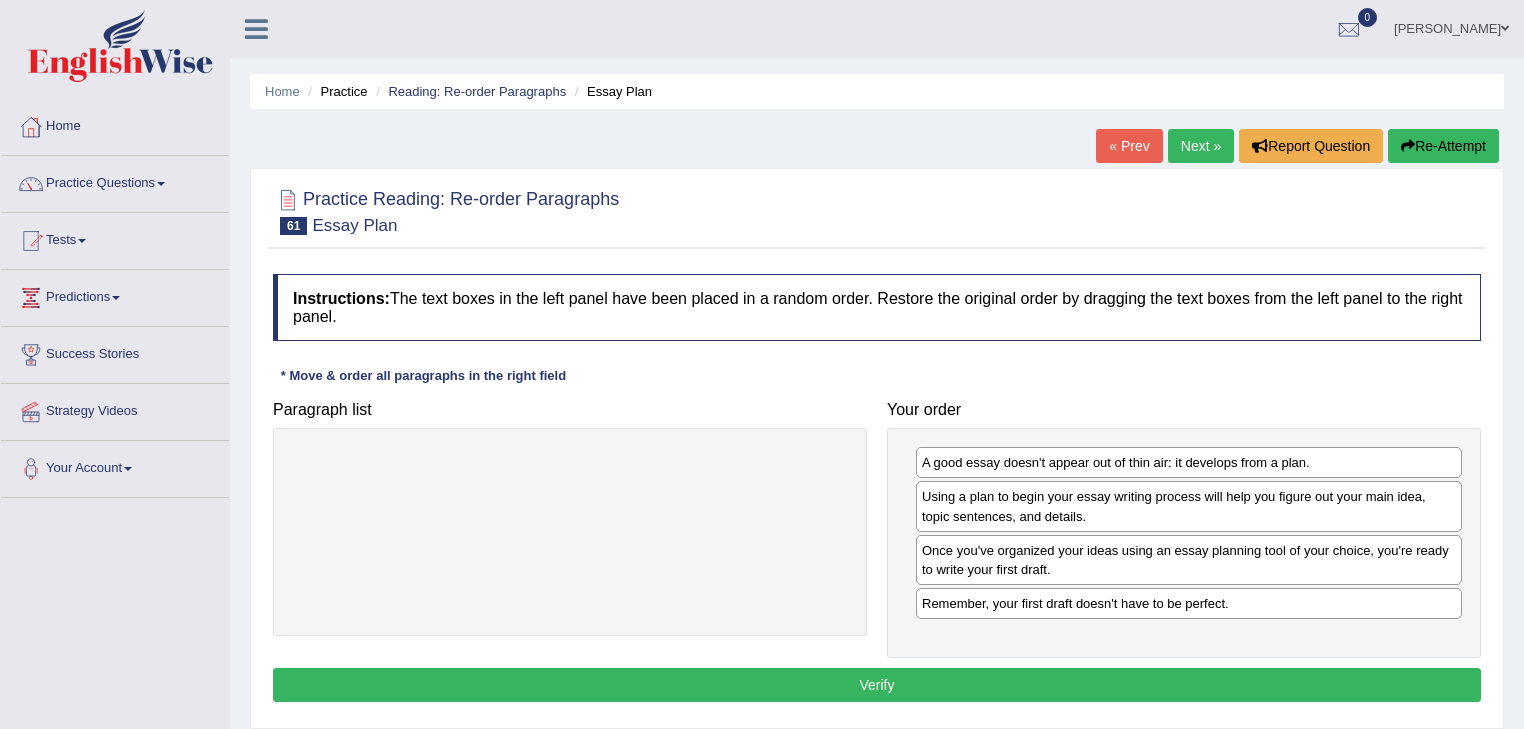
click at [889, 677] on button "Verify" at bounding box center [877, 685] width 1208 height 34
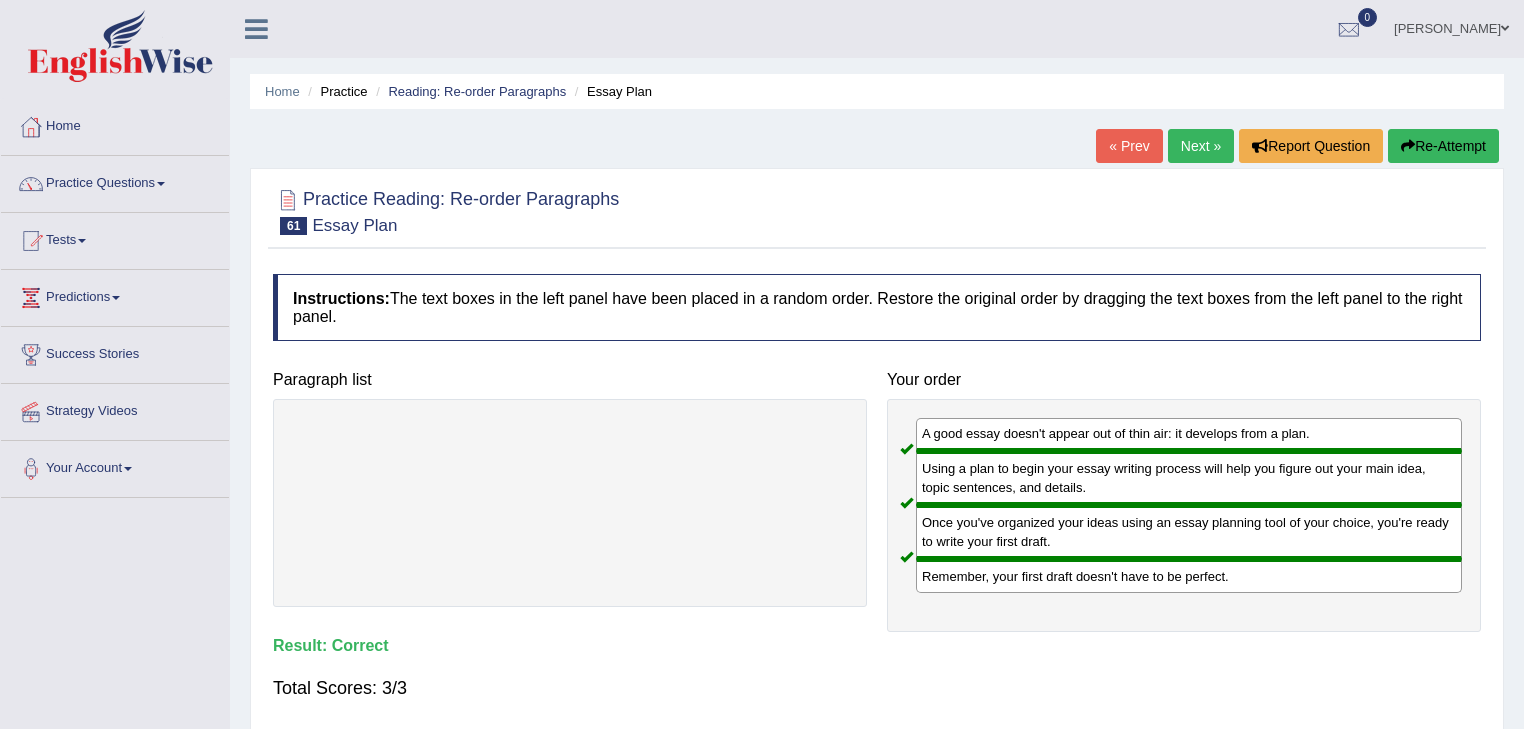
click at [1192, 133] on link "Next »" at bounding box center [1201, 146] width 66 height 34
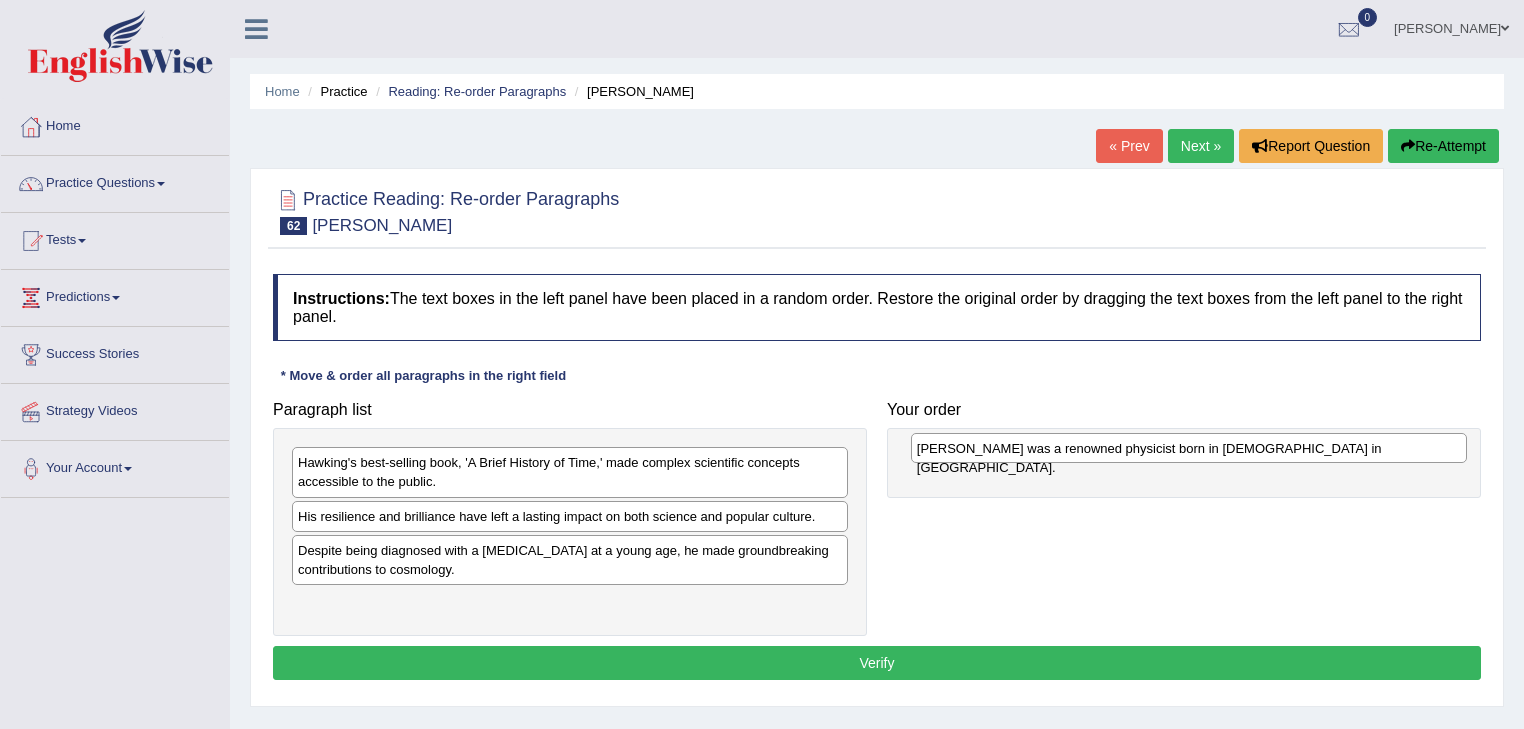
drag, startPoint x: 598, startPoint y: 592, endPoint x: 588, endPoint y: 590, distance: 10.2
click at [911, 464] on div "[PERSON_NAME] was a renowned physicist born in [DEMOGRAPHIC_DATA] in [GEOGRAPHI…" at bounding box center [1189, 448] width 557 height 31
drag, startPoint x: 530, startPoint y: 607, endPoint x: 1129, endPoint y: 448, distance: 619.5
click at [1129, 448] on div "Stephen Hawking was a renowned physicist born in 1942 in England." at bounding box center [1169, 443] width 557 height 31
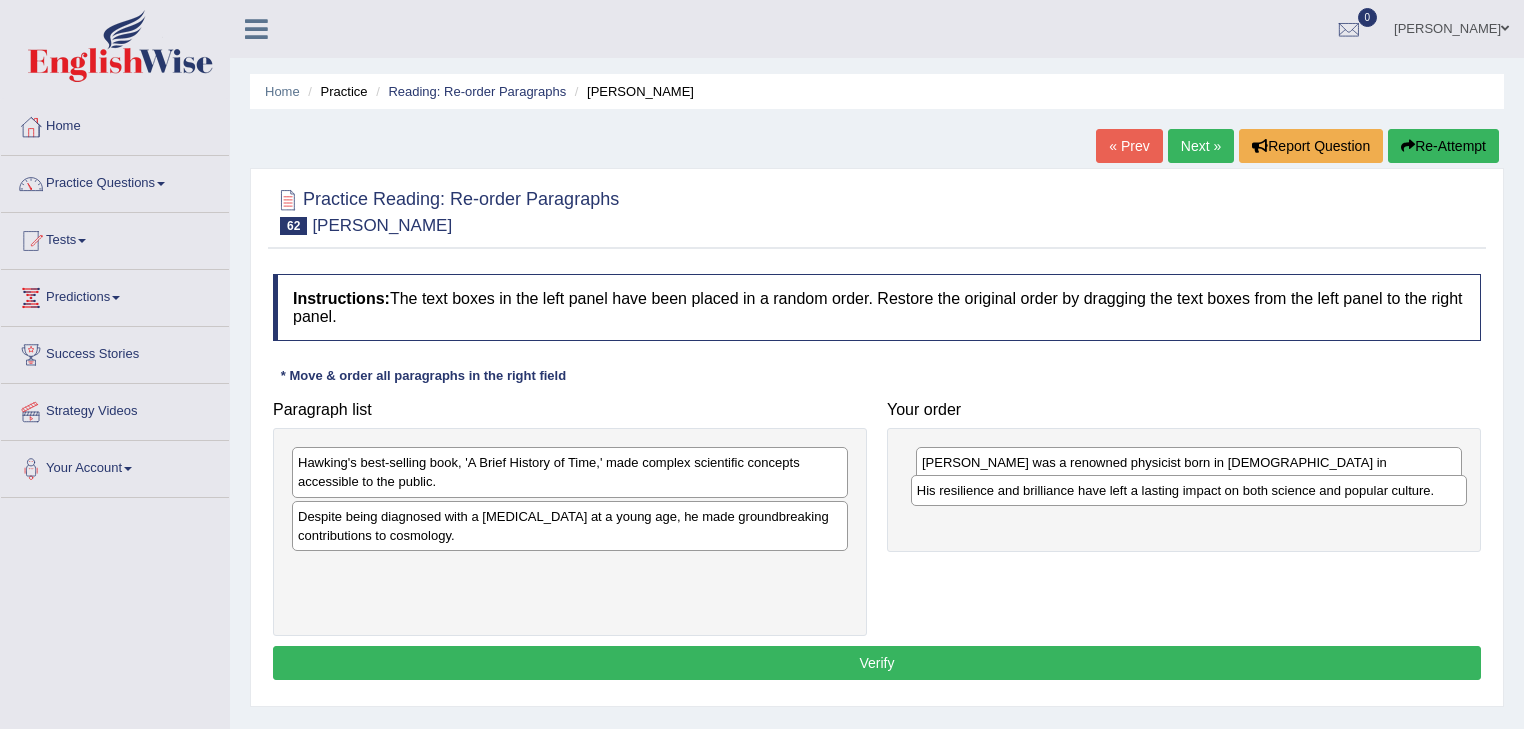
drag, startPoint x: 468, startPoint y: 519, endPoint x: 1061, endPoint y: 487, distance: 593.7
click at [1061, 487] on div "His resilience and brilliance have left a lasting impact on both science and po…" at bounding box center [1189, 490] width 557 height 31
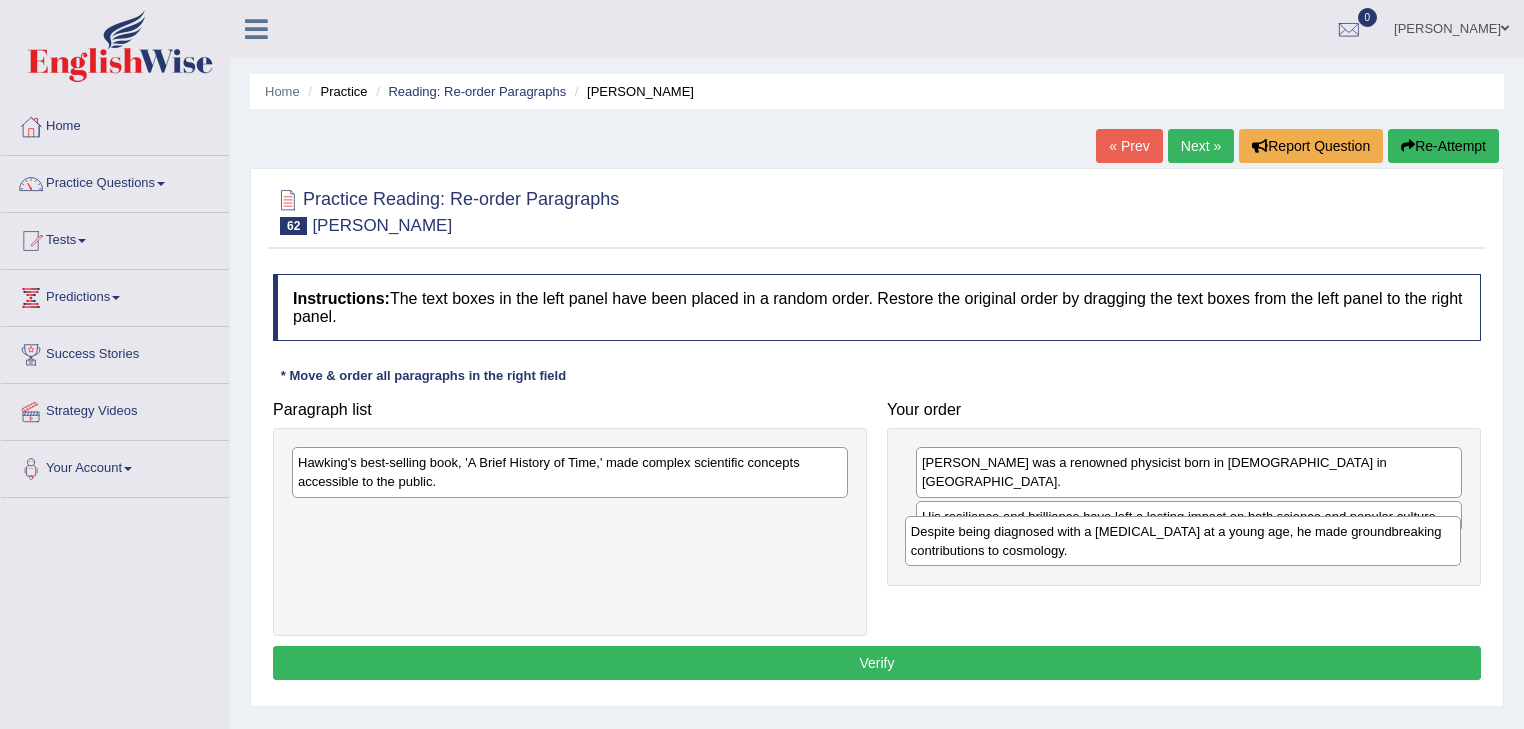
drag, startPoint x: 692, startPoint y: 521, endPoint x: 1305, endPoint y: 537, distance: 613.0
click at [1305, 537] on div "Despite being diagnosed with a motor neuron disease at a young age, he made gro…" at bounding box center [1183, 541] width 557 height 50
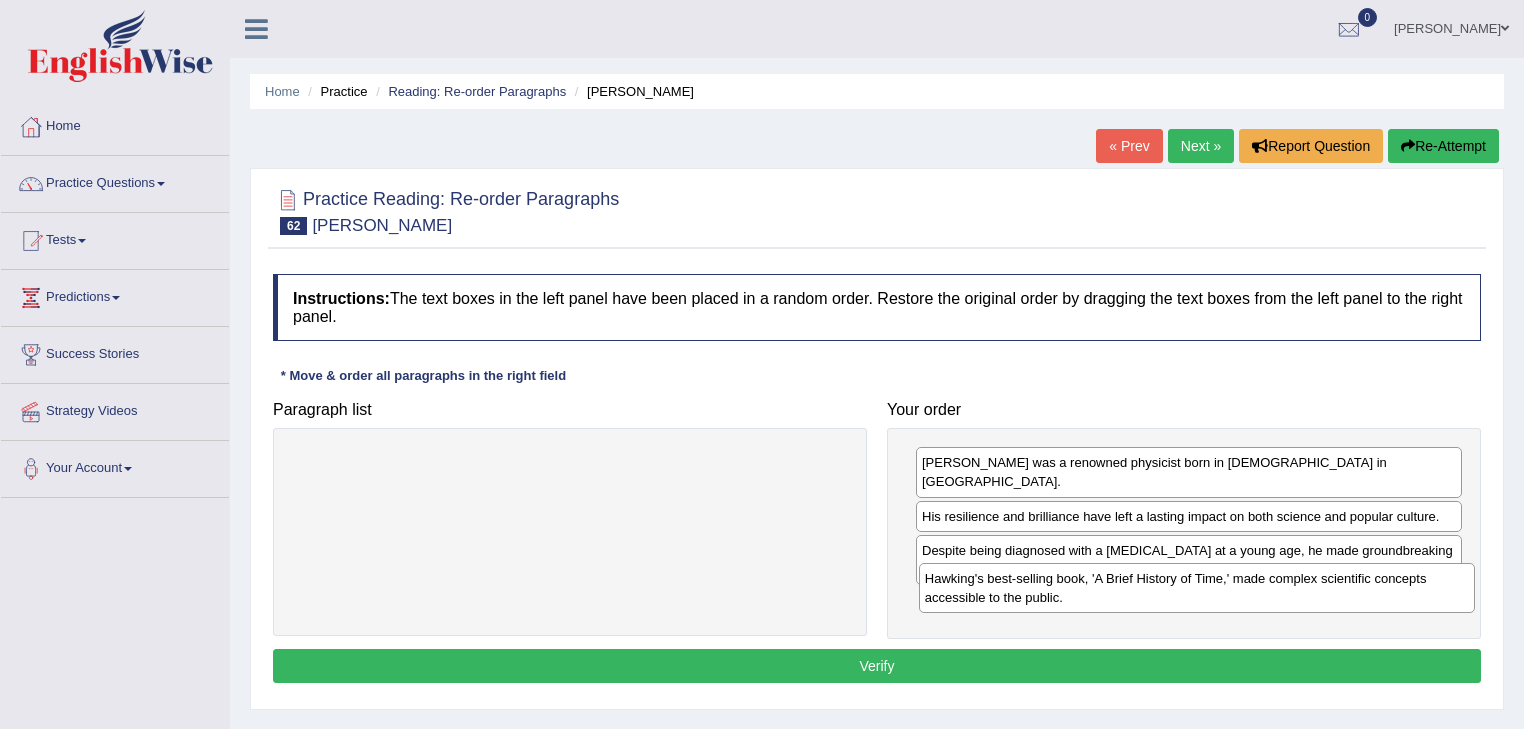
drag, startPoint x: 484, startPoint y: 464, endPoint x: 1106, endPoint y: 580, distance: 632.5
click at [1106, 580] on div "Hawking's best-selling book, 'A Brief History of Time,' made complex scientific…" at bounding box center [1197, 588] width 557 height 50
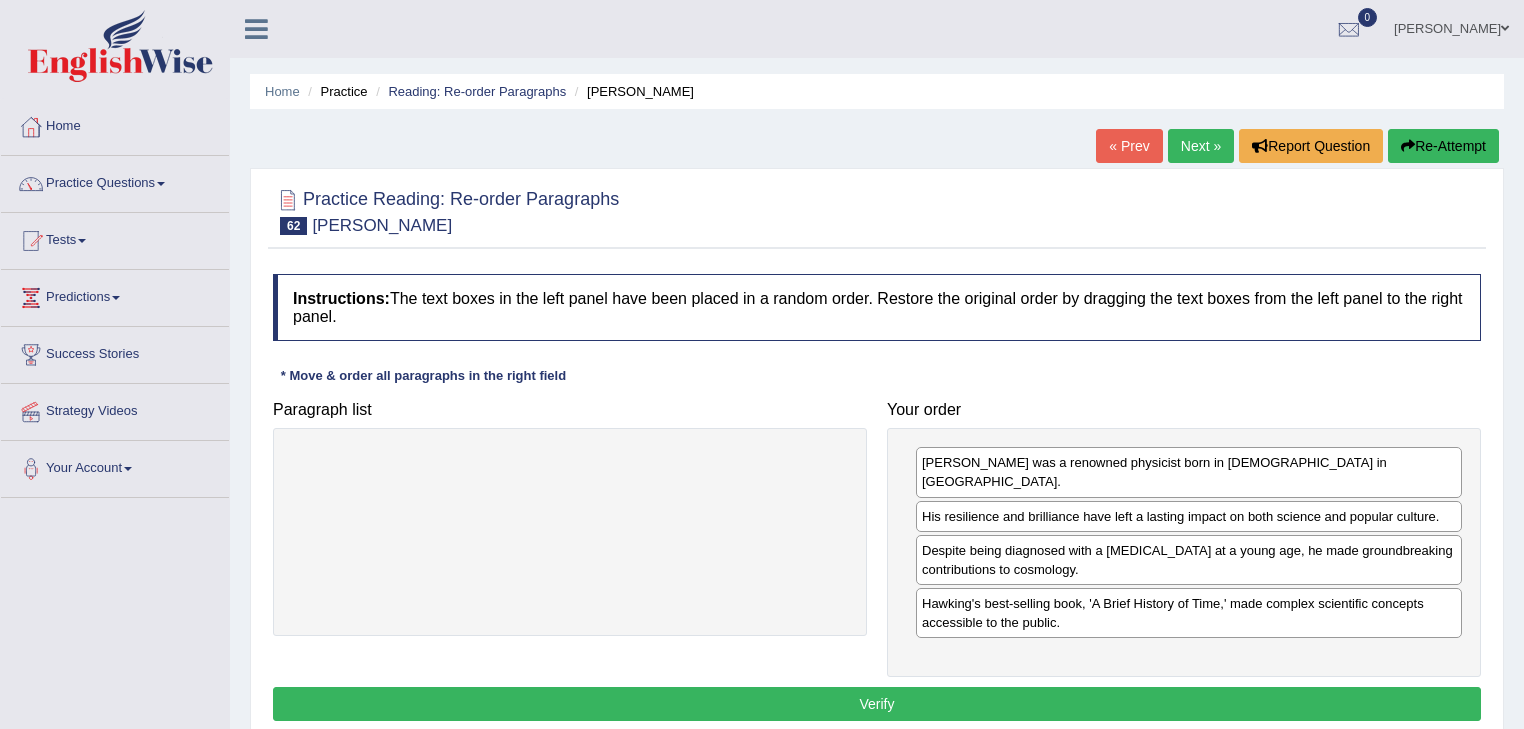
click at [912, 687] on button "Verify" at bounding box center [877, 704] width 1208 height 34
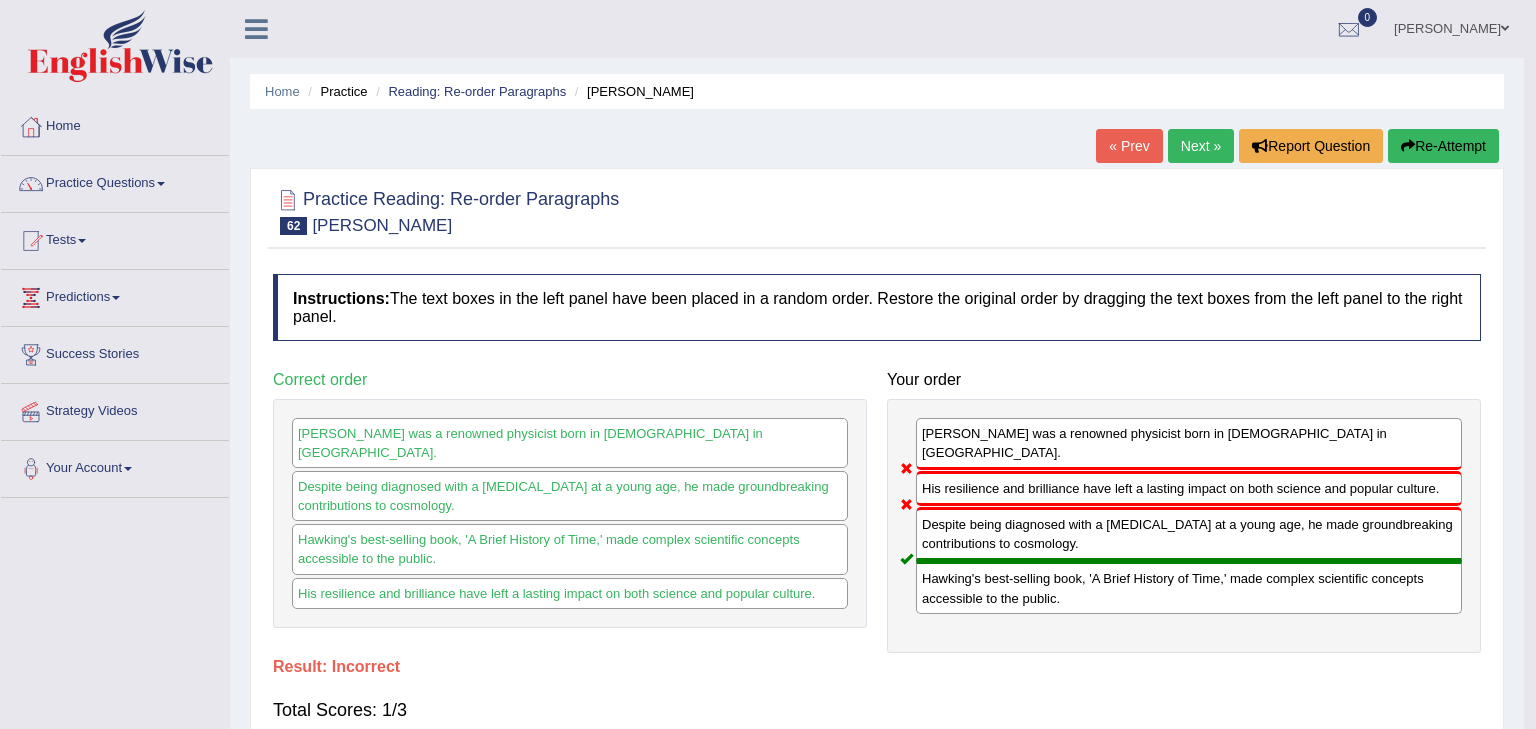
click at [910, 686] on div "Total Scores: 1/3" at bounding box center [877, 710] width 1208 height 48
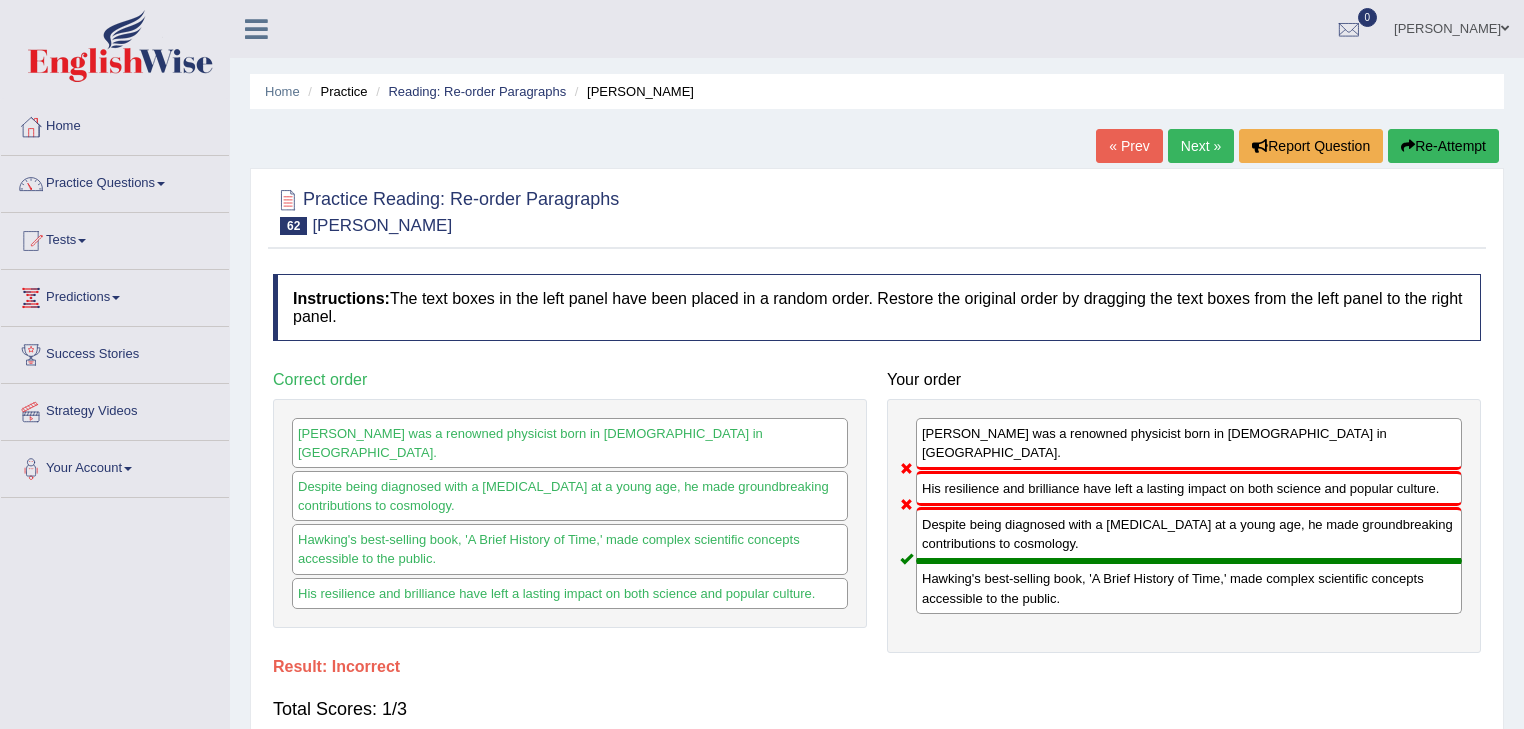
click at [1173, 151] on link "Next »" at bounding box center [1201, 146] width 66 height 34
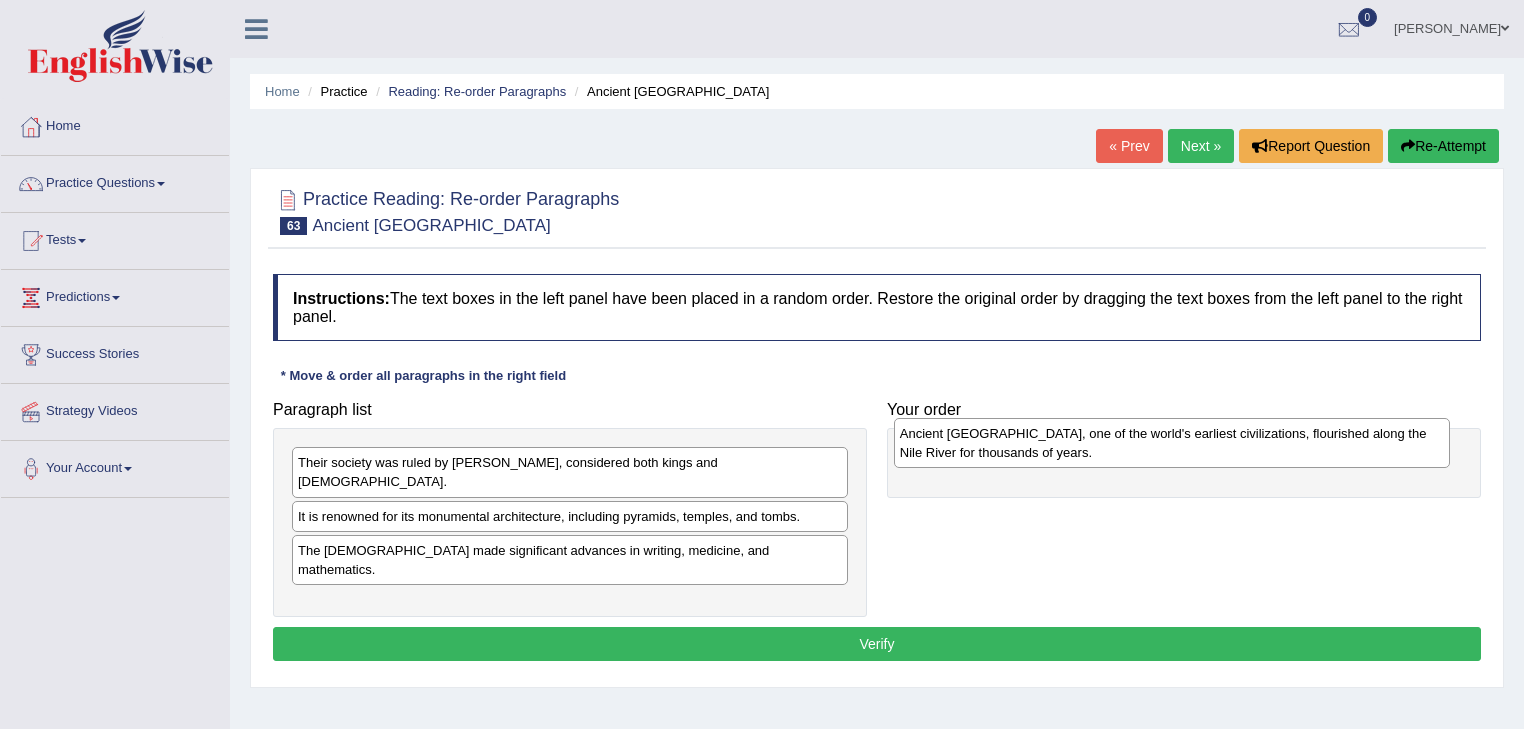
drag, startPoint x: 526, startPoint y: 577, endPoint x: 486, endPoint y: 577, distance: 40.0
click at [894, 468] on div "Ancient [GEOGRAPHIC_DATA], one of the world's earliest civilizations, flourishe…" at bounding box center [1172, 443] width 557 height 50
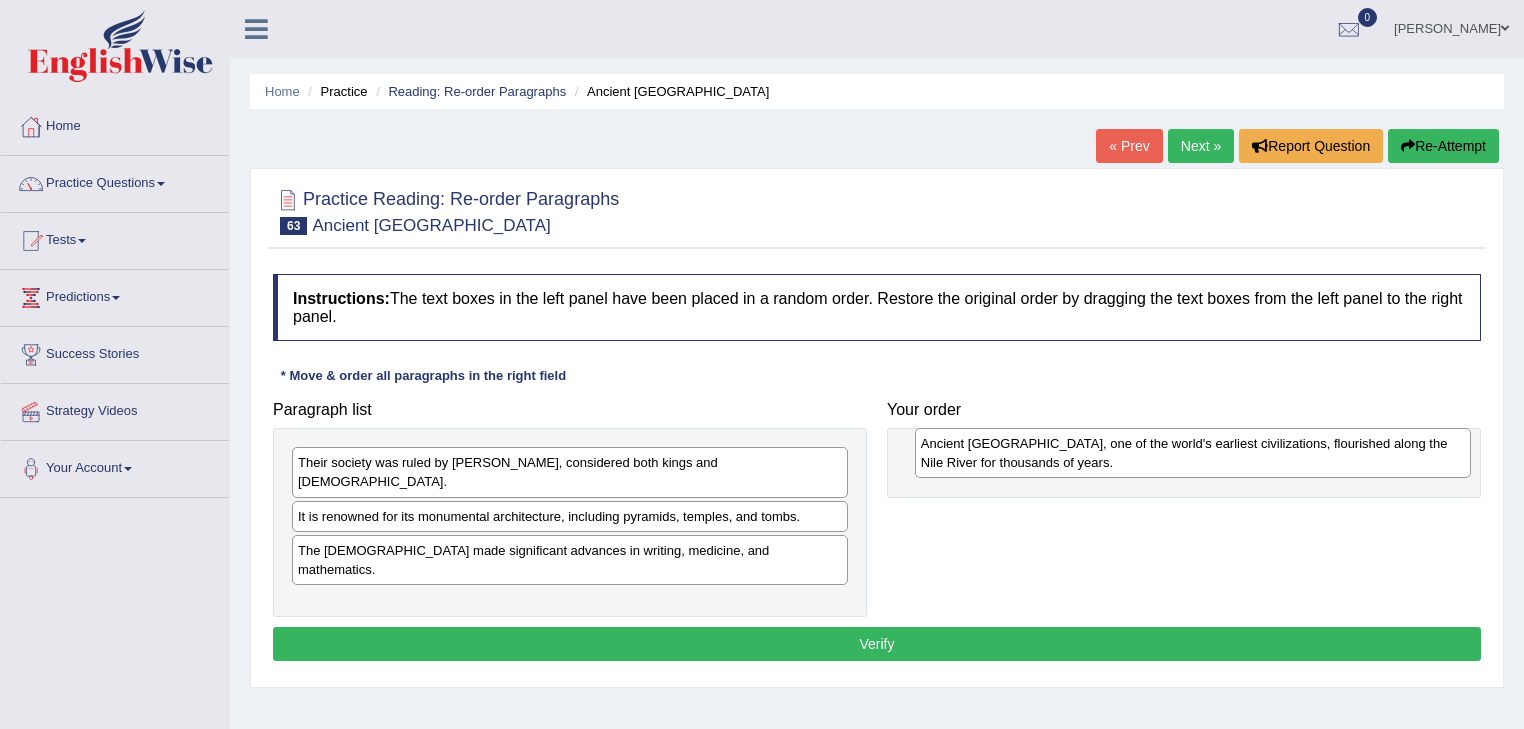
drag, startPoint x: 400, startPoint y: 584, endPoint x: 1023, endPoint y: 464, distance: 634.2
click at [1023, 464] on div "Ancient [GEOGRAPHIC_DATA], one of the world's earliest civilizations, flourishe…" at bounding box center [1193, 453] width 557 height 50
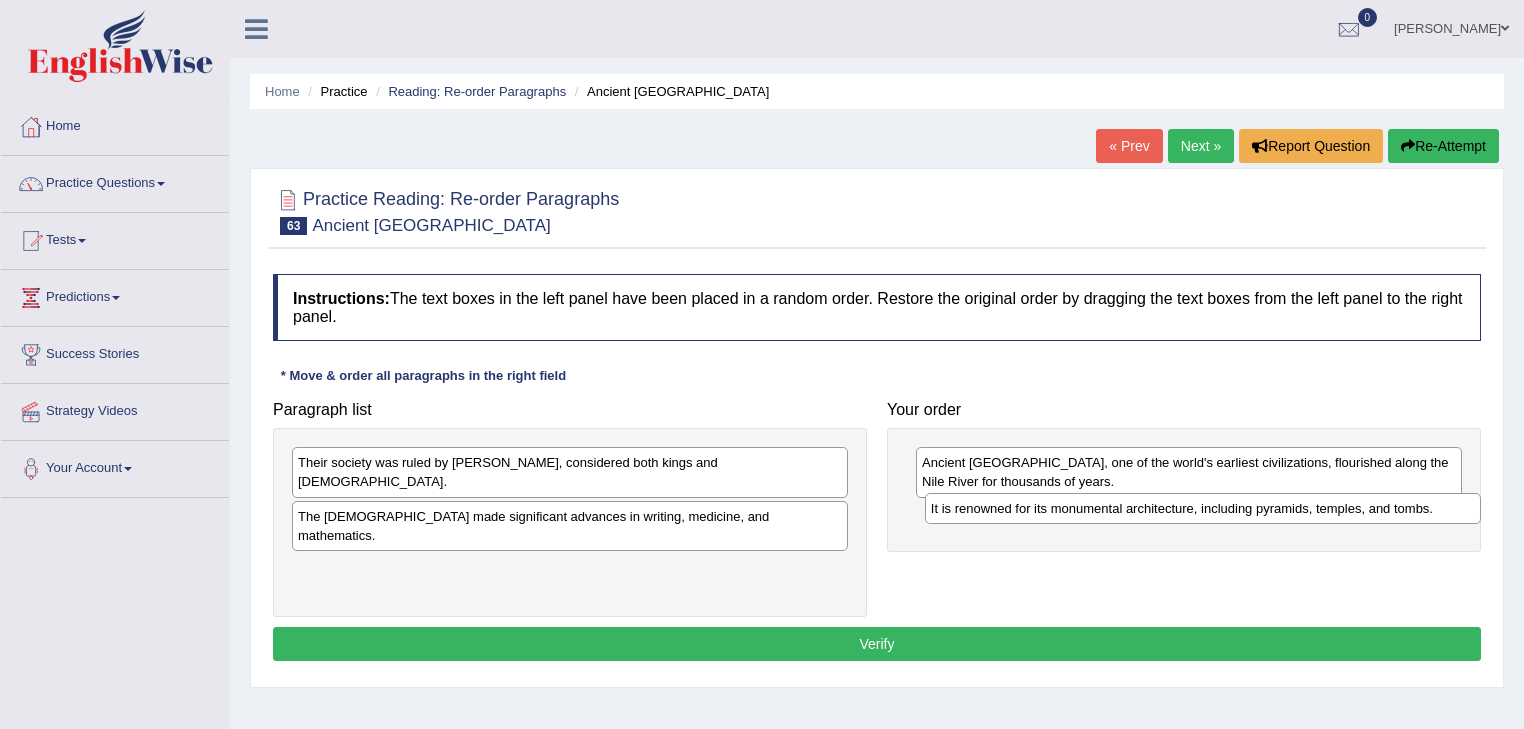
drag, startPoint x: 577, startPoint y: 493, endPoint x: 1210, endPoint y: 505, distance: 632.9
click at [1210, 505] on div "It is renowned for its monumental architecture, including pyramids, temples, an…" at bounding box center [1203, 508] width 557 height 31
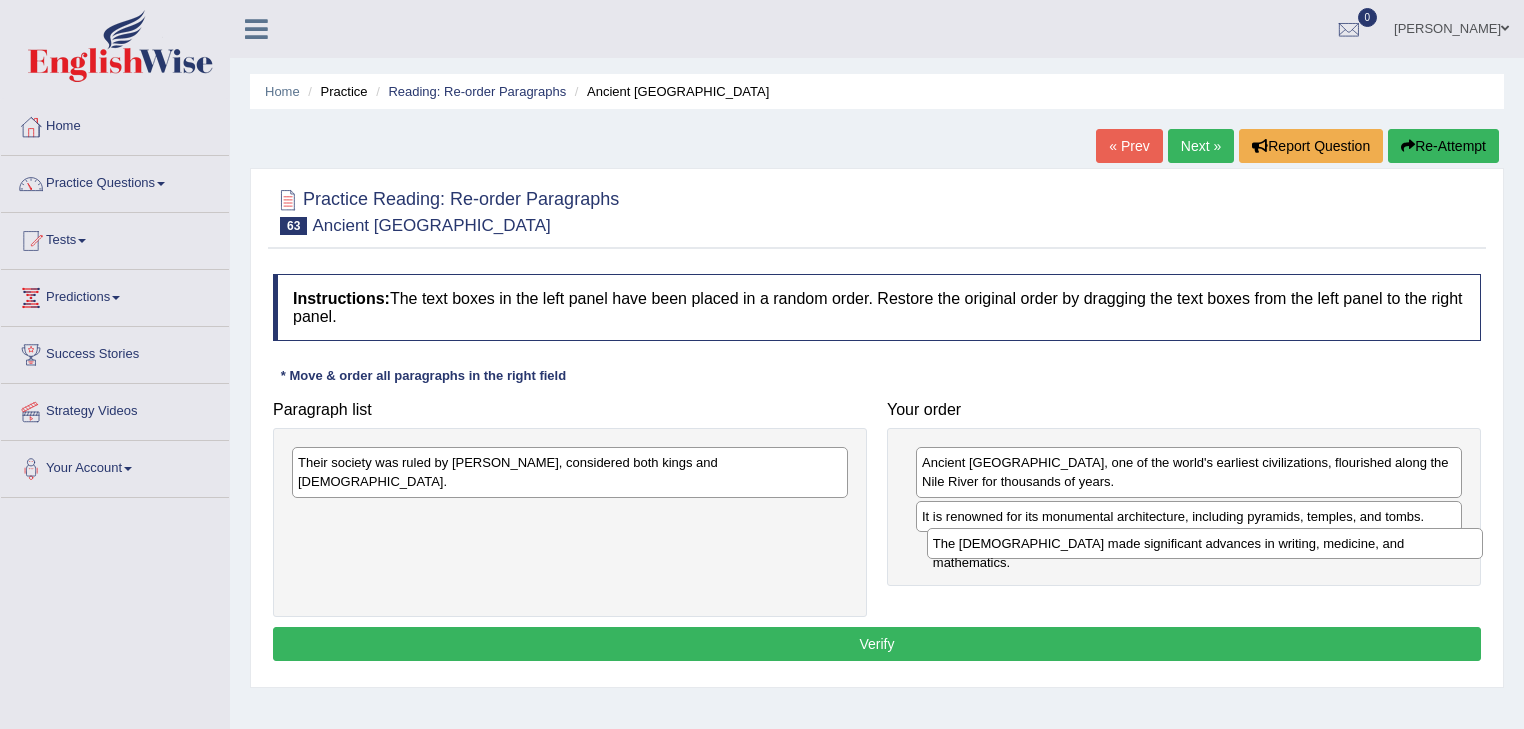
drag, startPoint x: 549, startPoint y: 496, endPoint x: 1184, endPoint y: 543, distance: 636.5
click at [1184, 543] on div "The [DEMOGRAPHIC_DATA] made significant advances in writing, medicine, and math…" at bounding box center [1205, 543] width 557 height 31
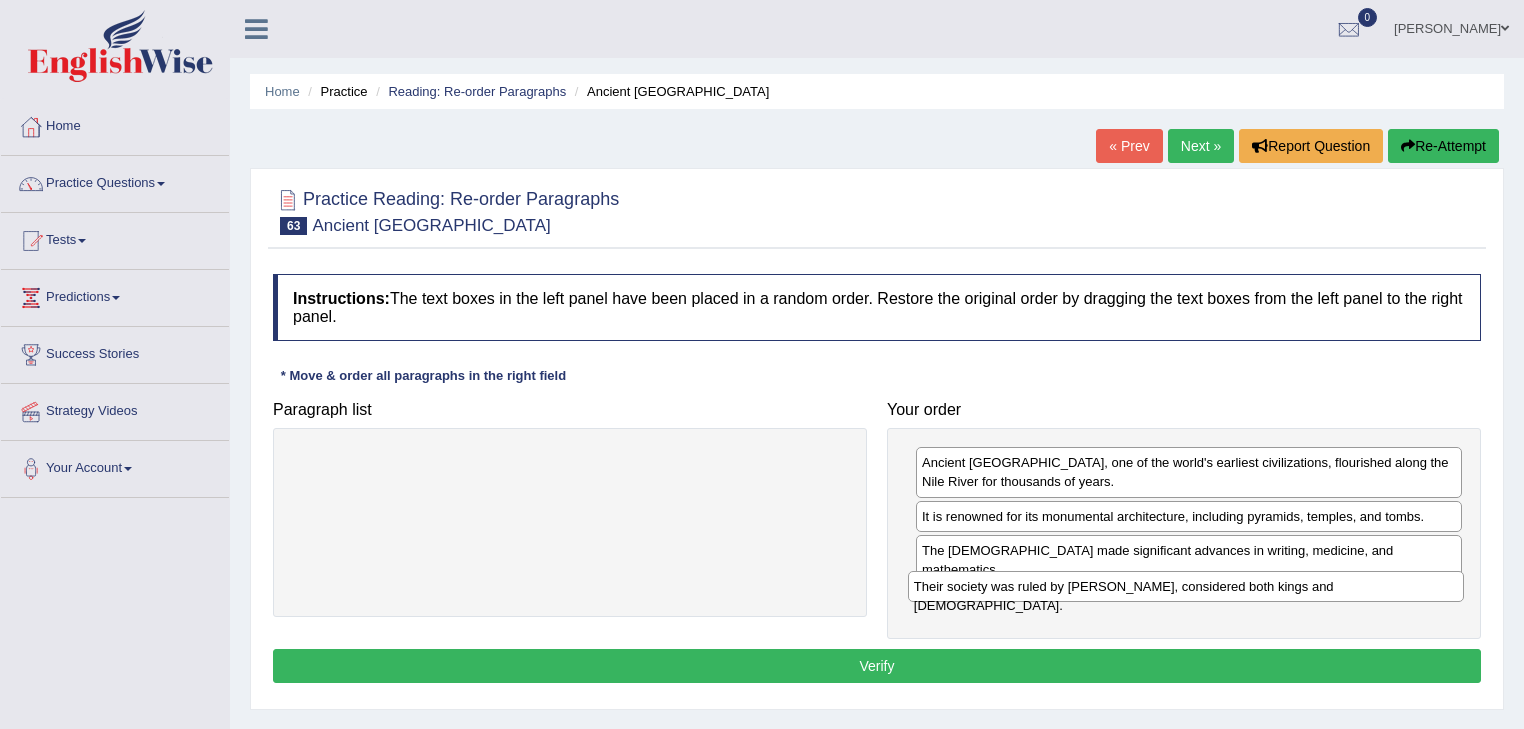
drag, startPoint x: 517, startPoint y: 456, endPoint x: 1132, endPoint y: 578, distance: 626.8
click at [1132, 578] on div "Their society was ruled by [PERSON_NAME], considered both kings and [DEMOGRAPHI…" at bounding box center [1186, 586] width 557 height 31
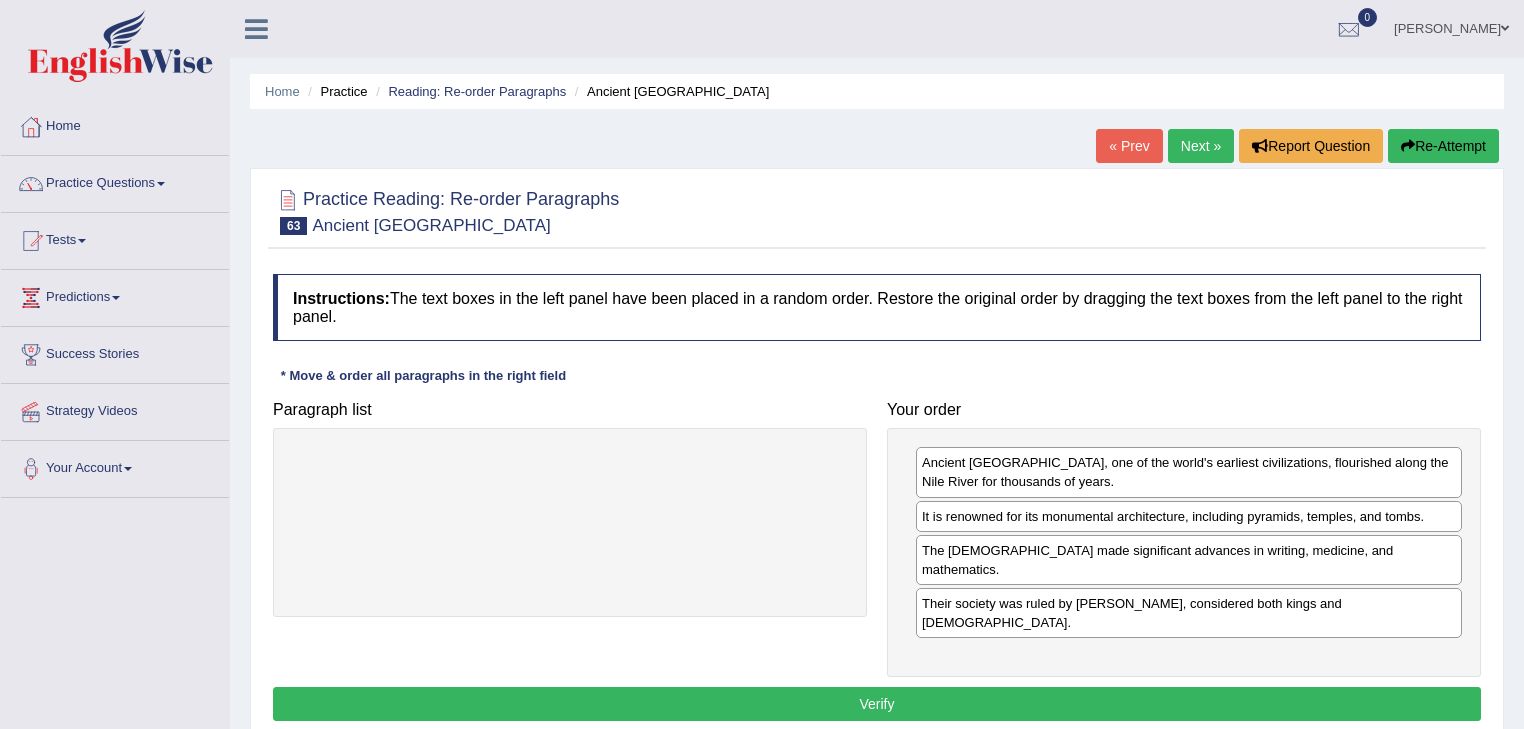
drag, startPoint x: 963, startPoint y: 660, endPoint x: 1136, endPoint y: 630, distance: 175.5
click at [965, 687] on button "Verify" at bounding box center [877, 704] width 1208 height 34
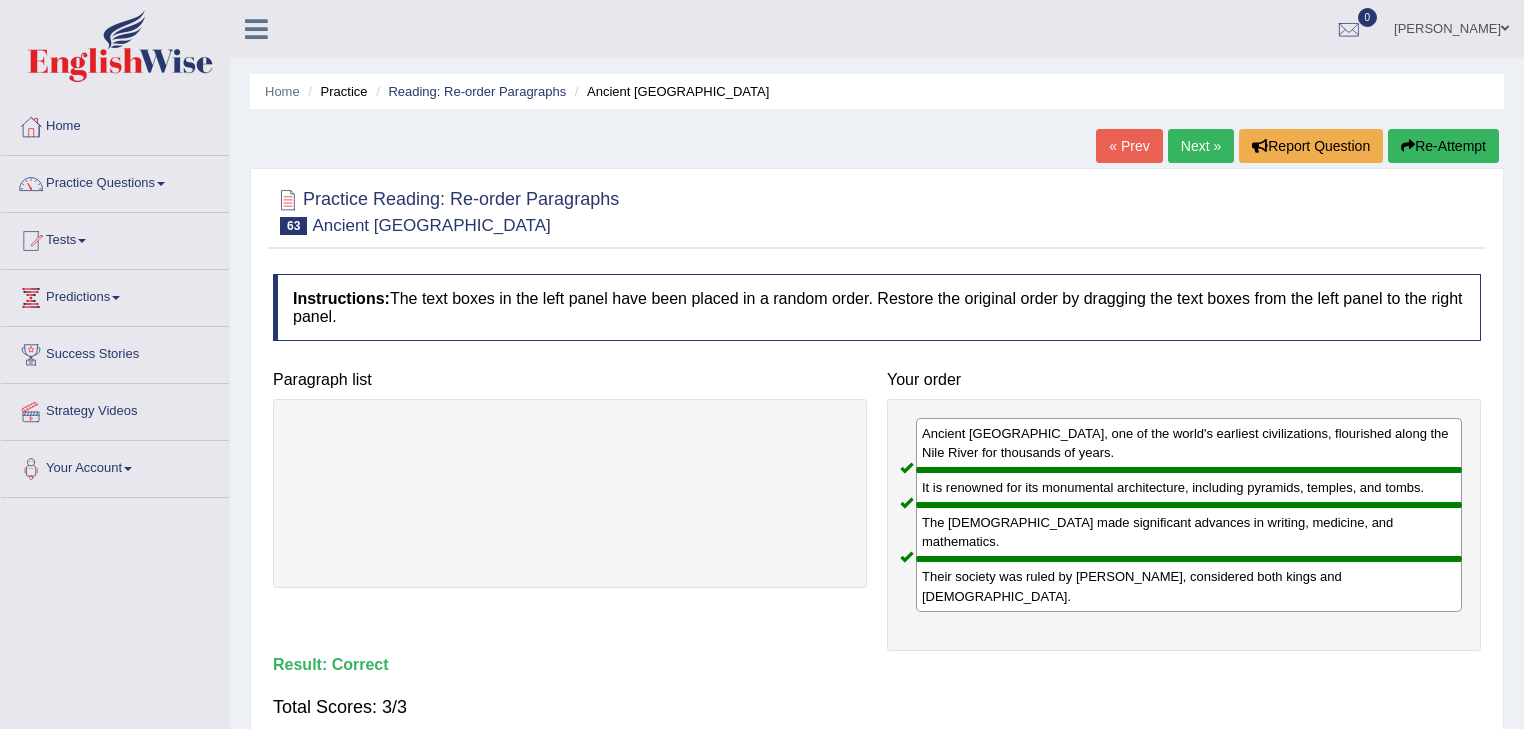
click at [1181, 148] on link "Next »" at bounding box center [1201, 146] width 66 height 34
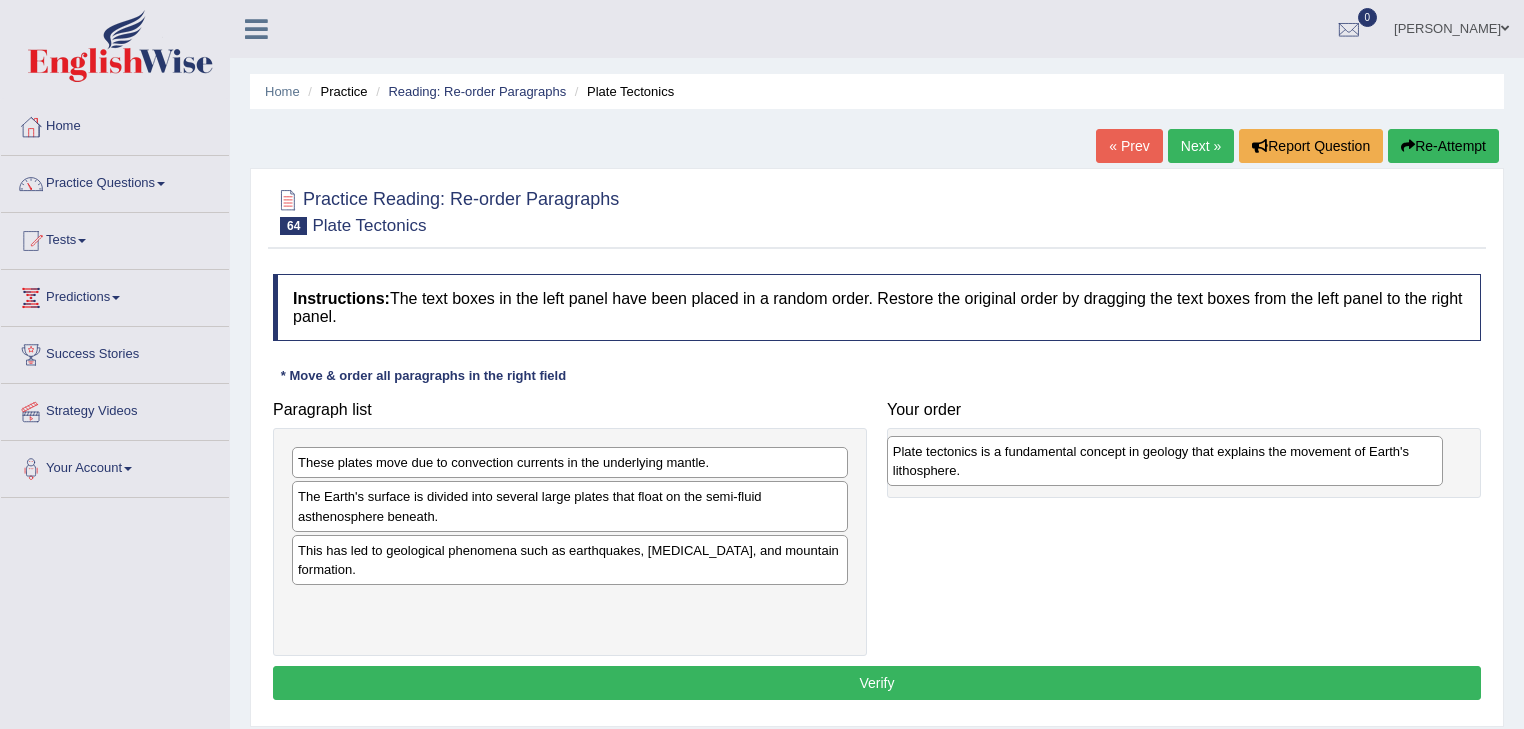
click at [887, 486] on div "Plate tectonics is a fundamental concept in geology that explains the movement …" at bounding box center [1165, 461] width 557 height 50
drag, startPoint x: 373, startPoint y: 509, endPoint x: 988, endPoint y: 457, distance: 617.0
click at [988, 457] on div "Plate tectonics is a fundamental concept in geology that explains the movement …" at bounding box center [1190, 454] width 557 height 50
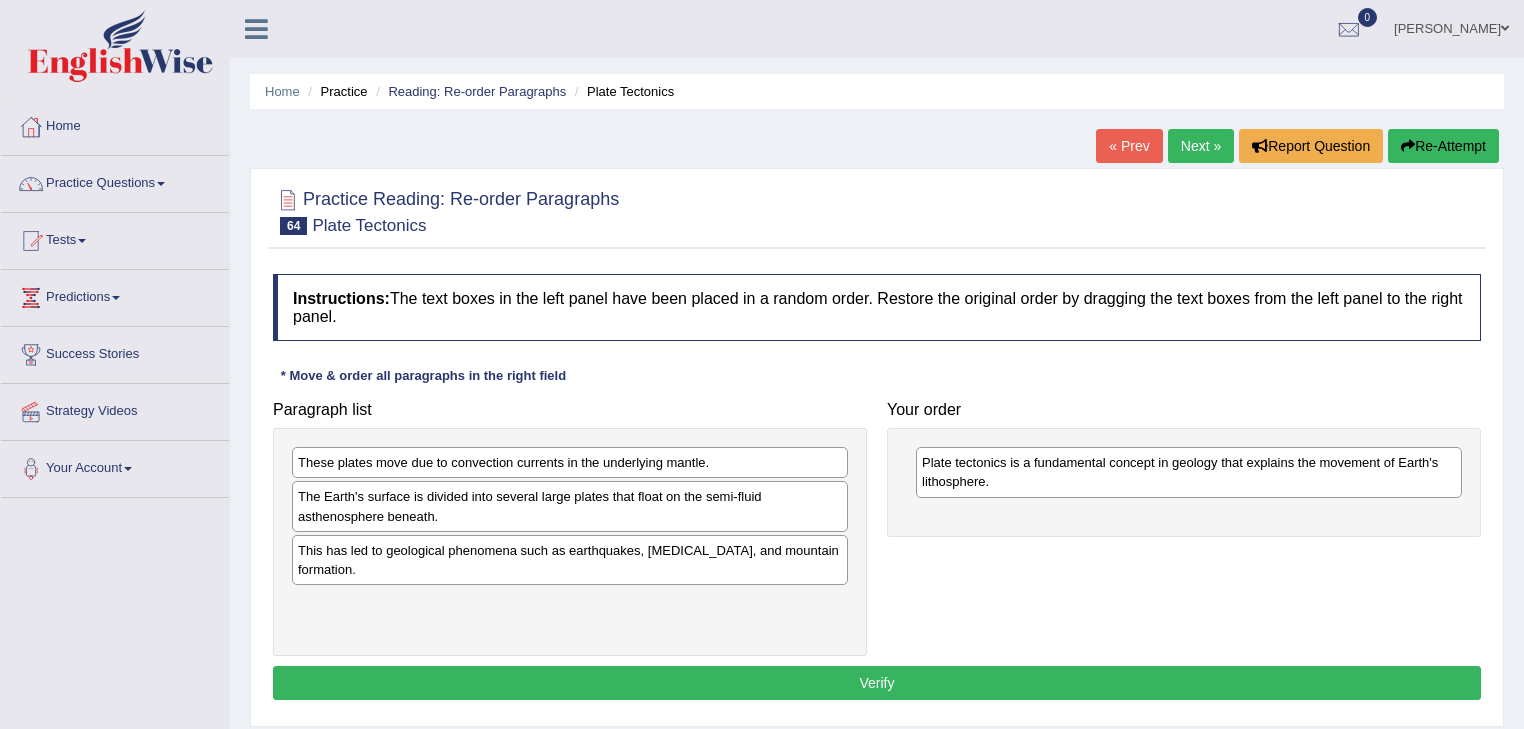
click at [561, 513] on div "The Earth's surface is divided into several large plates that float on the semi…" at bounding box center [570, 506] width 556 height 50
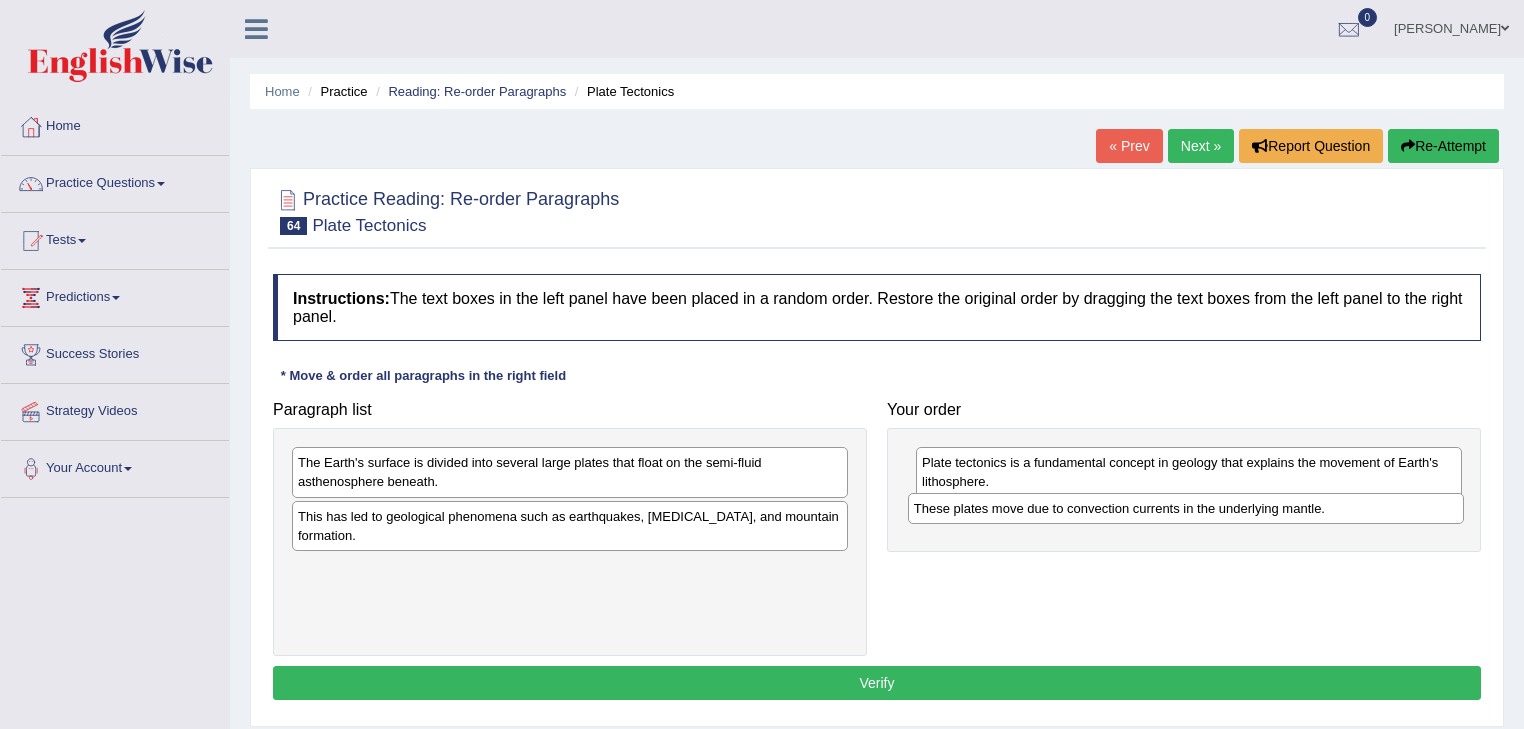
drag, startPoint x: 484, startPoint y: 450, endPoint x: 1100, endPoint y: 496, distance: 617.5
click at [1100, 496] on div "These plates move due to convection currents in the underlying mantle." at bounding box center [1186, 508] width 557 height 31
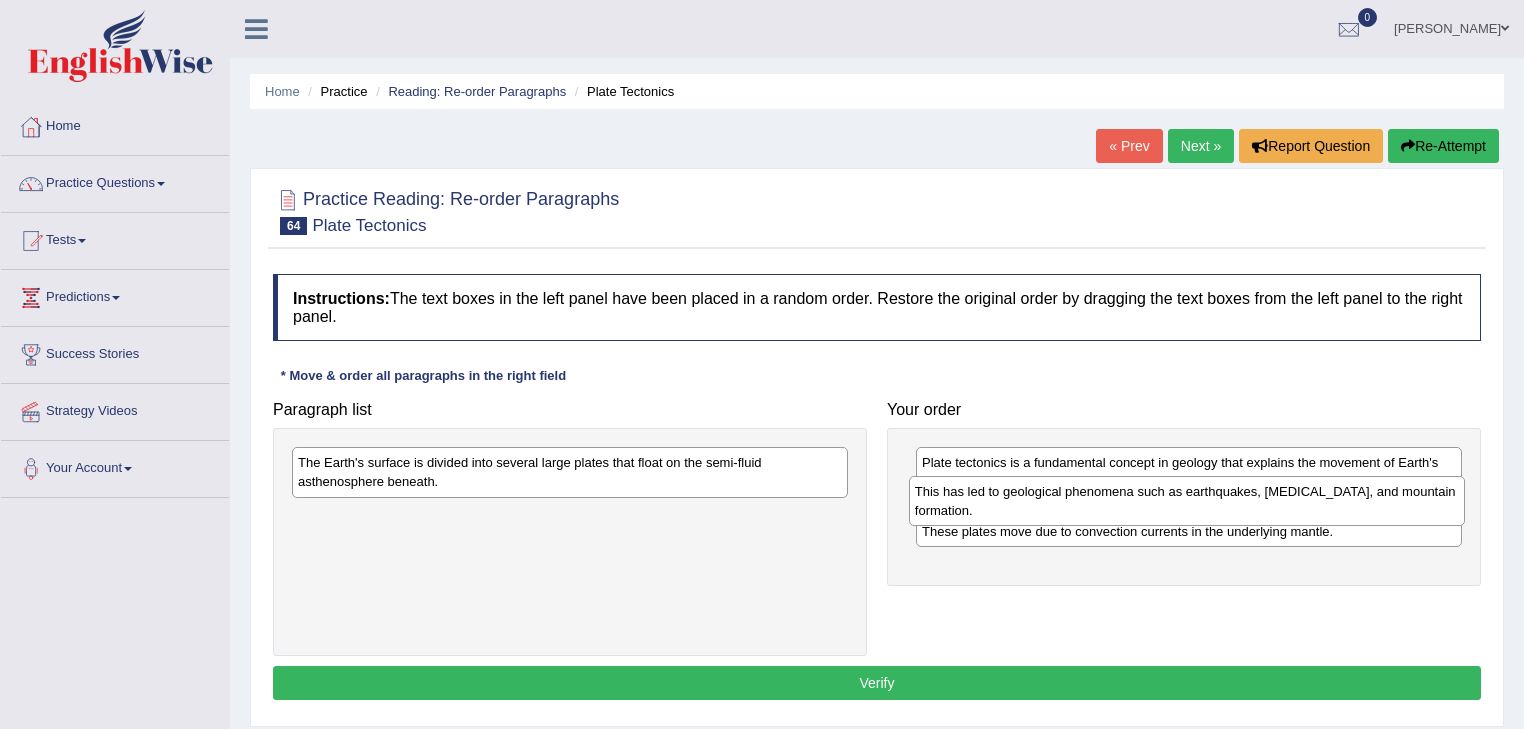
drag, startPoint x: 532, startPoint y: 522, endPoint x: 1143, endPoint y: 500, distance: 611.2
click at [1143, 500] on div "This has led to geological phenomena such as earthquakes, volcanic eruptions, a…" at bounding box center [1187, 501] width 557 height 50
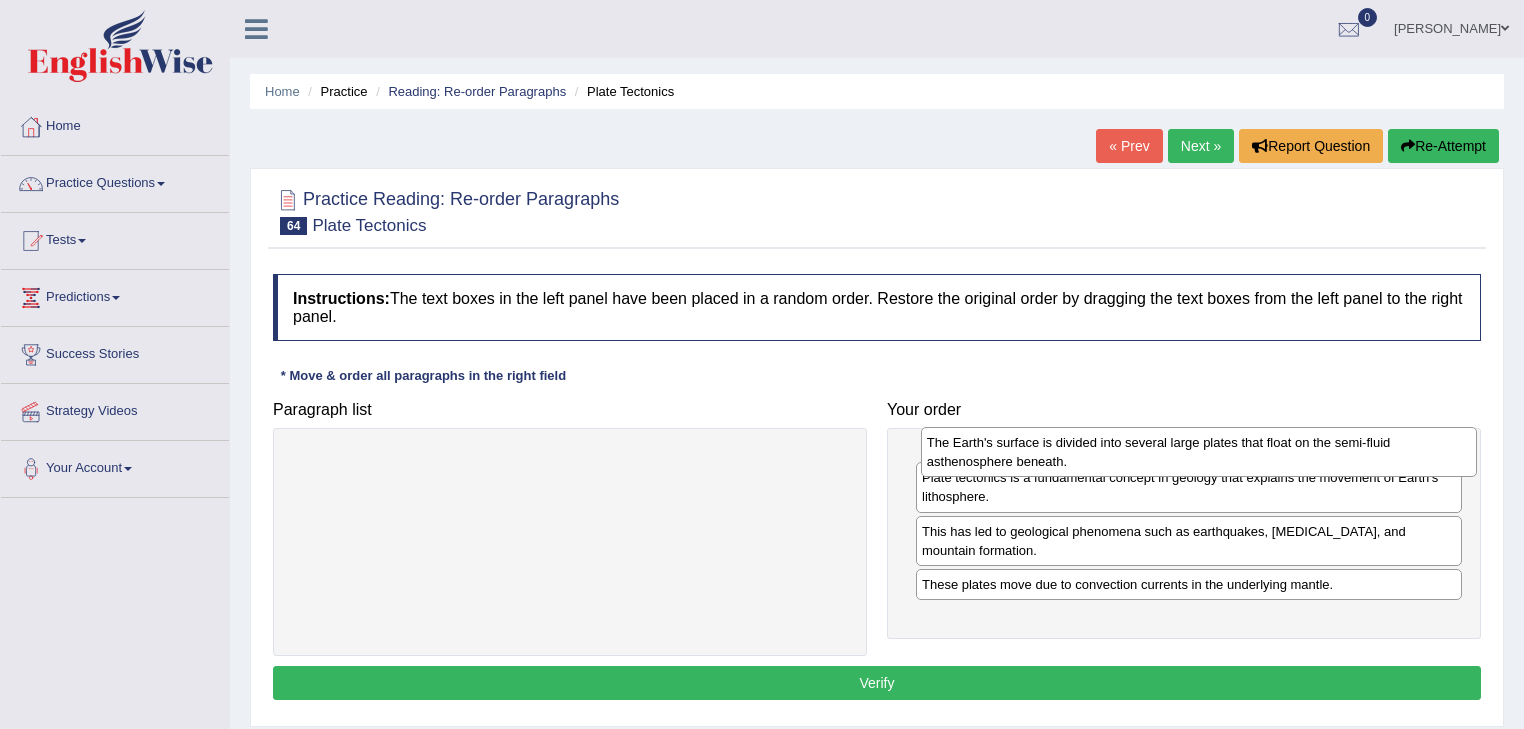
drag, startPoint x: 547, startPoint y: 476, endPoint x: 1175, endPoint y: 456, distance: 628.1
click at [1175, 456] on div "The Earth's surface is divided into several large plates that float on the semi…" at bounding box center [1199, 452] width 557 height 50
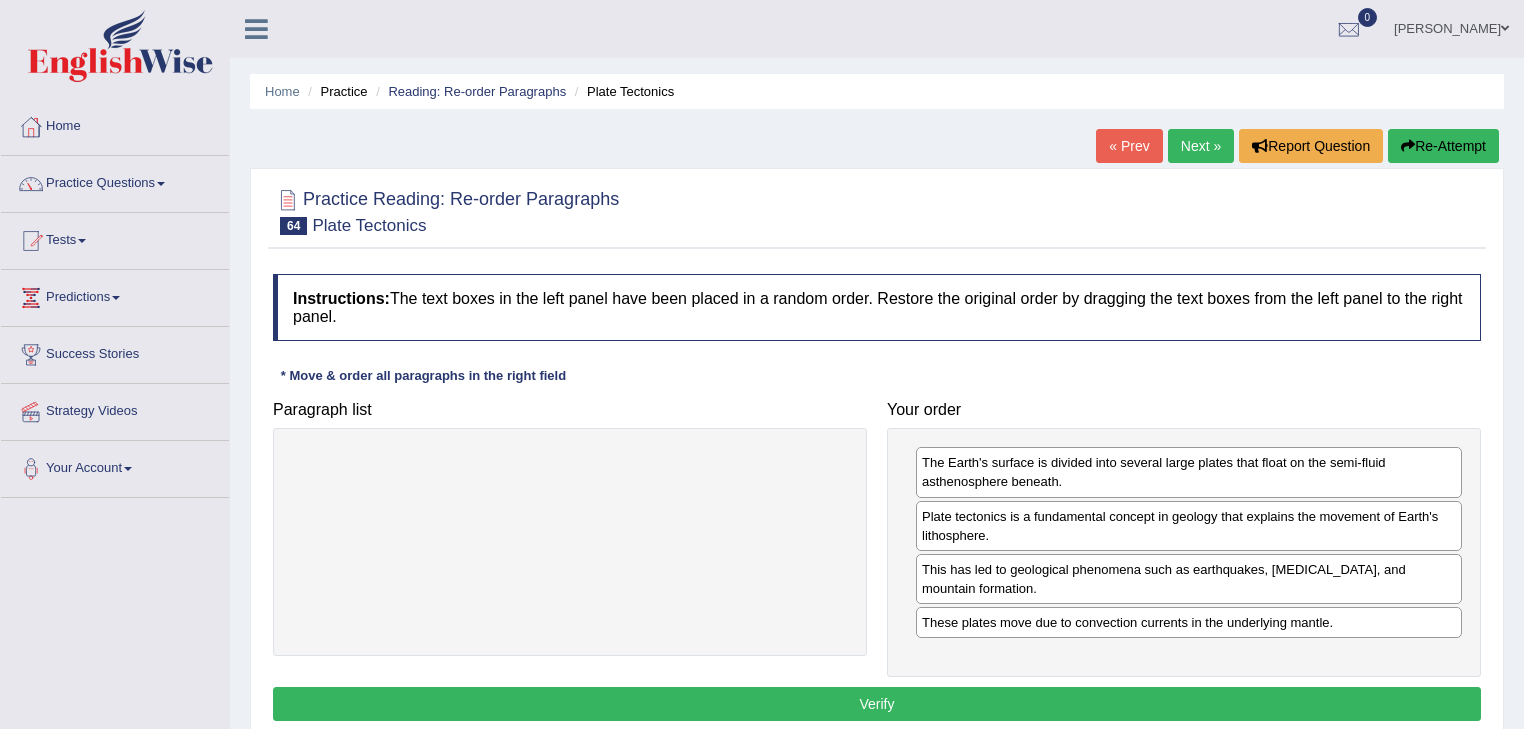
click at [961, 690] on button "Verify" at bounding box center [877, 704] width 1208 height 34
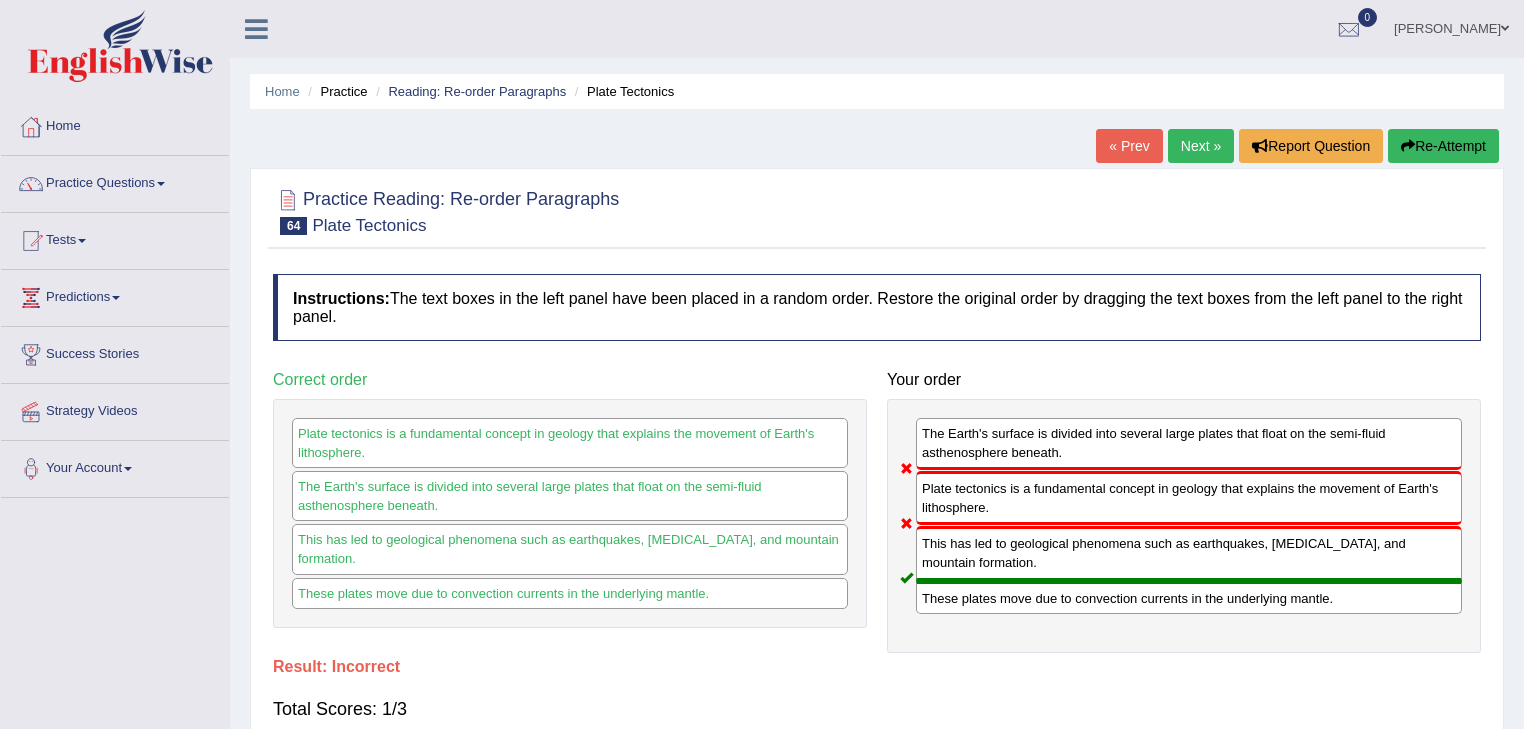
click at [1185, 152] on link "Next »" at bounding box center [1201, 146] width 66 height 34
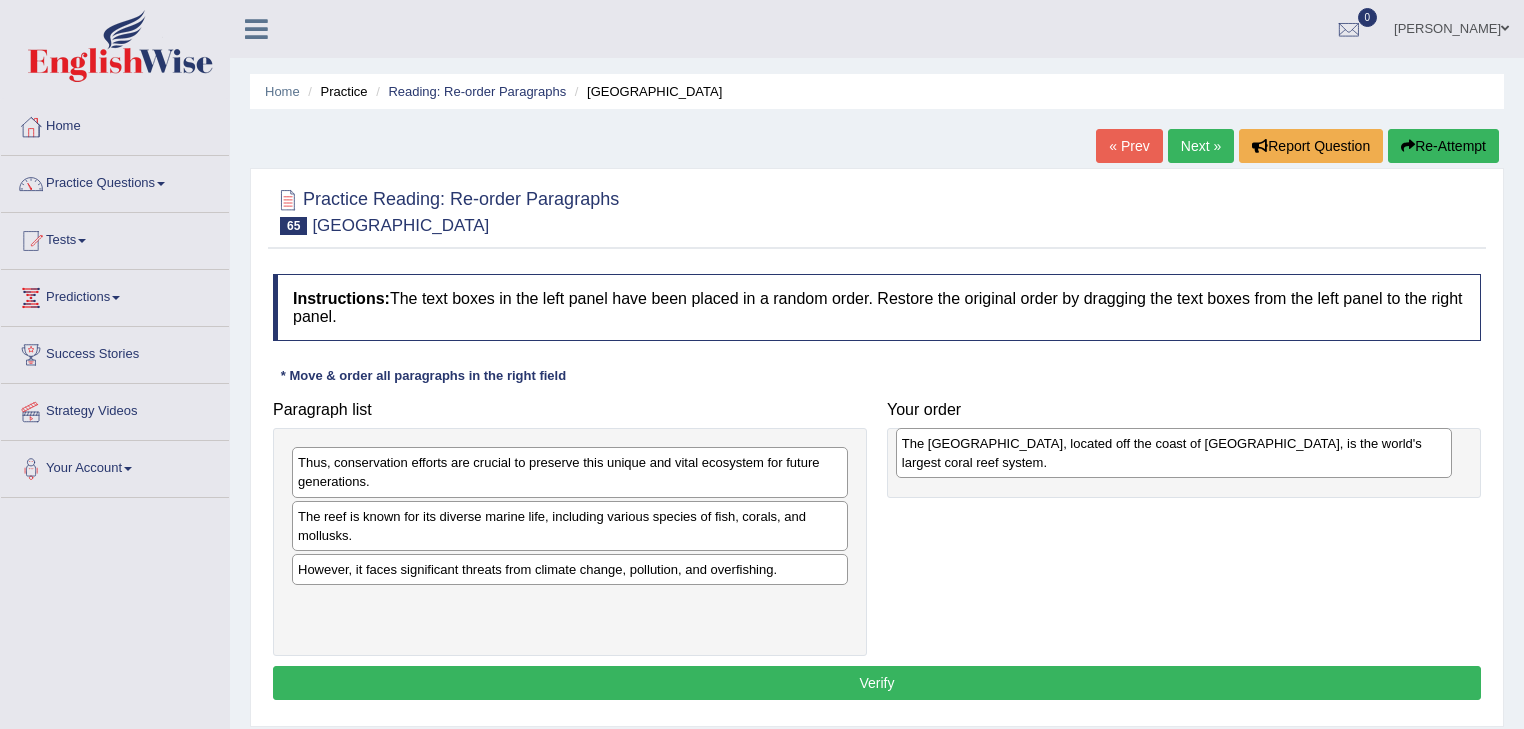
click at [896, 462] on div "The Great Barrier Reef, located off the coast of Australia, is the world's larg…" at bounding box center [1174, 453] width 557 height 50
drag, startPoint x: 391, startPoint y: 469, endPoint x: 1005, endPoint y: 443, distance: 614.4
click at [1005, 443] on div "The Great Barrier Reef, located off the coast of Australia, is the world's larg…" at bounding box center [1184, 446] width 557 height 50
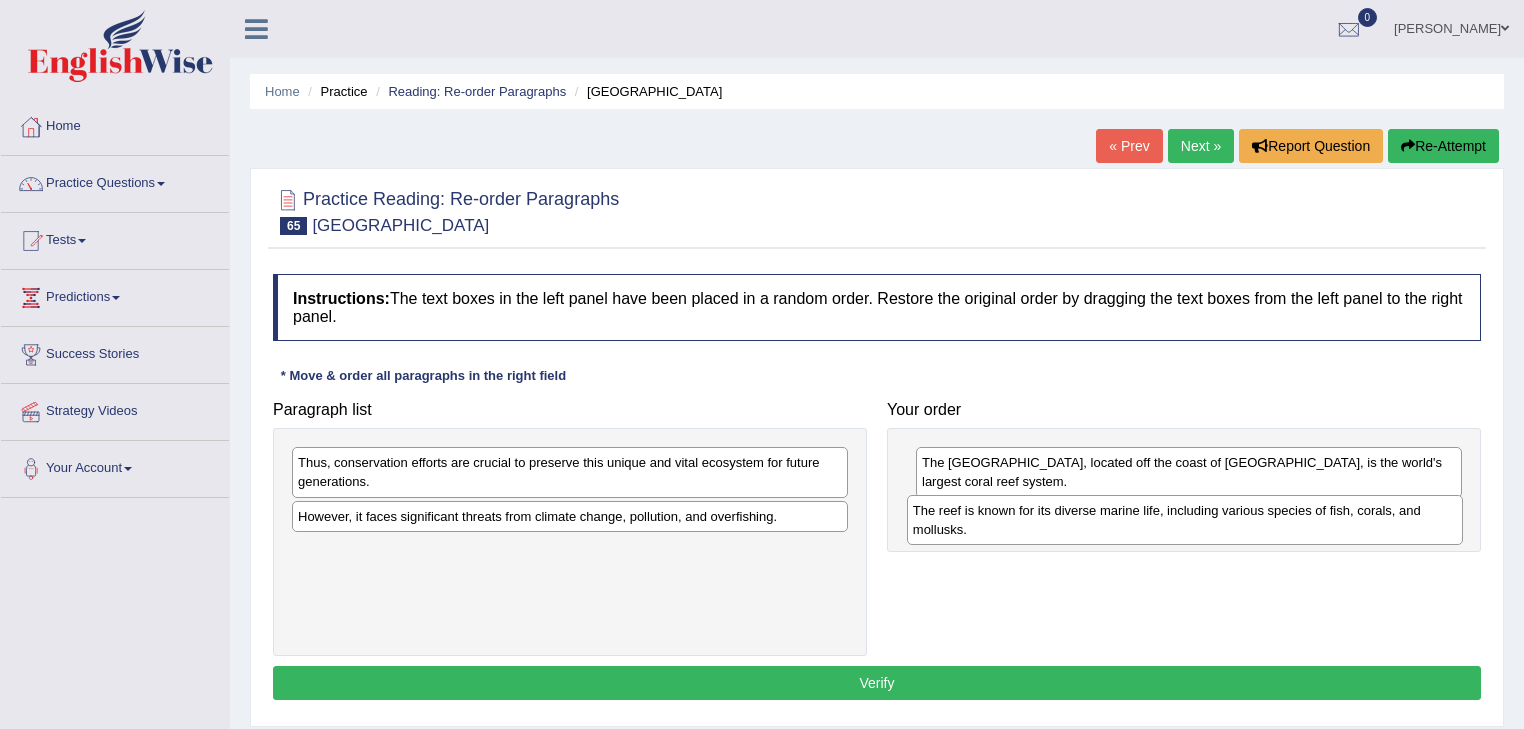
drag, startPoint x: 472, startPoint y: 526, endPoint x: 1088, endPoint y: 520, distance: 615.8
click at [1088, 520] on div "The reef is known for its diverse marine life, including various species of fis…" at bounding box center [1185, 520] width 557 height 50
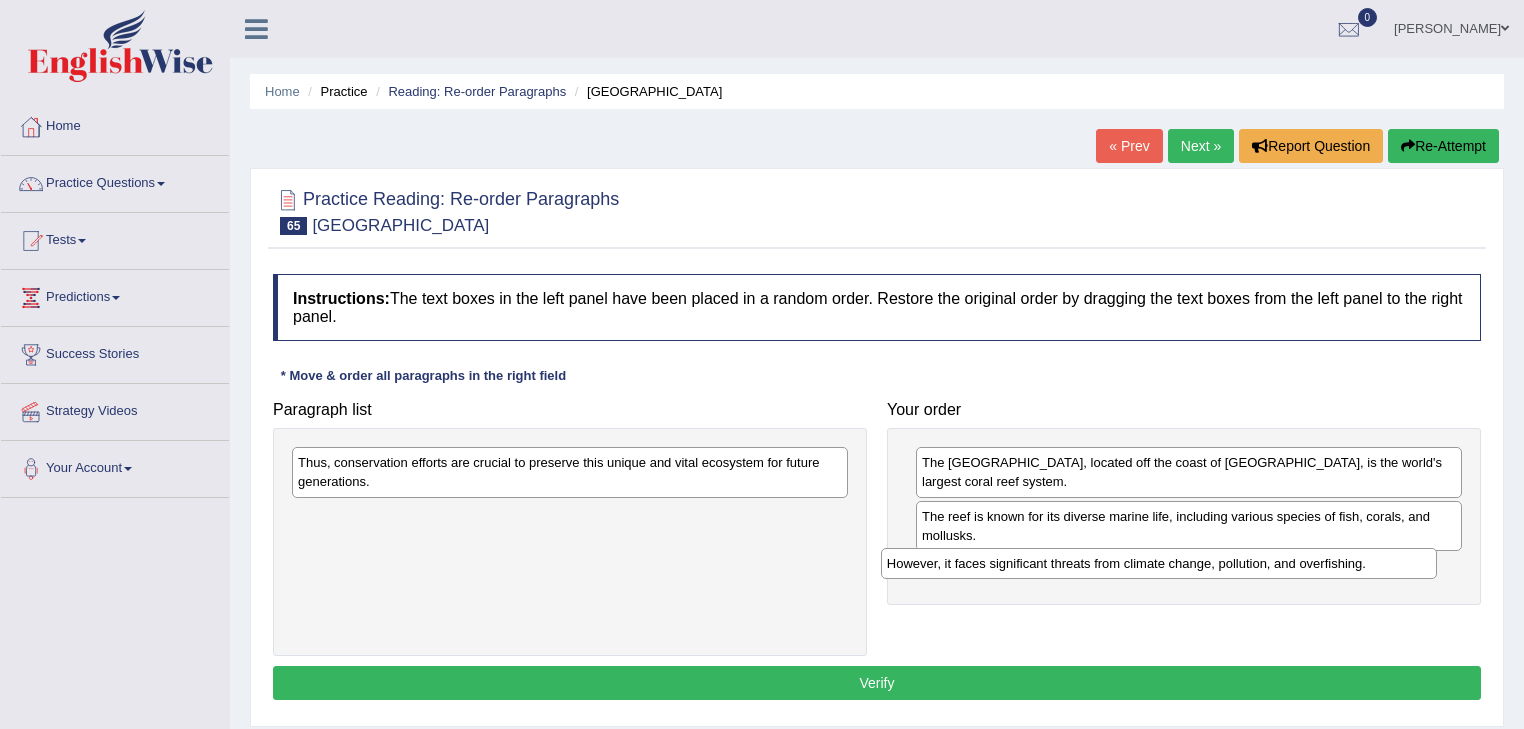
drag, startPoint x: 539, startPoint y: 512, endPoint x: 1128, endPoint y: 560, distance: 590.8
click at [1128, 560] on div "However, it faces significant threats from climate change, pollution, and overf…" at bounding box center [1159, 563] width 557 height 31
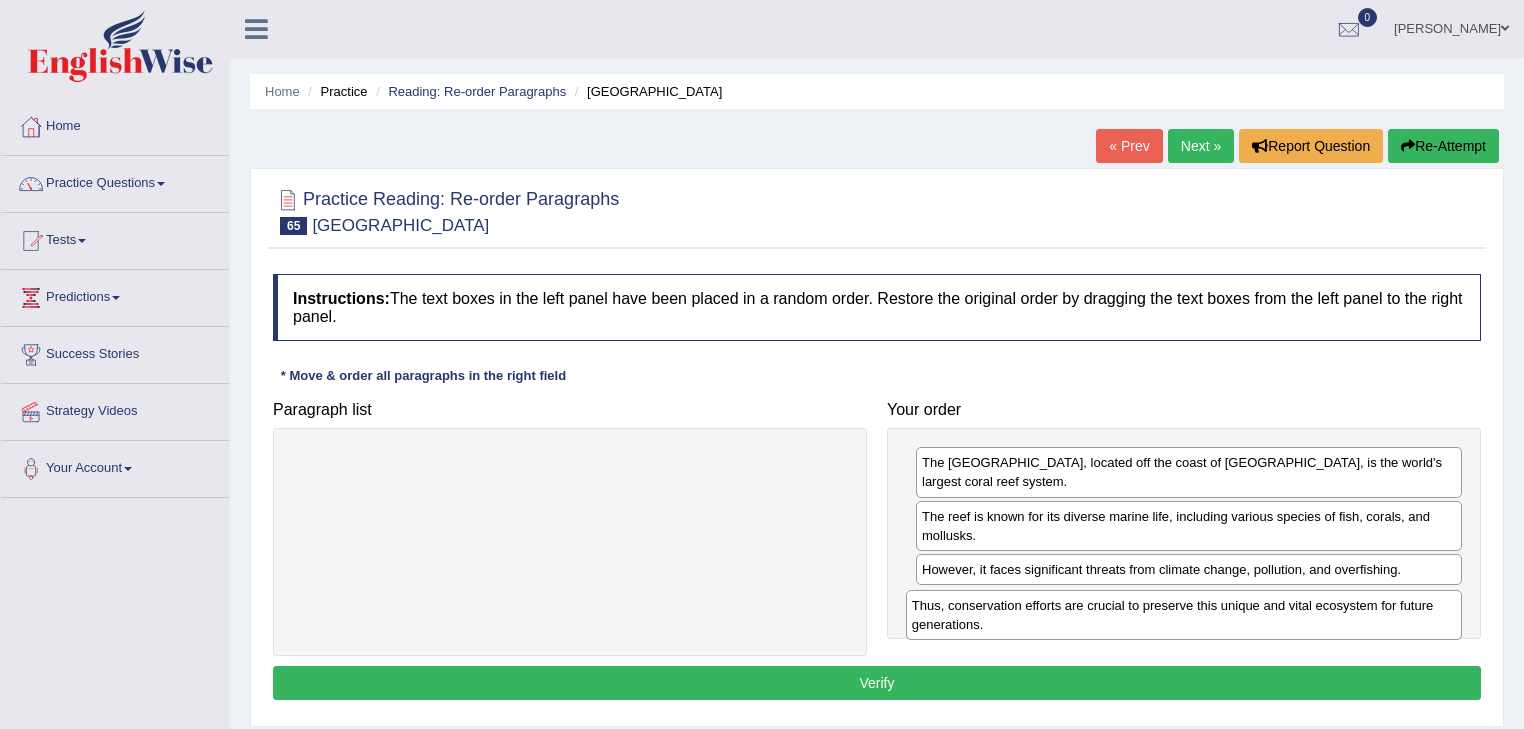
drag, startPoint x: 435, startPoint y: 453, endPoint x: 1049, endPoint y: 596, distance: 630.2
click at [1049, 596] on div "Thus, conservation efforts are crucial to preserve this unique and vital ecosys…" at bounding box center [1184, 615] width 557 height 50
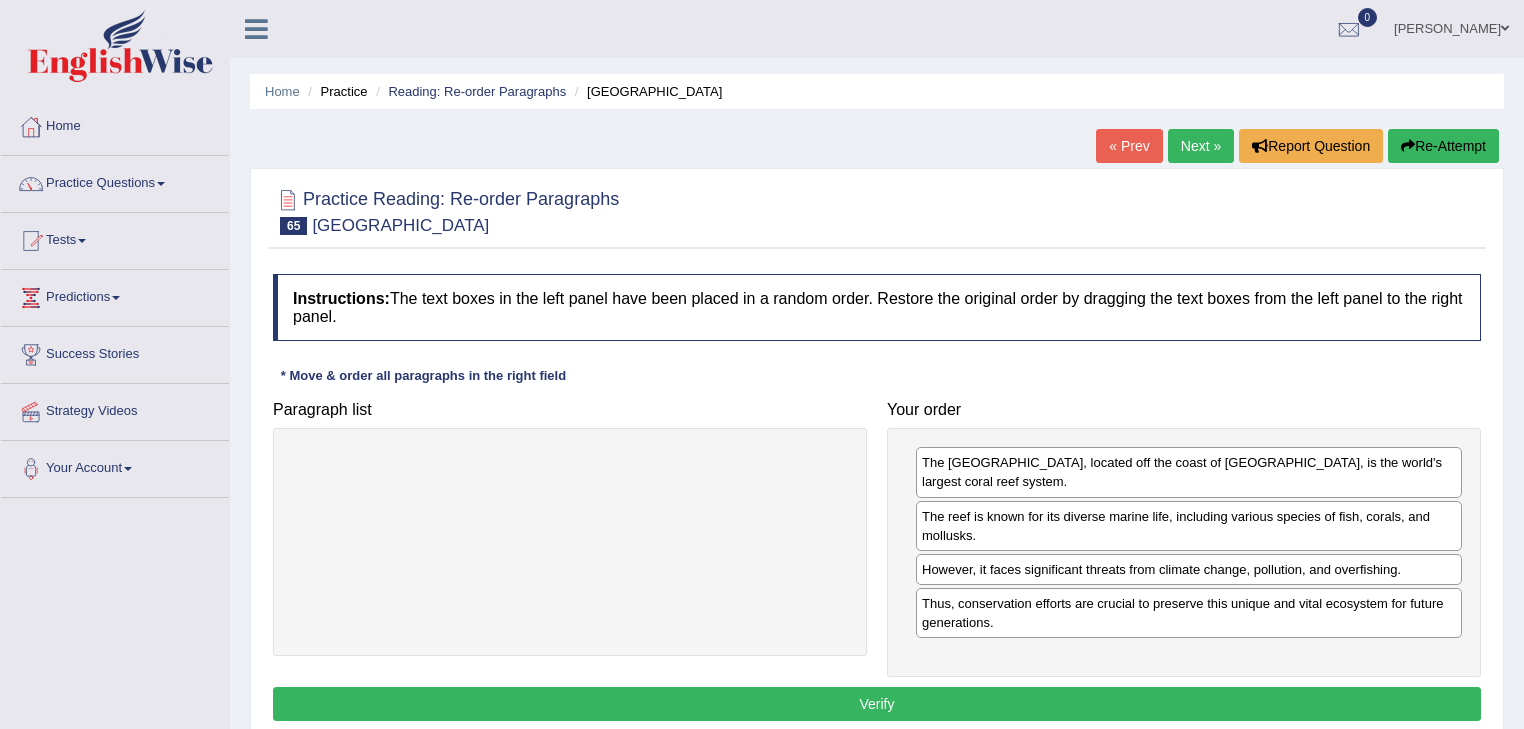
click at [1025, 678] on div "Instructions: The text boxes in the left panel have been placed in a random ord…" at bounding box center [877, 500] width 1218 height 473
click at [1023, 687] on button "Verify" at bounding box center [877, 704] width 1208 height 34
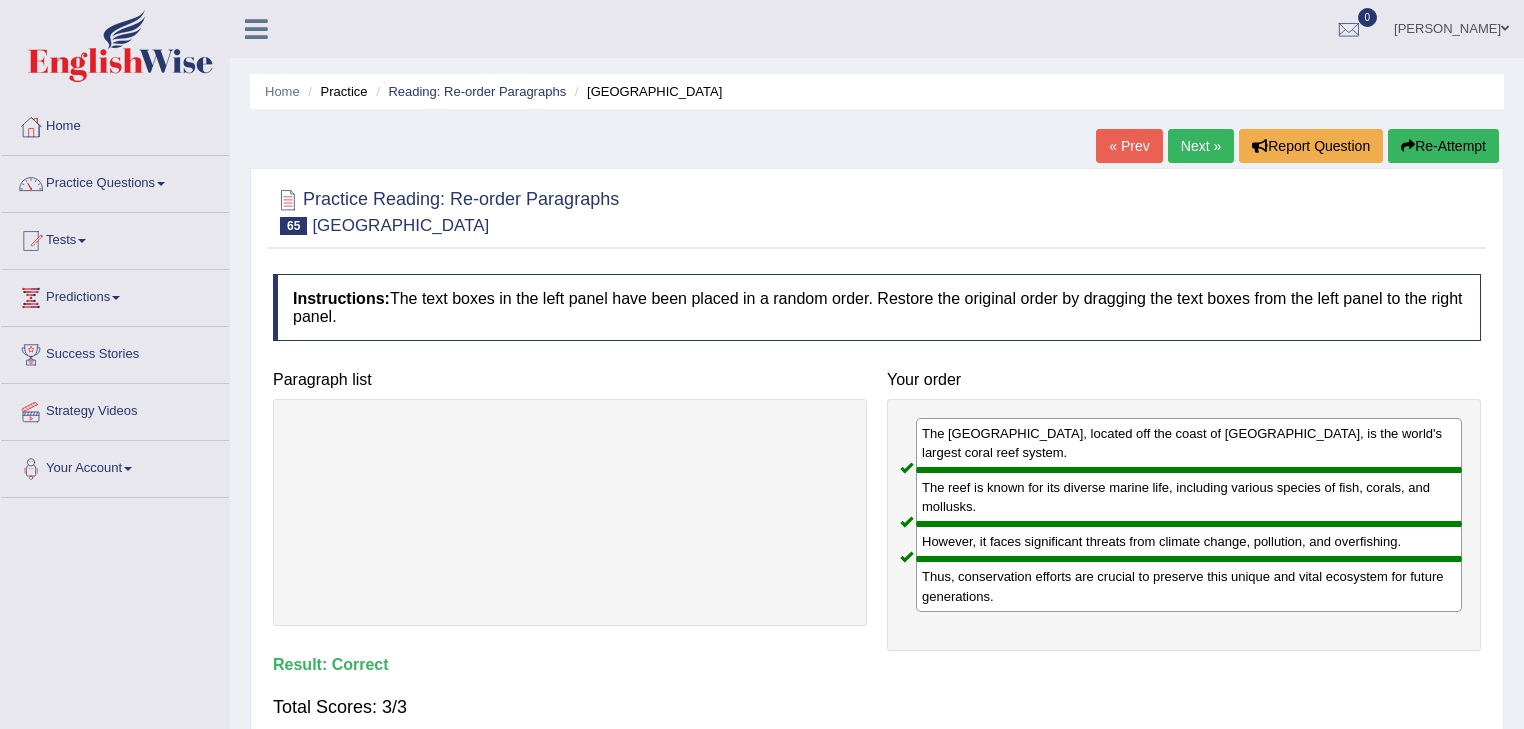
click at [1168, 140] on link "Next »" at bounding box center [1201, 146] width 66 height 34
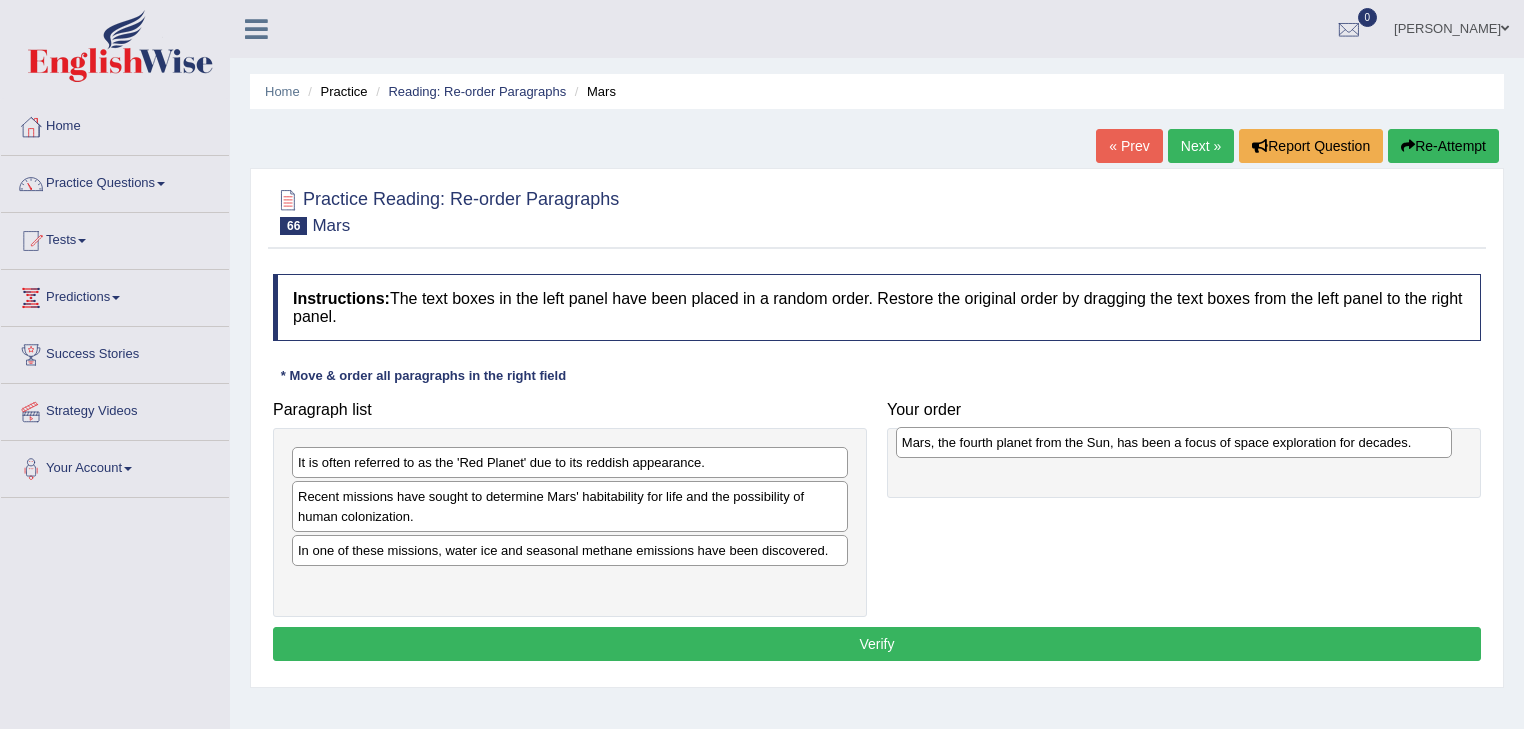
drag, startPoint x: 537, startPoint y: 575, endPoint x: 512, endPoint y: 576, distance: 25.0
click at [896, 458] on div "Mars, the fourth planet from the Sun, has been a focus of space exploration for…" at bounding box center [1174, 442] width 557 height 31
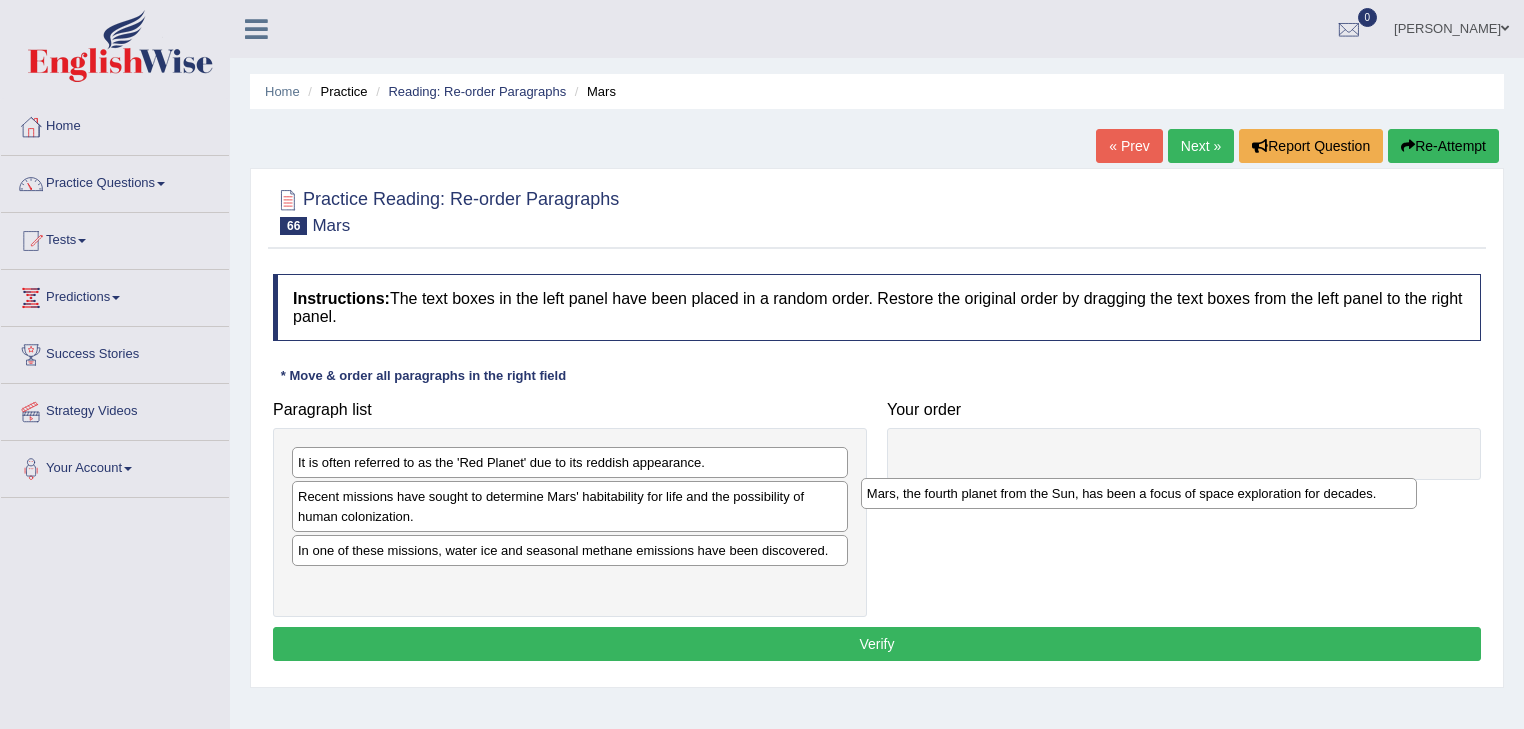
drag, startPoint x: 443, startPoint y: 581, endPoint x: 1012, endPoint y: 492, distance: 575.7
click at [1012, 492] on div "Mars, the fourth planet from the Sun, has been a focus of space exploration for…" at bounding box center [1139, 493] width 557 height 31
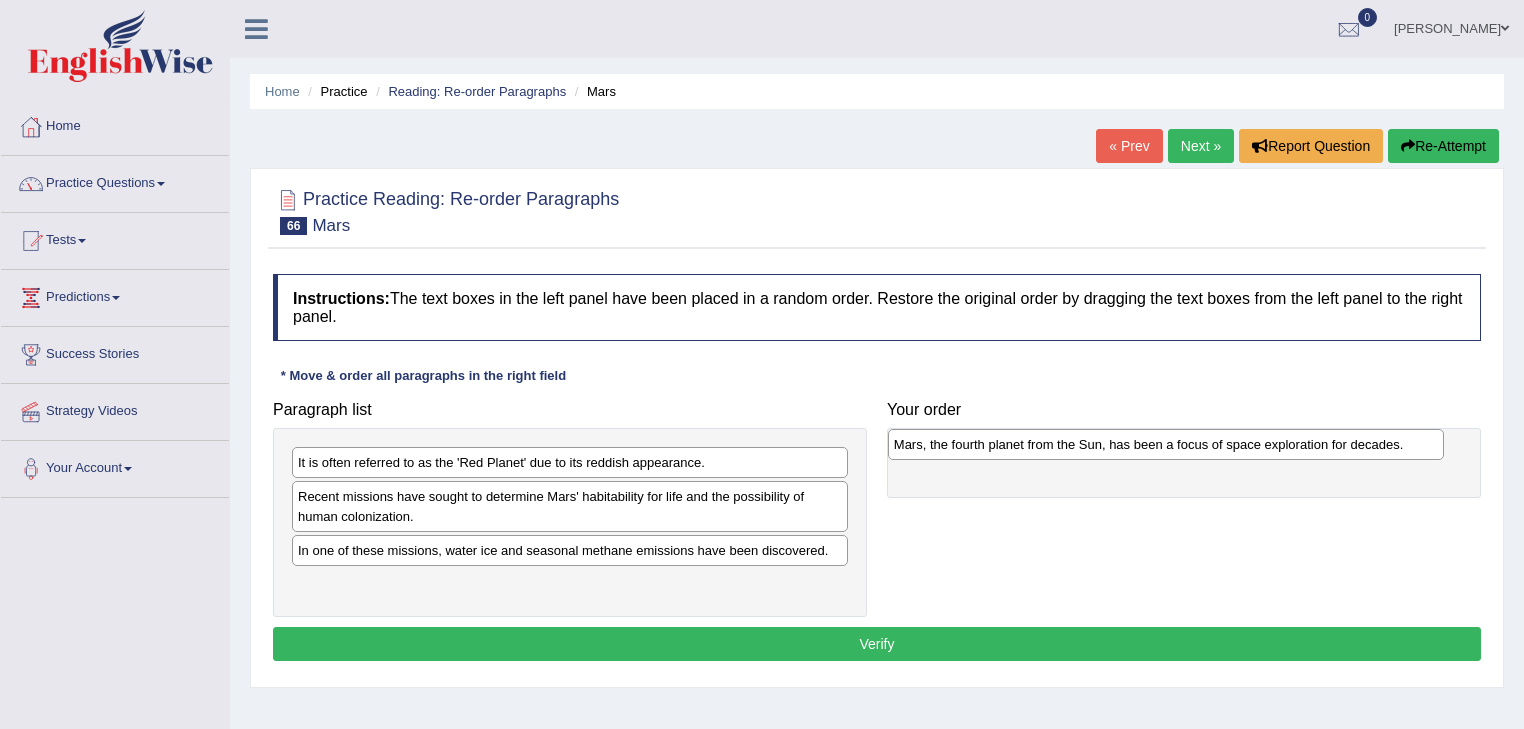
drag, startPoint x: 360, startPoint y: 583, endPoint x: 956, endPoint y: 445, distance: 611.6
click at [956, 445] on div "Mars, the fourth planet from the Sun, has been a focus of space exploration for…" at bounding box center [1166, 444] width 557 height 31
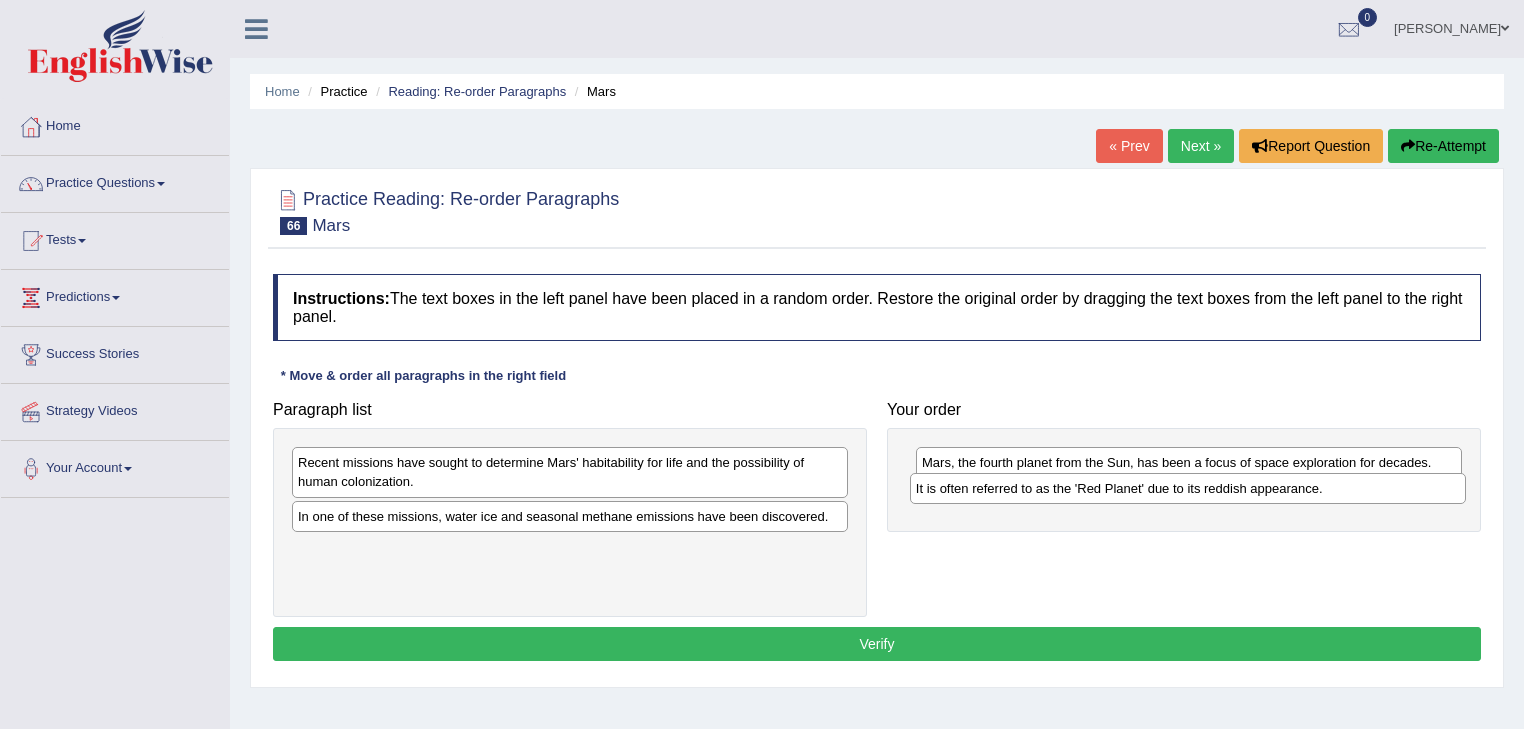
drag, startPoint x: 504, startPoint y: 463, endPoint x: 1122, endPoint y: 489, distance: 618.3
click at [1122, 489] on div "It is often referred to as the 'Red Planet' due to its reddish appearance." at bounding box center [1188, 488] width 557 height 31
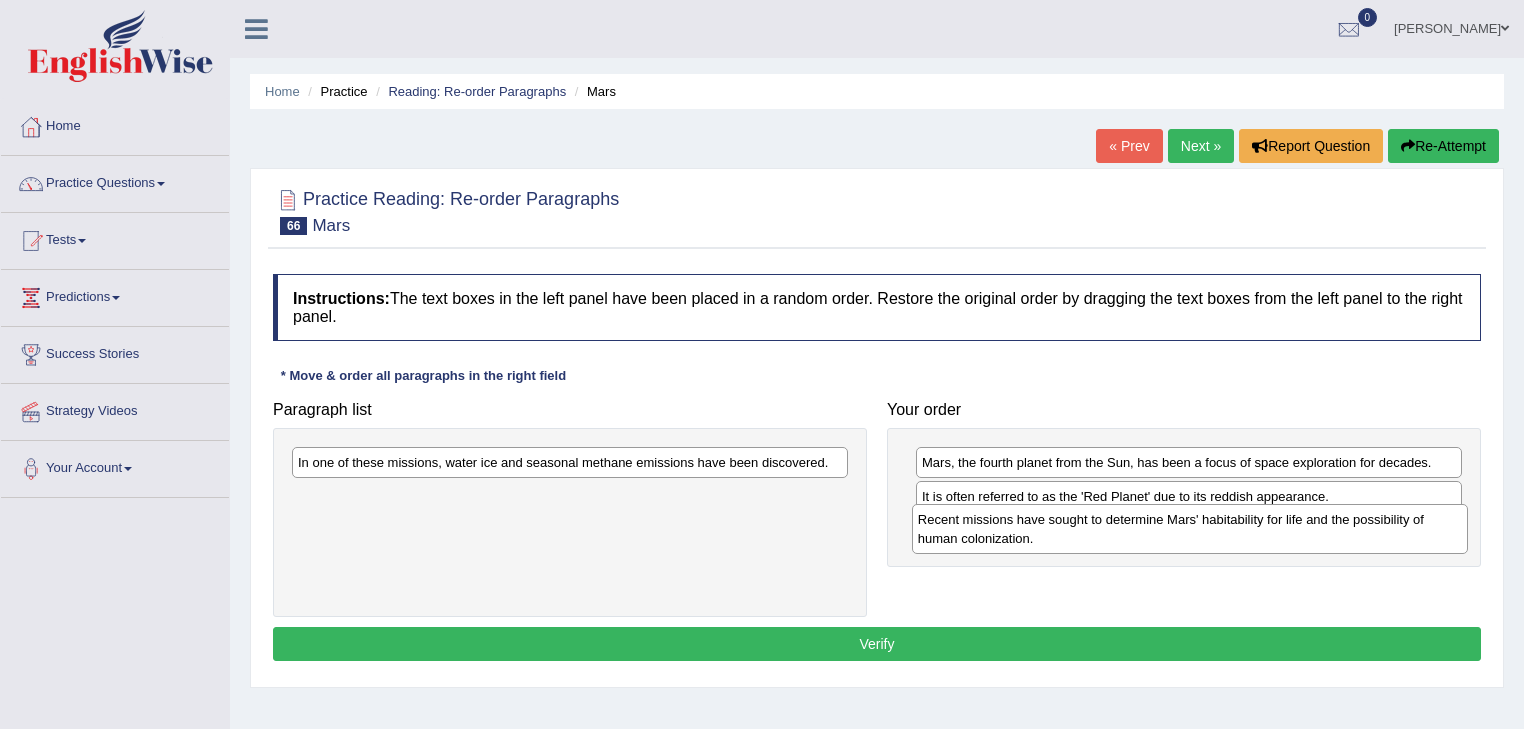
drag, startPoint x: 472, startPoint y: 471, endPoint x: 1092, endPoint y: 528, distance: 622.4
click at [1092, 528] on div "Recent missions have sought to determine Mars' habitability for life and the po…" at bounding box center [1190, 529] width 557 height 50
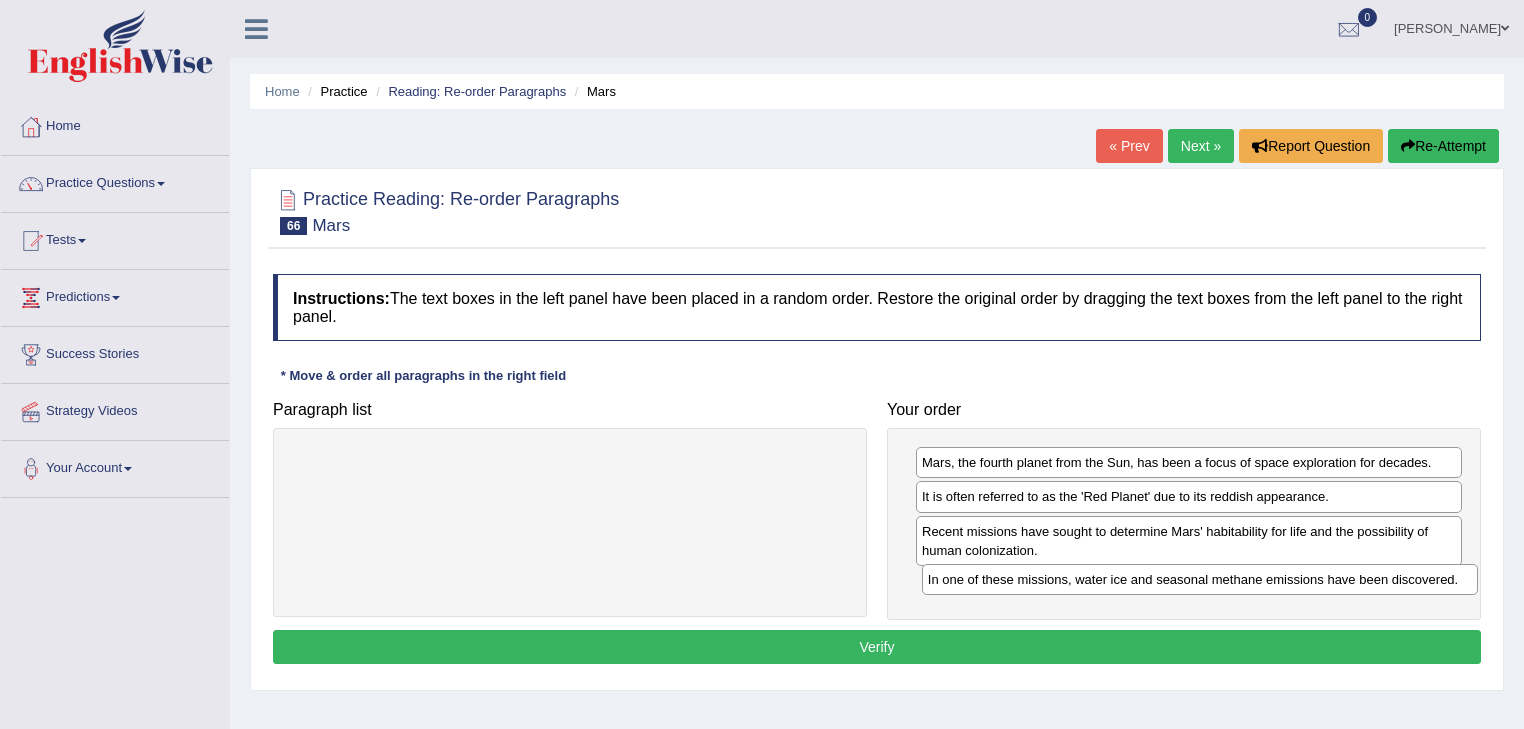
drag, startPoint x: 580, startPoint y: 462, endPoint x: 1204, endPoint y: 577, distance: 634.3
click at [1204, 577] on div "In one of these missions, water ice and seasonal methane emissions have been di…" at bounding box center [1200, 579] width 557 height 31
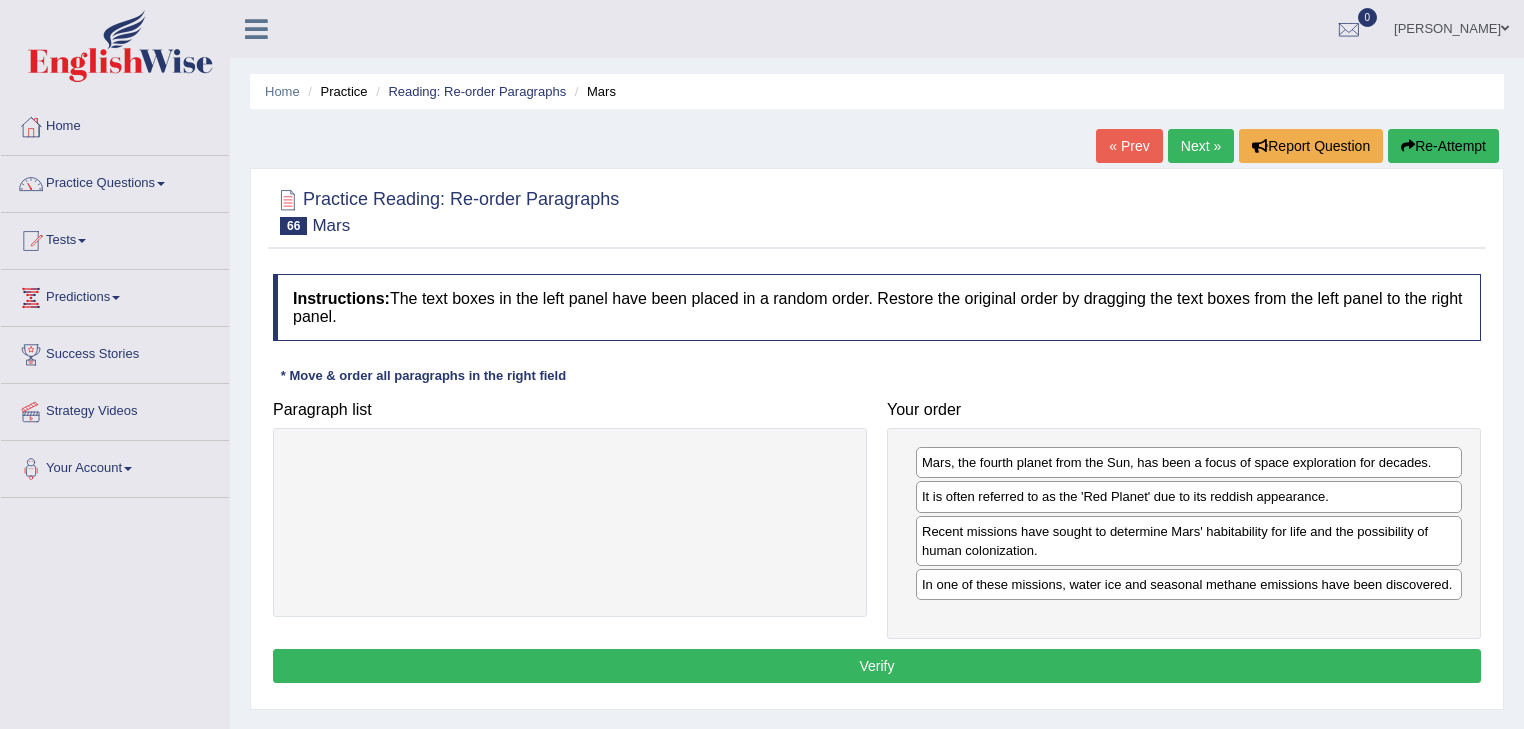
click at [921, 655] on button "Verify" at bounding box center [877, 666] width 1208 height 34
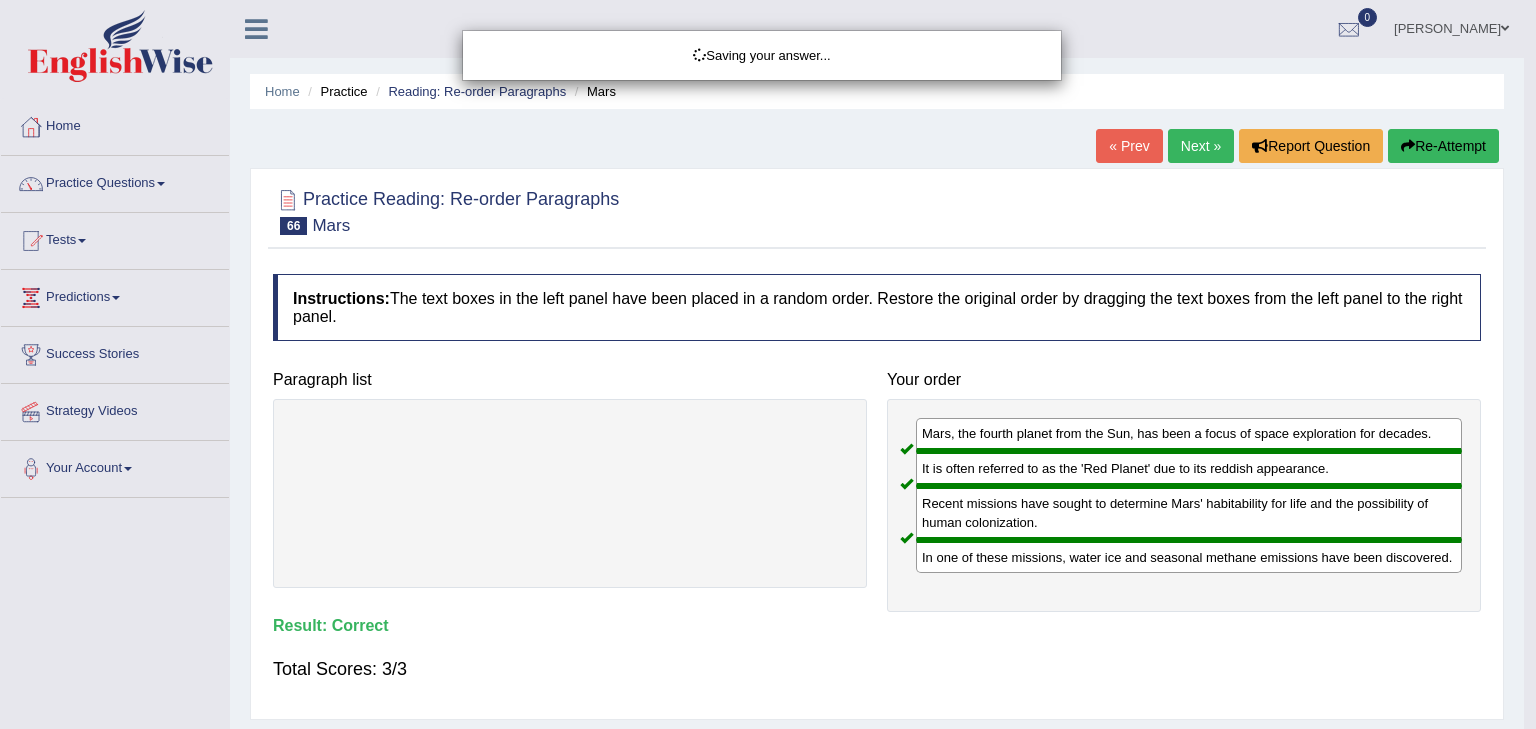
click at [921, 655] on div "Saving your answer..." at bounding box center [768, 364] width 1536 height 729
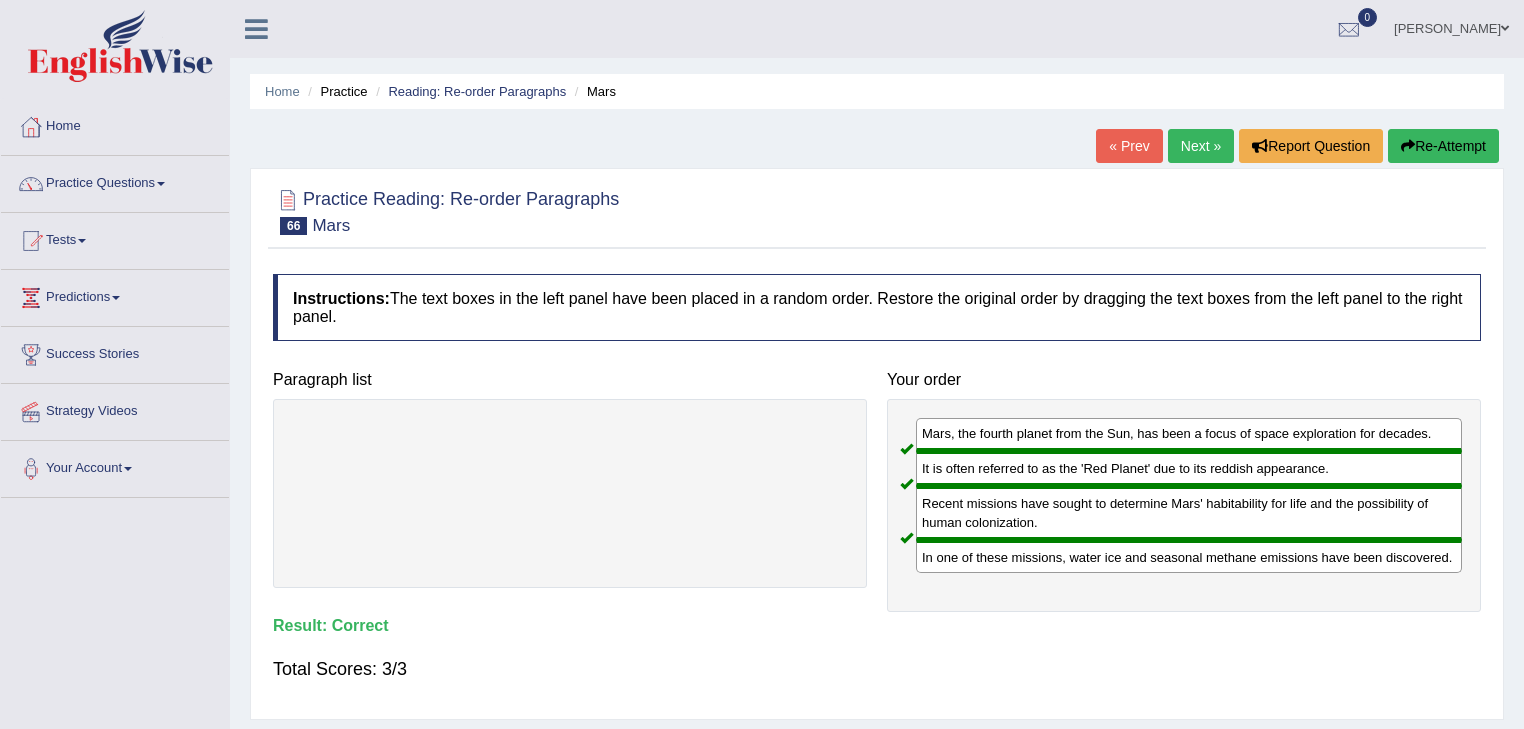
drag, startPoint x: 1181, startPoint y: 147, endPoint x: 1192, endPoint y: 158, distance: 15.6
click at [1181, 147] on link "Next »" at bounding box center [1201, 146] width 66 height 34
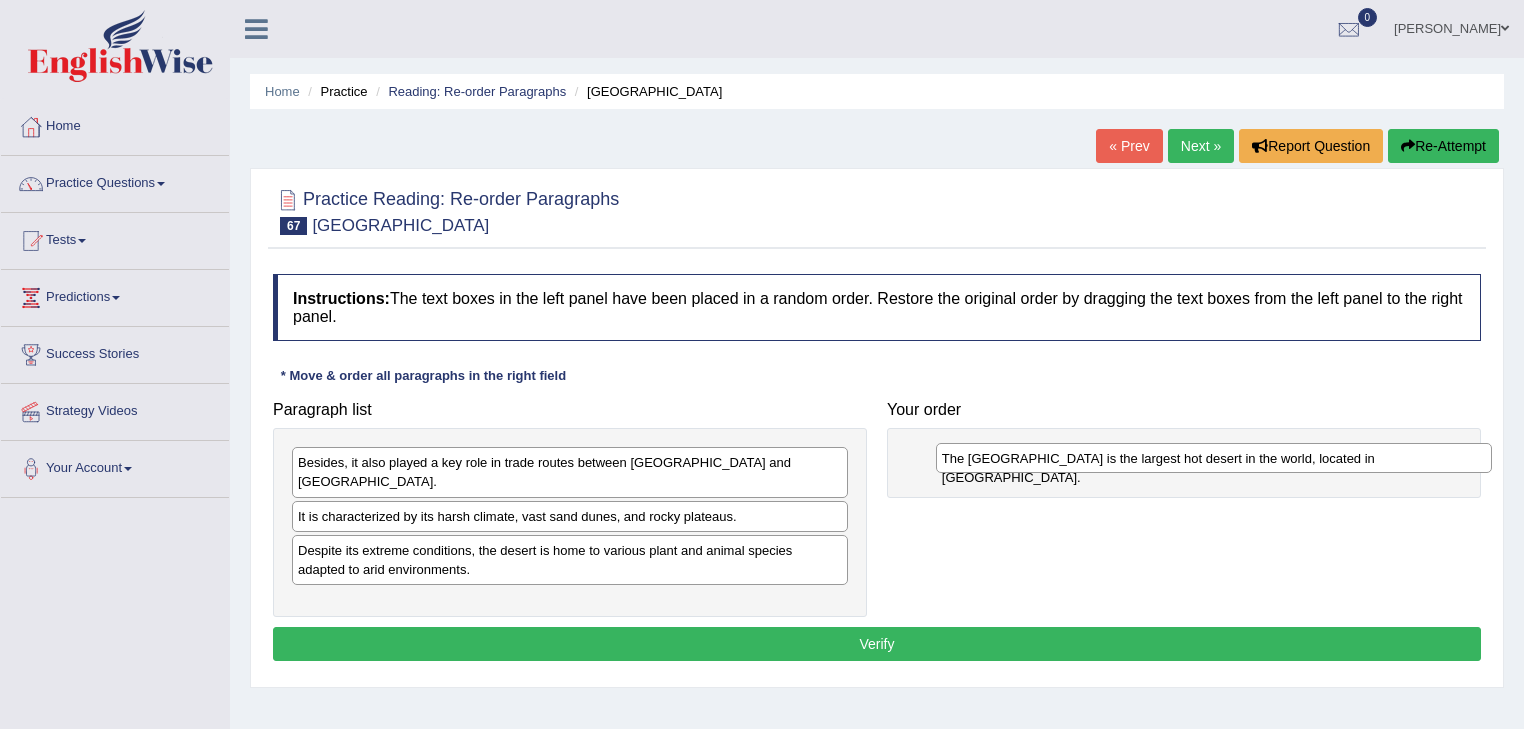
drag, startPoint x: 586, startPoint y: 516, endPoint x: 460, endPoint y: 519, distance: 126.0
click at [936, 474] on div "The Sahara Desert is the largest hot desert in the world, located in North Afri…" at bounding box center [1214, 458] width 557 height 31
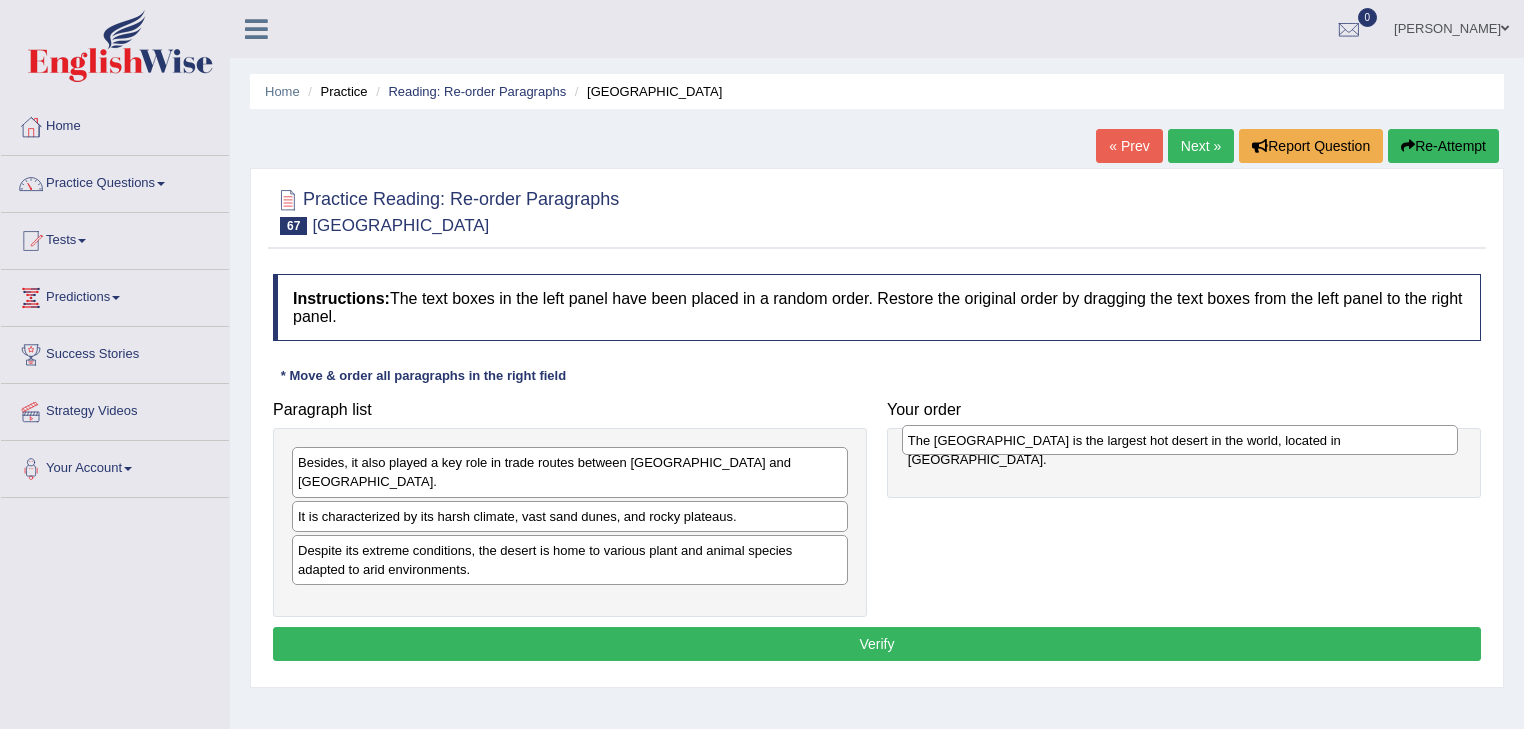
drag, startPoint x: 384, startPoint y: 532, endPoint x: 994, endPoint y: 442, distance: 616.4
click at [994, 442] on div "The Sahara Desert is the largest hot desert in the world, located in North Afri…" at bounding box center [1180, 440] width 557 height 31
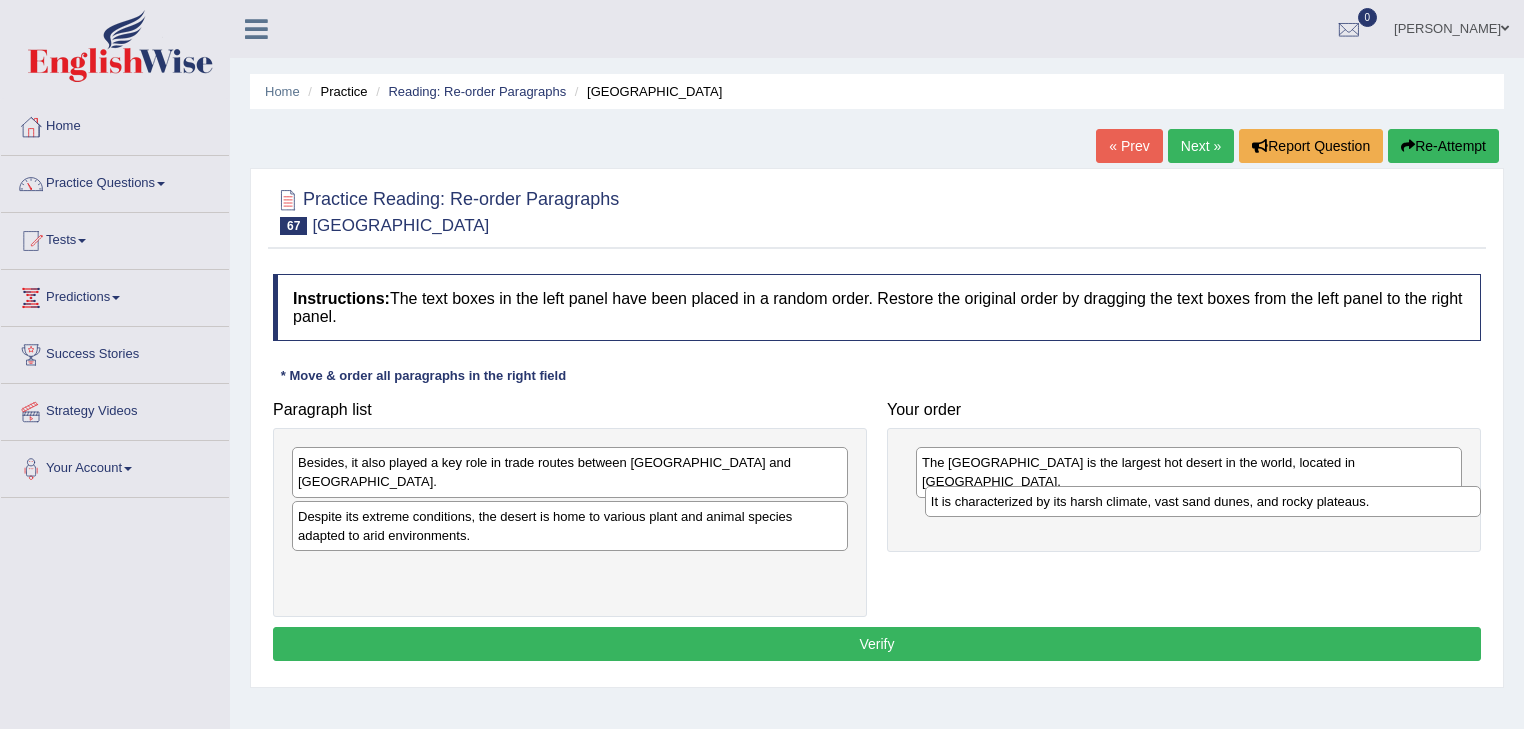
drag, startPoint x: 675, startPoint y: 491, endPoint x: 1267, endPoint y: 480, distance: 591.9
click at [1303, 493] on div "It is characterized by its harsh climate, vast sand dunes, and rocky plateaus." at bounding box center [1203, 501] width 557 height 31
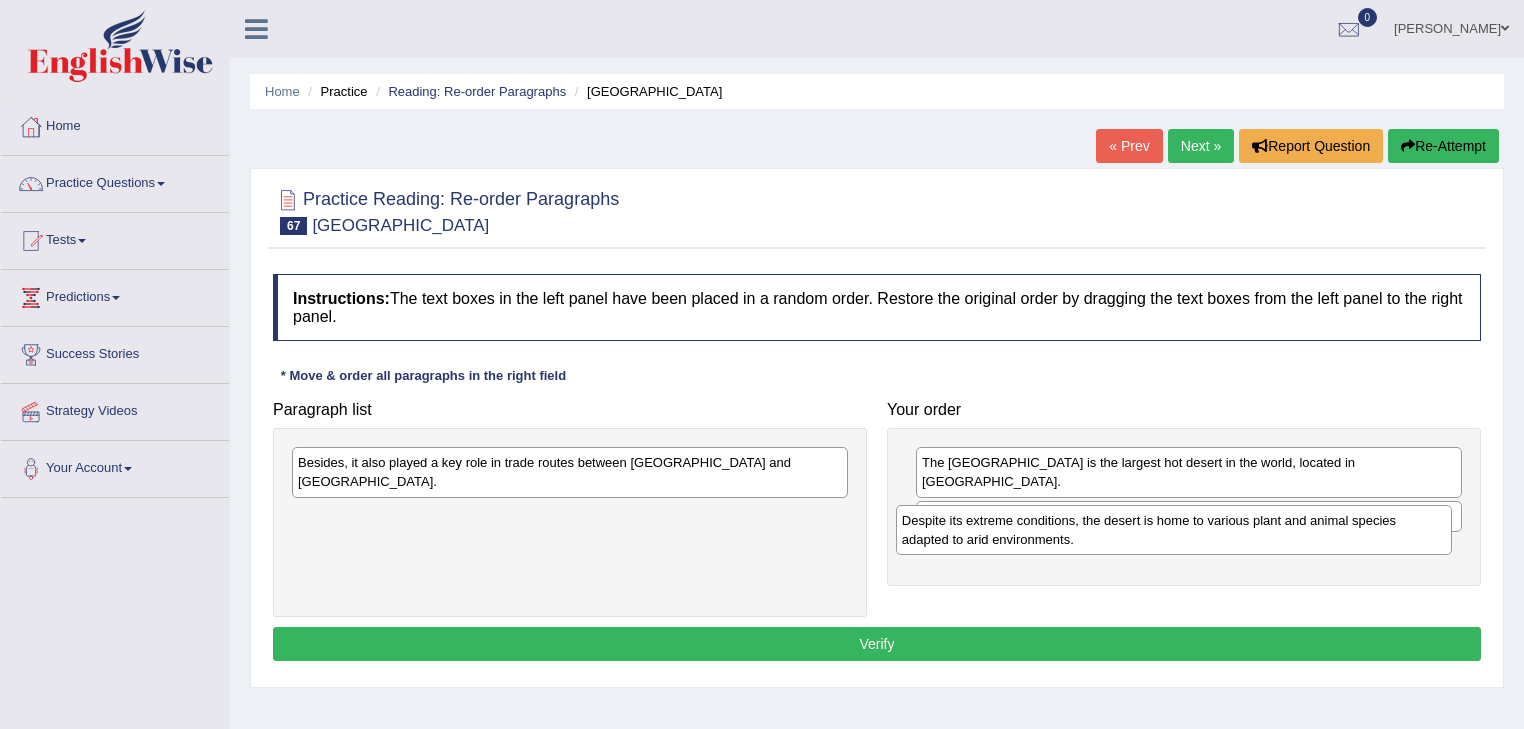
drag, startPoint x: 528, startPoint y: 504, endPoint x: 1137, endPoint y: 530, distance: 609.4
click at [1137, 530] on div "Despite its extreme conditions, the desert is home to various plant and animal …" at bounding box center [1174, 530] width 557 height 50
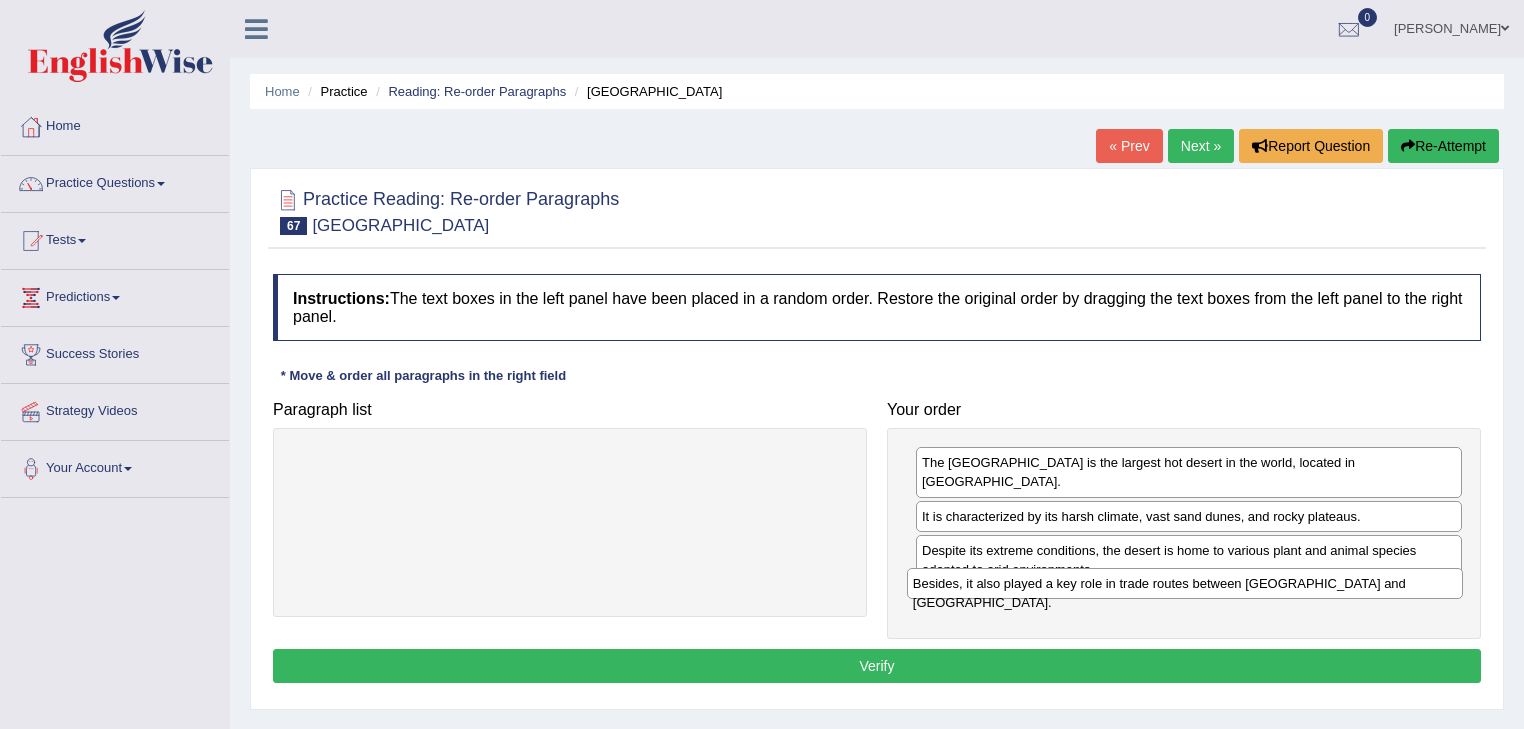
drag, startPoint x: 450, startPoint y: 464, endPoint x: 1056, endPoint y: 581, distance: 617.0
click at [1056, 581] on div "Besides, it also played a key role in trade routes between North Africa and sub…" at bounding box center [1185, 583] width 557 height 31
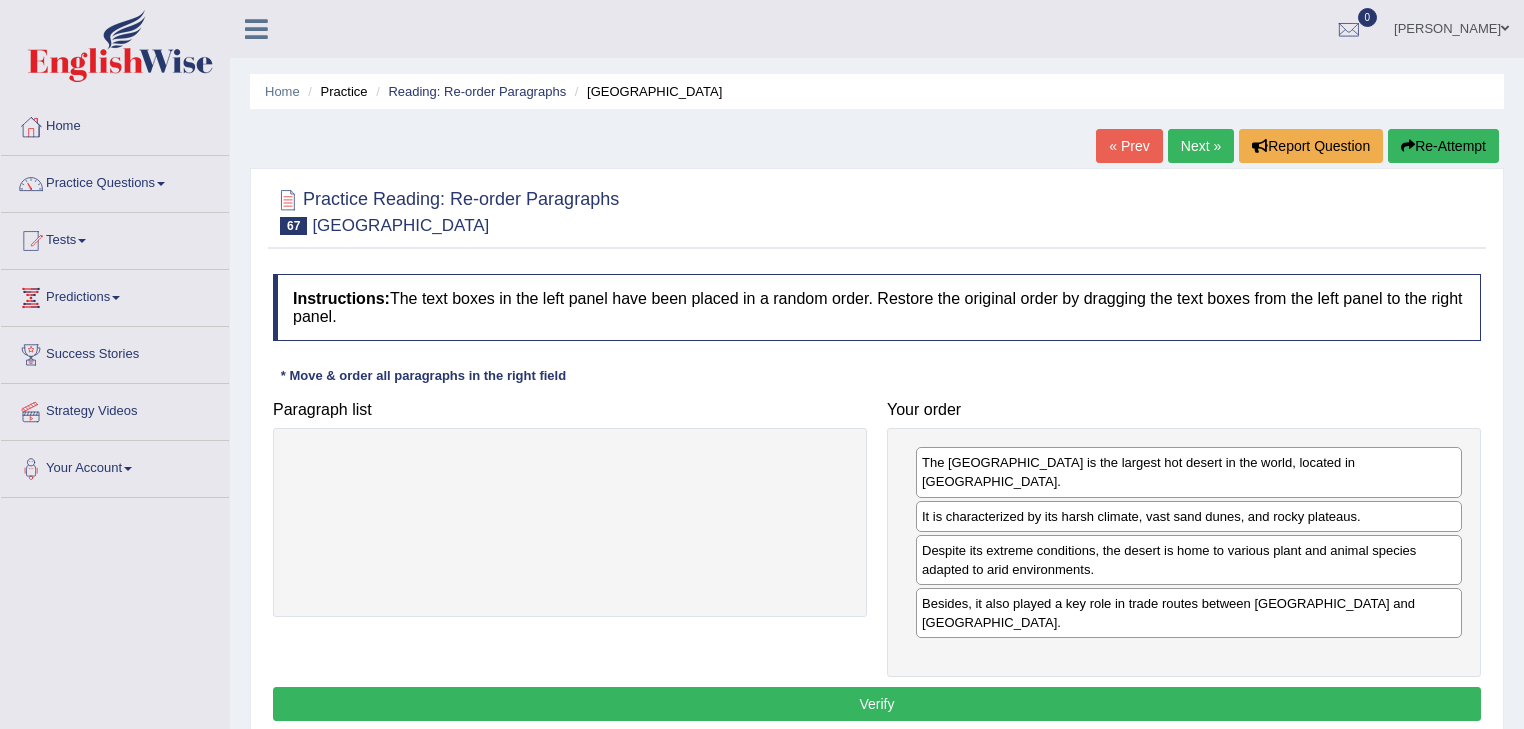
click at [997, 690] on button "Verify" at bounding box center [877, 704] width 1208 height 34
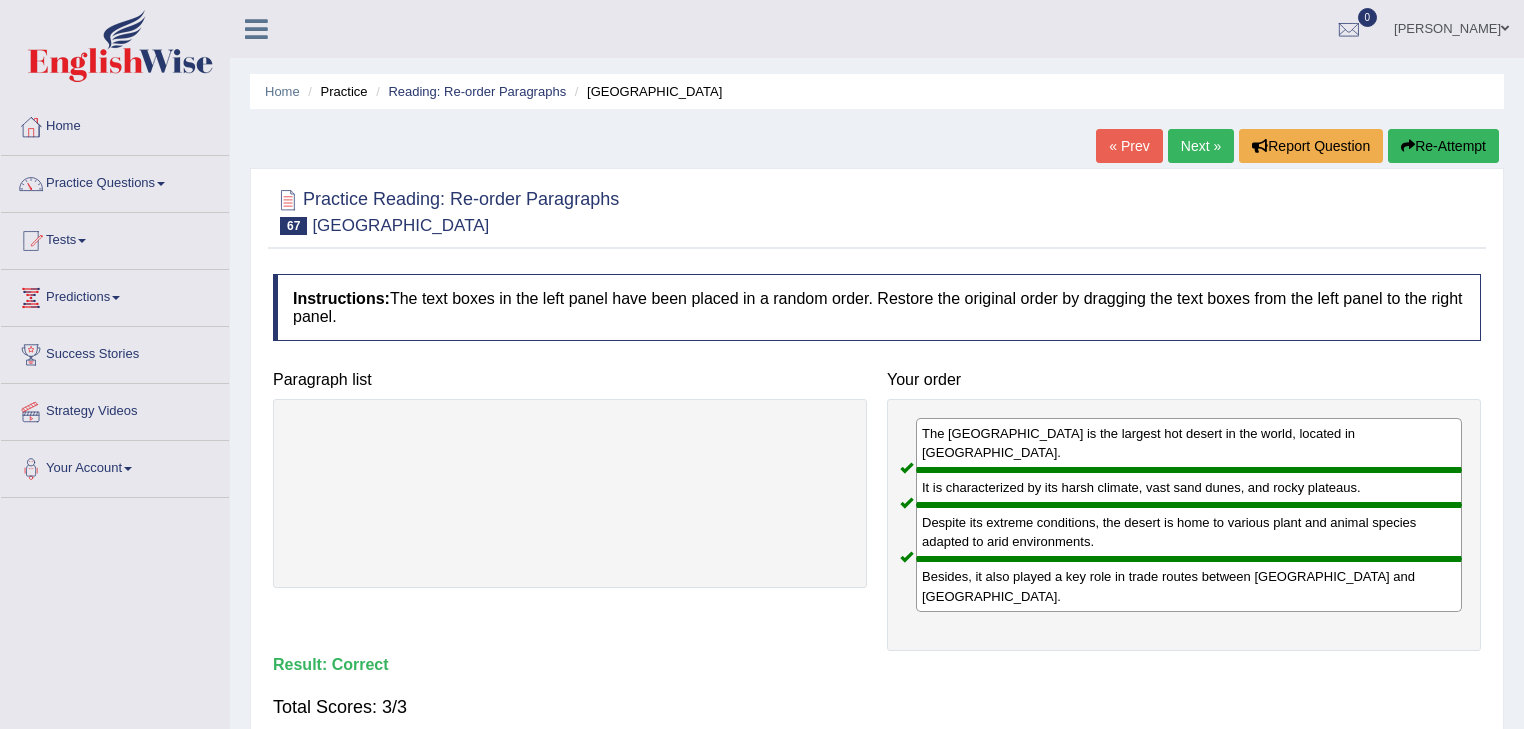
click at [1199, 144] on link "Next »" at bounding box center [1201, 146] width 66 height 34
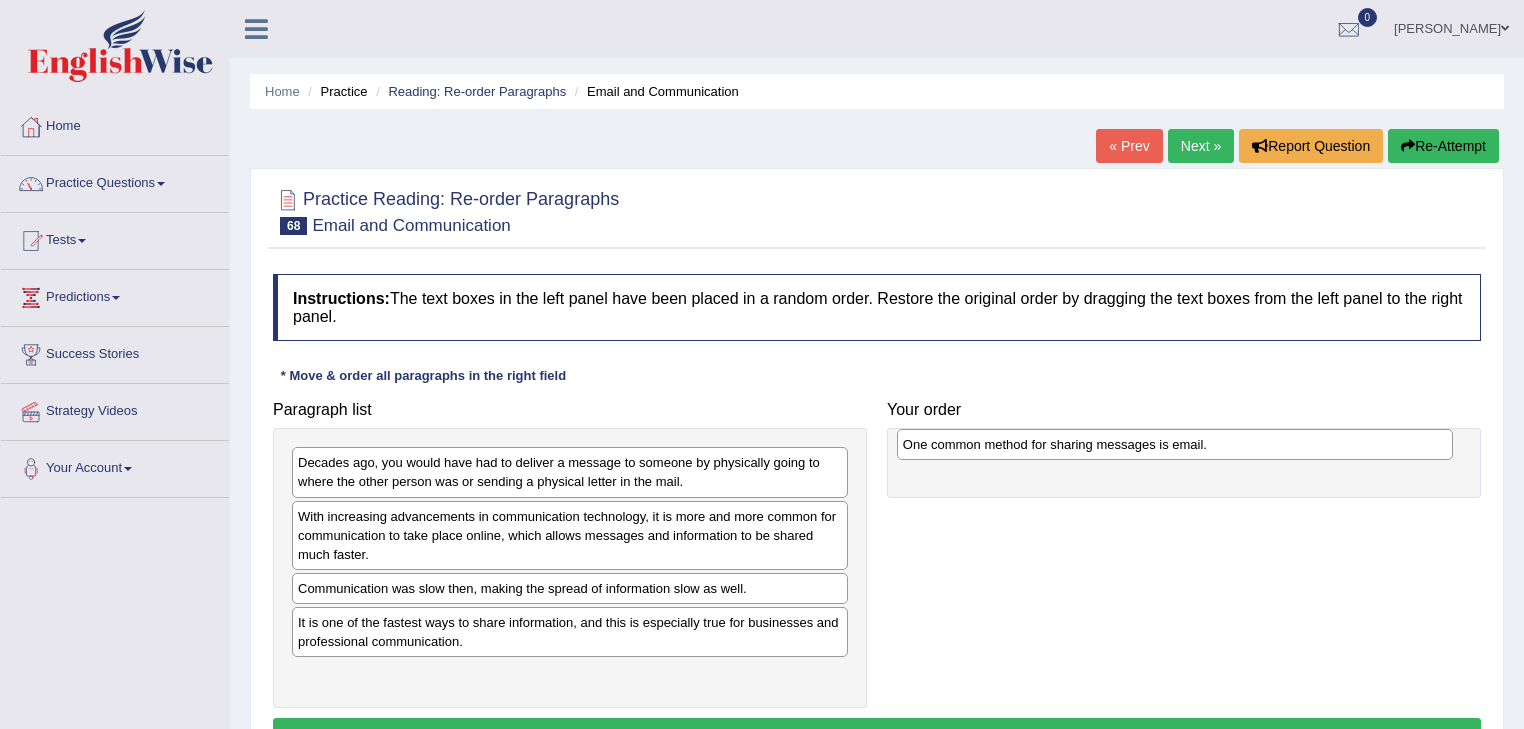
drag, startPoint x: 559, startPoint y: 457, endPoint x: 440, endPoint y: 456, distance: 119.0
click at [897, 456] on div "One common method for sharing messages is email." at bounding box center [1175, 444] width 557 height 31
drag, startPoint x: 402, startPoint y: 461, endPoint x: 1008, endPoint y: 452, distance: 605.9
click at [1008, 452] on div "One common method for sharing messages is email." at bounding box center [1176, 453] width 557 height 31
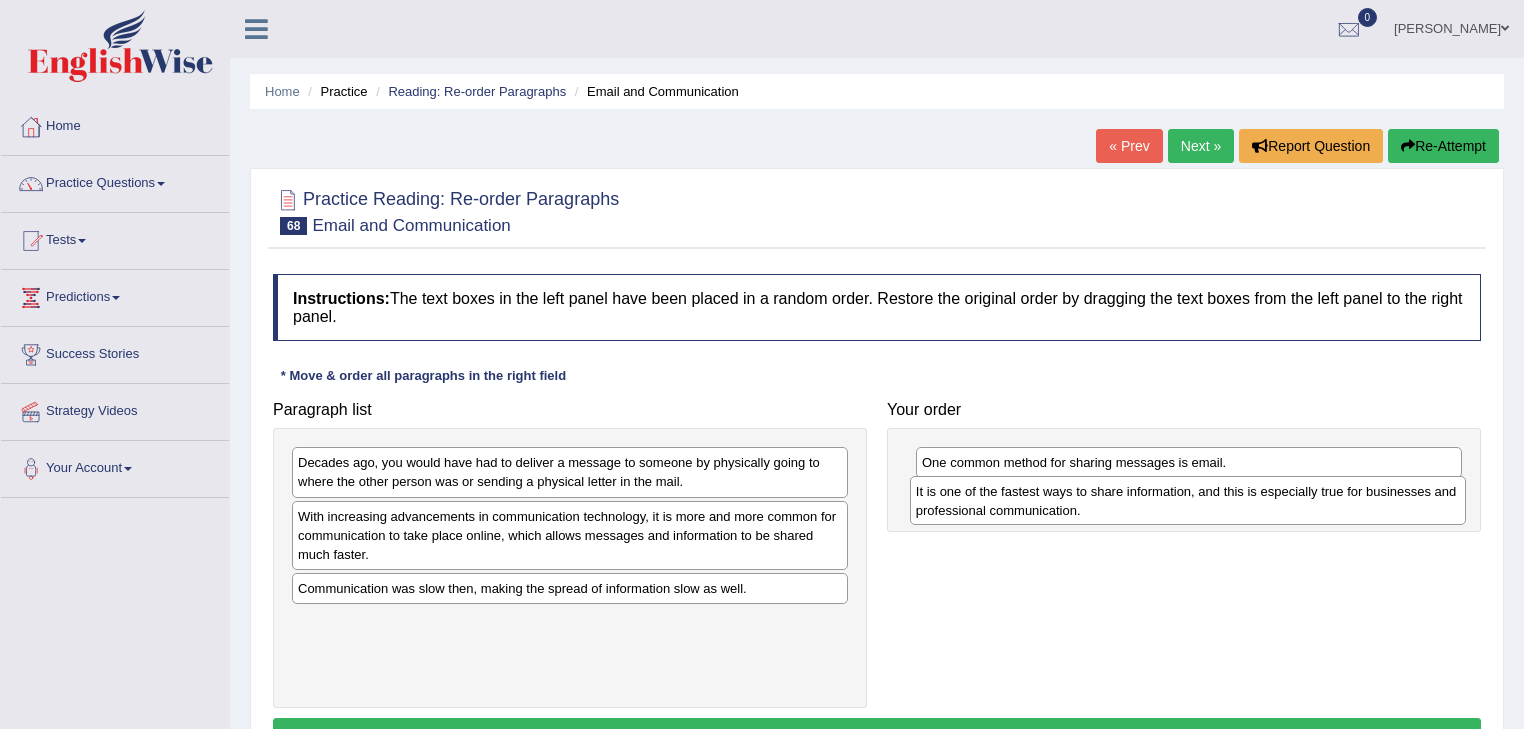
drag, startPoint x: 463, startPoint y: 628, endPoint x: 1081, endPoint y: 498, distance: 631.3
click at [1081, 498] on div "It is one of the fastest ways to share information, and this is especially true…" at bounding box center [1188, 501] width 557 height 50
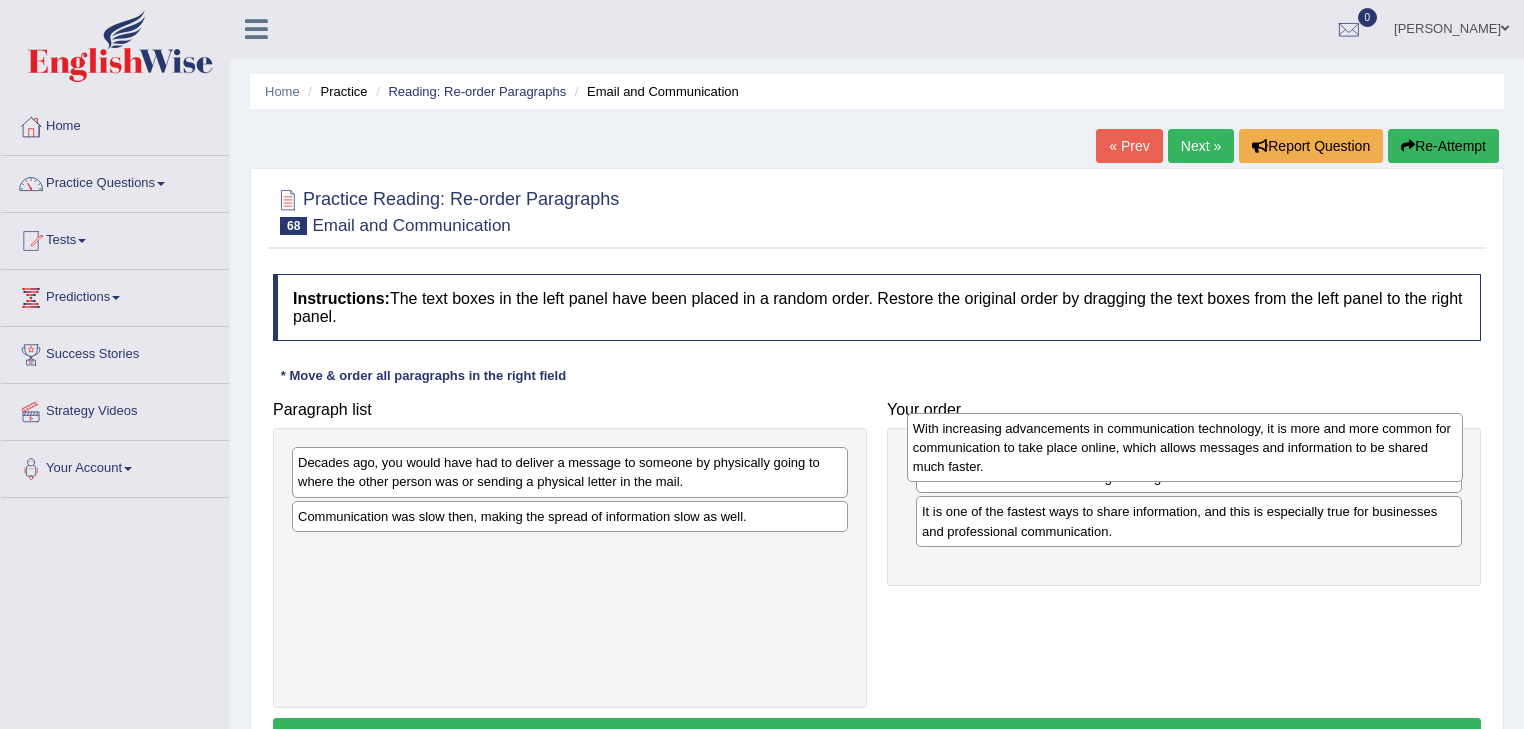
drag, startPoint x: 489, startPoint y: 537, endPoint x: 1104, endPoint y: 450, distance: 620.9
click at [1104, 450] on div "With increasing advancements in communication technology, it is more and more c…" at bounding box center [1185, 447] width 557 height 69
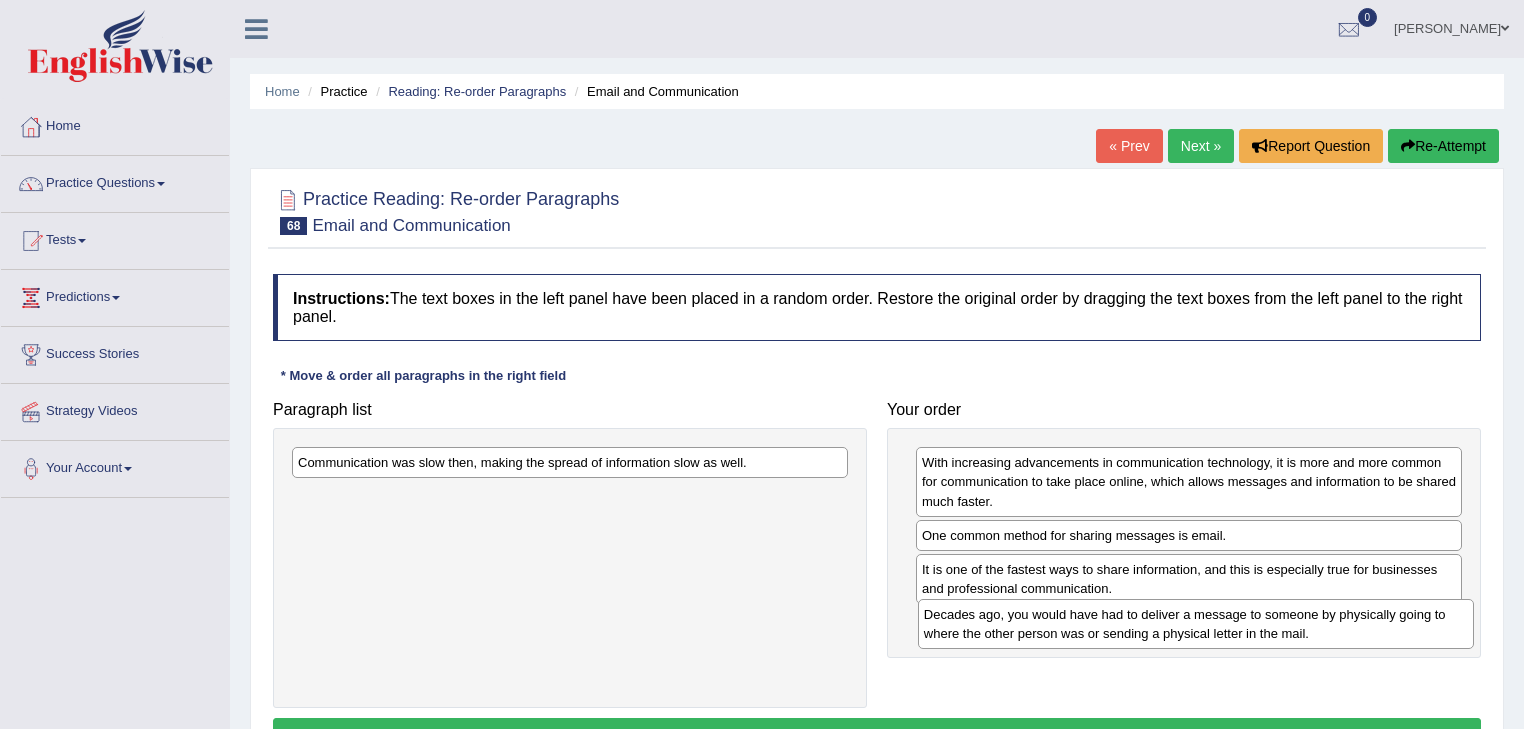
drag, startPoint x: 496, startPoint y: 467, endPoint x: 1122, endPoint y: 619, distance: 644.0
click at [1122, 619] on div "Decades ago, you would have had to deliver a message to someone by physically g…" at bounding box center [1196, 624] width 557 height 50
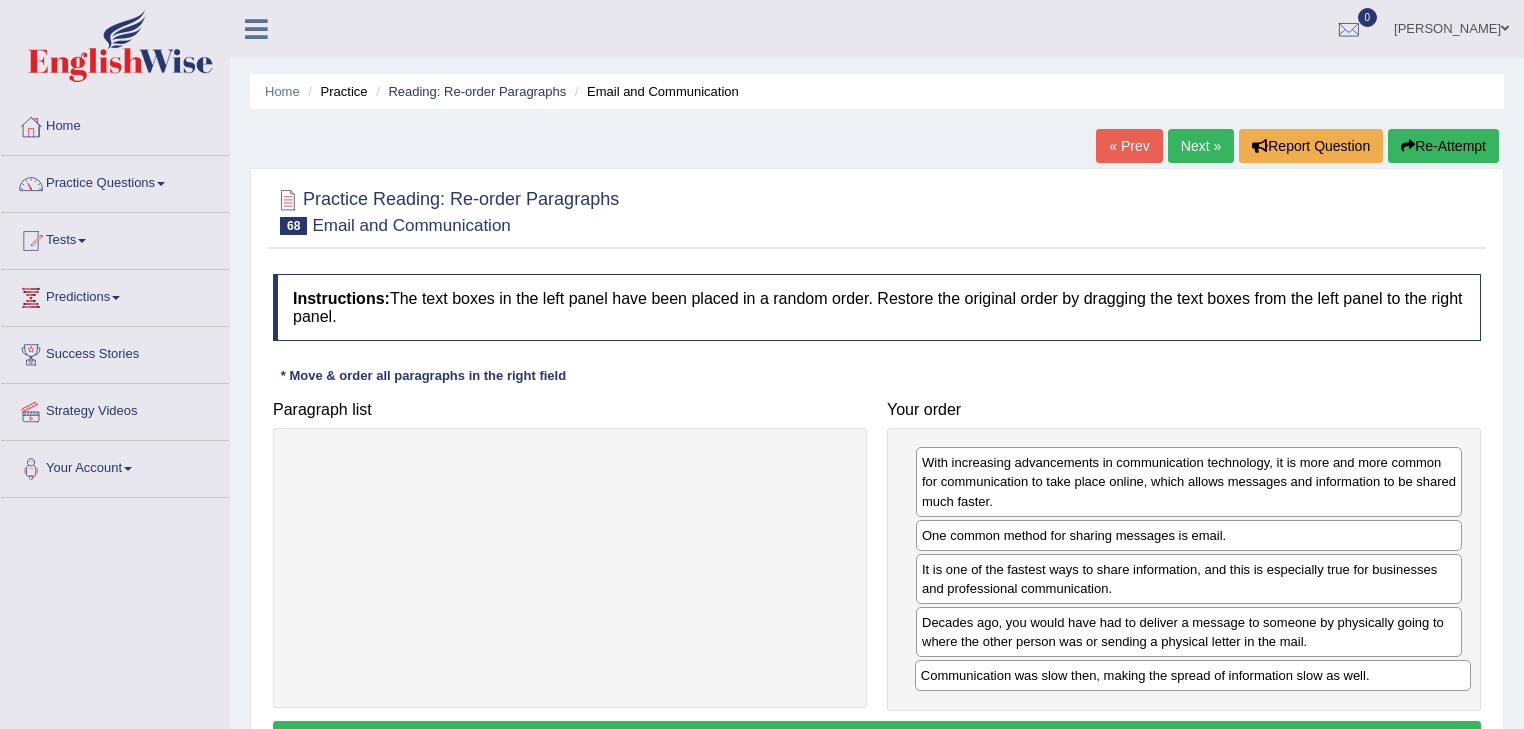
drag, startPoint x: 562, startPoint y: 457, endPoint x: 1182, endPoint y: 670, distance: 655.4
click at [1182, 670] on div "Communication was slow then, making the spread of information slow as well." at bounding box center [1193, 675] width 557 height 31
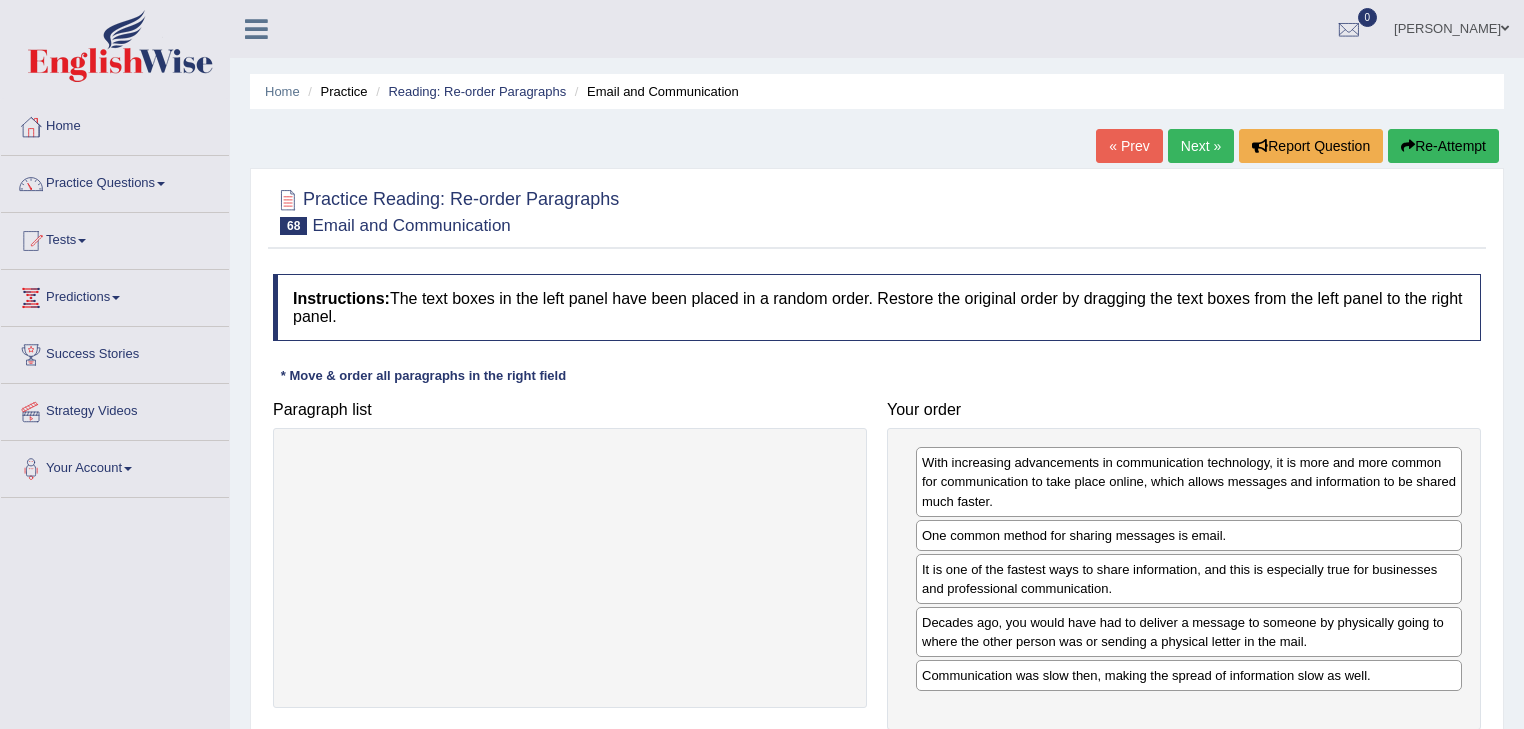
scroll to position [80, 0]
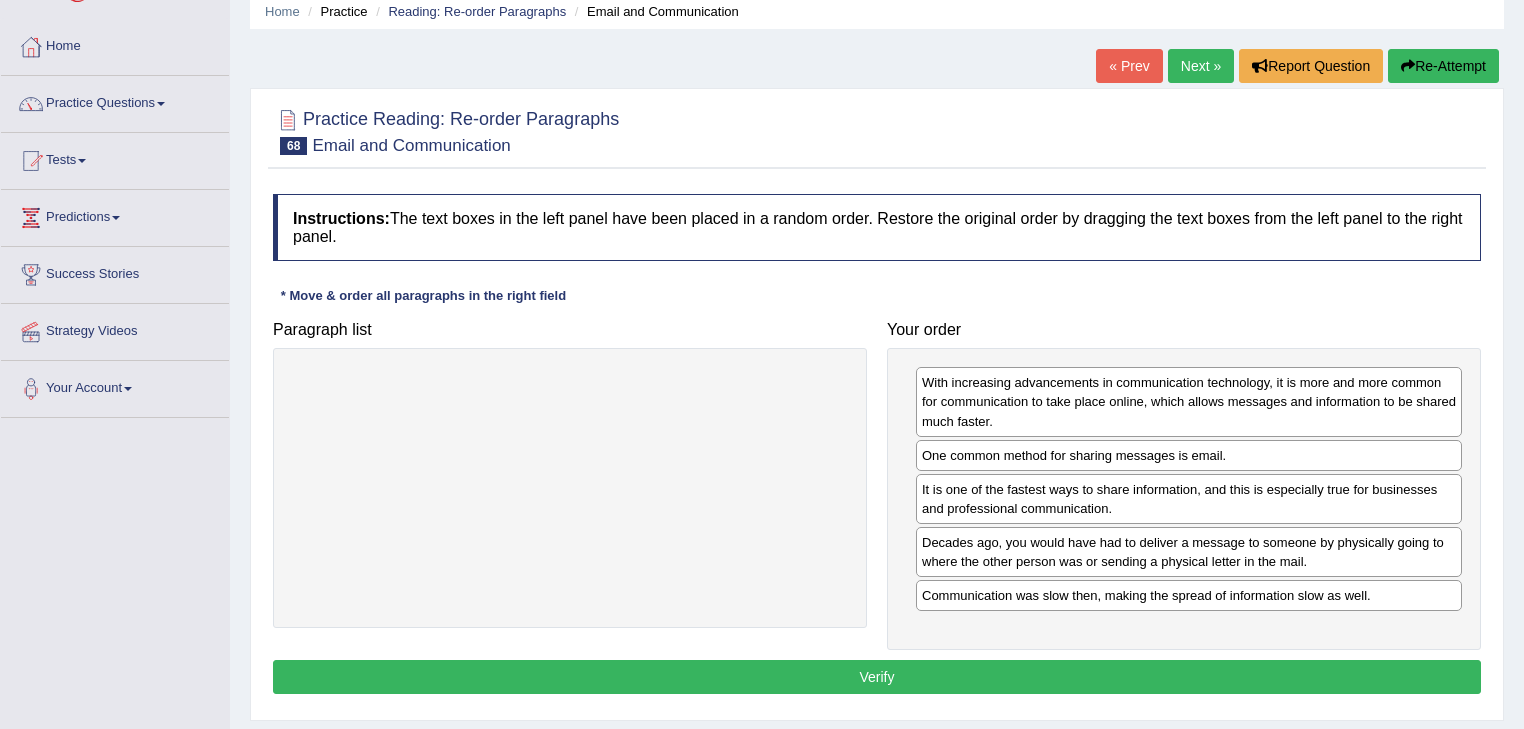
click at [954, 673] on button "Verify" at bounding box center [877, 677] width 1208 height 34
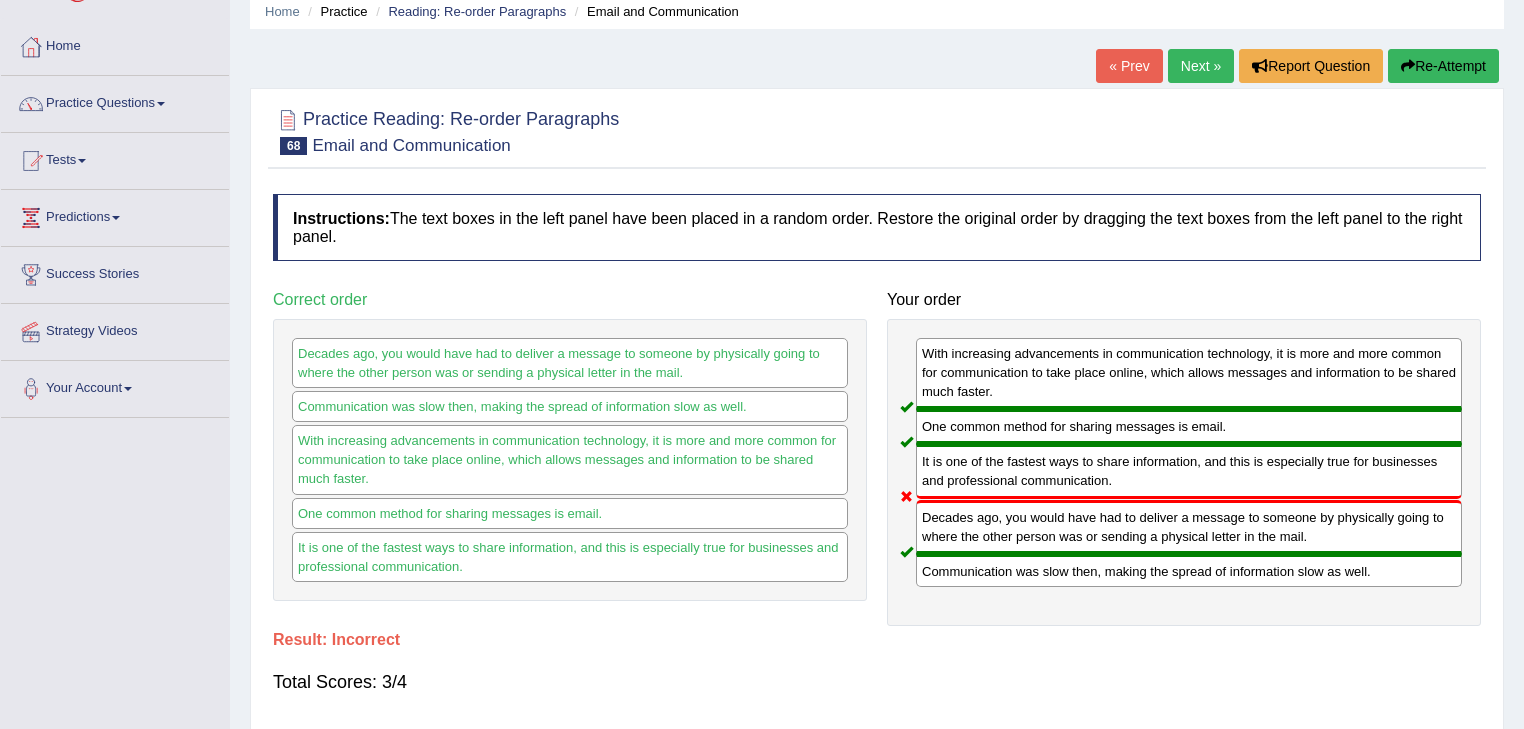
click at [1190, 58] on link "Next »" at bounding box center [1201, 66] width 66 height 34
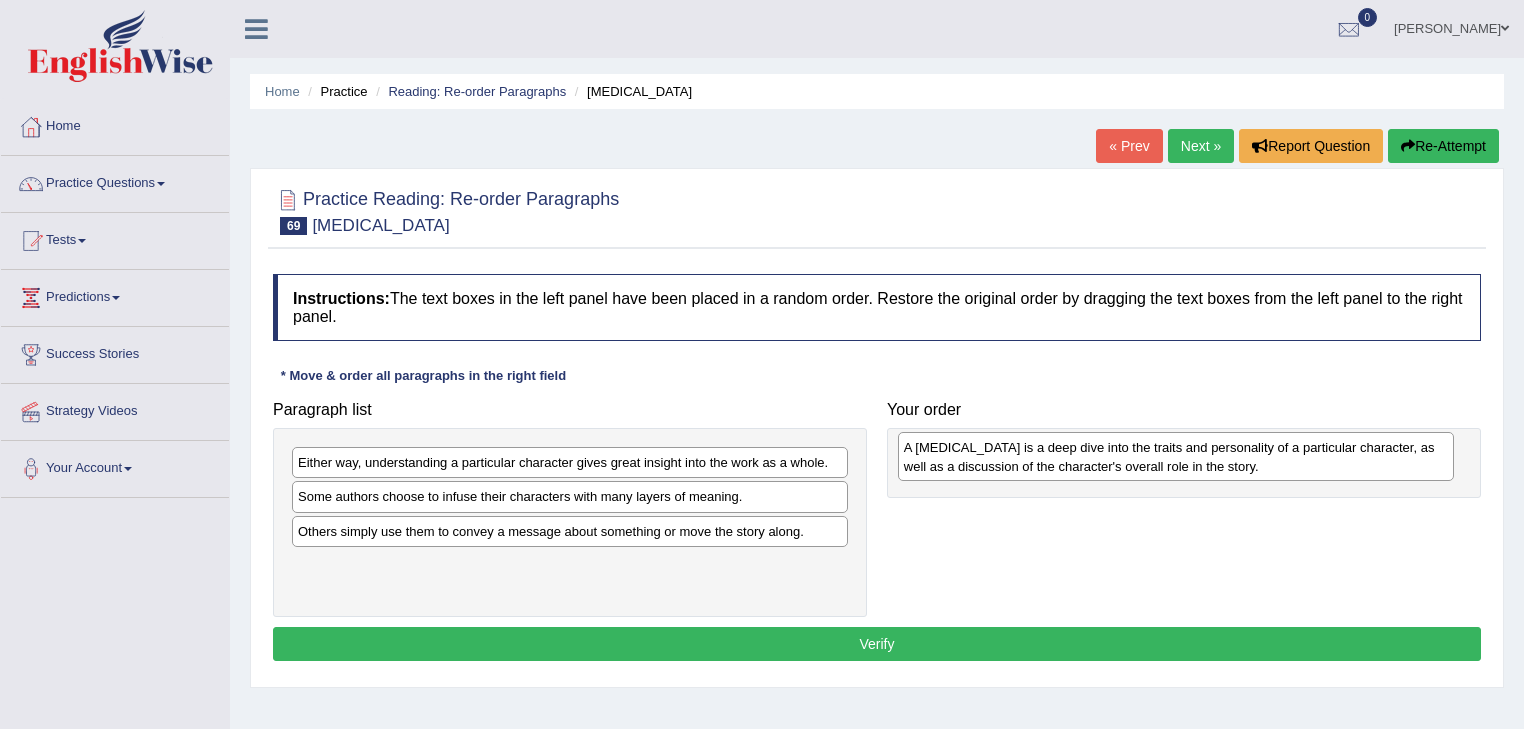
drag, startPoint x: 483, startPoint y: 540, endPoint x: 461, endPoint y: 531, distance: 23.8
click at [898, 482] on div "A [MEDICAL_DATA] is a deep dive into the traits and personality of a particular…" at bounding box center [1176, 457] width 557 height 50
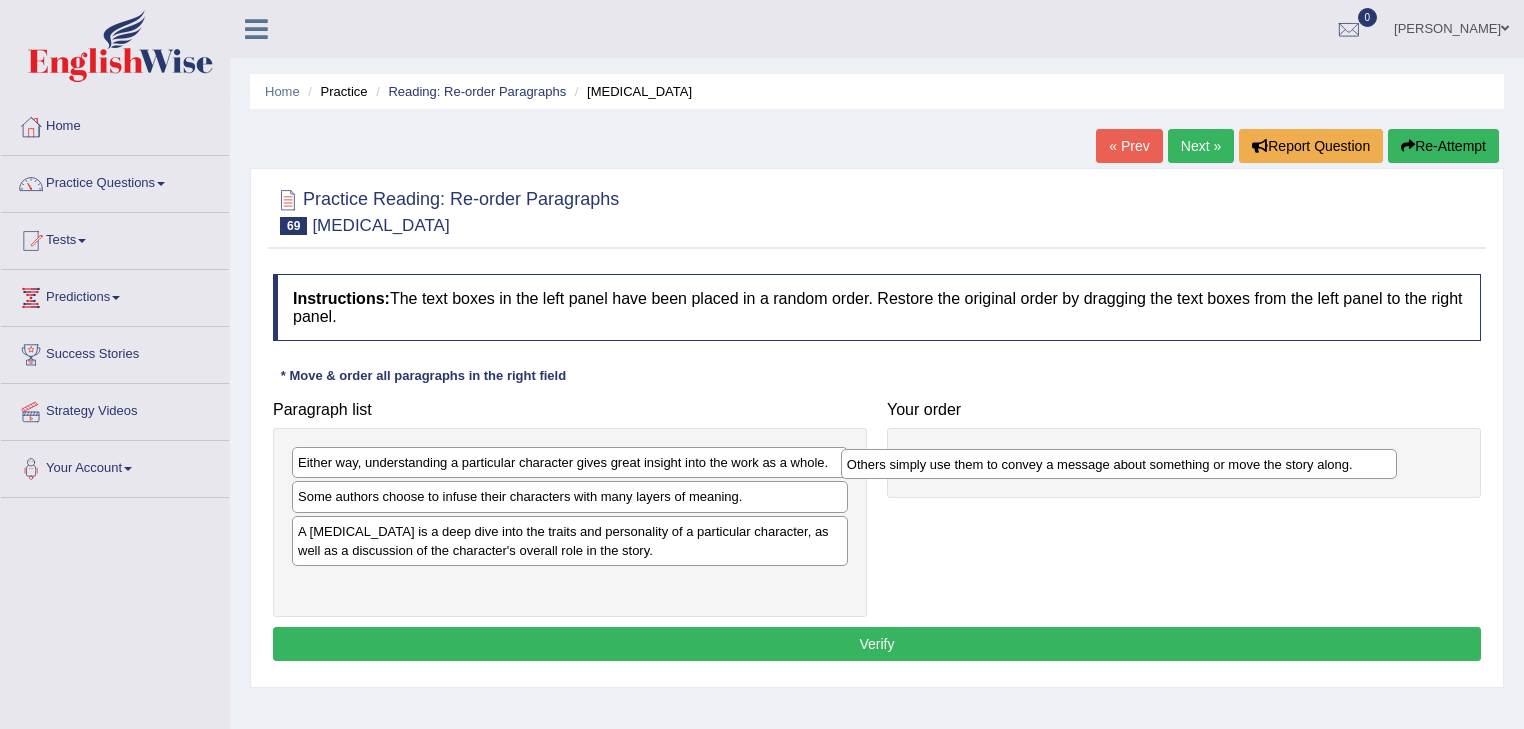
drag, startPoint x: 435, startPoint y: 531, endPoint x: 761, endPoint y: 507, distance: 326.8
click at [841, 480] on div "Others simply use them to convey a message about something or move the story al…" at bounding box center [1119, 464] width 557 height 31
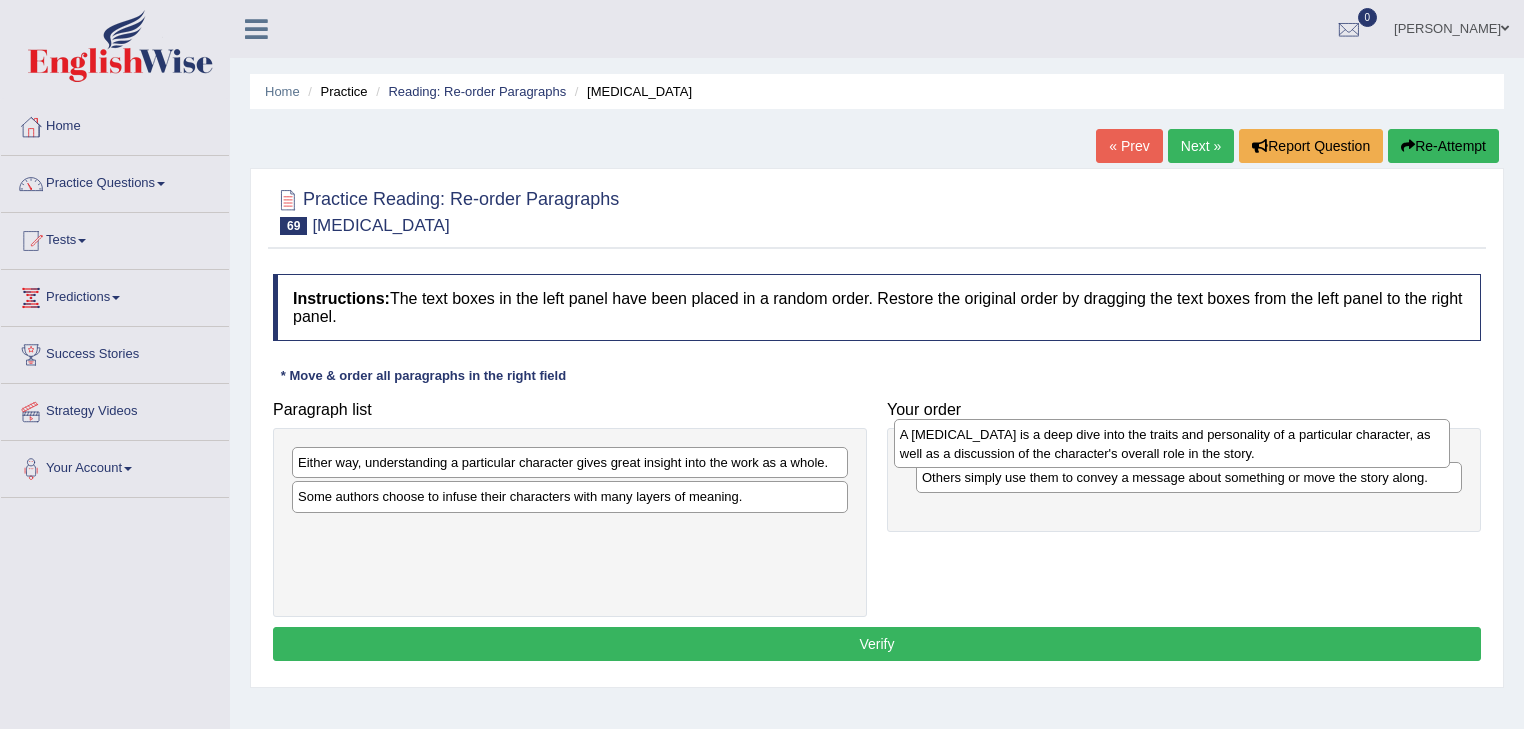
drag, startPoint x: 439, startPoint y: 541, endPoint x: 1042, endPoint y: 445, distance: 610.4
click at [1042, 445] on div "A character analysis is a deep dive into the traits and personality of a partic…" at bounding box center [1172, 444] width 557 height 50
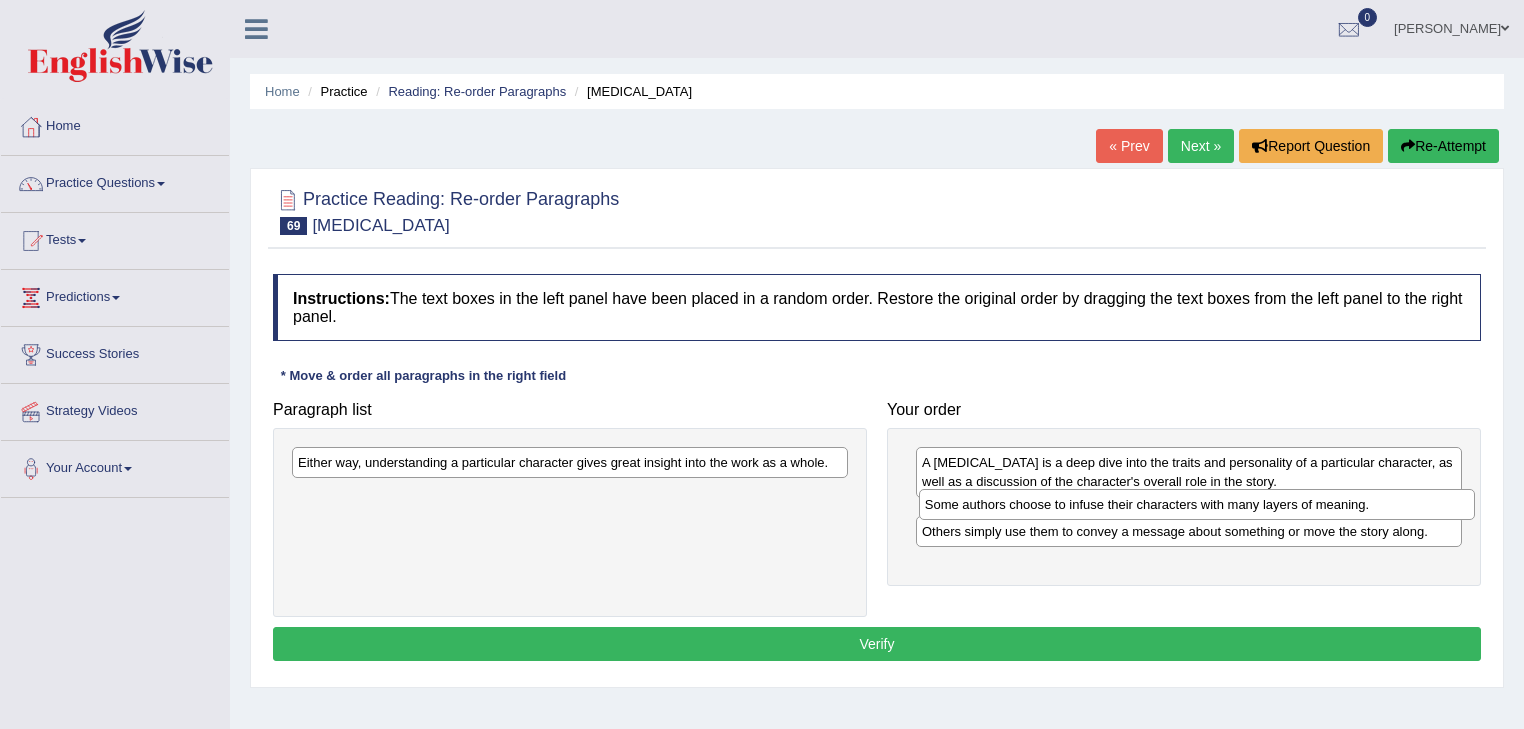
drag, startPoint x: 336, startPoint y: 497, endPoint x: 963, endPoint y: 505, distance: 626.8
click at [963, 505] on div "Some authors choose to infuse their characters with many layers of meaning." at bounding box center [1197, 504] width 557 height 31
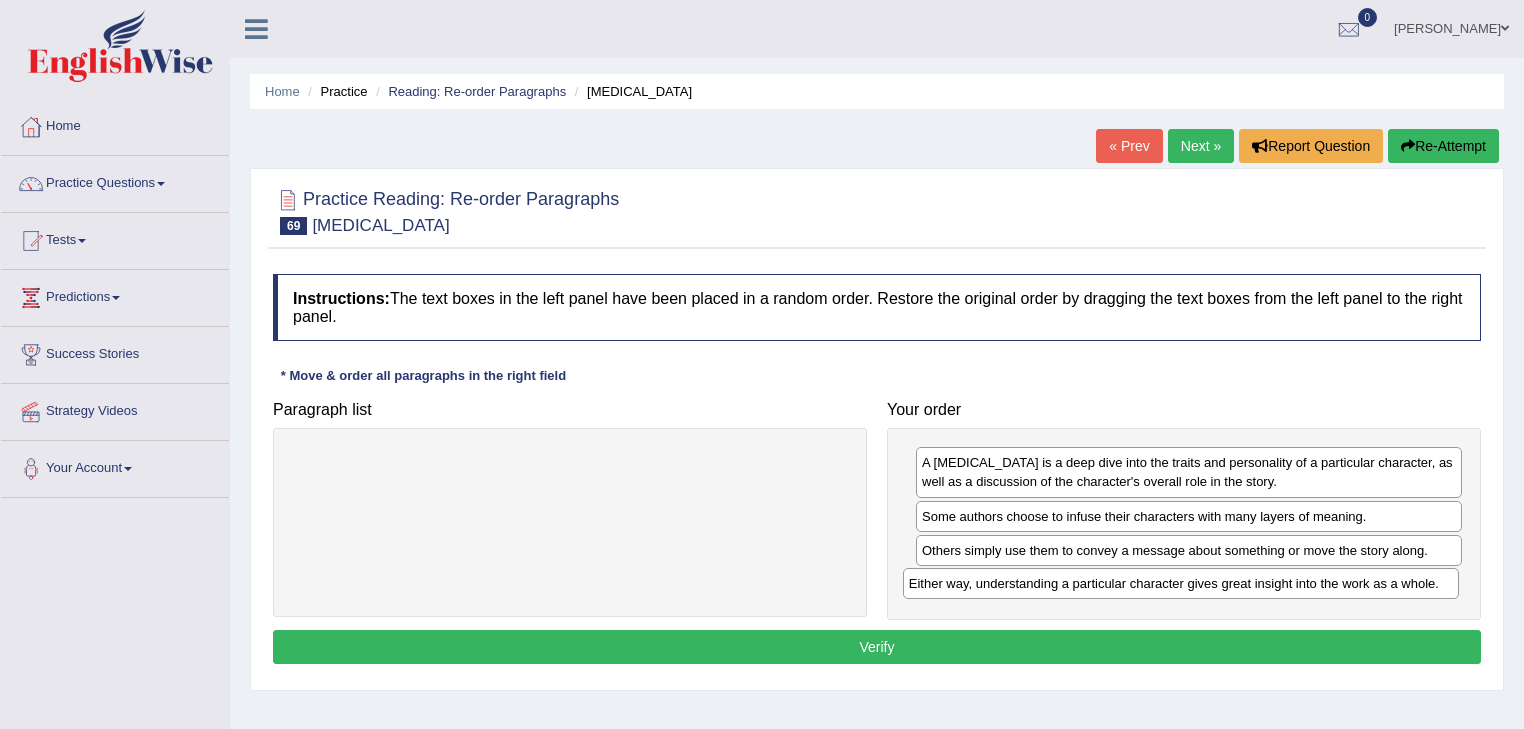
drag, startPoint x: 519, startPoint y: 456, endPoint x: 1127, endPoint y: 577, distance: 619.7
click at [1127, 577] on div "Either way, understanding a particular character gives great insight into the w…" at bounding box center [1181, 583] width 557 height 31
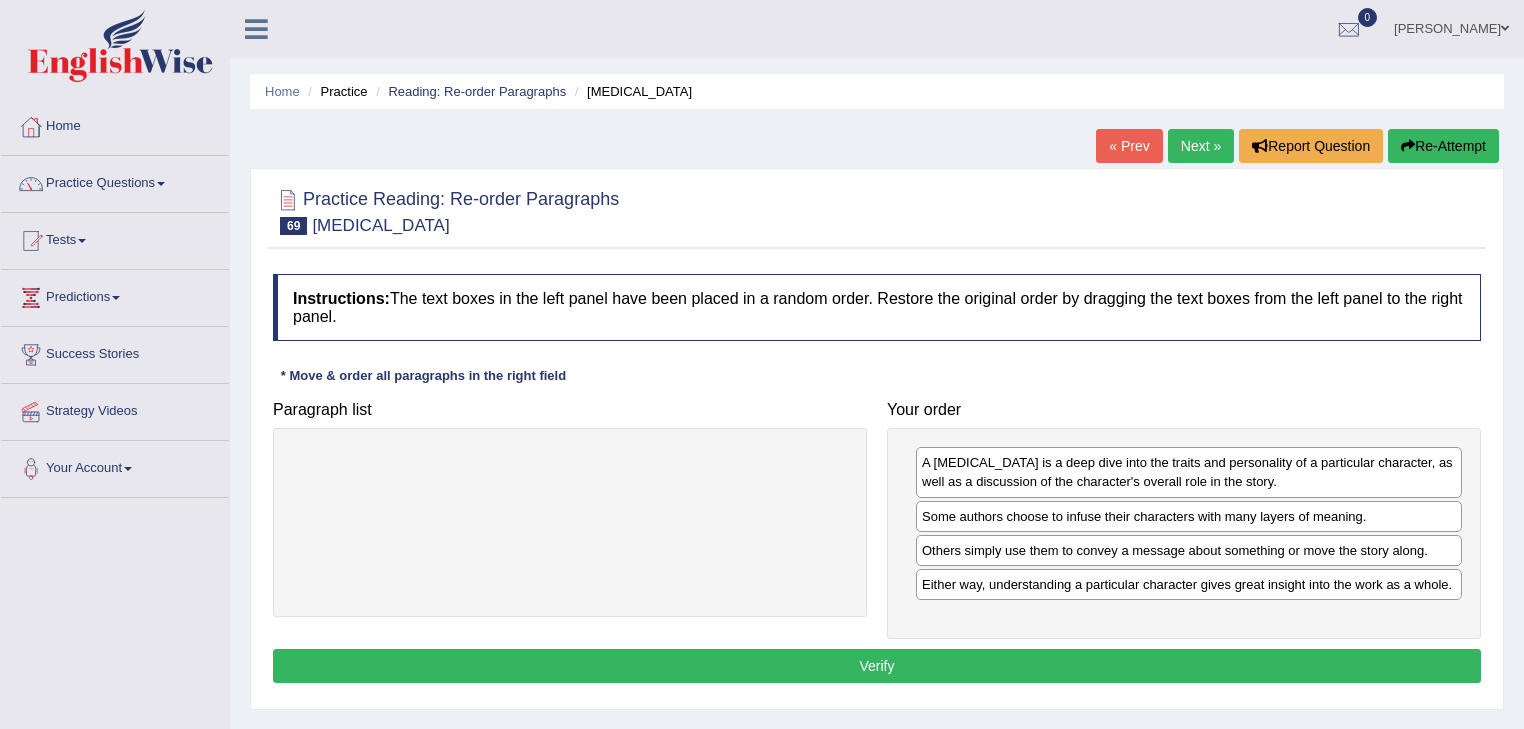
drag, startPoint x: 1020, startPoint y: 655, endPoint x: 1142, endPoint y: 597, distance: 135.0
click at [1022, 654] on button "Verify" at bounding box center [877, 666] width 1208 height 34
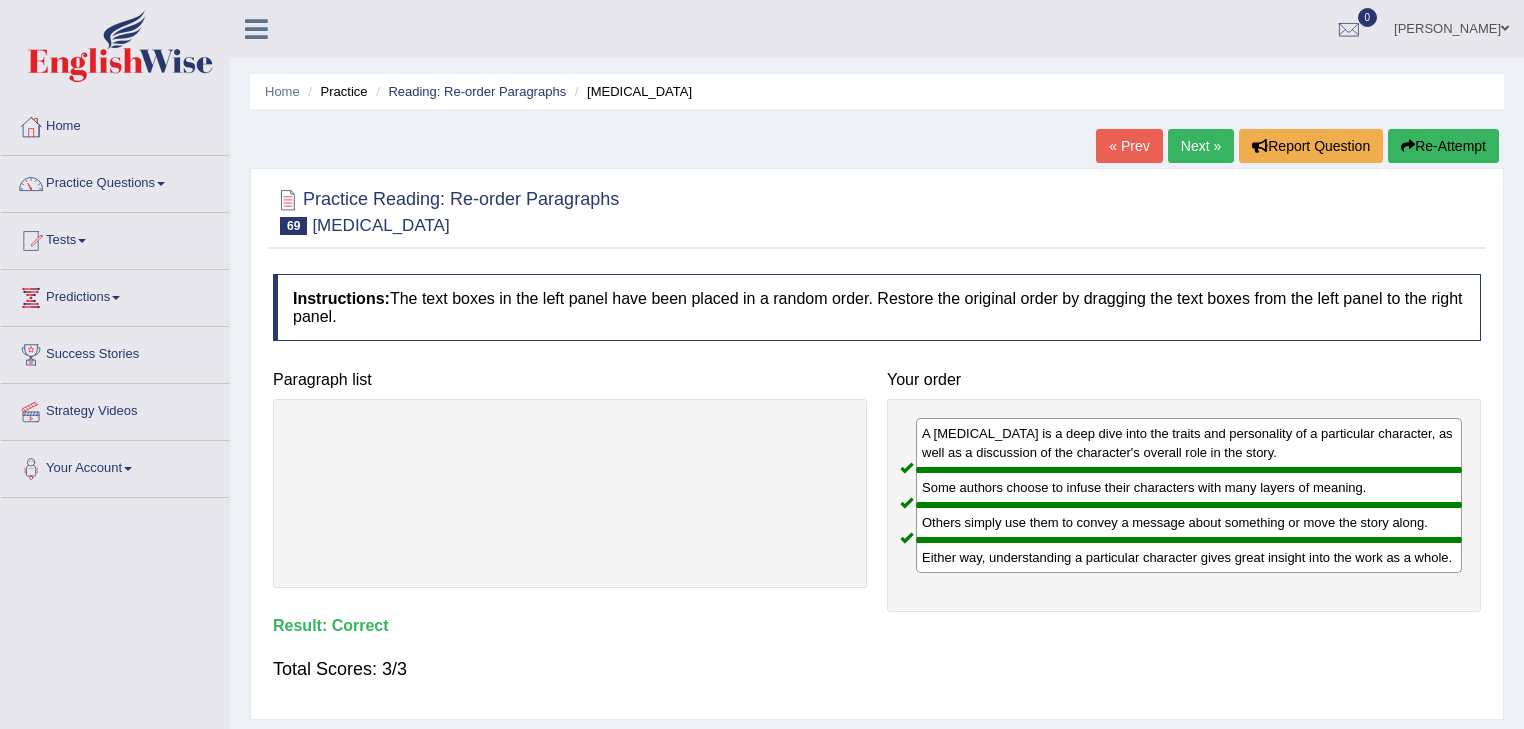
click at [1193, 149] on link "Next »" at bounding box center [1201, 146] width 66 height 34
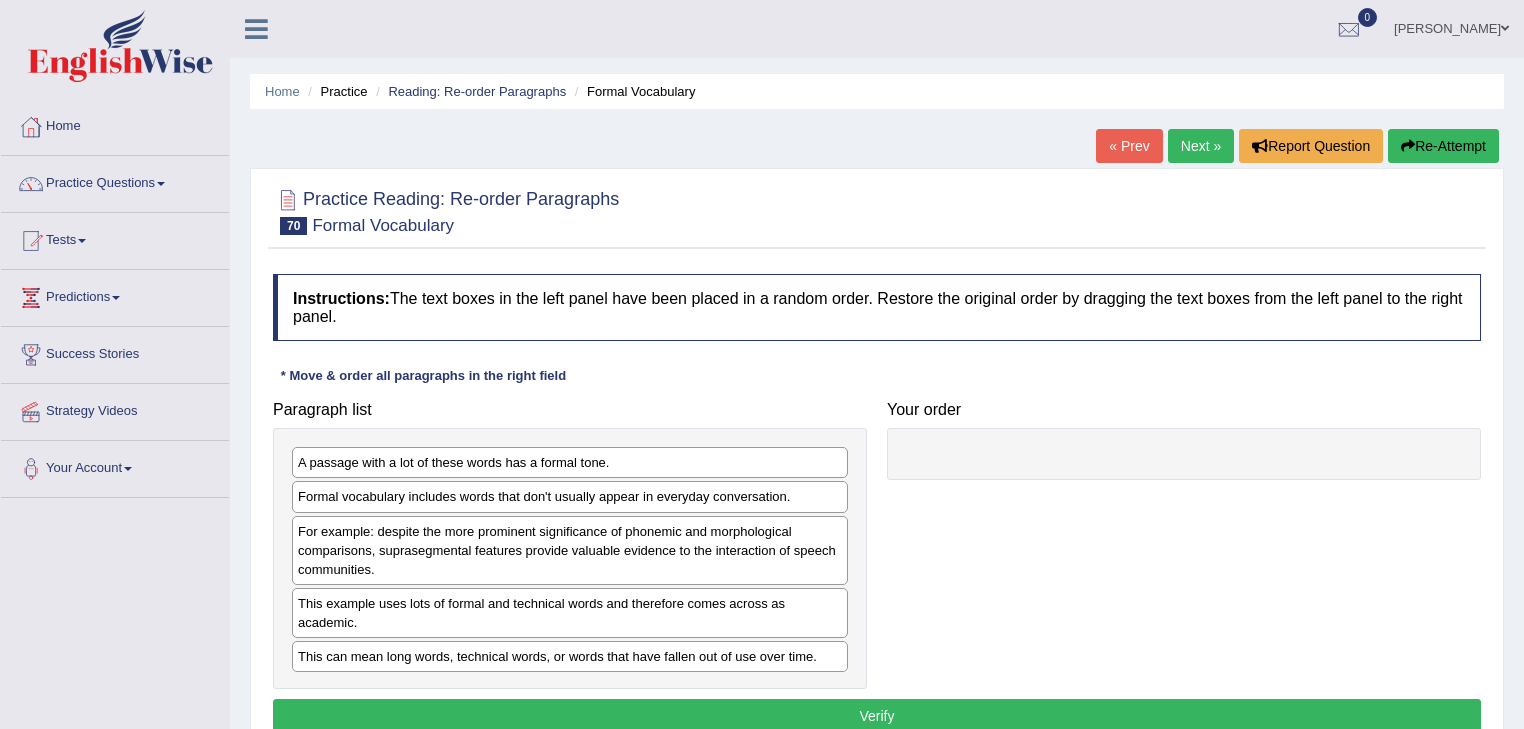
scroll to position [80, 0]
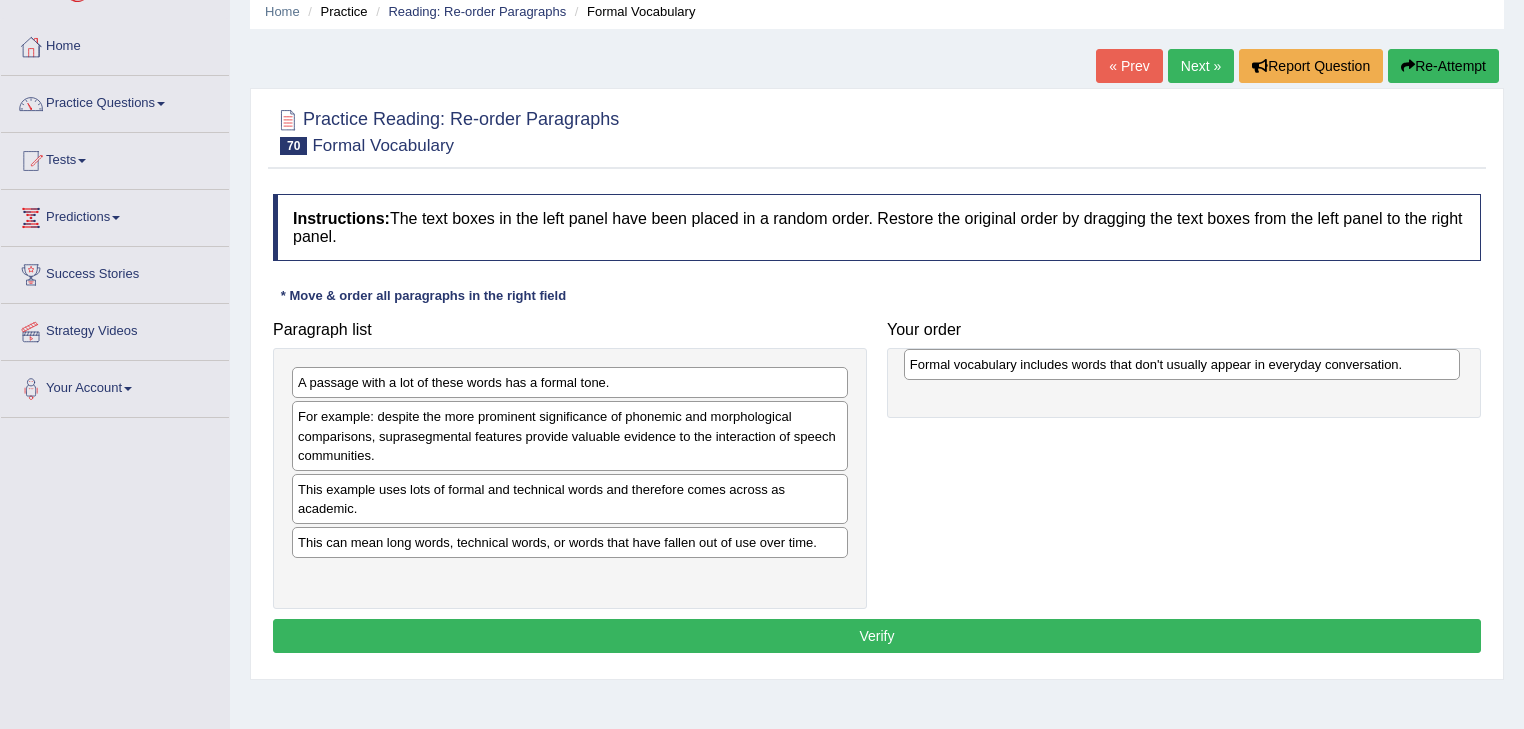
drag, startPoint x: 436, startPoint y: 420, endPoint x: 1048, endPoint y: 368, distance: 614.0
click at [1048, 368] on div "Formal vocabulary includes words that don't usually appear in everyday conversa…" at bounding box center [1182, 364] width 557 height 31
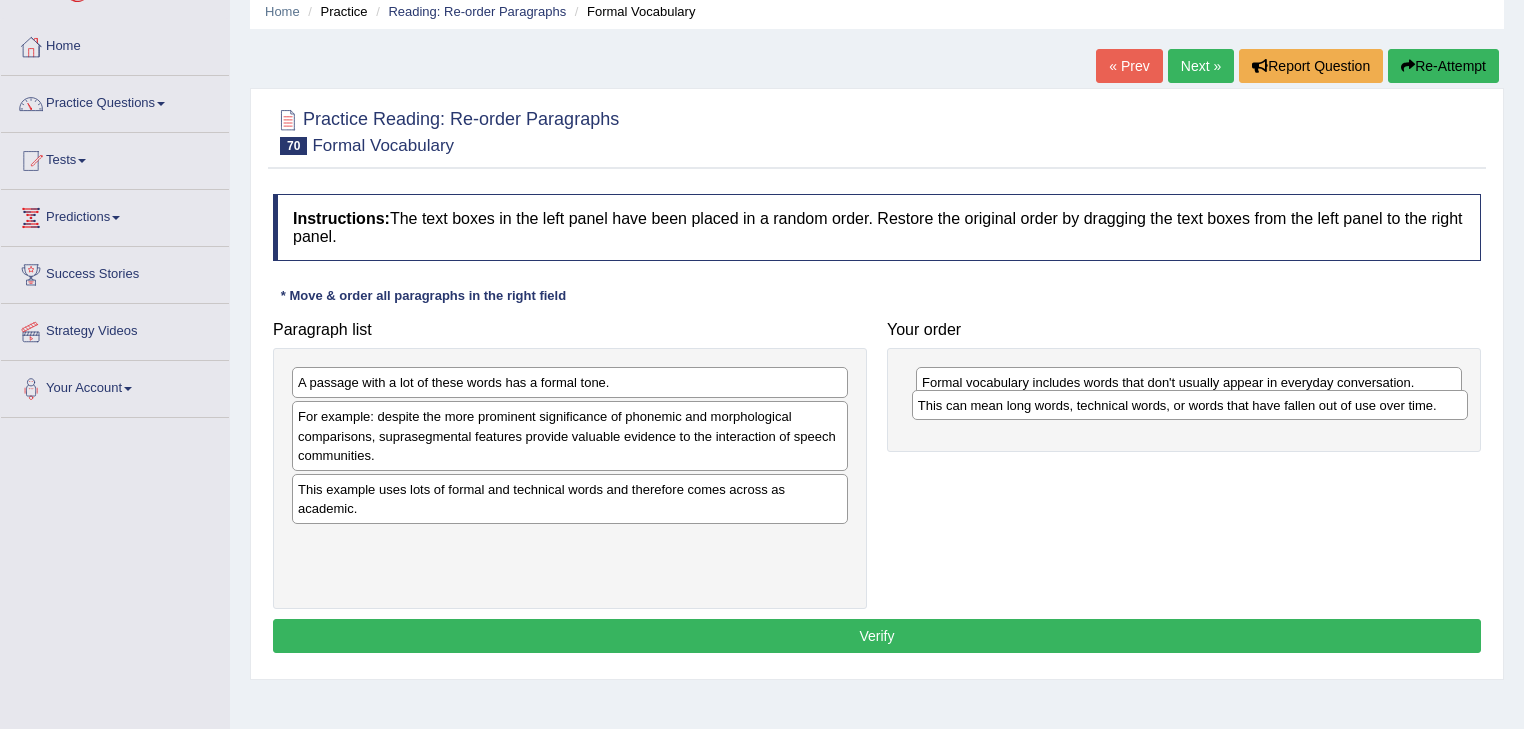
drag, startPoint x: 580, startPoint y: 542, endPoint x: 1148, endPoint y: 401, distance: 585.0
click at [1148, 401] on div "This can mean long words, technical words, or words that have fallen out of use…" at bounding box center [1190, 405] width 557 height 31
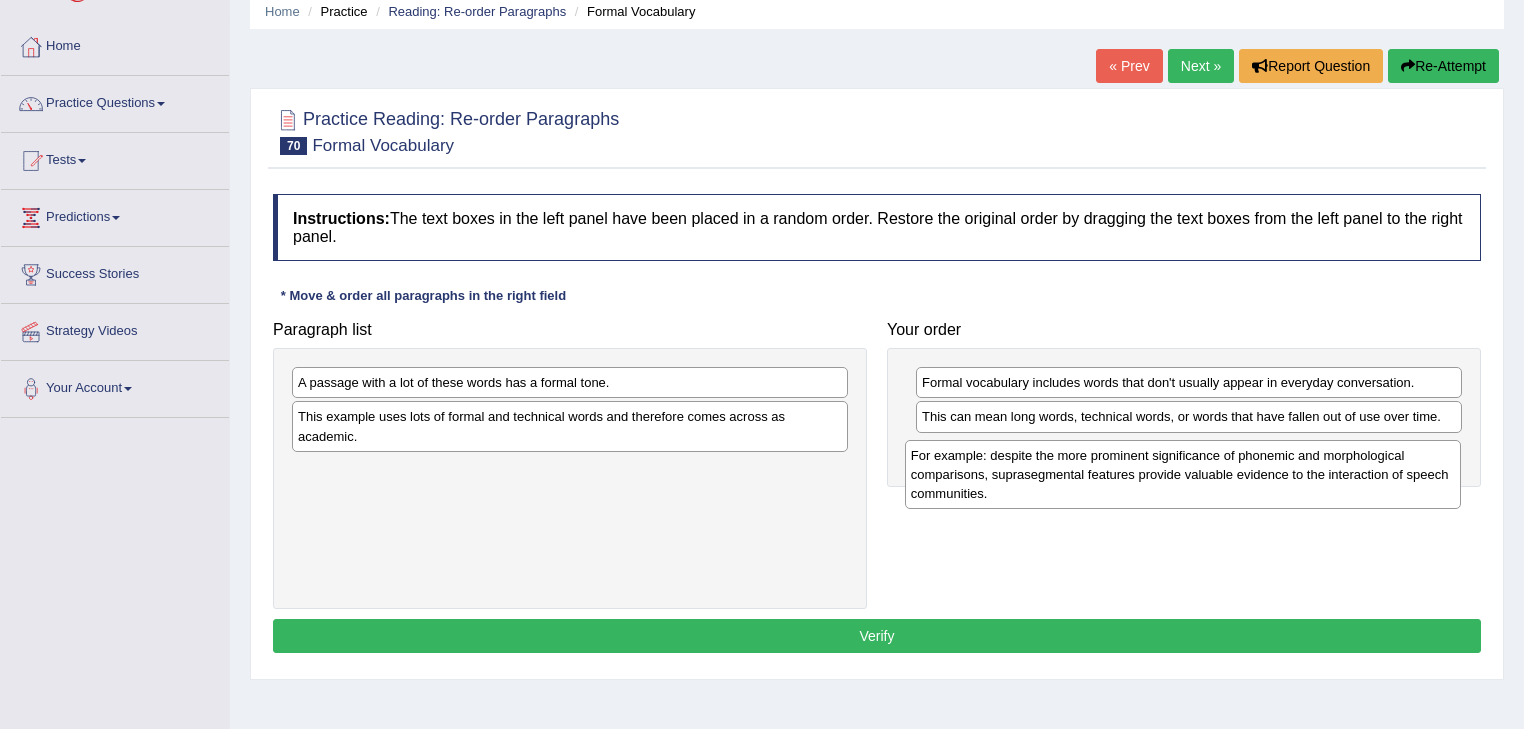
drag, startPoint x: 507, startPoint y: 427, endPoint x: 1119, endPoint y: 466, distance: 613.0
click at [1119, 466] on div "For example: despite the more prominent significance of phonemic and morphologi…" at bounding box center [1183, 474] width 557 height 69
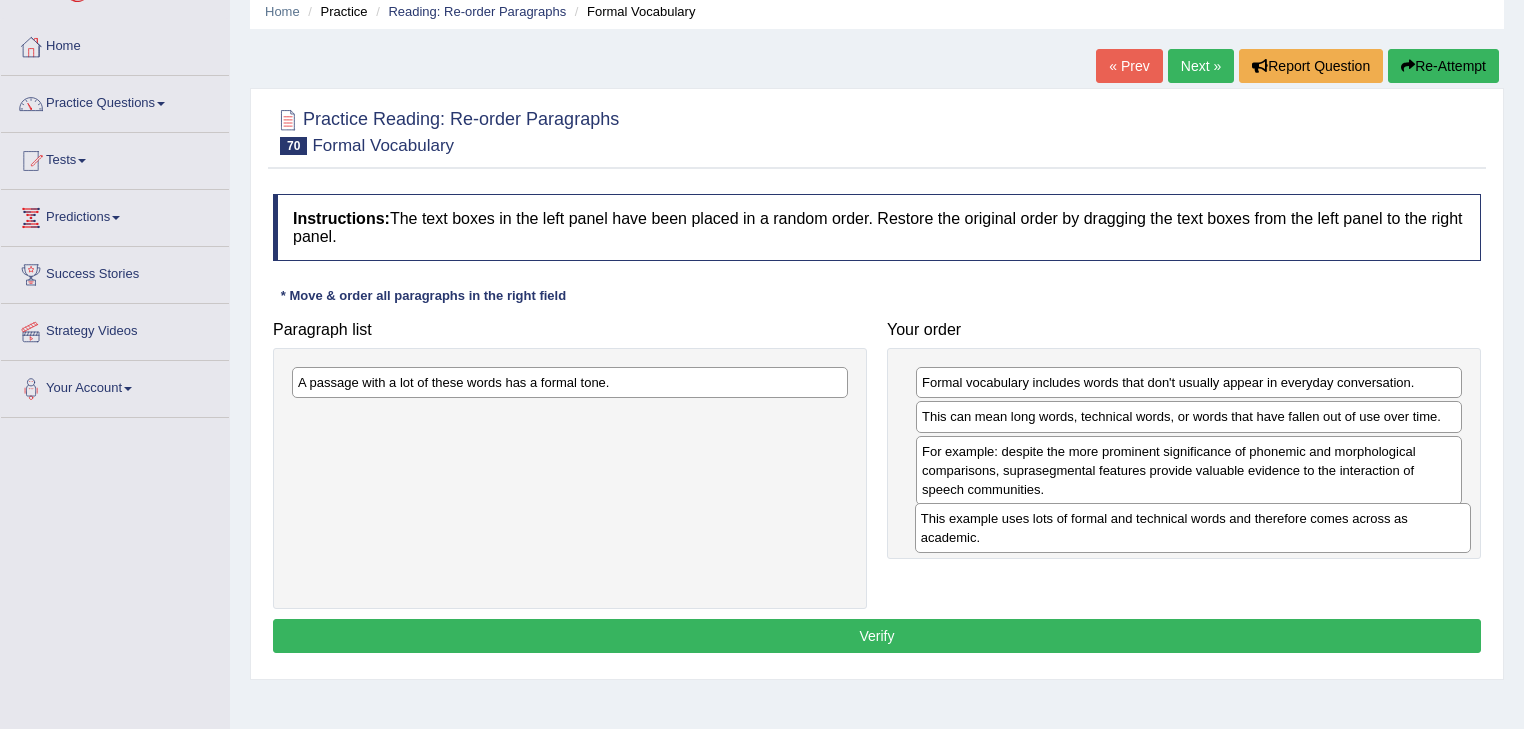
drag, startPoint x: 728, startPoint y: 445, endPoint x: 1264, endPoint y: 527, distance: 542.1
click at [1264, 527] on div "This example uses lots of formal and technical words and therefore comes across…" at bounding box center [1193, 528] width 557 height 50
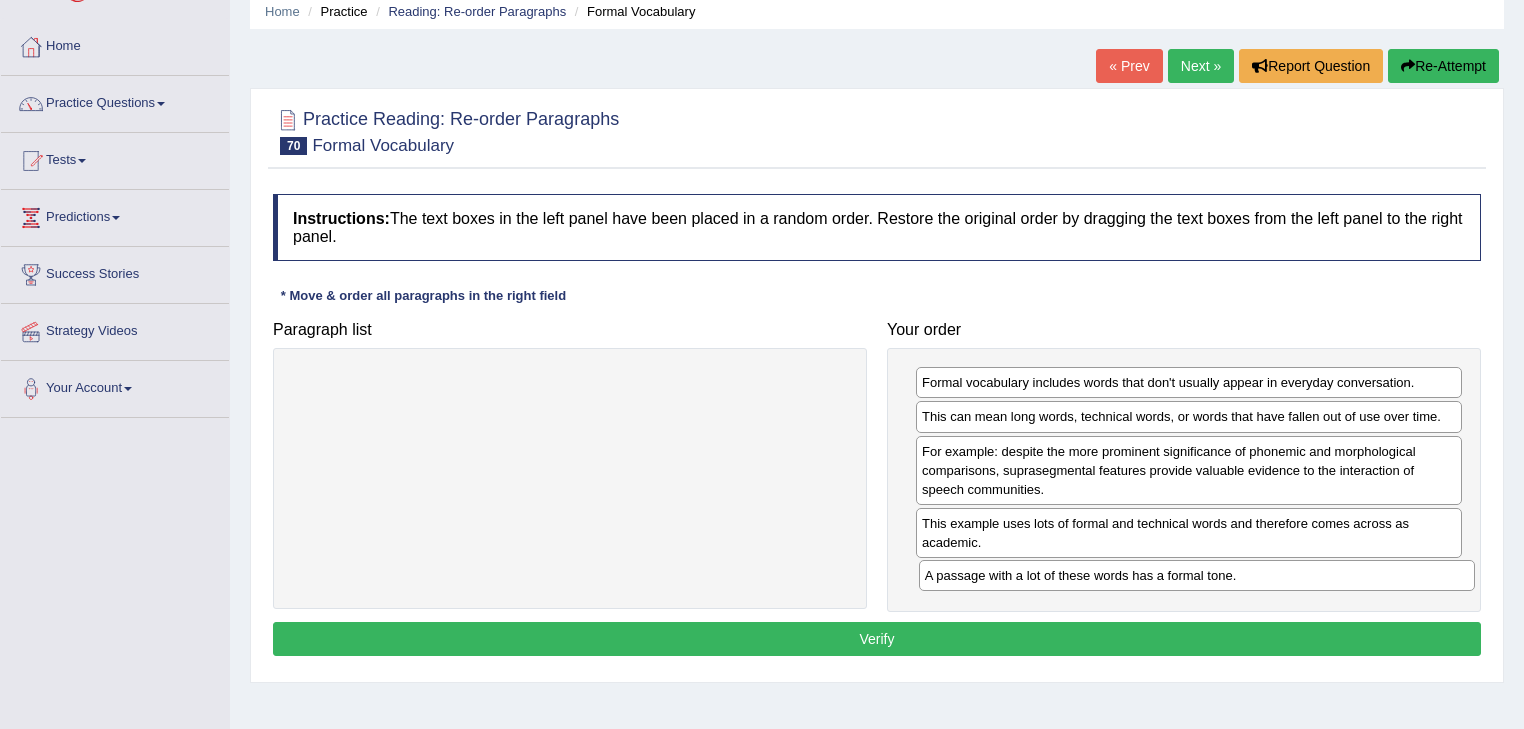
drag, startPoint x: 544, startPoint y: 382, endPoint x: 1171, endPoint y: 575, distance: 655.8
click at [1171, 575] on div "A passage with a lot of these words has a formal tone." at bounding box center [1197, 575] width 557 height 31
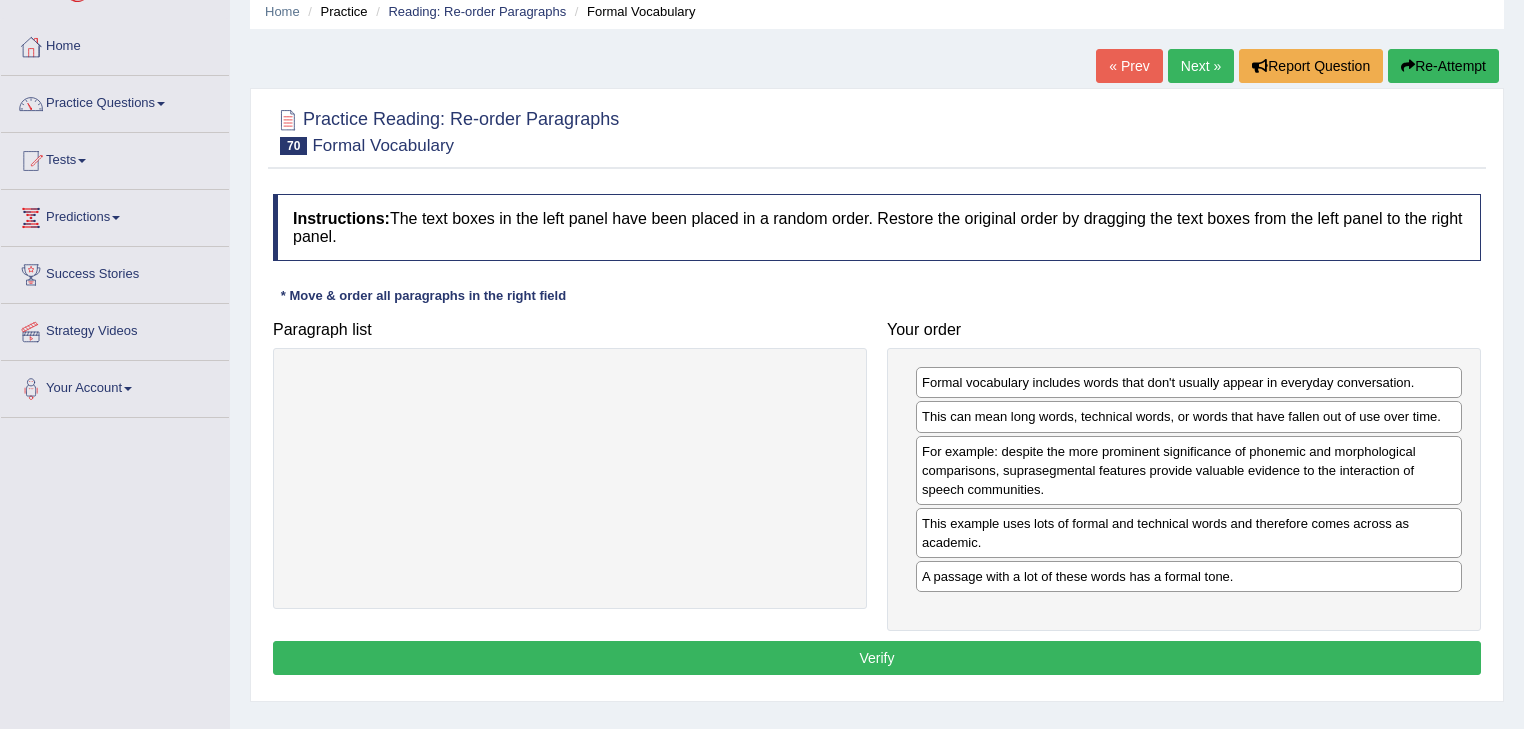
click at [938, 648] on button "Verify" at bounding box center [877, 658] width 1208 height 34
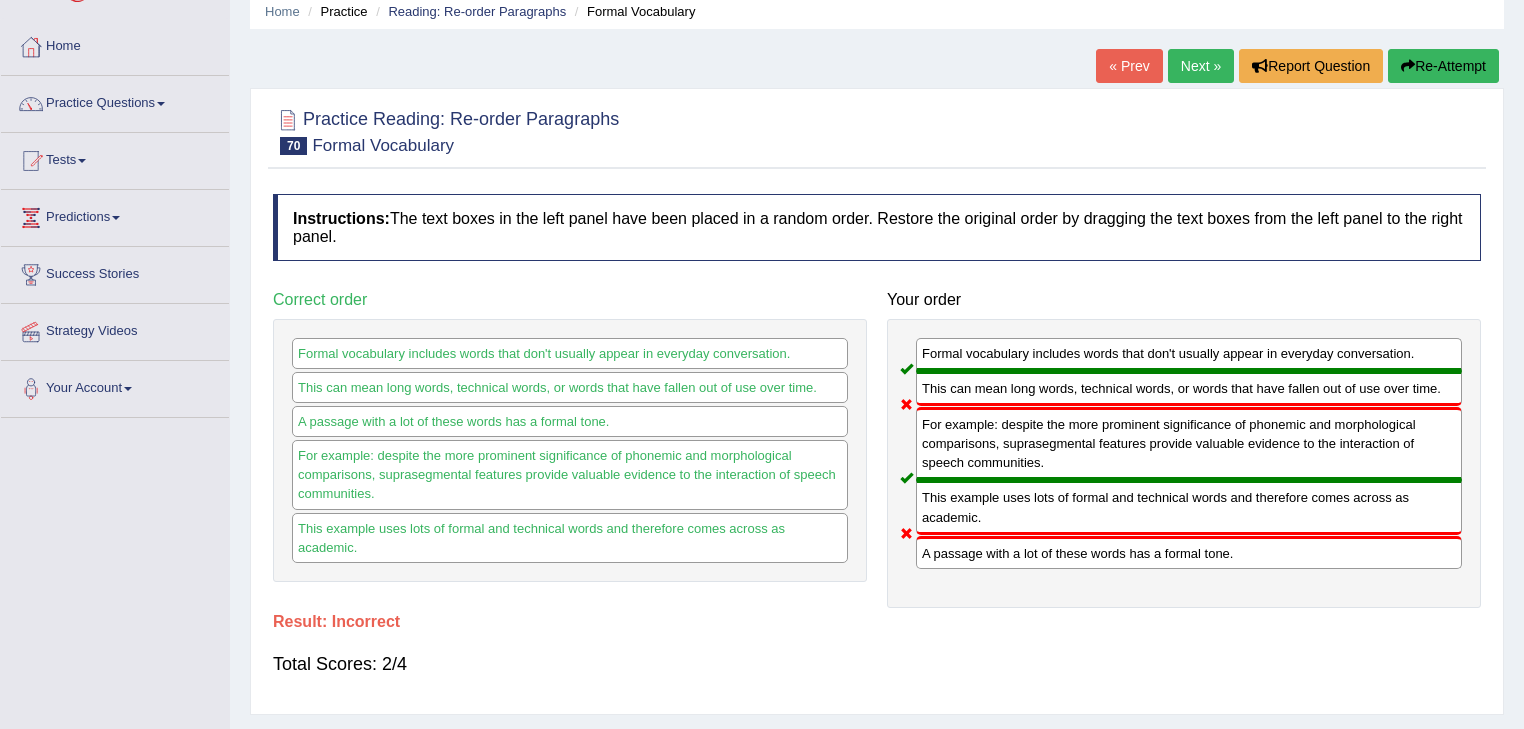
click at [1194, 57] on link "Next »" at bounding box center [1201, 66] width 66 height 34
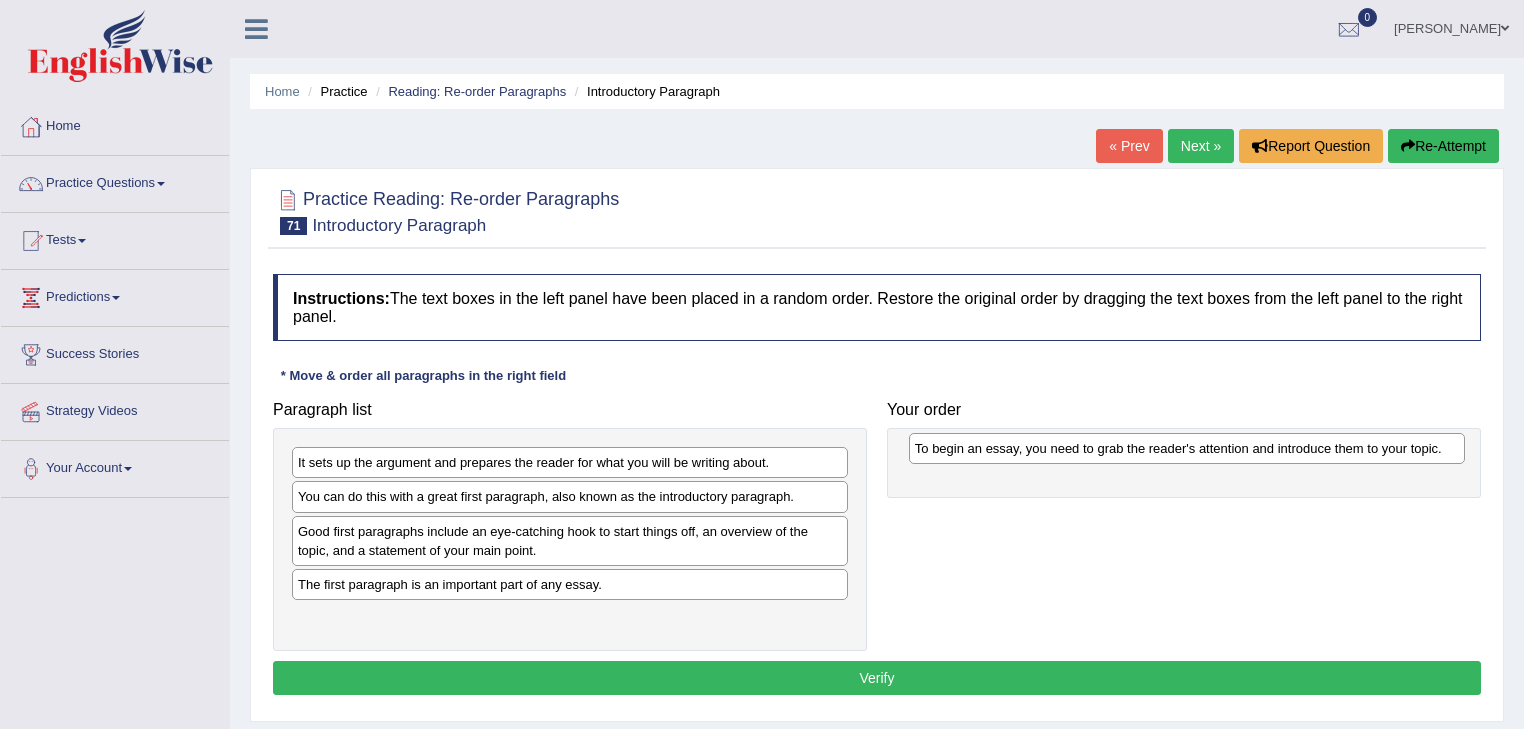
click at [909, 464] on div "To begin an essay, you need to grab the reader's attention and introduce them t…" at bounding box center [1187, 448] width 557 height 31
drag, startPoint x: 498, startPoint y: 620, endPoint x: 1108, endPoint y: 448, distance: 633.6
click at [1108, 448] on div "To begin an essay, you need to grab the reader's attention and introduce them t…" at bounding box center [1180, 444] width 557 height 31
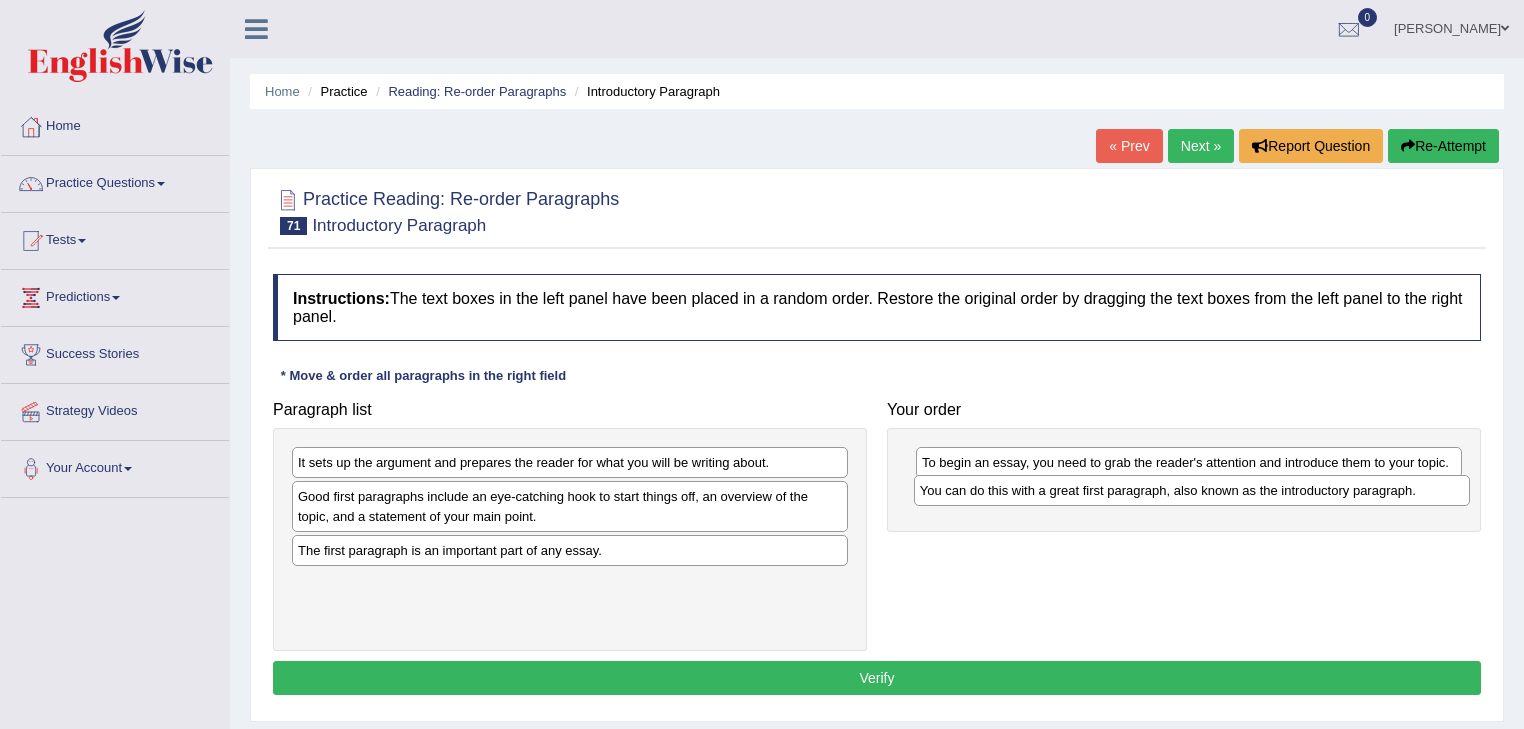
drag, startPoint x: 530, startPoint y: 499, endPoint x: 1152, endPoint y: 493, distance: 621.8
click at [1152, 493] on div "You can do this with a great first paragraph, also known as the introductory pa…" at bounding box center [1192, 490] width 557 height 31
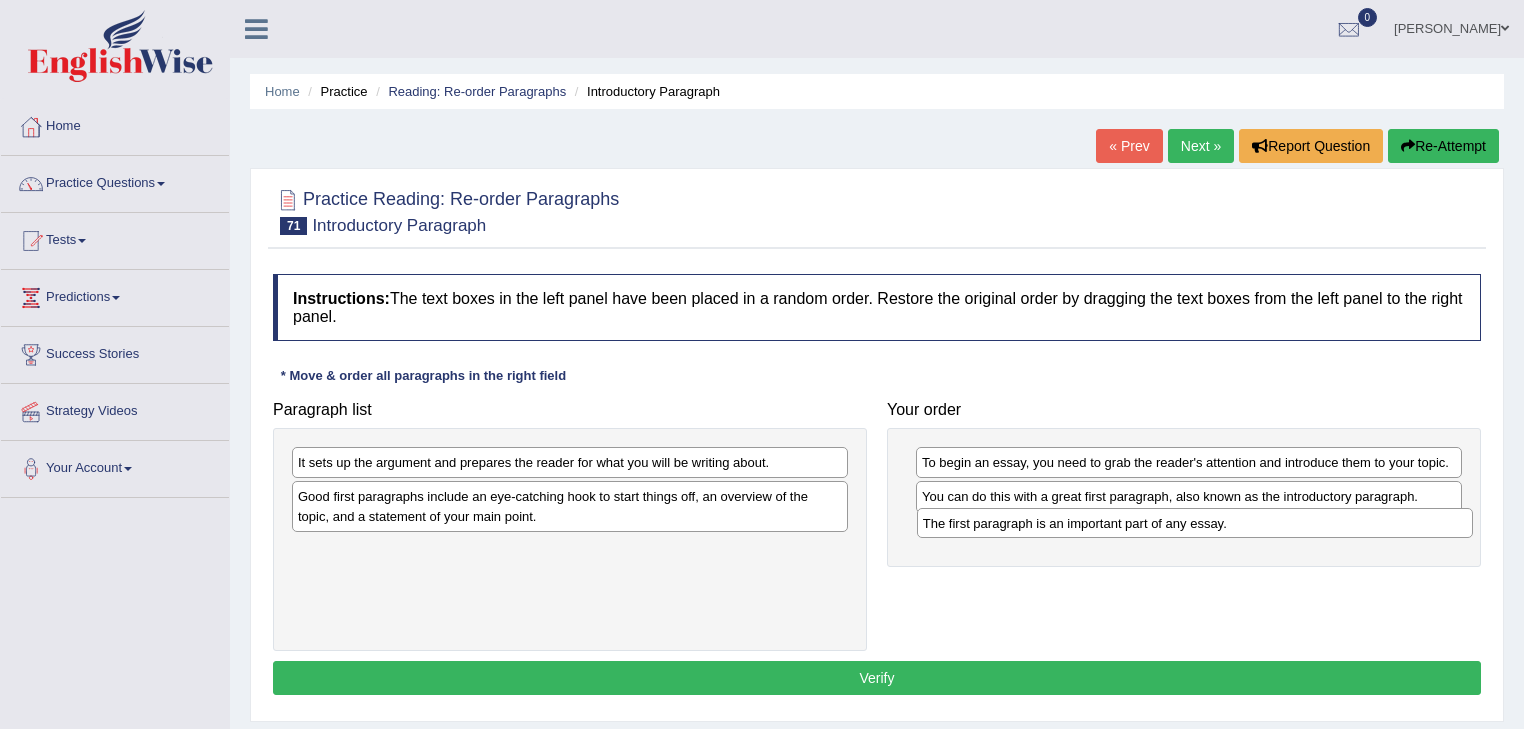
drag, startPoint x: 452, startPoint y: 547, endPoint x: 1077, endPoint y: 521, distance: 625.3
click at [1077, 521] on div "The first paragraph is an important part of any essay." at bounding box center [1195, 523] width 557 height 31
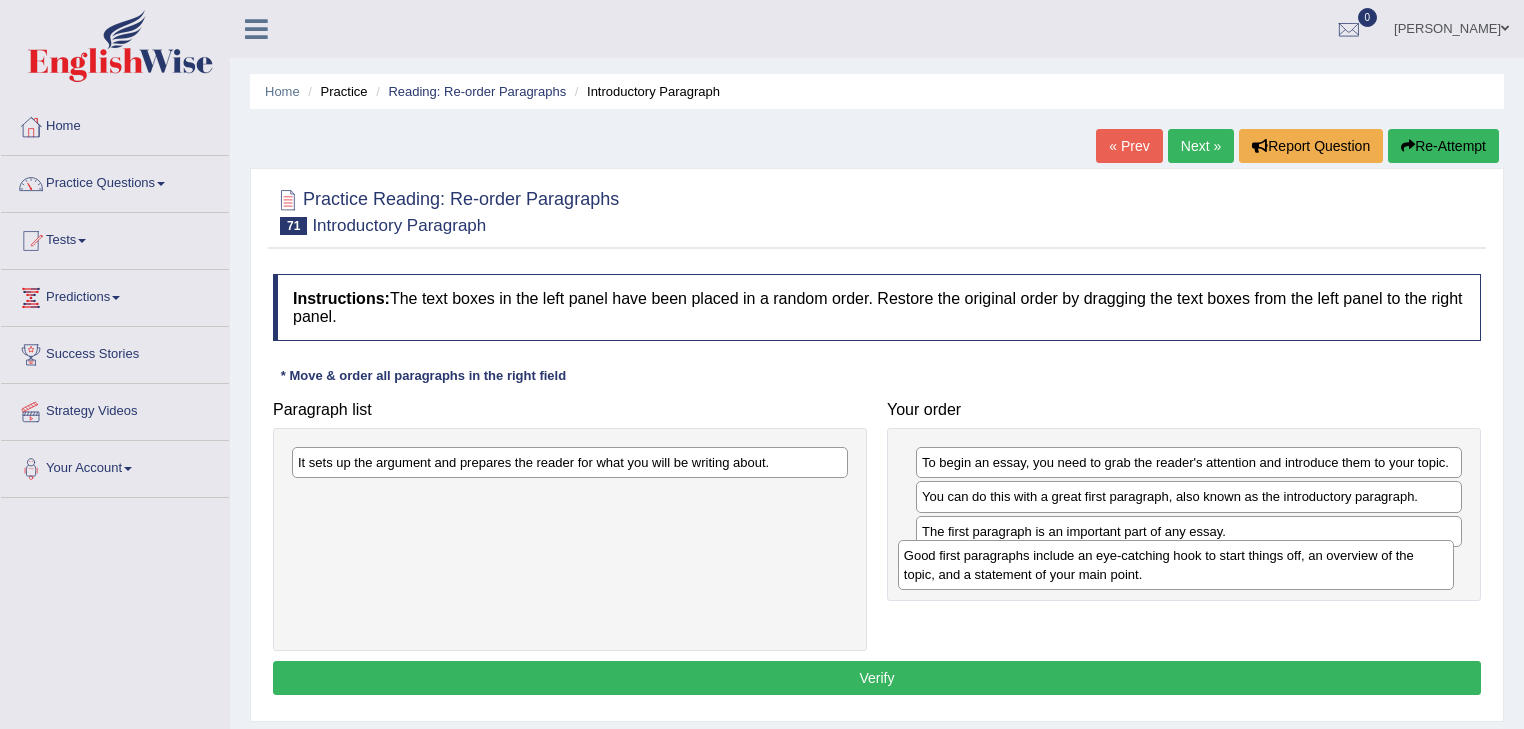
drag, startPoint x: 488, startPoint y: 508, endPoint x: 1102, endPoint y: 566, distance: 616.5
click at [1101, 566] on div "Good first paragraphs include an eye-catching hook to start things off, an over…" at bounding box center [1176, 565] width 557 height 50
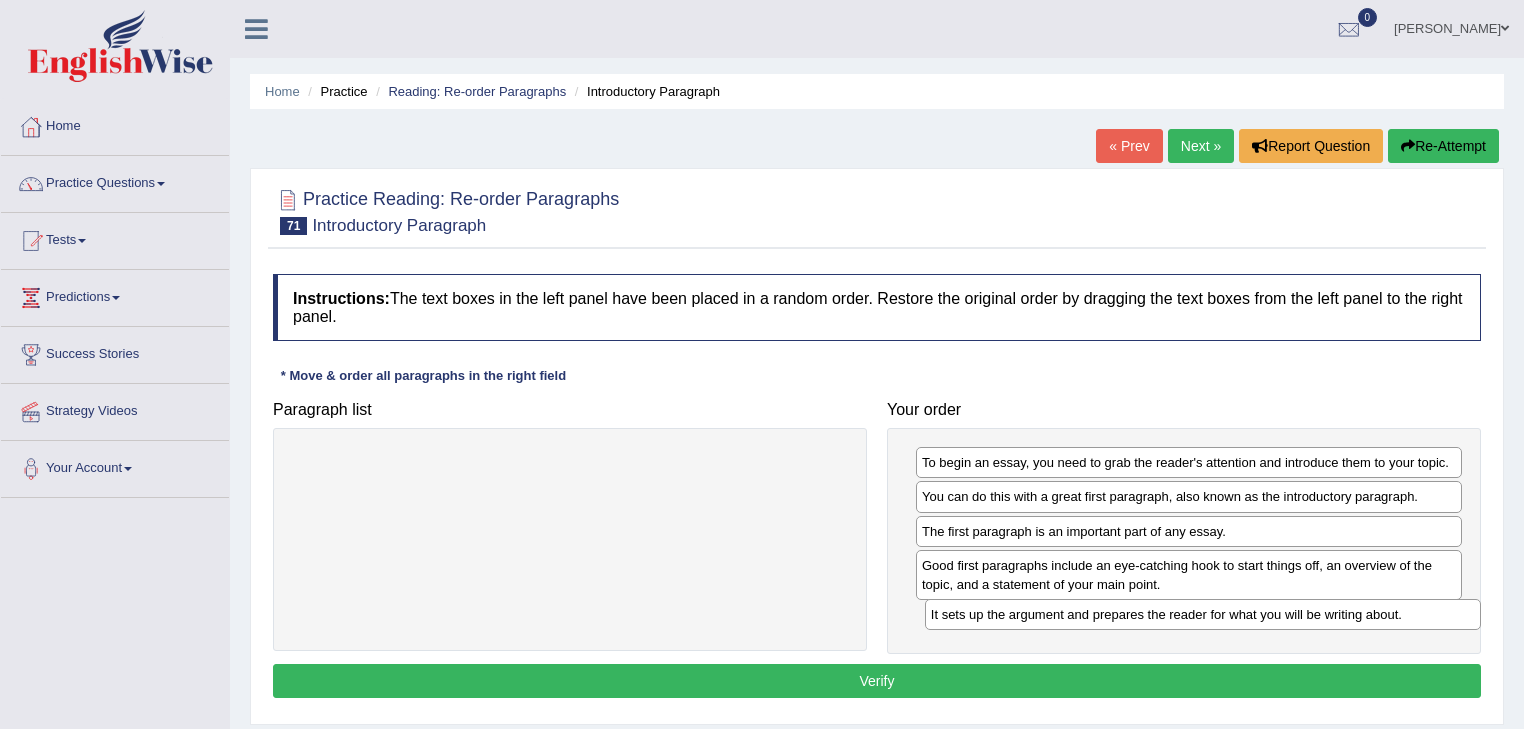
drag, startPoint x: 421, startPoint y: 468, endPoint x: 1028, endPoint y: 615, distance: 624.3
click at [1028, 615] on div "It sets up the argument and prepares the reader for what you will be writing ab…" at bounding box center [1203, 614] width 557 height 31
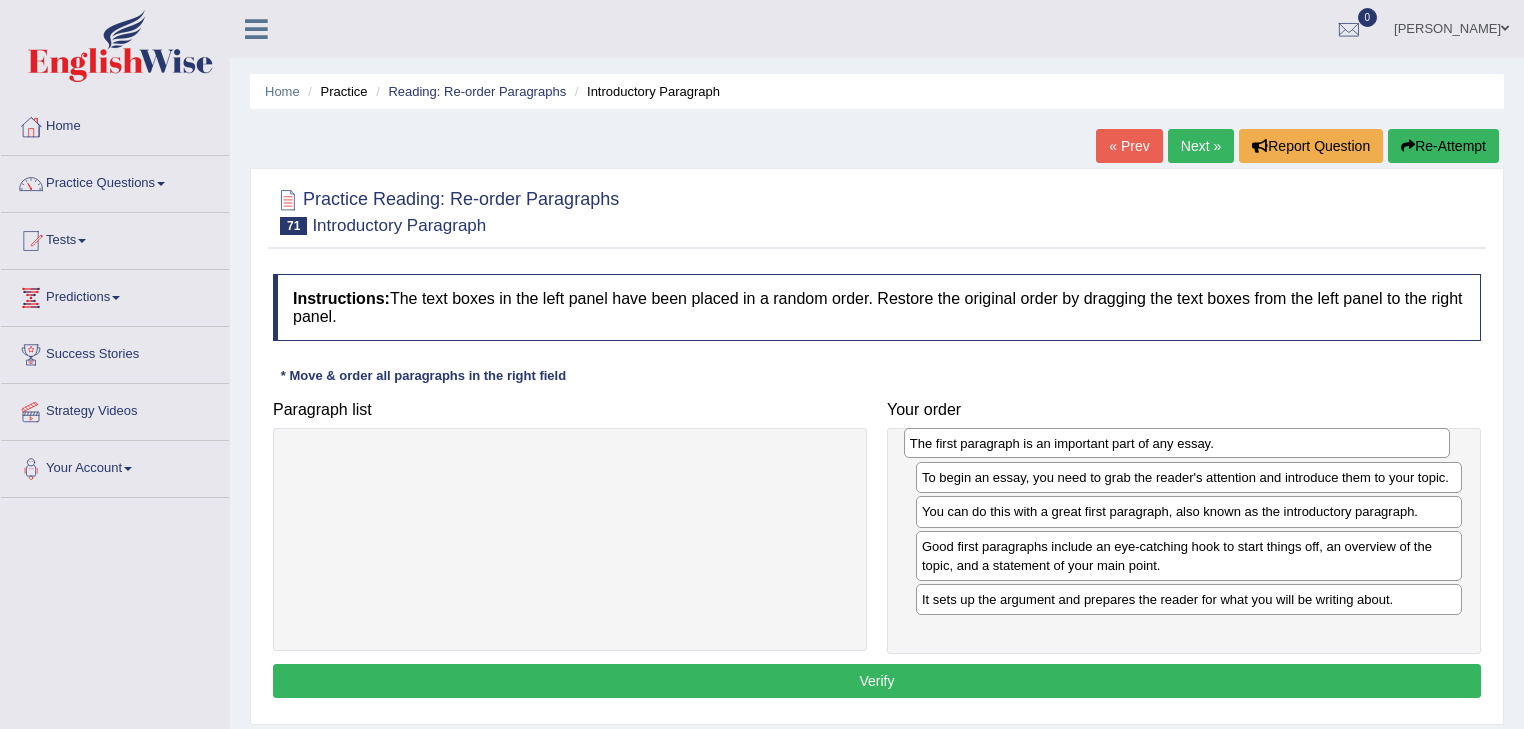
drag, startPoint x: 1113, startPoint y: 532, endPoint x: 1100, endPoint y: 445, distance: 87.9
click at [1100, 445] on div "The first paragraph is an important part of any essay." at bounding box center [1177, 443] width 547 height 31
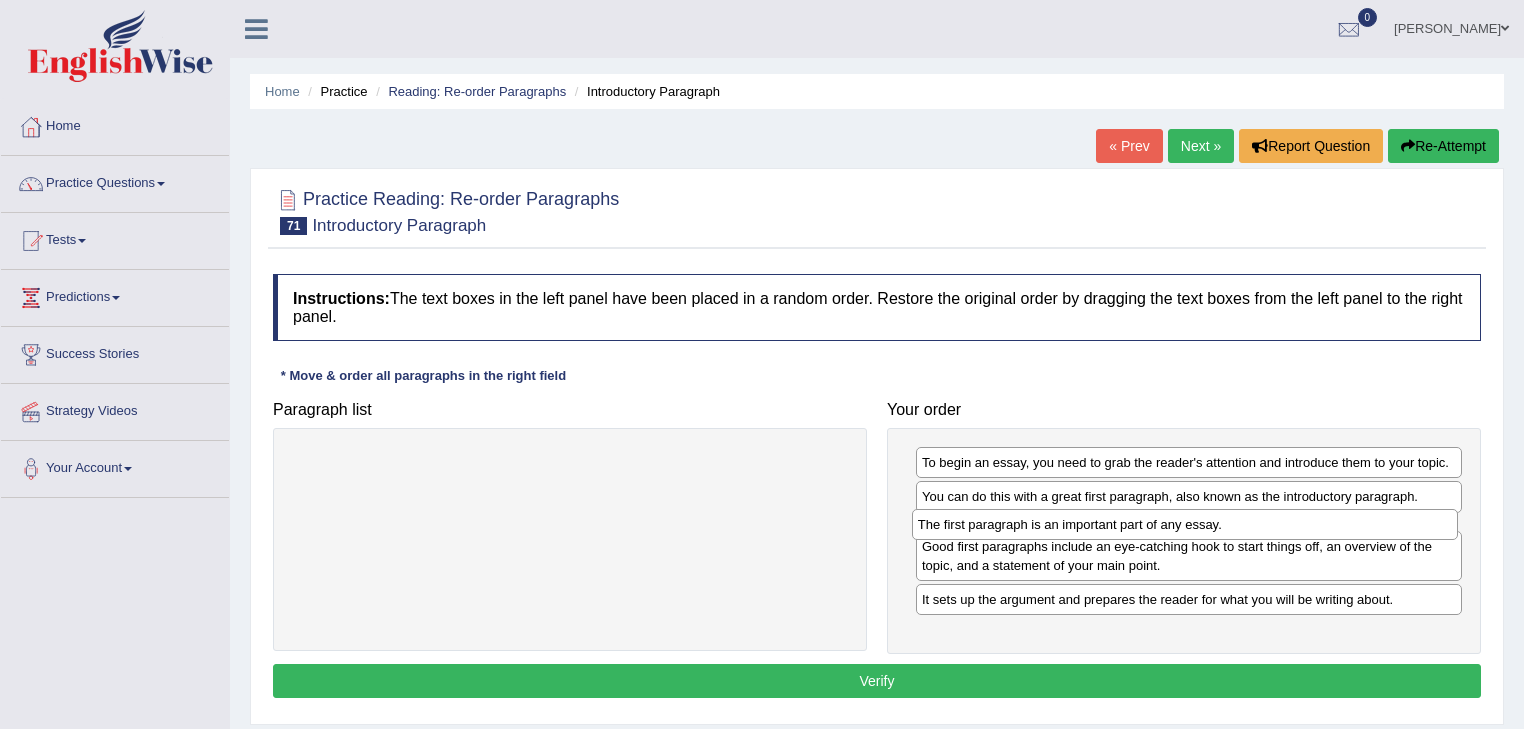
drag, startPoint x: 1094, startPoint y: 460, endPoint x: 1090, endPoint y: 522, distance: 62.1
click at [1090, 522] on div "The first paragraph is an important part of any essay." at bounding box center [1185, 524] width 547 height 31
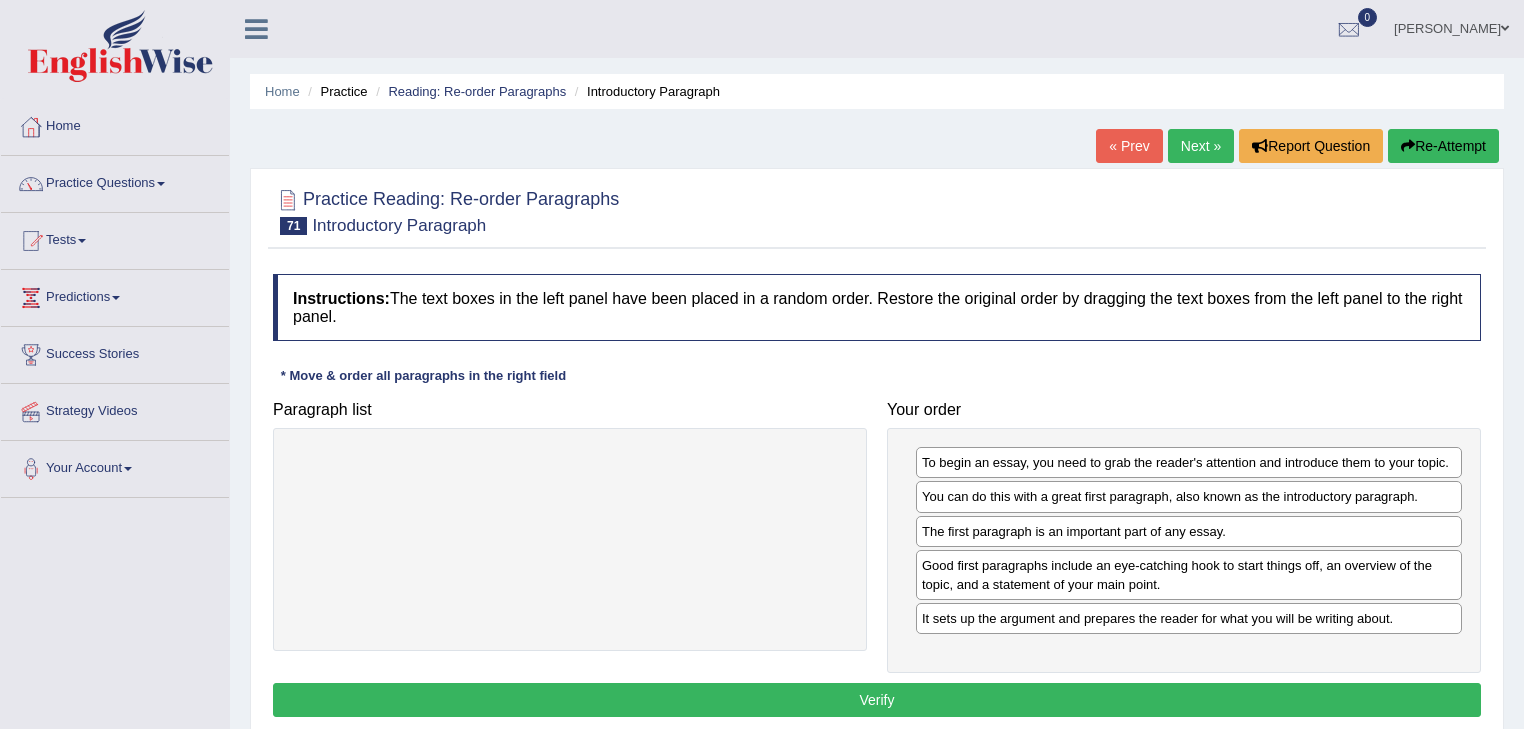
drag, startPoint x: 958, startPoint y: 685, endPoint x: 980, endPoint y: 677, distance: 23.4
click at [960, 684] on button "Verify" at bounding box center [877, 700] width 1208 height 34
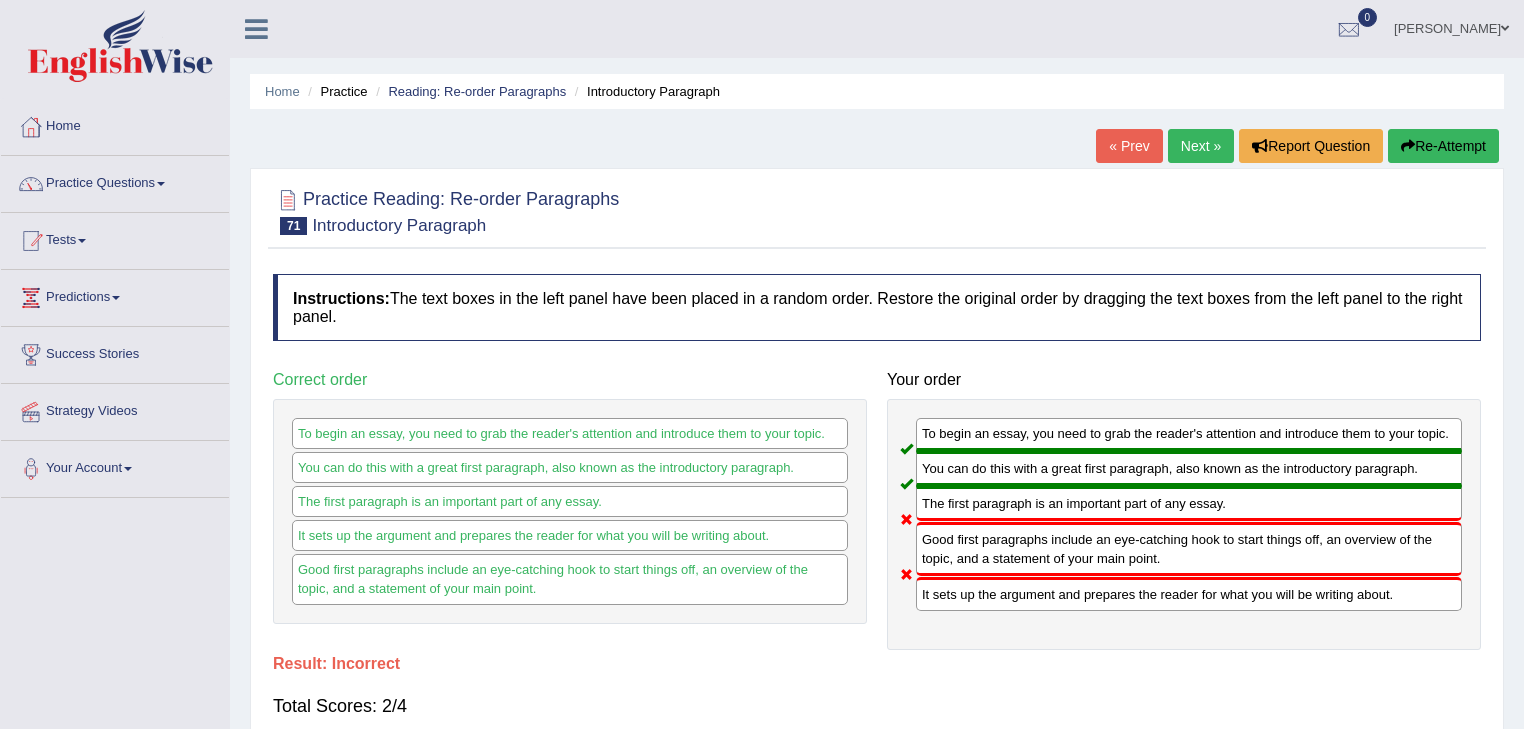
click at [84, 239] on span at bounding box center [82, 241] width 8 height 4
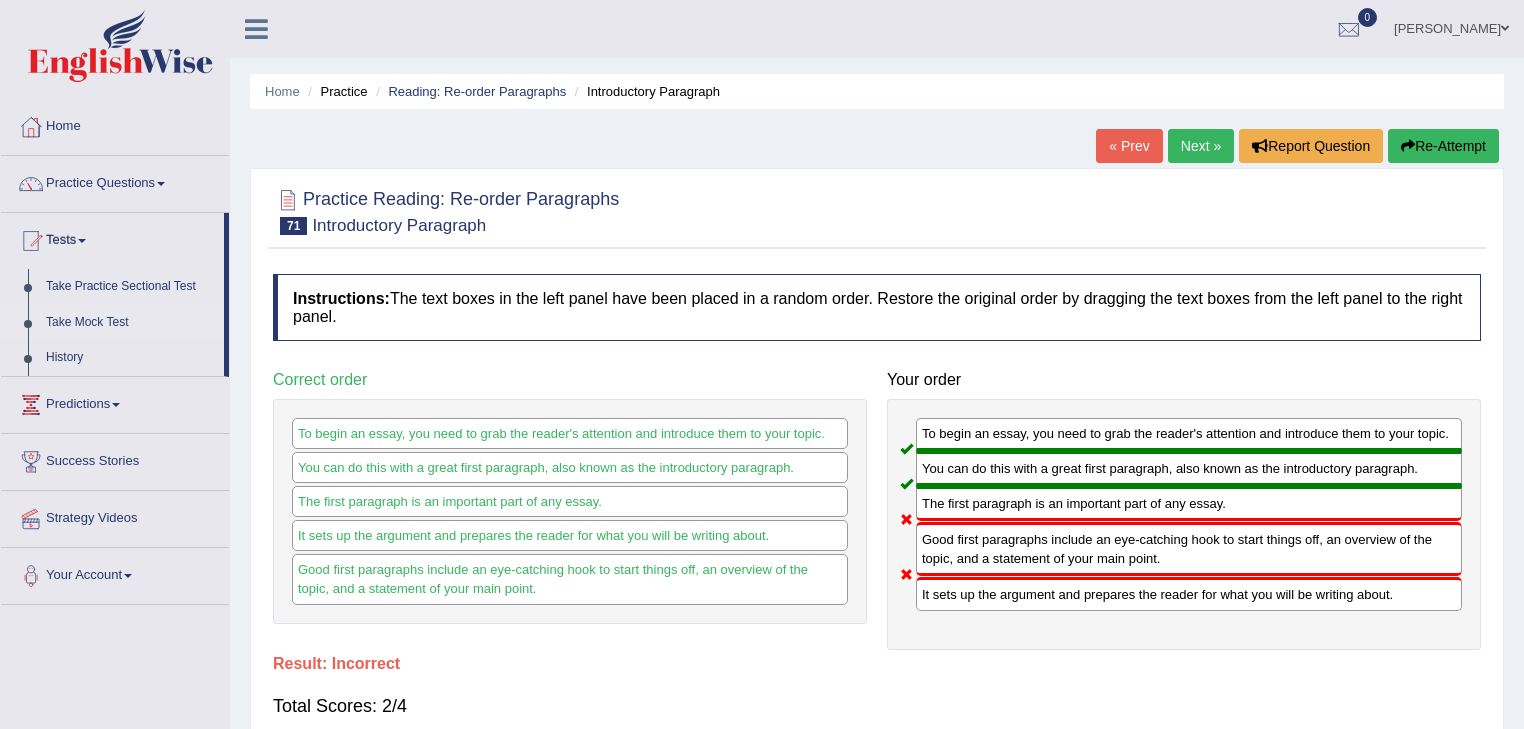
click at [85, 321] on link "Take Mock Test" at bounding box center [130, 323] width 187 height 36
